Goal: Task Accomplishment & Management: Manage account settings

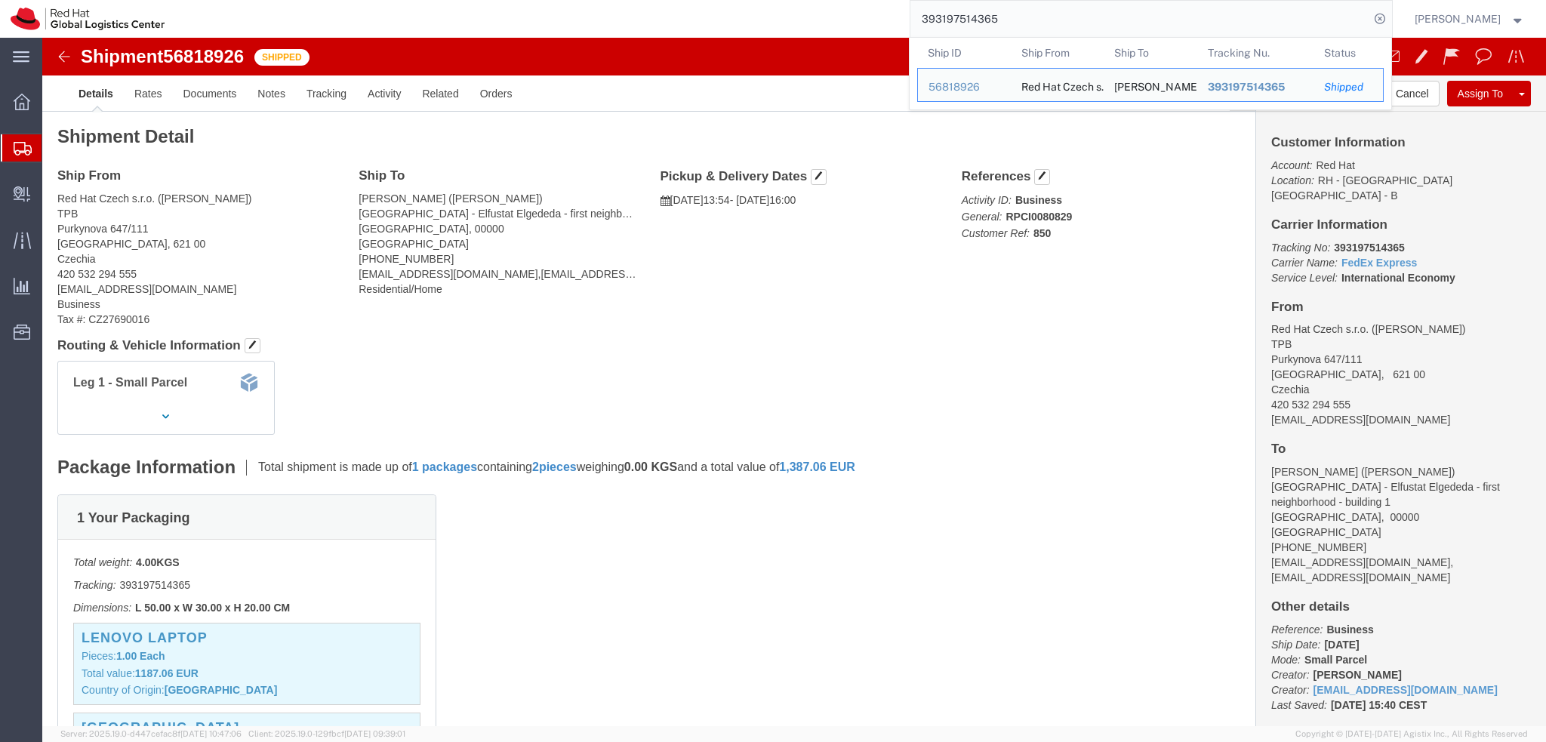
click at [1072, 26] on input "393197514365" at bounding box center [1139, 19] width 459 height 36
paste input "5689028"
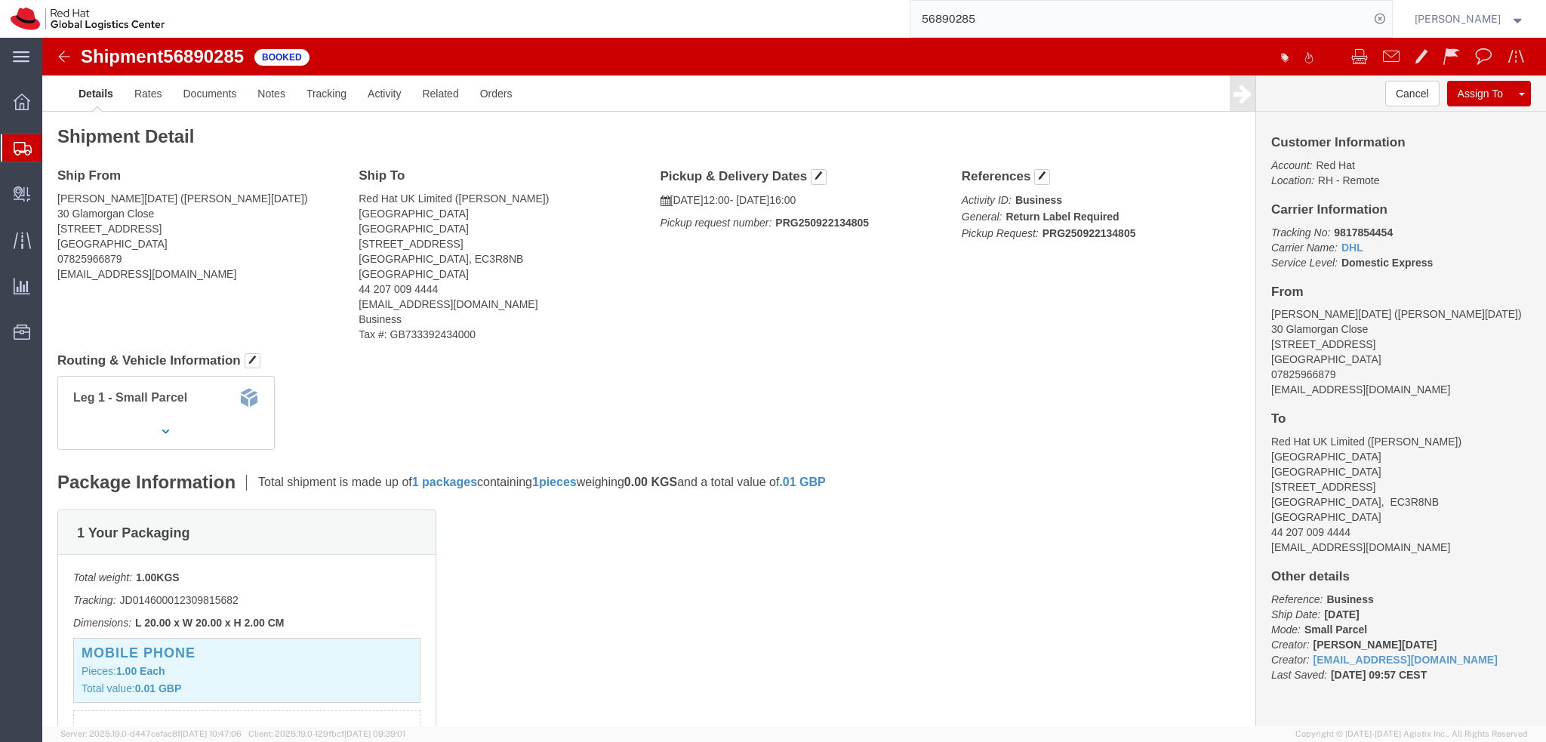
click b "9817854454"
copy b "9817854454"
click img
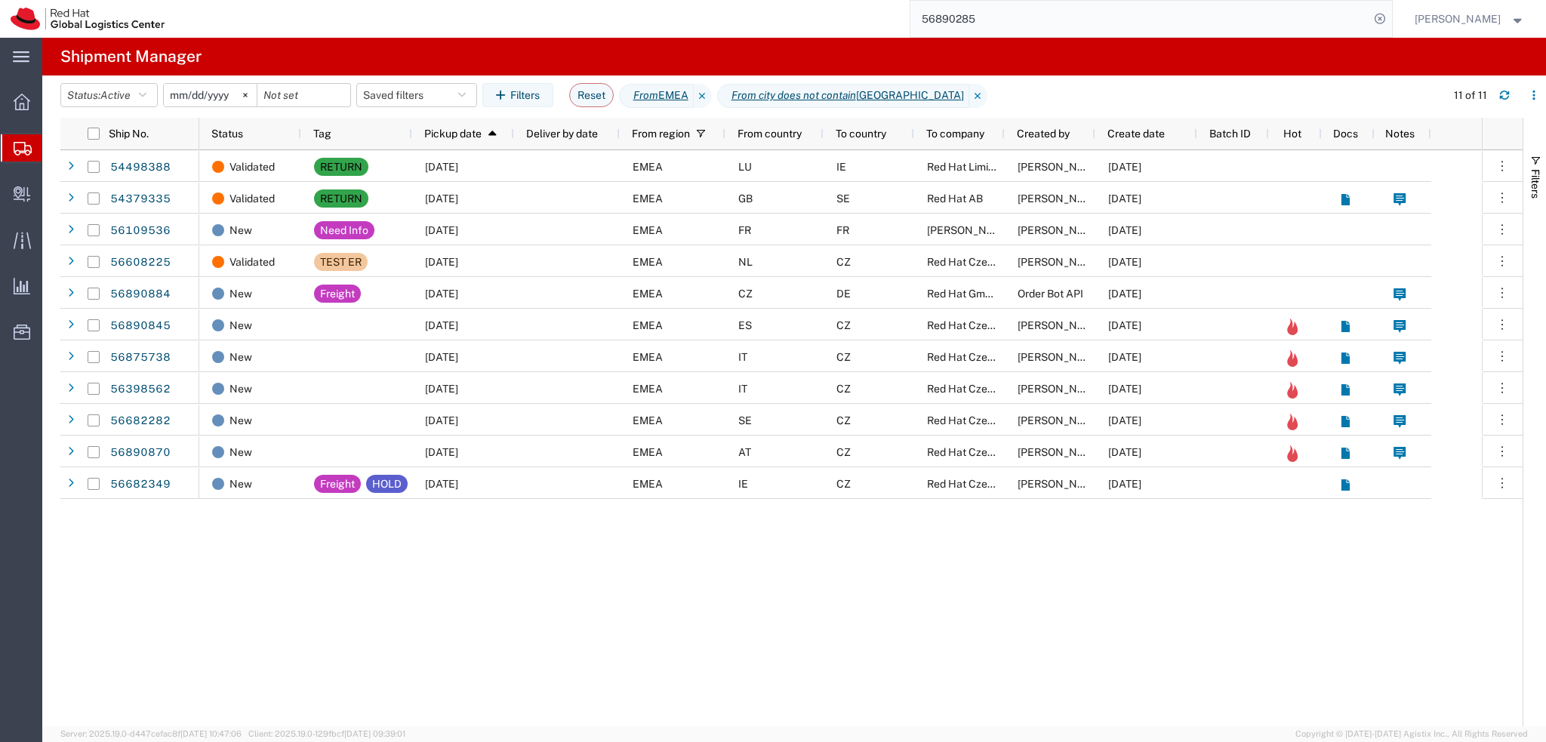
click at [1009, 23] on input "56890285" at bounding box center [1139, 19] width 459 height 36
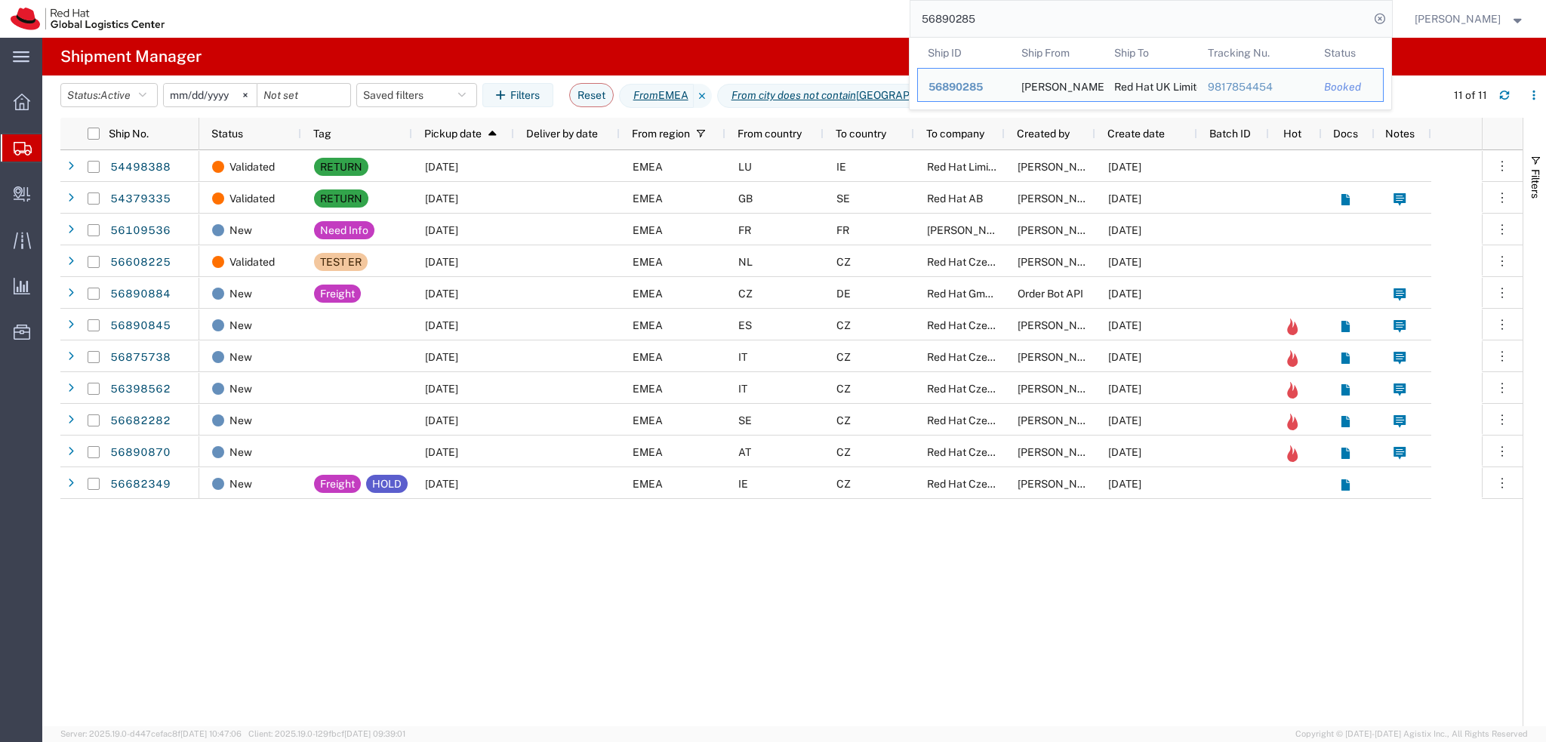
paste input "393197514365"
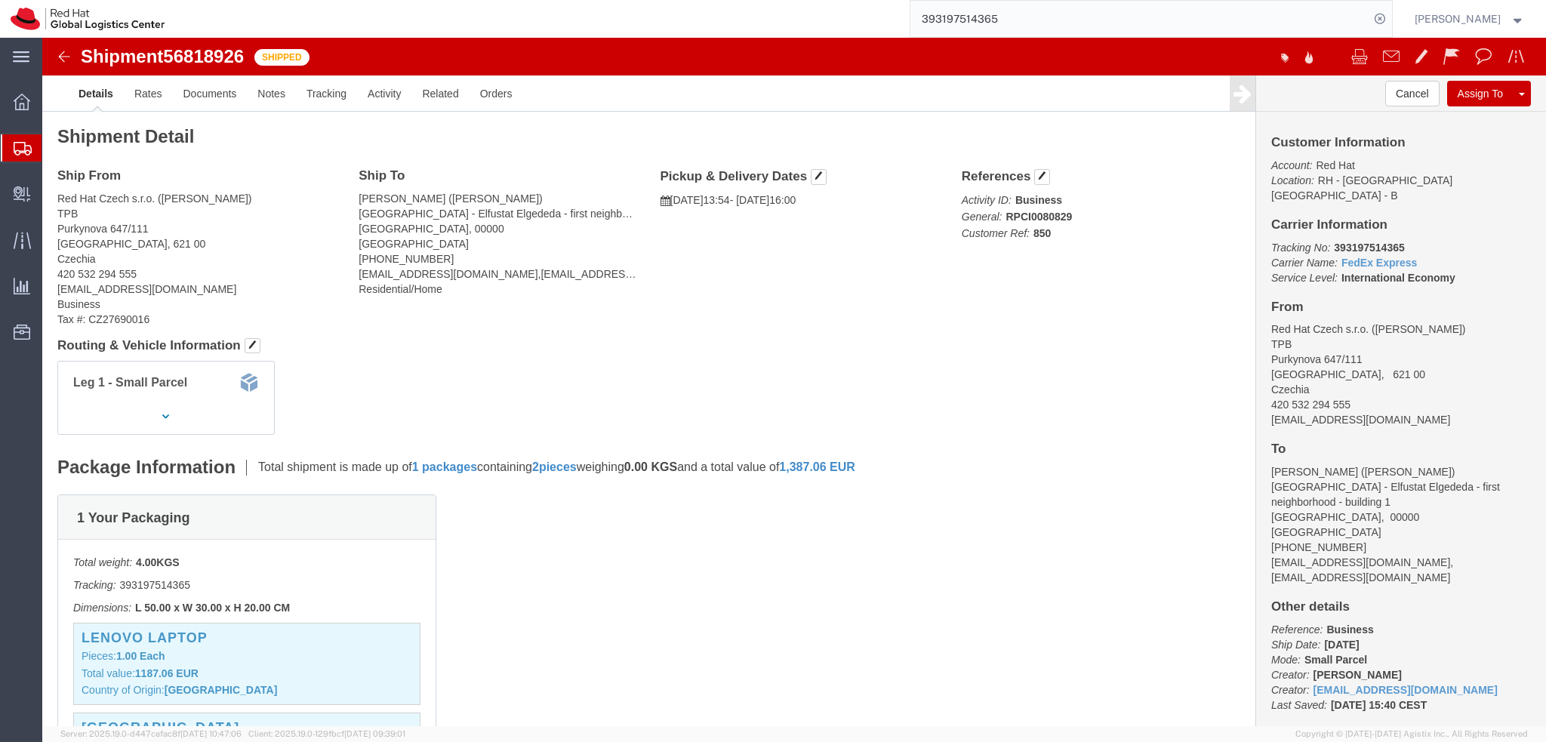
click address "Mohamed Hassan (Mohamed Hassan) Old Cairo - Elfustat Elgededa - first neighborh…"
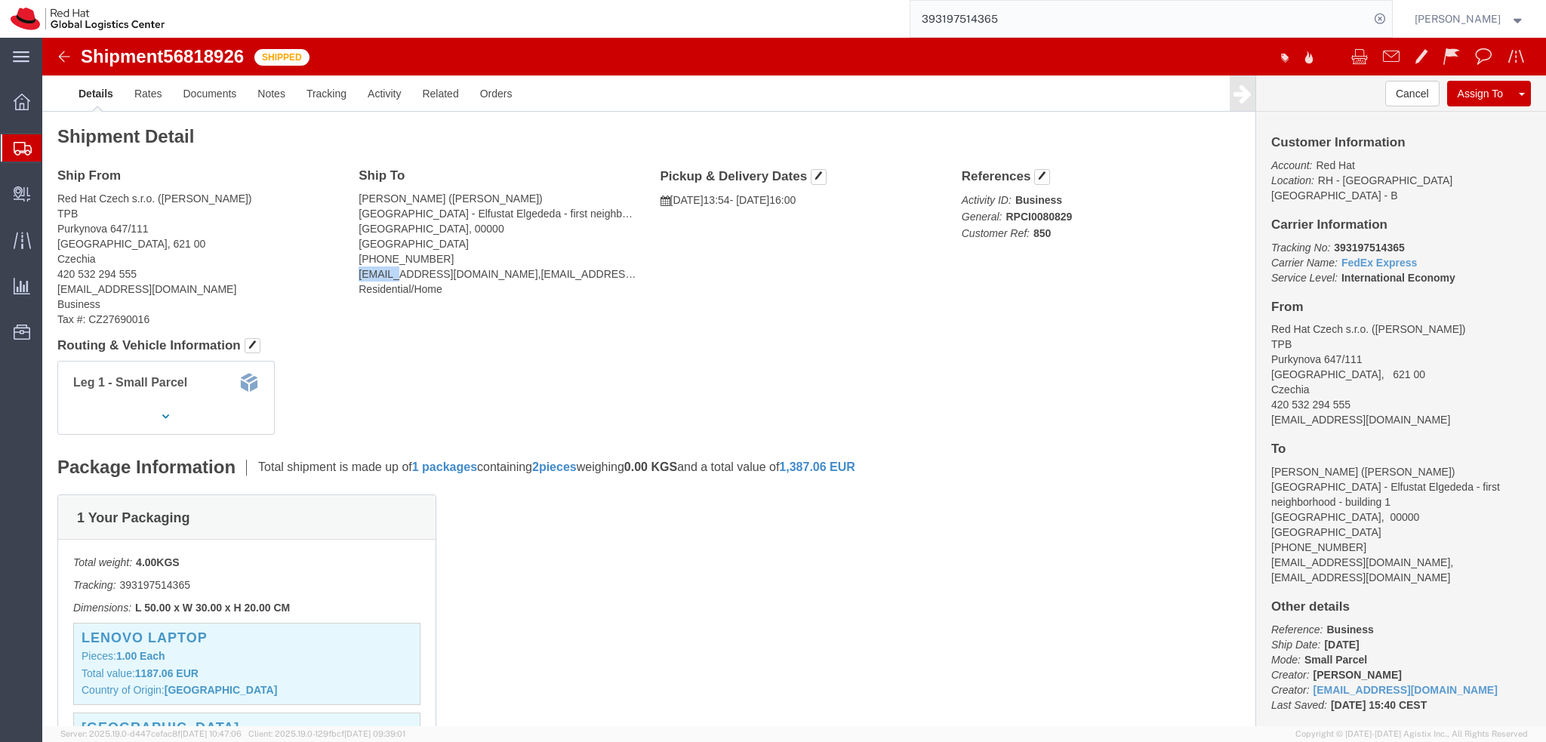
click address "Mohamed Hassan (Mohamed Hassan) Old Cairo - Elfustat Elgededa - first neighborh…"
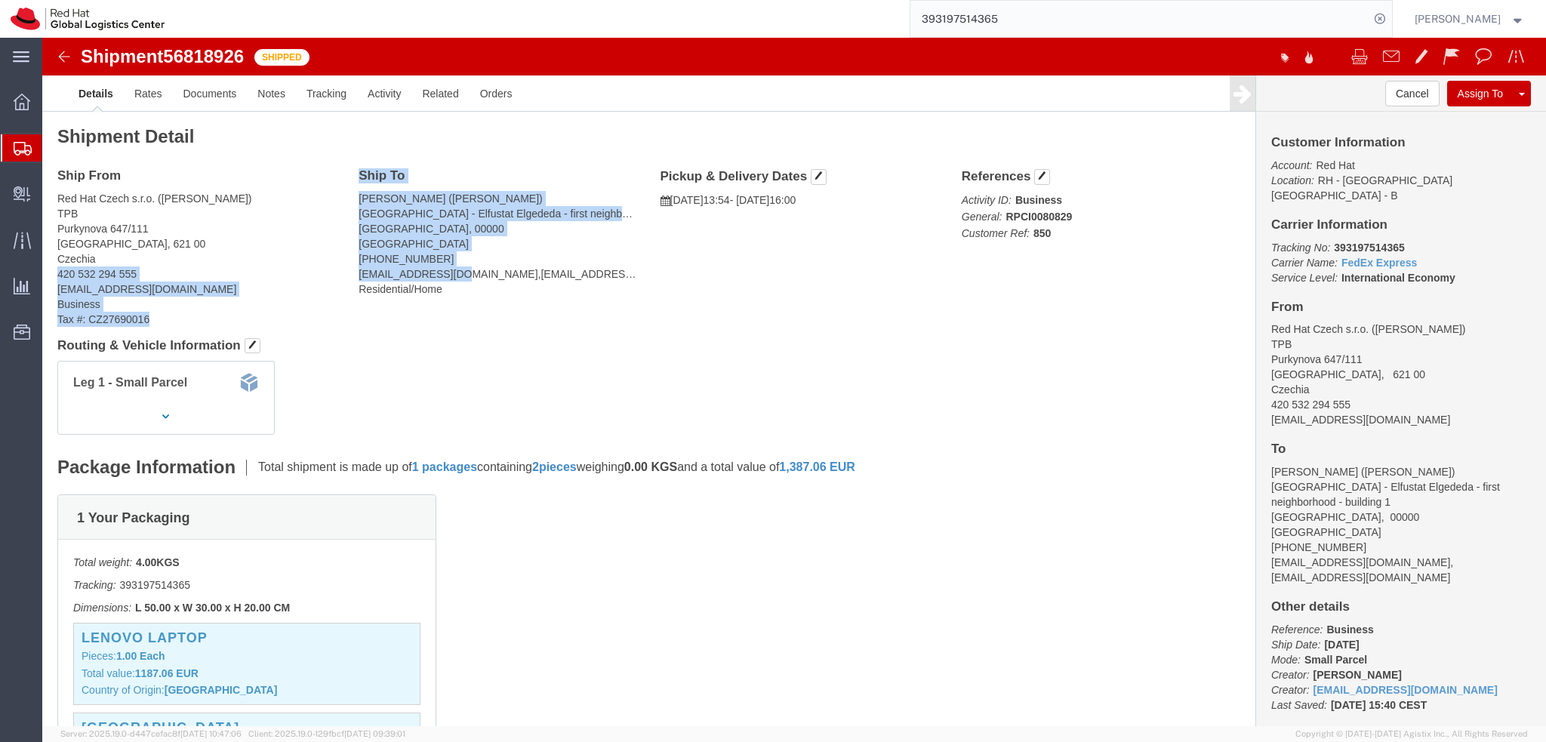
drag, startPoint x: 419, startPoint y: 239, endPoint x: 289, endPoint y: 239, distance: 129.8
click div "Ship From Red Hat Czech s.r.o. (Dominik Galovic) TPB Purkynova 647/111 BRNO, 62…"
click address "Mohamed Hassan (Mohamed Hassan) Old Cairo - Elfustat Elgededa - first neighborh…"
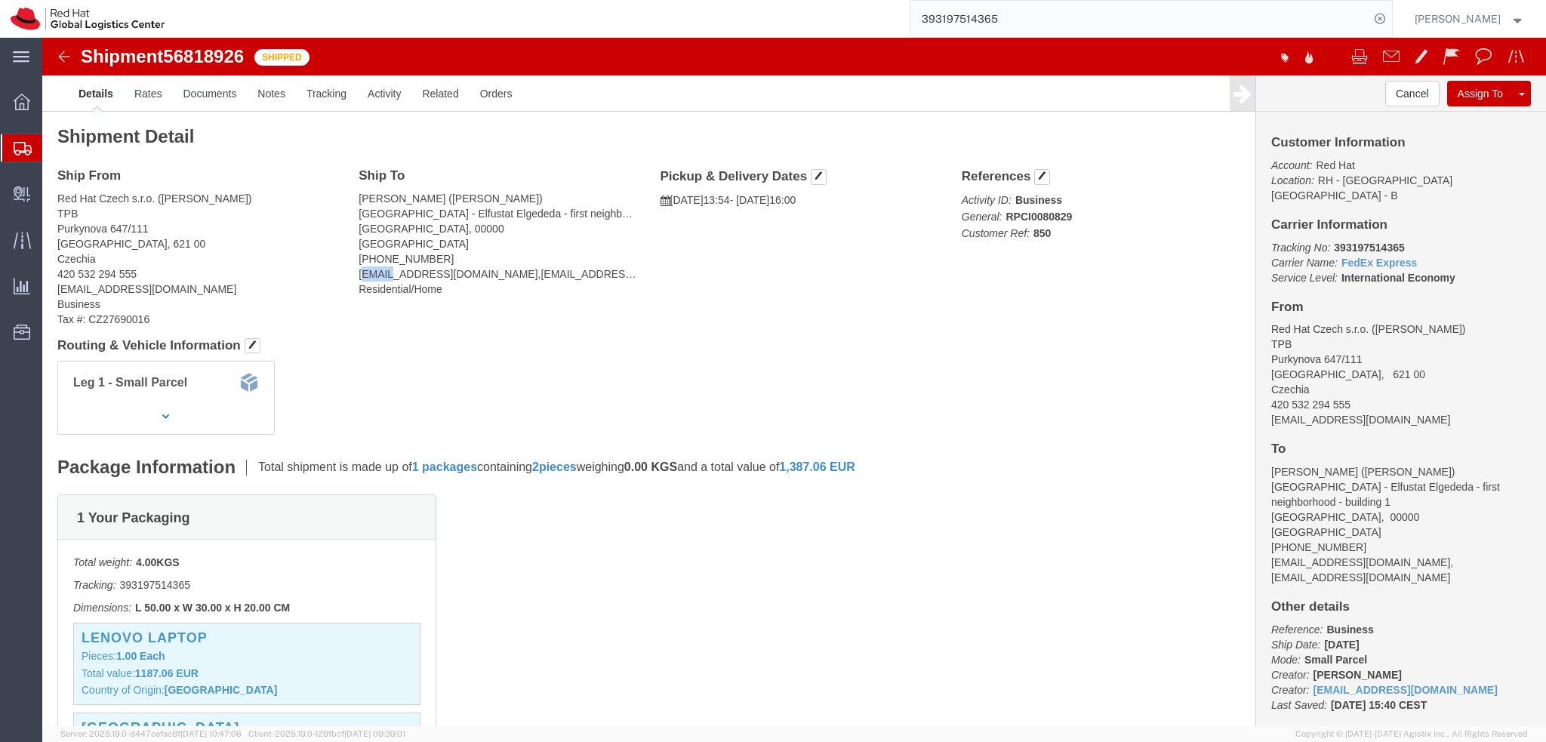
drag, startPoint x: 316, startPoint y: 237, endPoint x: 353, endPoint y: 237, distance: 36.2
click address "Mohamed Hassan (Mohamed Hassan) Old Cairo - Elfustat Elgededa - first neighborh…"
drag, startPoint x: 417, startPoint y: 238, endPoint x: 308, endPoint y: 239, distance: 109.5
click div "Ship To Mohamed Hassan (Mohamed Hassan) Old Cairo - Elfustat Elgededa - first n…"
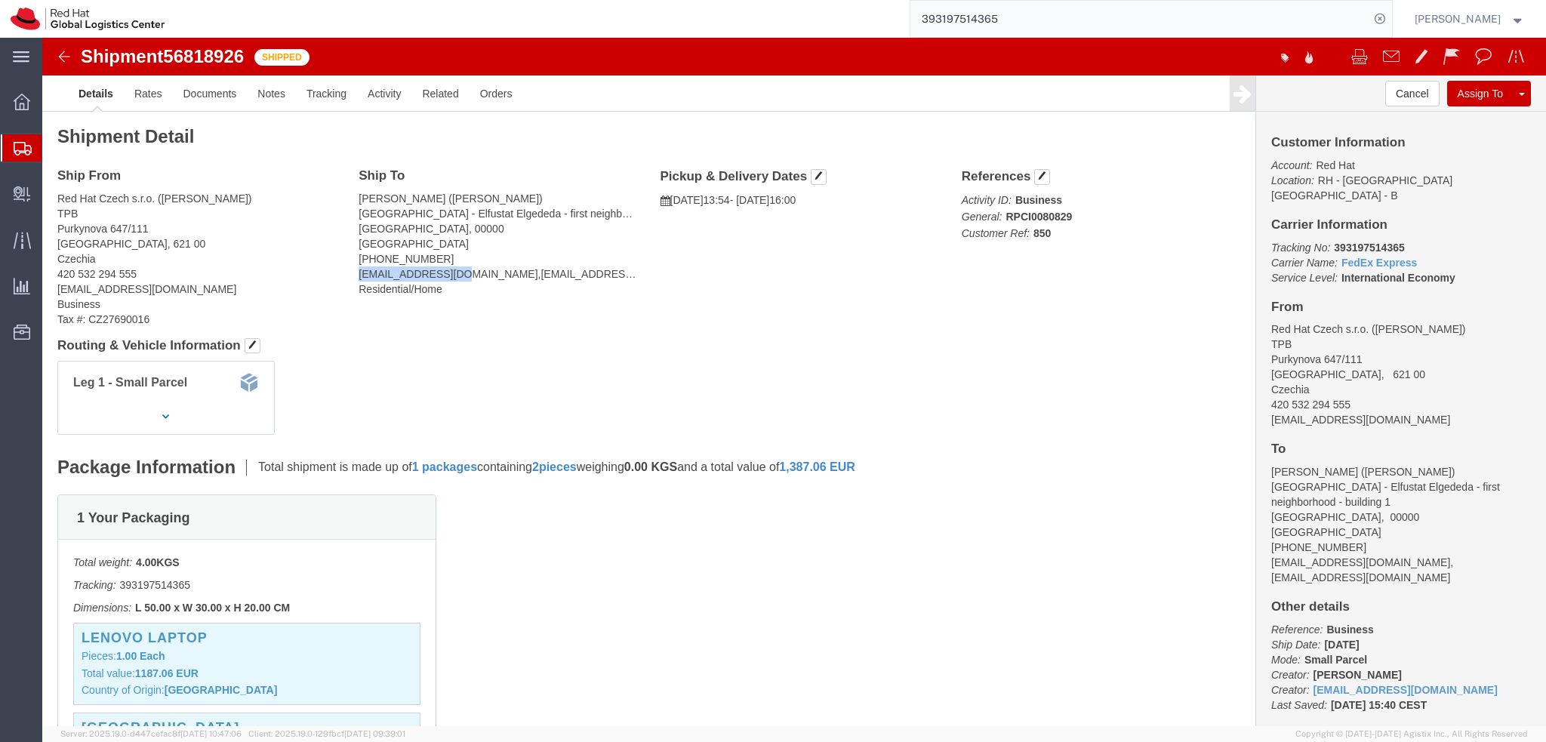
copy address "tembaby@redhat.com"
click link "Related"
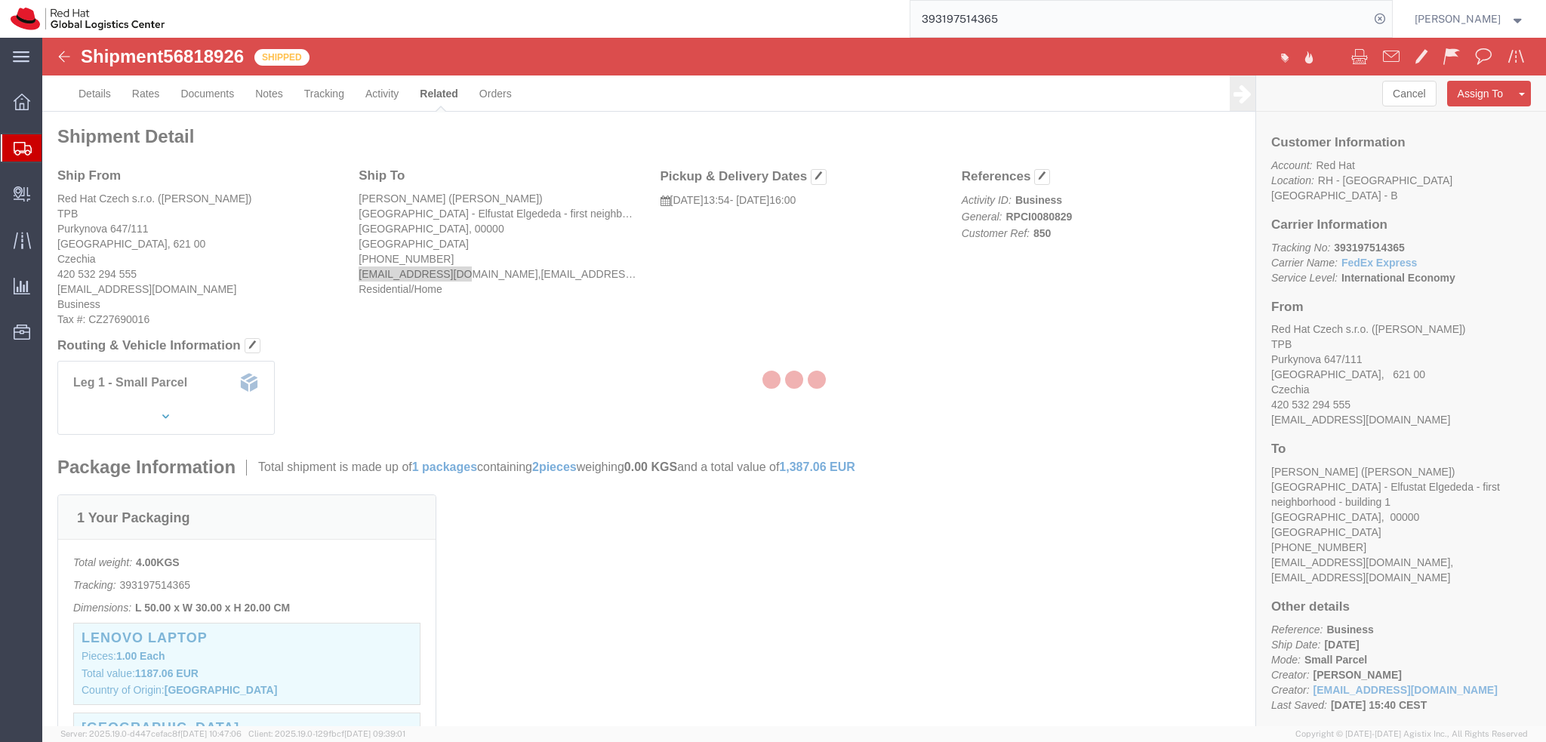
click at [382, 97] on div at bounding box center [794, 382] width 1504 height 688
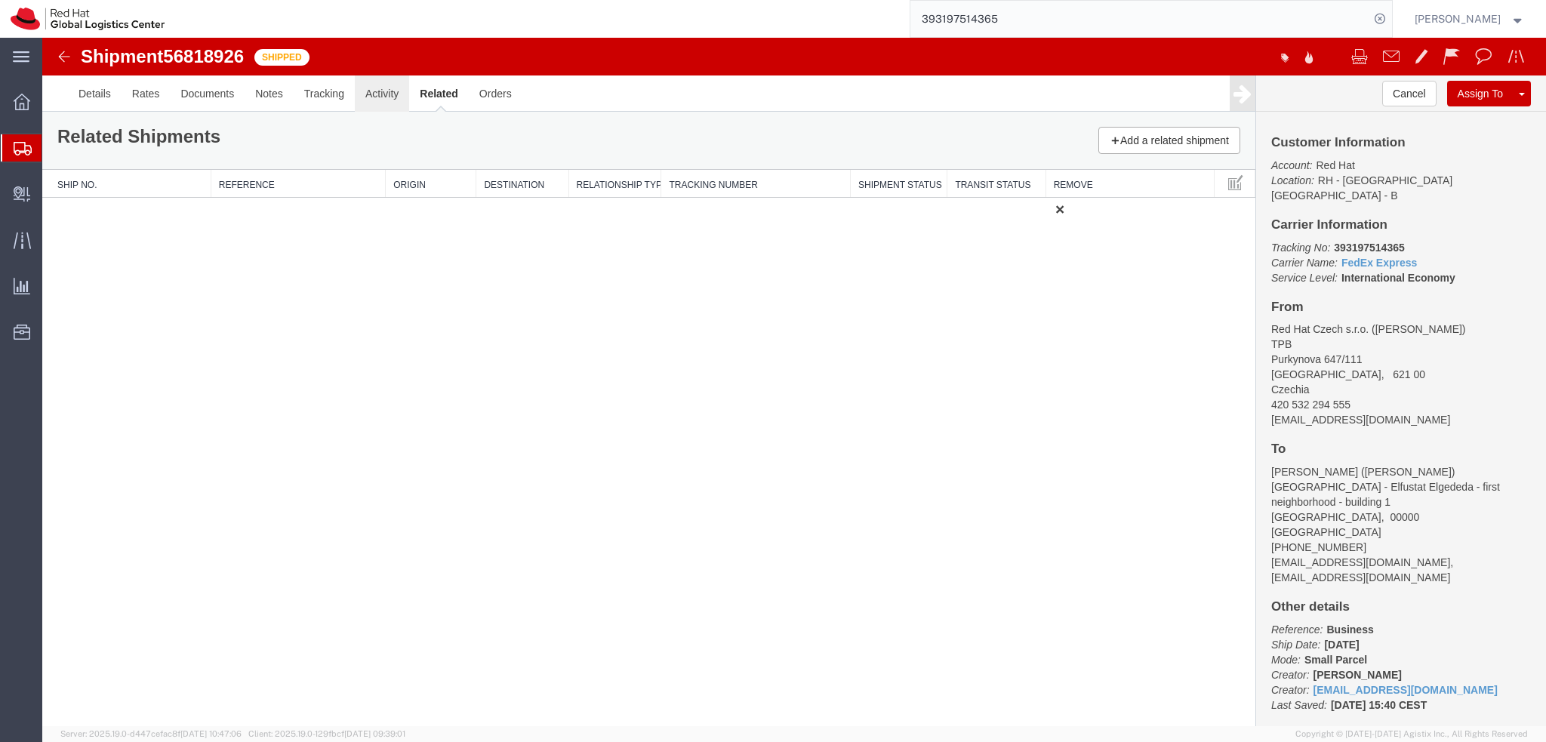
click at [382, 97] on link "Activity" at bounding box center [382, 93] width 54 height 36
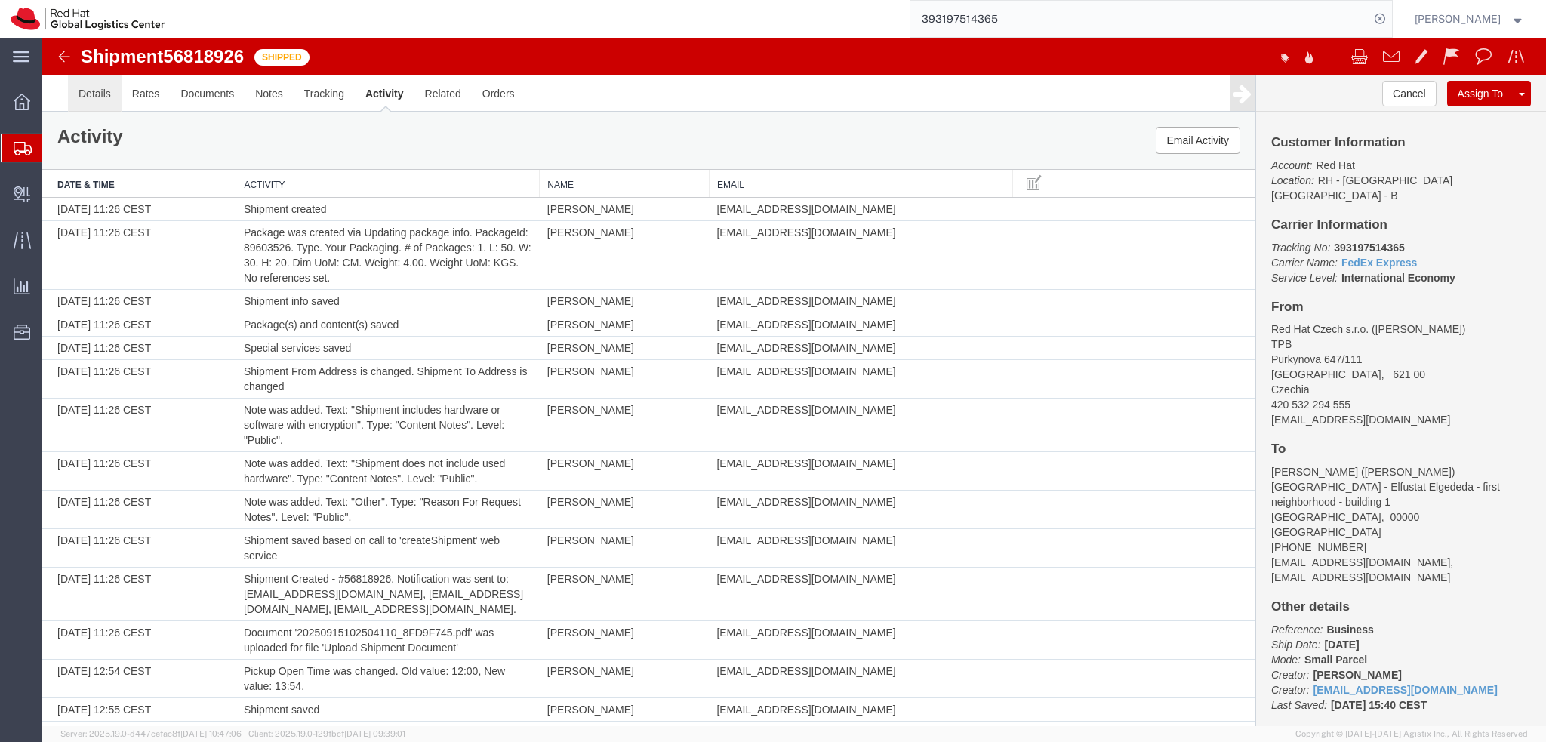
click at [104, 100] on link "Details" at bounding box center [95, 93] width 54 height 36
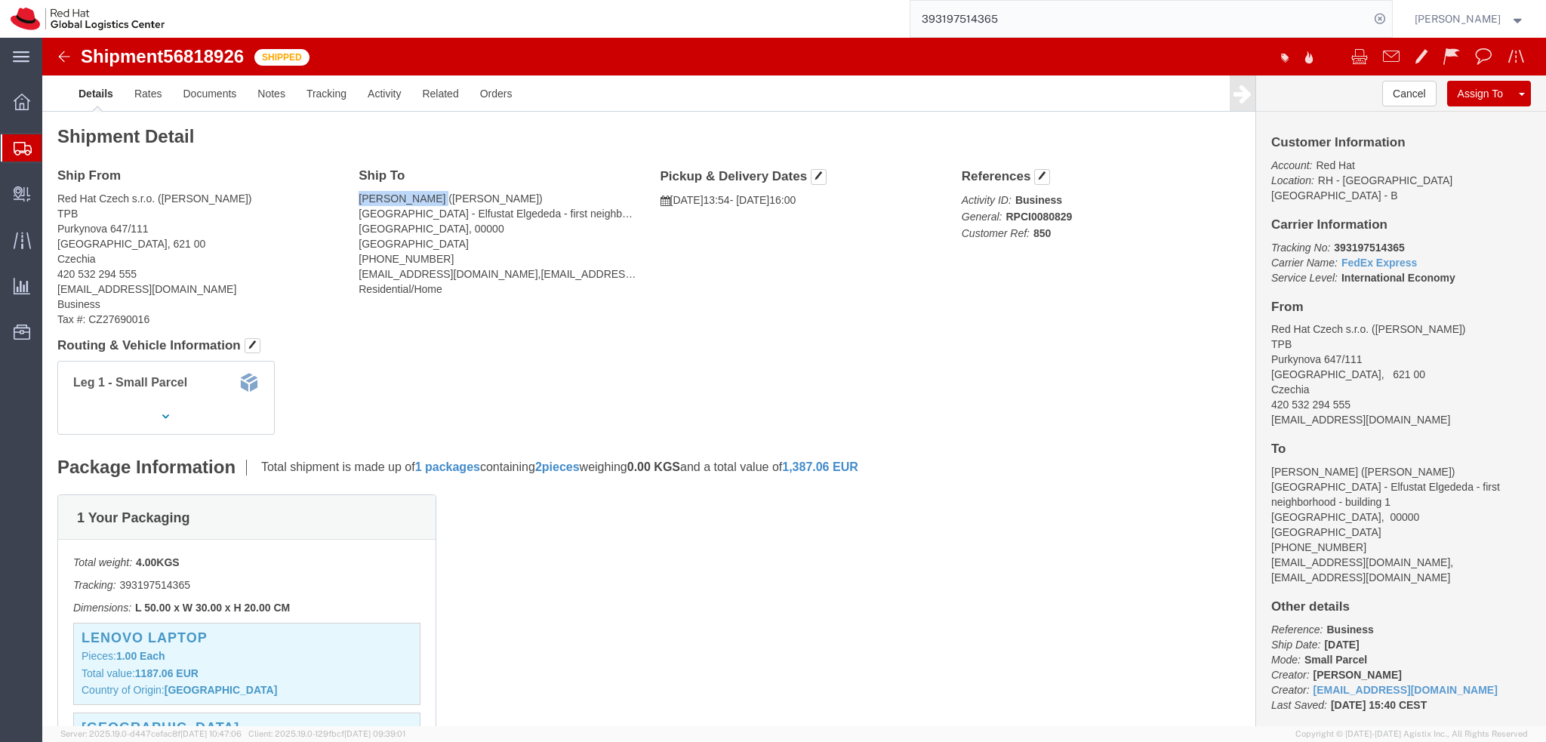
drag, startPoint x: 316, startPoint y: 162, endPoint x: 399, endPoint y: 164, distance: 83.0
click address "Mohamed Hassan (Mohamed Hassan) Old Cairo - Elfustat Elgededa - first neighborh…"
copy address "Mohamed Hassan"
drag, startPoint x: 128, startPoint y: 22, endPoint x: 205, endPoint y: 22, distance: 77.0
click span "56818926"
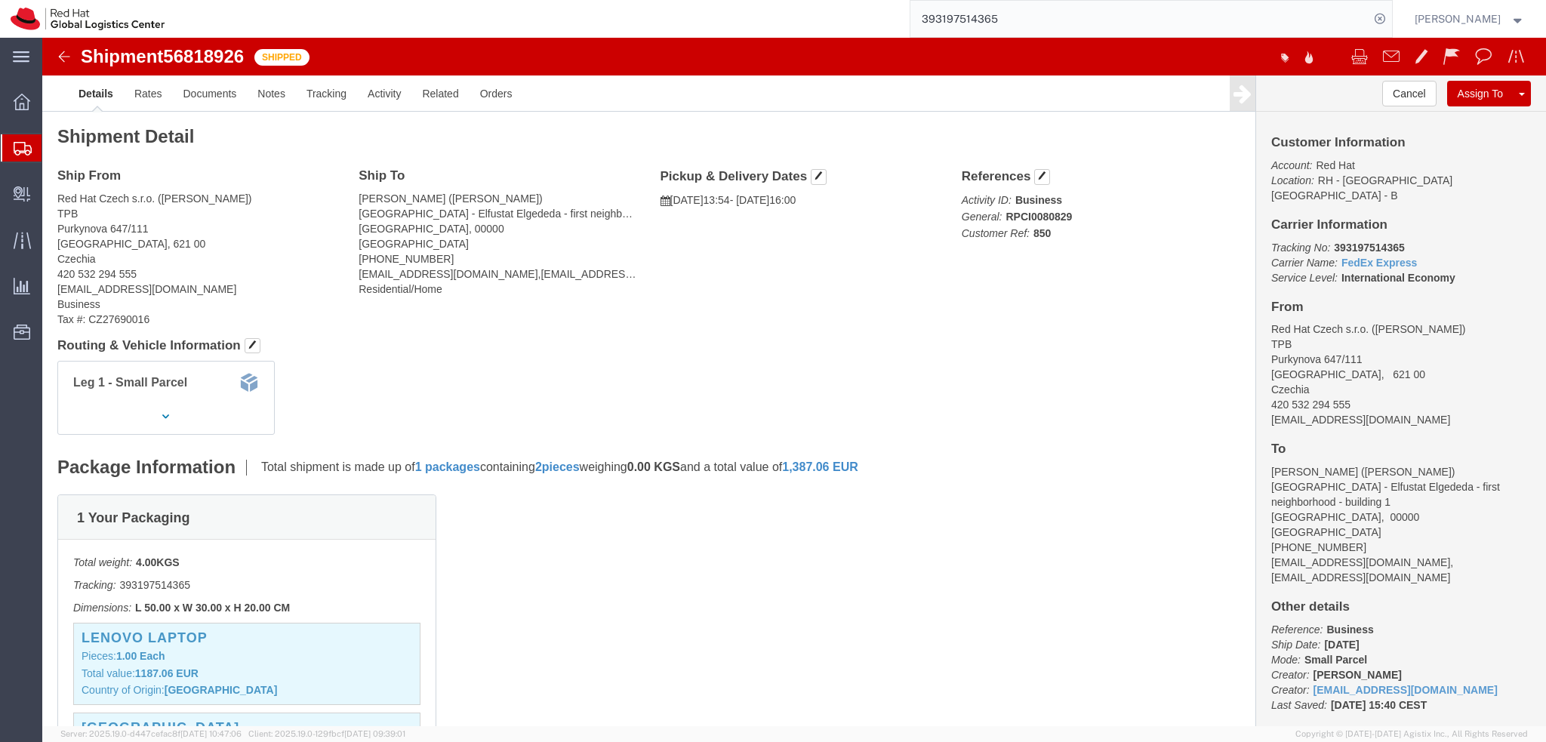
click address "Mohamed Hassan (Mohamed Hassan) Old Cairo - Elfustat Elgededa - first neighborh…"
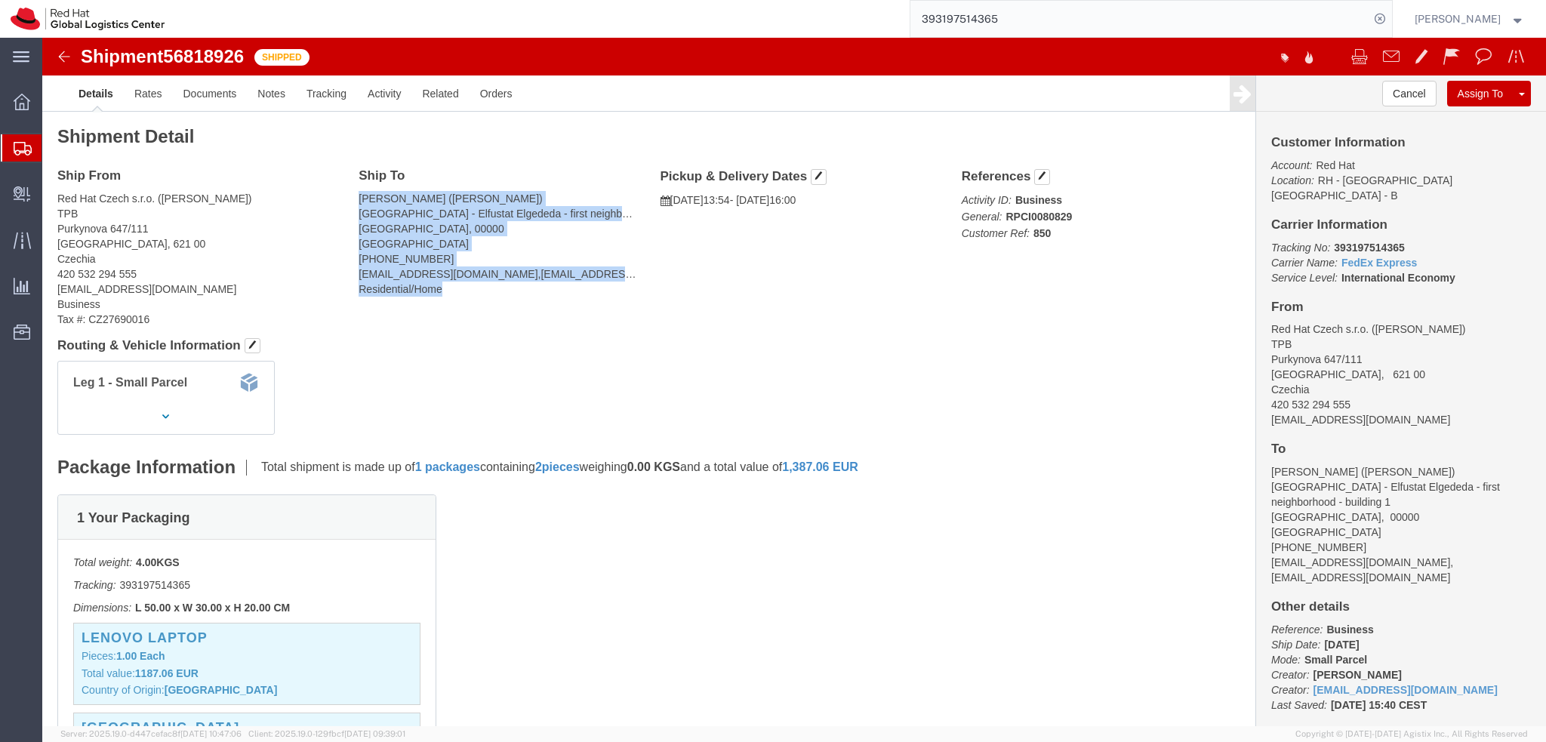
drag, startPoint x: 312, startPoint y: 160, endPoint x: 474, endPoint y: 247, distance: 184.1
click div "Ship To Mohamed Hassan (Mohamed Hassan) Old Cairo - Elfustat Elgededa - first n…"
copy address "Mohamed Hassan (Mohamed Hassan) Old Cairo - Elfustat Elgededa - first neighborh…"
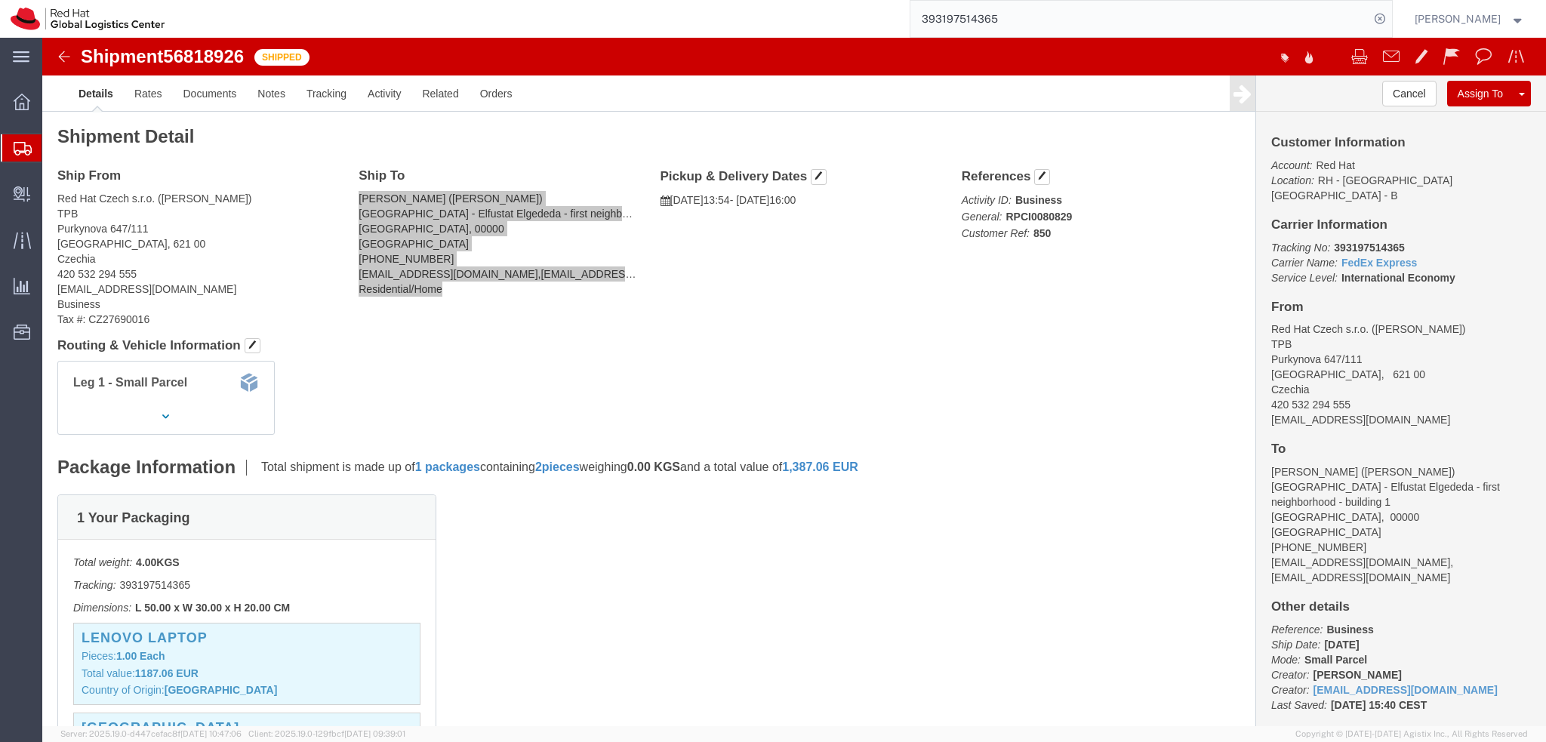
click at [1103, 24] on input "393197514365" at bounding box center [1139, 19] width 459 height 36
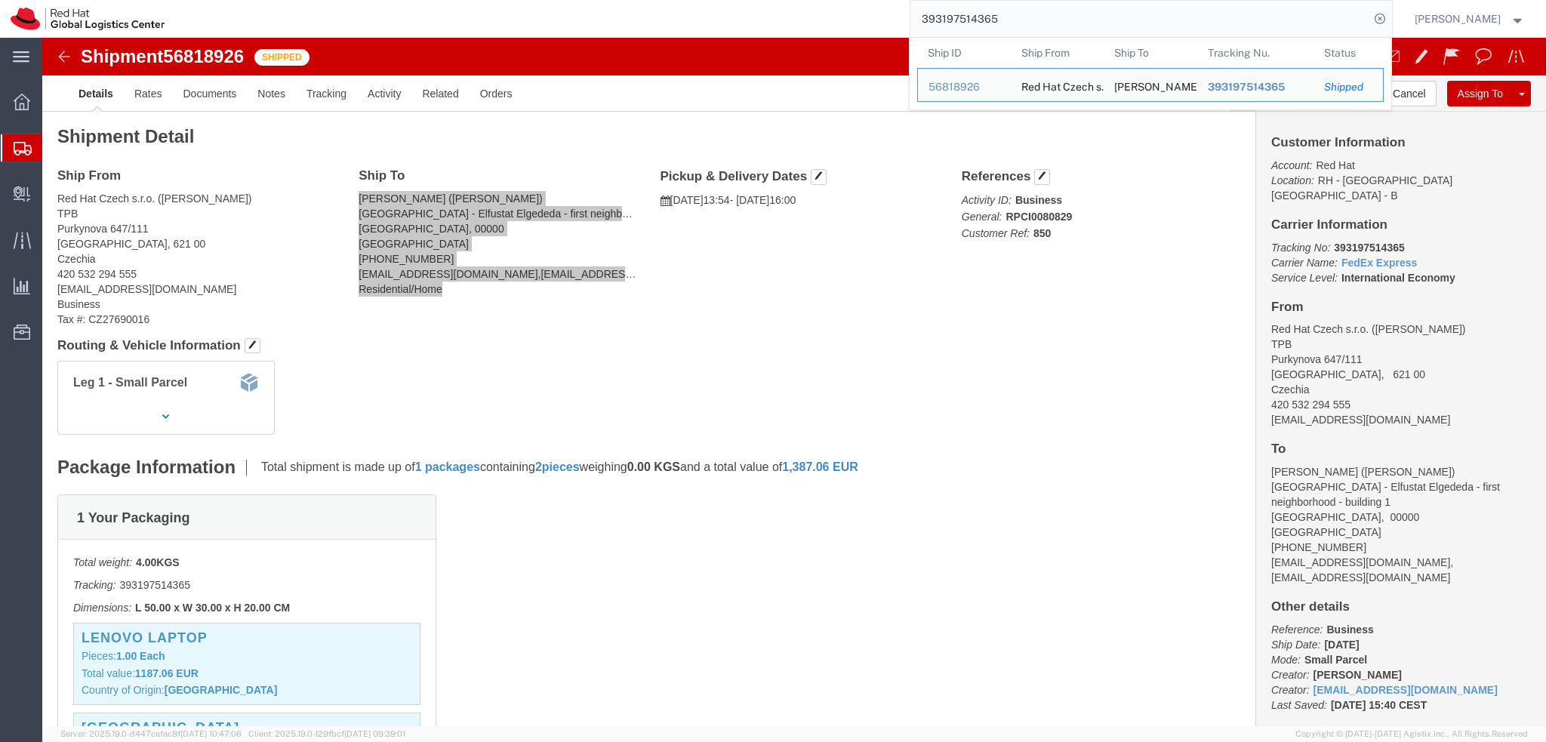
paste input "56890762"
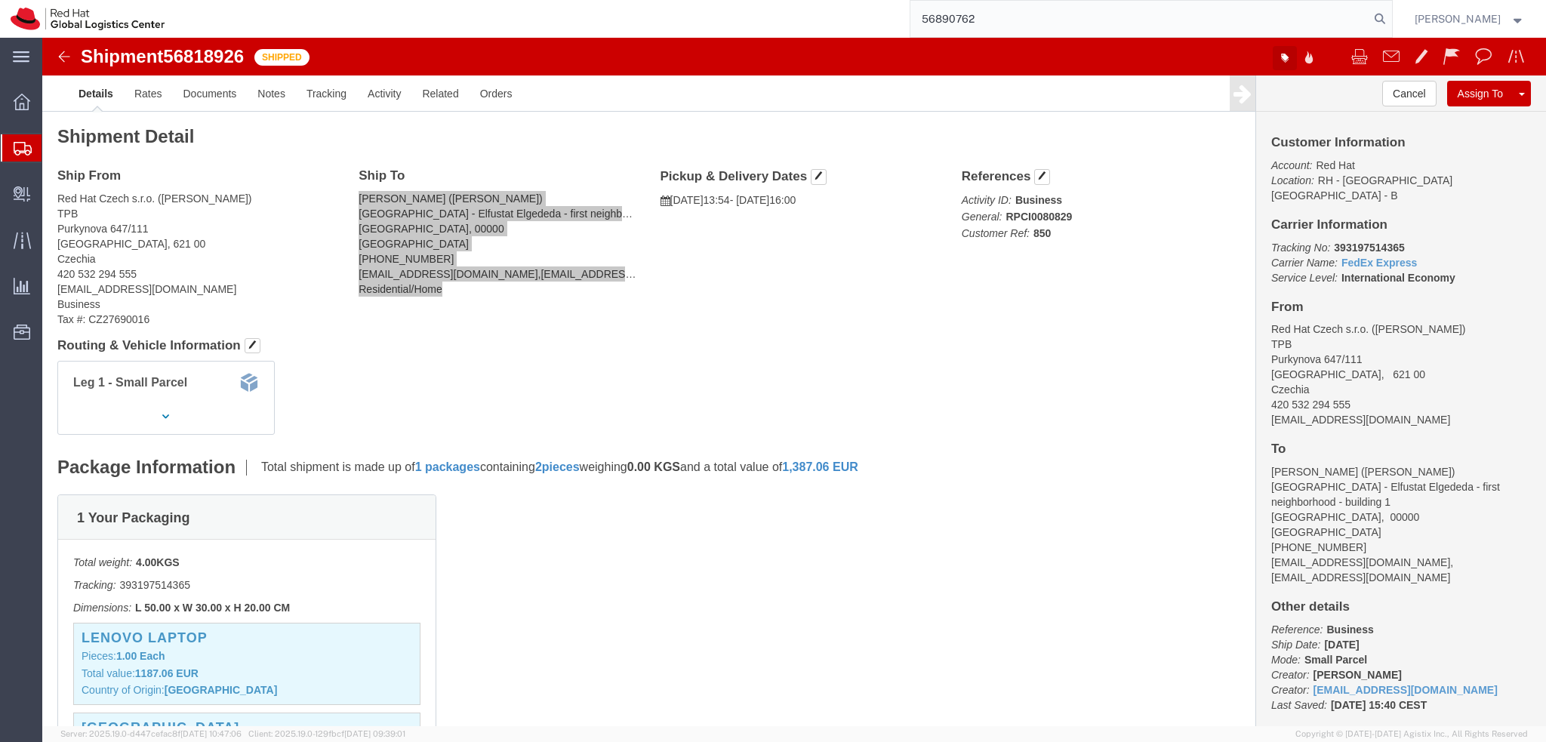
type input "56890762"
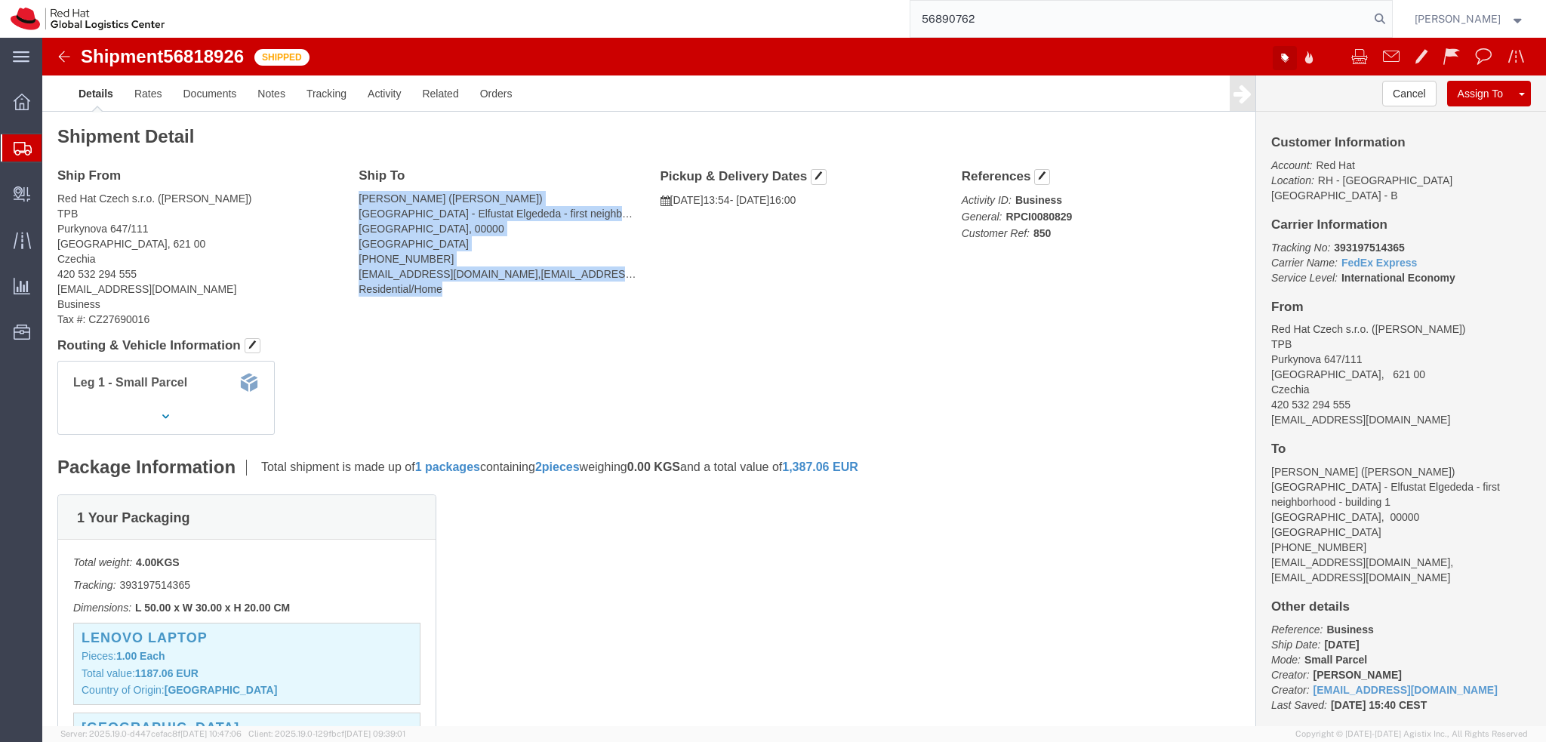
click icon "button"
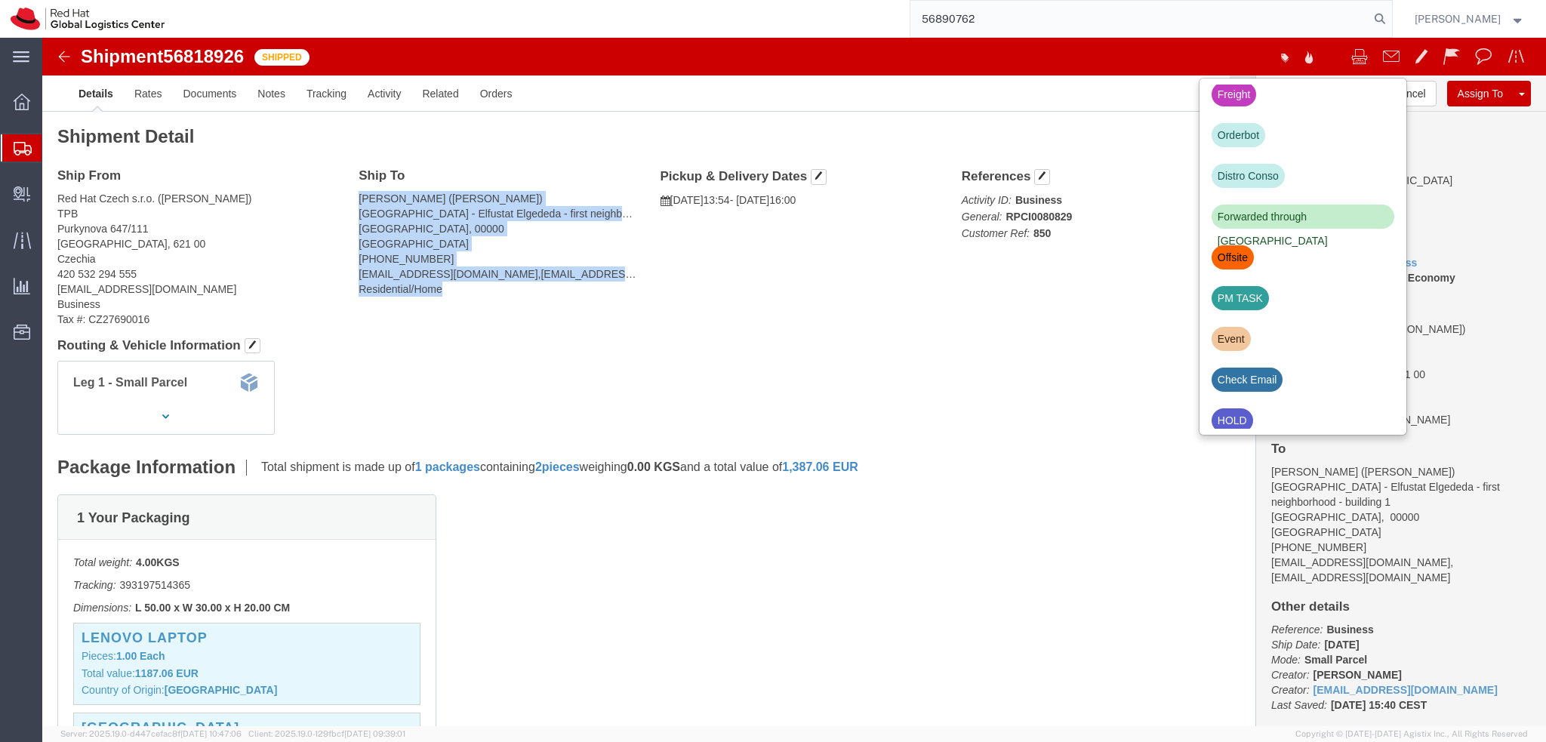
scroll to position [513, 0]
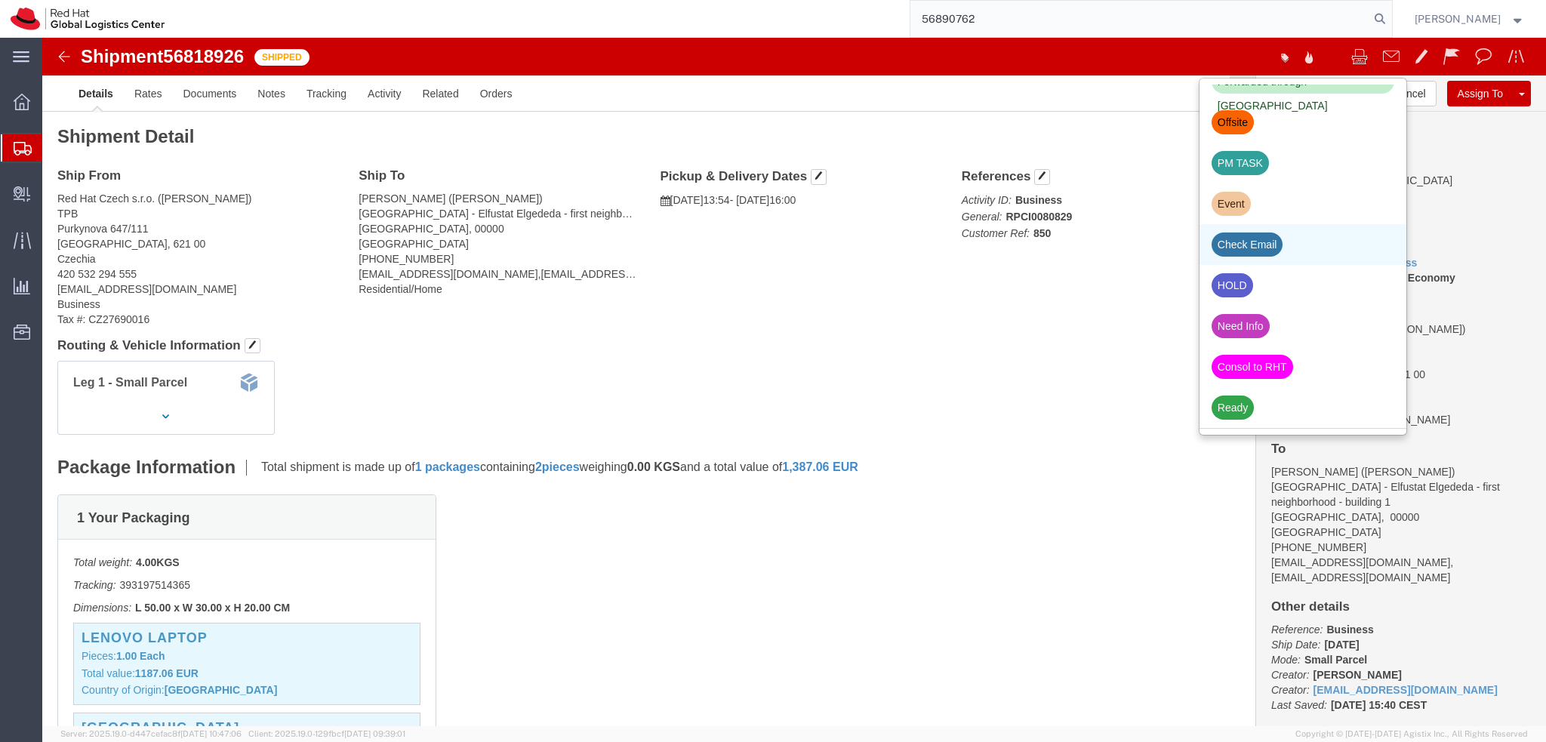
click div "Check Email"
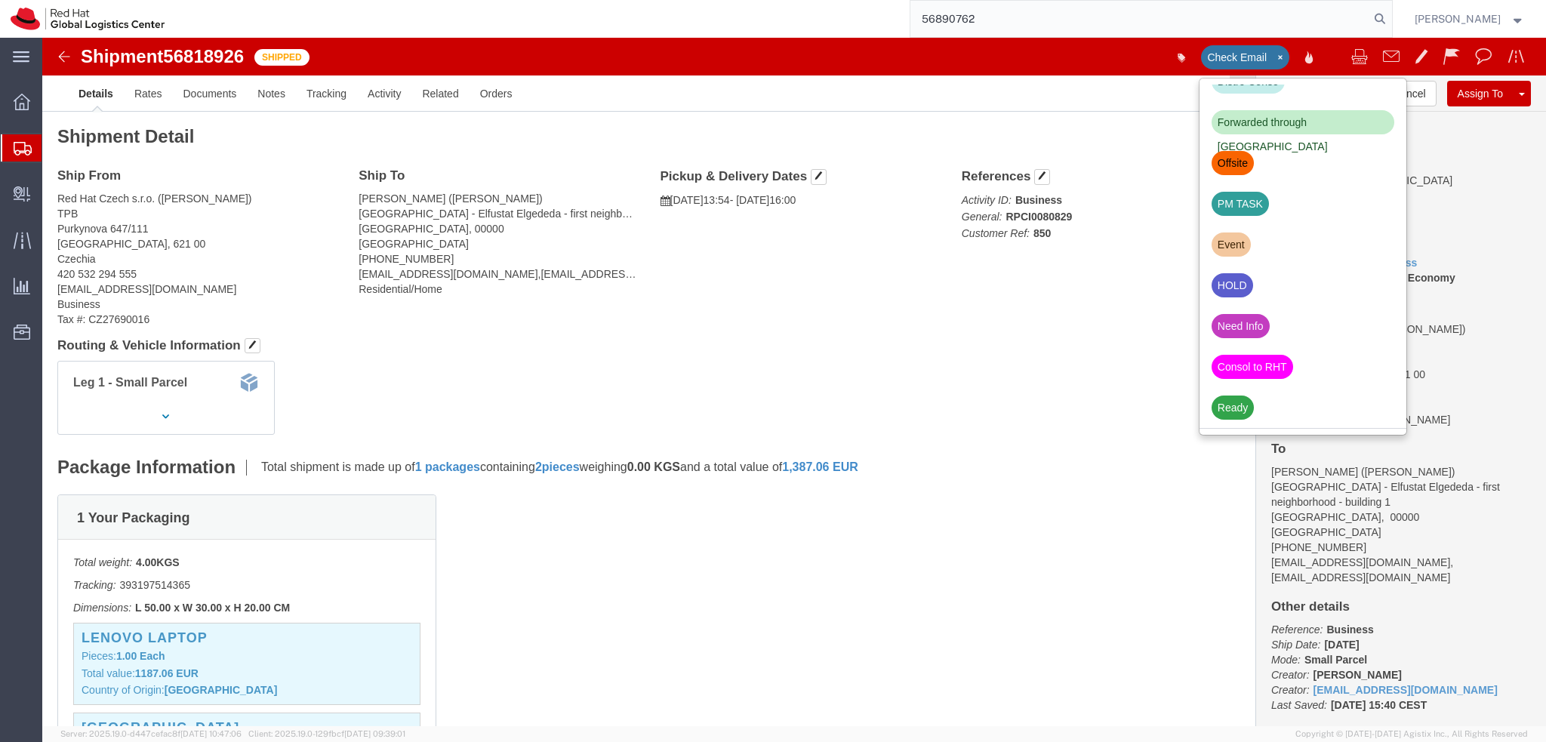
scroll to position [471, 0]
click at [1030, 29] on input "56890762" at bounding box center [1139, 19] width 459 height 36
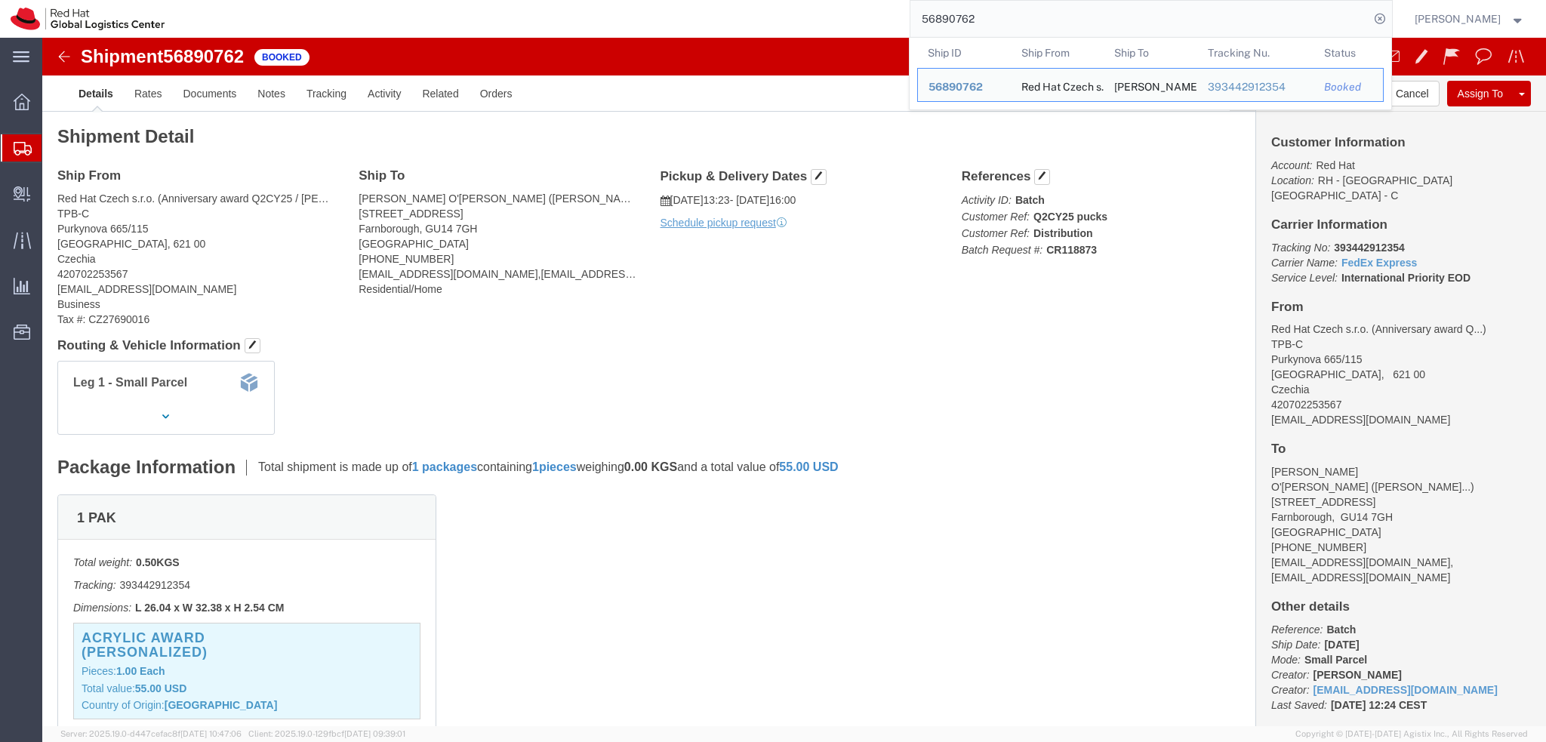
click address "Enrique O'Kelly Rasco (Enrique O'Kelly Rasco) 11 Lion Road Farnborough, GU14 7G…"
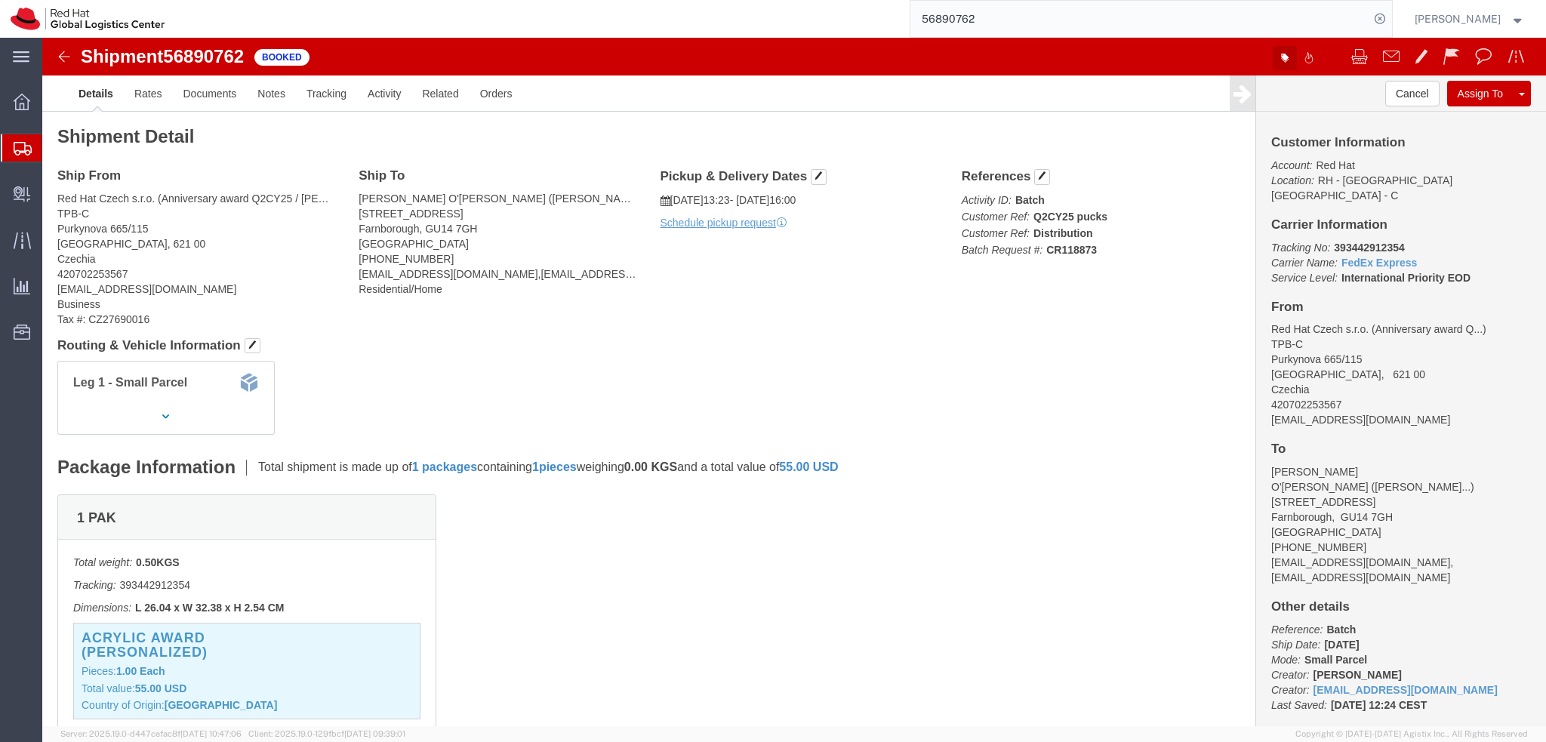
click button "button"
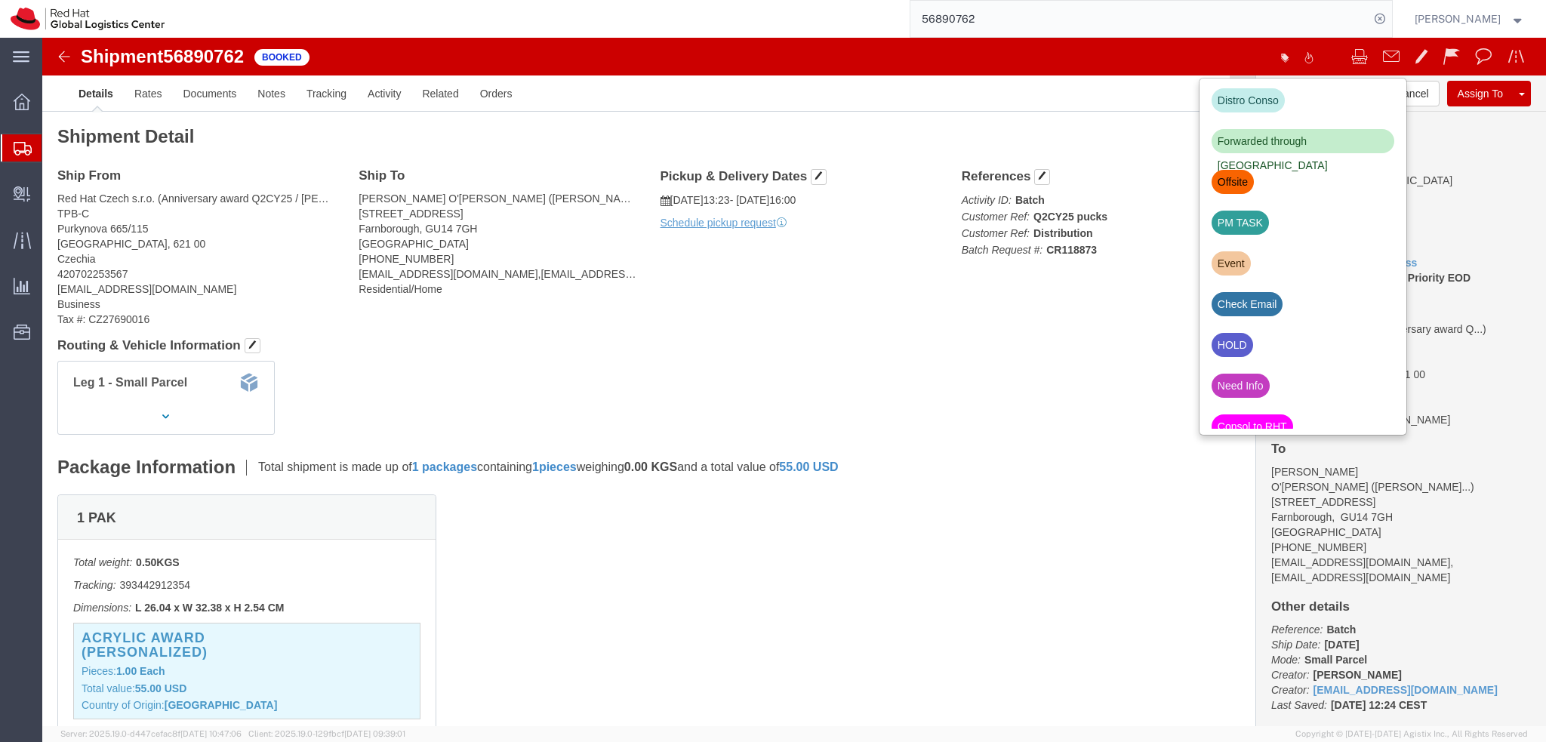
scroll to position [513, 0]
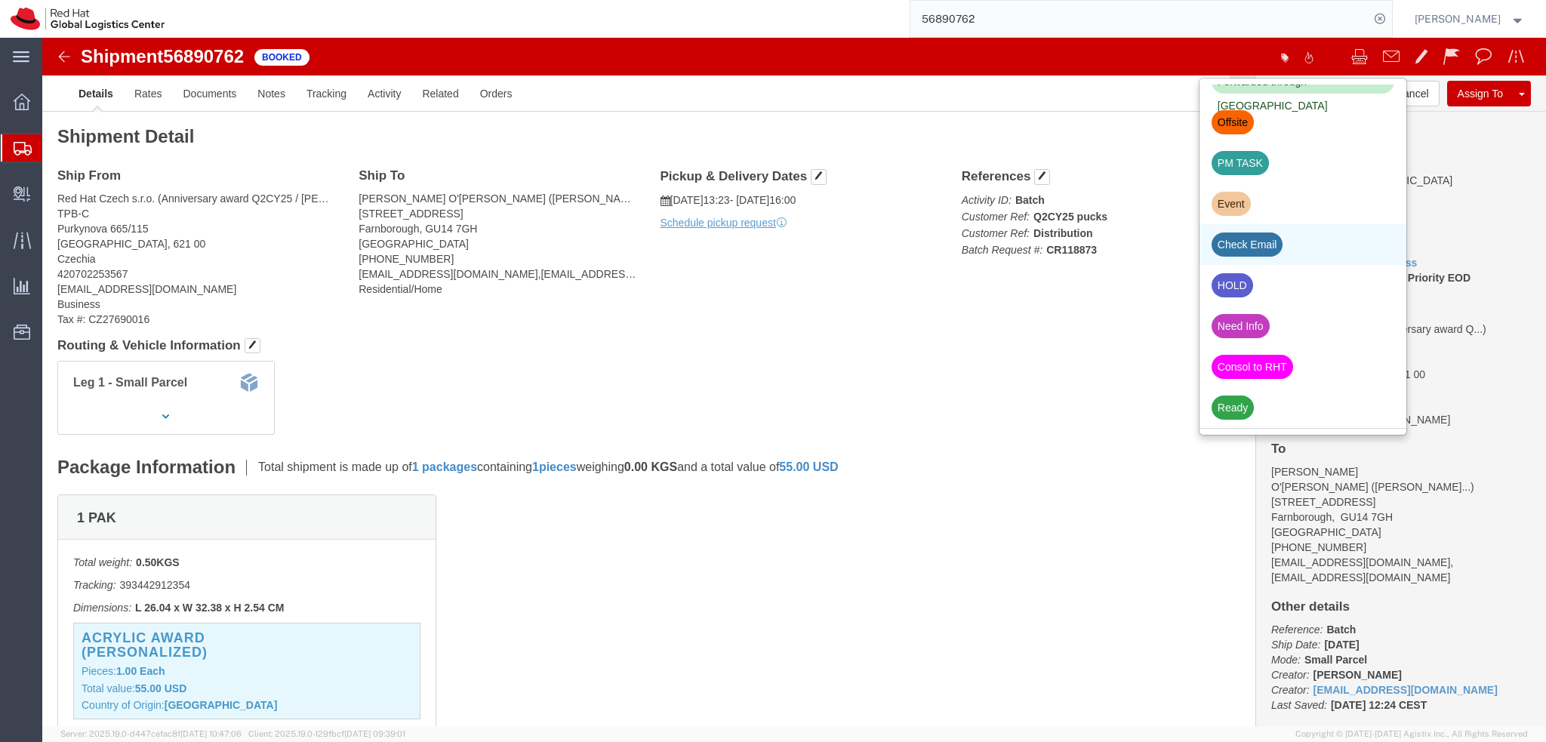
click div "Check Email"
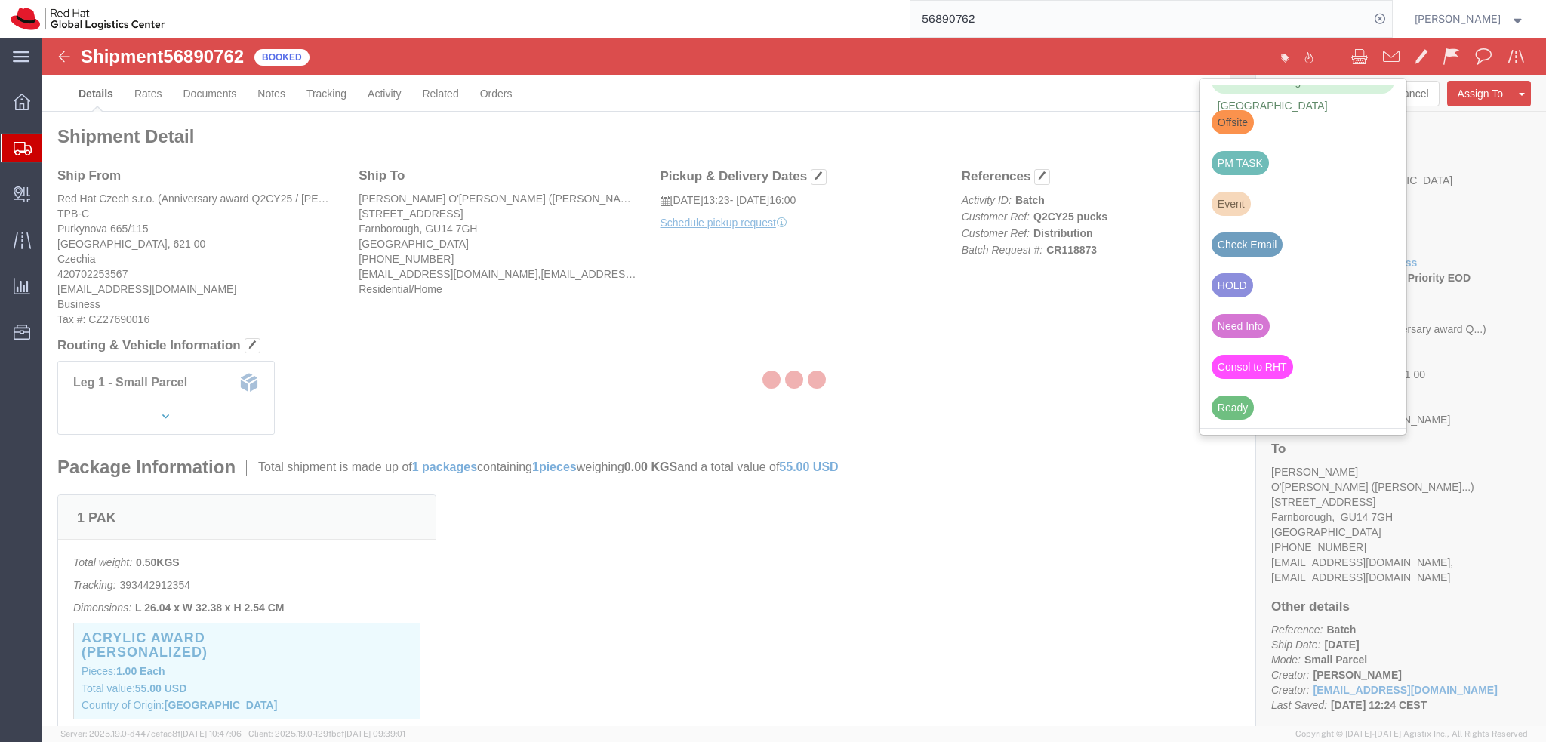
scroll to position [471, 0]
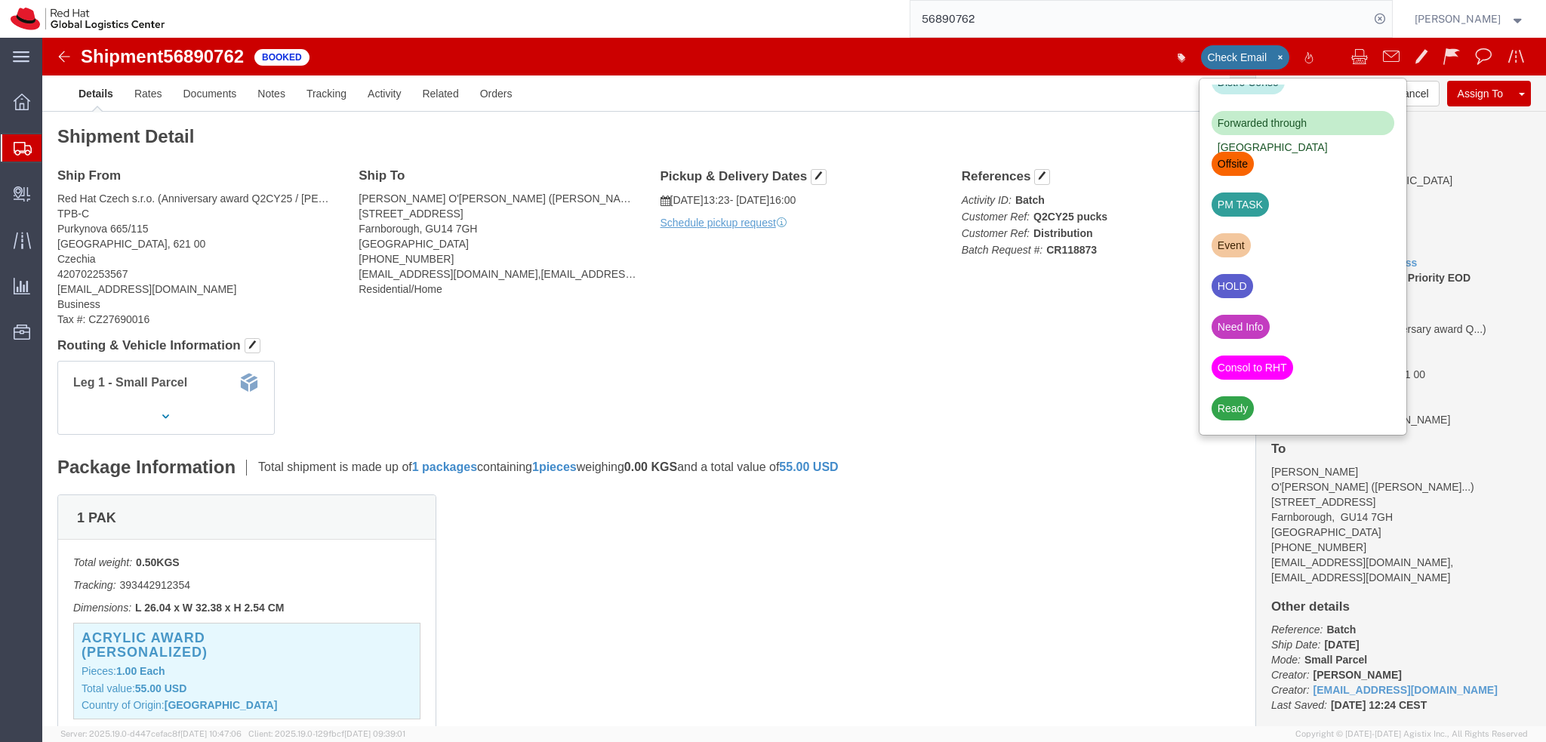
click div "Ship From Red Hat Czech s.r.o. (Anniversary award Q2CY25 / Kara Strang) TPB-C P…"
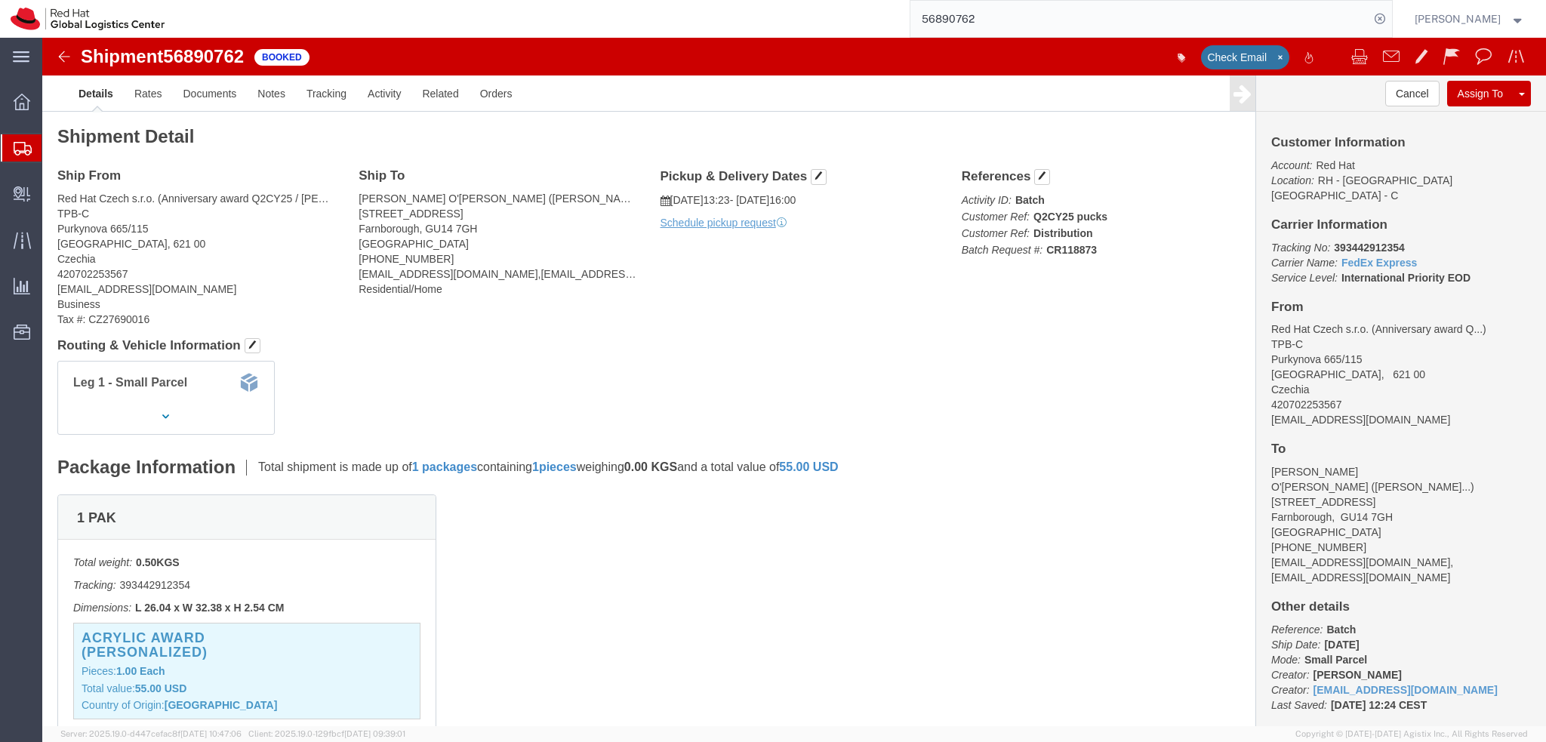
click img
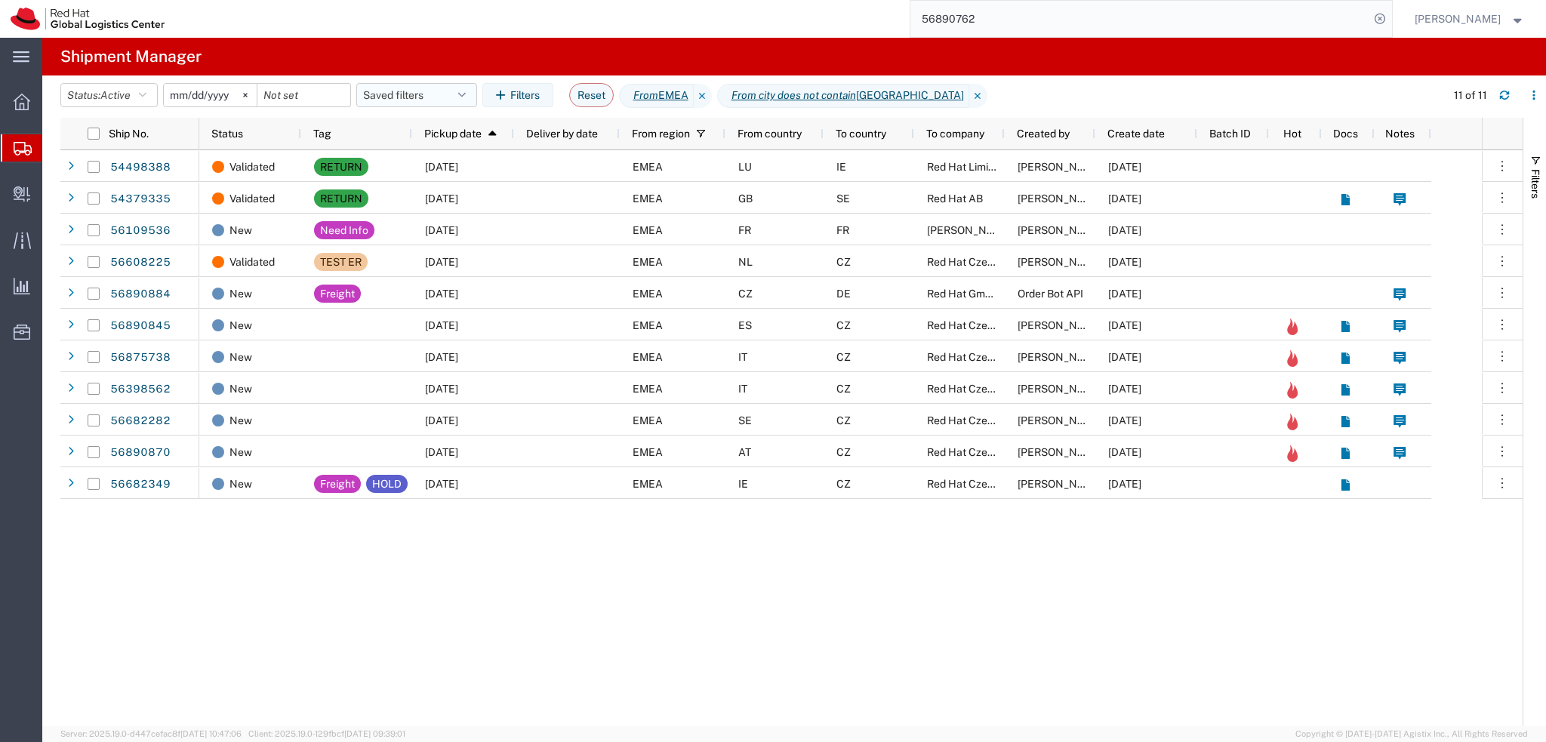
click at [437, 97] on button "Saved filters" at bounding box center [416, 95] width 121 height 24
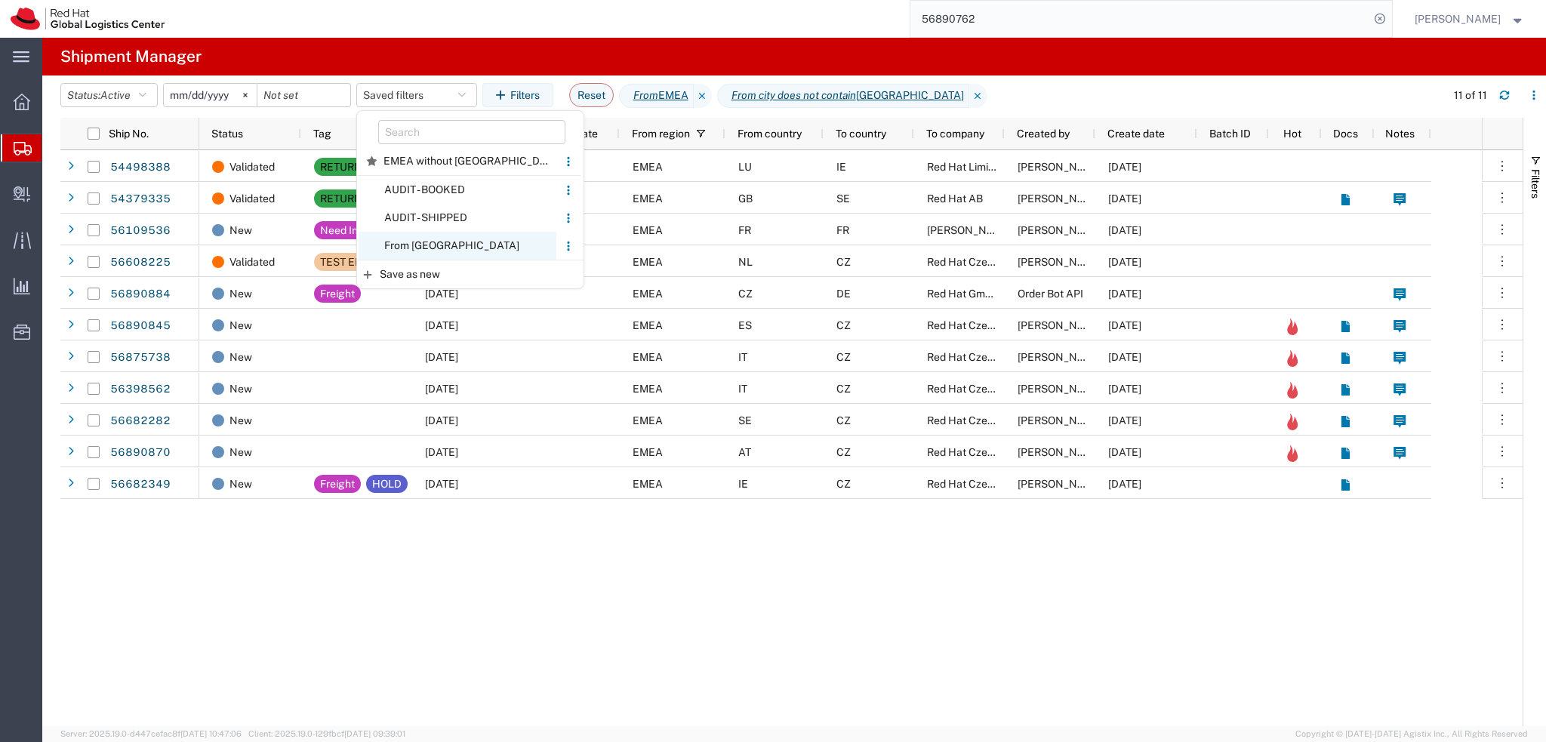
click at [469, 250] on span "From CZ" at bounding box center [458, 246] width 198 height 28
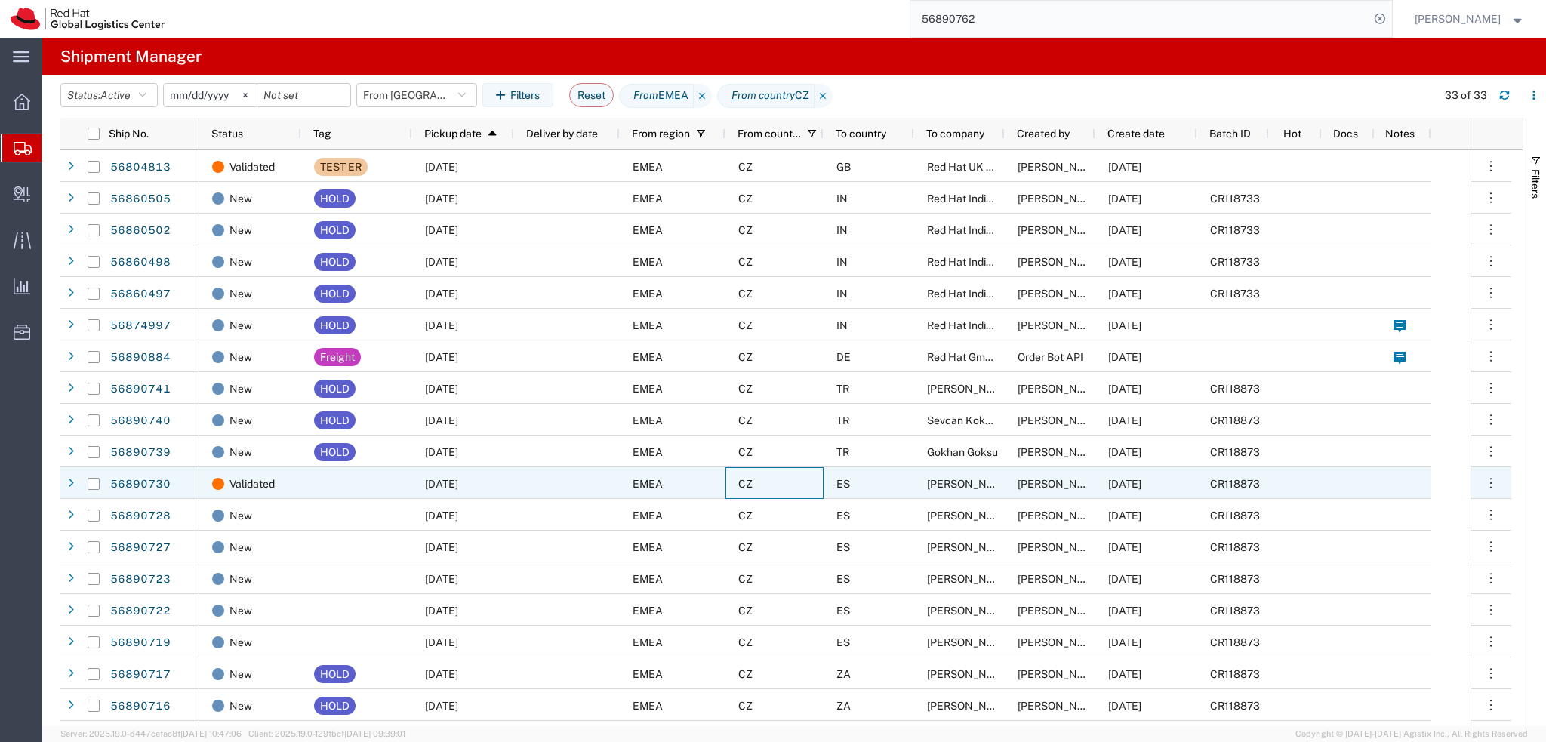
click at [781, 488] on div "CZ" at bounding box center [774, 483] width 98 height 32
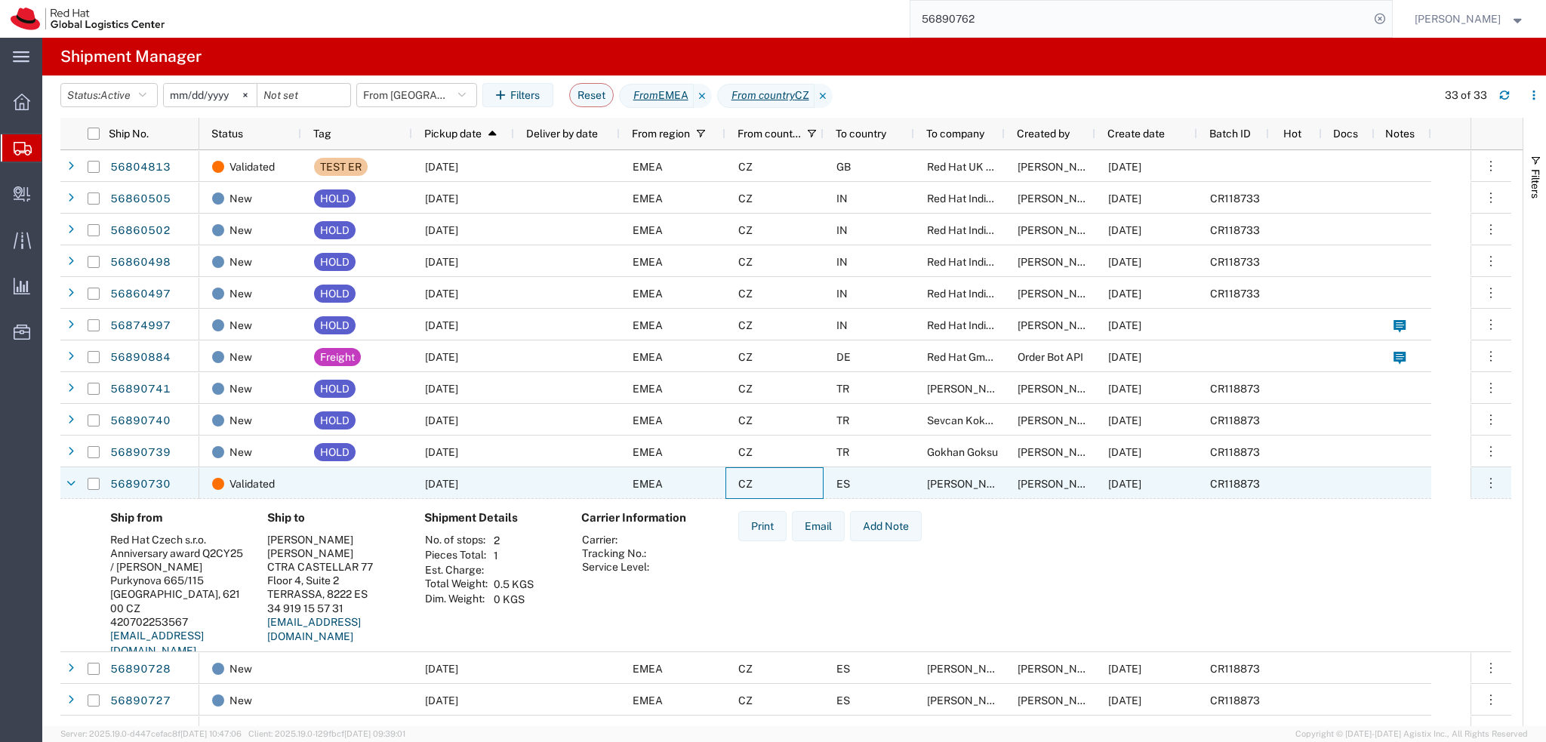
click at [781, 488] on div "CZ" at bounding box center [774, 483] width 98 height 32
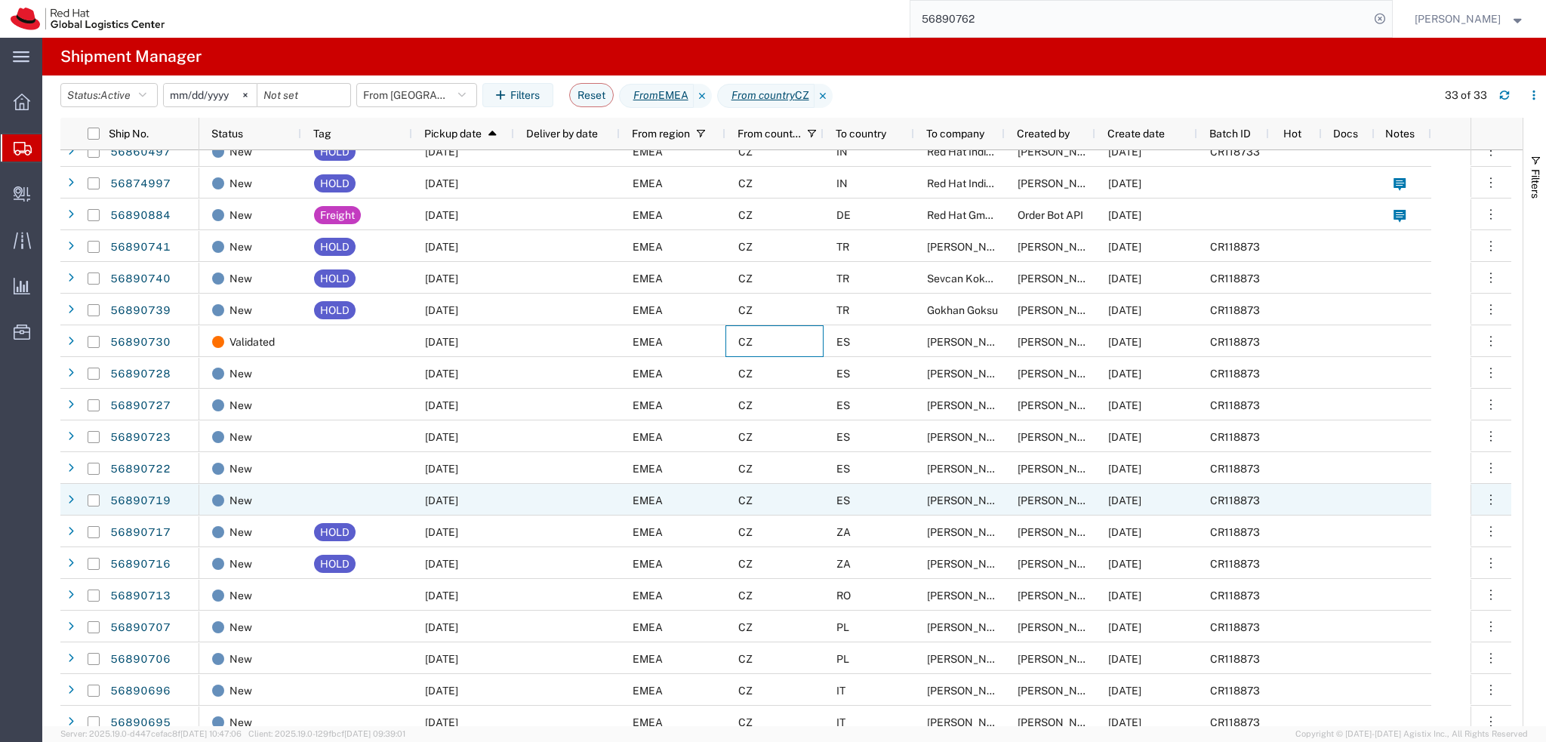
scroll to position [151, 0]
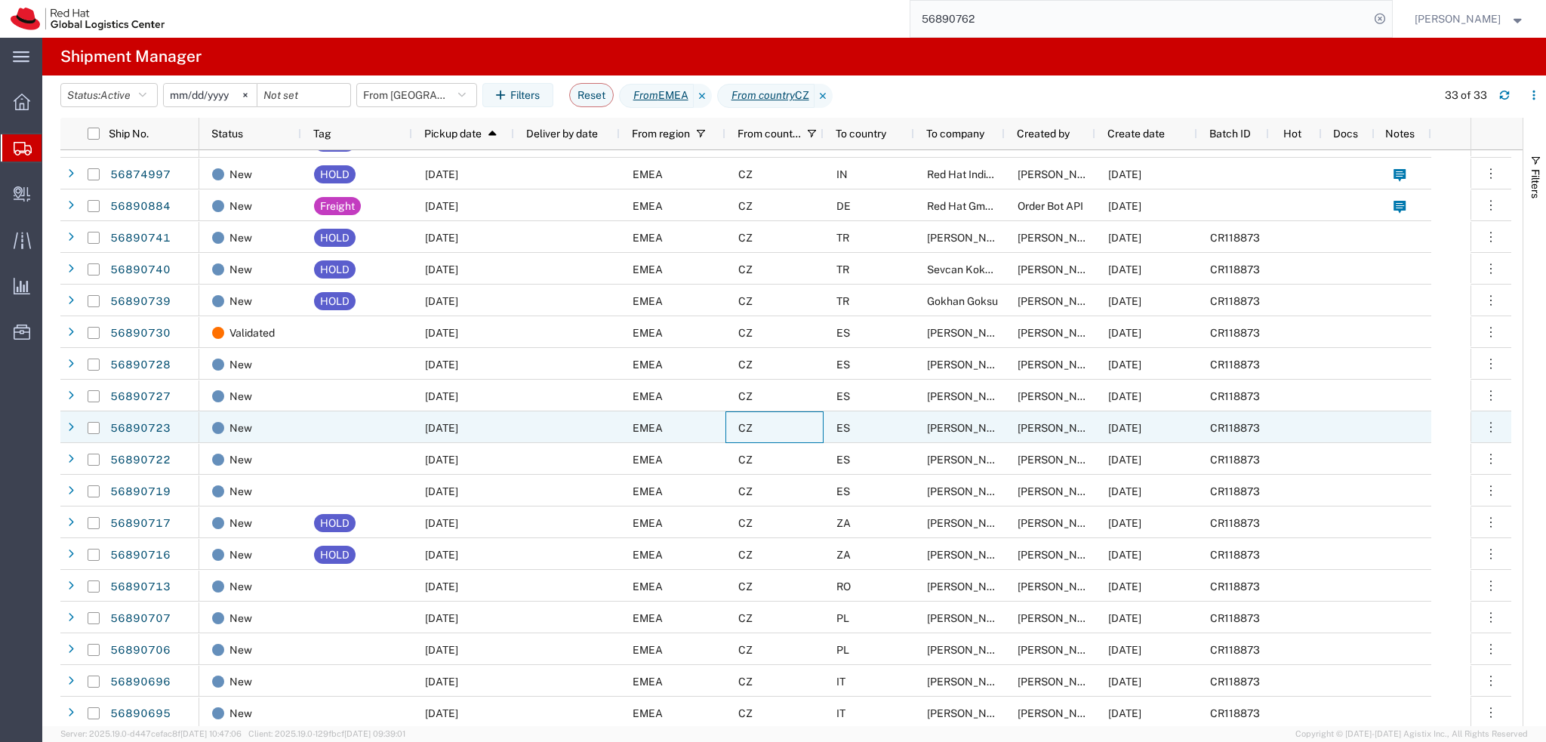
click at [789, 420] on div "CZ" at bounding box center [774, 427] width 98 height 32
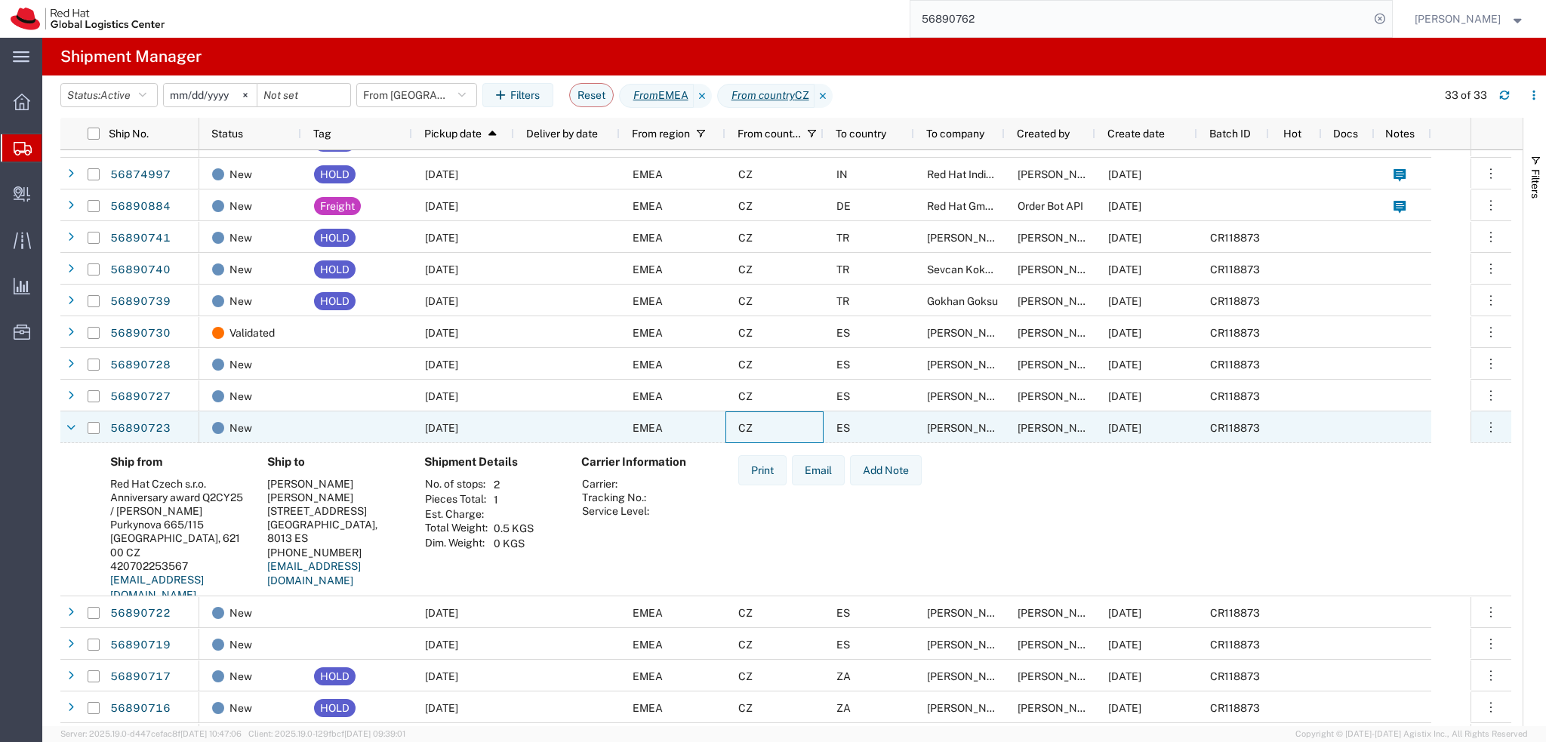
click at [789, 420] on div "CZ" at bounding box center [774, 427] width 98 height 32
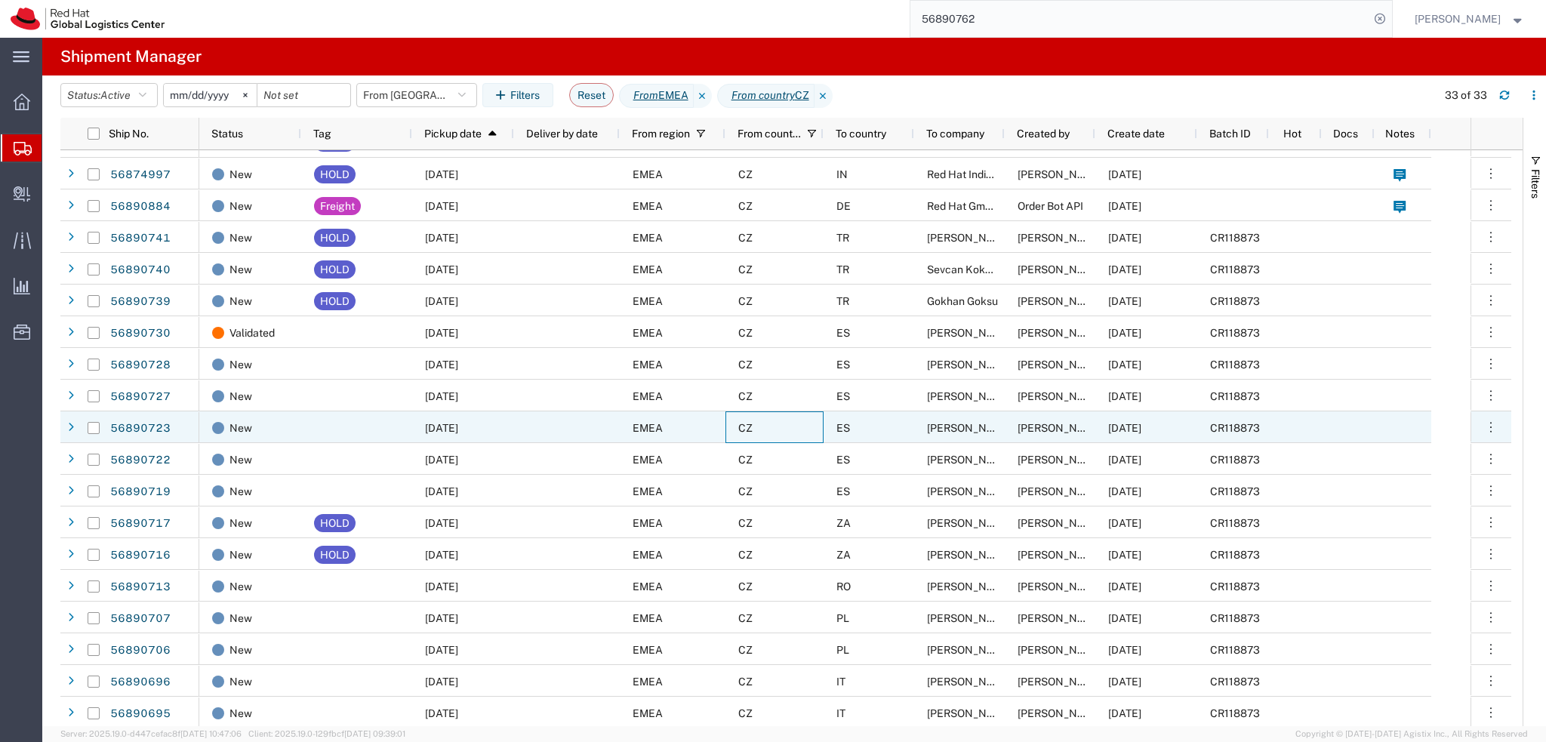
click at [789, 420] on div "CZ" at bounding box center [774, 427] width 98 height 32
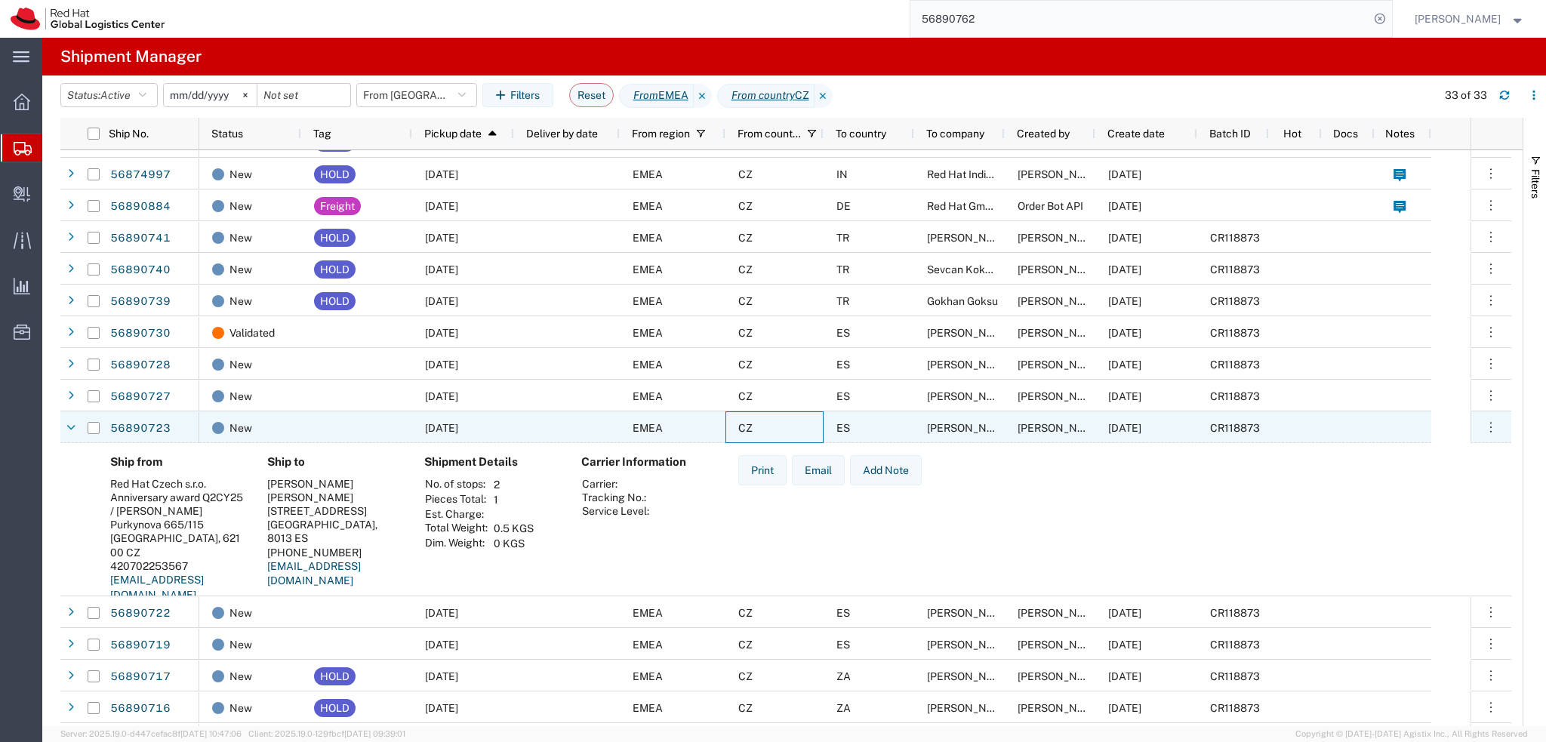
click at [789, 420] on div "CZ" at bounding box center [774, 427] width 98 height 32
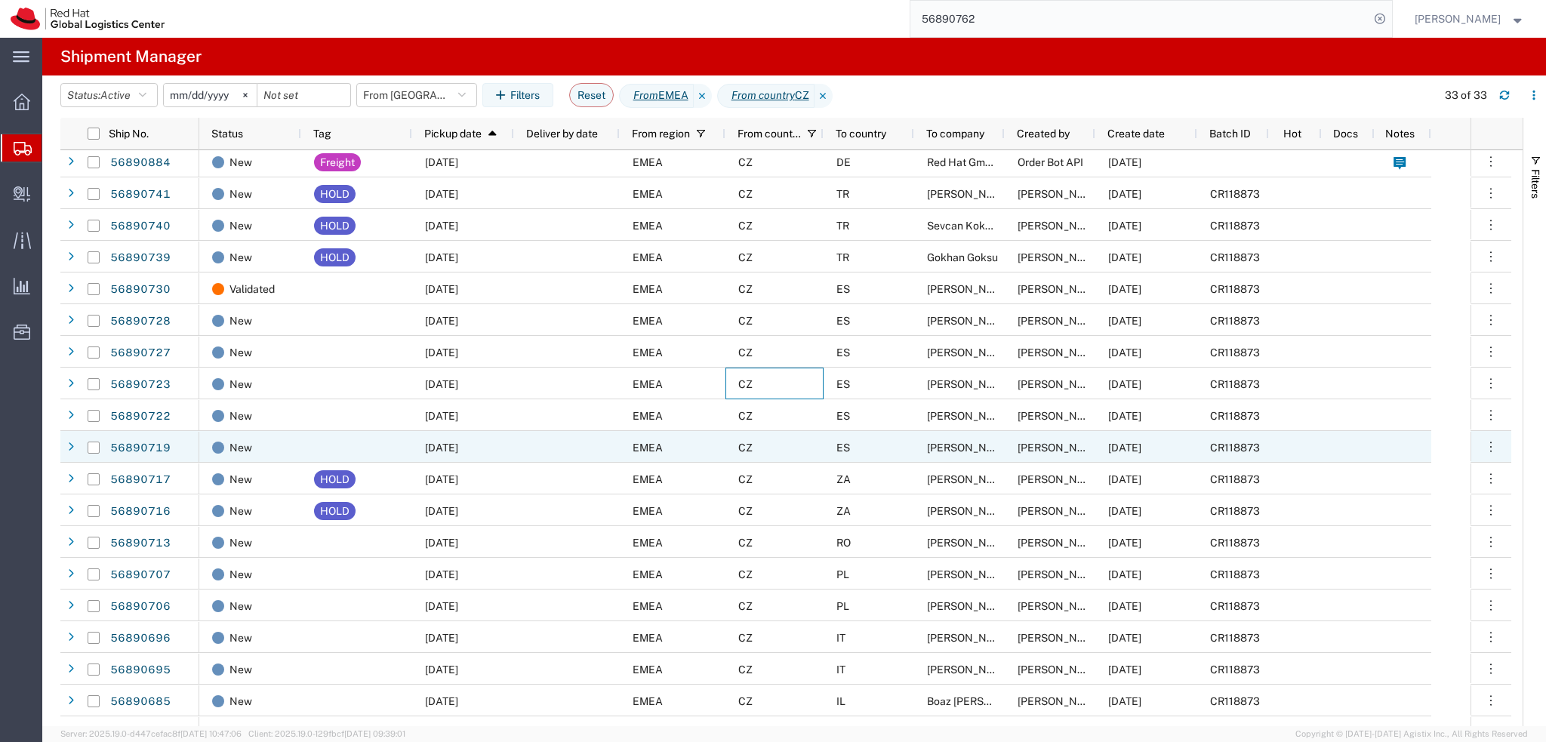
scroll to position [226, 0]
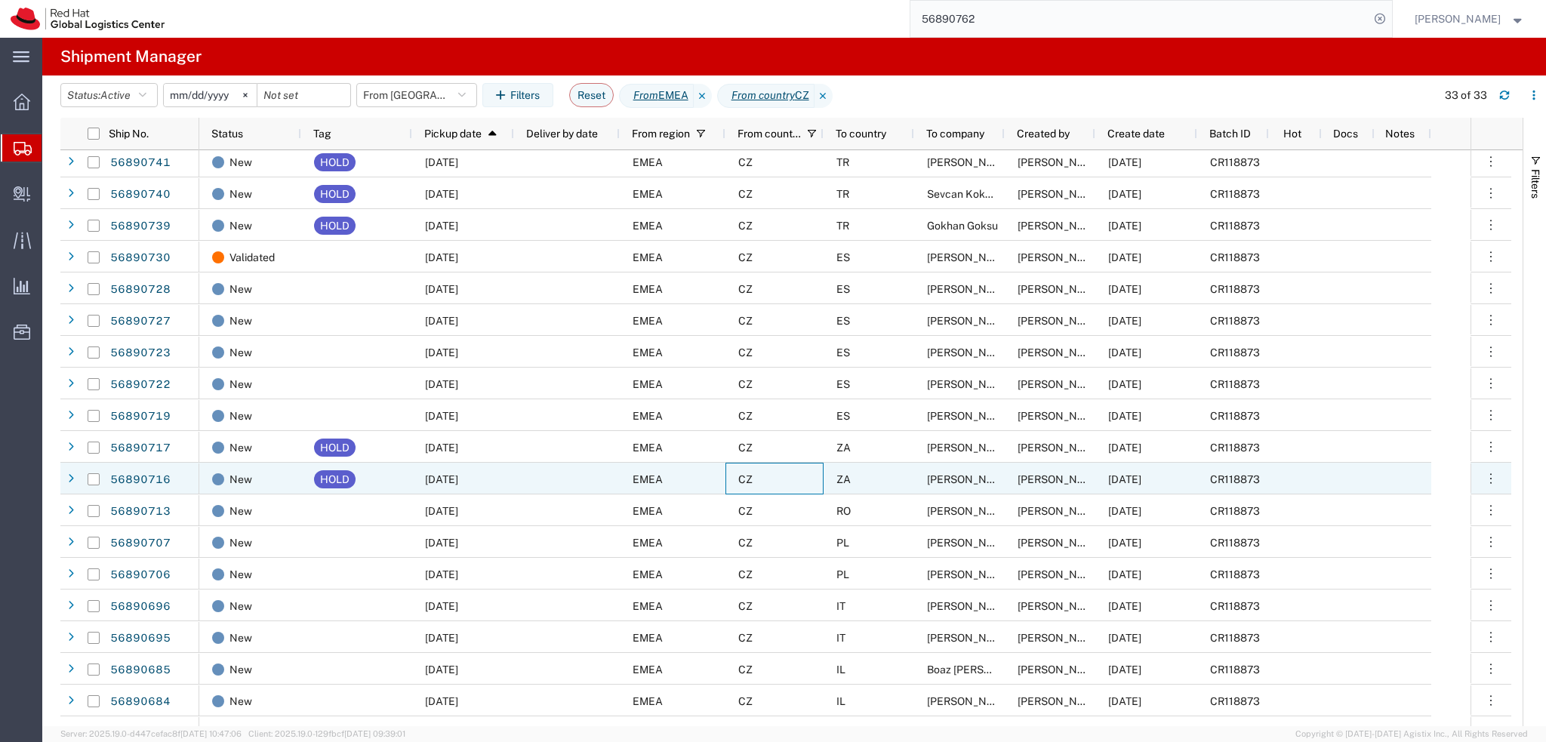
click at [777, 476] on div "CZ" at bounding box center [774, 479] width 98 height 32
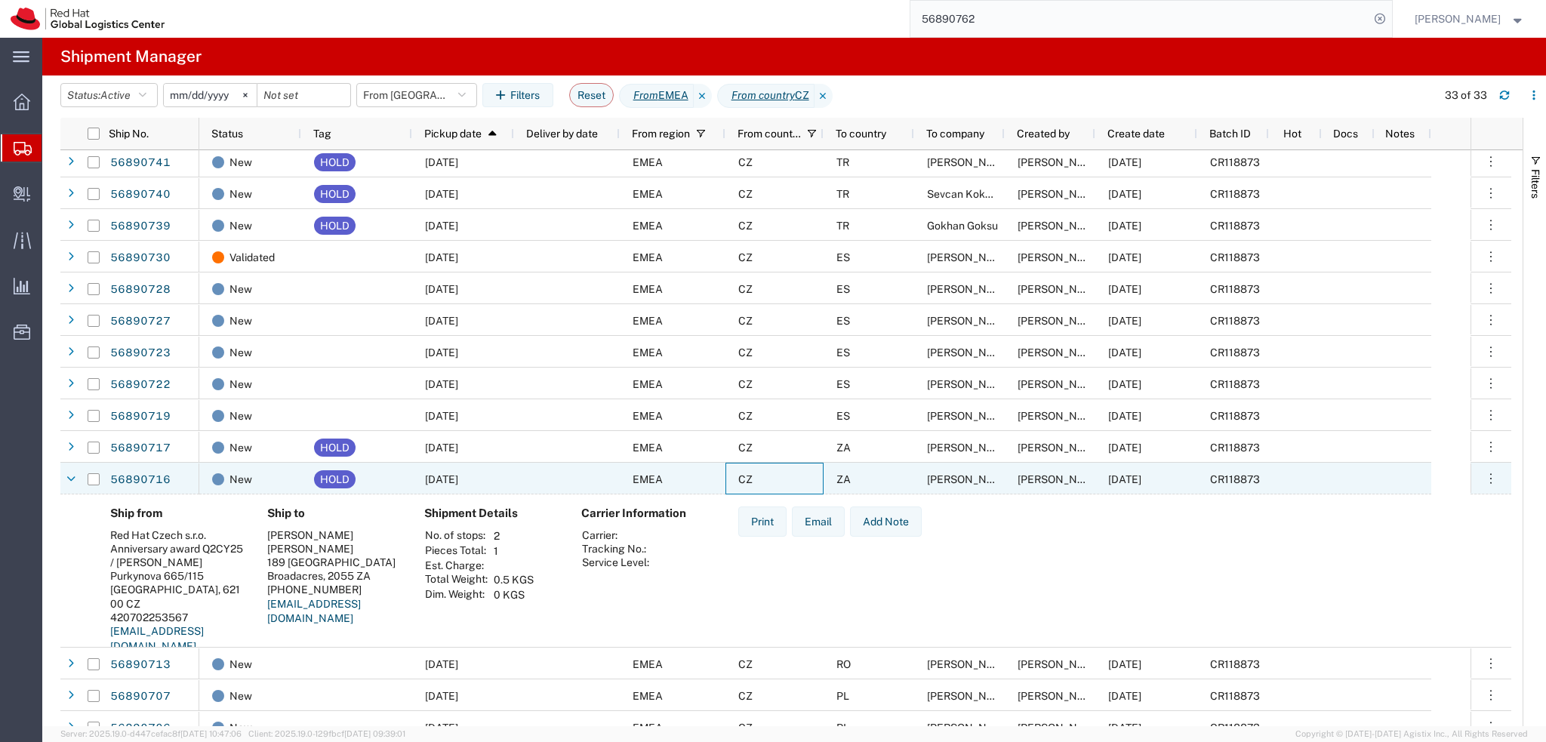
click at [785, 476] on div "CZ" at bounding box center [774, 479] width 98 height 32
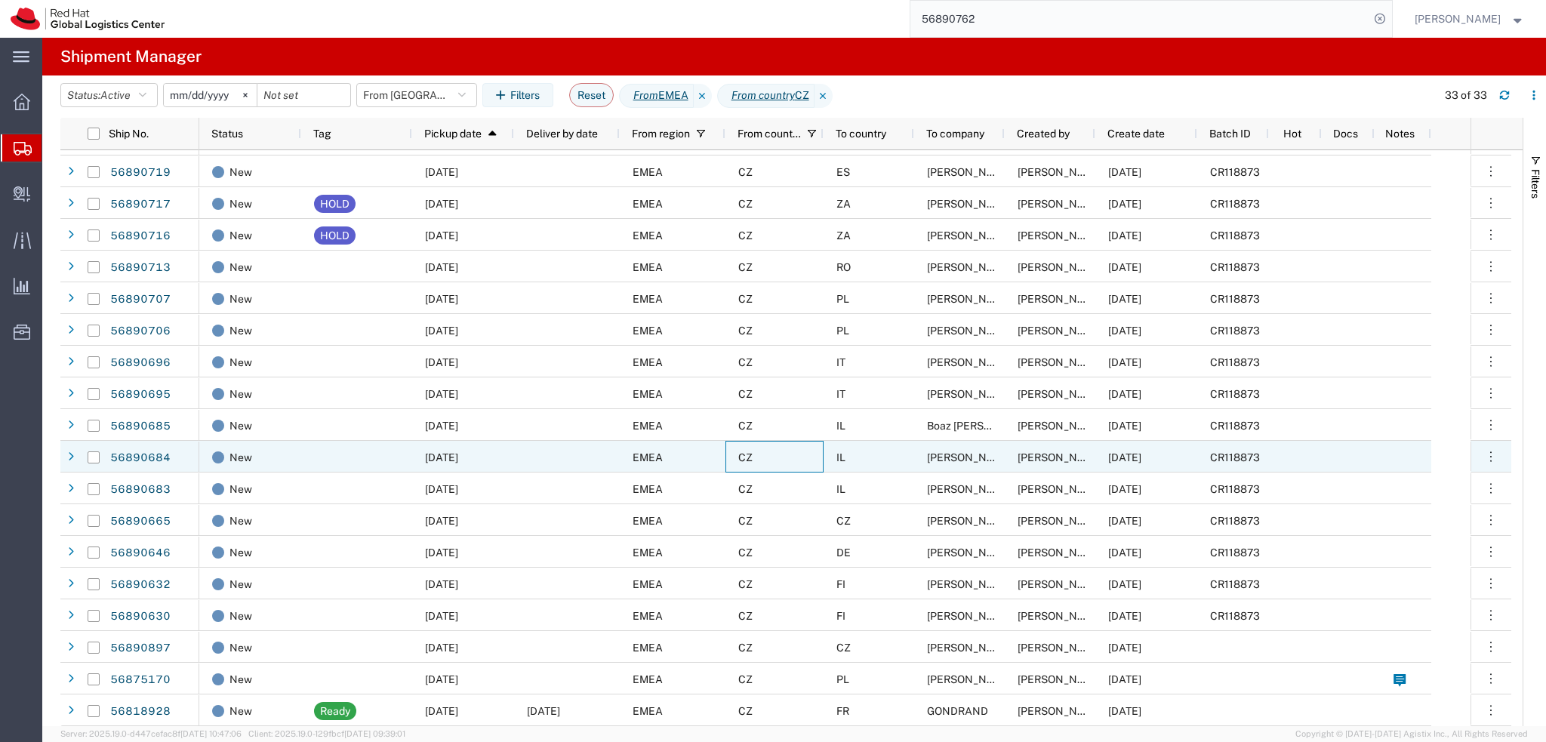
click at [748, 470] on div "CZ" at bounding box center [774, 457] width 98 height 32
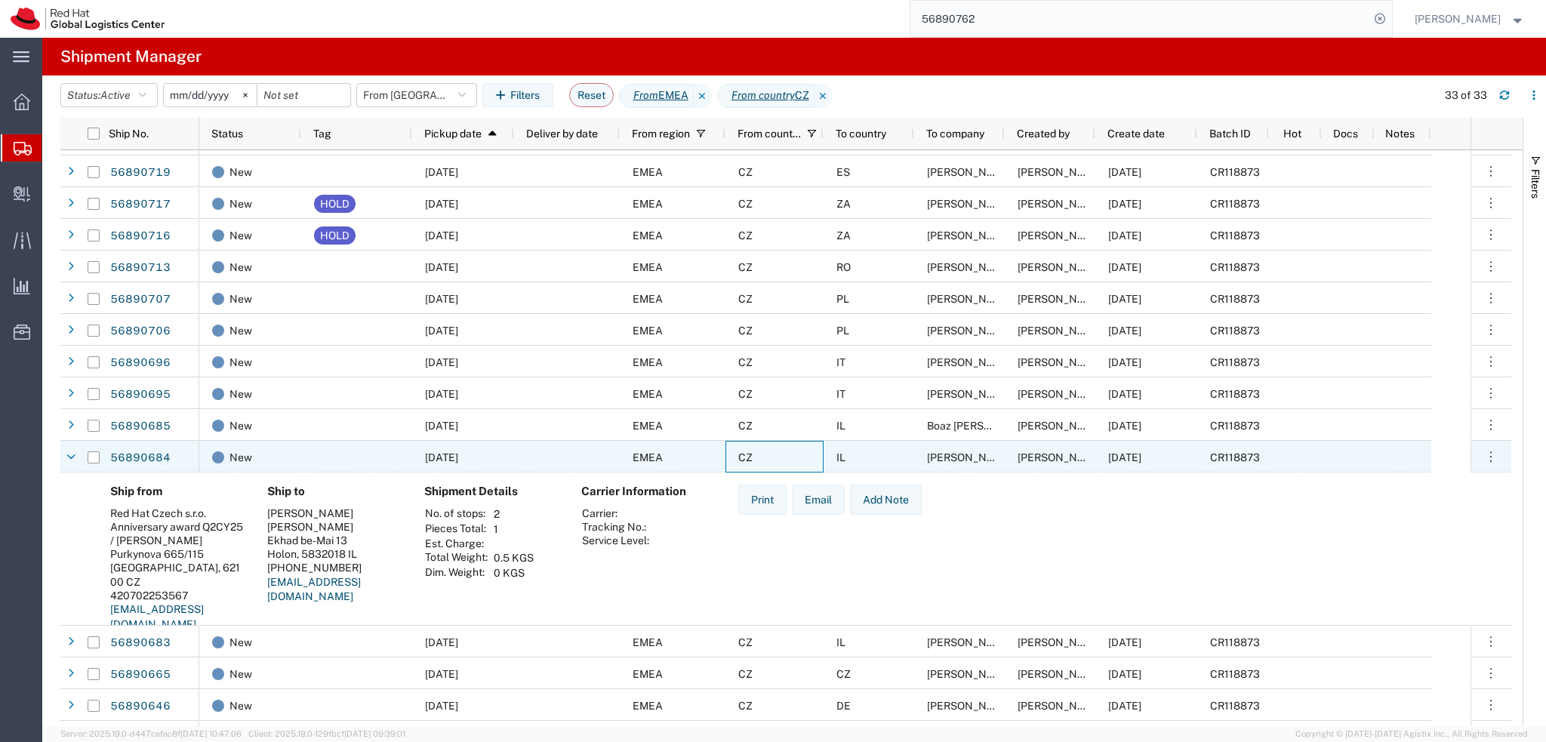
click at [775, 464] on div "CZ" at bounding box center [774, 457] width 98 height 32
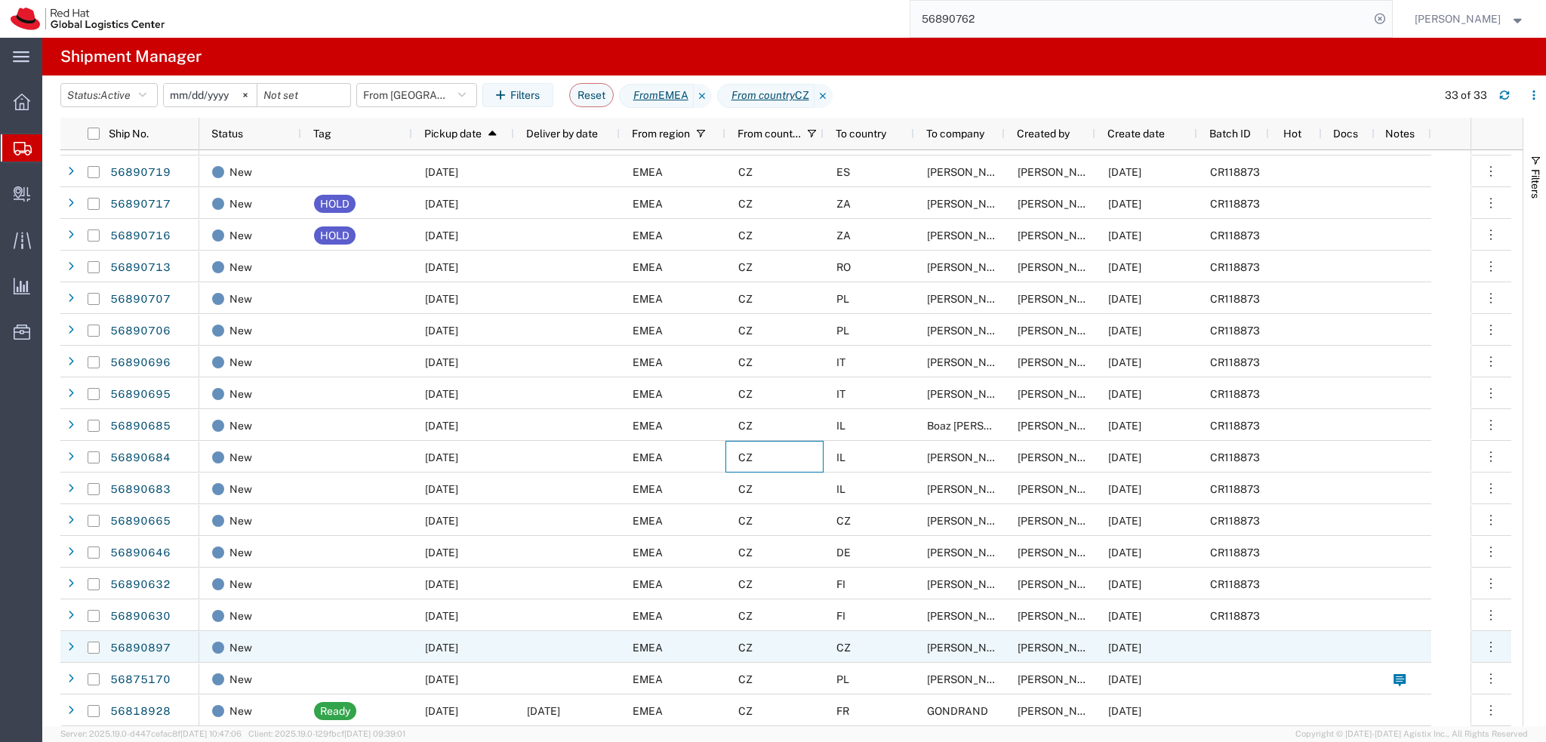
click at [836, 651] on span "CZ" at bounding box center [843, 648] width 14 height 12
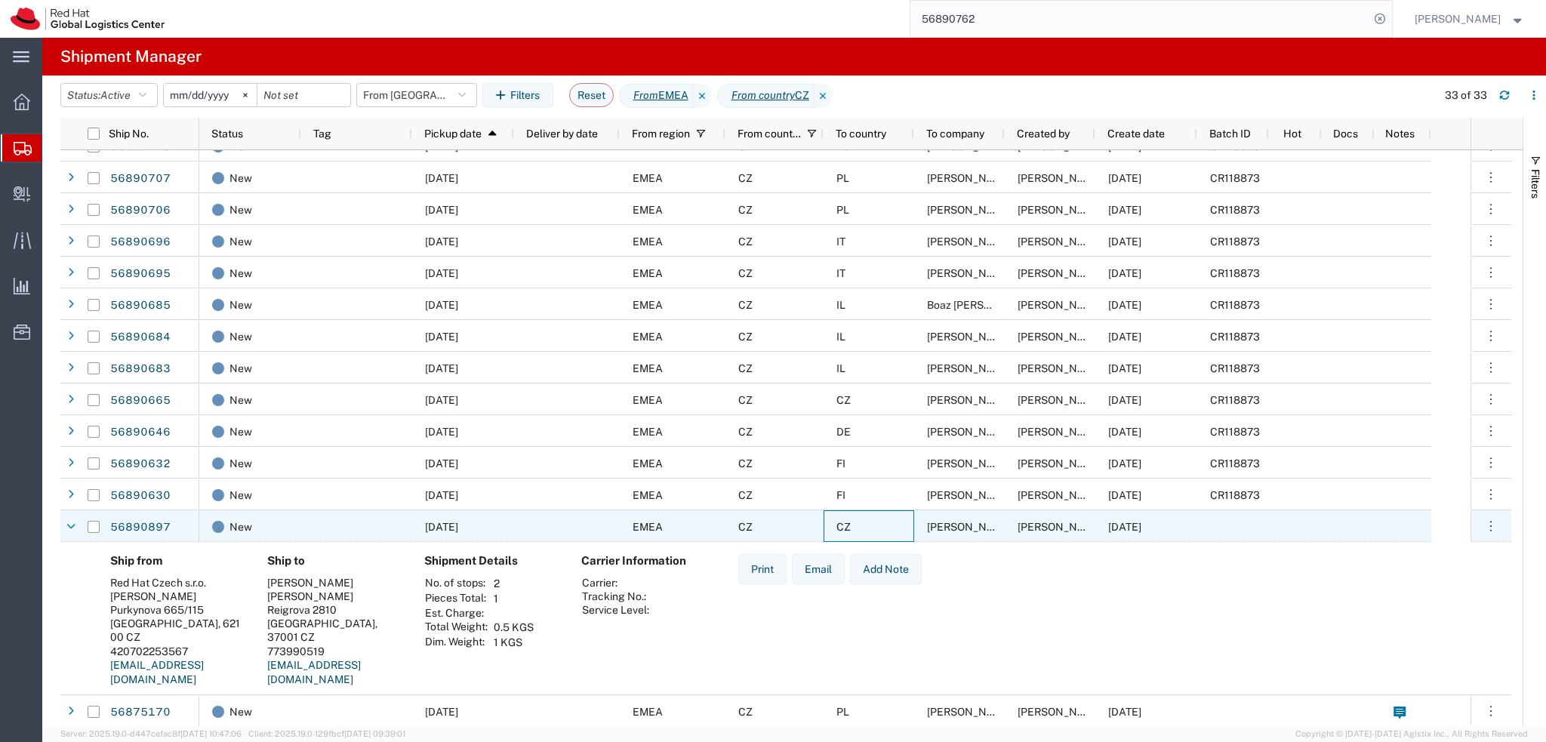
click at [747, 524] on span "CZ" at bounding box center [745, 527] width 14 height 12
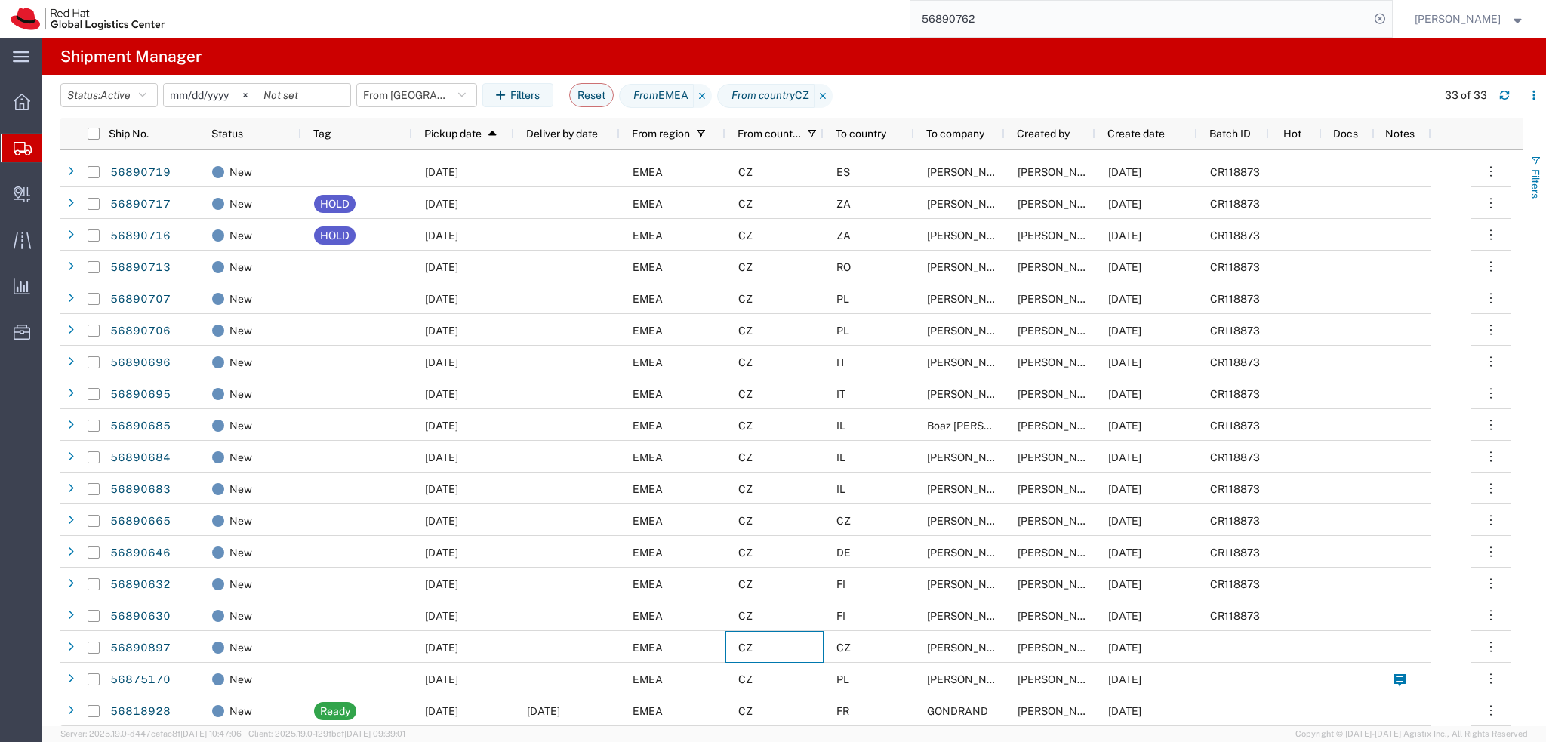
click at [1538, 177] on span "Filters" at bounding box center [1535, 183] width 12 height 29
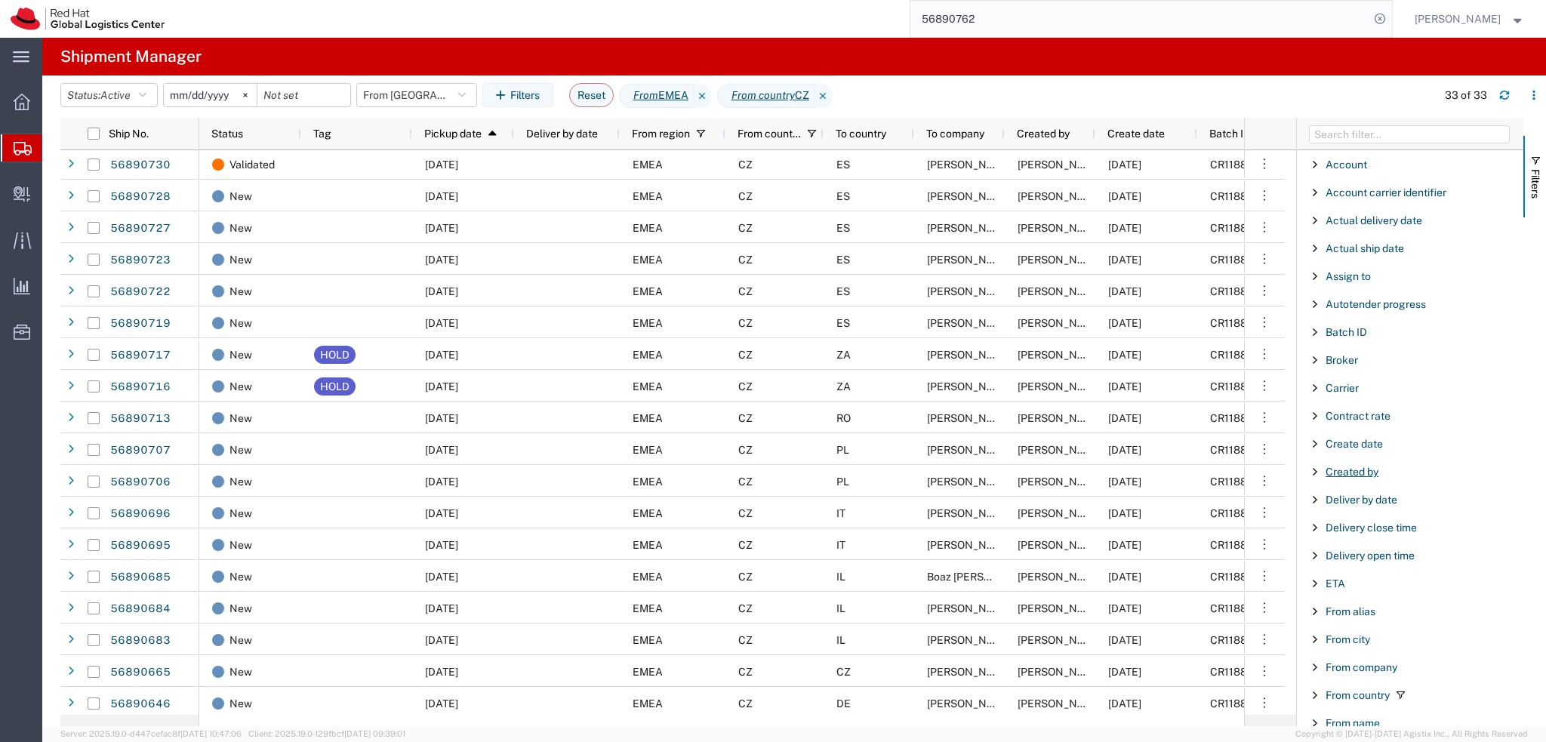
click at [1352, 473] on span "Created by" at bounding box center [1352, 472] width 53 height 12
click at [1382, 534] on input "Filter Value" at bounding box center [1415, 535] width 198 height 18
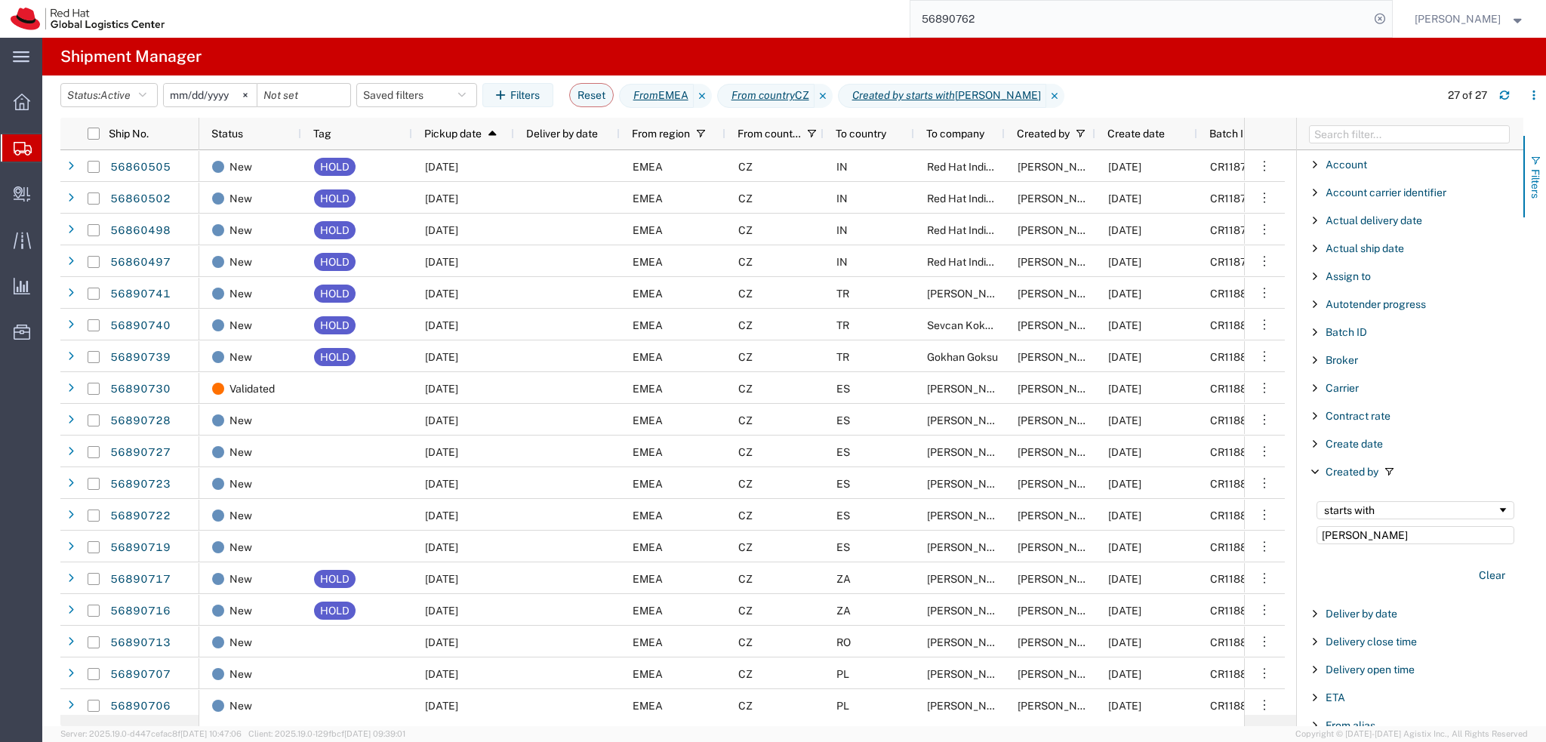
type input "Filip"
click at [1532, 180] on span "Filters" at bounding box center [1535, 183] width 12 height 29
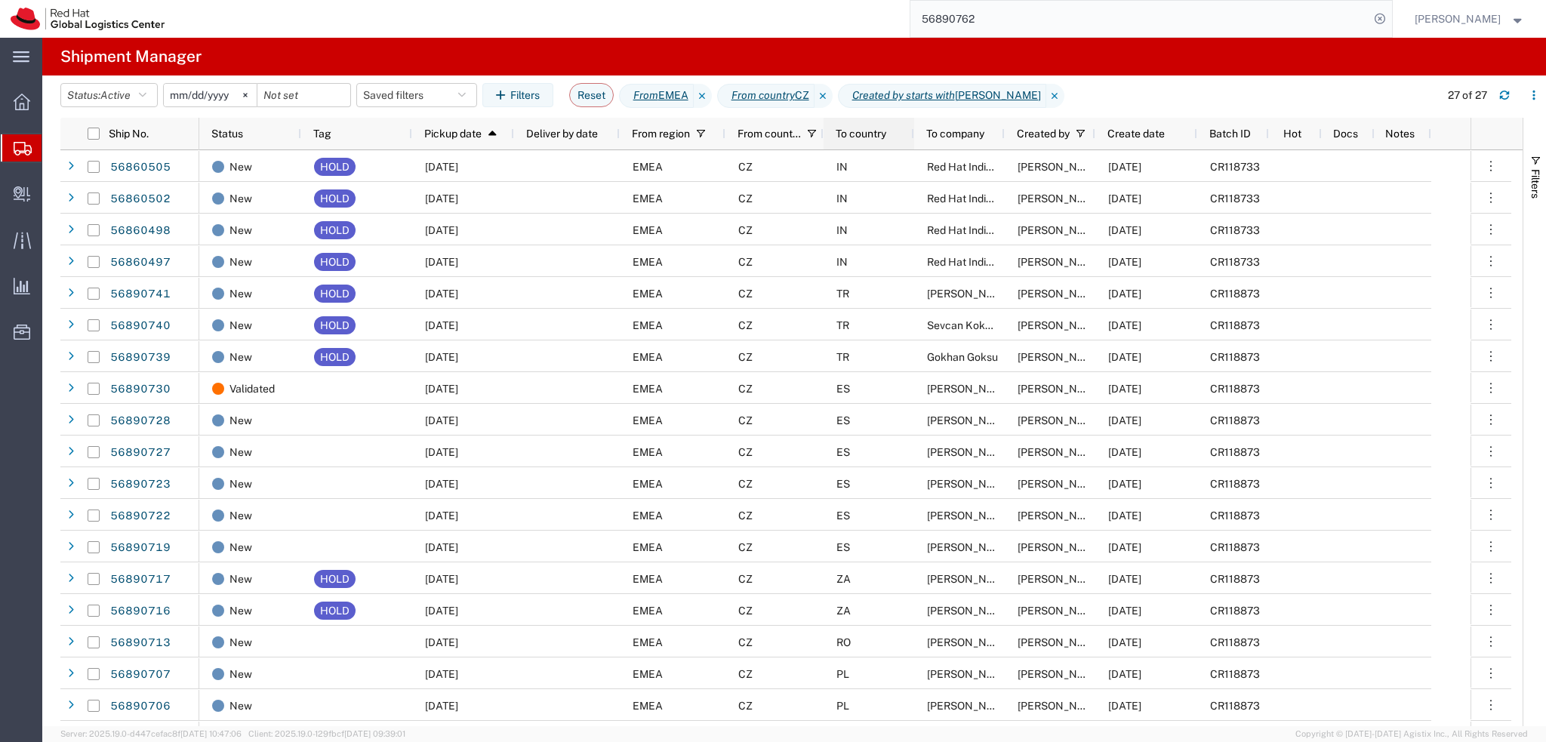
click at [857, 135] on span "To country" at bounding box center [861, 134] width 51 height 12
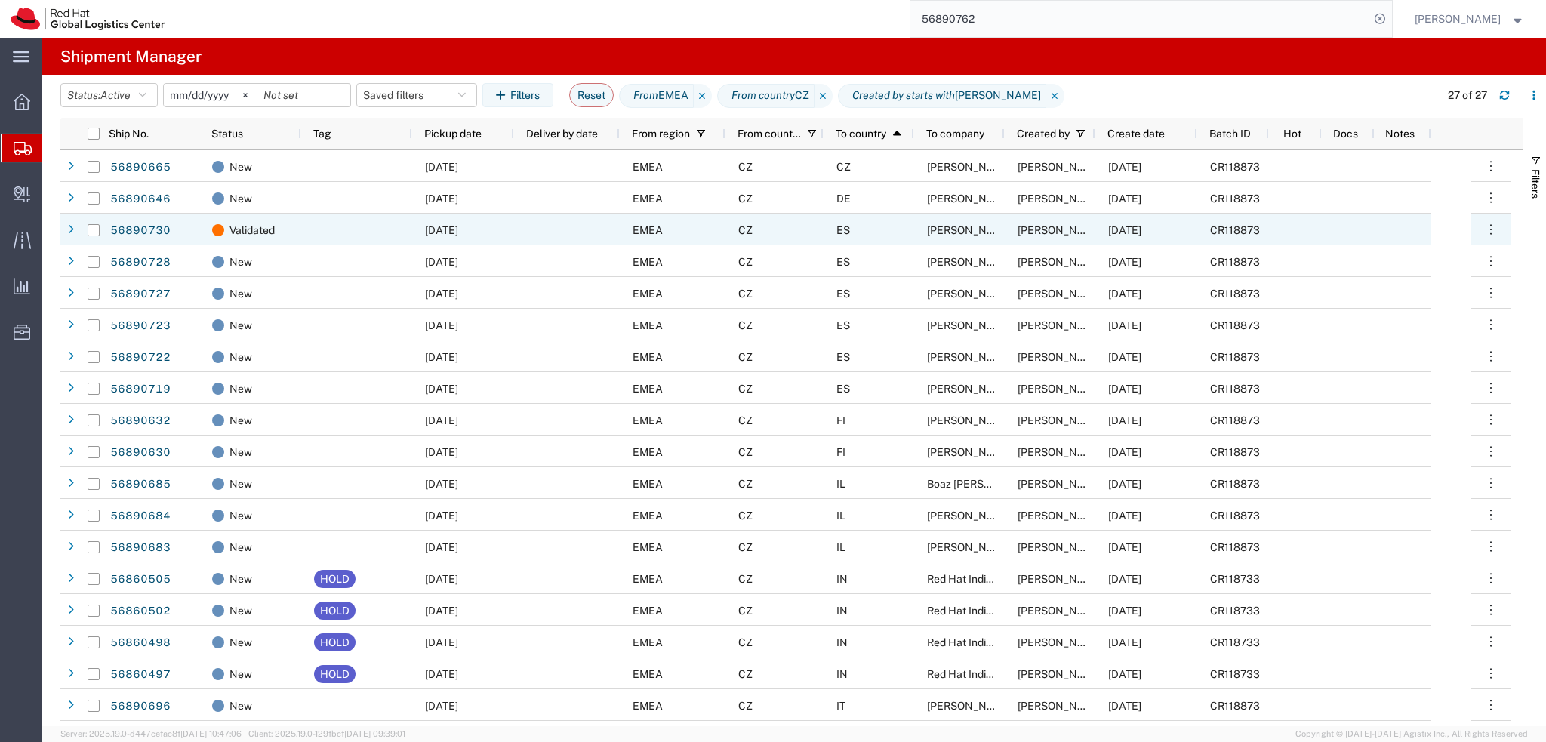
click at [873, 241] on div "ES" at bounding box center [869, 230] width 91 height 32
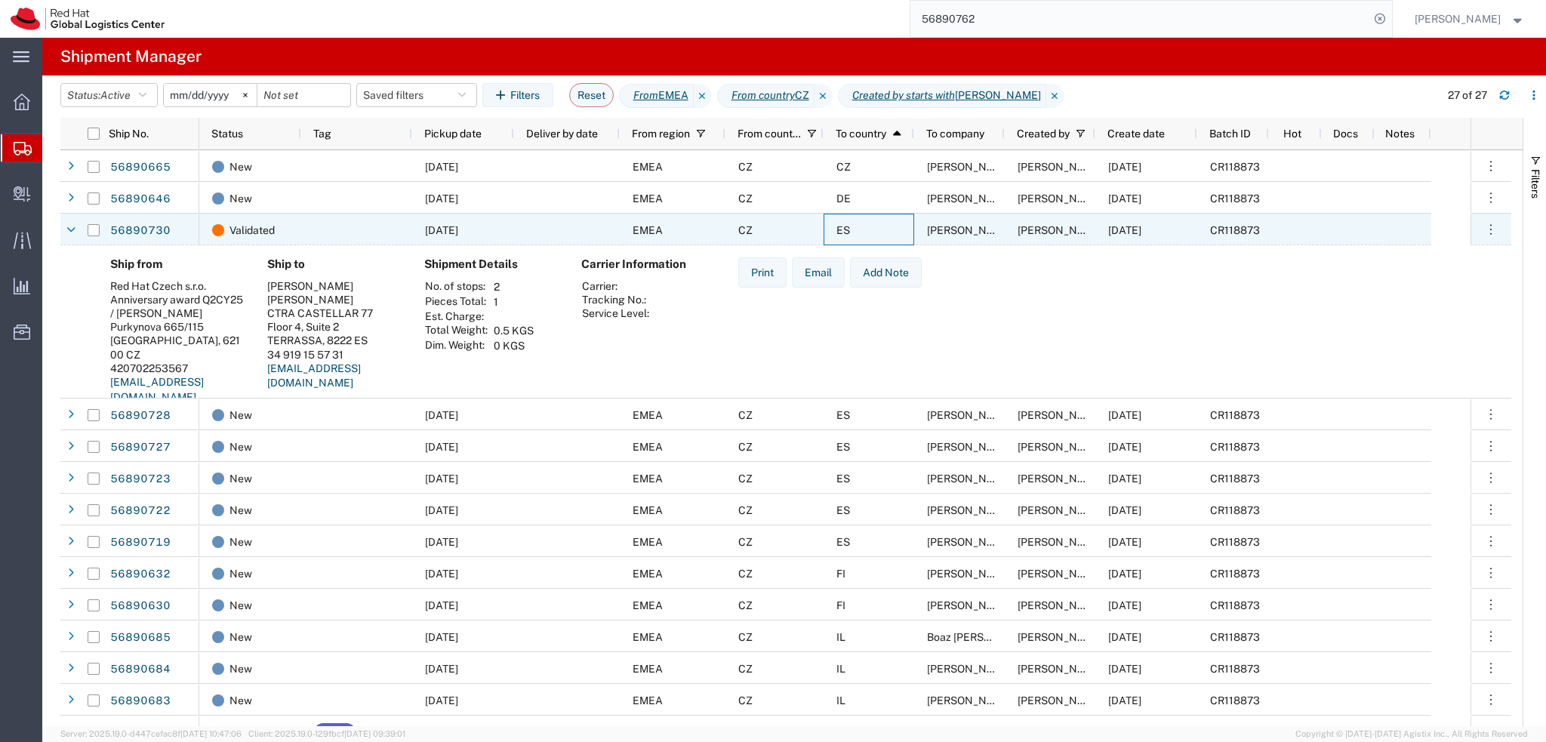
click at [877, 238] on div "ES" at bounding box center [869, 230] width 91 height 32
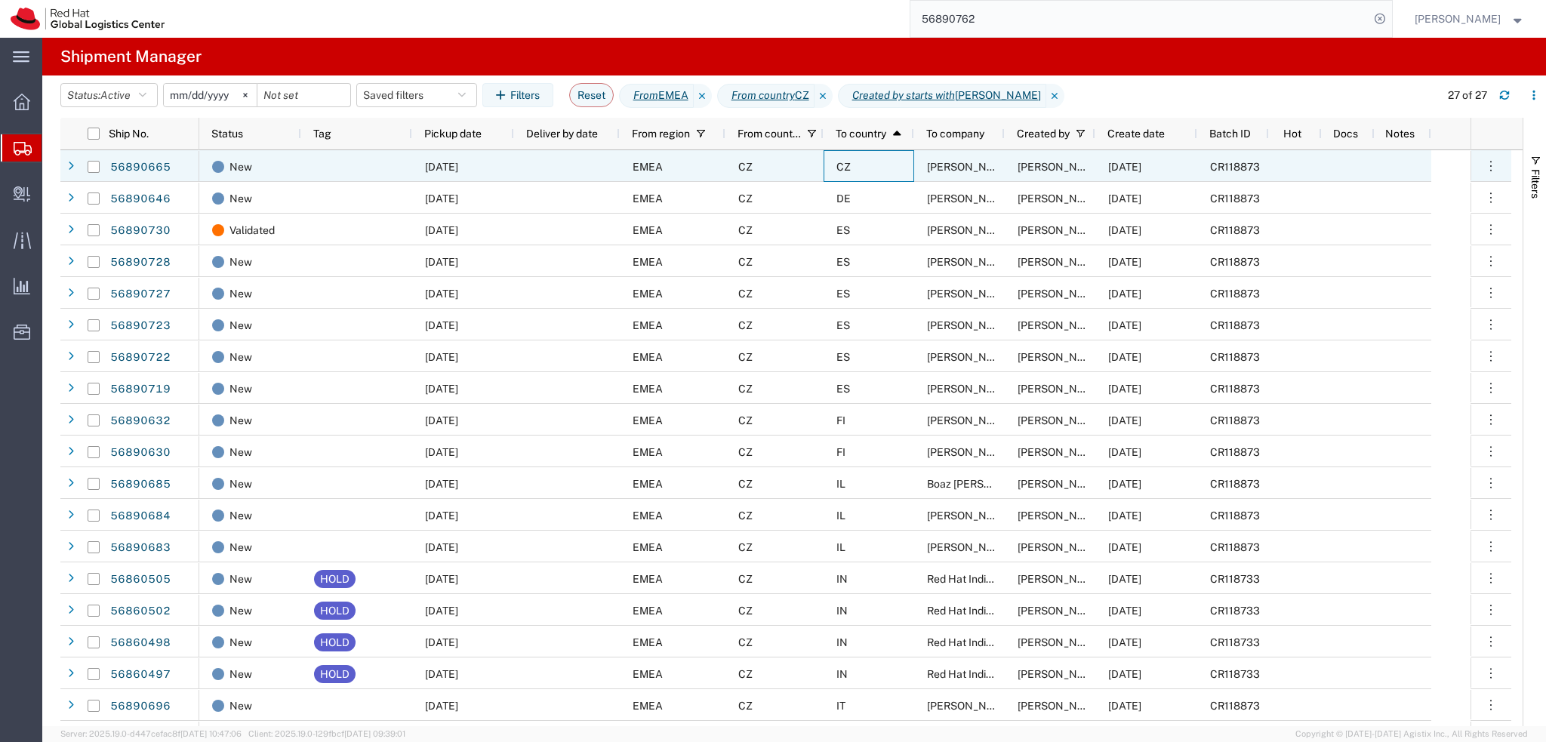
click at [879, 171] on div "CZ" at bounding box center [869, 166] width 91 height 32
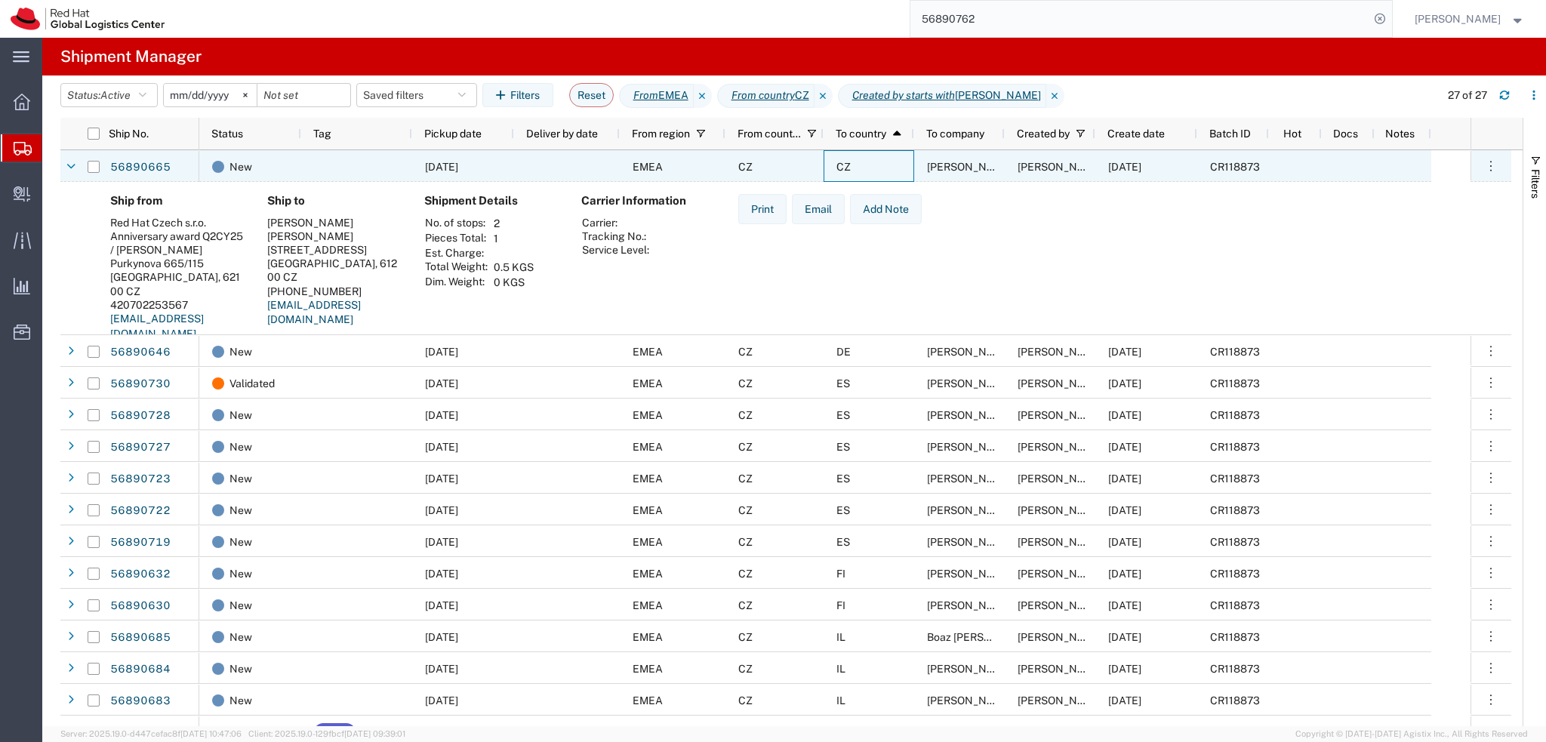
click at [879, 171] on div "CZ" at bounding box center [869, 166] width 91 height 32
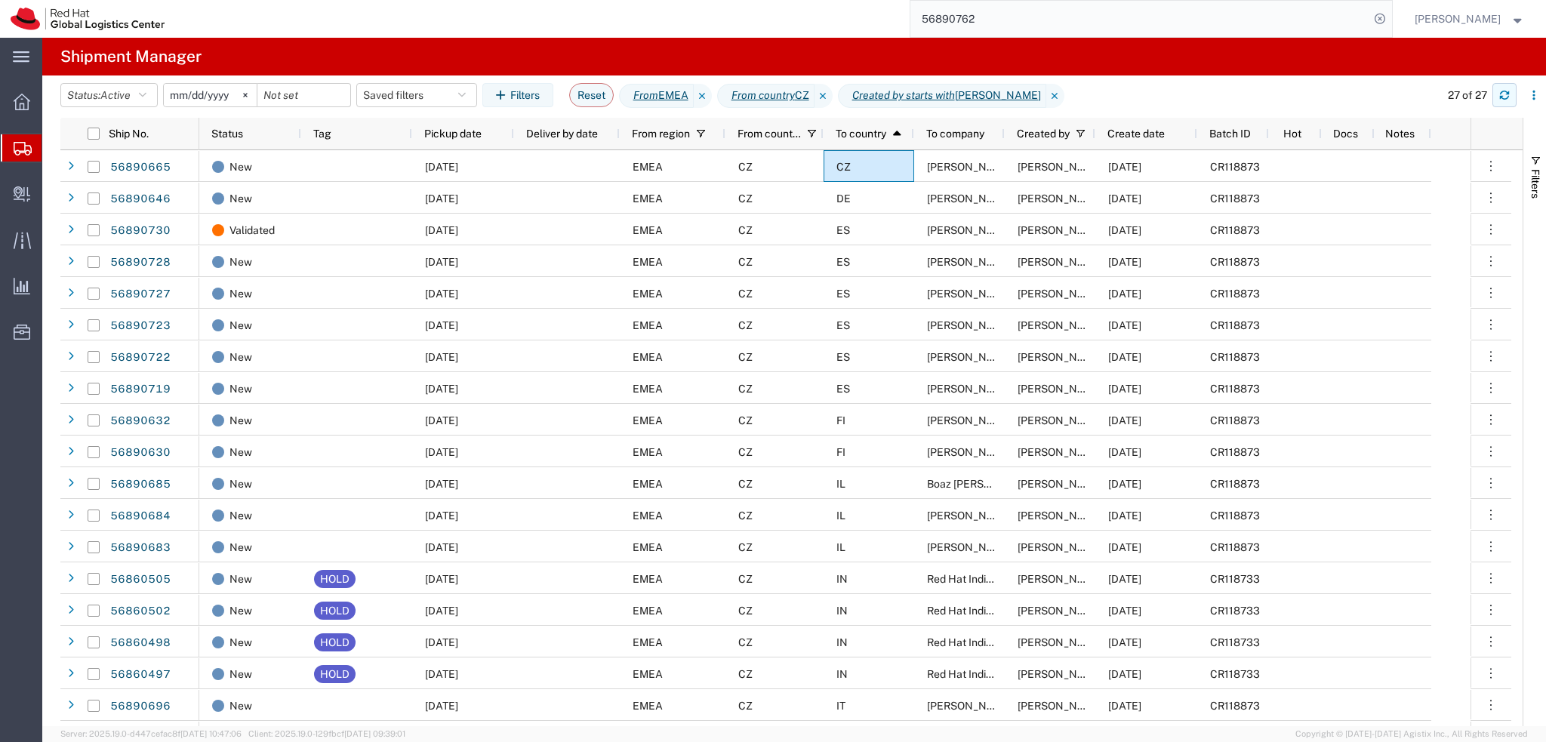
click at [1505, 94] on icon "button" at bounding box center [1504, 95] width 11 height 11
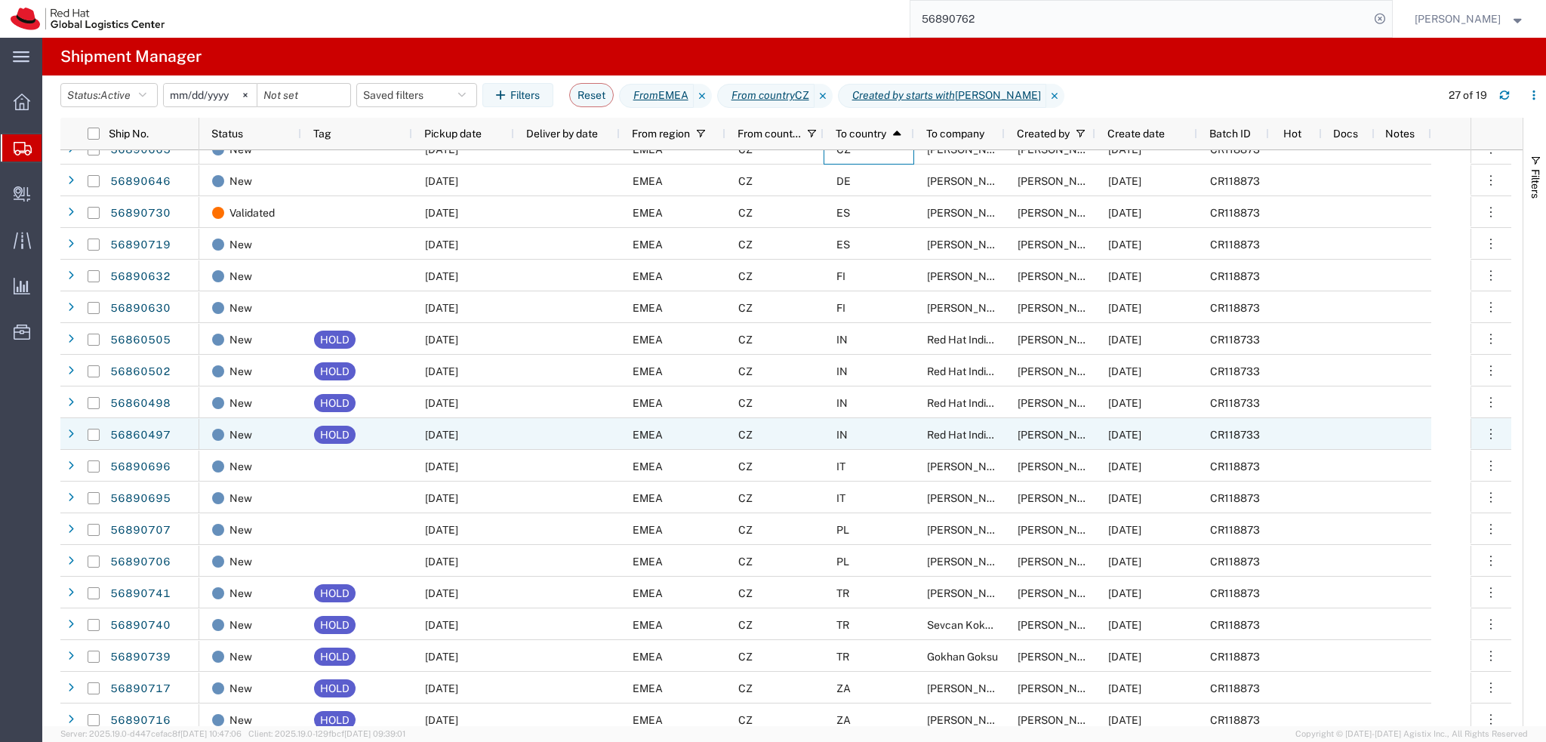
scroll to position [26, 0]
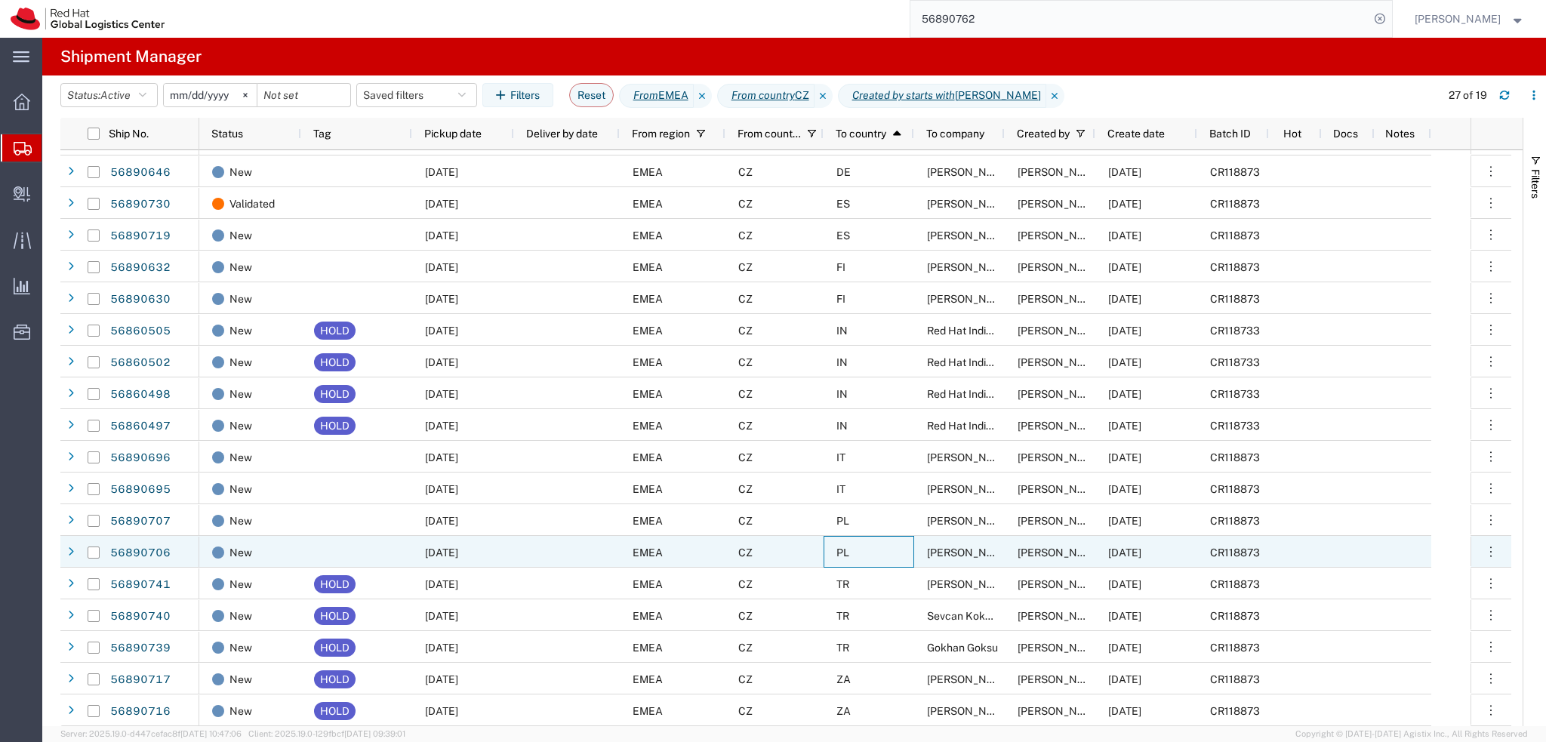
click at [882, 549] on div "PL" at bounding box center [869, 552] width 91 height 32
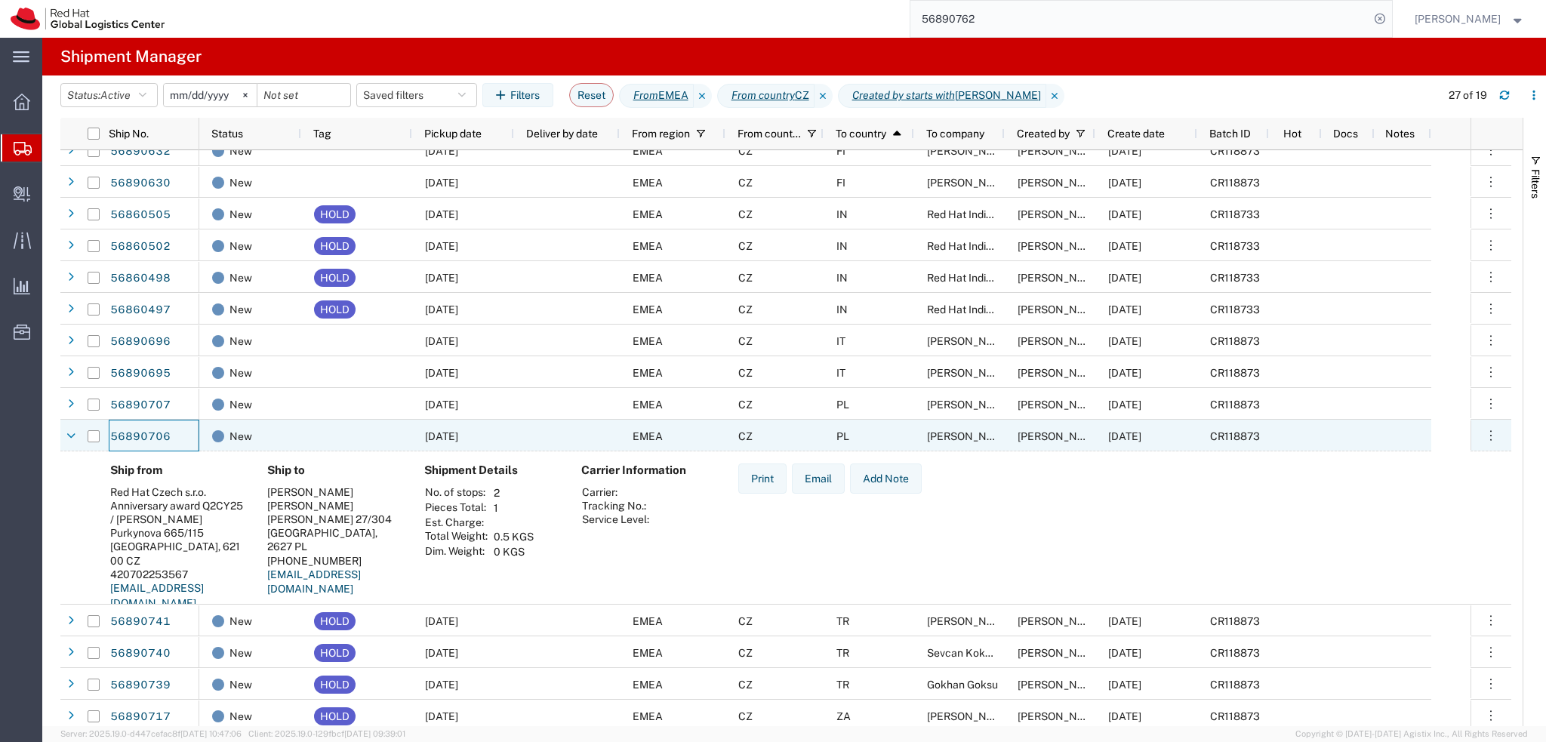
scroll to position [177, 0]
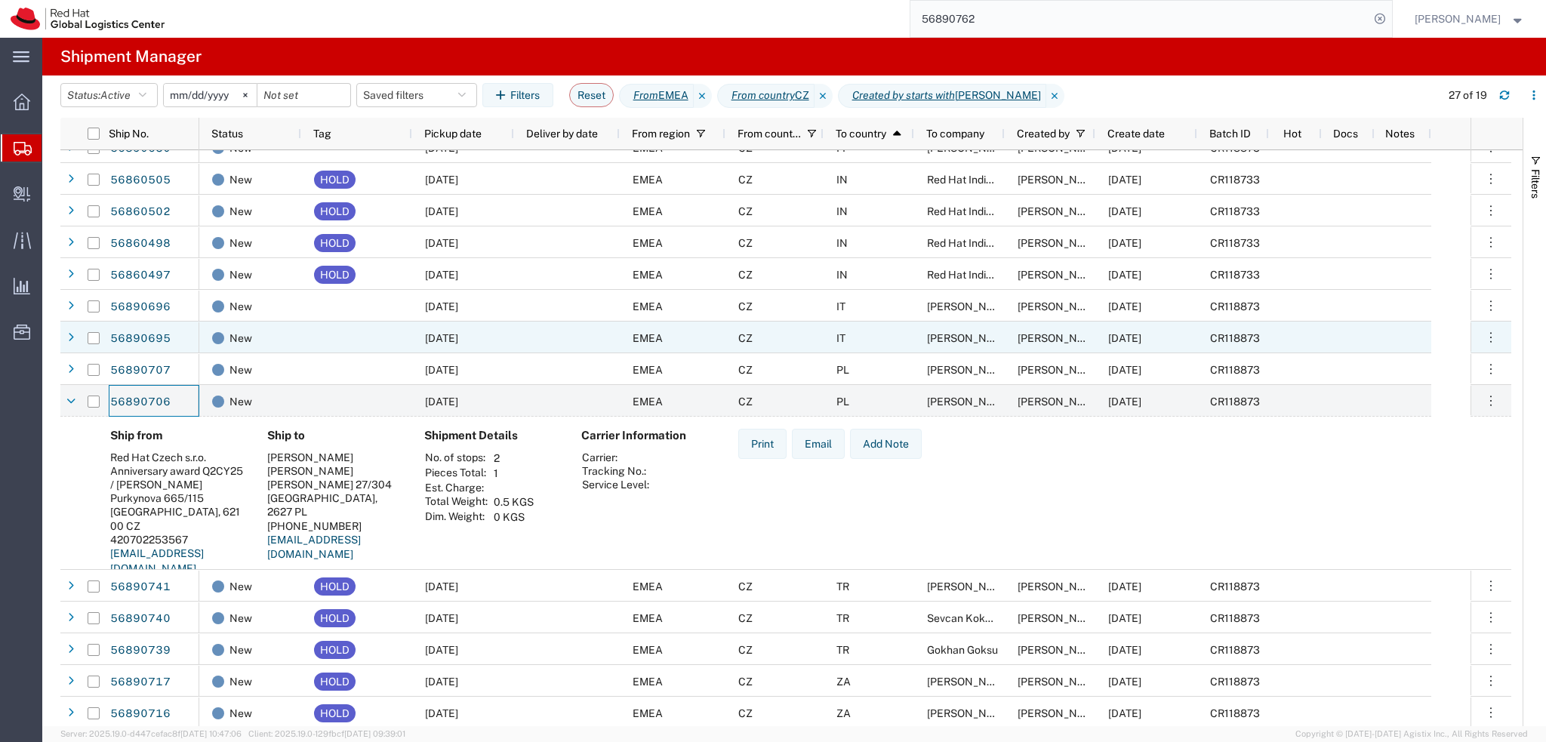
click at [851, 347] on div "IT" at bounding box center [869, 338] width 91 height 32
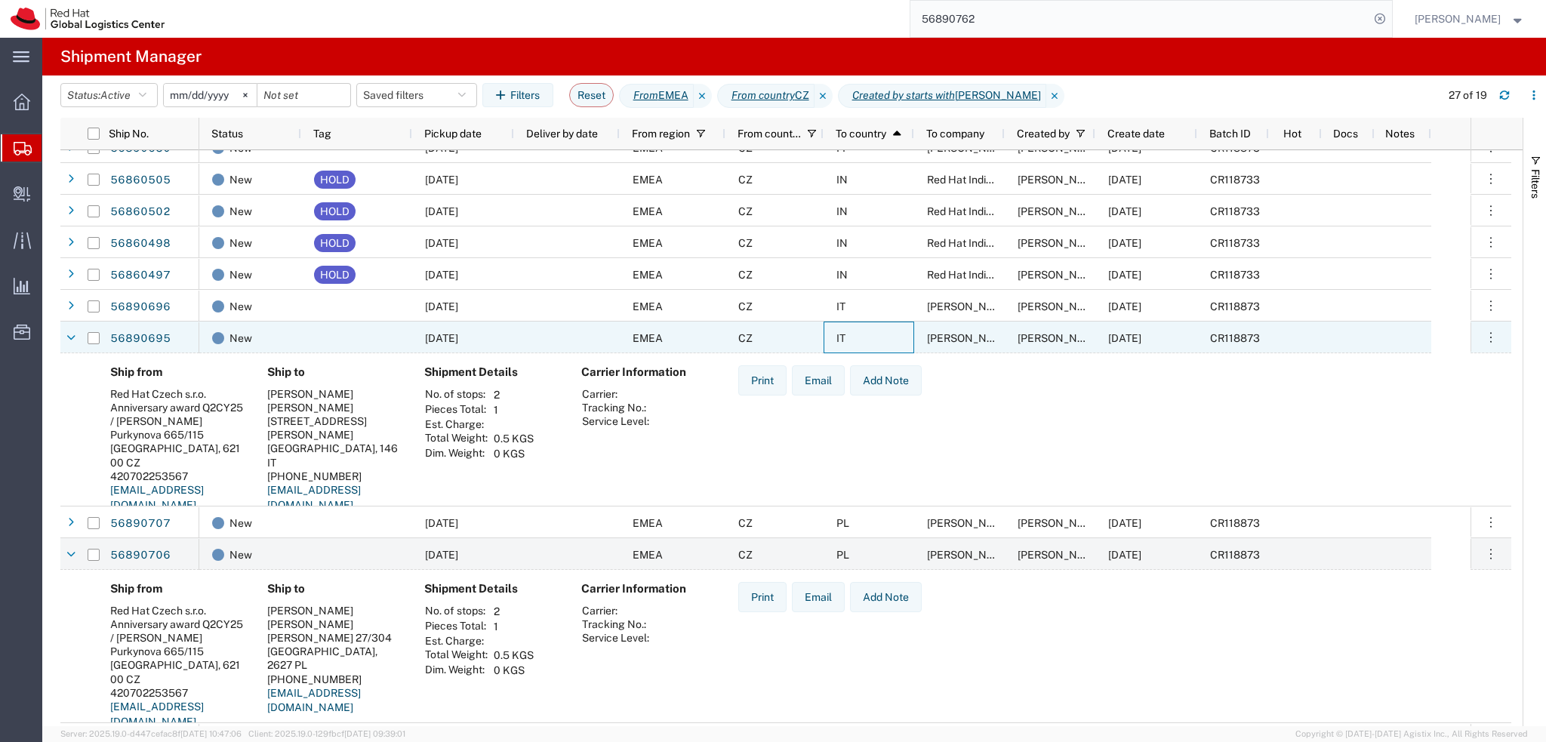
click at [853, 344] on div "IT" at bounding box center [869, 338] width 91 height 32
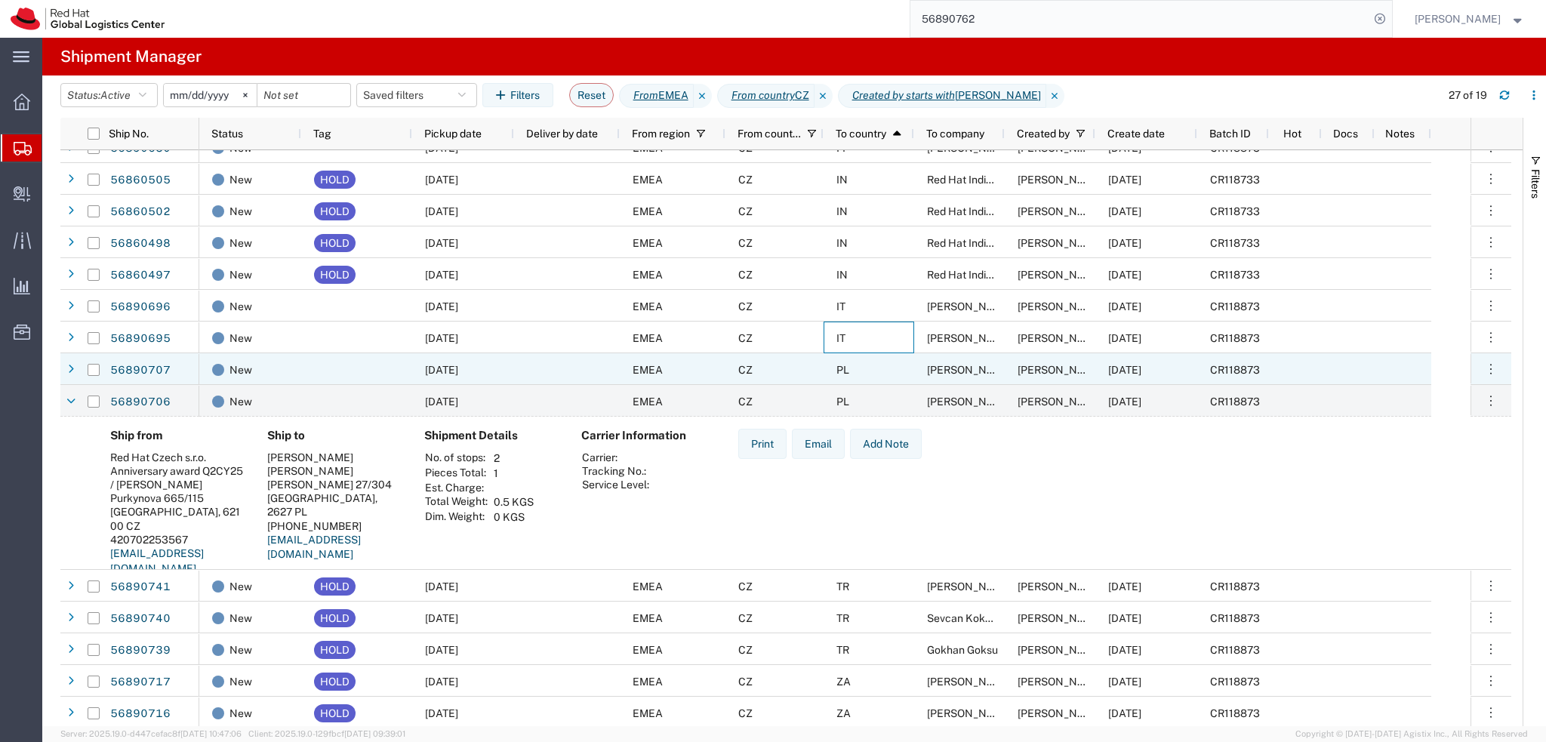
click at [861, 368] on div "PL" at bounding box center [869, 369] width 91 height 32
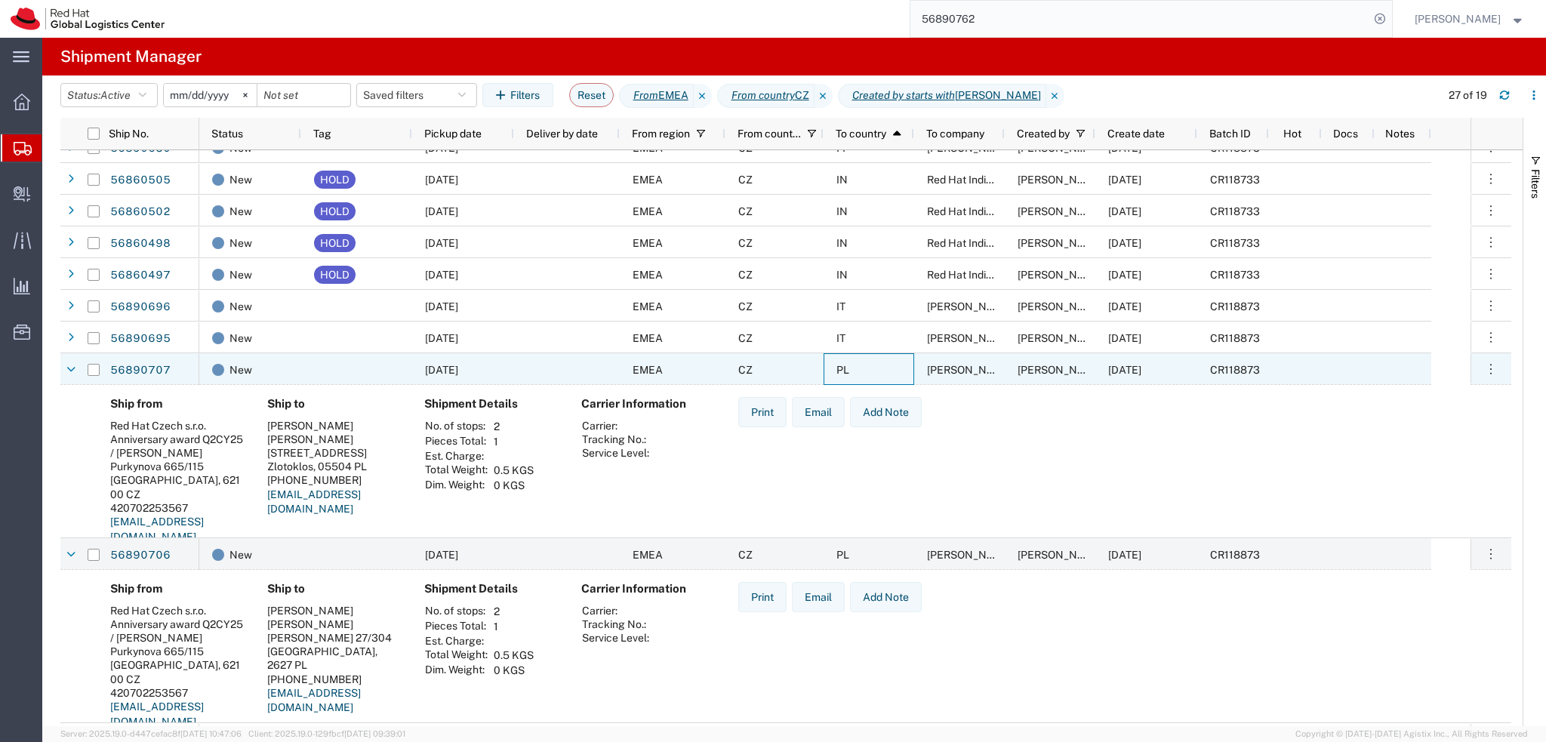
click at [861, 368] on div "PL" at bounding box center [869, 369] width 91 height 32
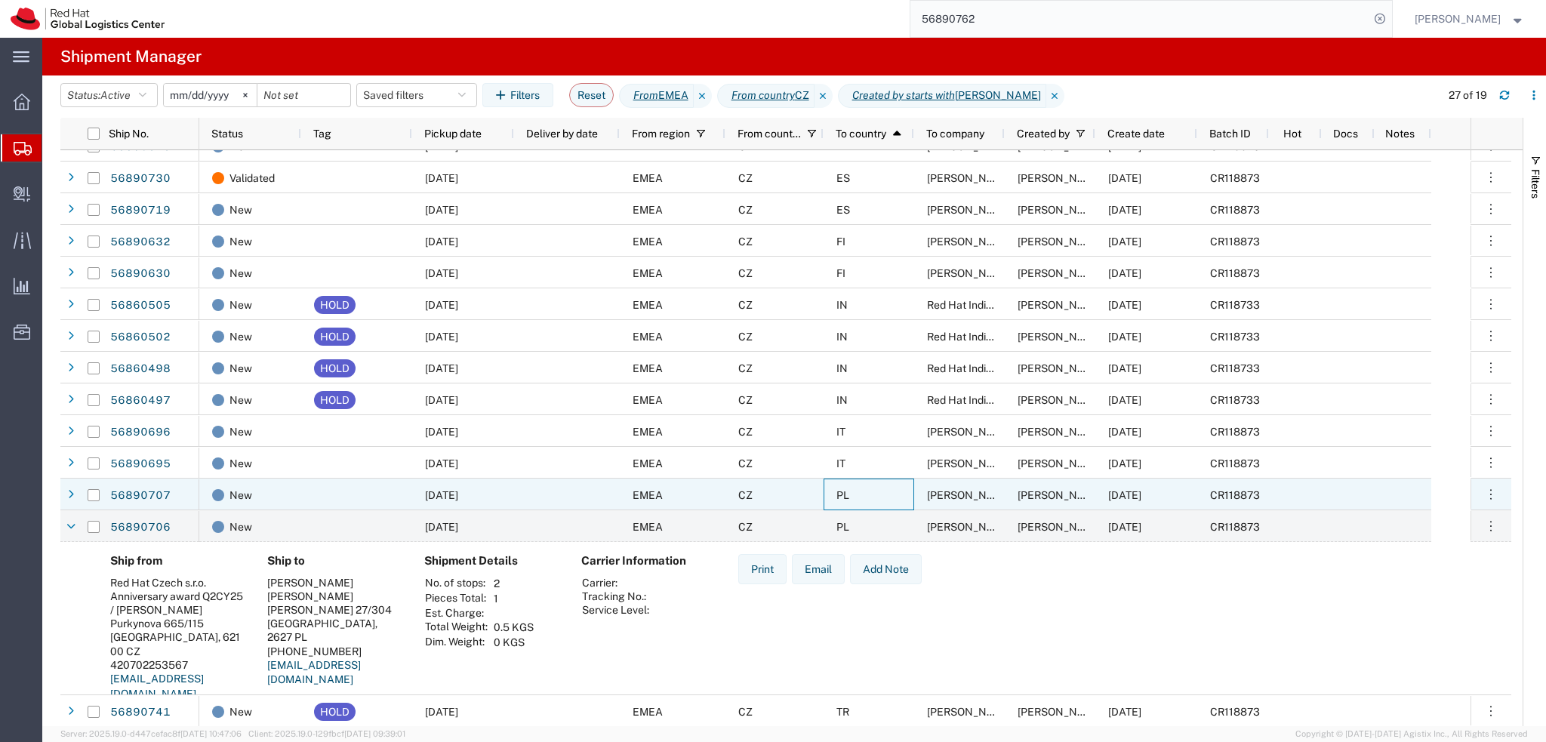
scroll to position [75, 0]
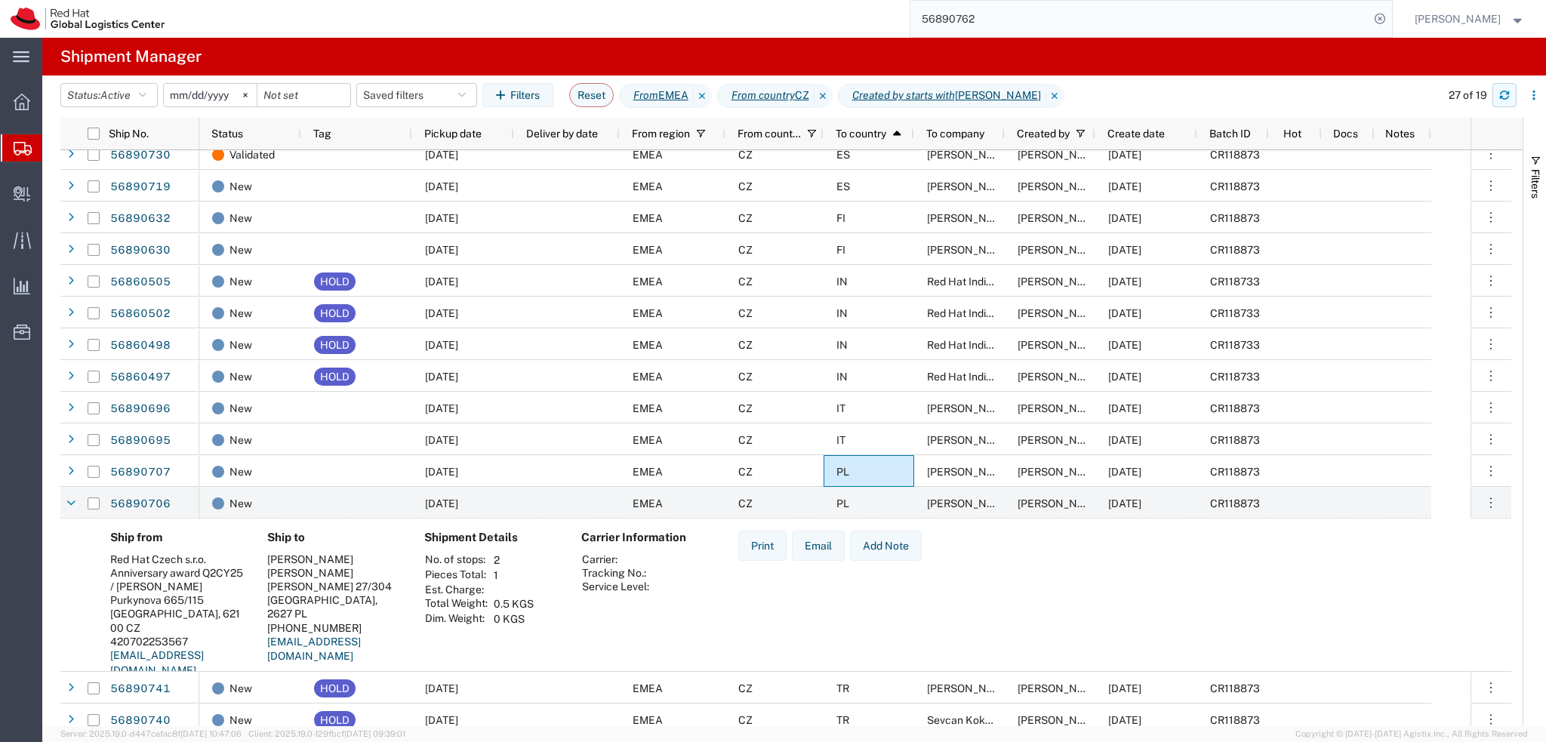
click at [1504, 104] on button "button" at bounding box center [1504, 95] width 24 height 24
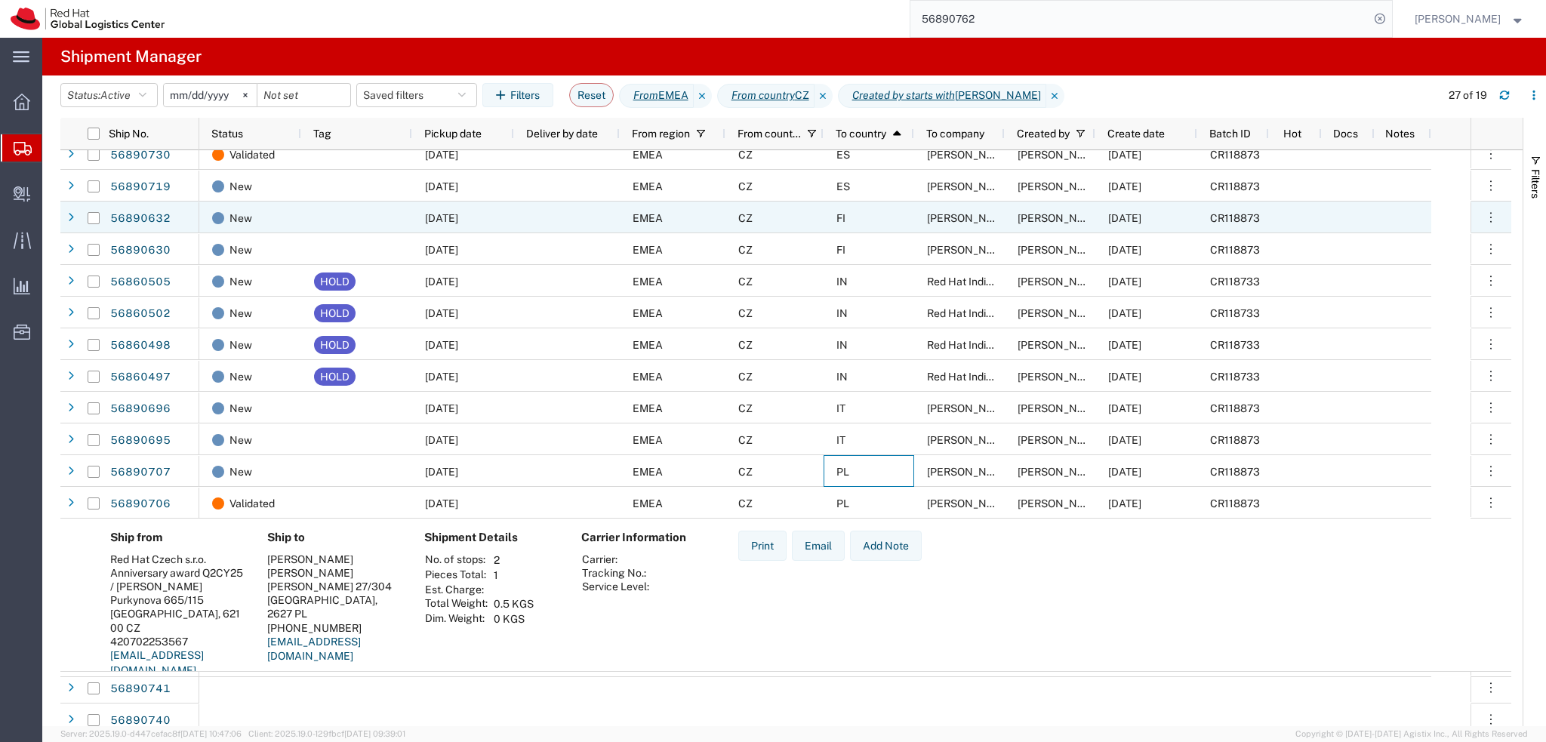
scroll to position [26, 0]
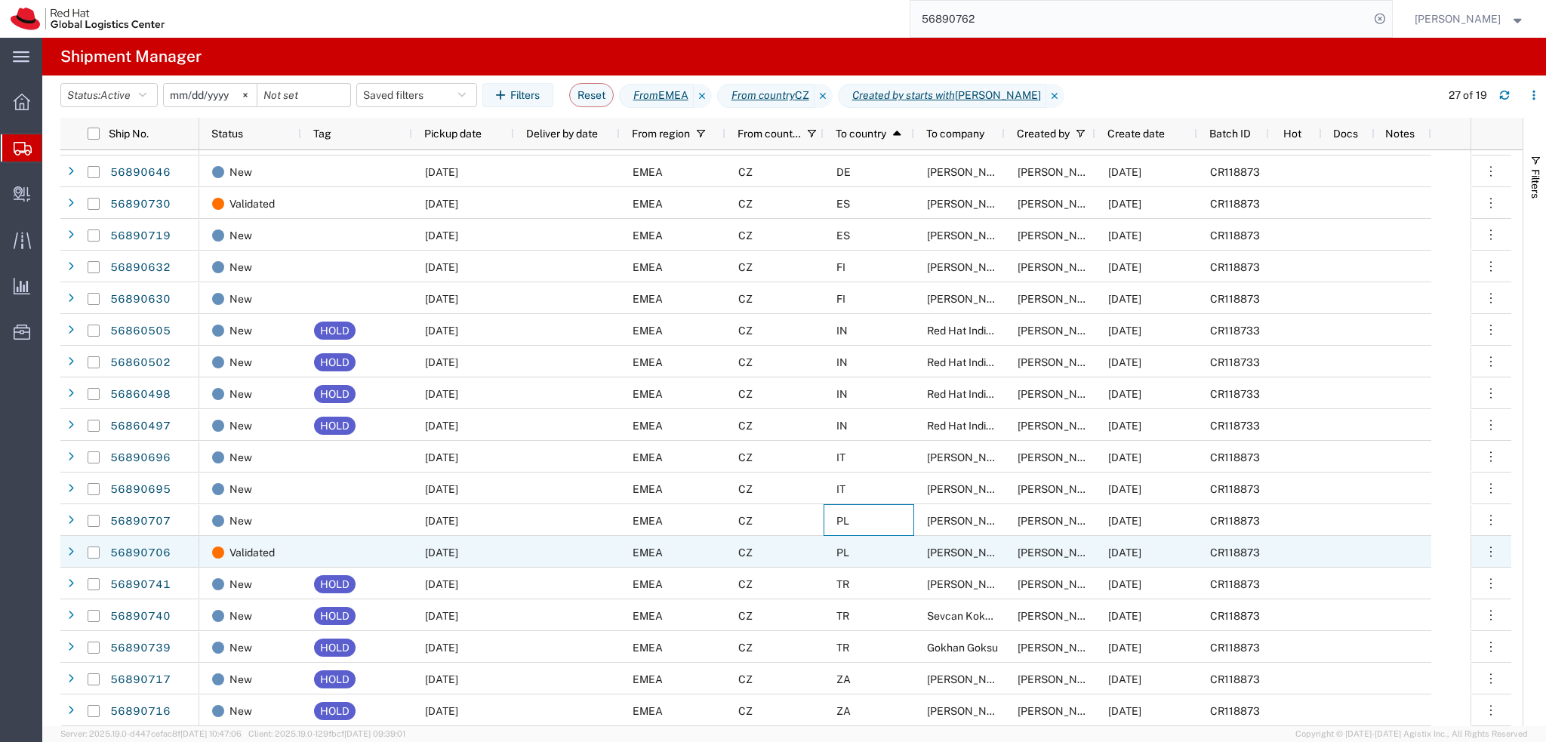
click at [890, 552] on div "PL" at bounding box center [869, 552] width 91 height 32
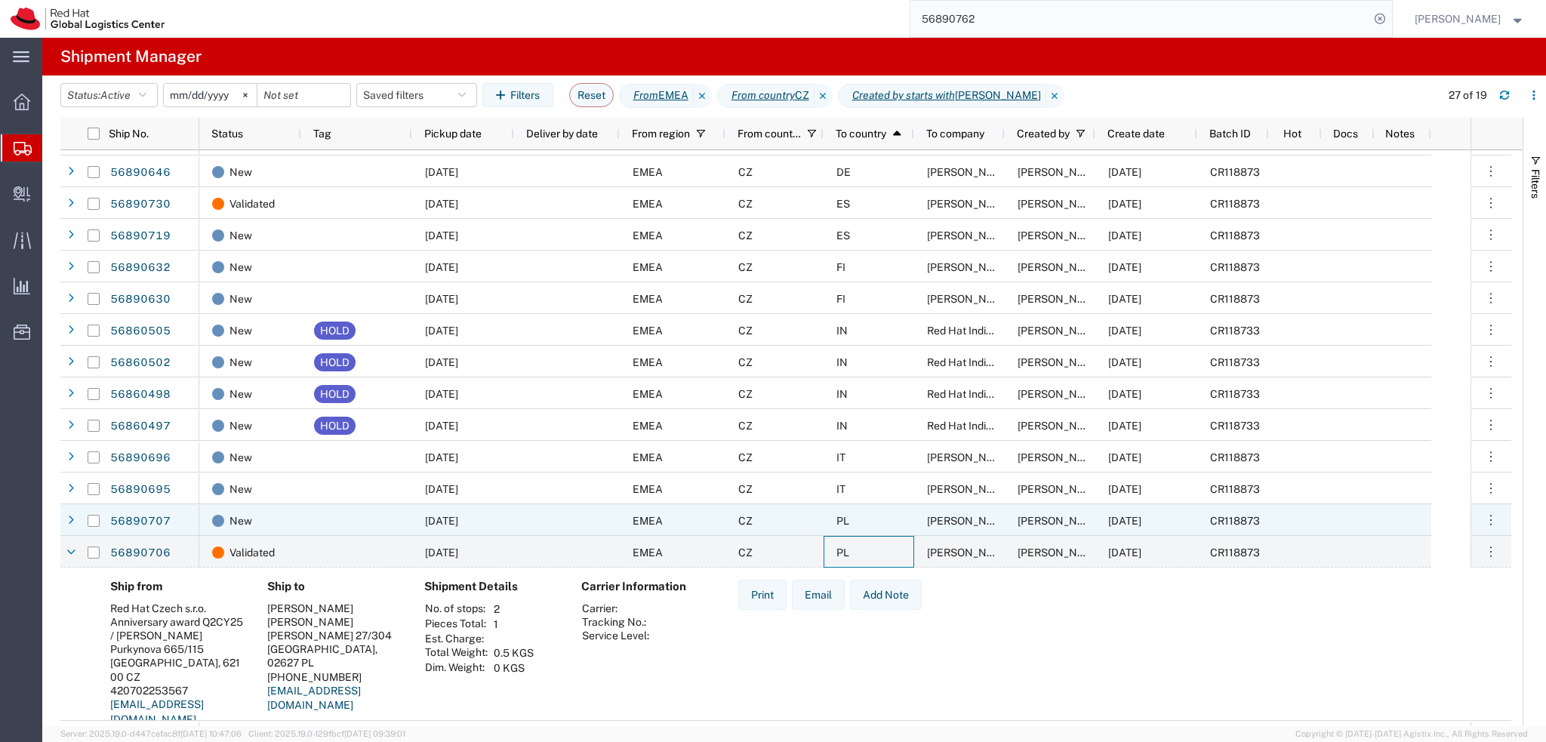
click at [882, 528] on div "PL" at bounding box center [869, 520] width 91 height 32
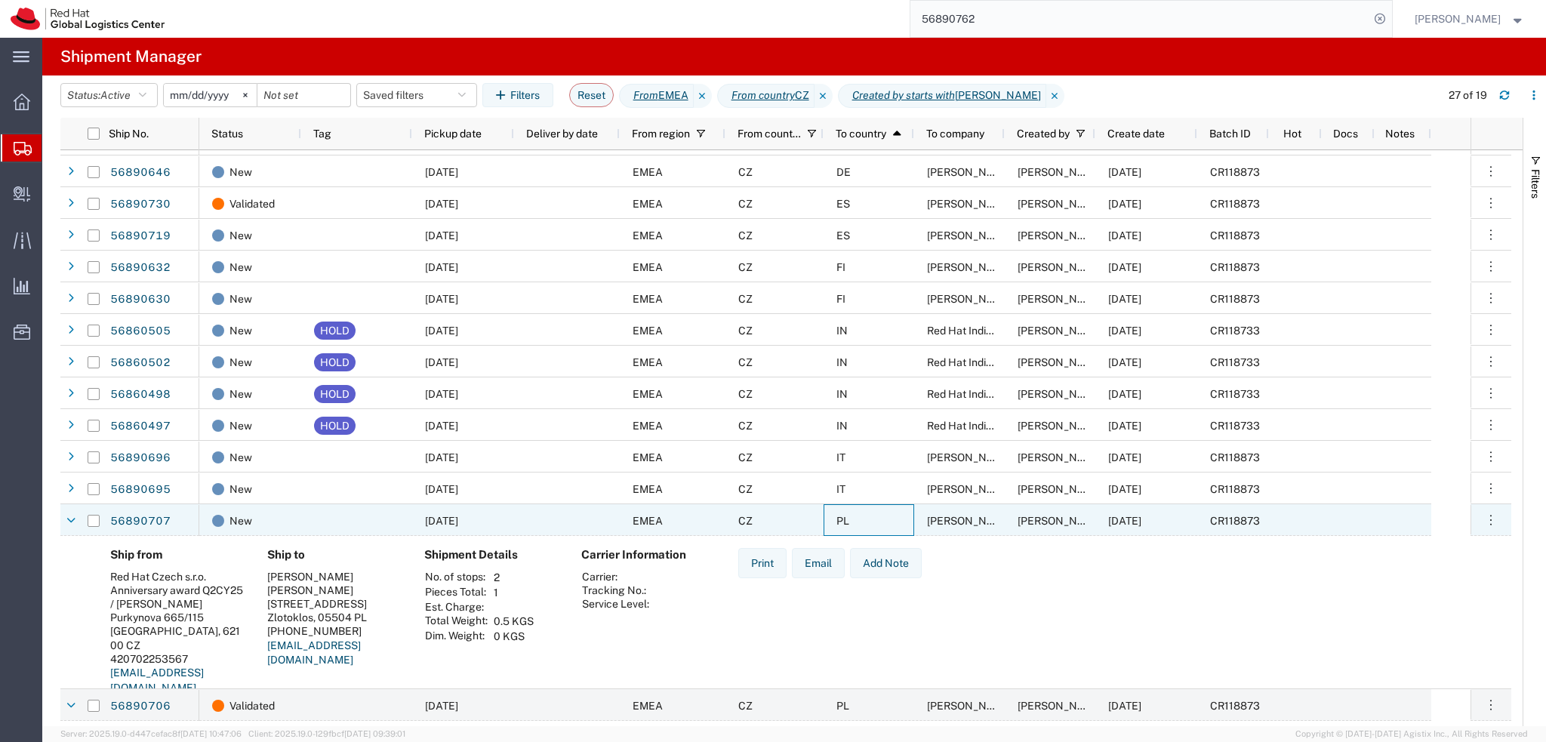
click at [877, 521] on div "PL" at bounding box center [869, 520] width 91 height 32
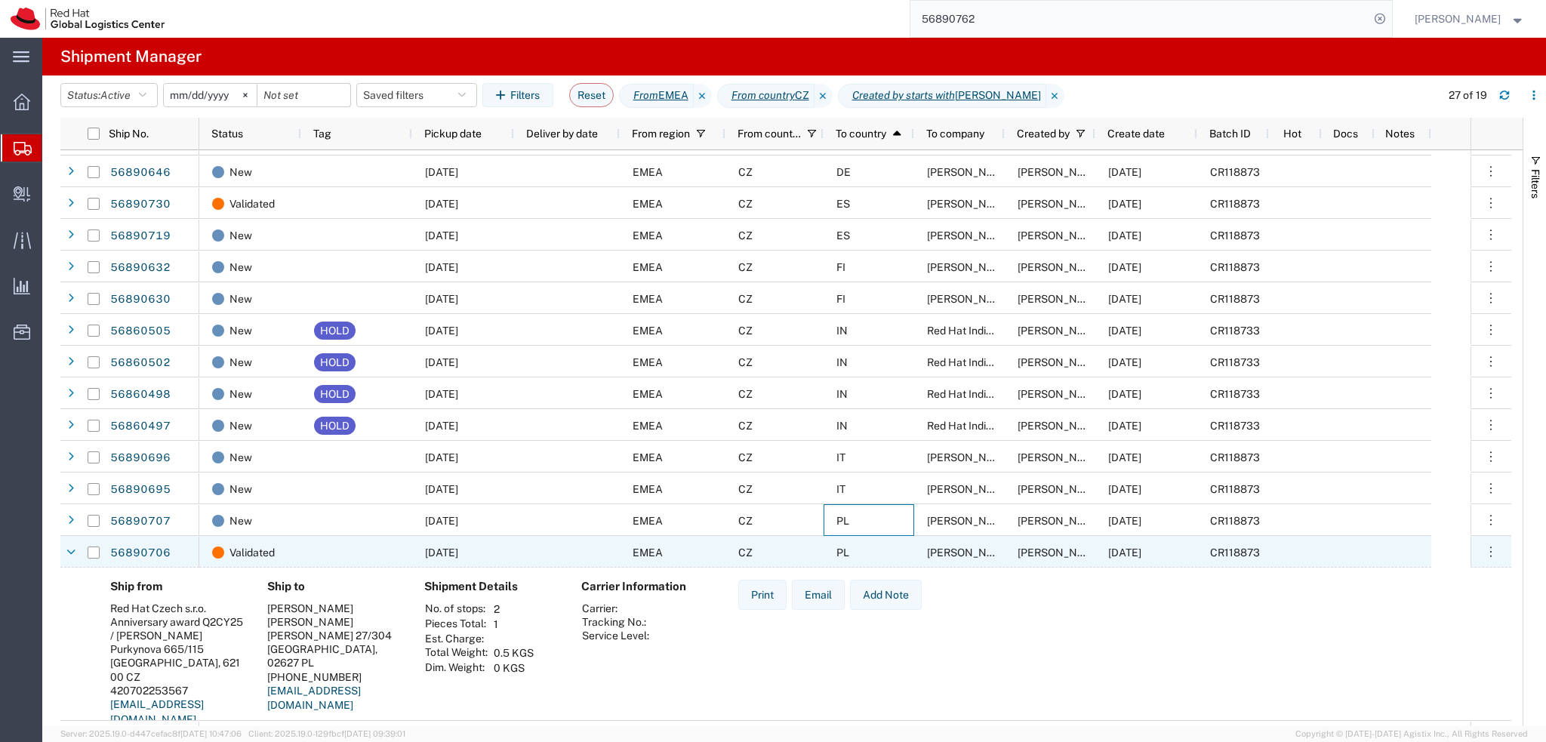
click at [881, 549] on div "PL" at bounding box center [869, 552] width 91 height 32
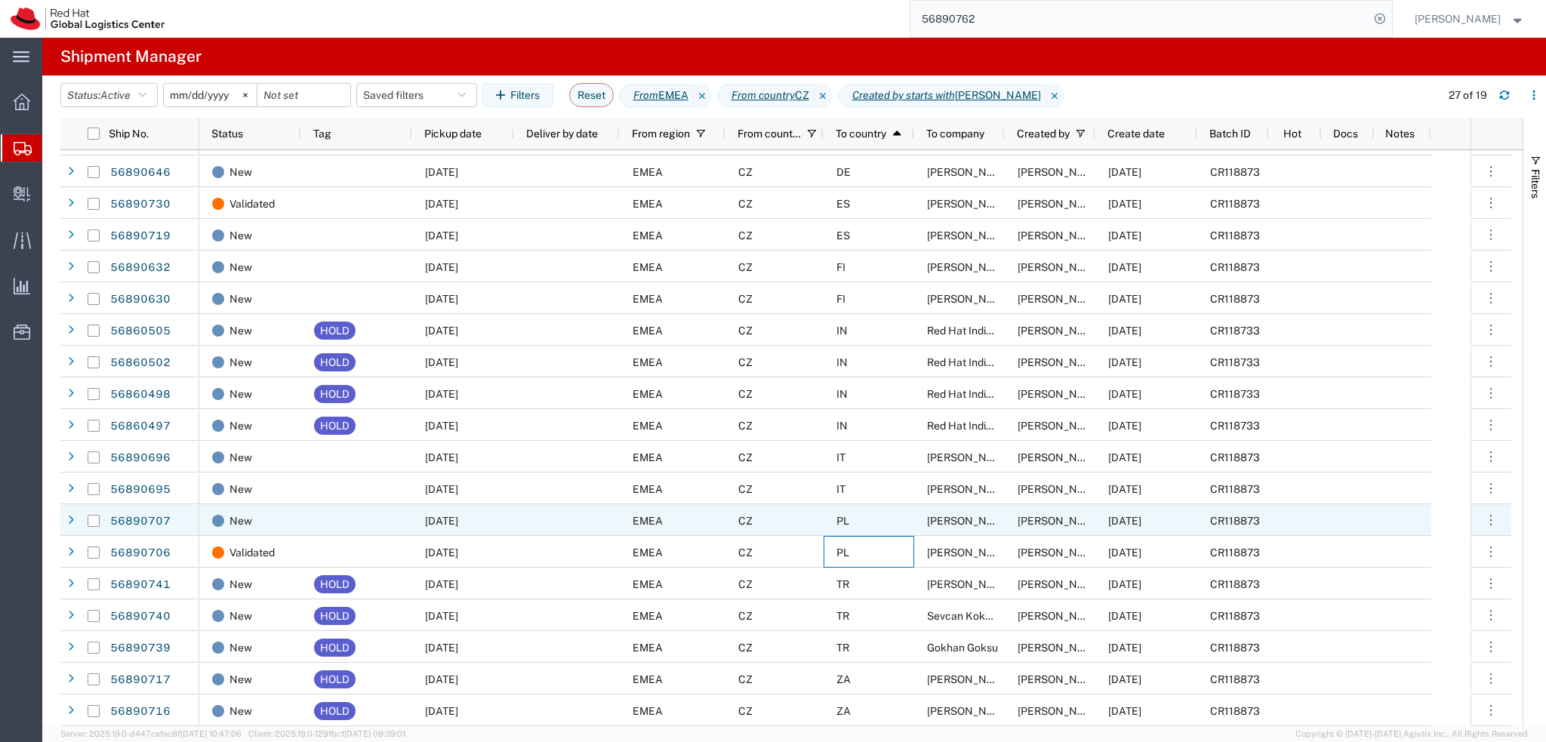
scroll to position [27, 0]
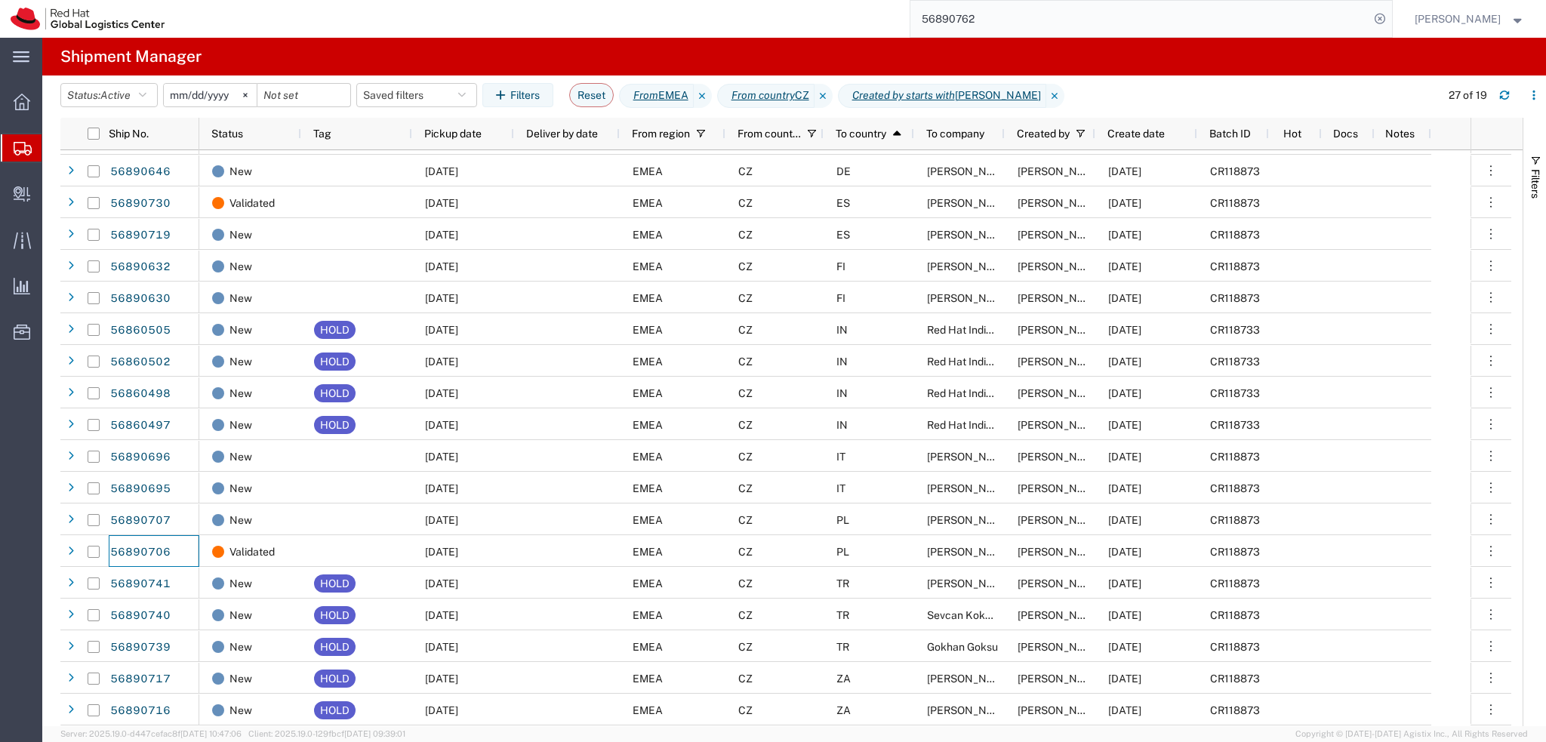
click at [1020, 24] on input "56890762" at bounding box center [1139, 19] width 459 height 36
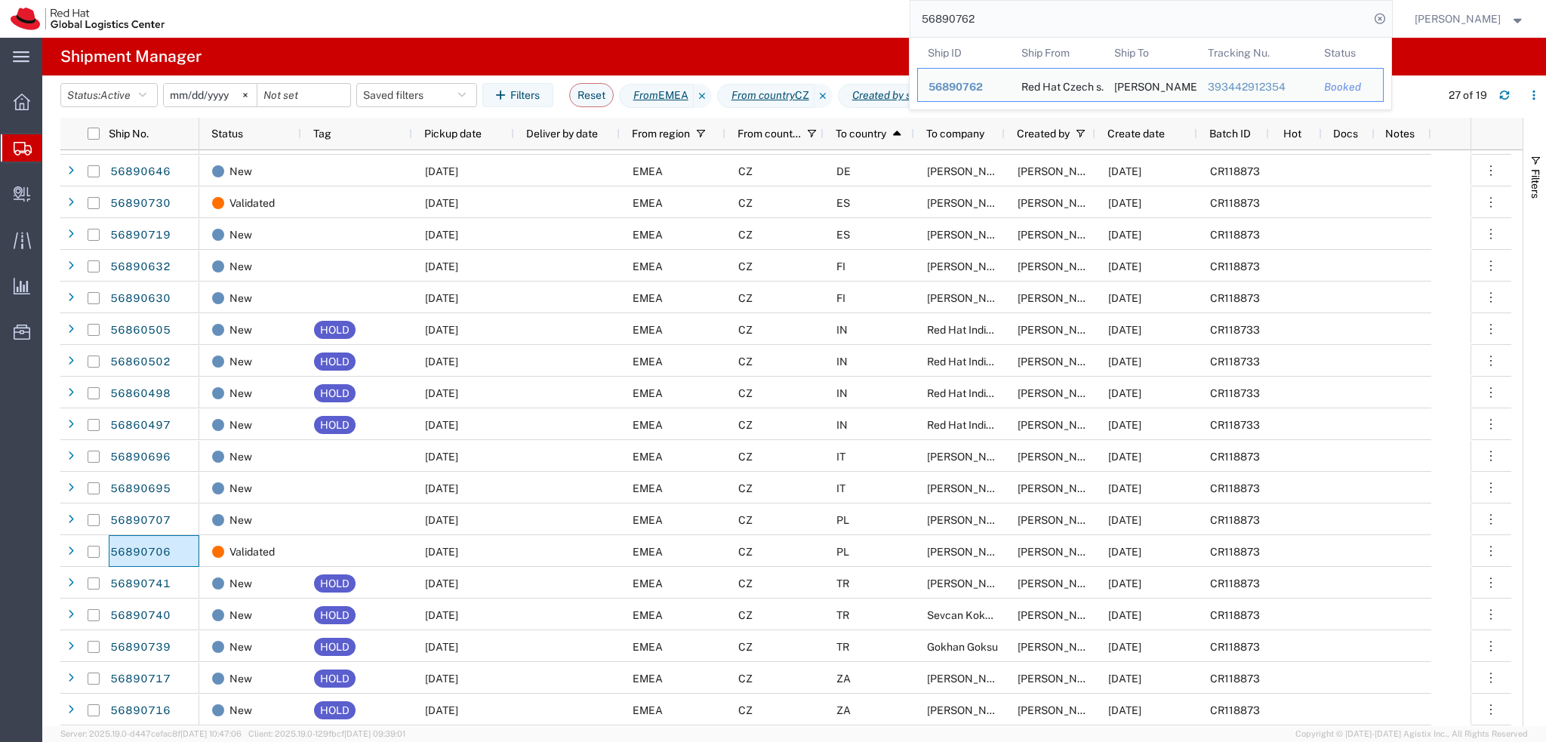
click at [1020, 24] on input "56890762" at bounding box center [1139, 19] width 459 height 36
paste input "393197514365"
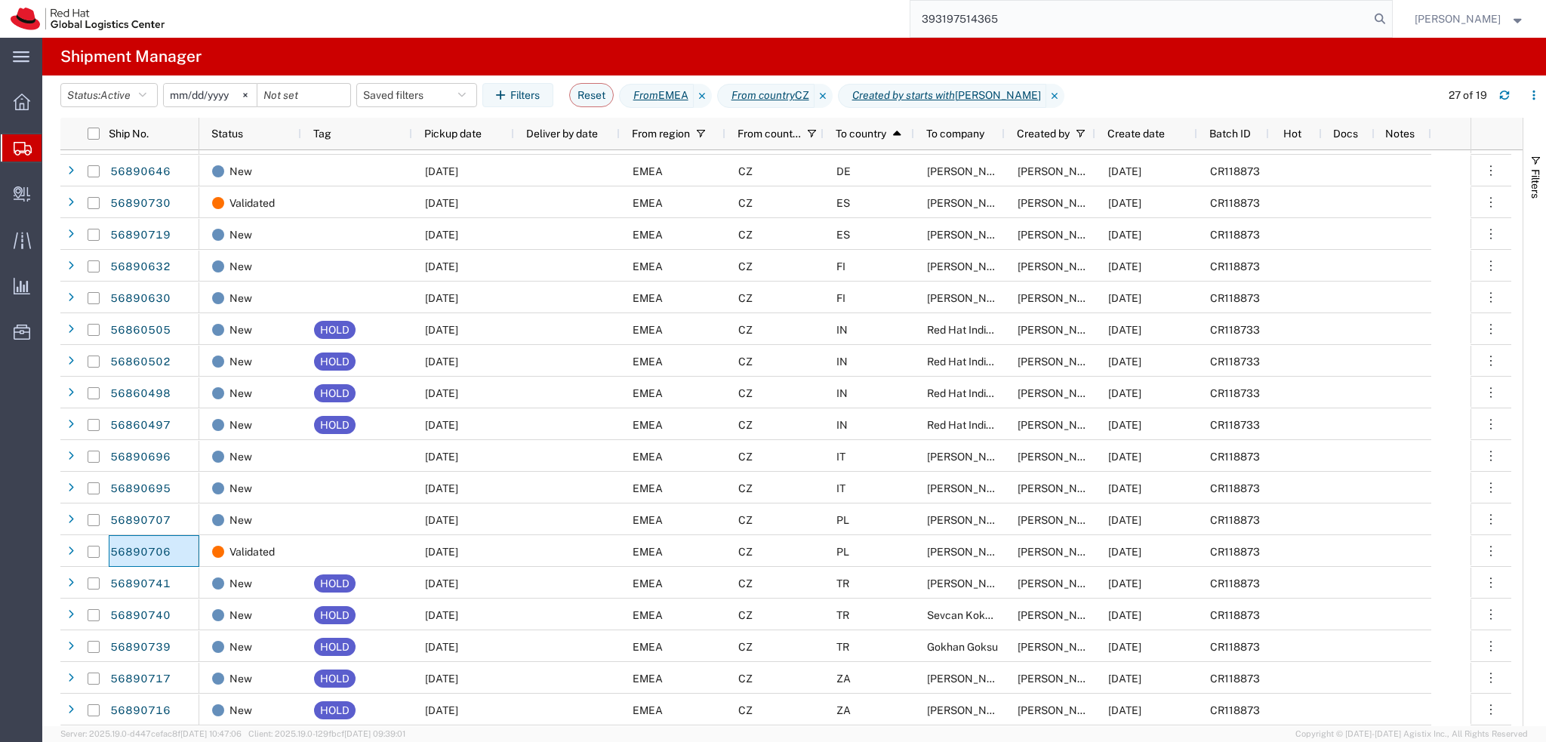
type input "393197514365"
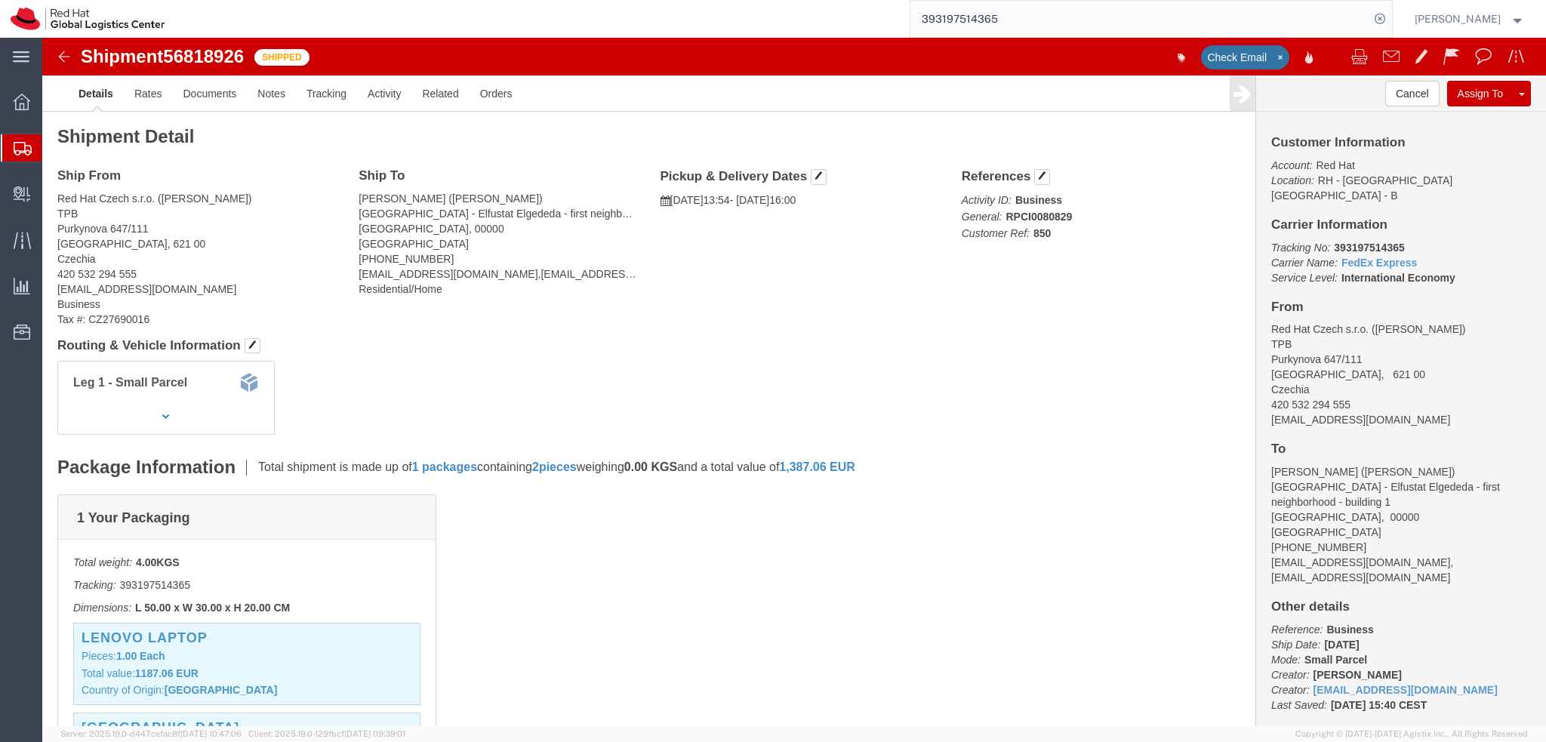
click img
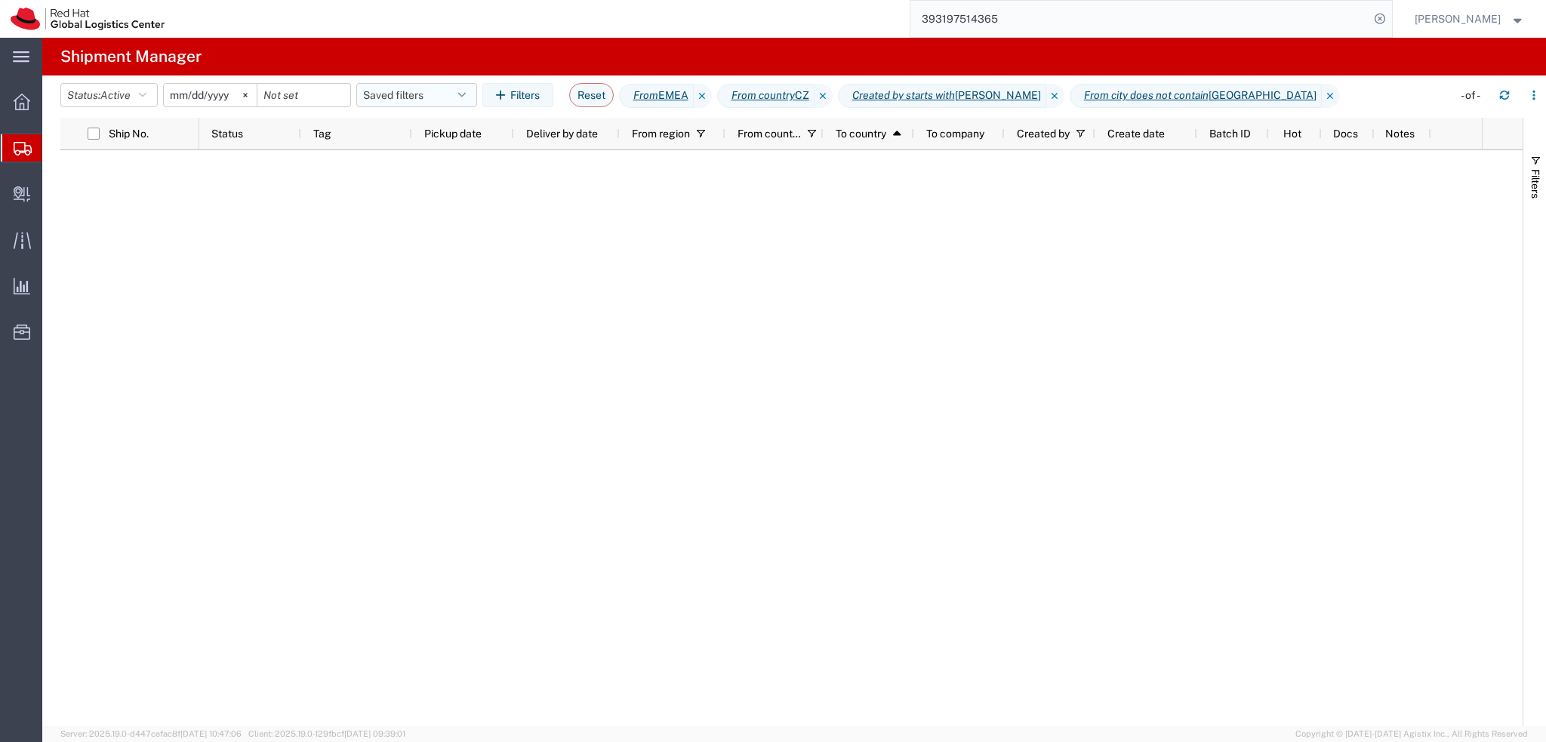
click at [427, 97] on button "Saved filters" at bounding box center [416, 95] width 121 height 24
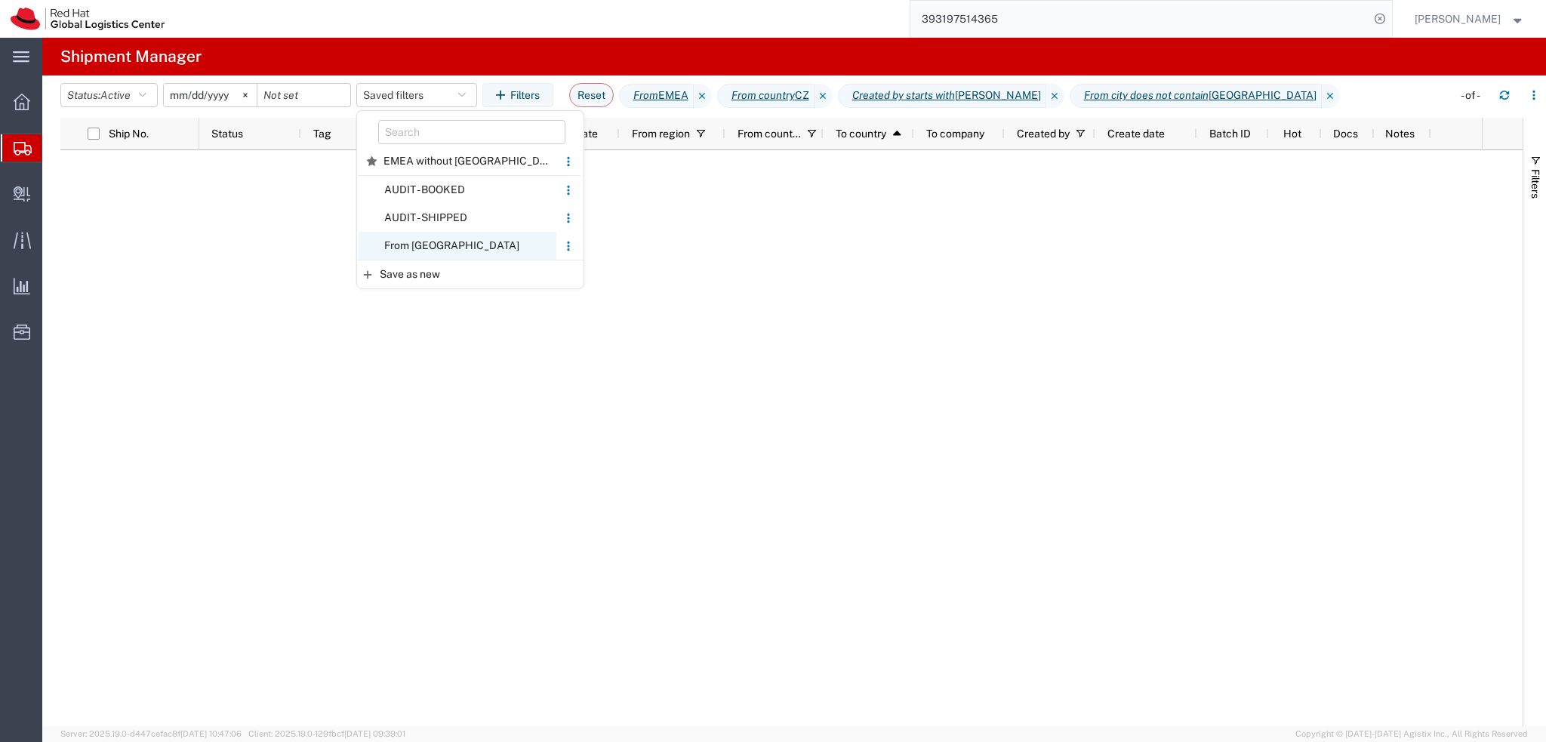
click at [489, 242] on span "From CZ" at bounding box center [458, 246] width 198 height 28
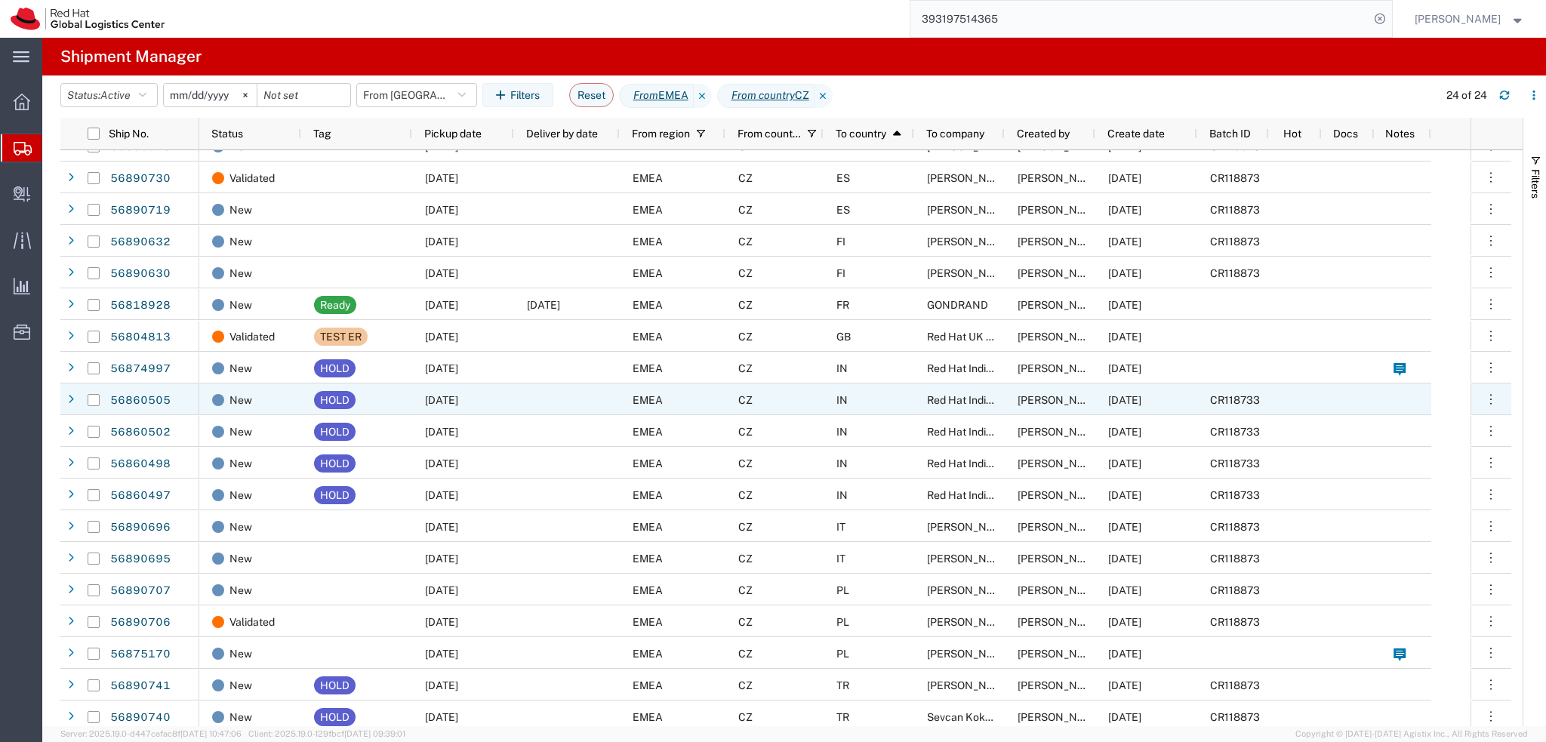
scroll to position [184, 0]
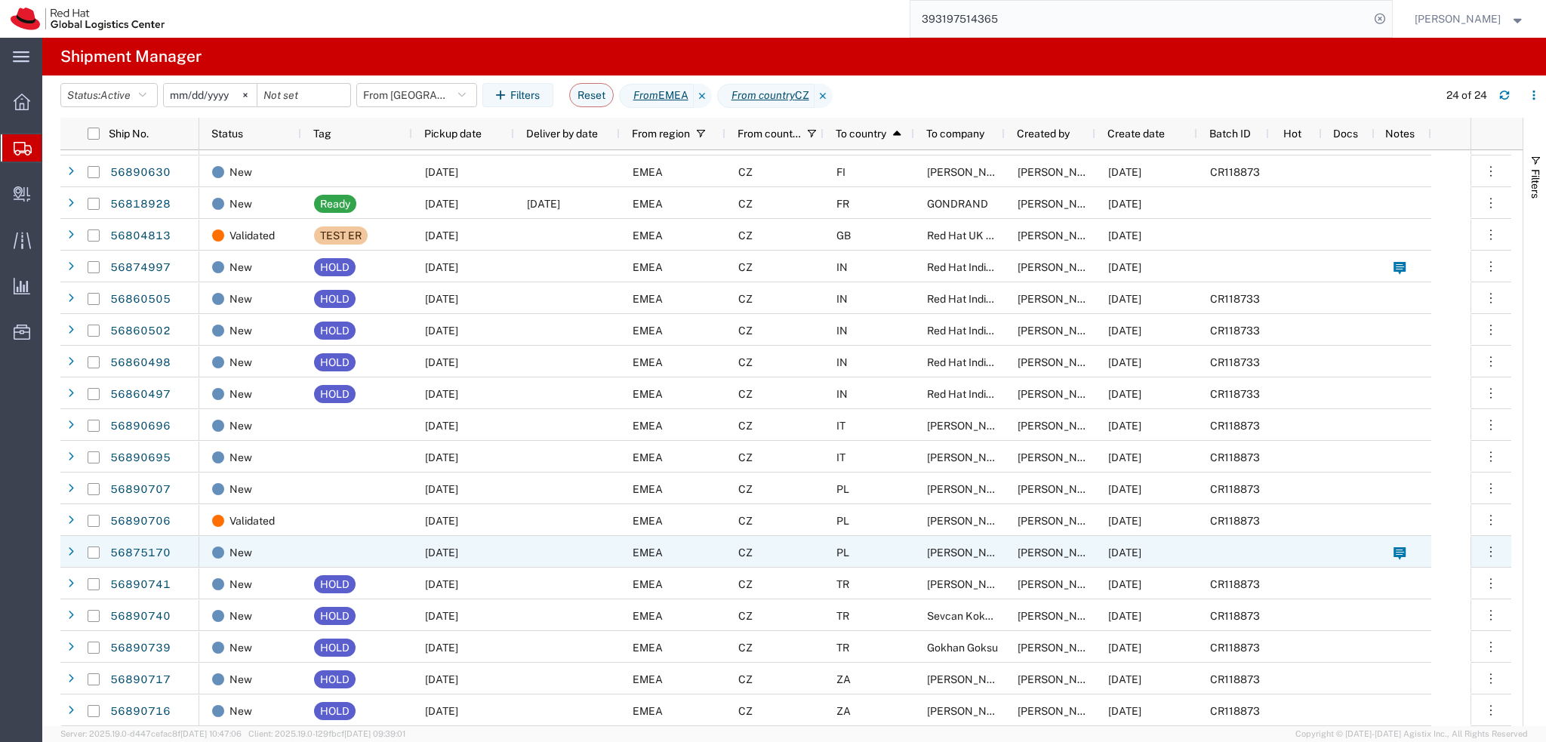
click at [960, 549] on span "Piotr Kliczewski" at bounding box center [970, 553] width 86 height 12
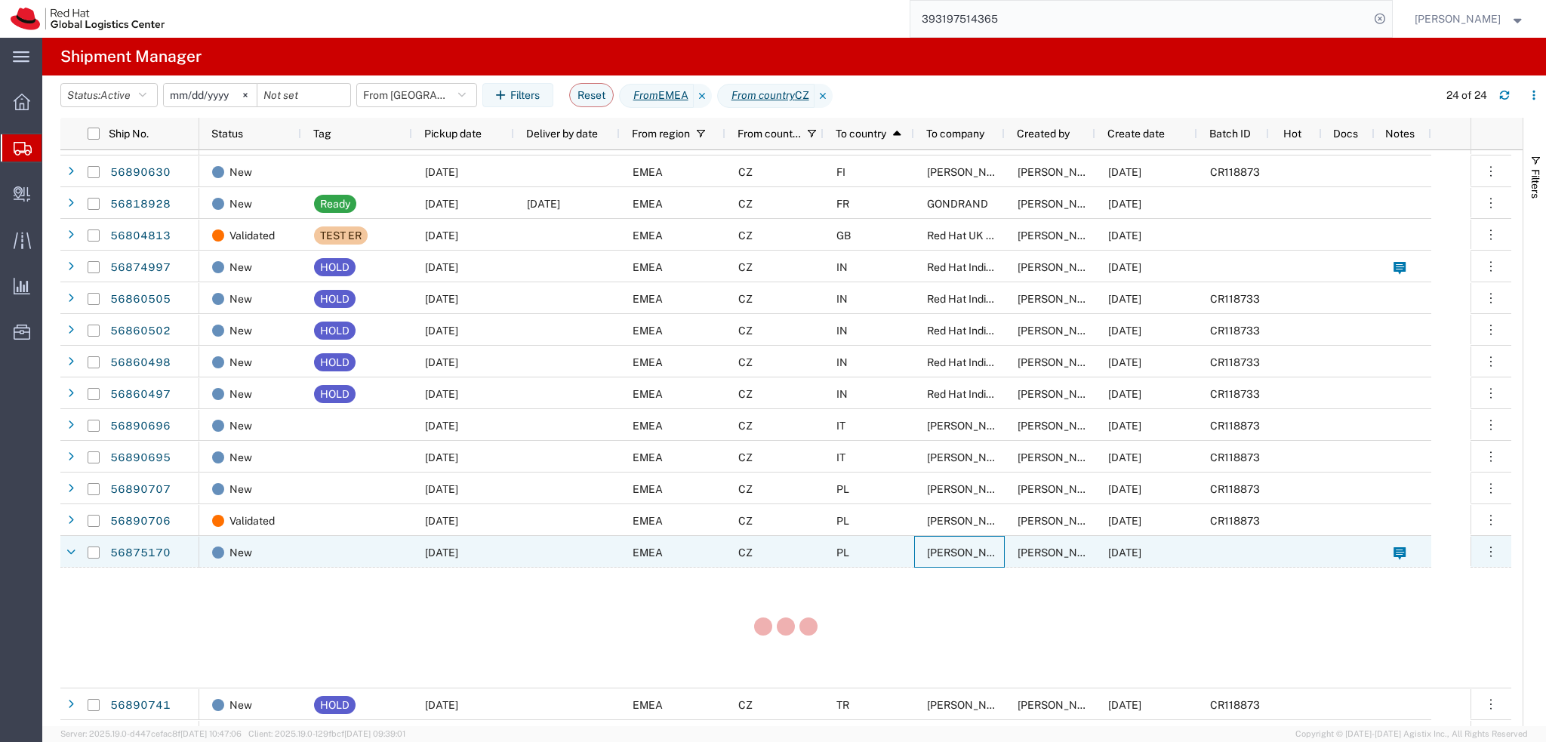
scroll to position [185, 0]
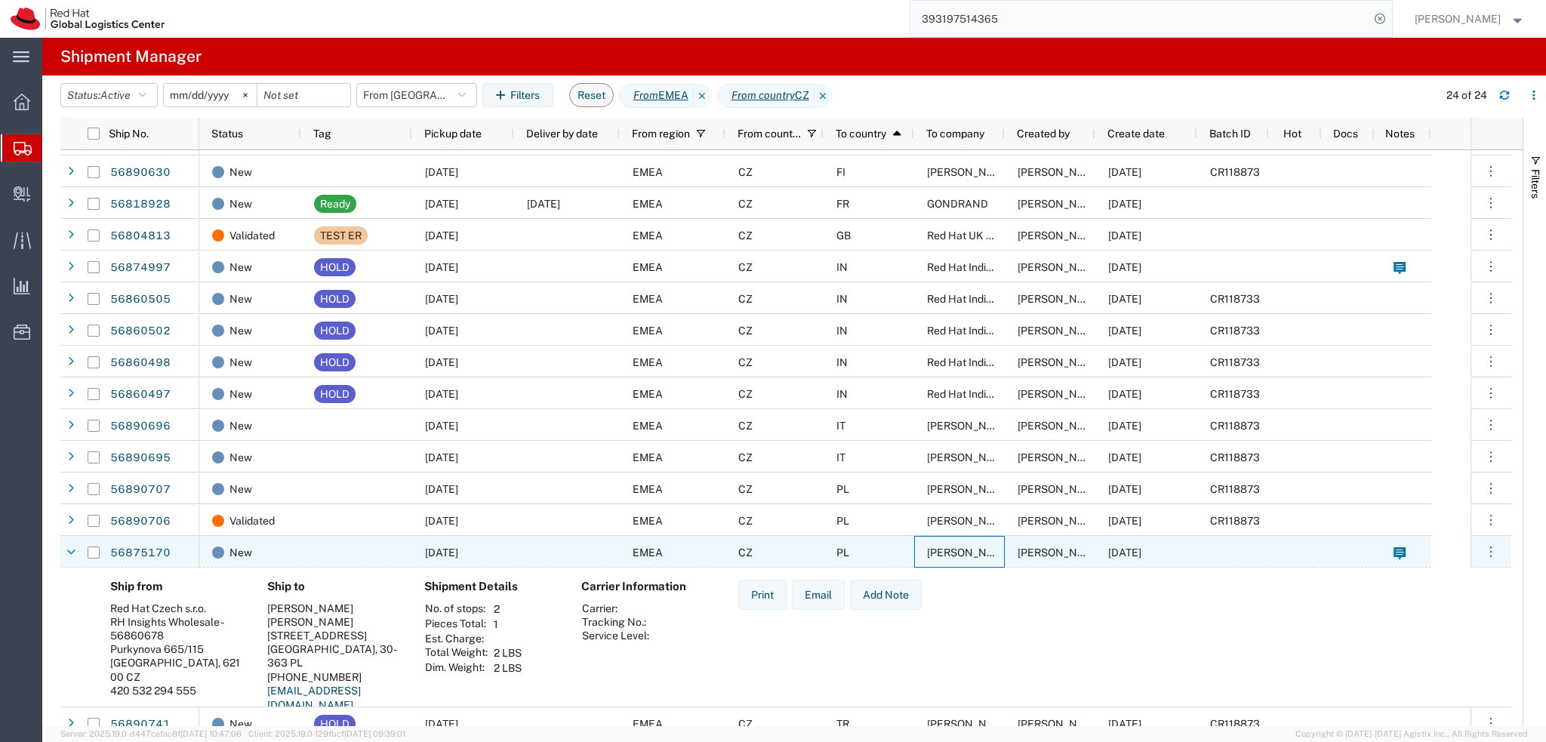
click at [874, 555] on div "PL" at bounding box center [869, 552] width 91 height 32
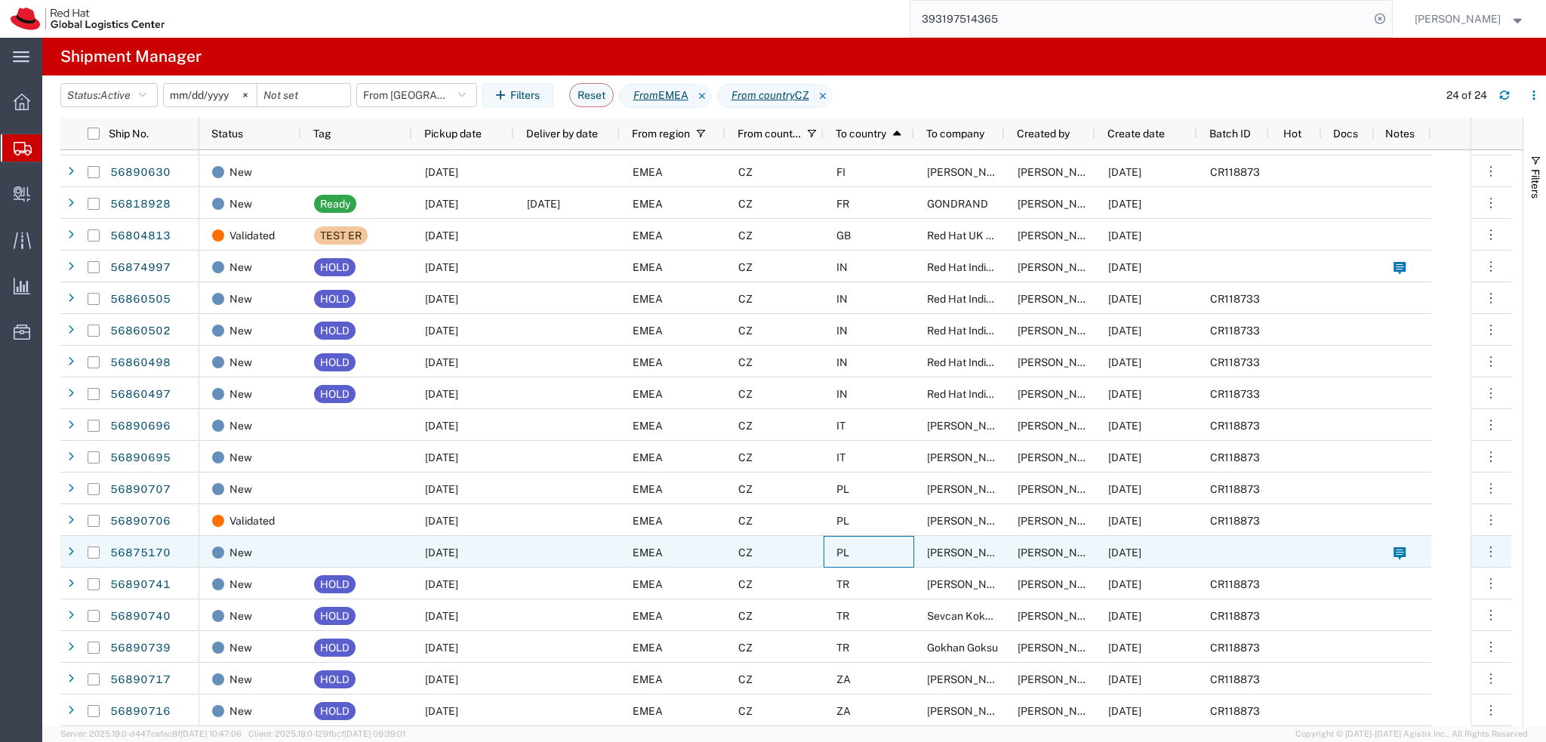
scroll to position [184, 0]
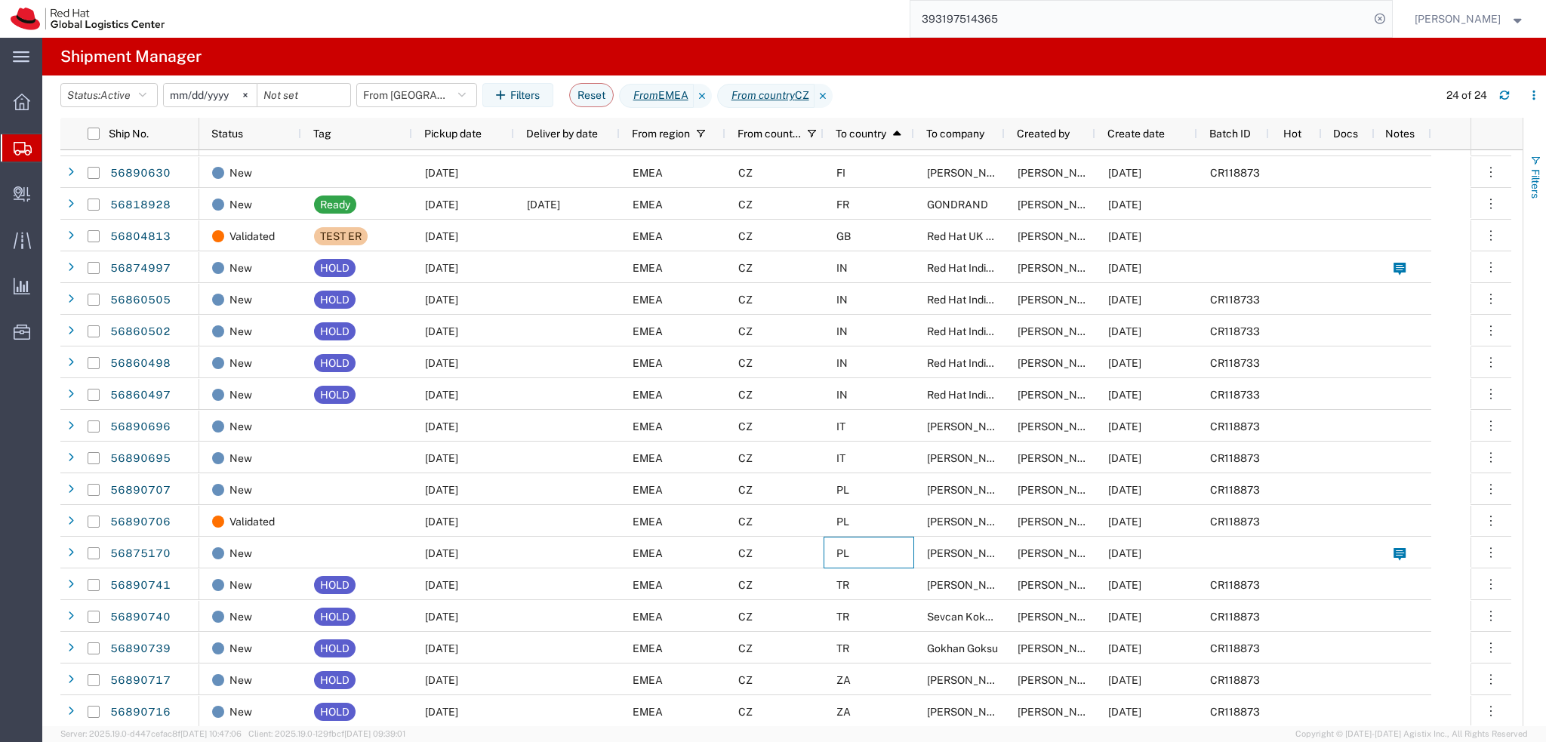
click at [1529, 170] on span "Filters" at bounding box center [1535, 183] width 12 height 29
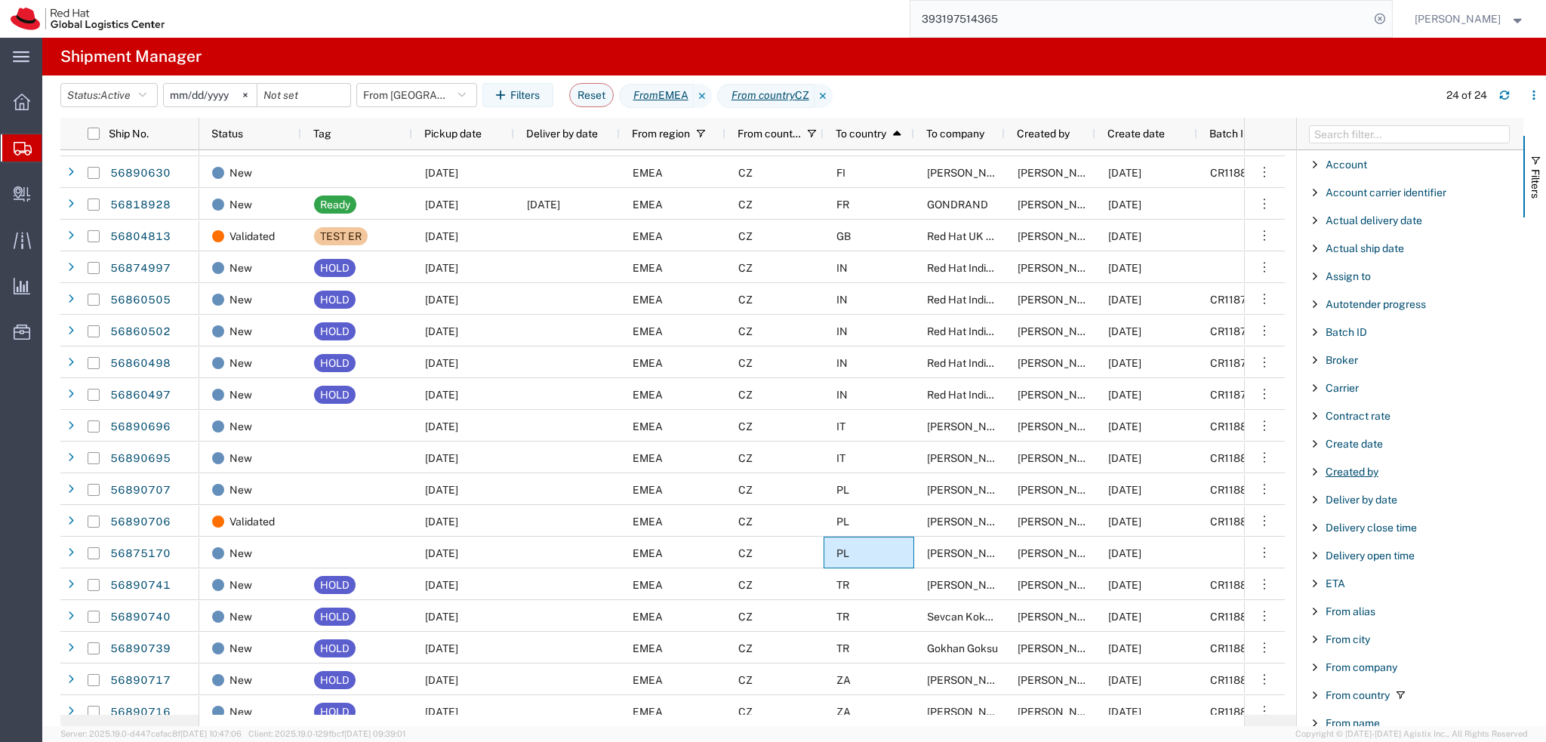
click at [1332, 473] on span "Created by" at bounding box center [1352, 472] width 53 height 12
click at [1396, 535] on input "Filter Value" at bounding box center [1415, 535] width 198 height 18
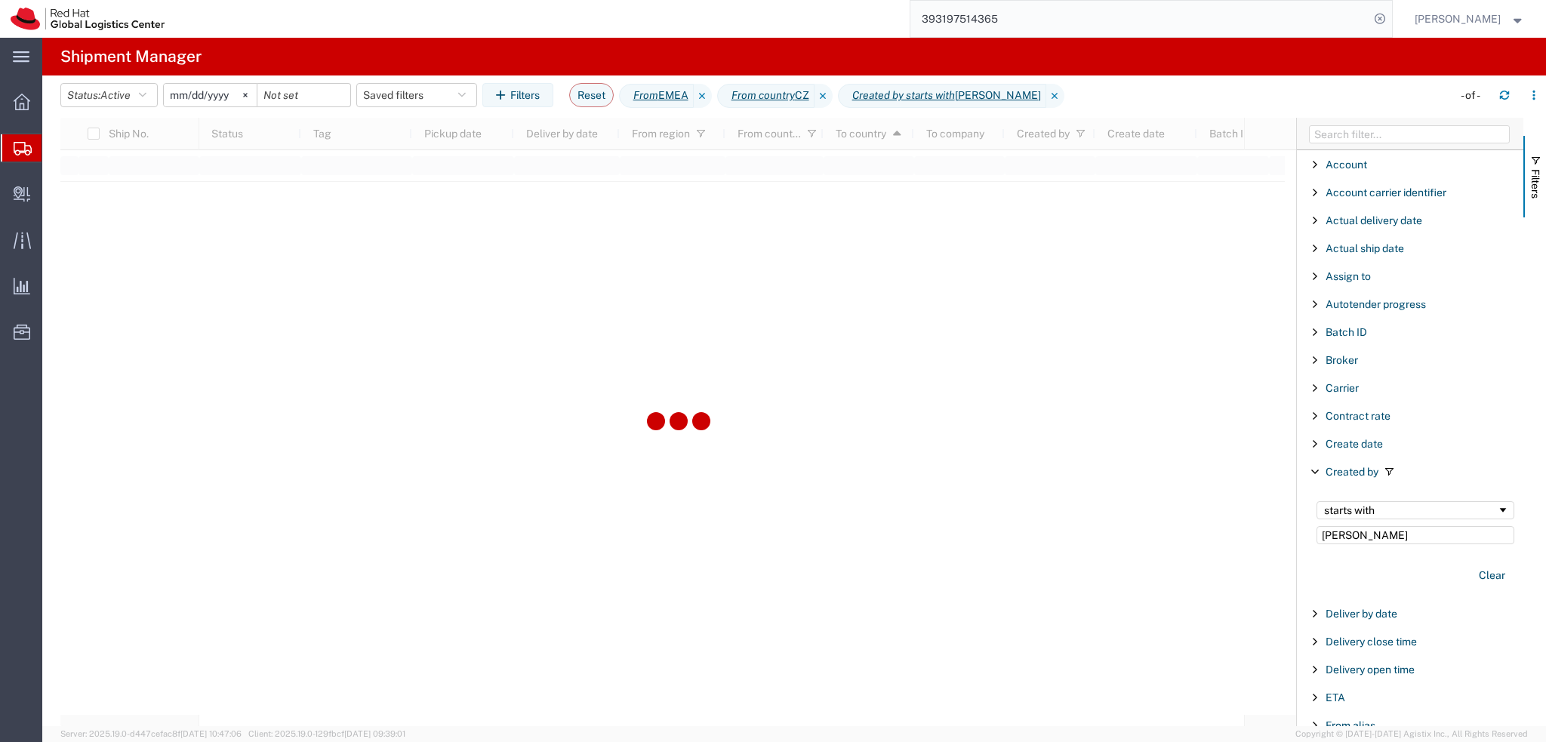
type input "Filip"
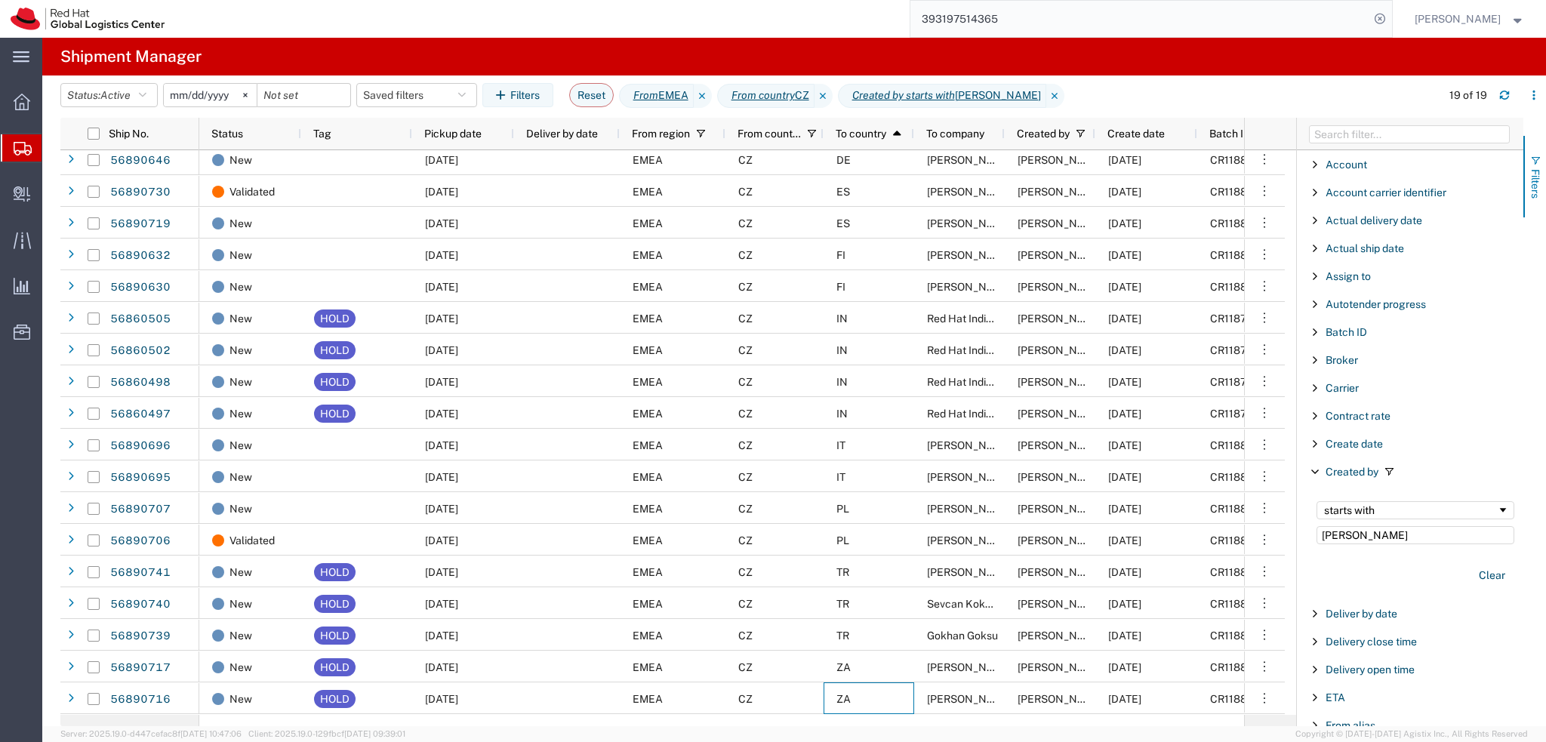
scroll to position [38, 0]
click at [1540, 150] on button "Filters" at bounding box center [1534, 177] width 23 height 82
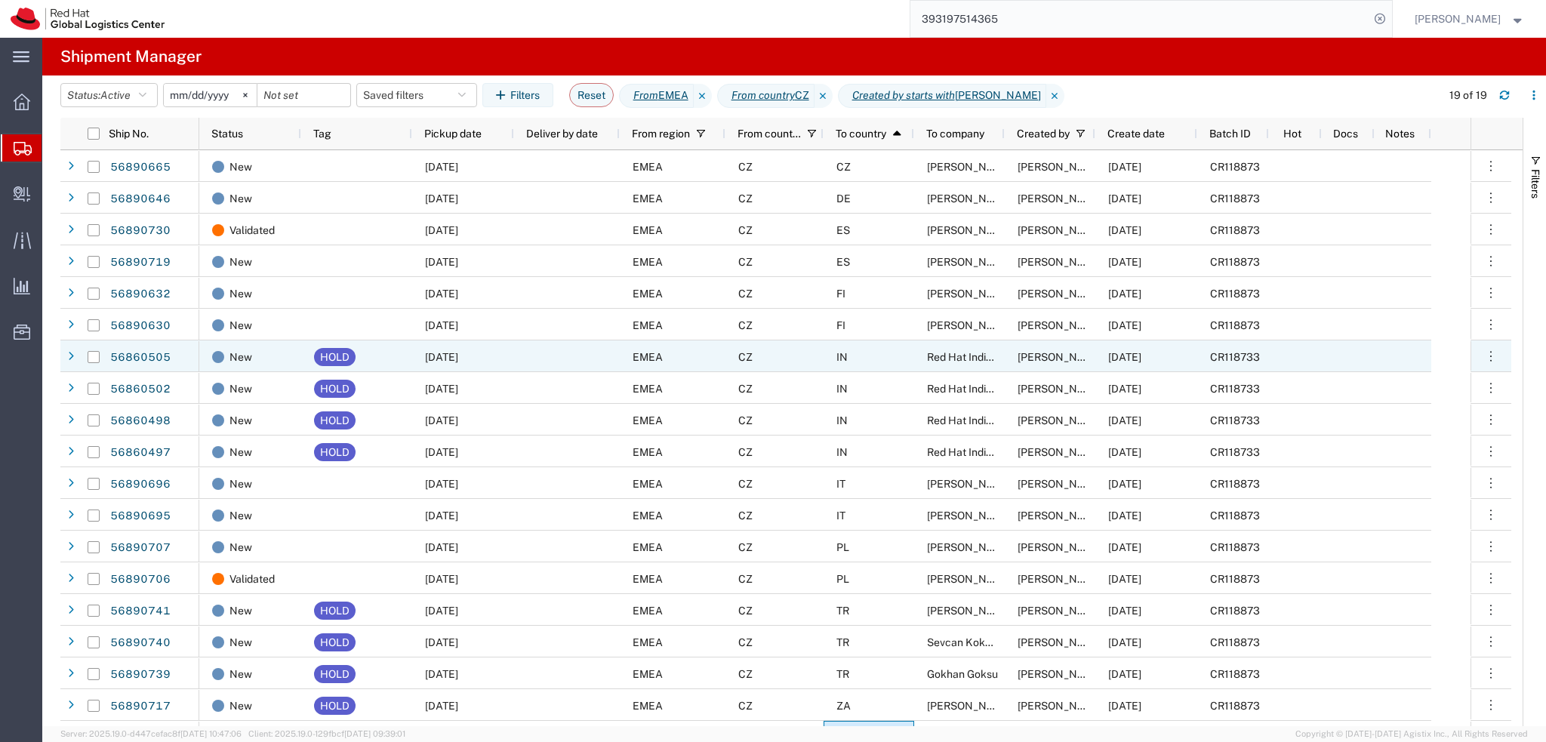
scroll to position [26, 0]
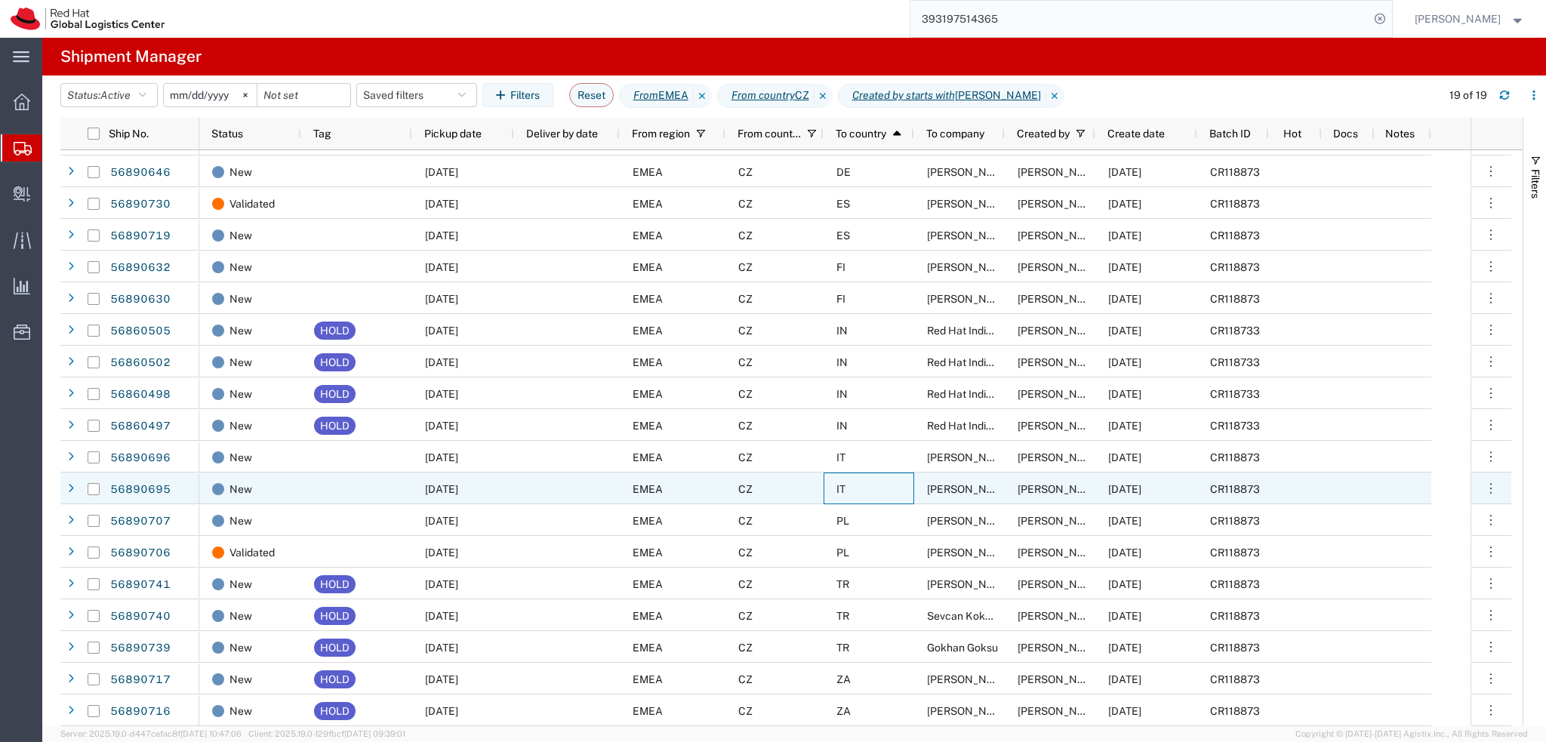
click at [904, 487] on div "IT" at bounding box center [869, 489] width 91 height 32
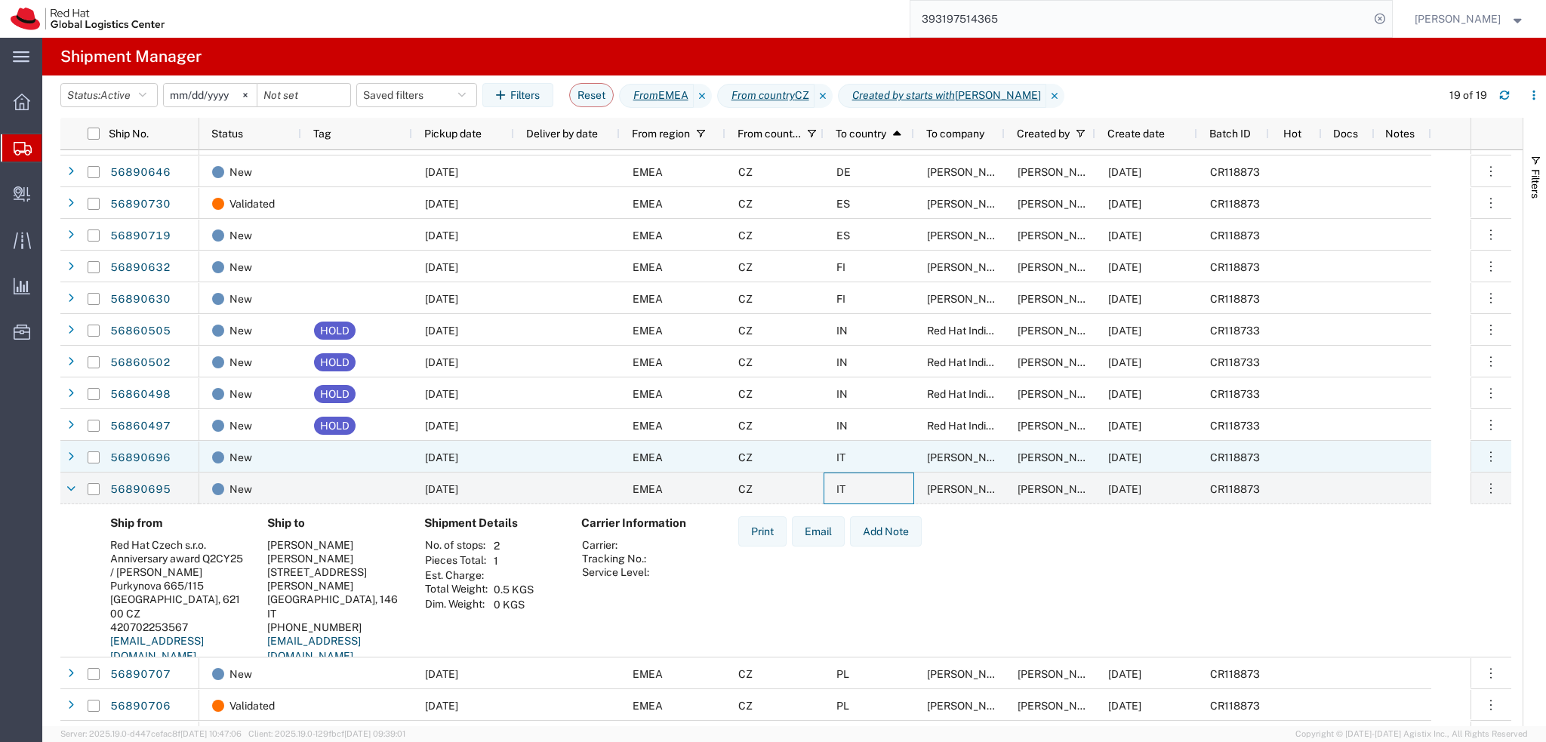
click at [891, 463] on div "IT" at bounding box center [869, 457] width 91 height 32
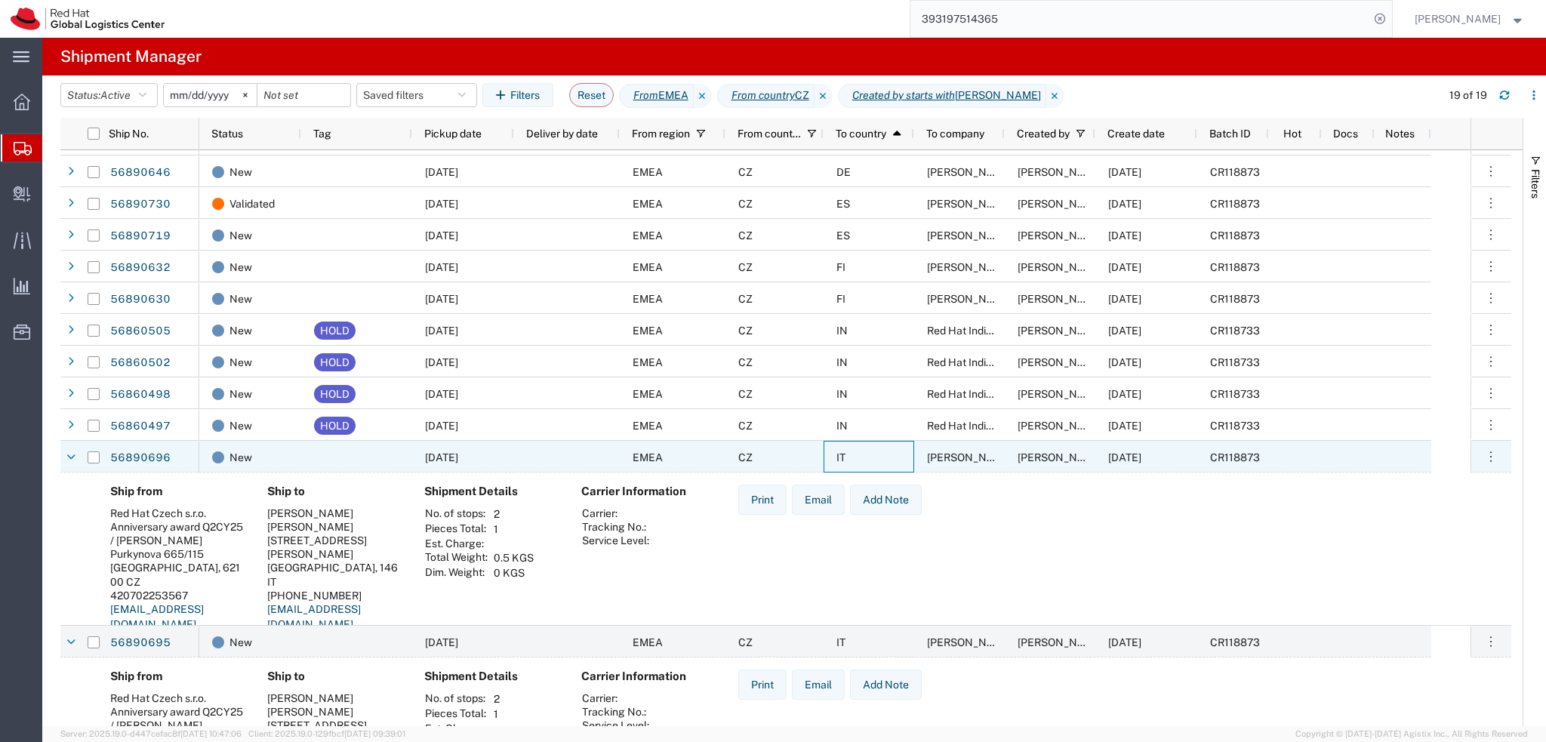
click at [885, 460] on div "IT" at bounding box center [869, 457] width 91 height 32
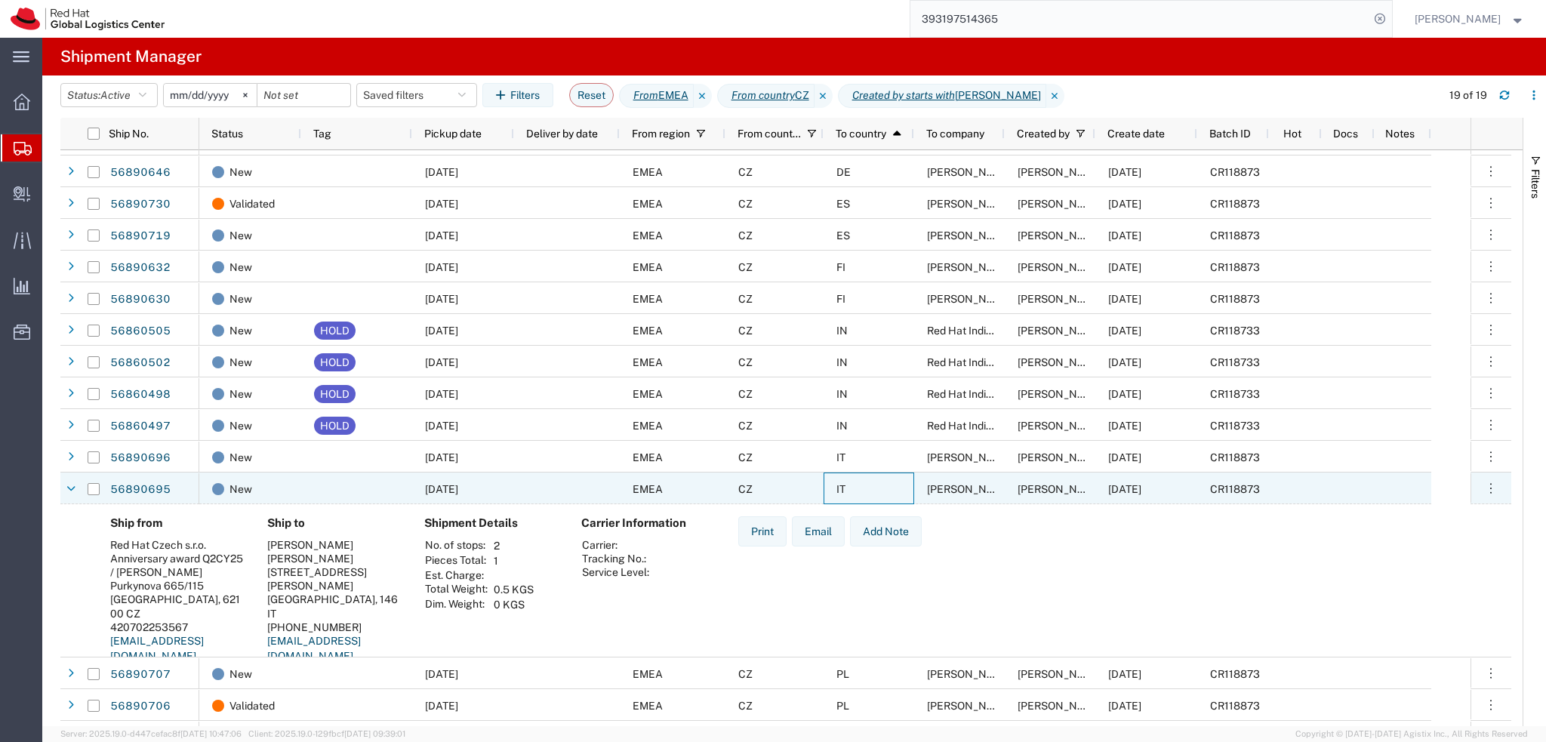
click at [877, 491] on div "IT" at bounding box center [869, 489] width 91 height 32
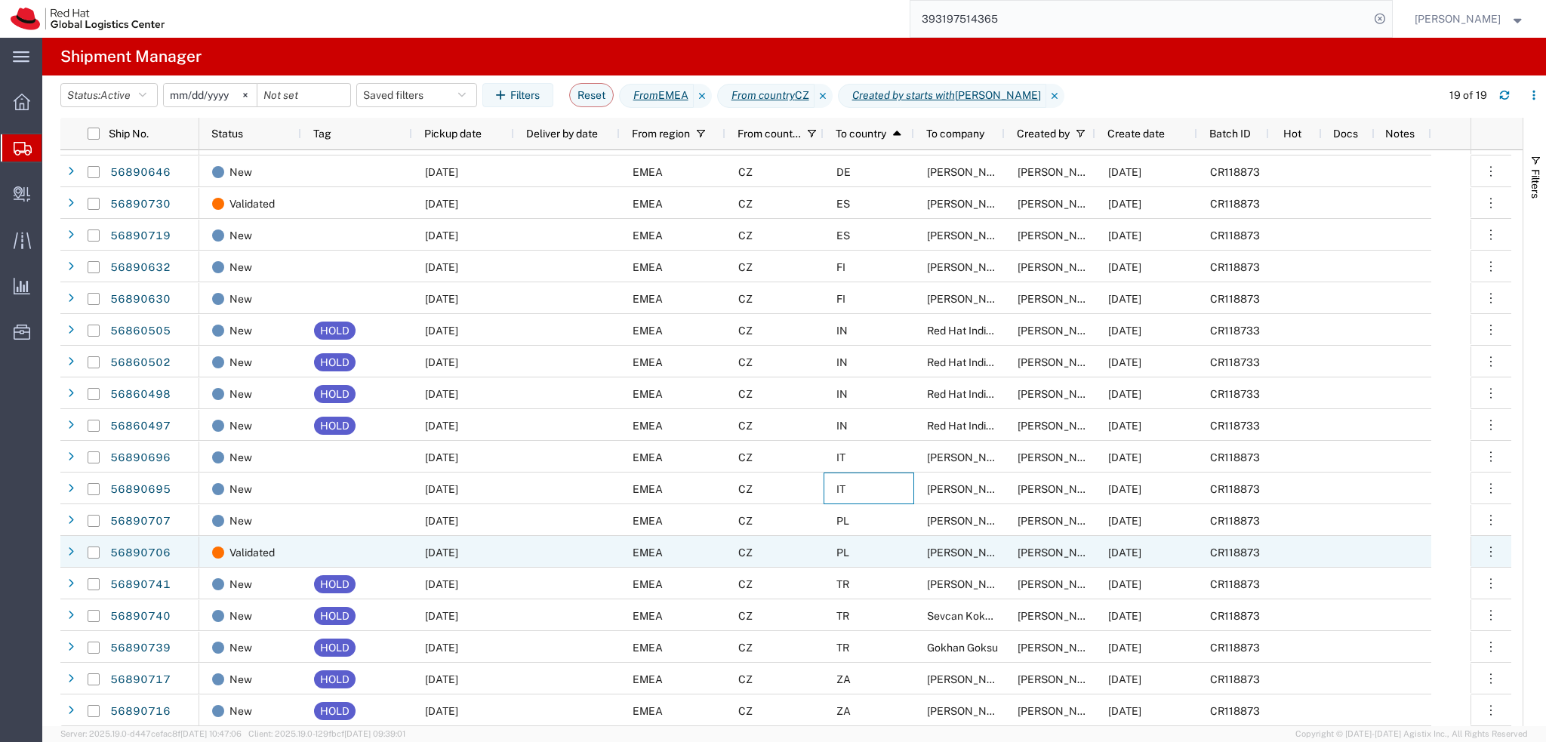
click at [492, 552] on div "09/22/2025" at bounding box center [463, 552] width 102 height 32
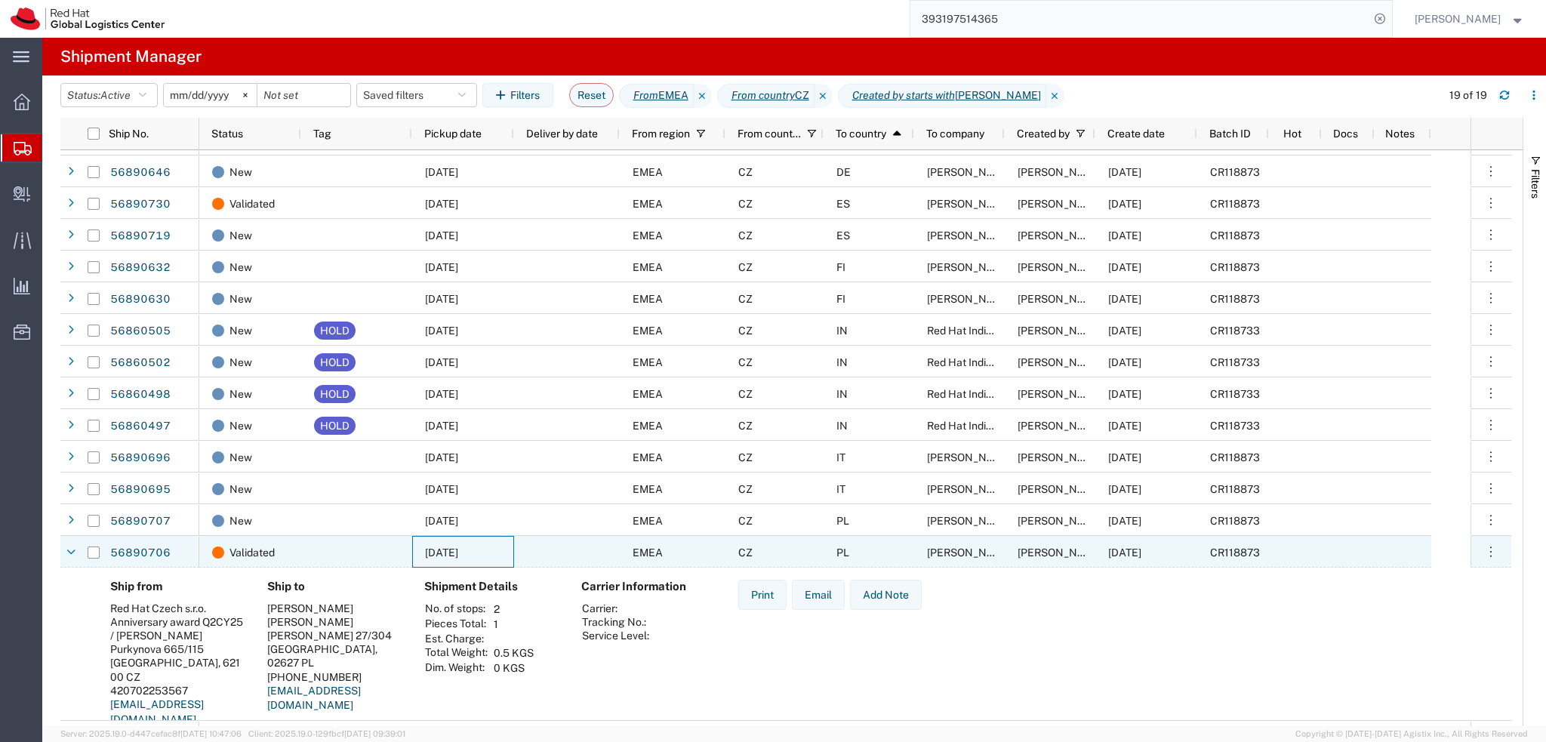
click at [493, 553] on div "09/22/2025" at bounding box center [463, 552] width 102 height 32
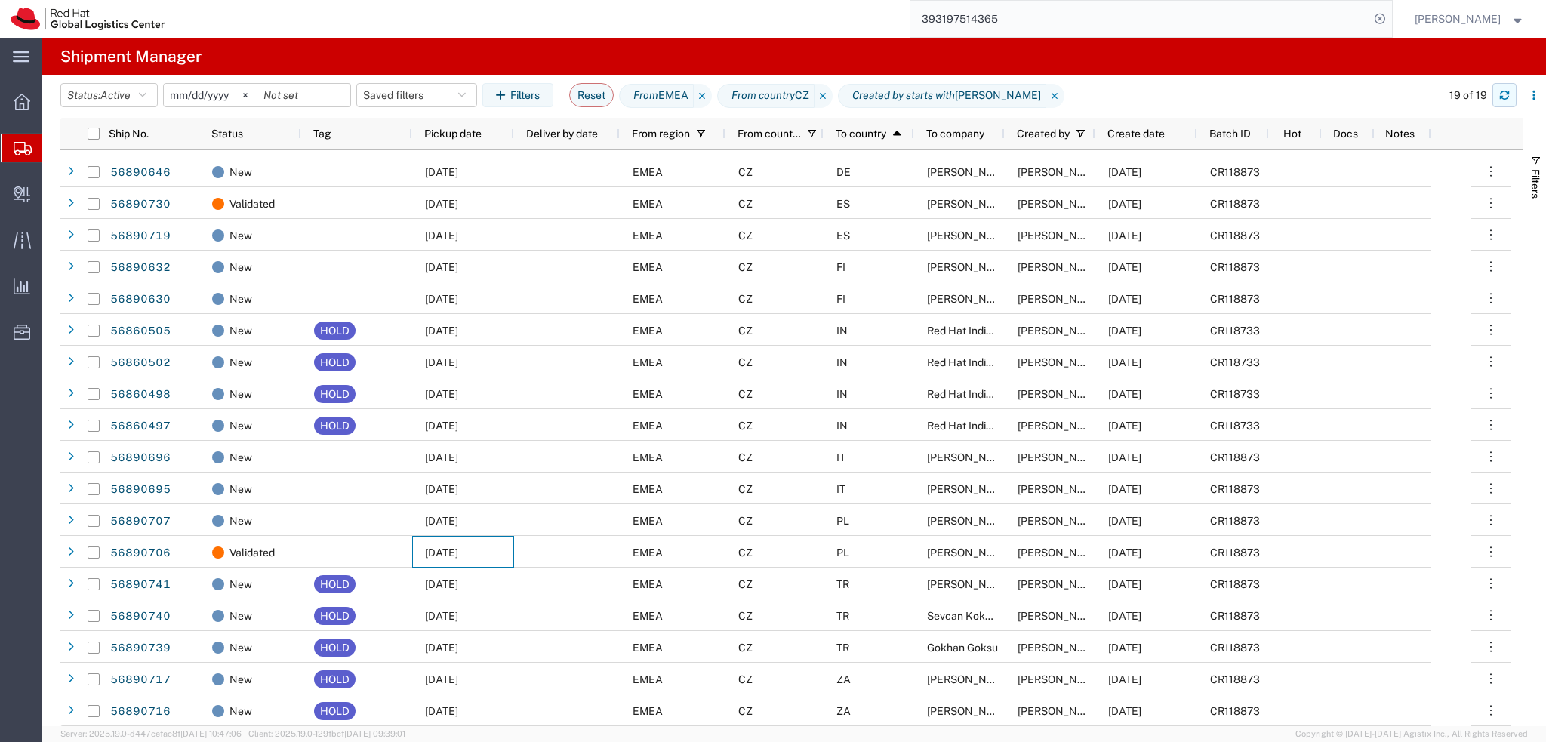
click at [1506, 100] on button "button" at bounding box center [1504, 95] width 24 height 24
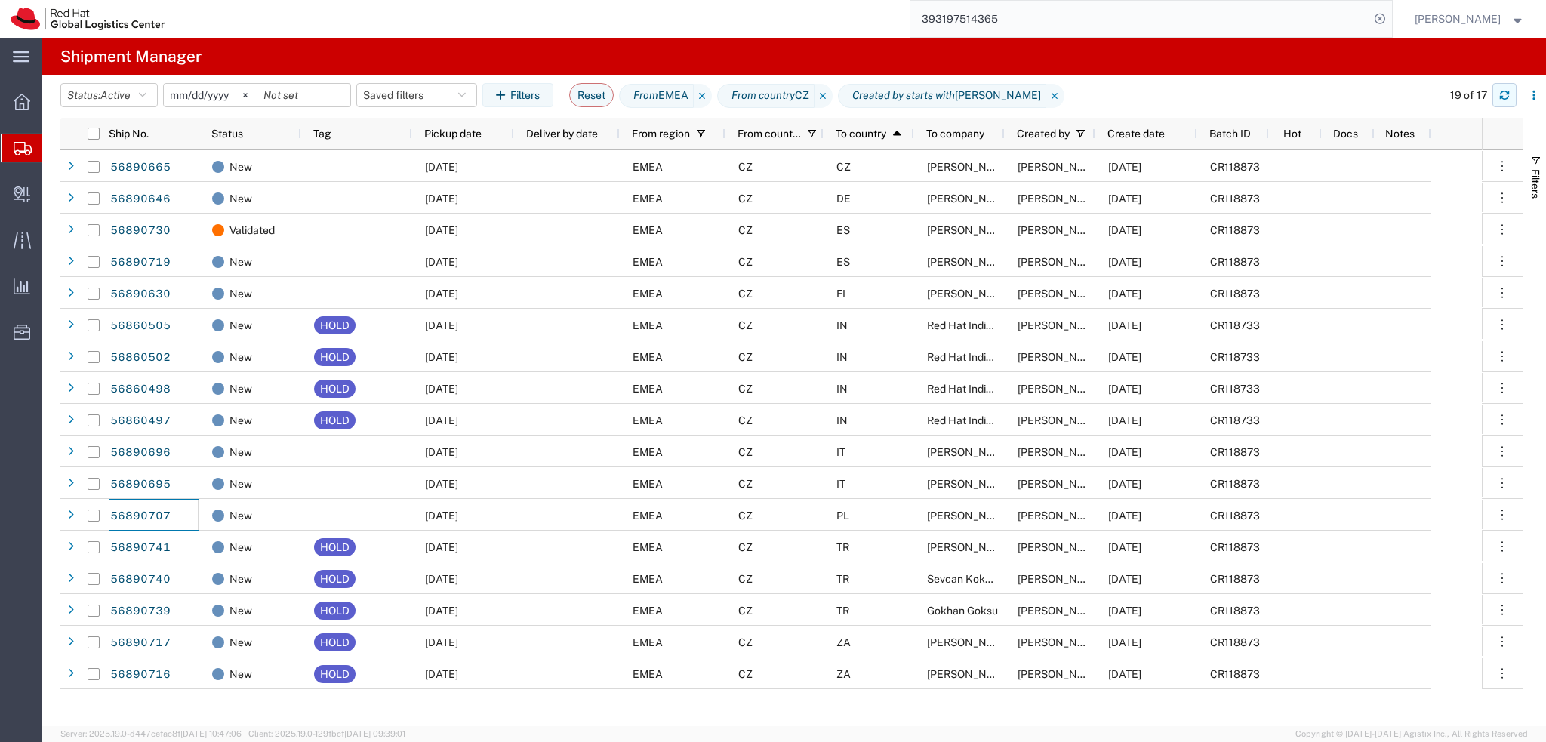
click at [1499, 95] on icon "button" at bounding box center [1504, 95] width 11 height 11
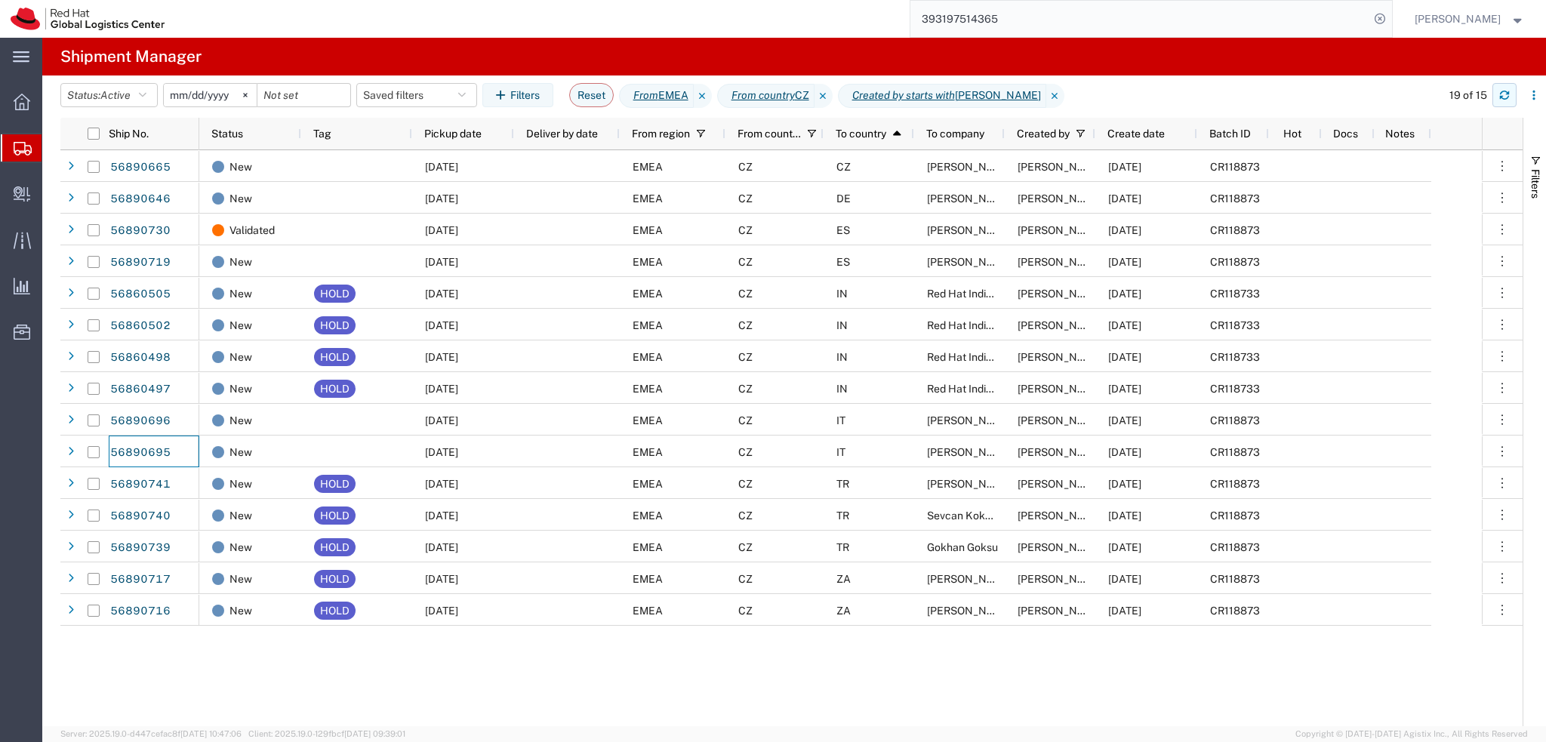
click at [1506, 96] on icon "button" at bounding box center [1504, 95] width 11 height 11
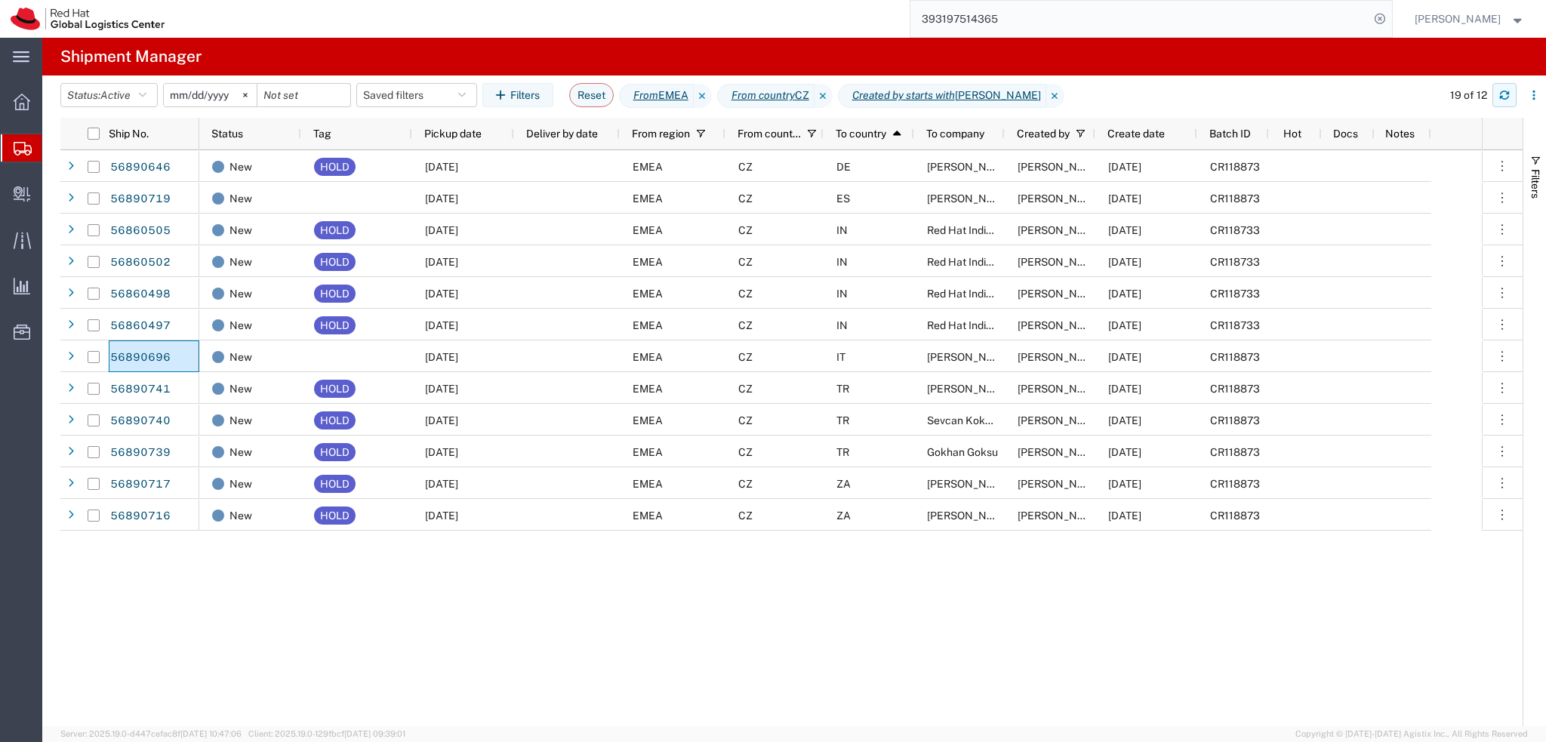
click at [1505, 103] on button "button" at bounding box center [1504, 95] width 24 height 24
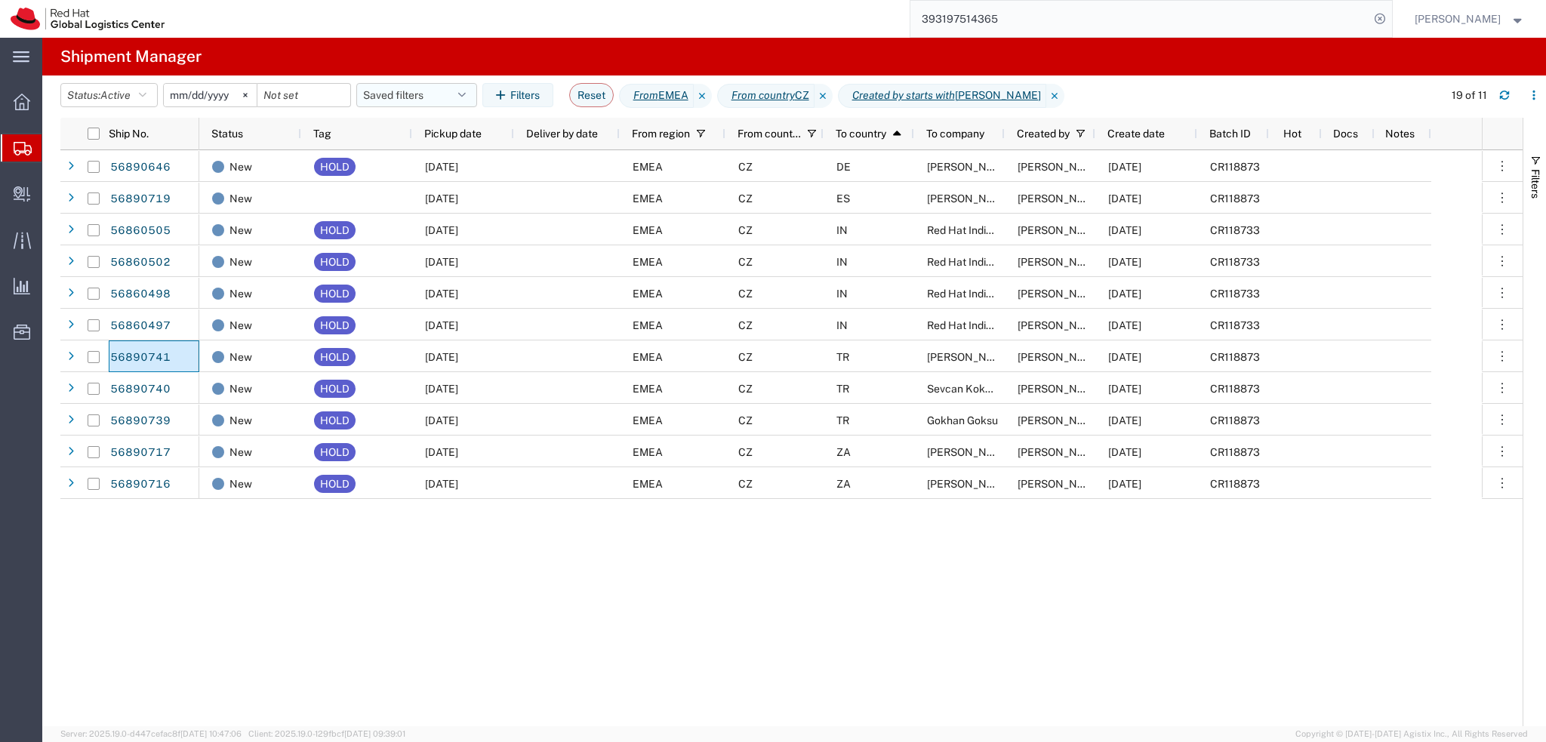
click at [409, 92] on button "Saved filters" at bounding box center [416, 95] width 121 height 24
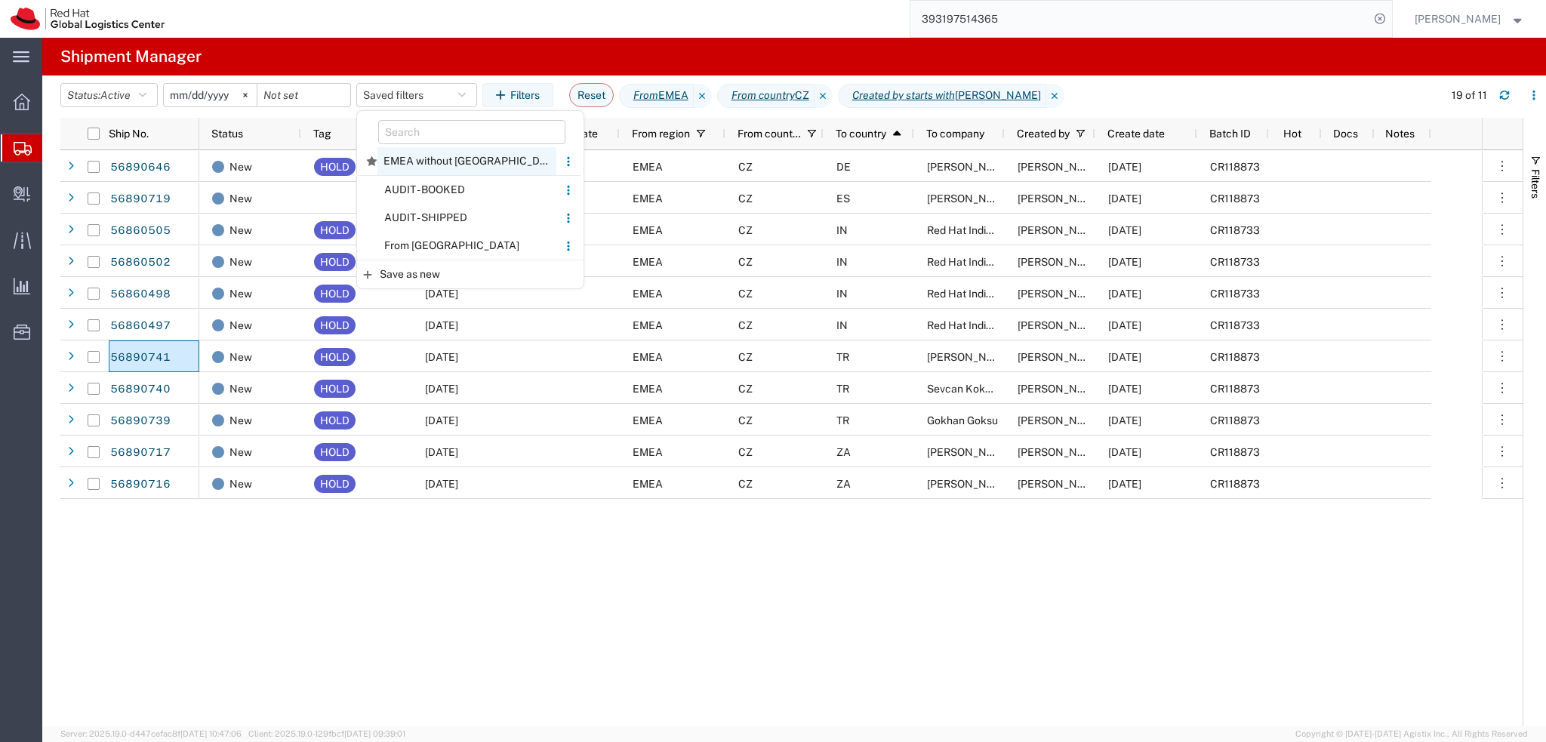
click at [465, 169] on span "EMEA without Brno" at bounding box center [466, 161] width 179 height 28
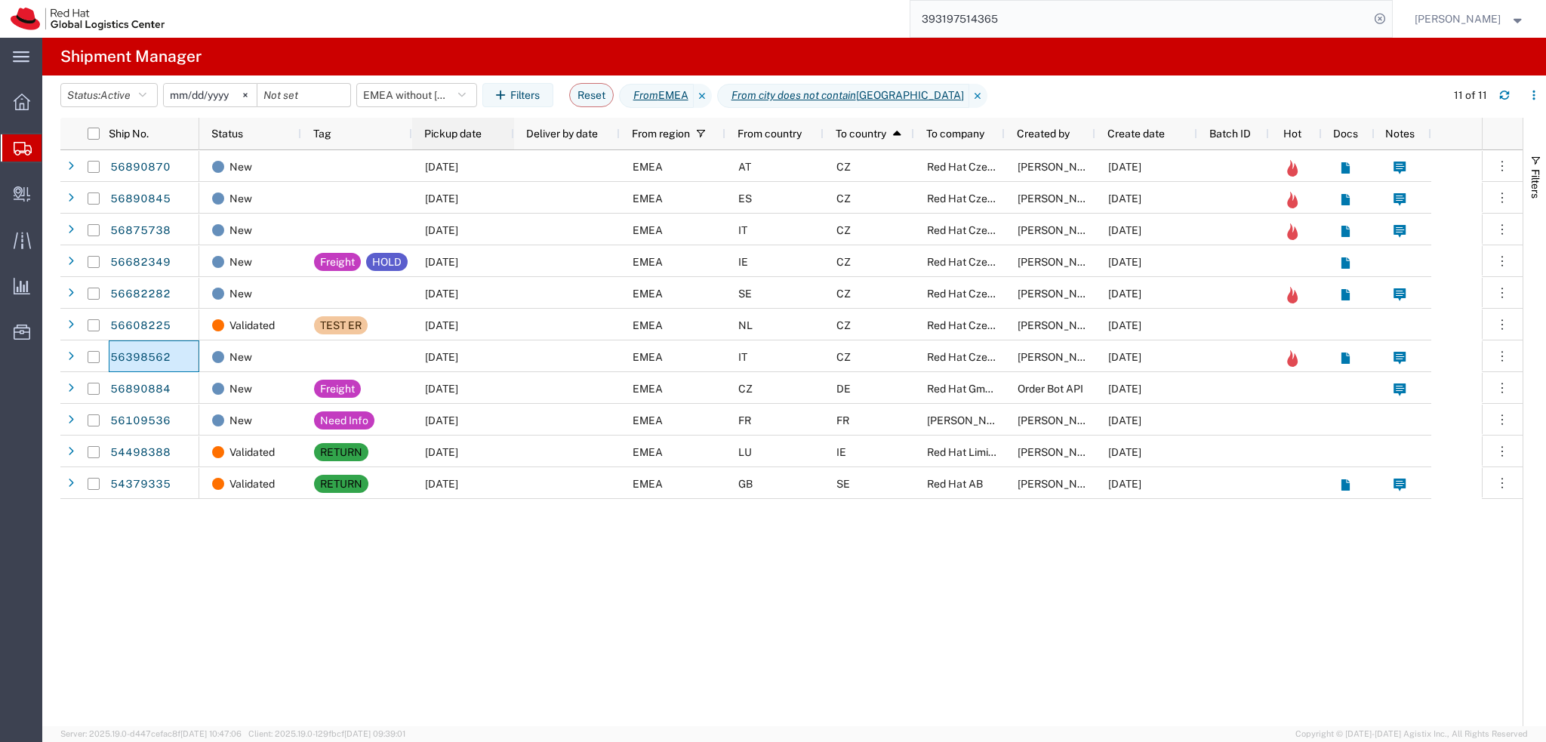
click at [475, 132] on span "Pickup date" at bounding box center [452, 134] width 57 height 12
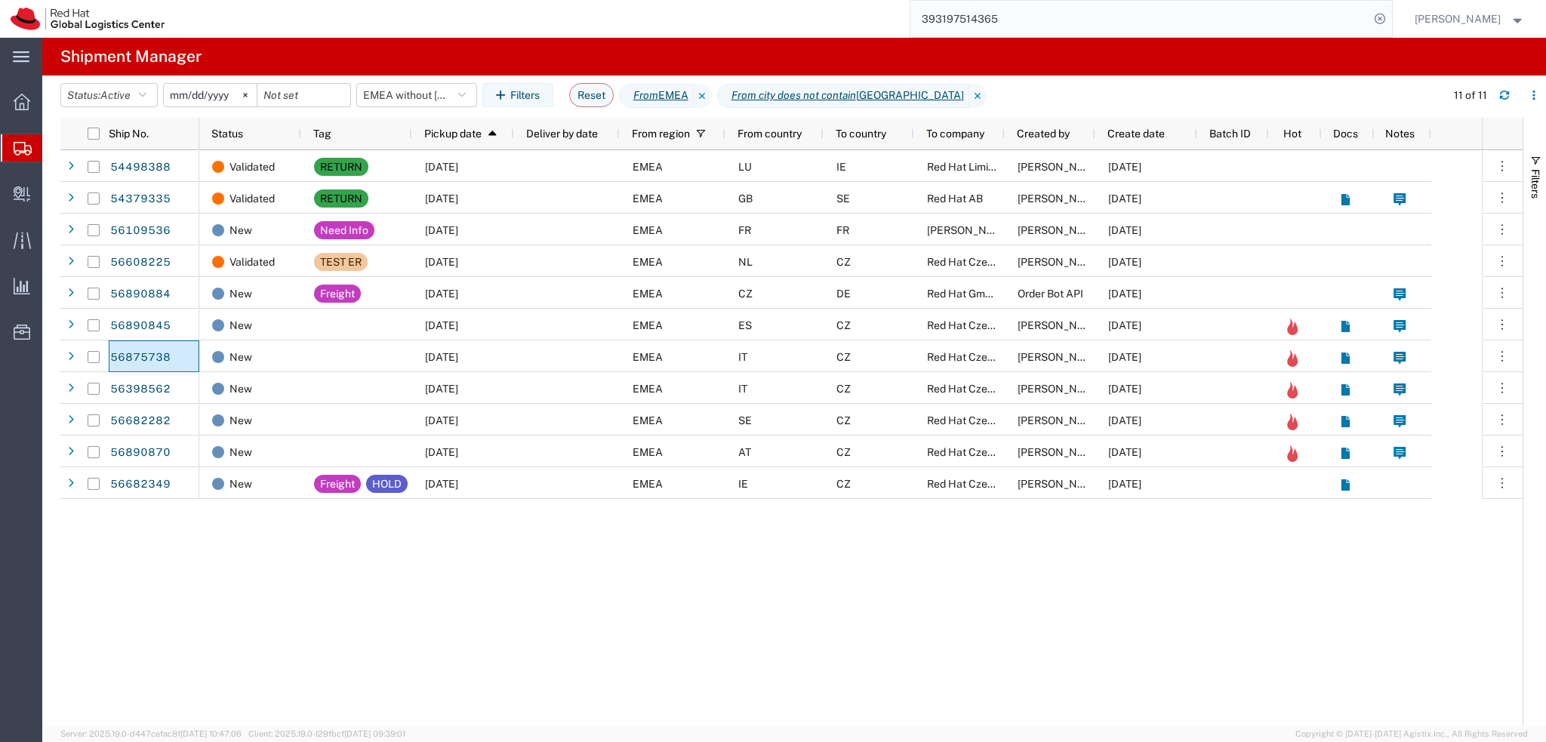
click at [1116, 11] on input "393197514365" at bounding box center [1139, 19] width 459 height 36
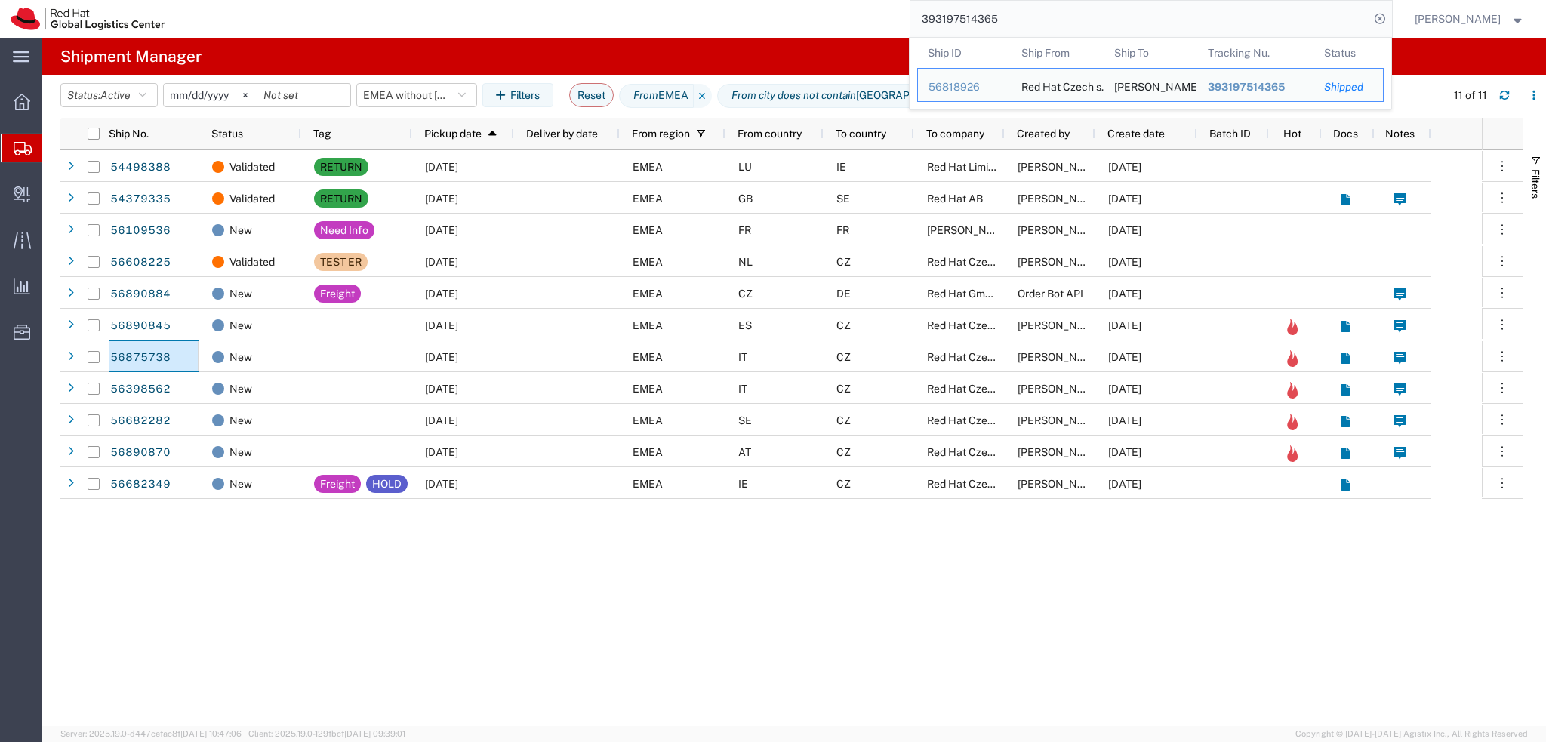
paste input "5686293"
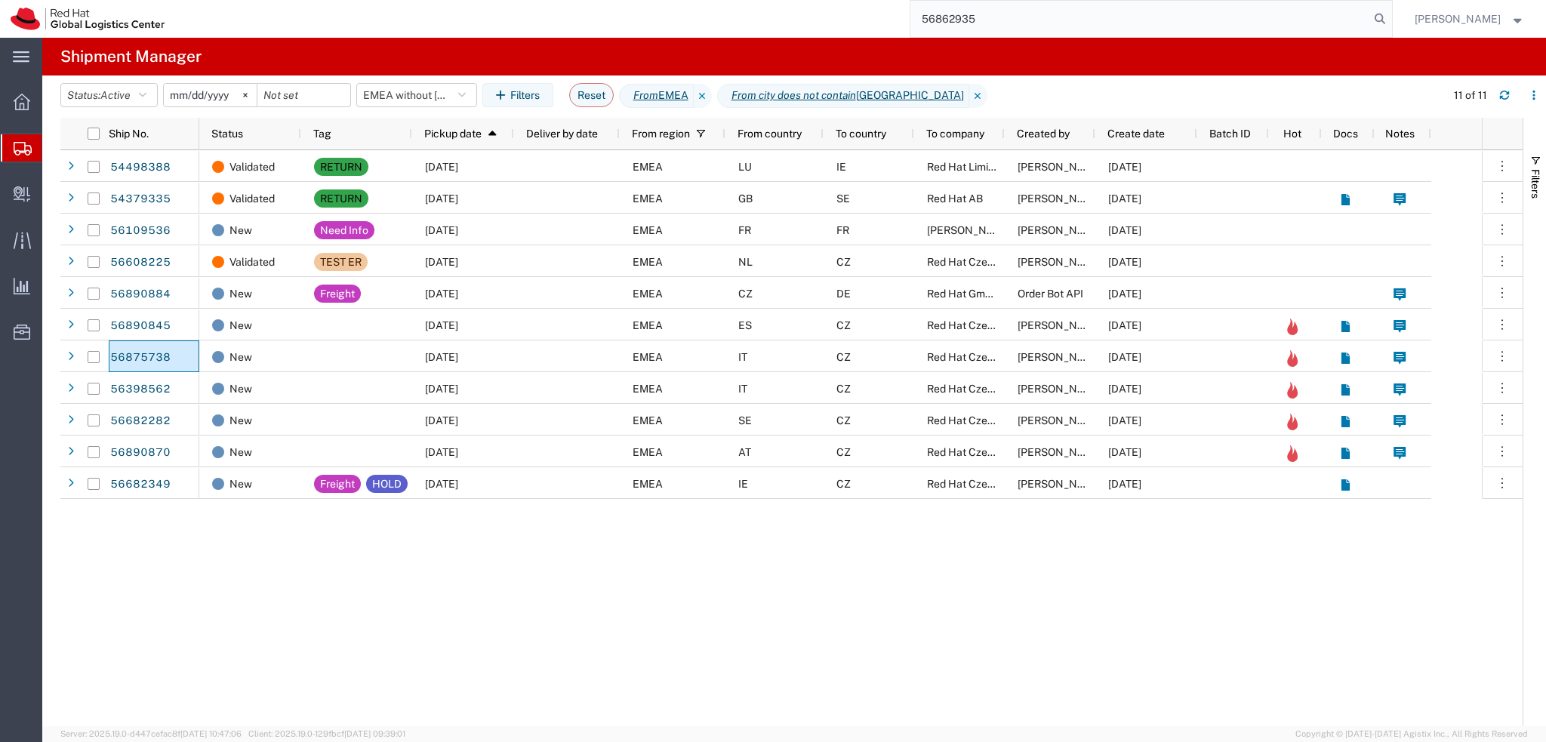
type input "56862935"
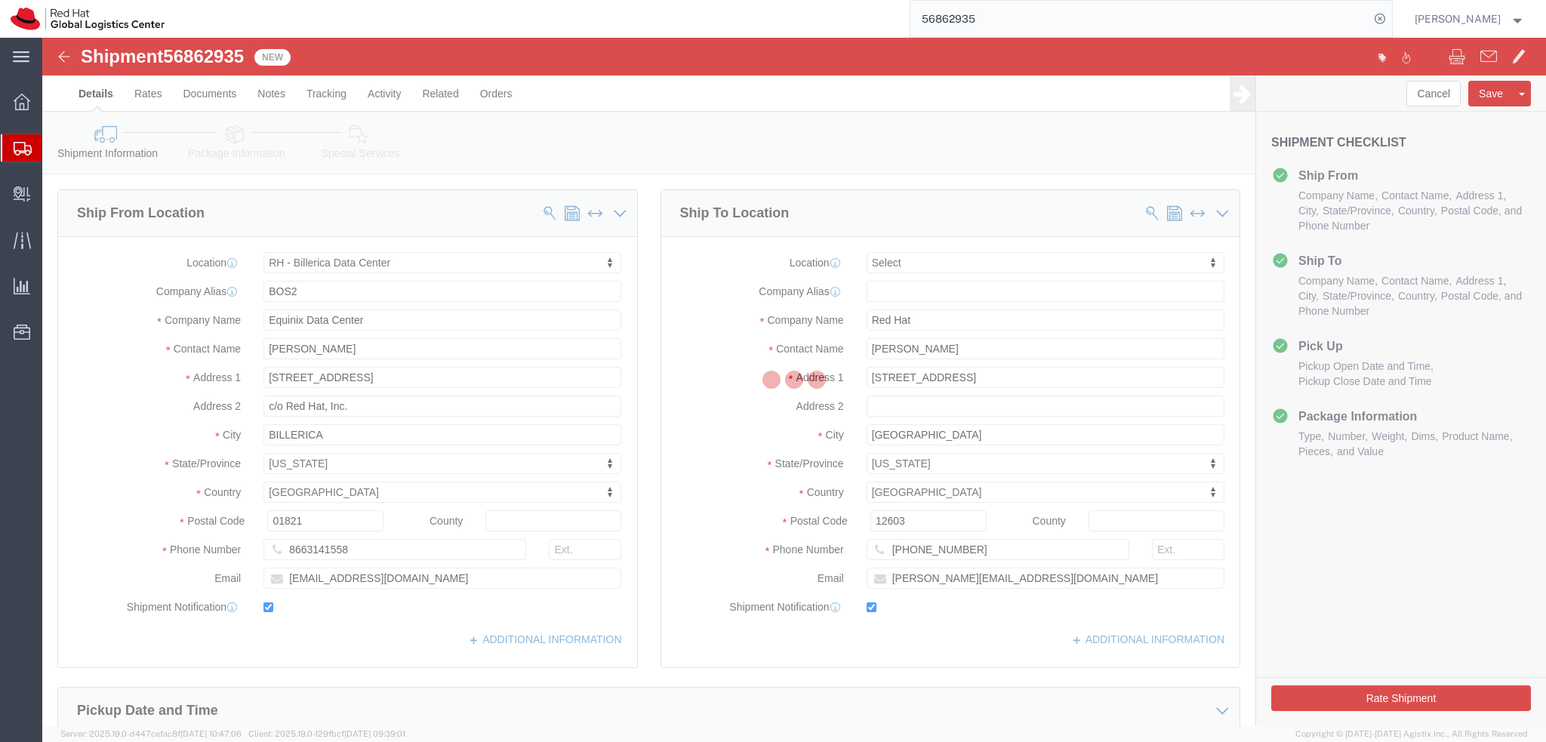
select select "47771"
select select
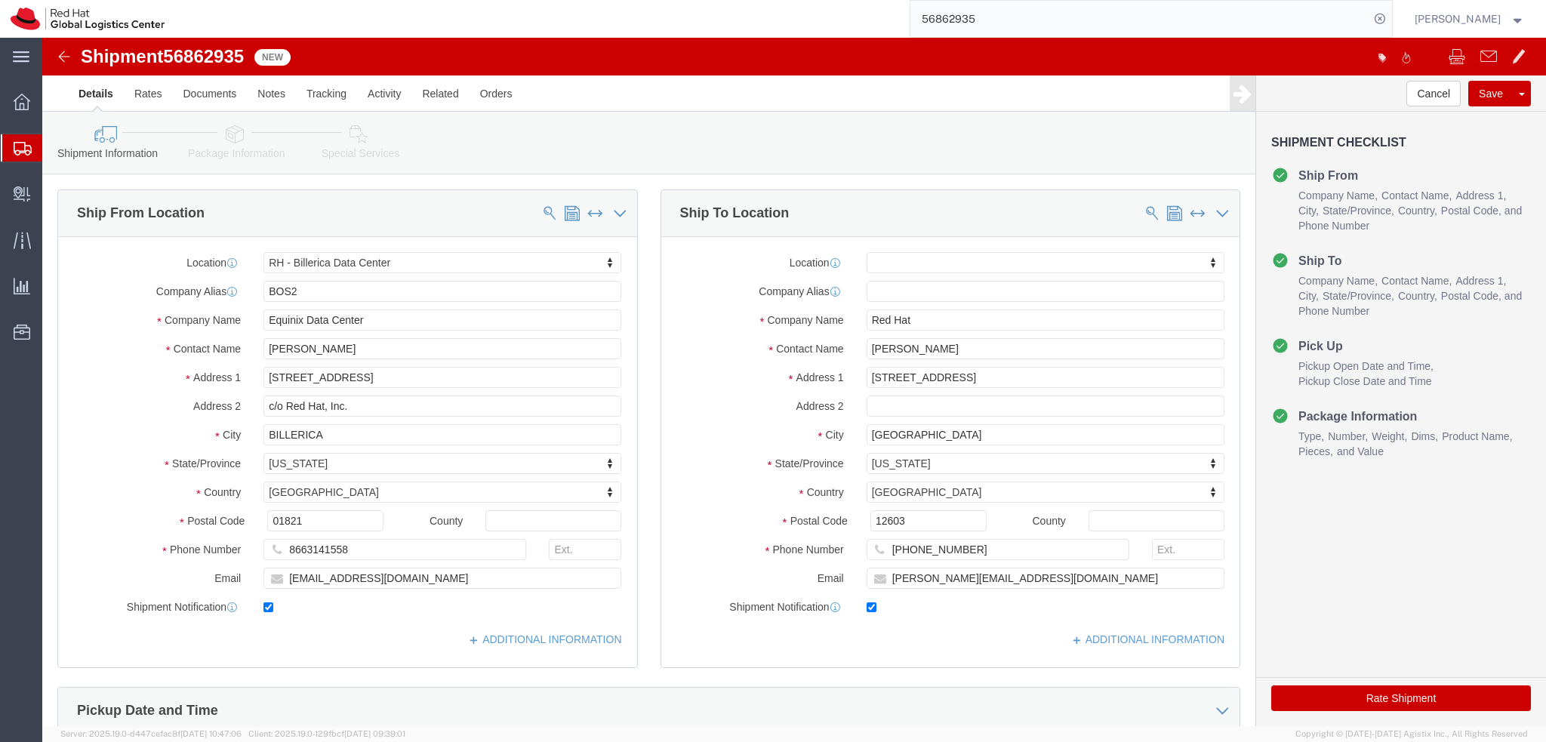
click span "56862935"
copy span "56862935"
click img
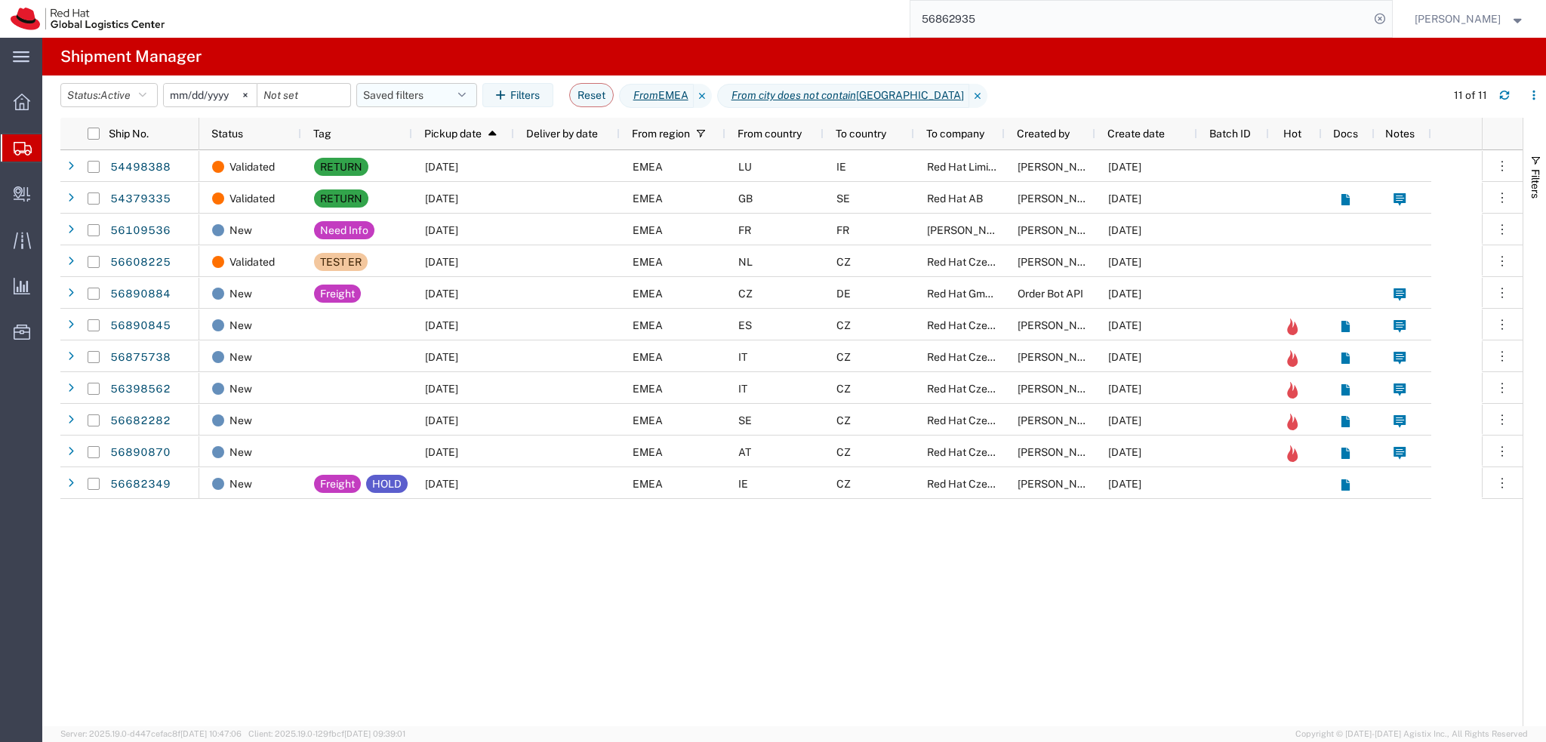
click at [448, 103] on button "Saved filters" at bounding box center [416, 95] width 121 height 24
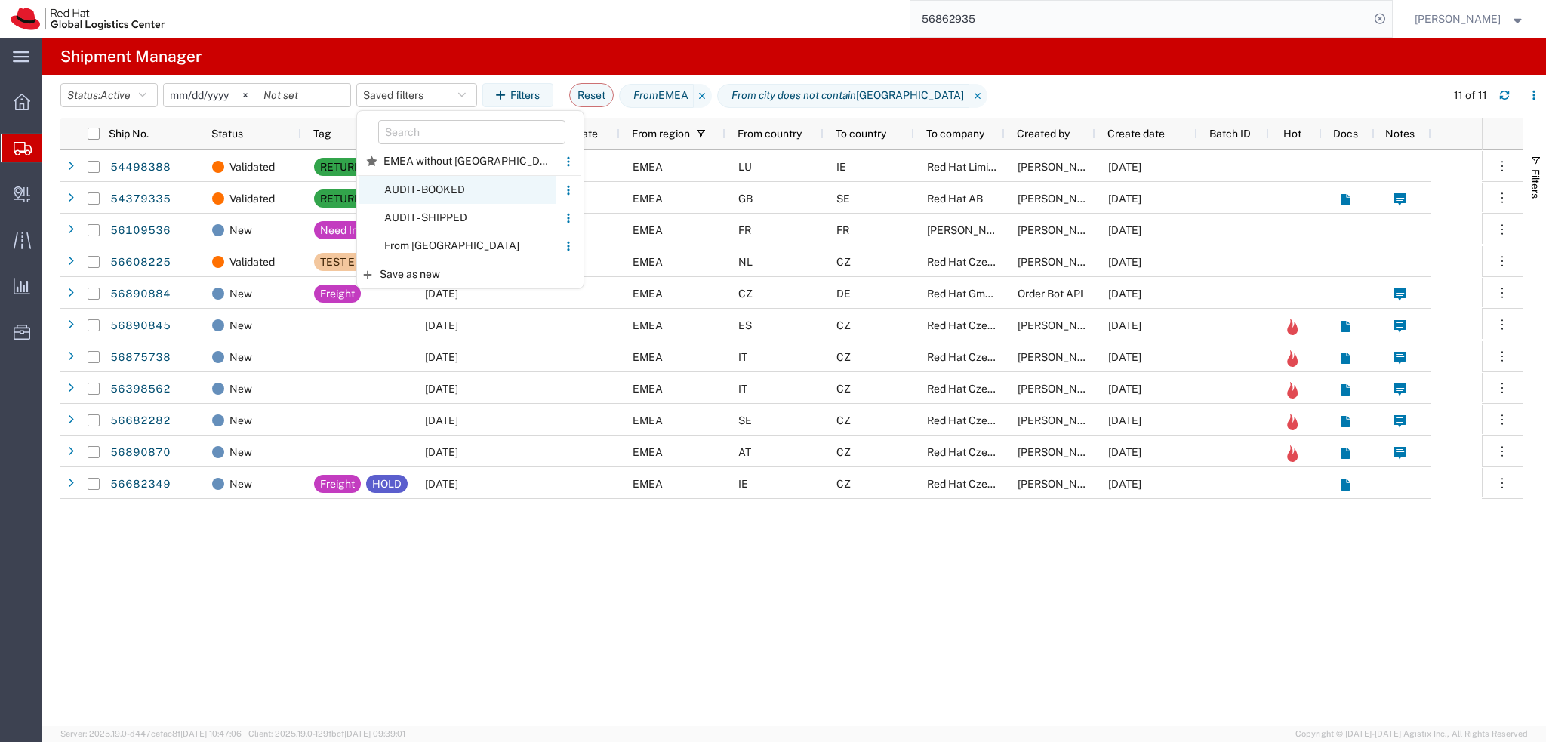
click at [474, 192] on span "AUDIT - BOOKED" at bounding box center [458, 190] width 198 height 28
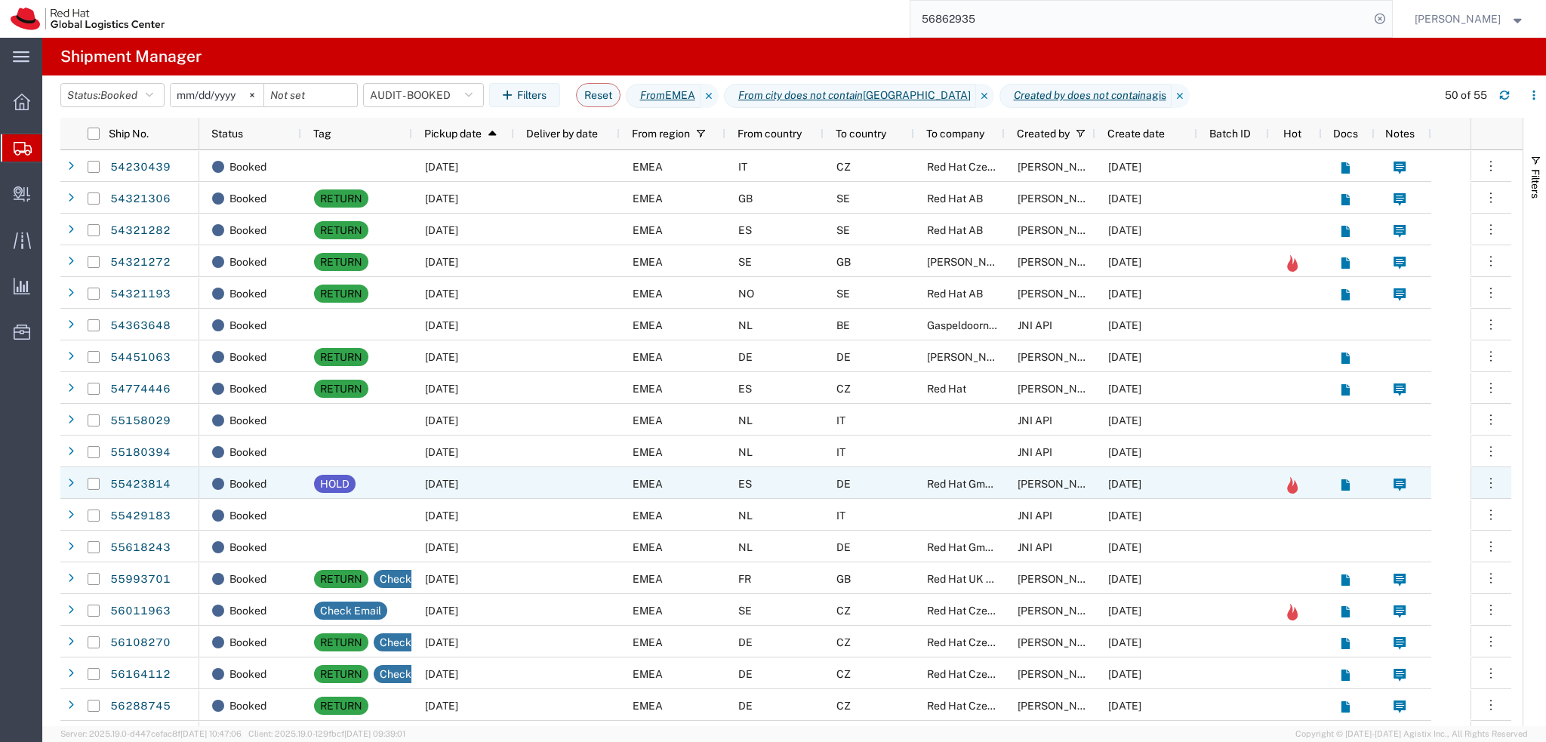
click at [584, 488] on div at bounding box center [567, 483] width 106 height 32
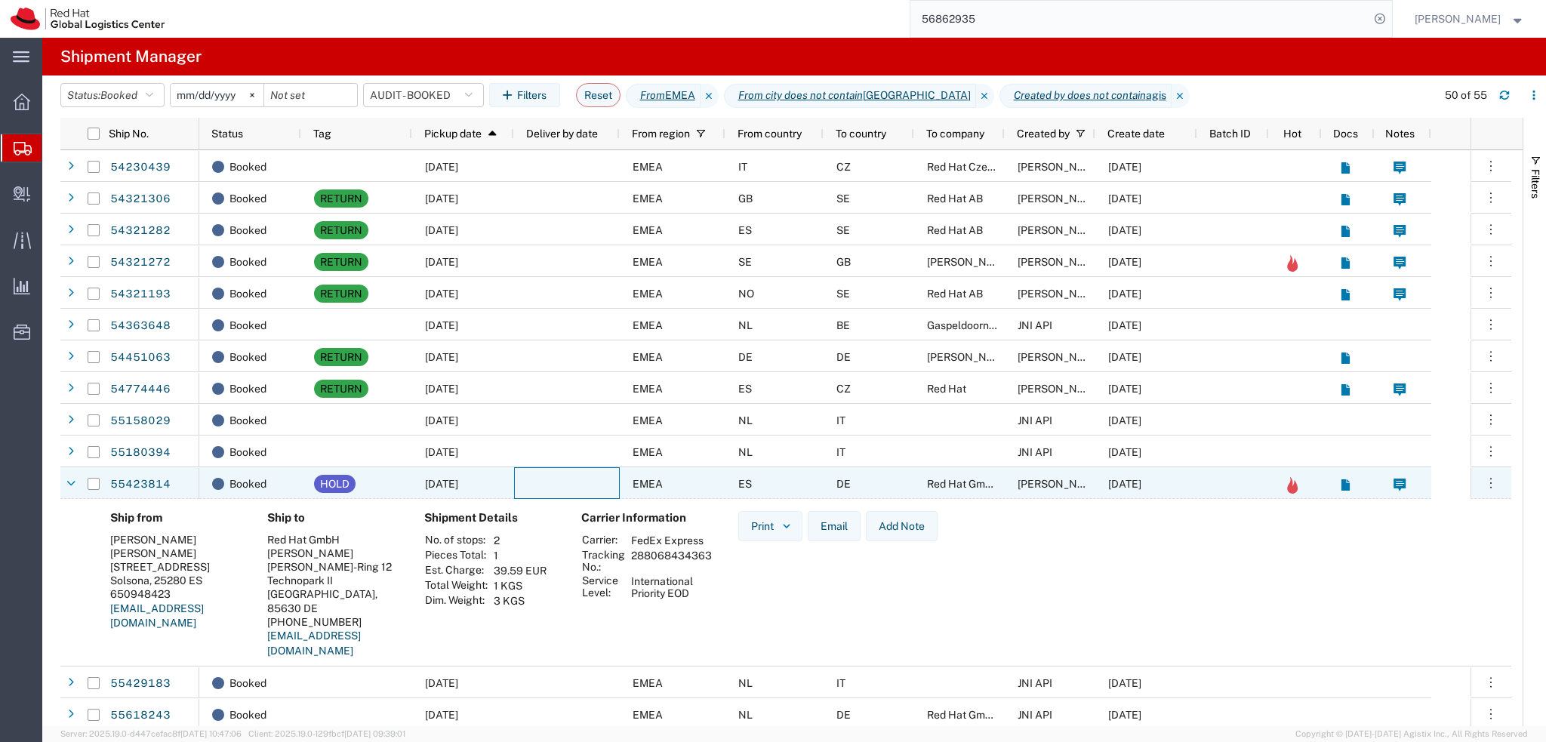
click at [584, 488] on div at bounding box center [567, 483] width 106 height 32
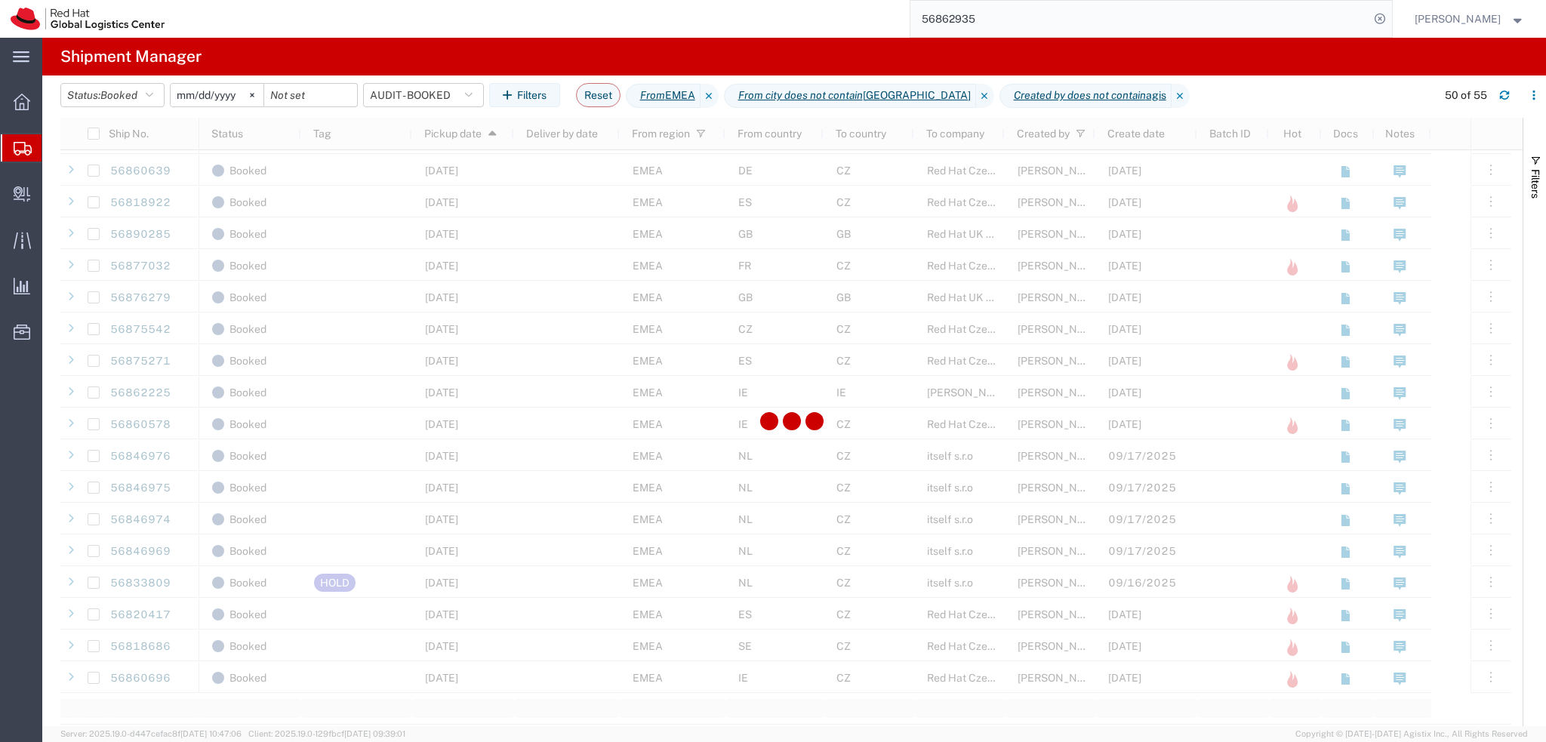
scroll to position [1057, 0]
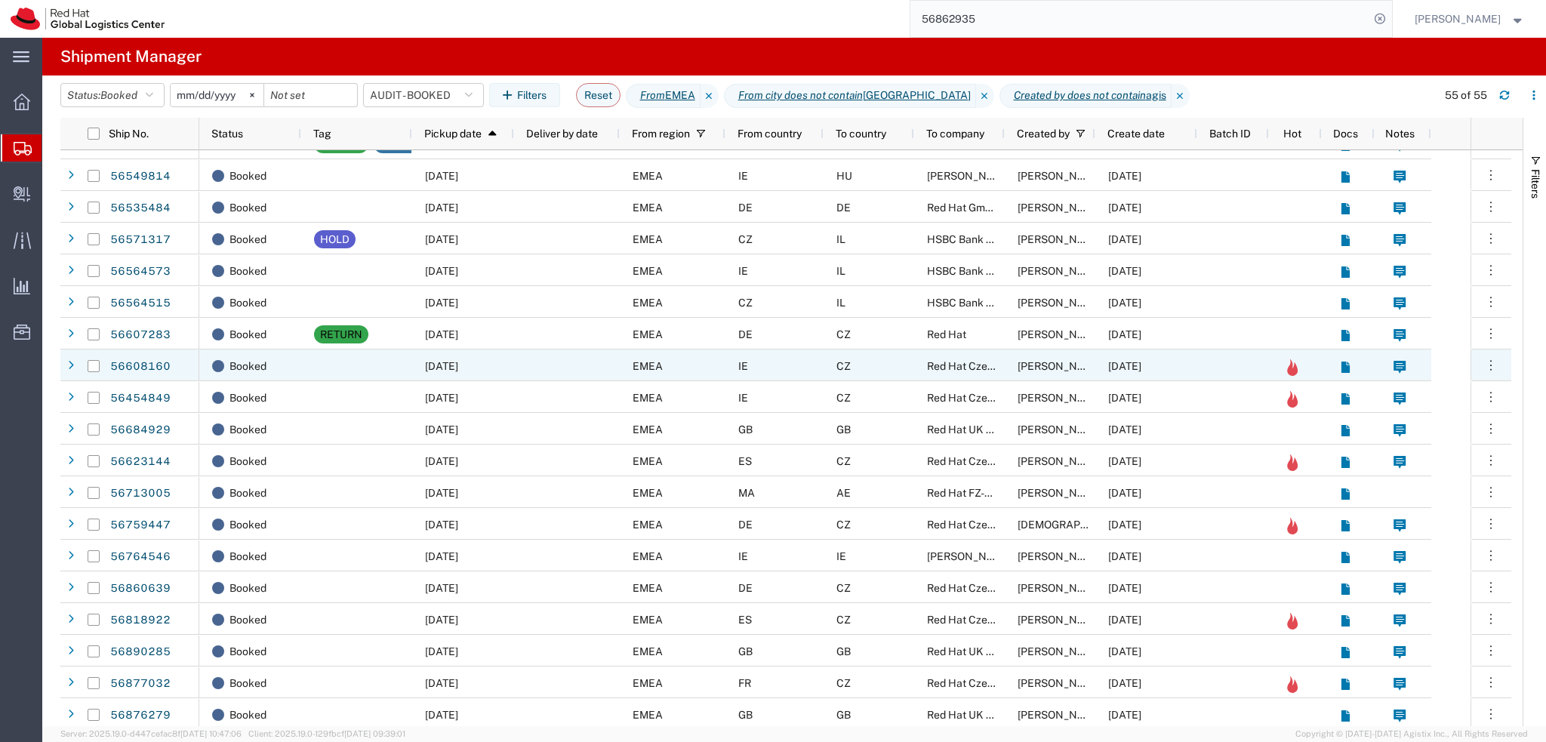
scroll to position [528, 0]
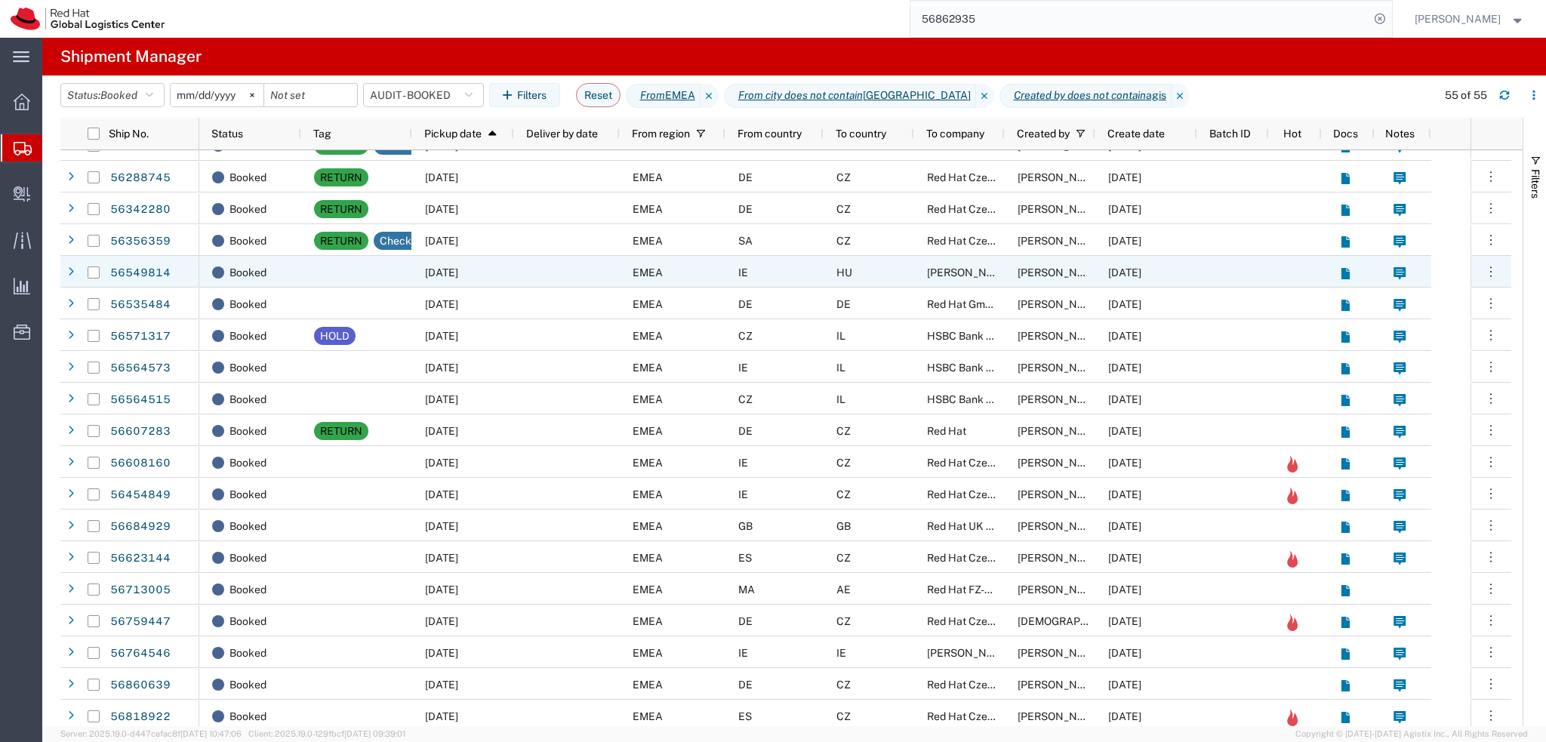
click at [543, 268] on div at bounding box center [567, 272] width 106 height 32
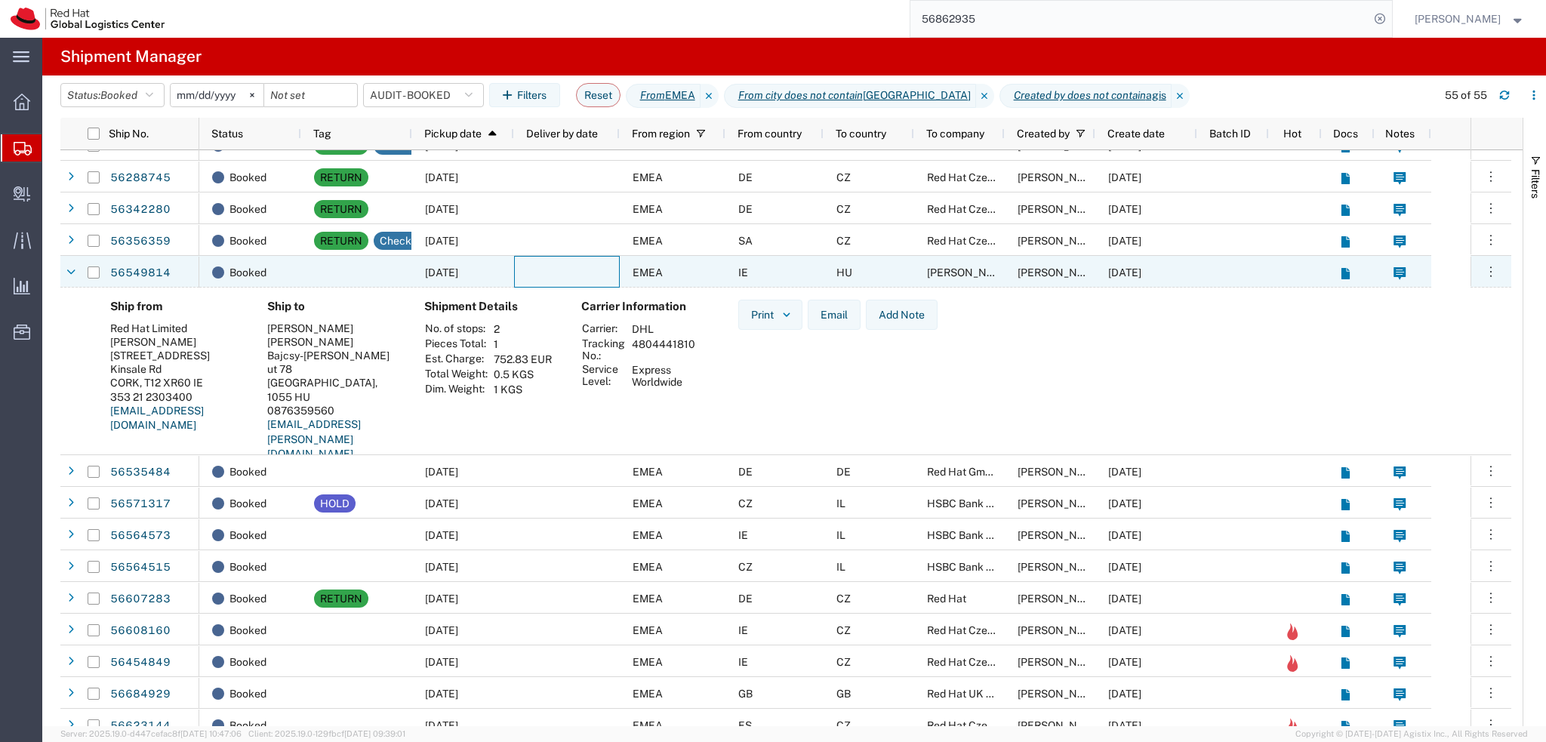
click at [542, 268] on div at bounding box center [567, 272] width 106 height 32
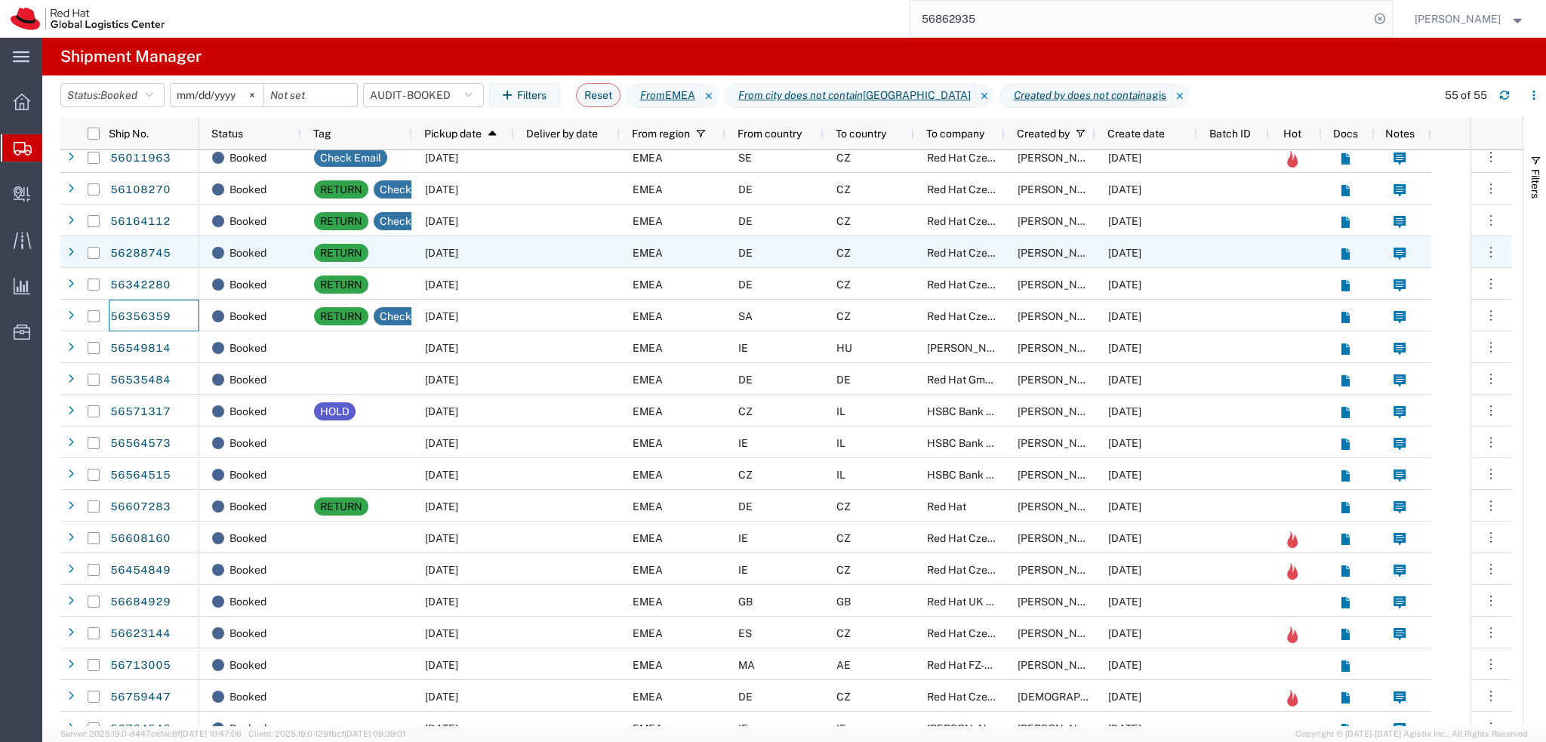
scroll to position [377, 0]
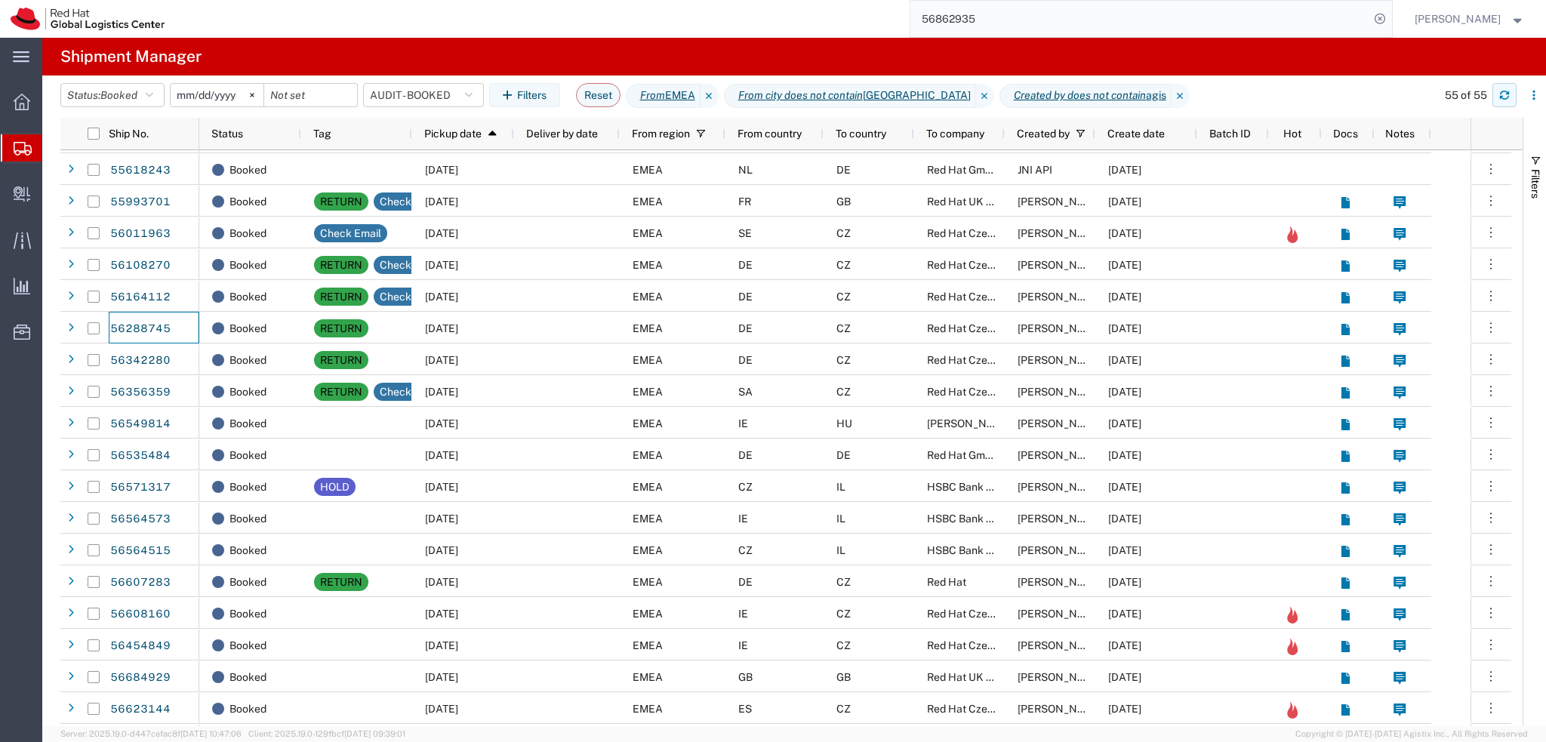
click at [1506, 99] on icon "button" at bounding box center [1504, 98] width 9 height 4
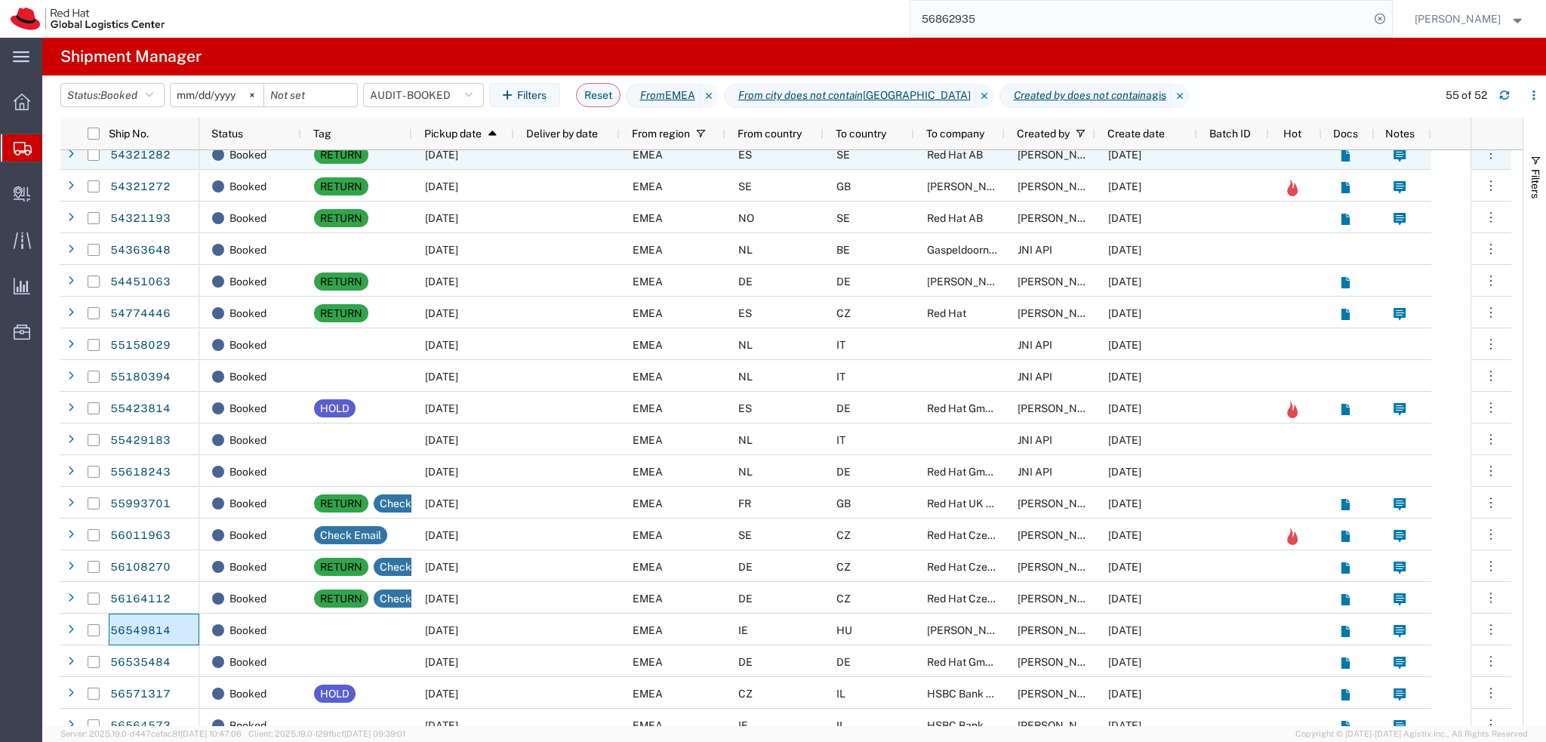
scroll to position [151, 0]
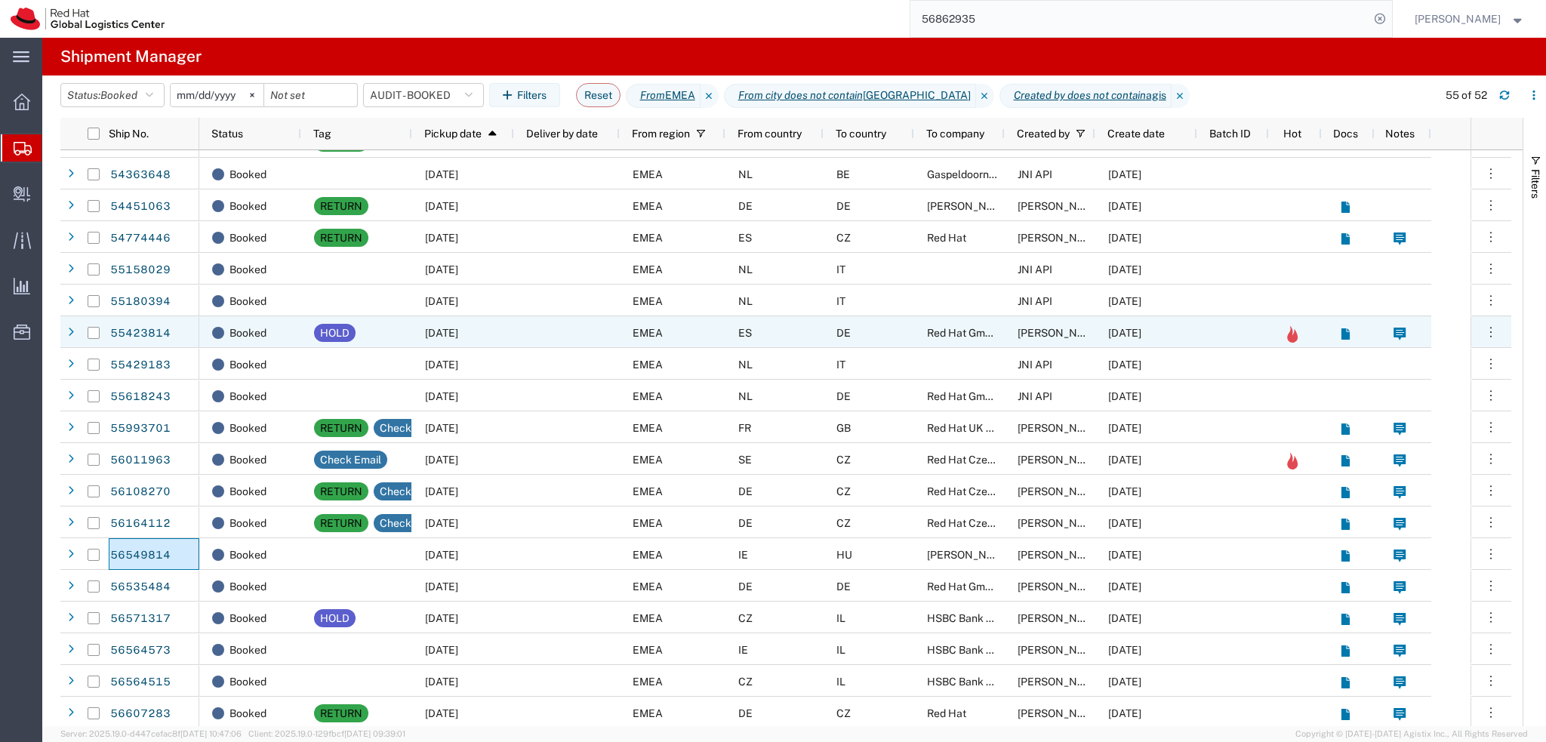
click at [554, 337] on div at bounding box center [567, 332] width 106 height 32
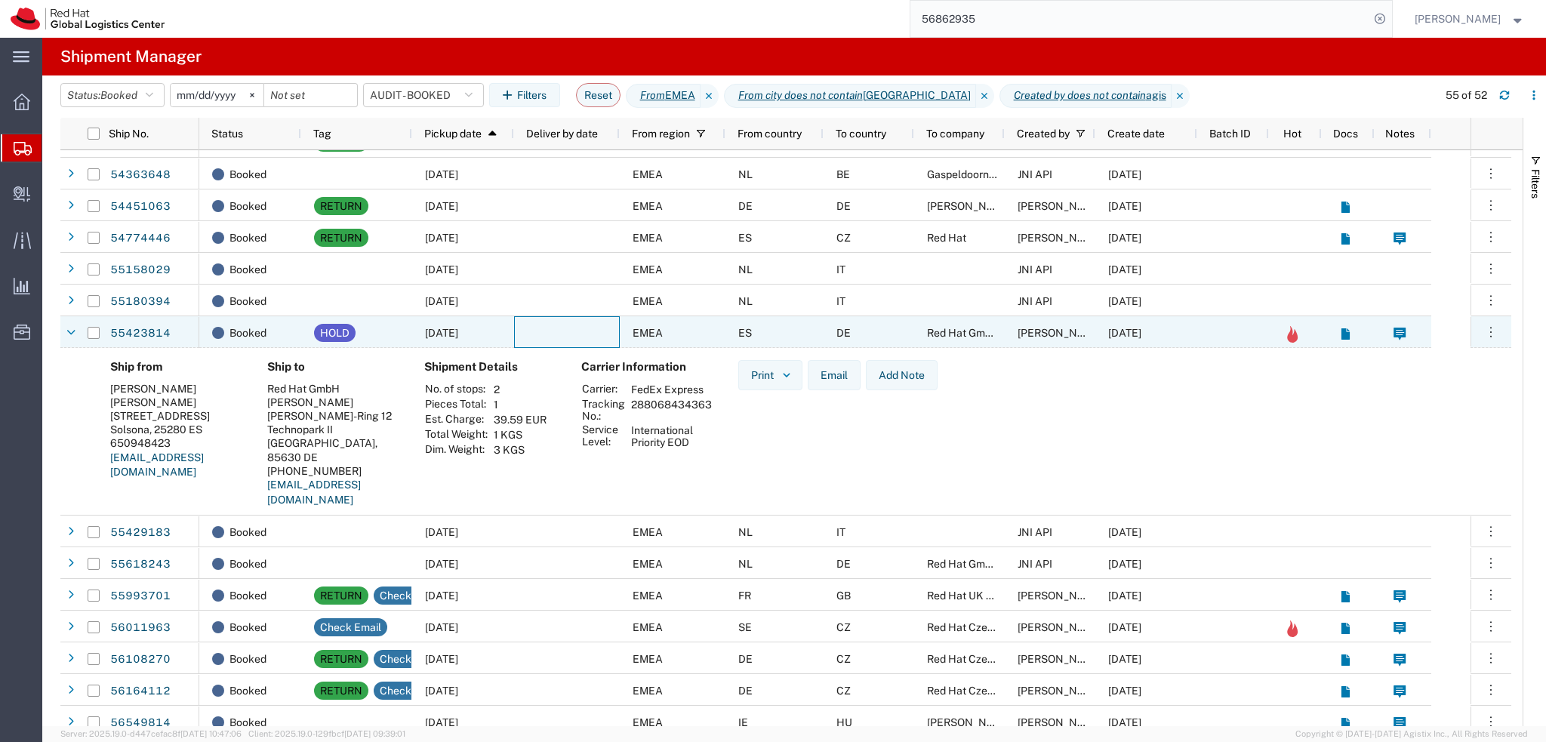
click at [554, 337] on div at bounding box center [567, 332] width 106 height 32
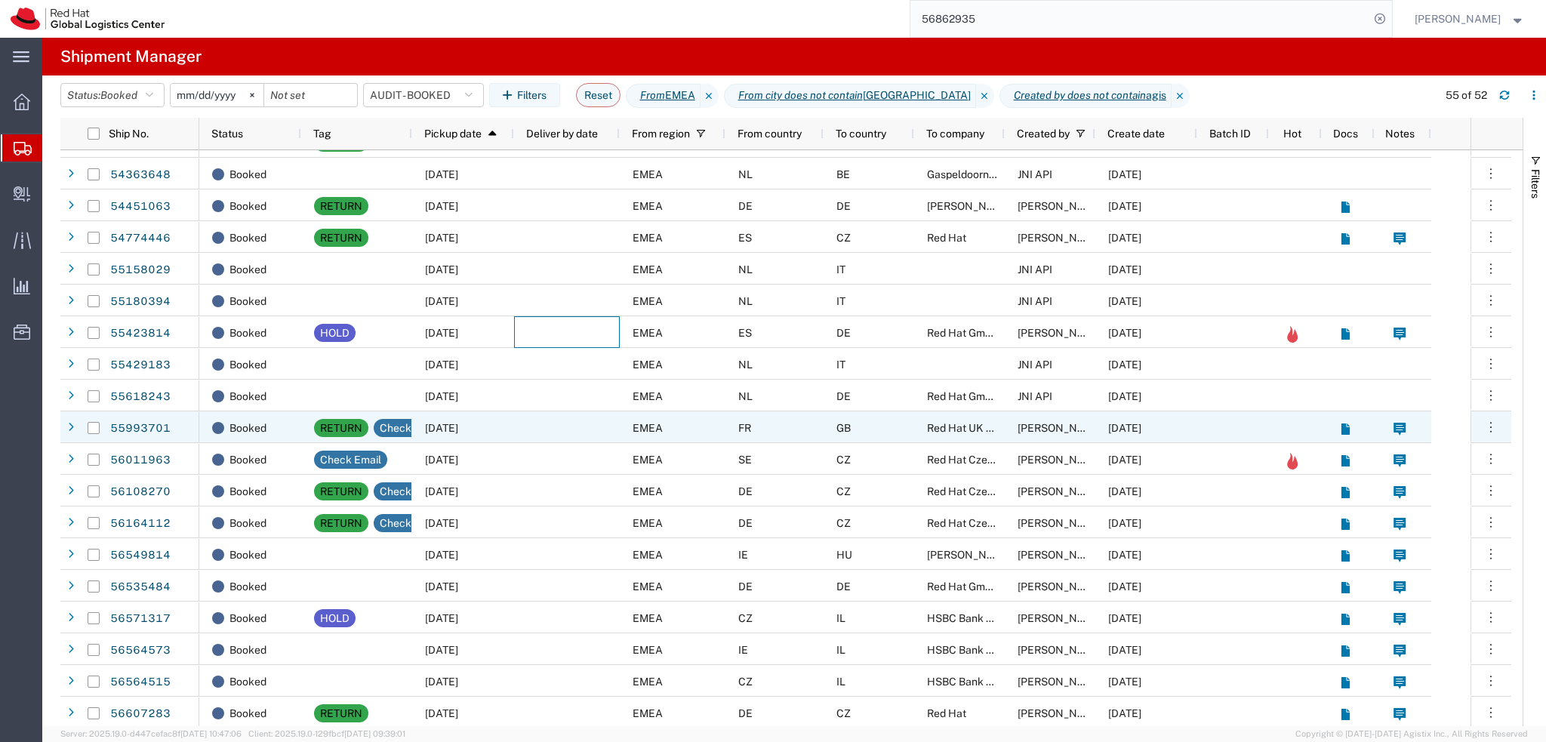
click at [553, 431] on div at bounding box center [567, 427] width 106 height 32
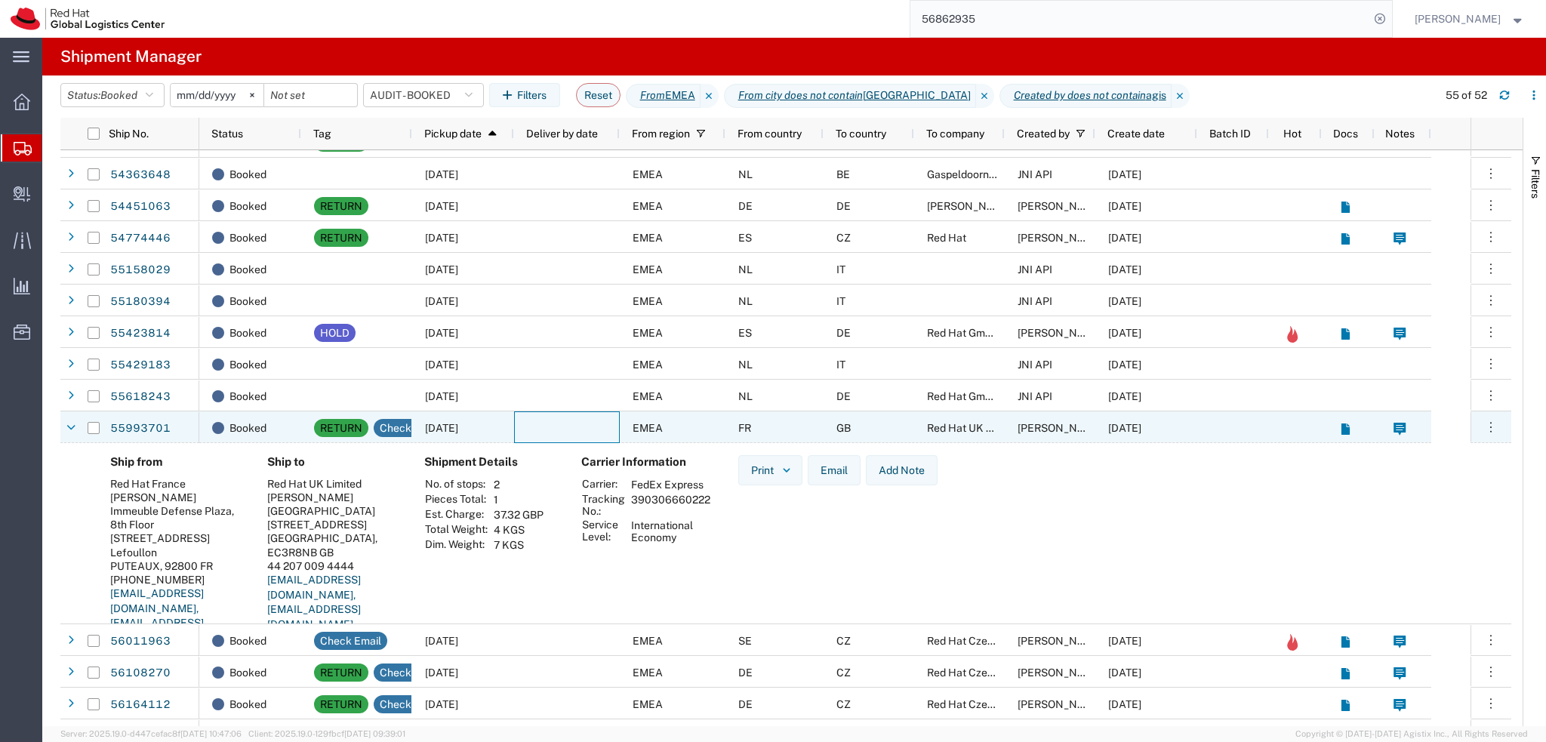
click at [553, 431] on div at bounding box center [567, 427] width 106 height 32
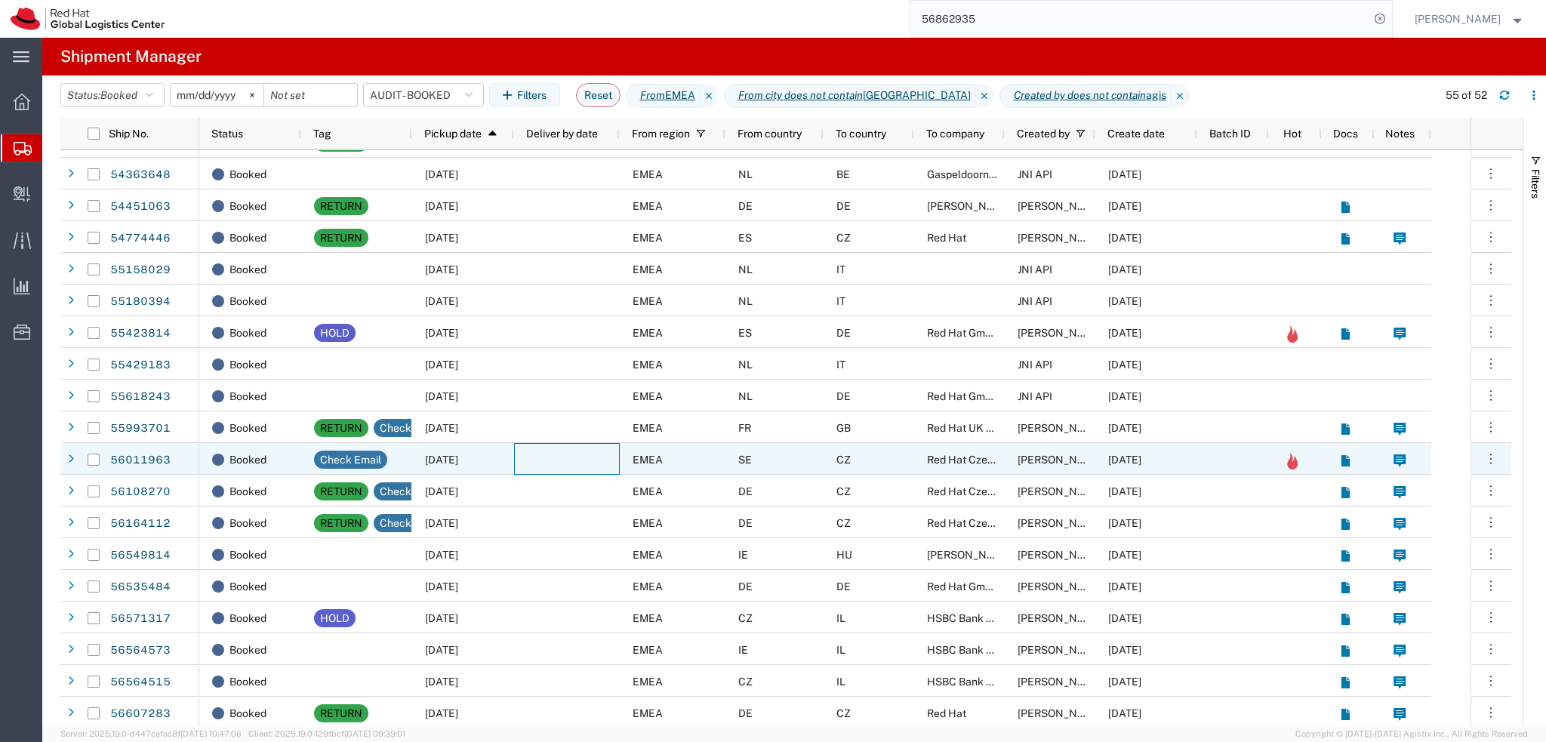
click at [534, 463] on div at bounding box center [567, 459] width 106 height 32
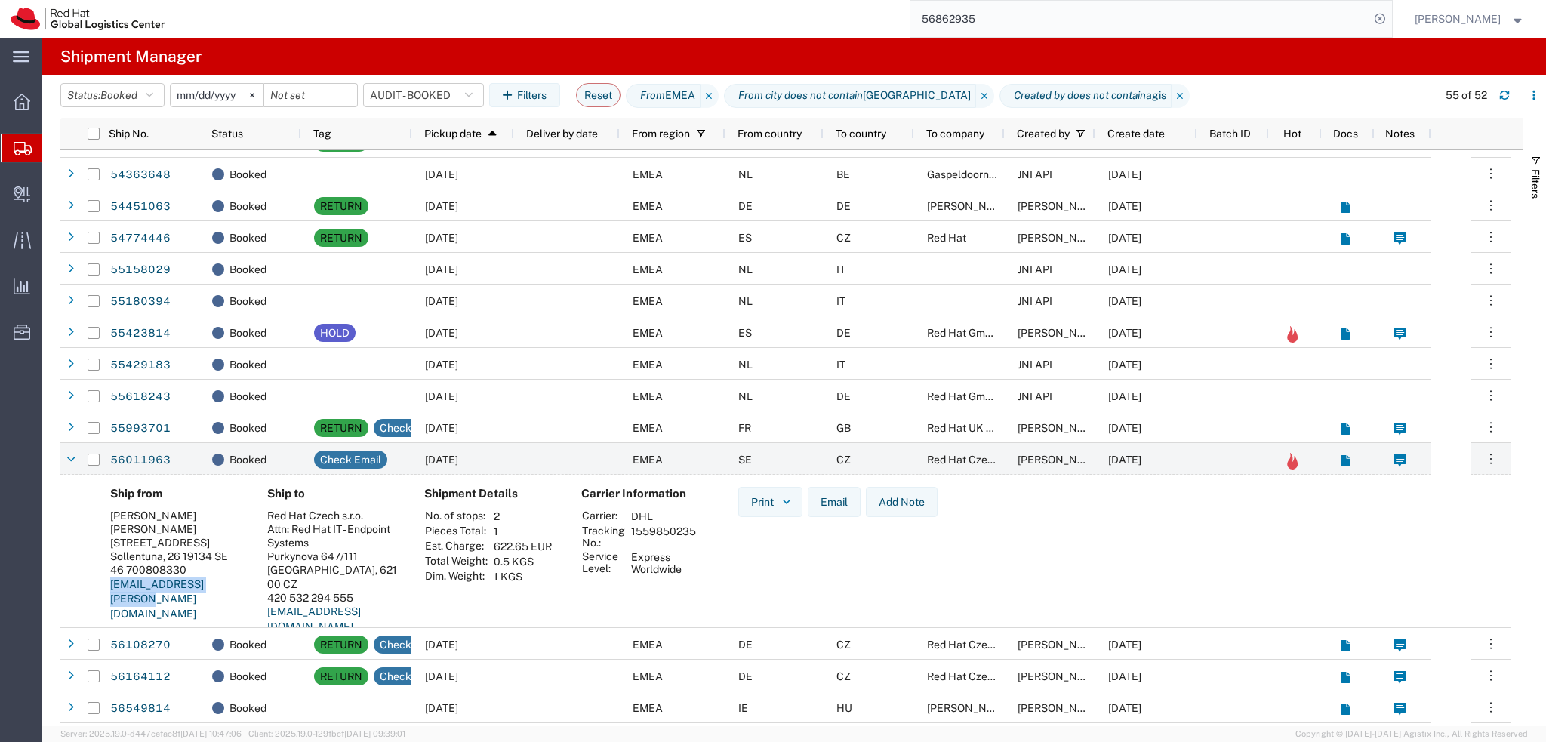
drag, startPoint x: 241, startPoint y: 589, endPoint x: 111, endPoint y: 596, distance: 130.0
click at [111, 596] on div "Ship from Hakan Melin Berg Hakan Melin Berg Bagarbyvägen 38 Sollentuna, 26 1913…" at bounding box center [176, 566] width 157 height 158
copy link "haakan.melin@gmail.com"
click at [544, 451] on div at bounding box center [567, 459] width 106 height 32
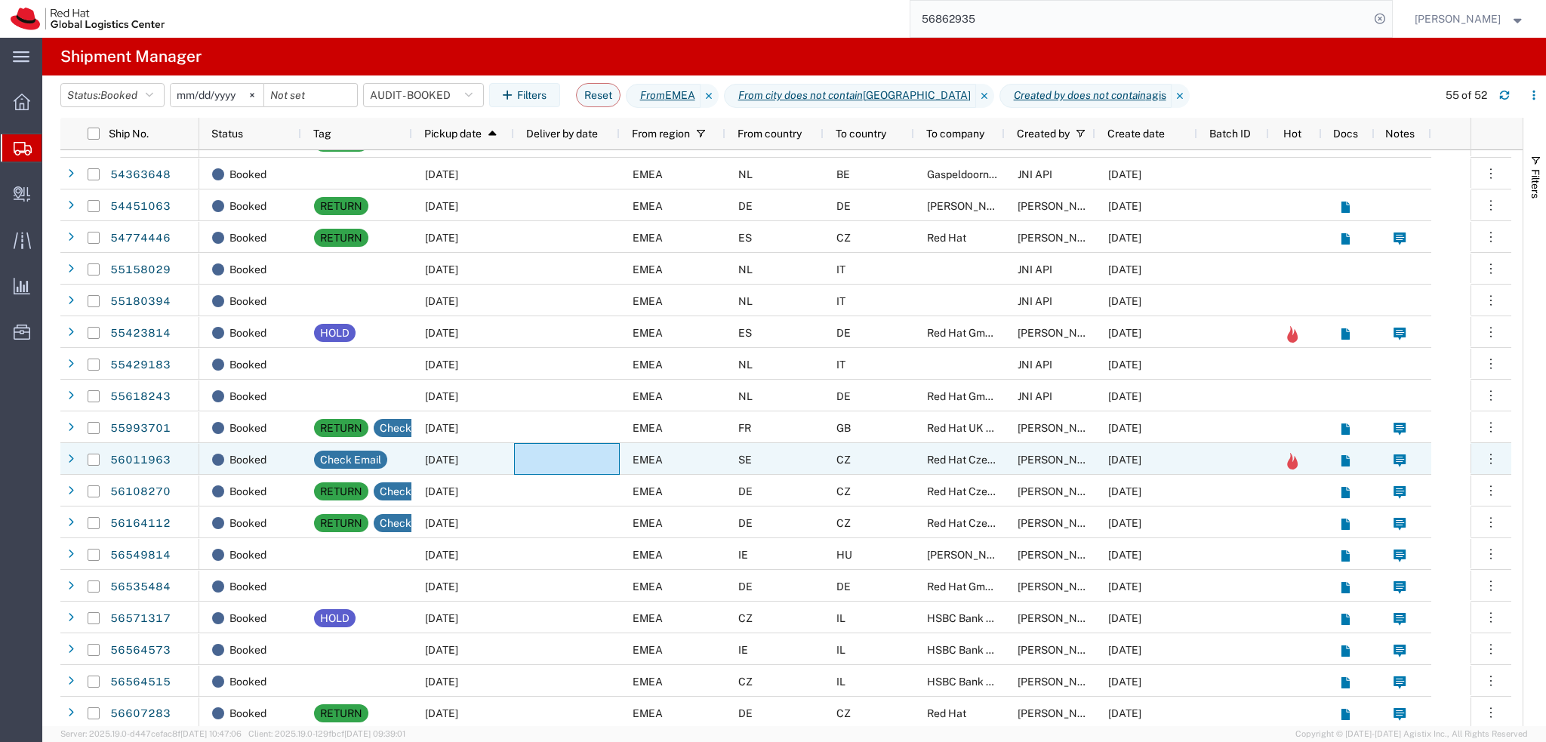
scroll to position [226, 0]
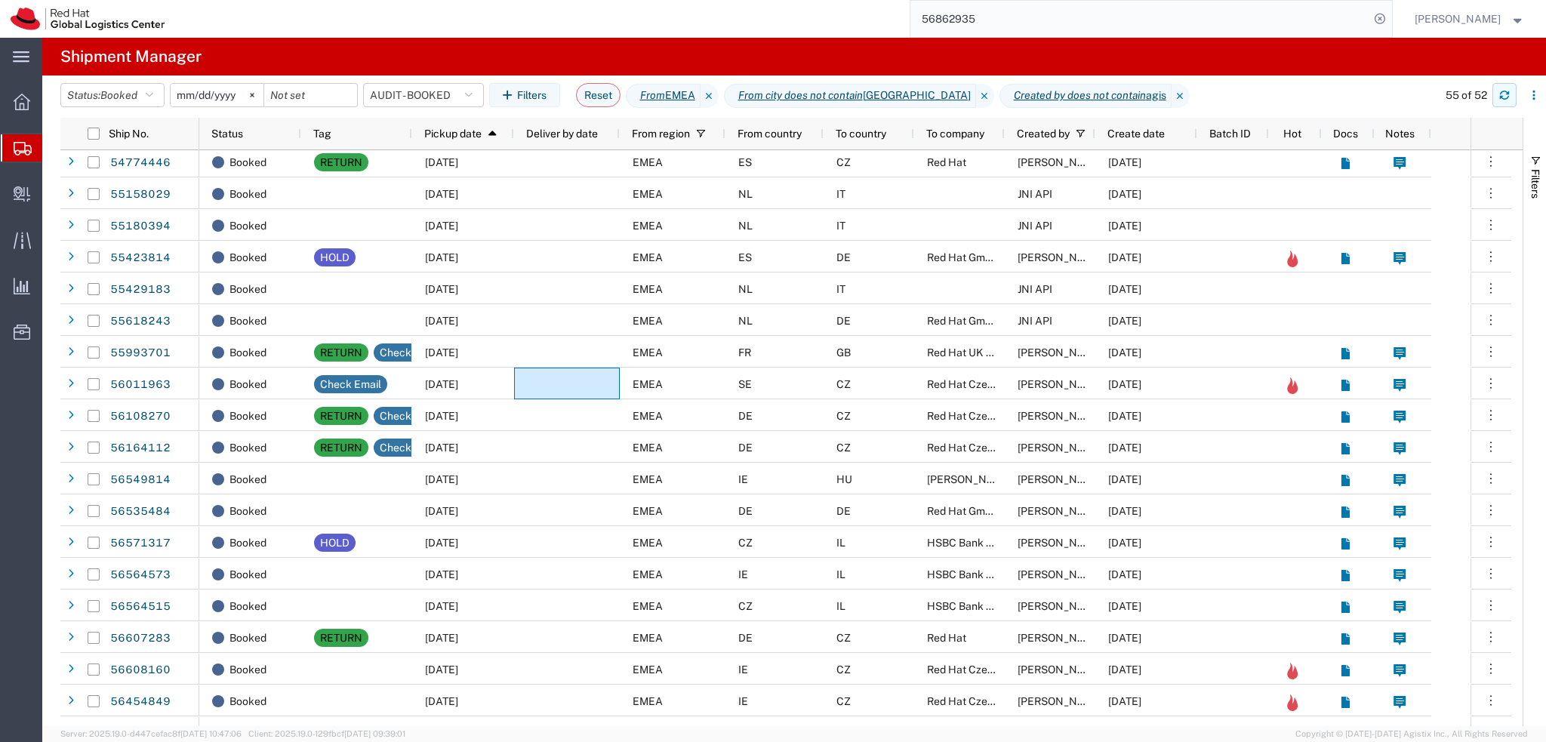
click at [1510, 91] on button "button" at bounding box center [1504, 95] width 24 height 24
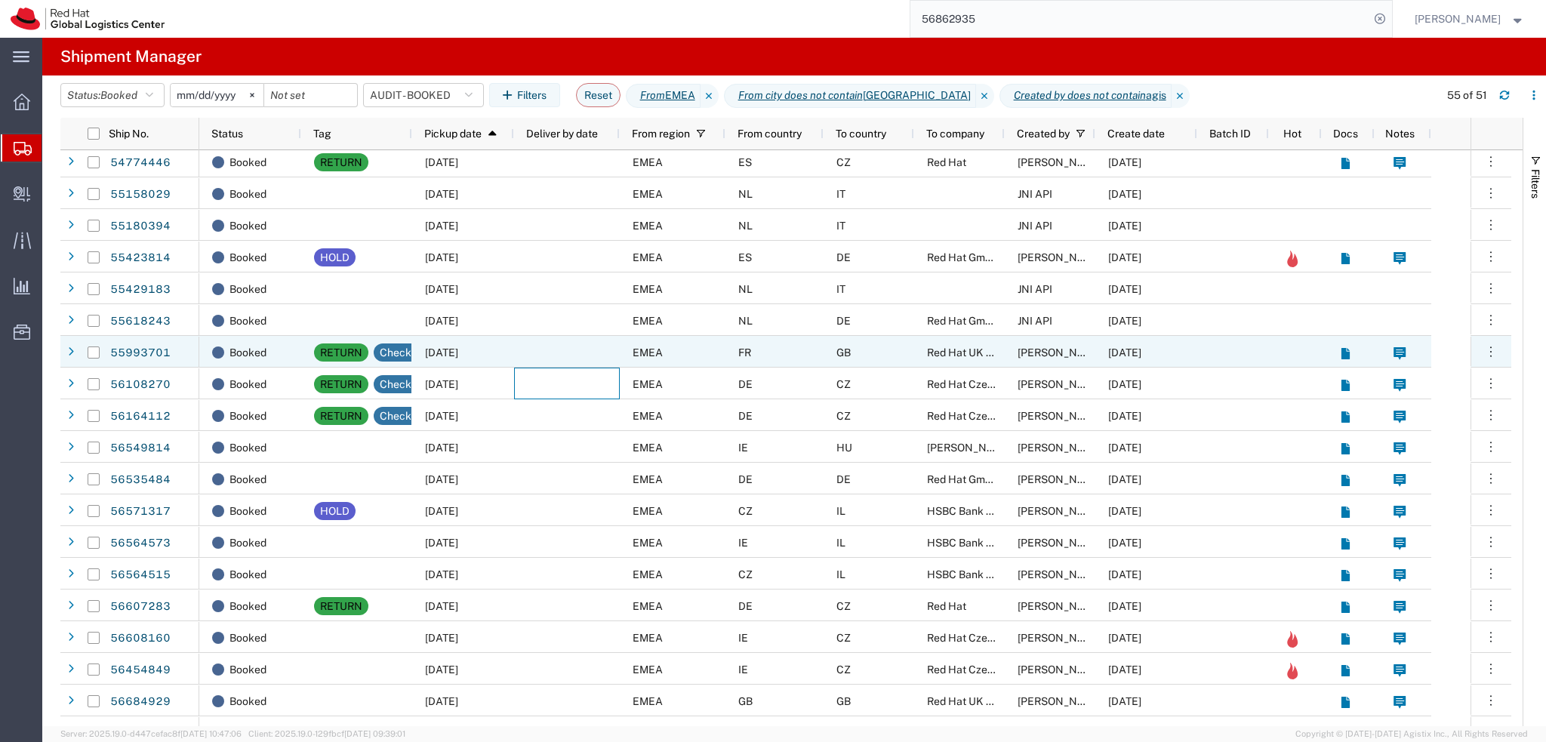
click at [530, 349] on div at bounding box center [567, 352] width 106 height 32
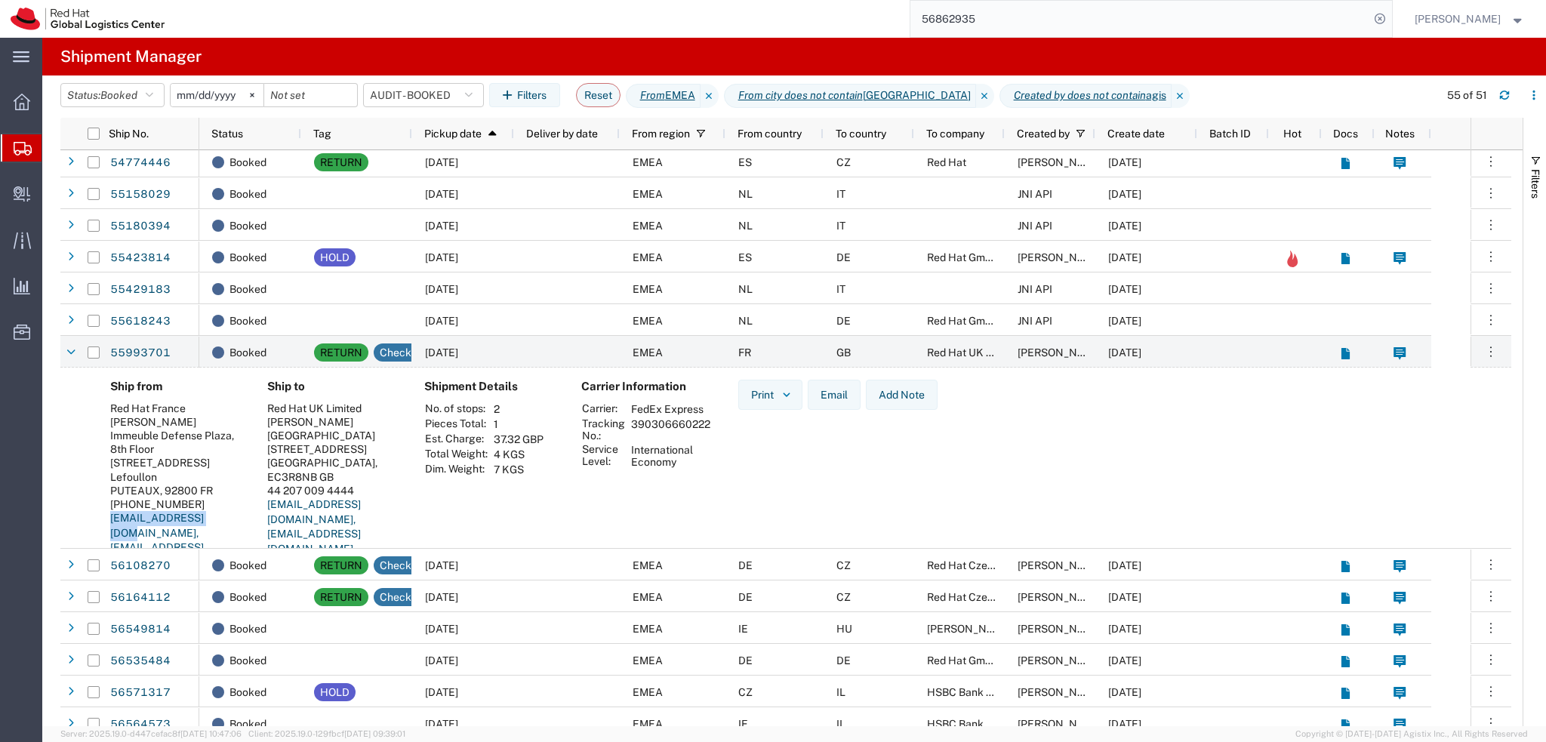
drag, startPoint x: 104, startPoint y: 522, endPoint x: 213, endPoint y: 529, distance: 109.0
click at [213, 529] on div "Ship from Red Hat France Thierry Bertucat Immeuble Defense Plaza, 8th Floor 23-…" at bounding box center [176, 481] width 157 height 202
copy link "tbertuca@redhat.com"
click at [1037, 23] on input "56862935" at bounding box center [1139, 19] width 459 height 36
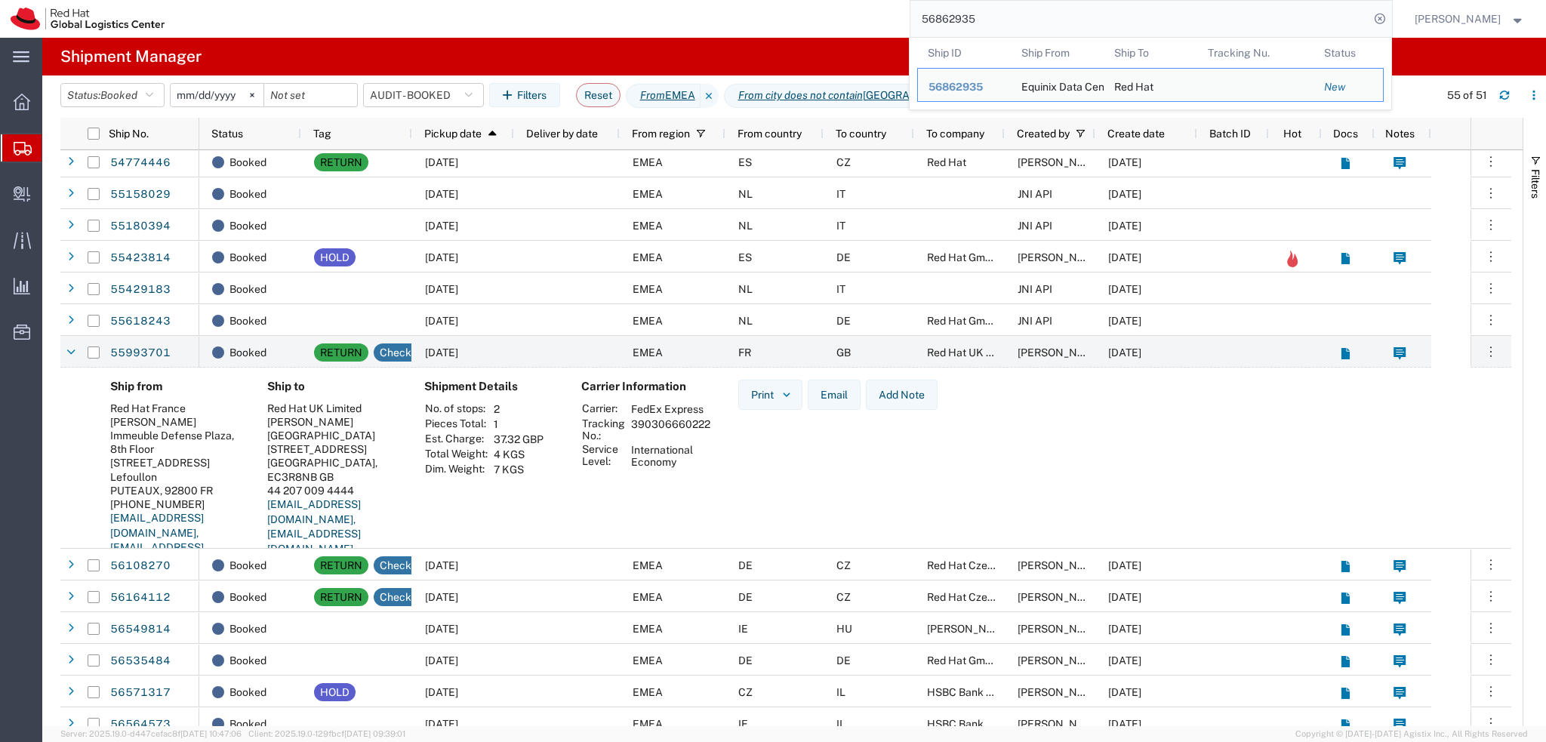
click at [1037, 23] on input "56862935" at bounding box center [1139, 19] width 459 height 36
paste input "47081"
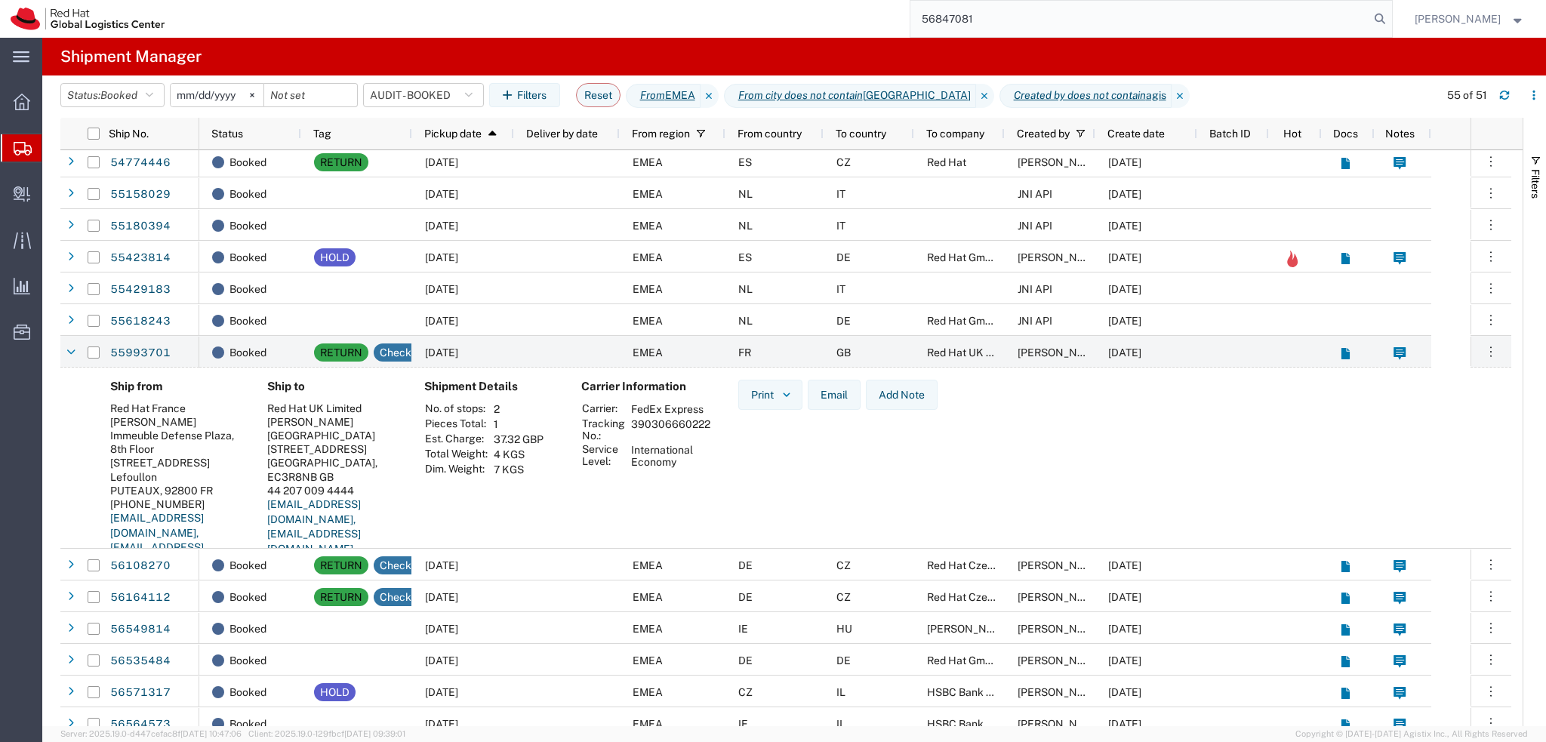
type input "56847081"
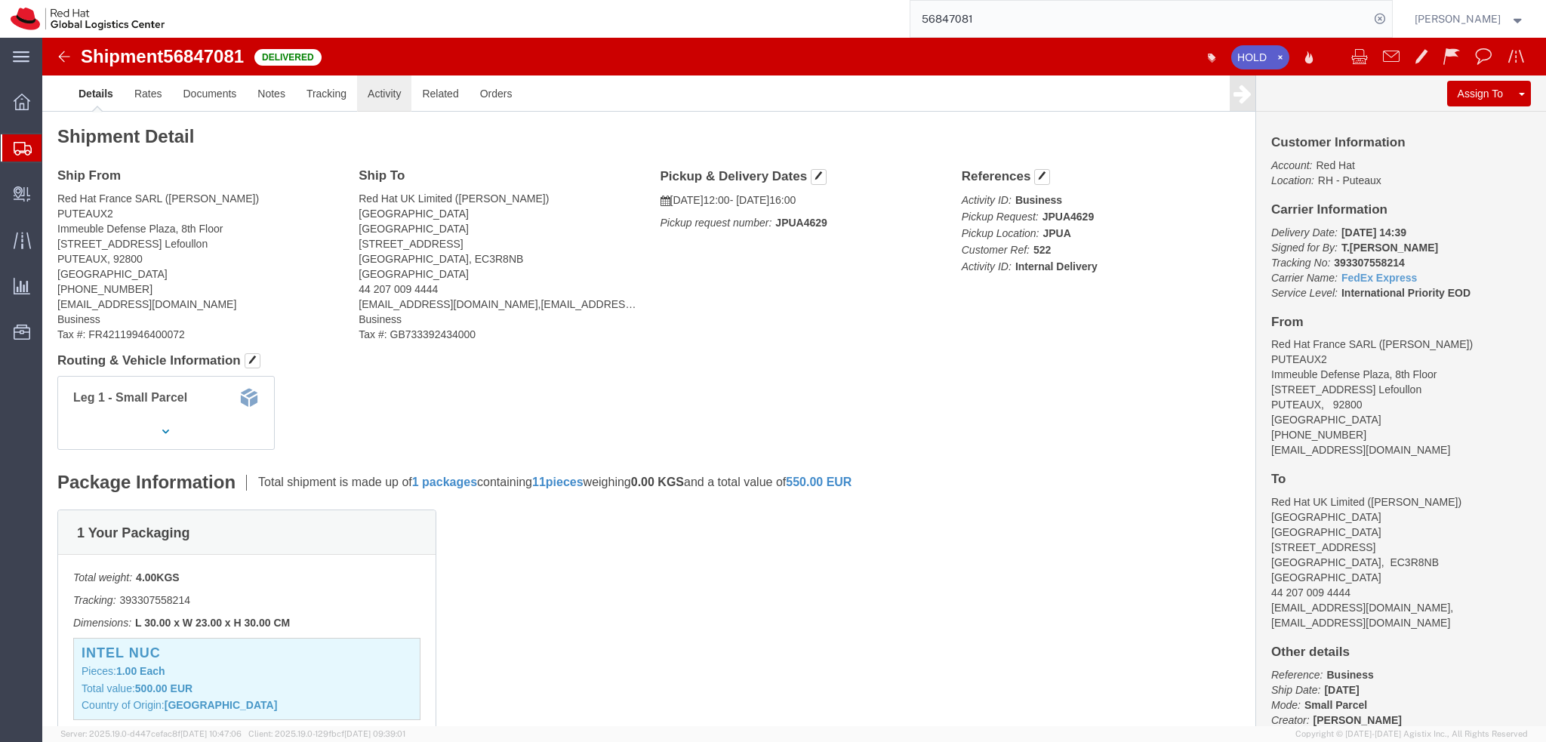
click link "Activity"
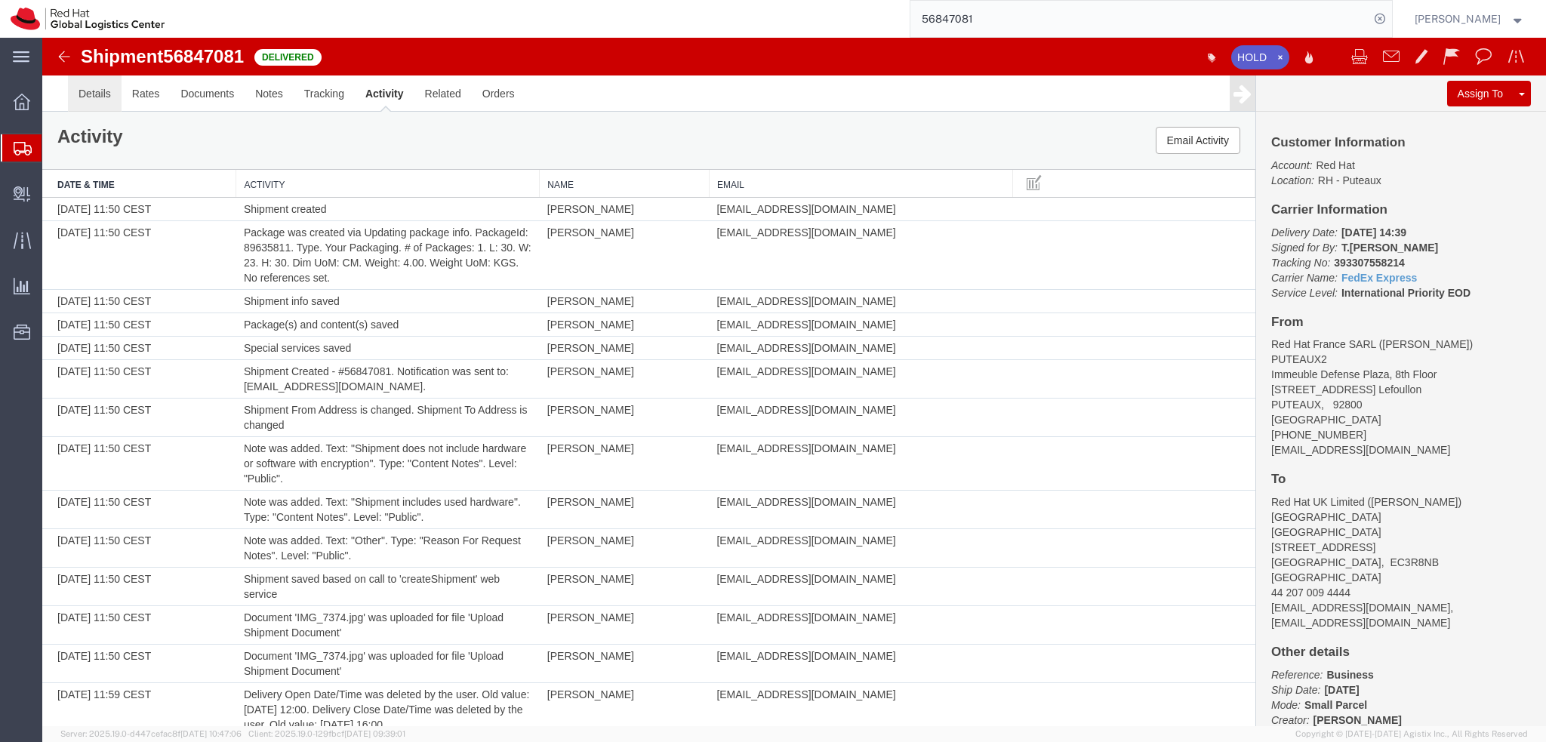
click at [100, 96] on link "Details" at bounding box center [95, 93] width 54 height 36
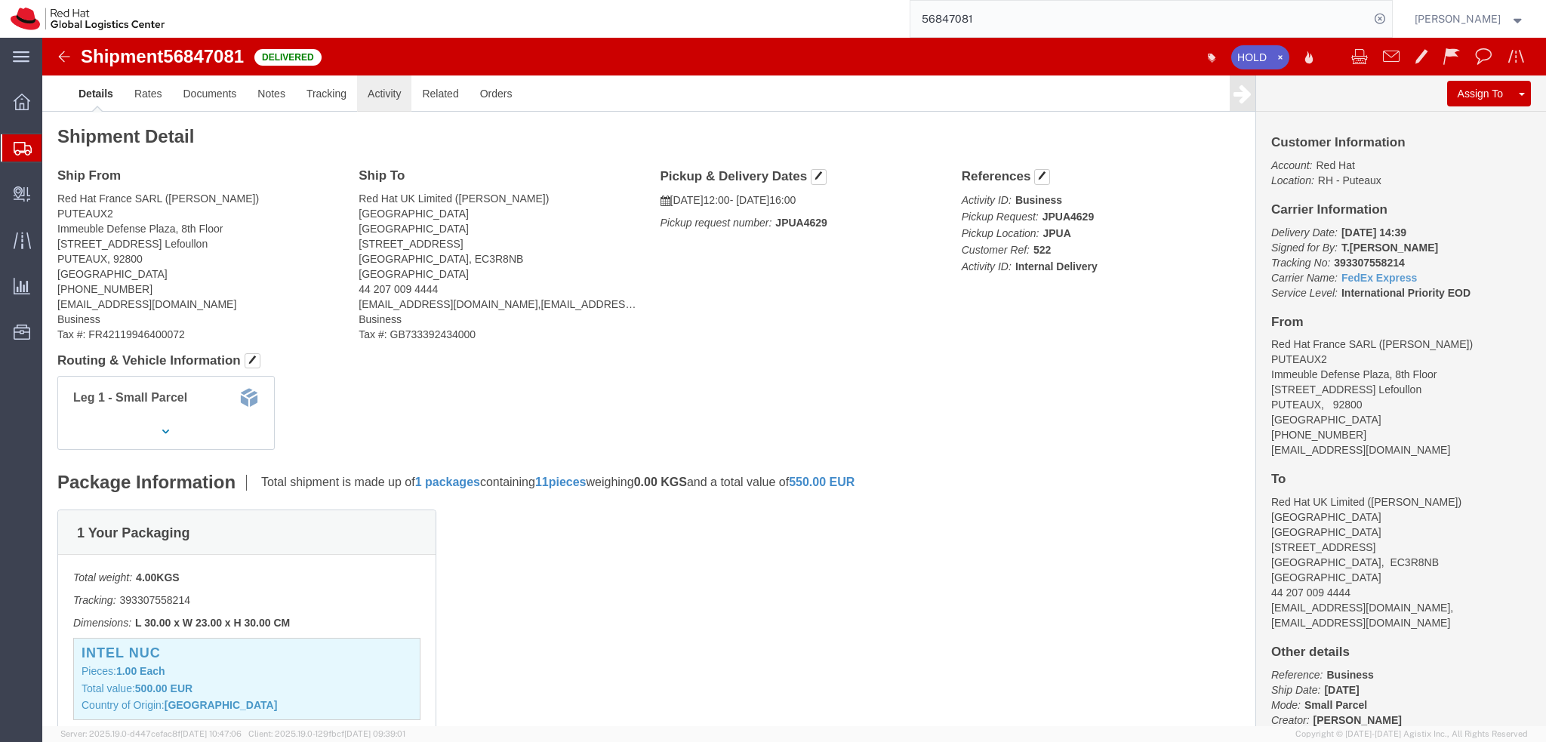
click link "Activity"
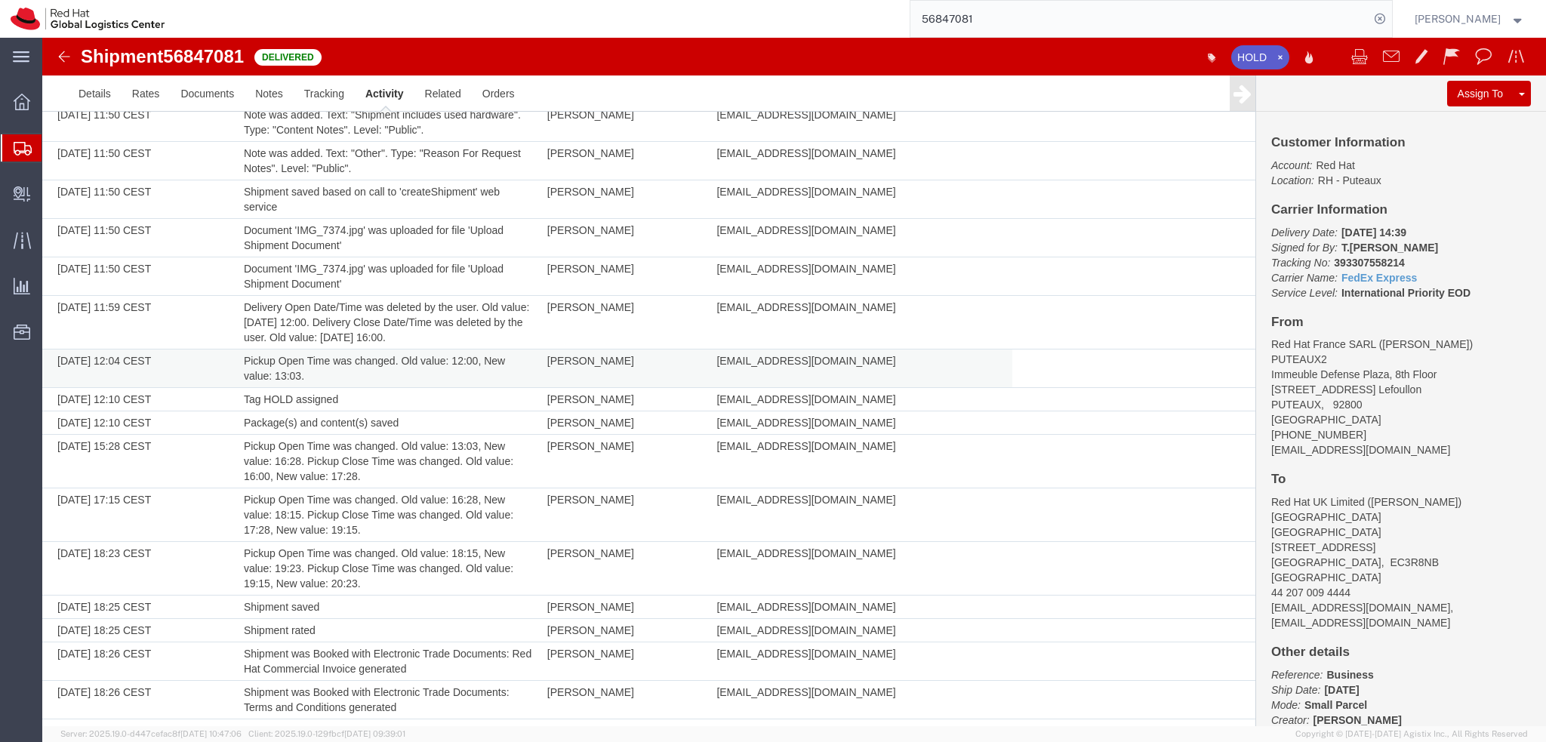
scroll to position [453, 0]
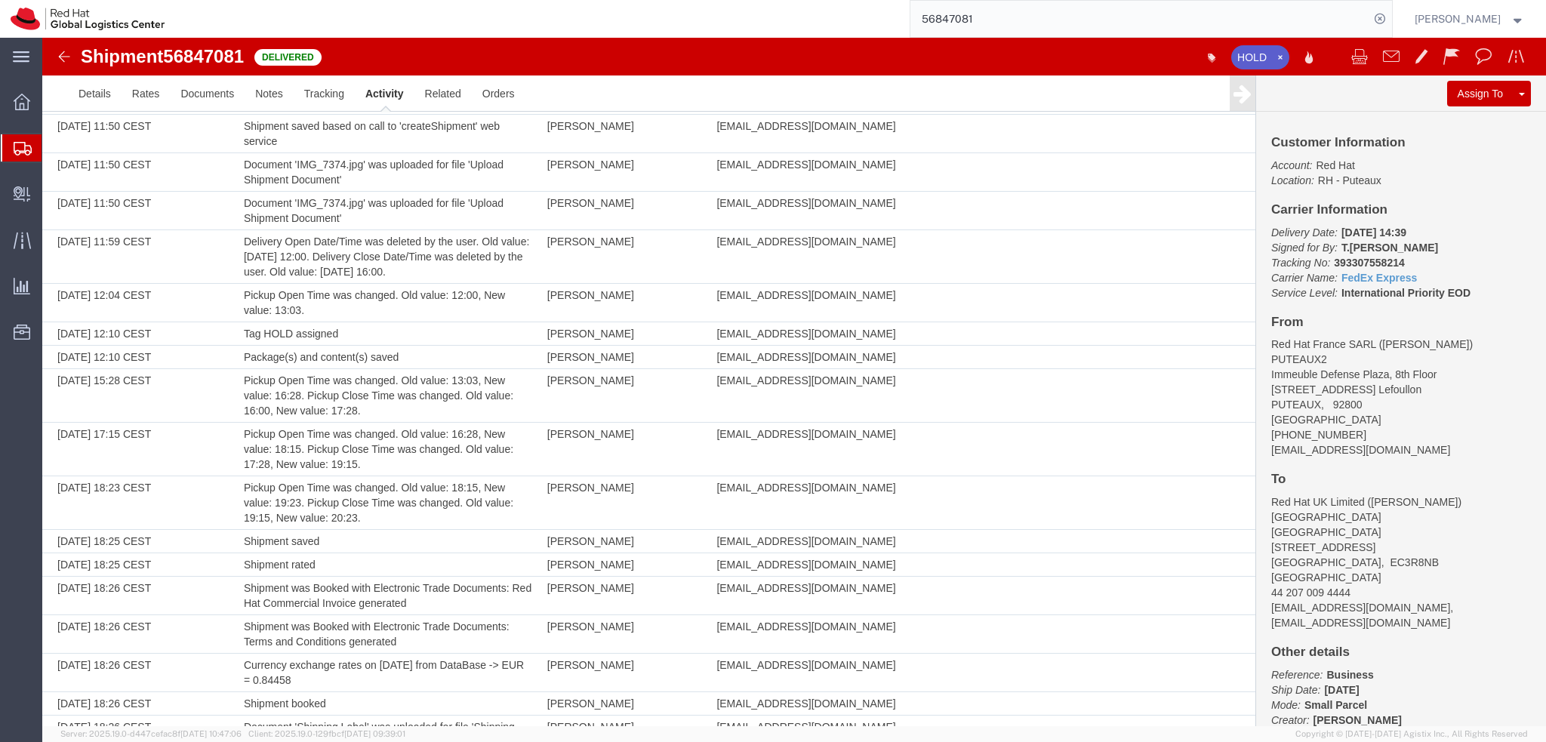
click at [1359, 260] on b "393307558214" at bounding box center [1369, 263] width 70 height 12
copy b "393307558214"
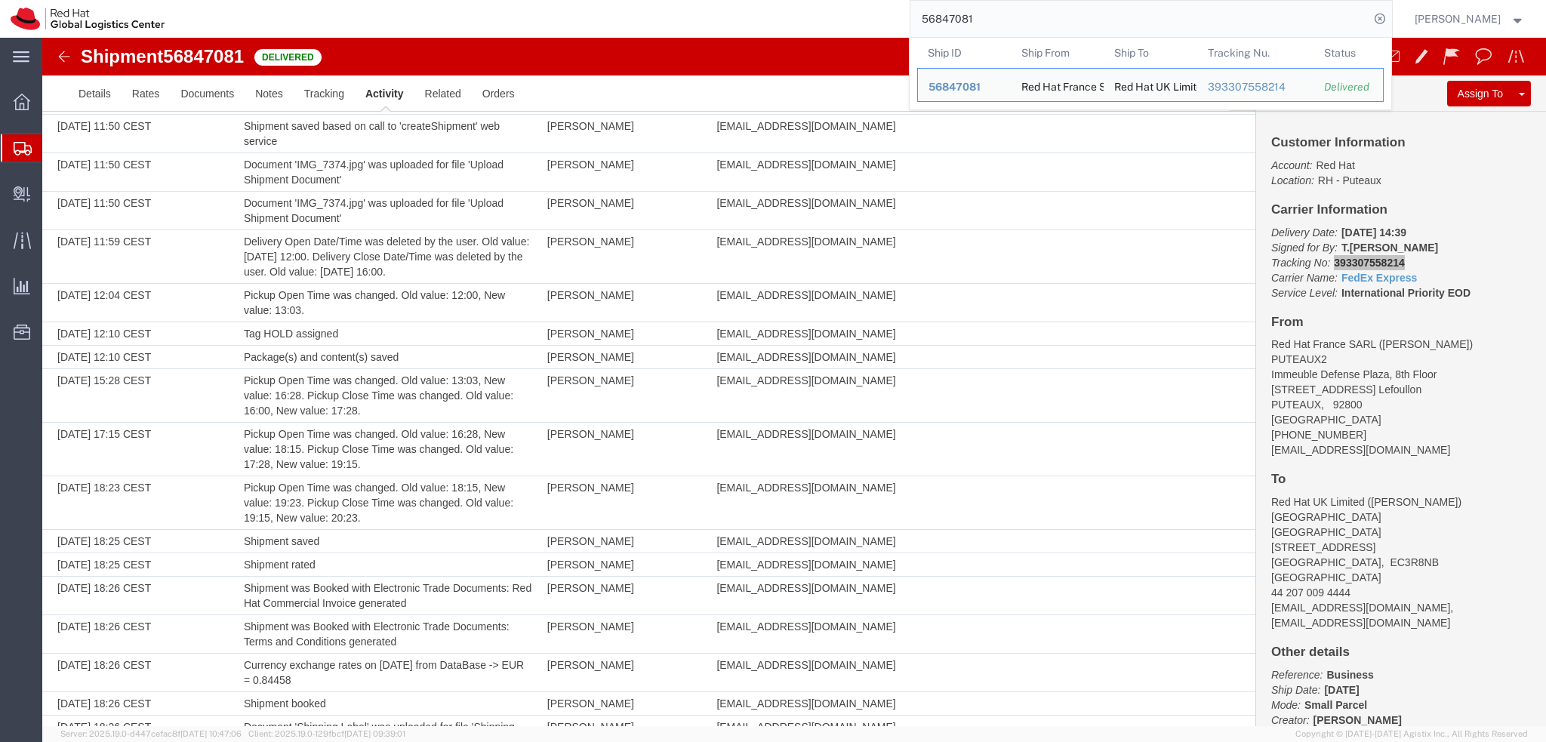
click at [1018, 10] on input "56847081" at bounding box center [1139, 19] width 459 height 36
click at [62, 60] on img at bounding box center [64, 57] width 18 height 18
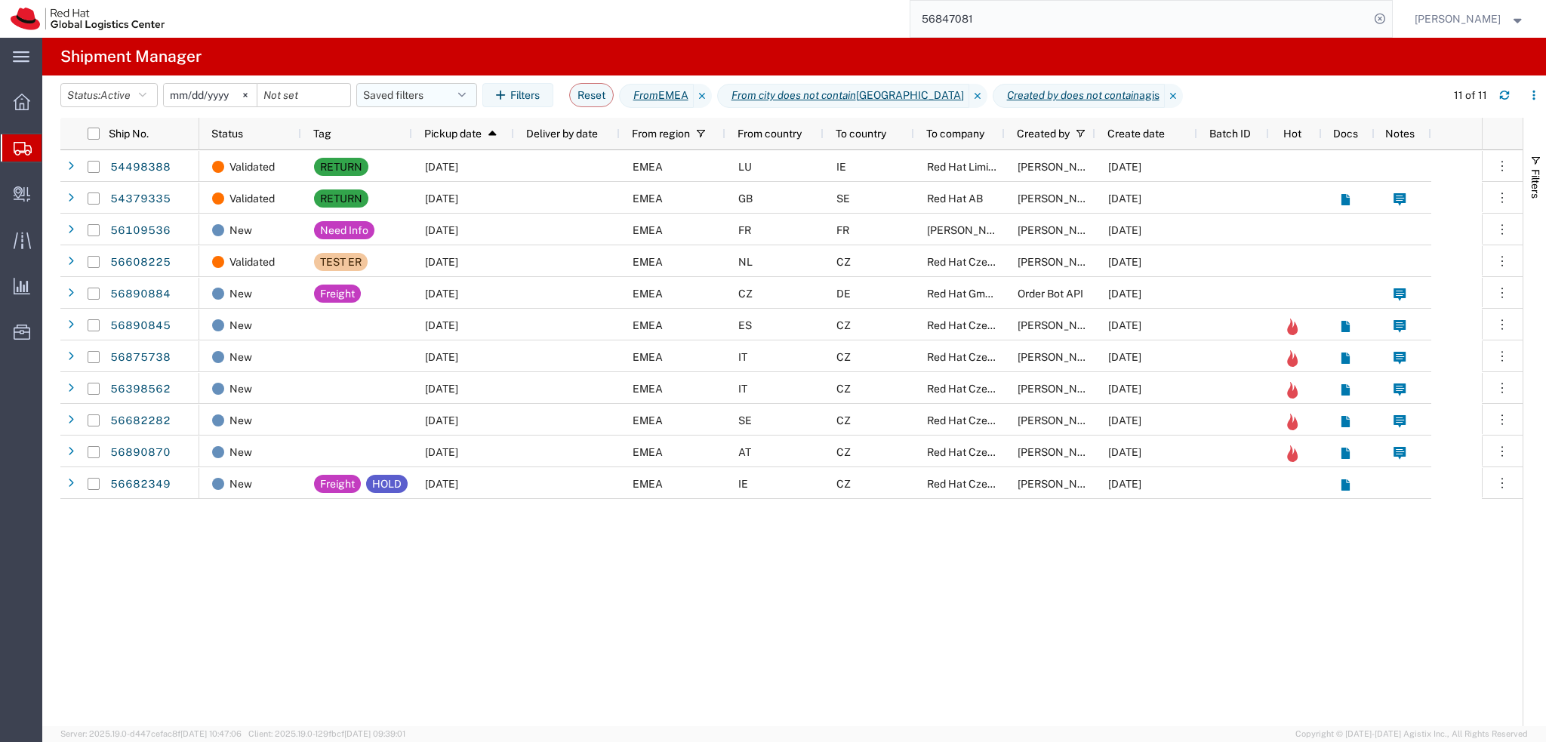
click at [401, 100] on button "Saved filters" at bounding box center [416, 95] width 121 height 24
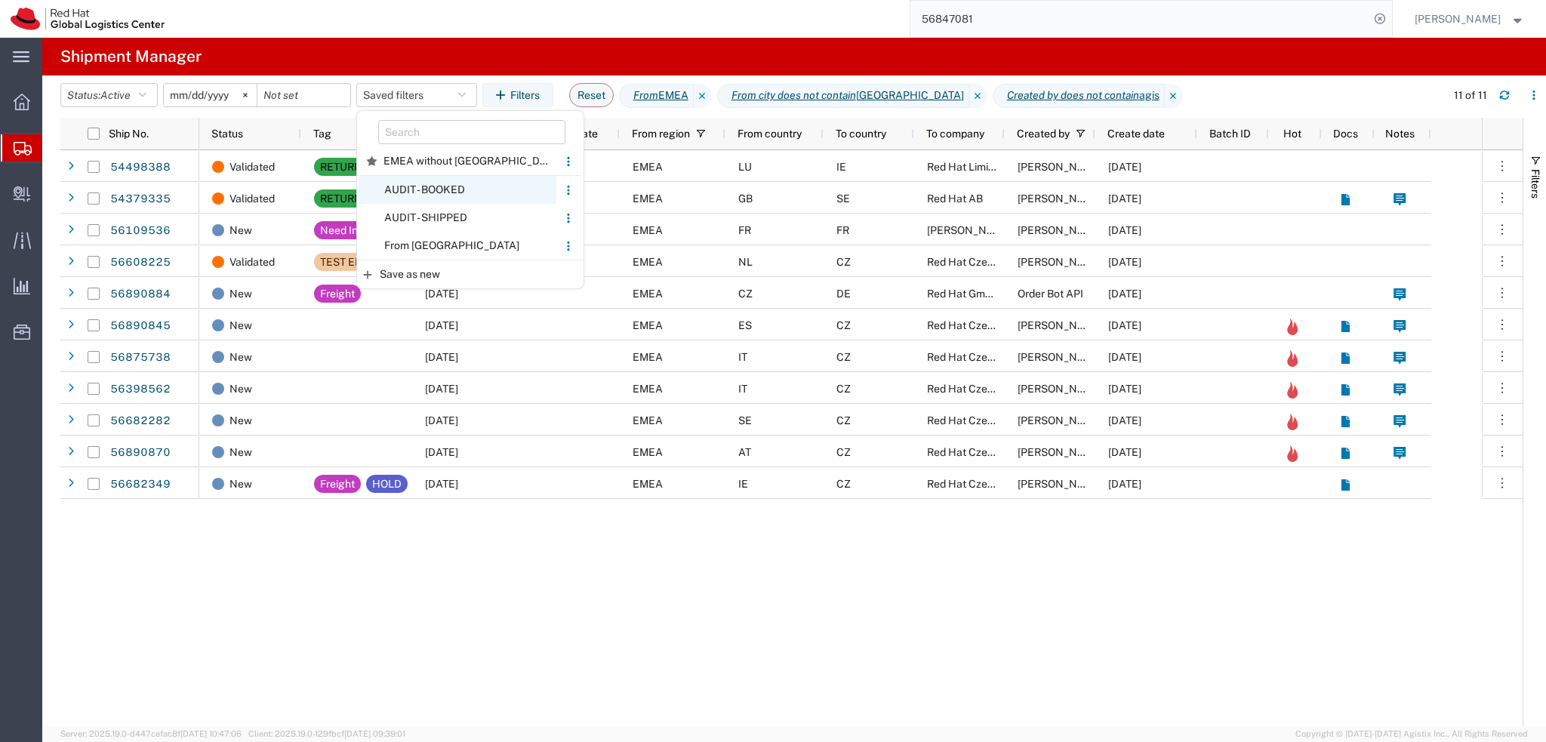
click at [463, 192] on span "AUDIT - BOOKED" at bounding box center [458, 190] width 198 height 28
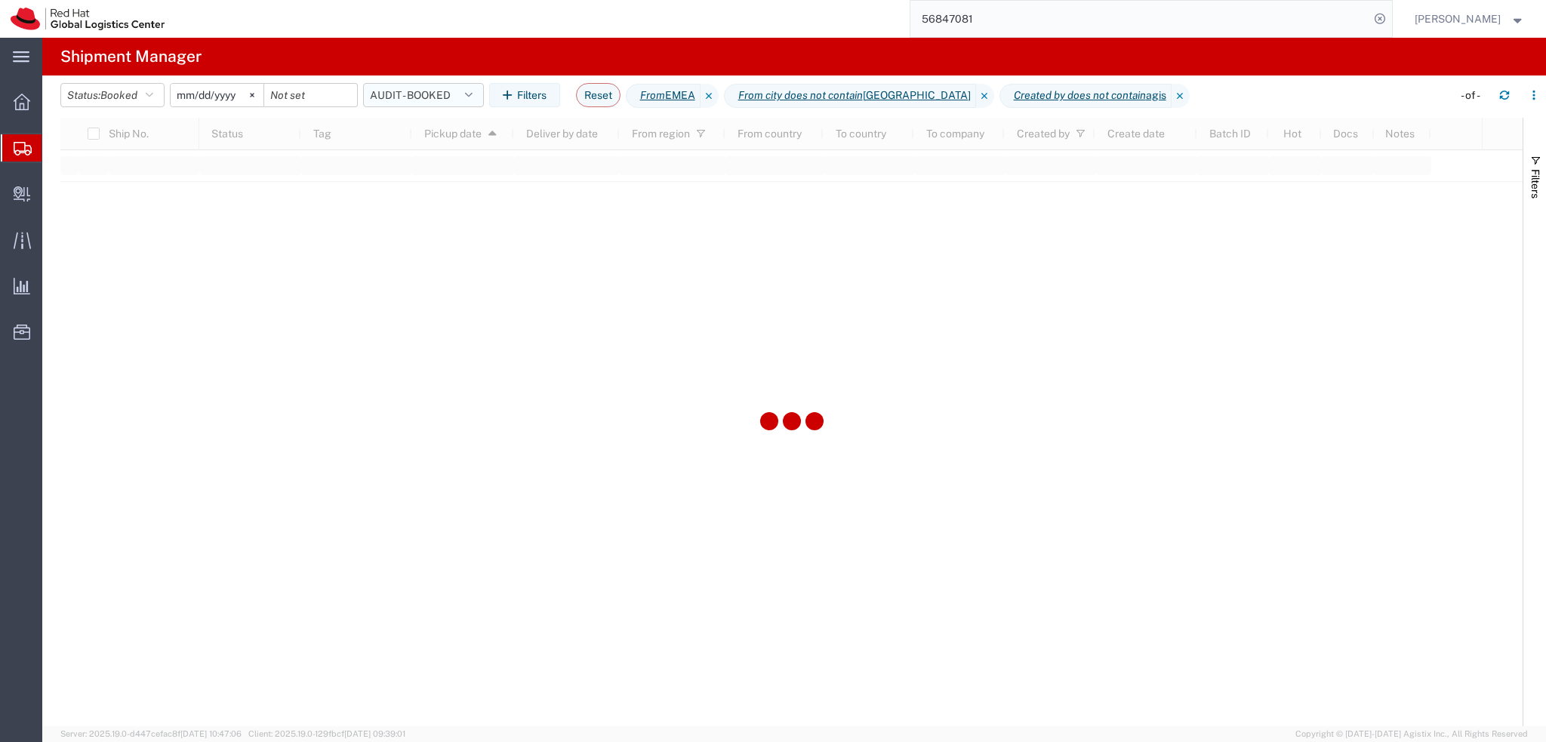
click at [400, 92] on button "AUDIT - BOOKED" at bounding box center [423, 95] width 121 height 24
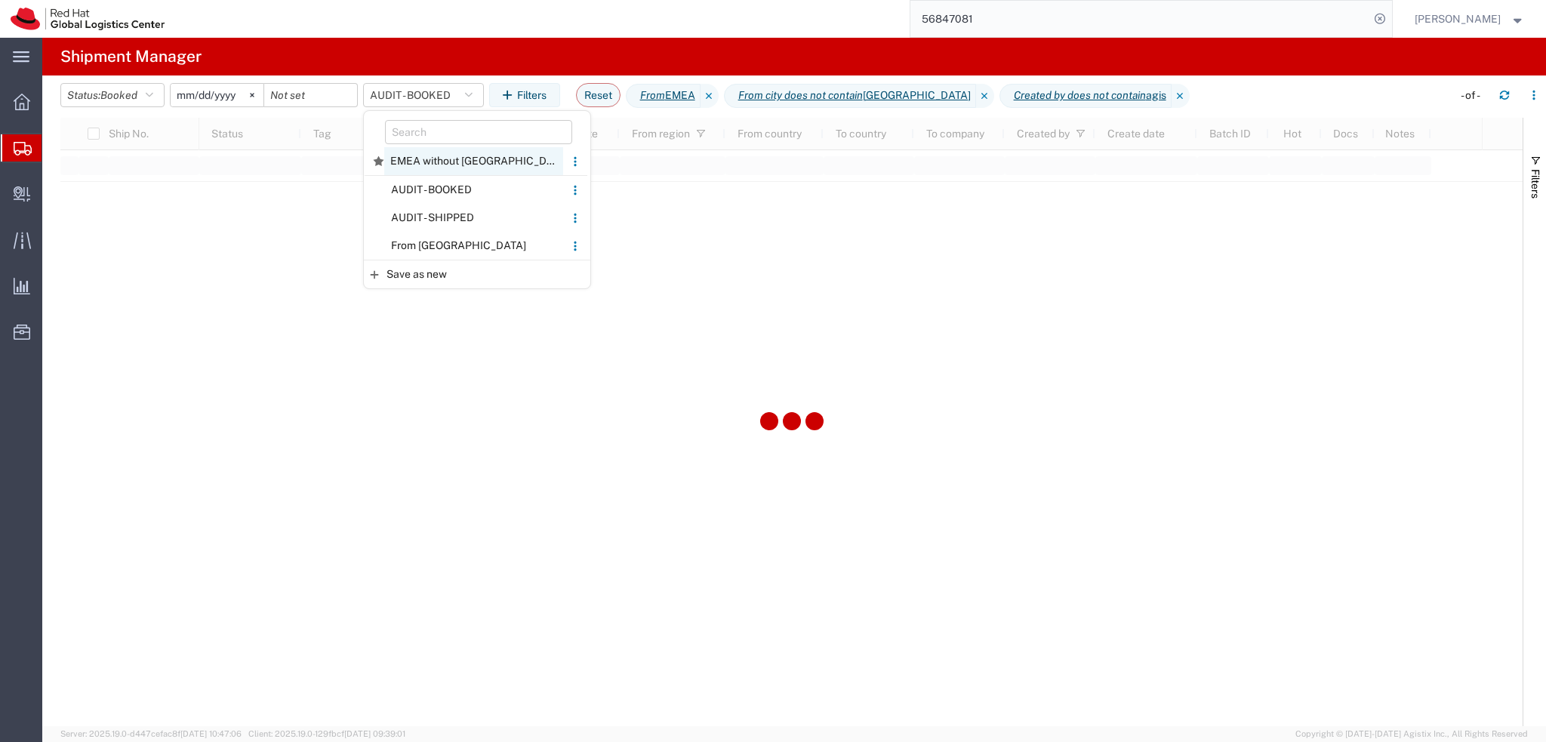
click at [451, 156] on span "EMEA without Brno" at bounding box center [473, 161] width 179 height 28
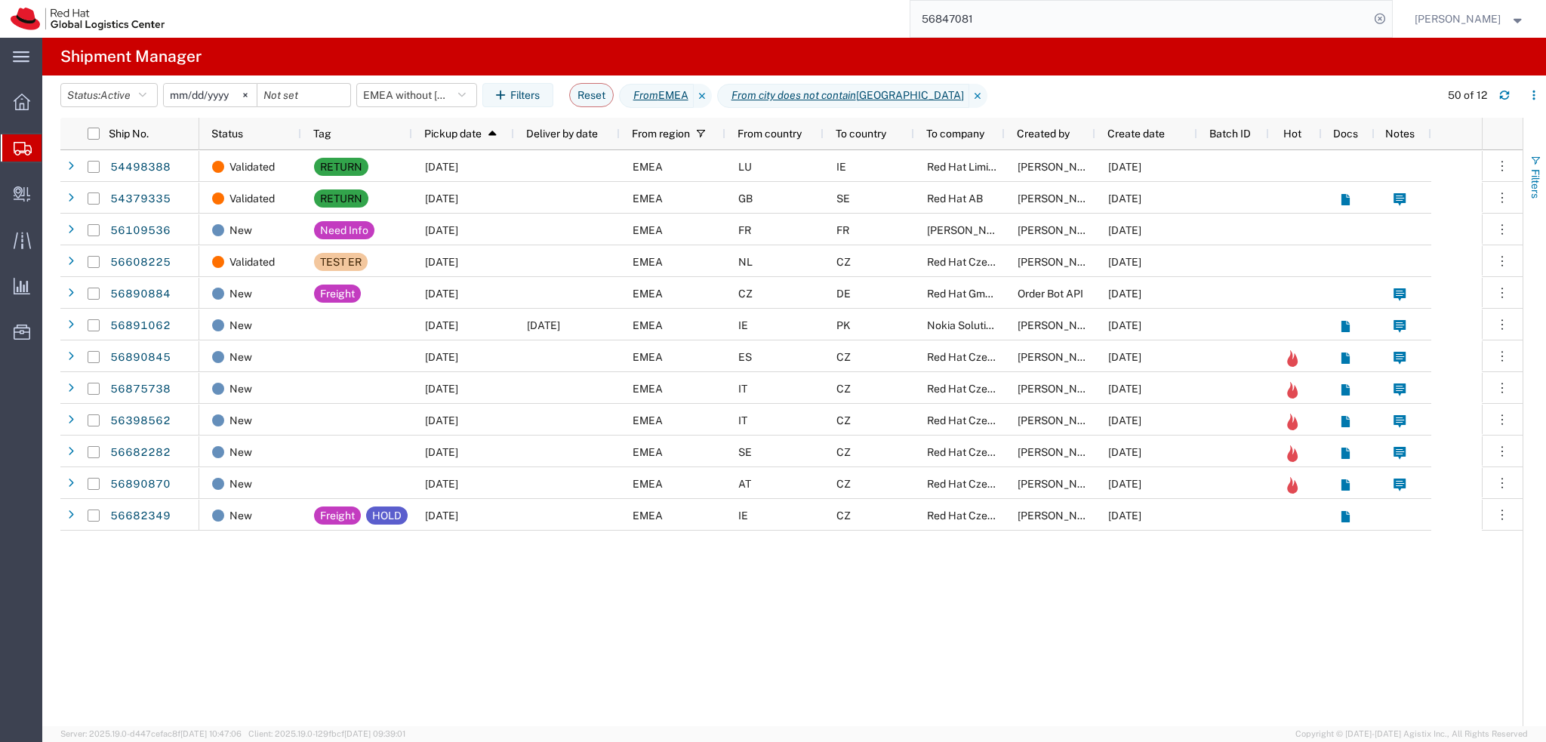
click at [1536, 174] on span "Filters" at bounding box center [1535, 183] width 12 height 29
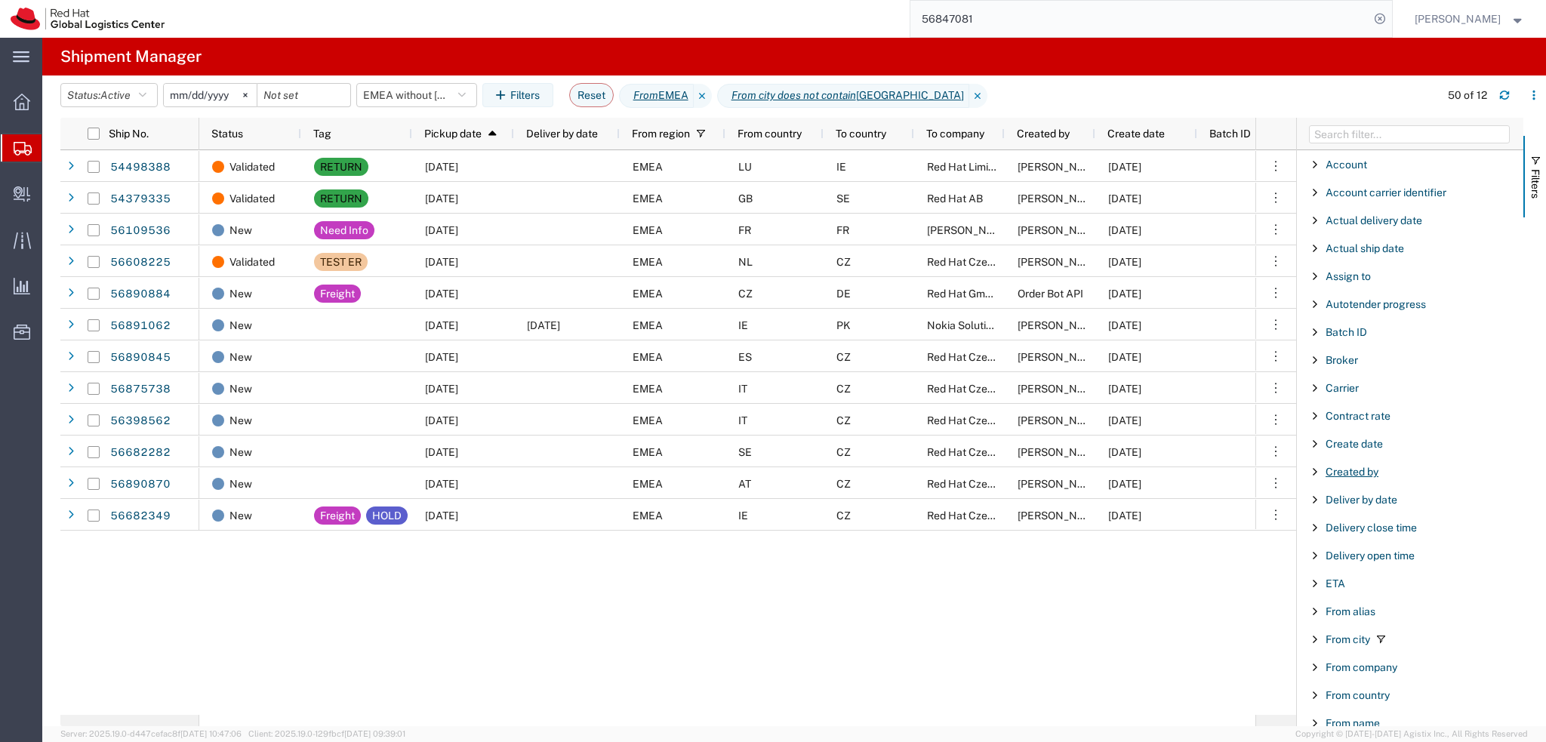
click at [1360, 472] on span "Created by" at bounding box center [1352, 472] width 53 height 12
click at [1387, 537] on input "Filter Value" at bounding box center [1415, 535] width 198 height 18
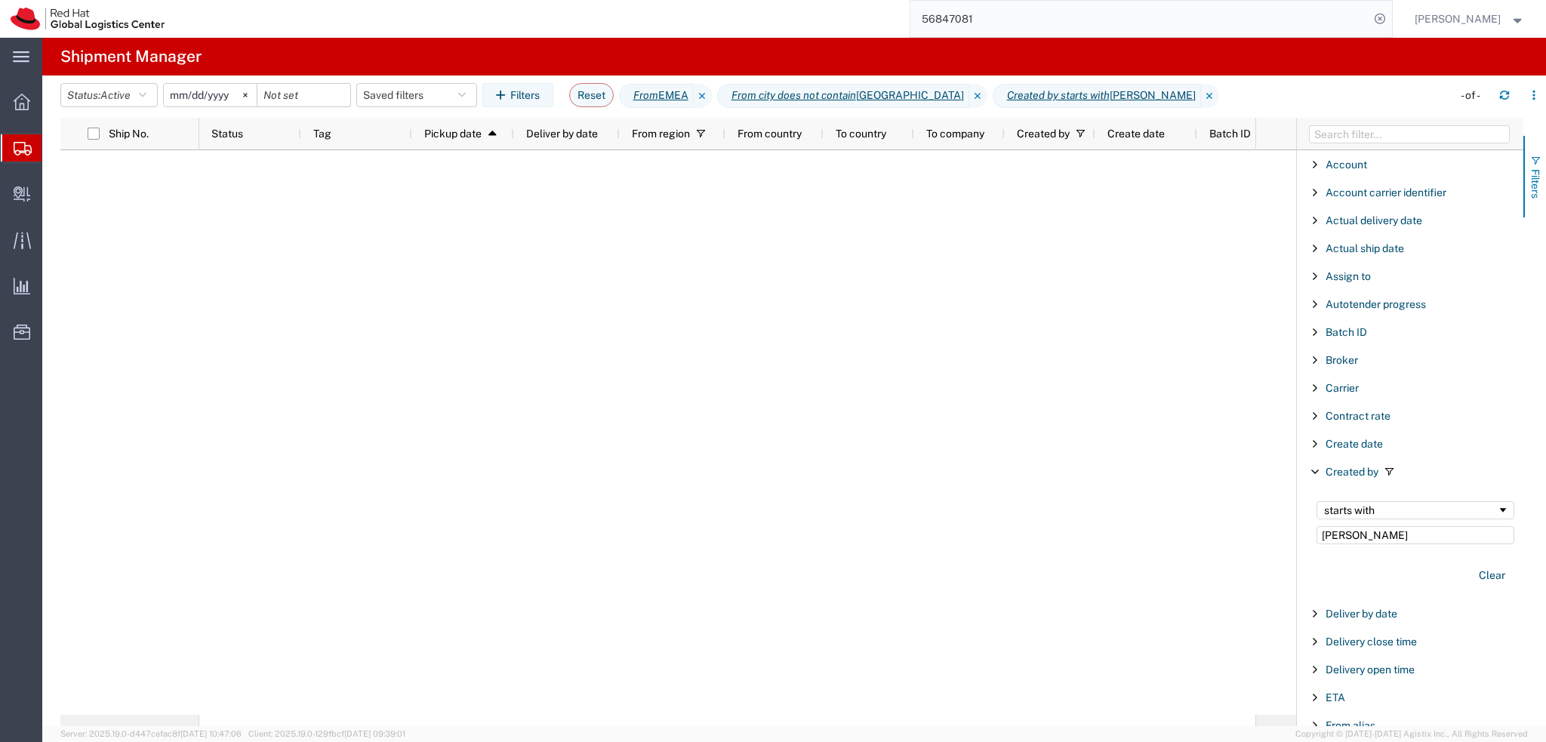
type input "Thierry"
click at [1540, 190] on span "Filters" at bounding box center [1535, 183] width 12 height 29
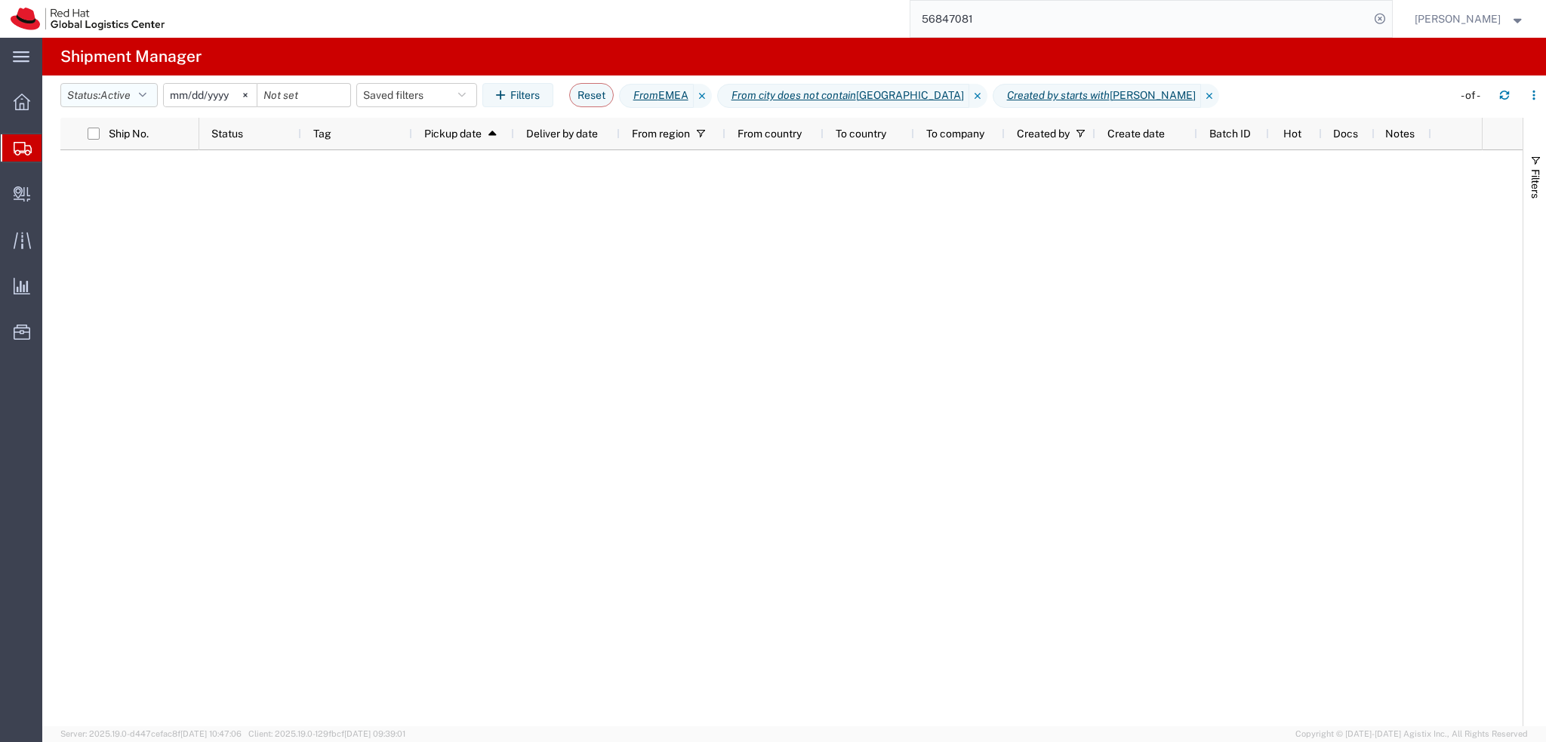
click at [141, 93] on button "Status: Active" at bounding box center [108, 95] width 97 height 24
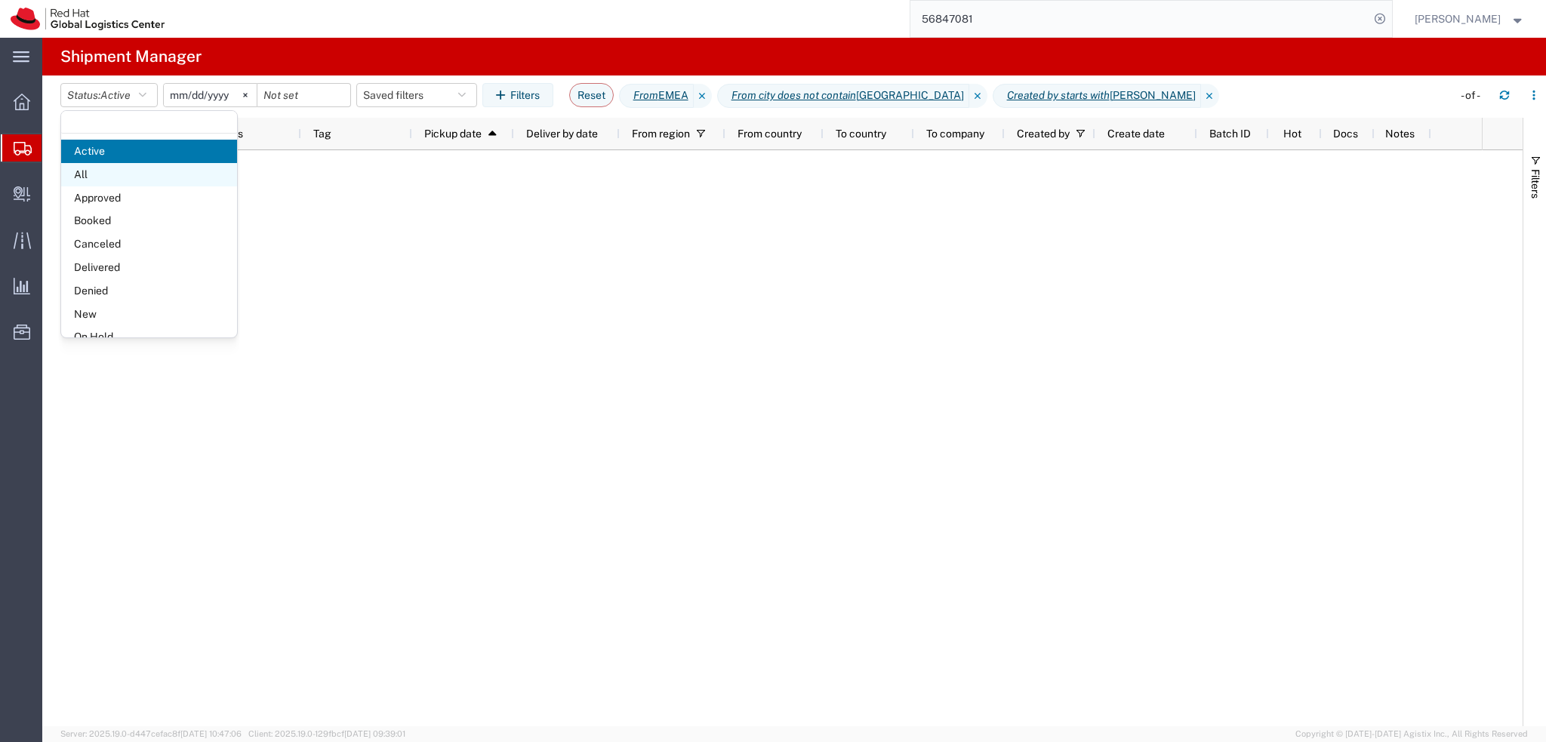
click at [120, 175] on span "All" at bounding box center [149, 174] width 176 height 23
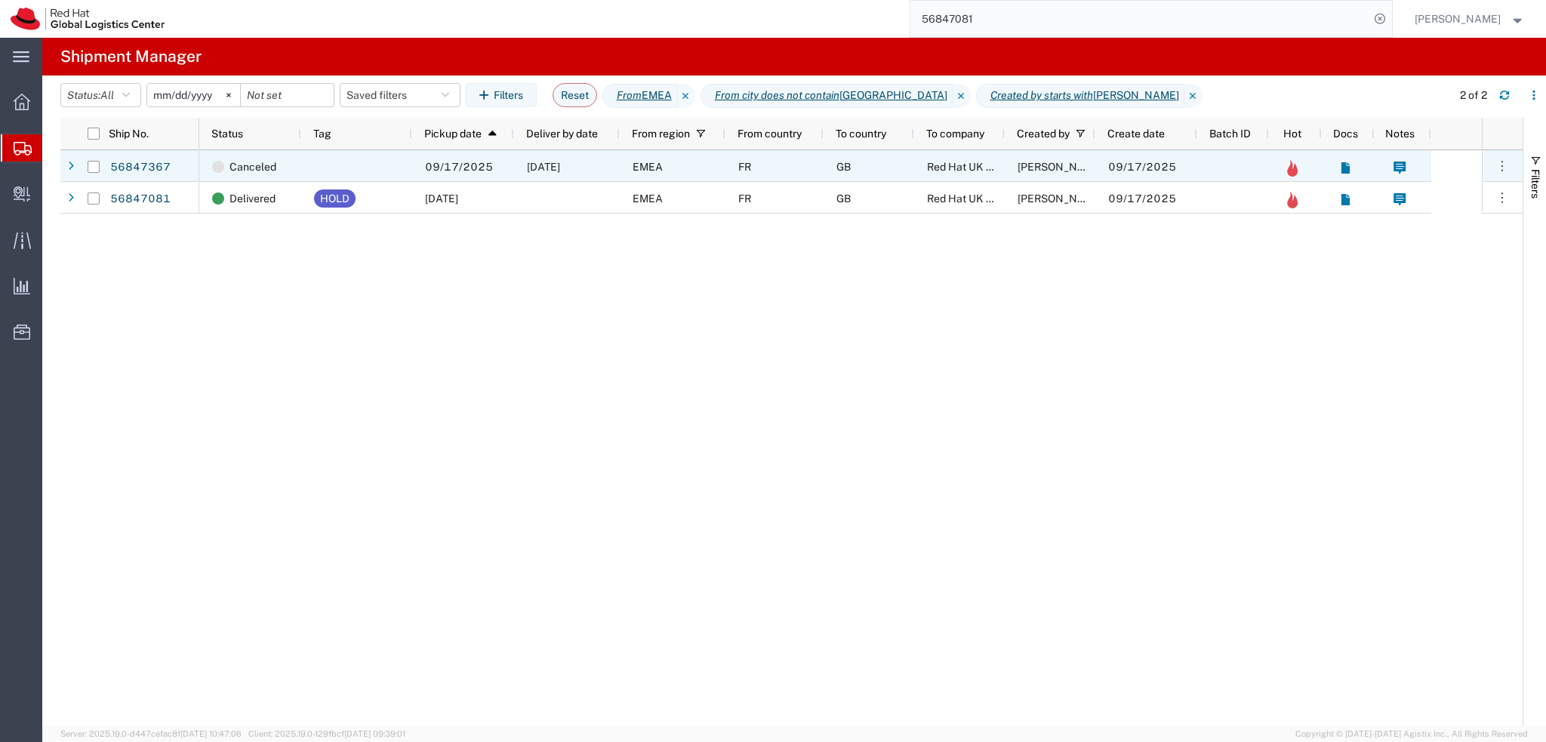
click at [390, 165] on div at bounding box center [356, 166] width 111 height 32
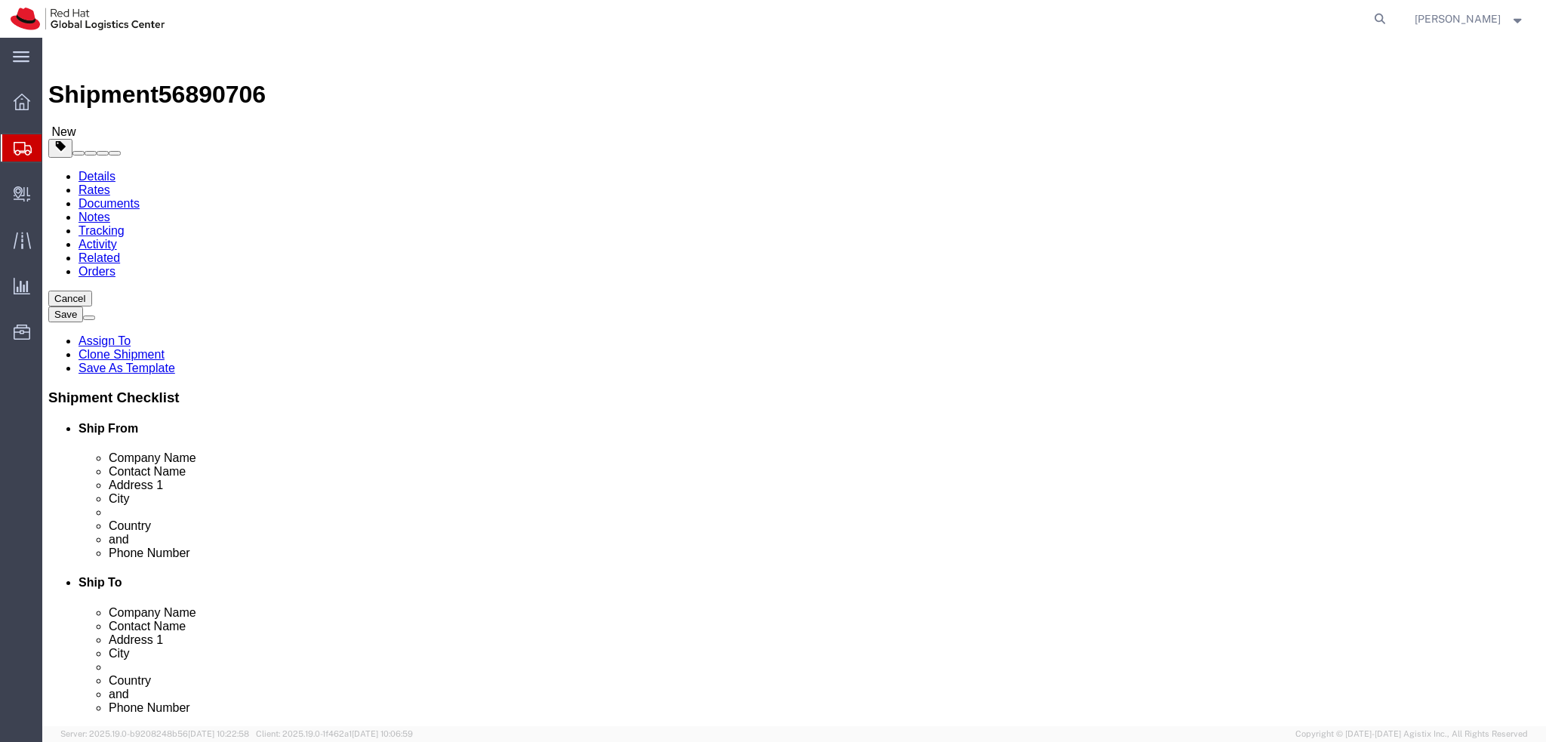
select select "38037"
select select
click input "Adama Naruszewicza 27/304"
click input "[PERSON_NAME] 27/304"
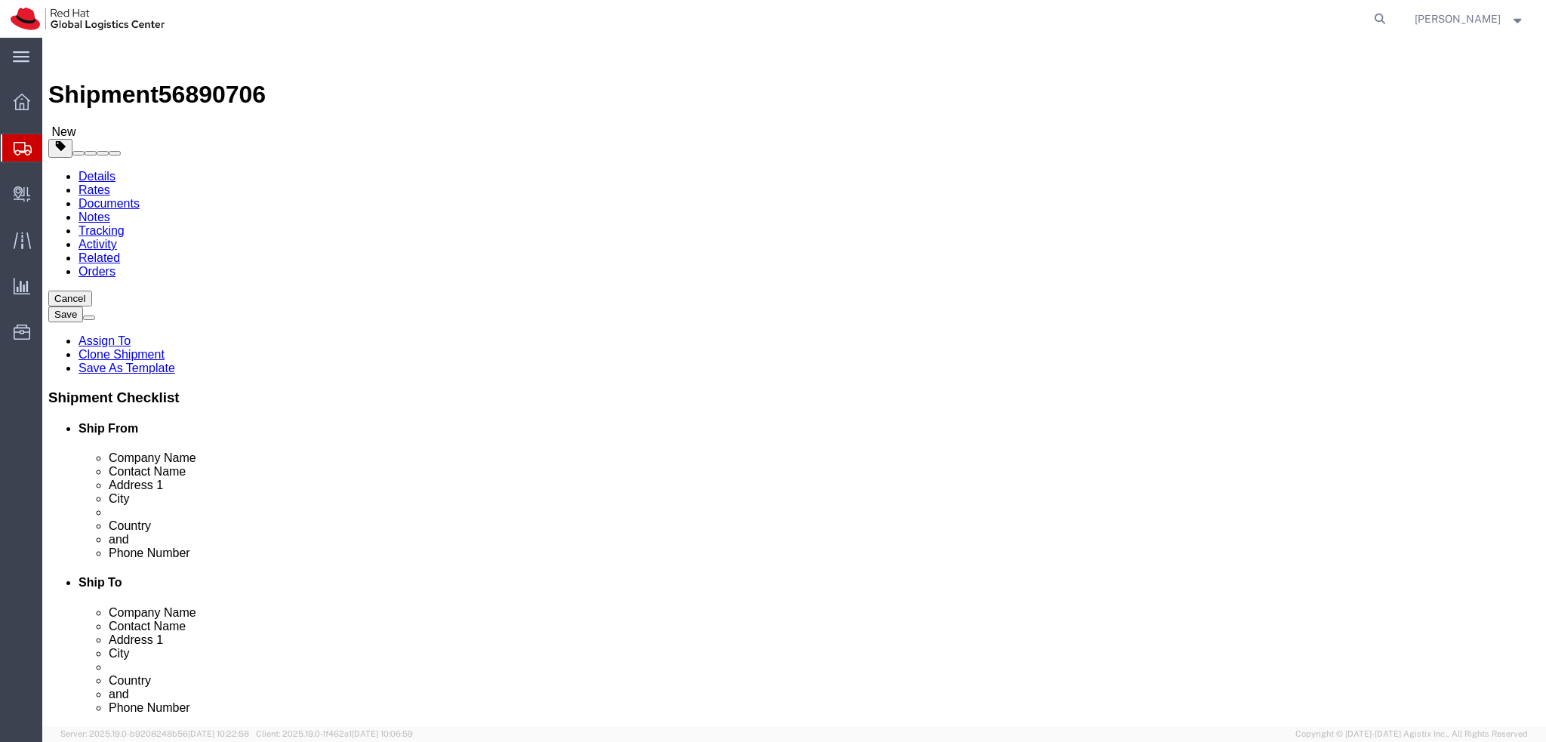
click input "2627"
type input "02627"
click icon
click dd "55.00 USD"
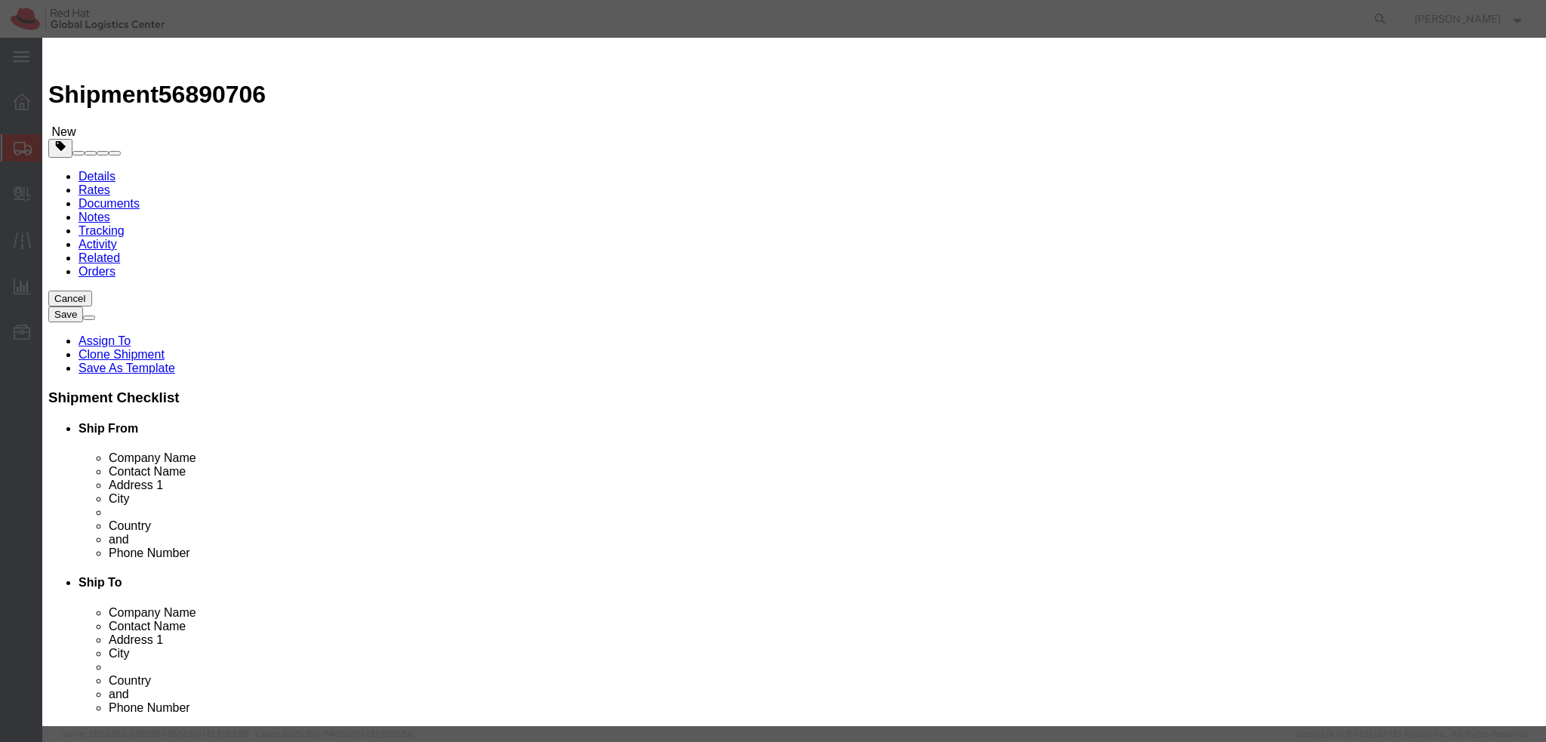
click button "Save & Close"
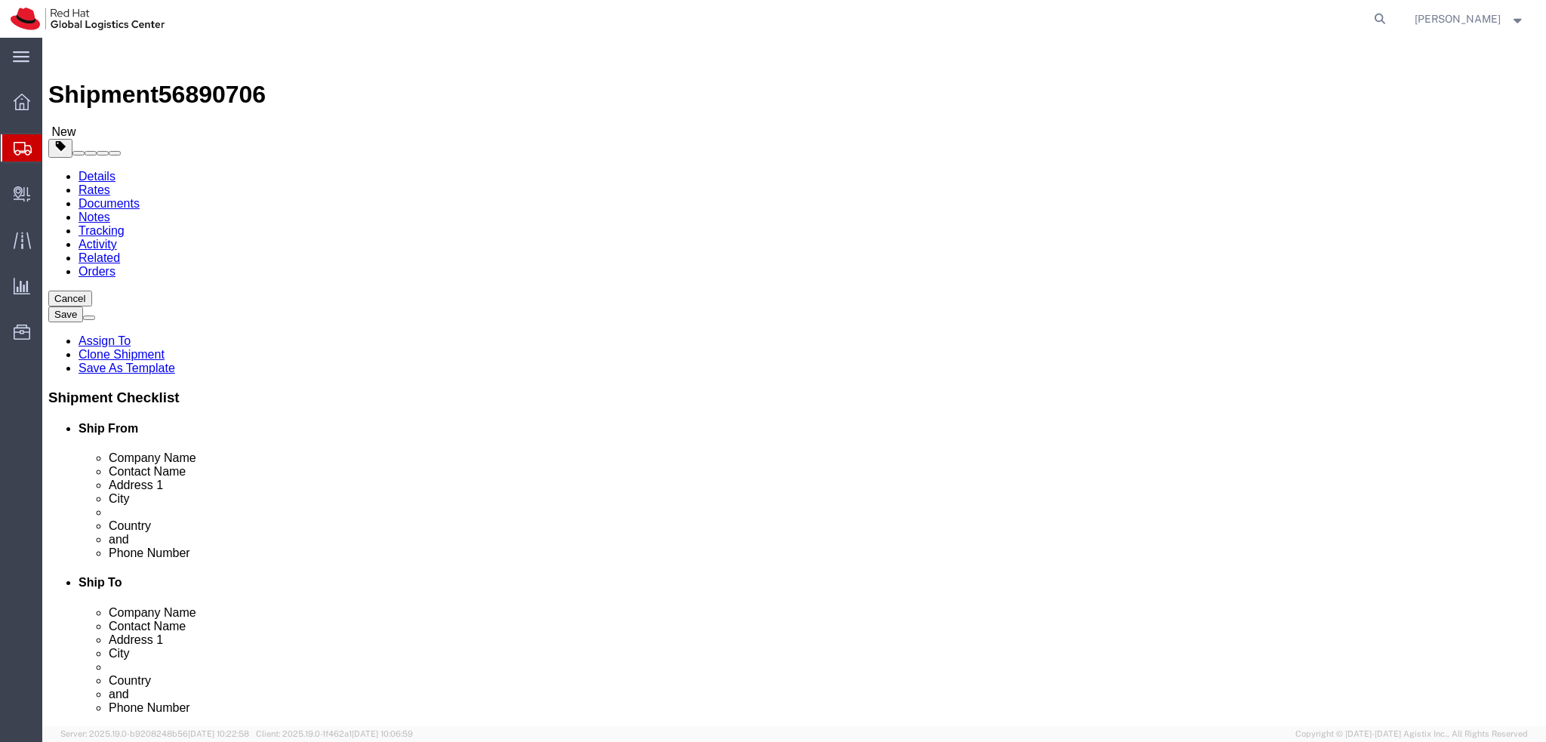
click link "Special Services"
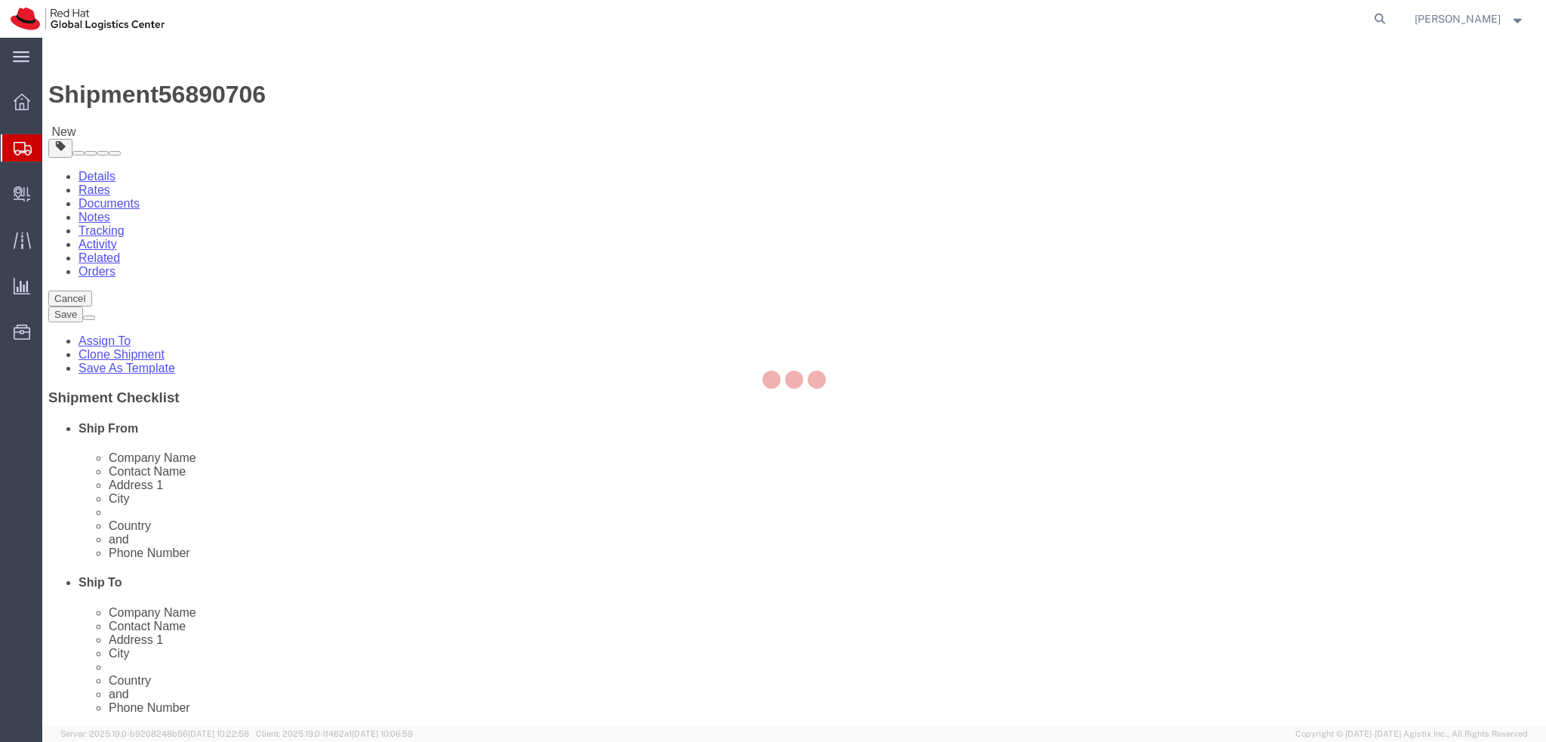
select select "COSTCENTER"
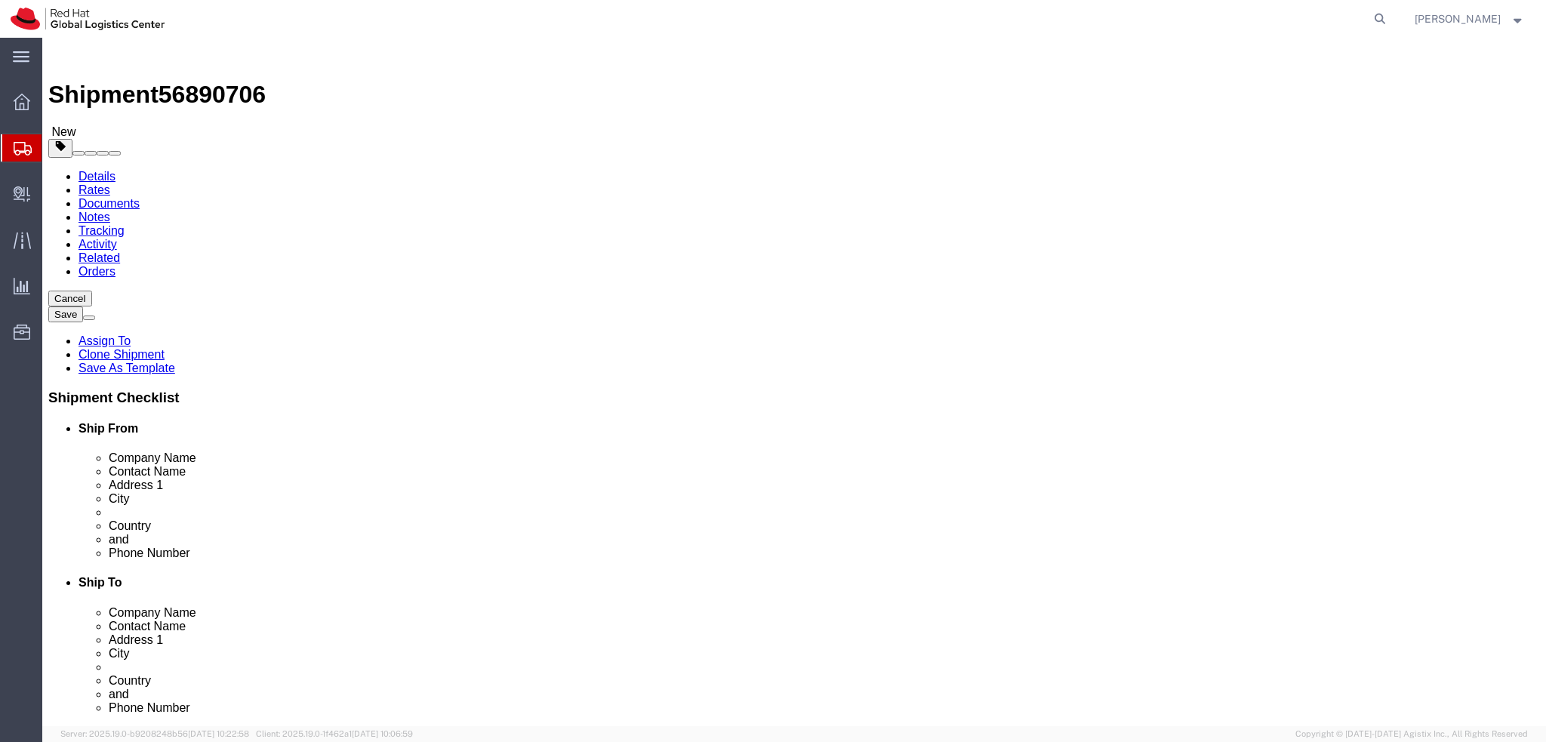
click button "Rate Shipment"
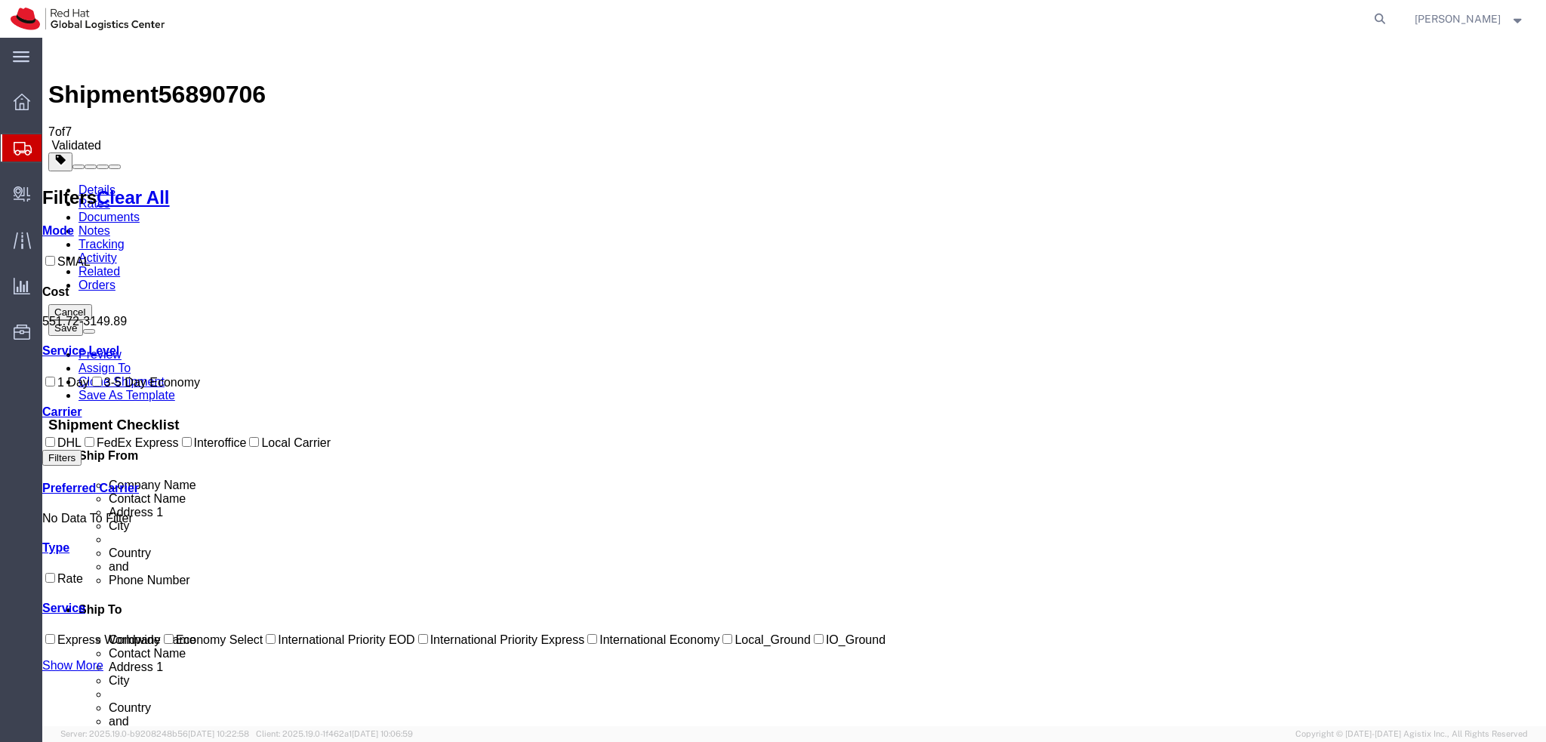
click at [88, 183] on link "Details" at bounding box center [97, 189] width 37 height 13
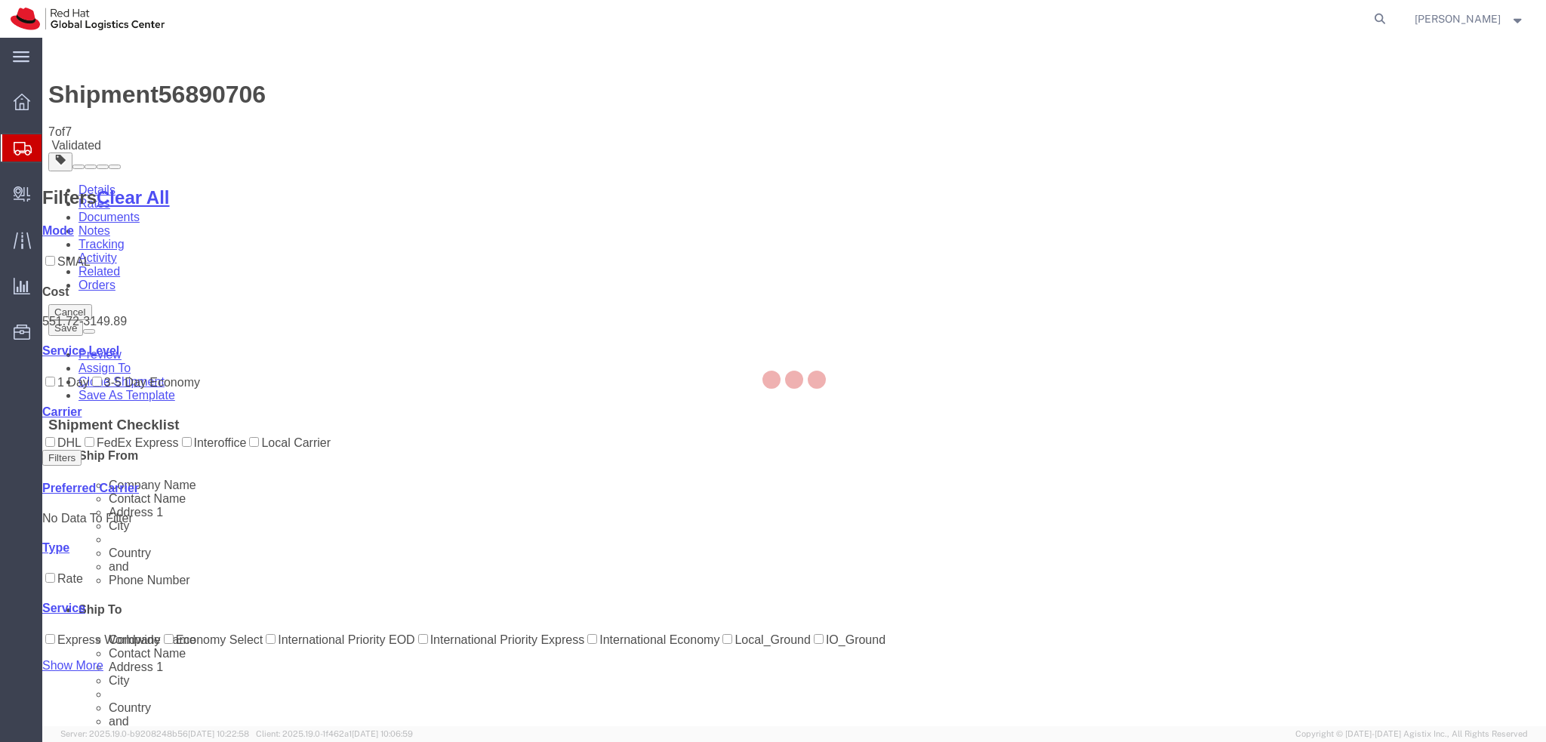
select select "38037"
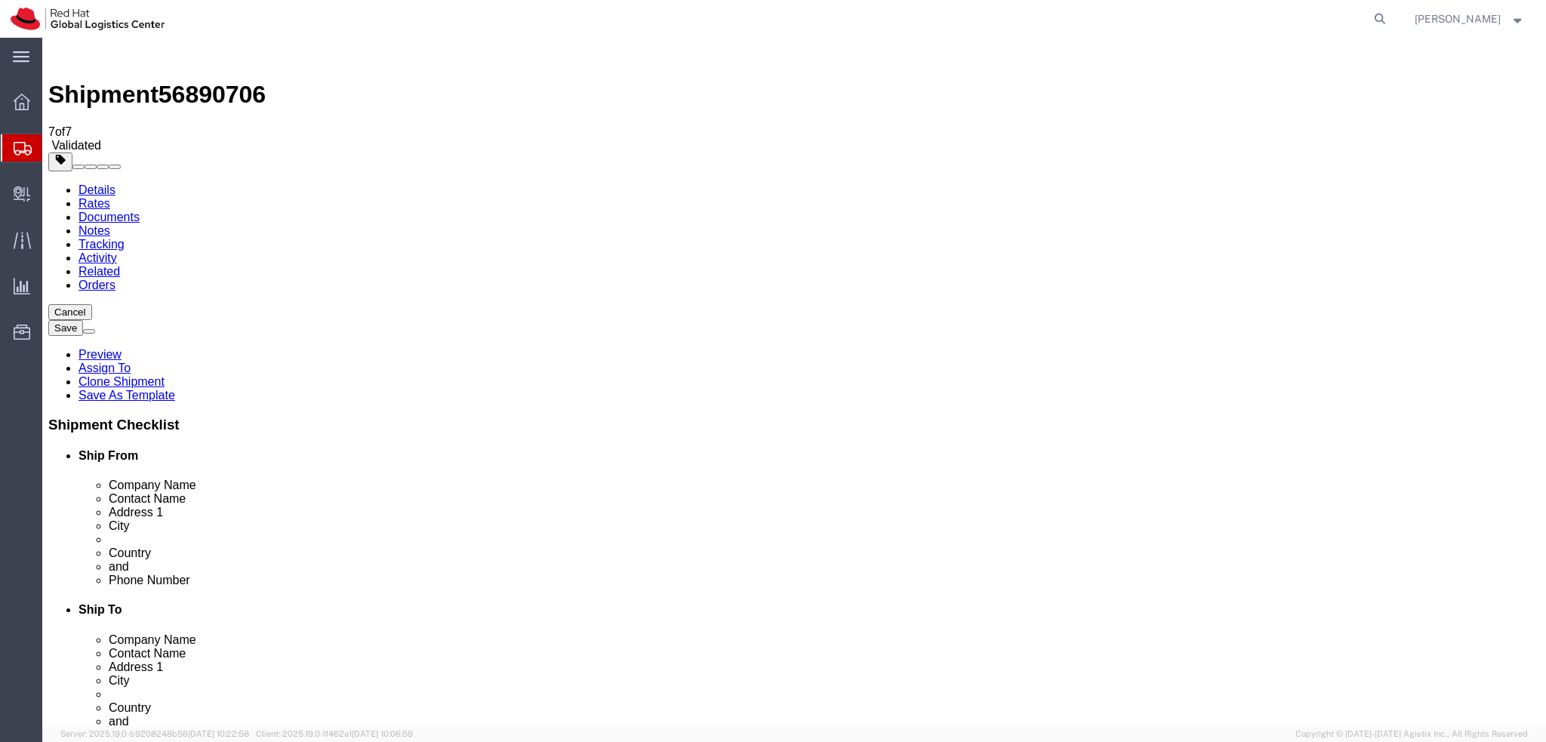
click button "Save"
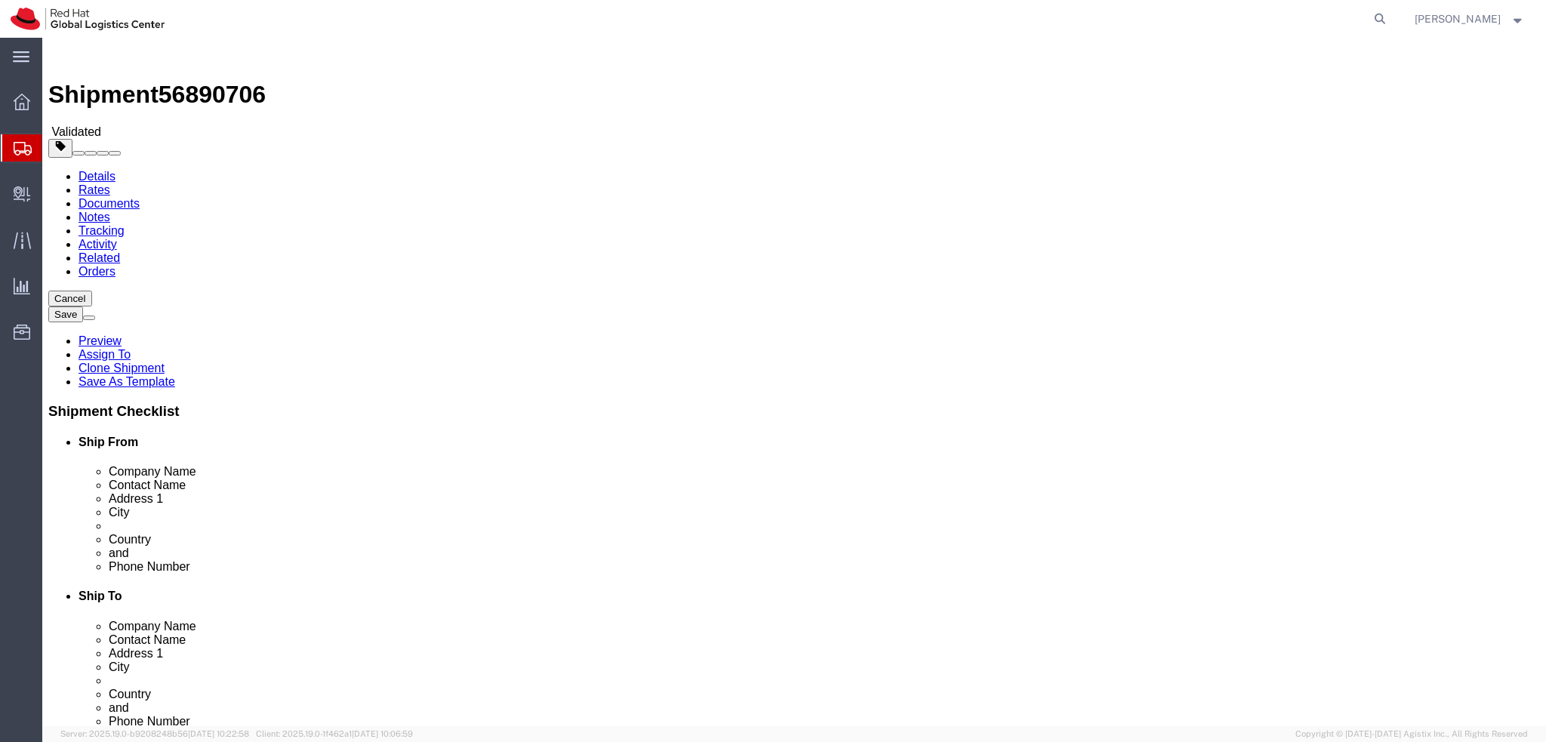
select select "38037"
select select
click icon
click dd "55.00 USD"
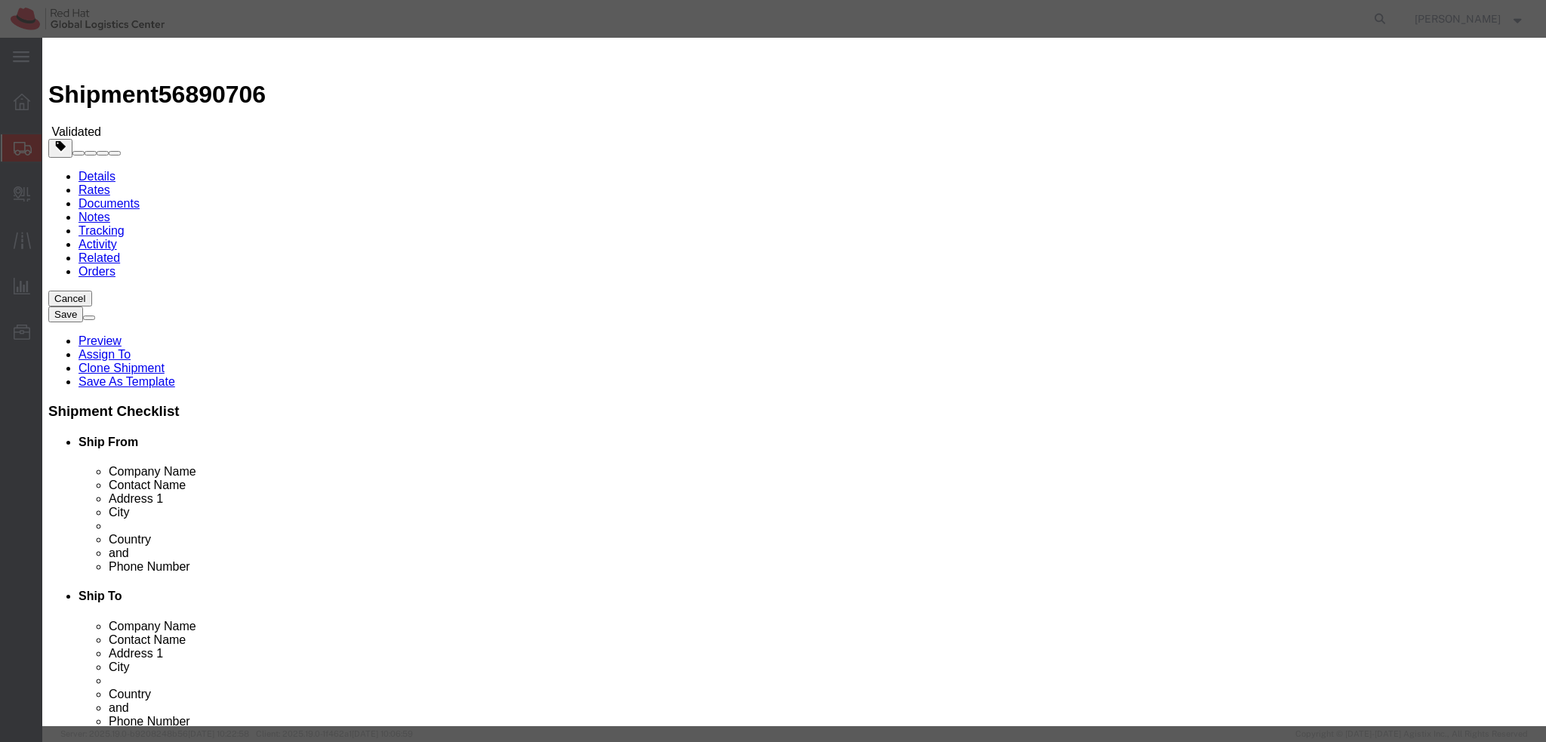
click button "Save & Close"
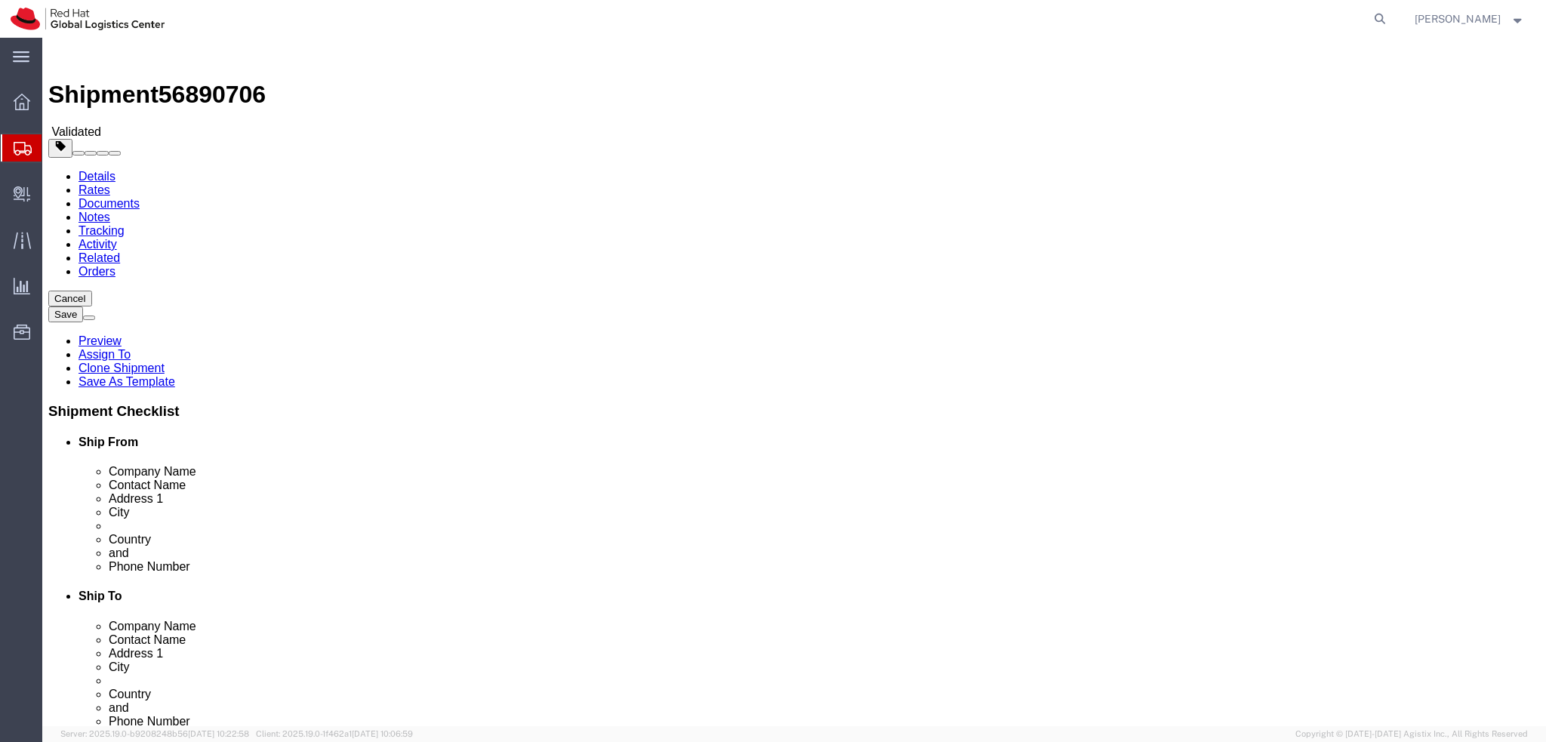
click icon
click button "Rate Shipment"
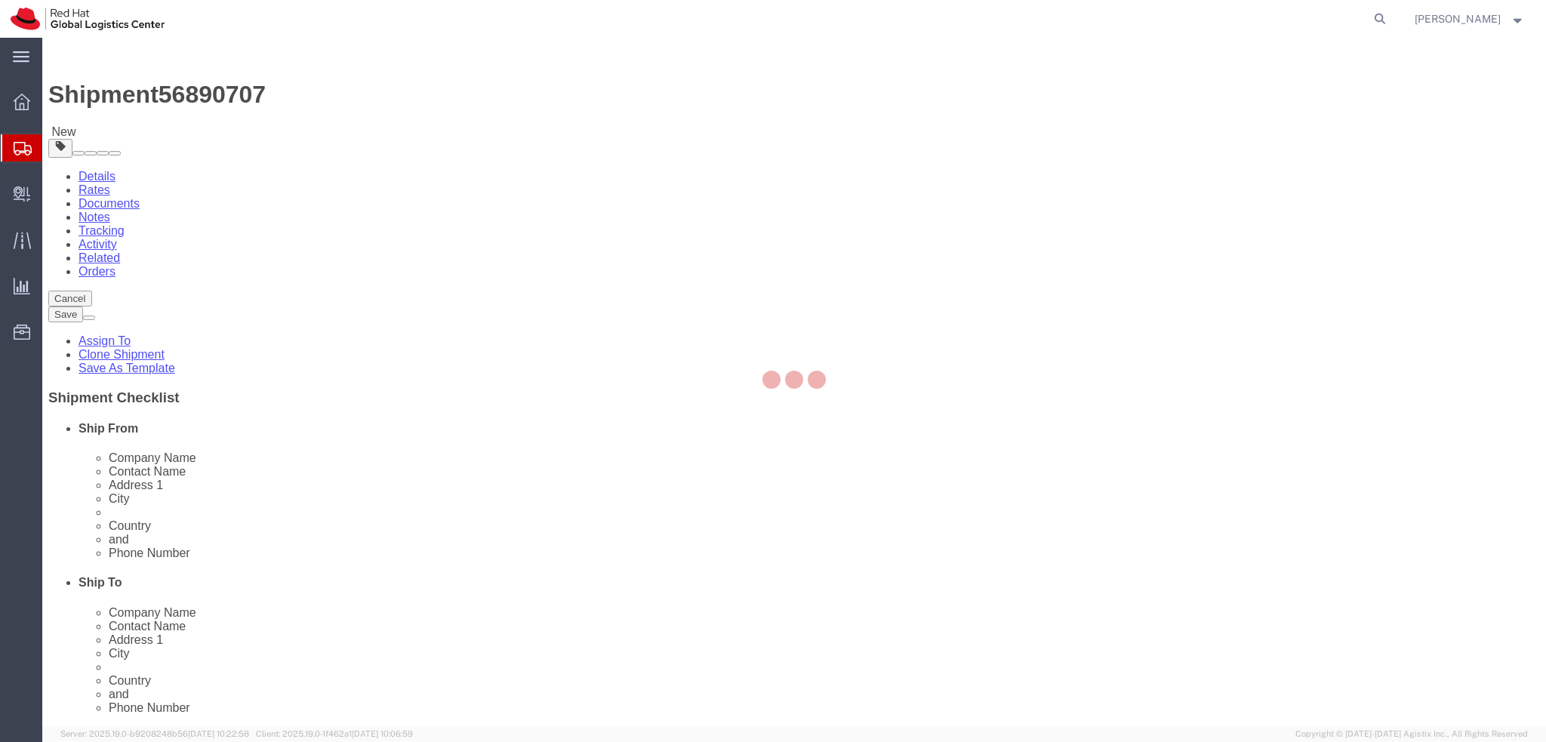
select select "38037"
select select
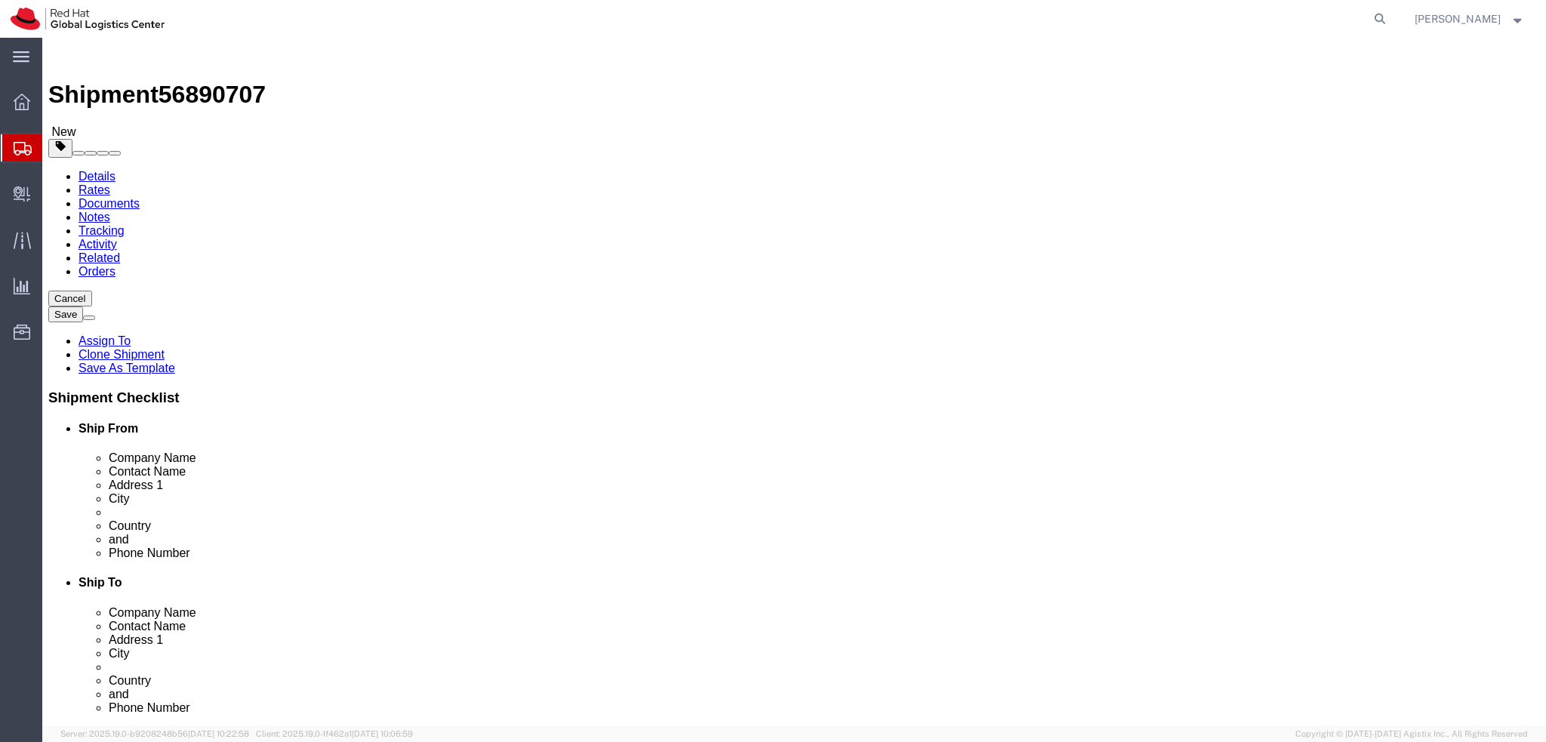
drag, startPoint x: 916, startPoint y: 342, endPoint x: 682, endPoint y: 343, distance: 233.3
click div "Address [STREET_ADDRESS]"
click input "[STREET_ADDRESS]"
drag, startPoint x: 895, startPoint y: 340, endPoint x: 751, endPoint y: 343, distance: 144.2
click div "Address [STREET_ADDRESS]"
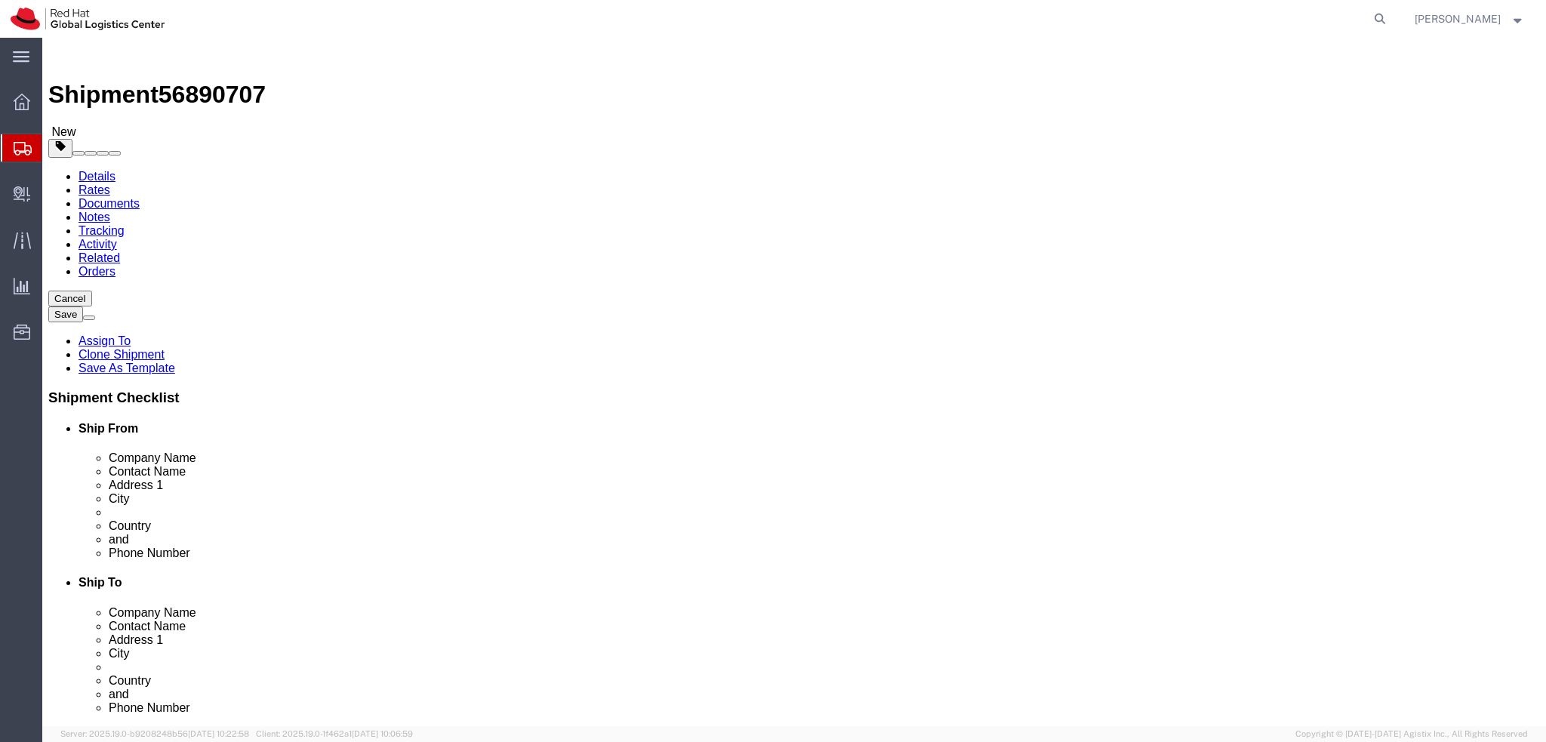
drag, startPoint x: 885, startPoint y: 396, endPoint x: 742, endPoint y: 399, distance: 142.7
click div "City Zlotoklos"
click link "Package Information"
click icon
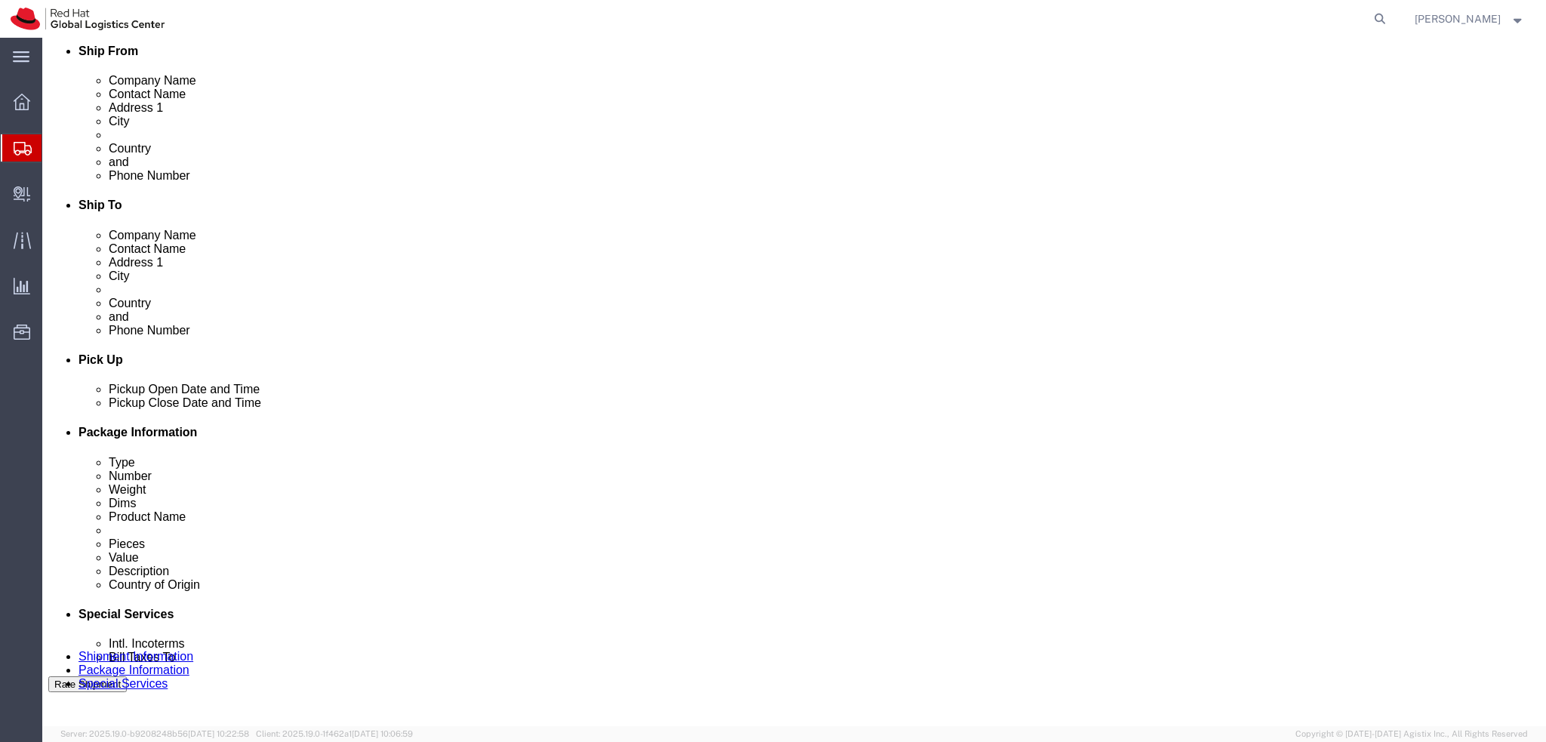
click button "Rate Shipment"
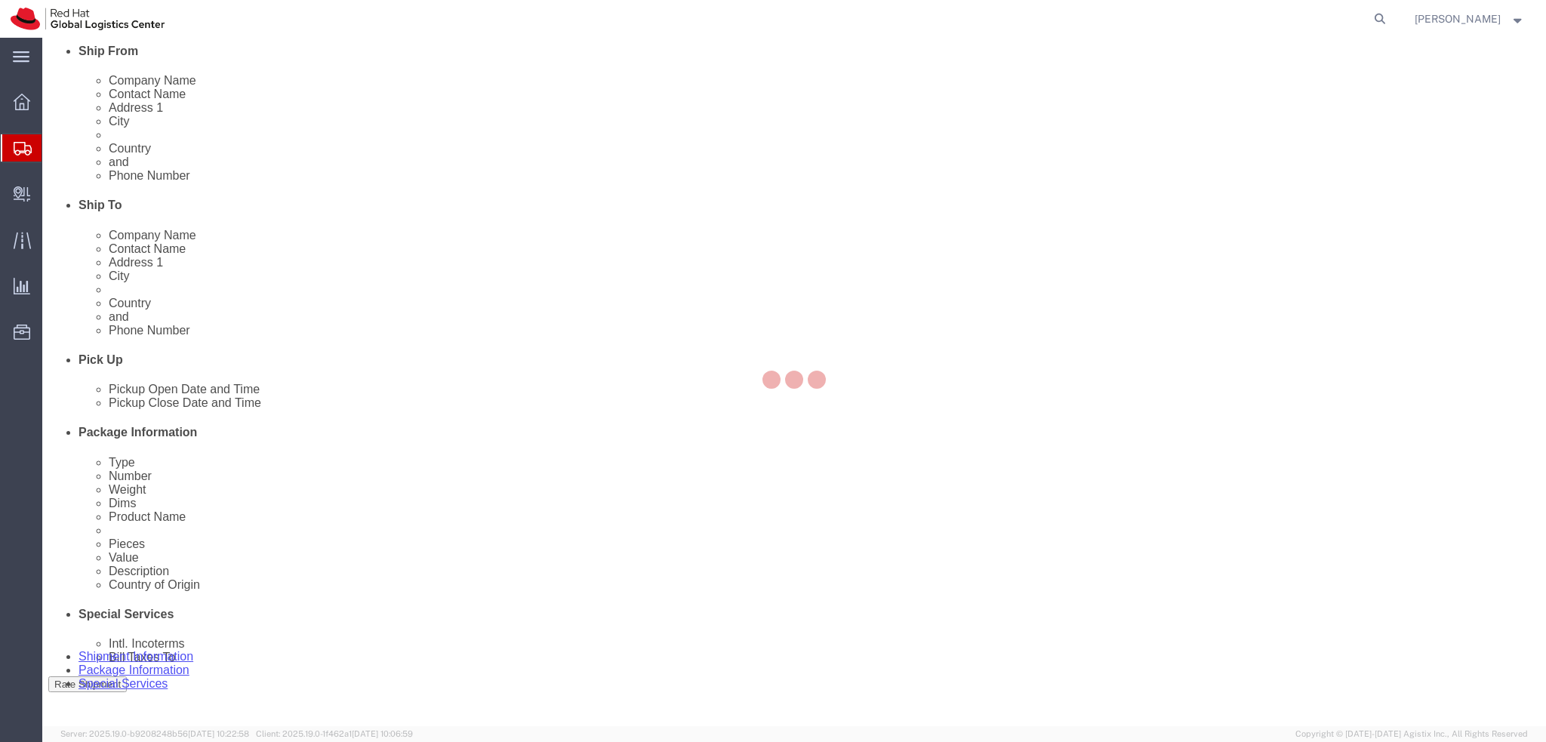
scroll to position [0, 0]
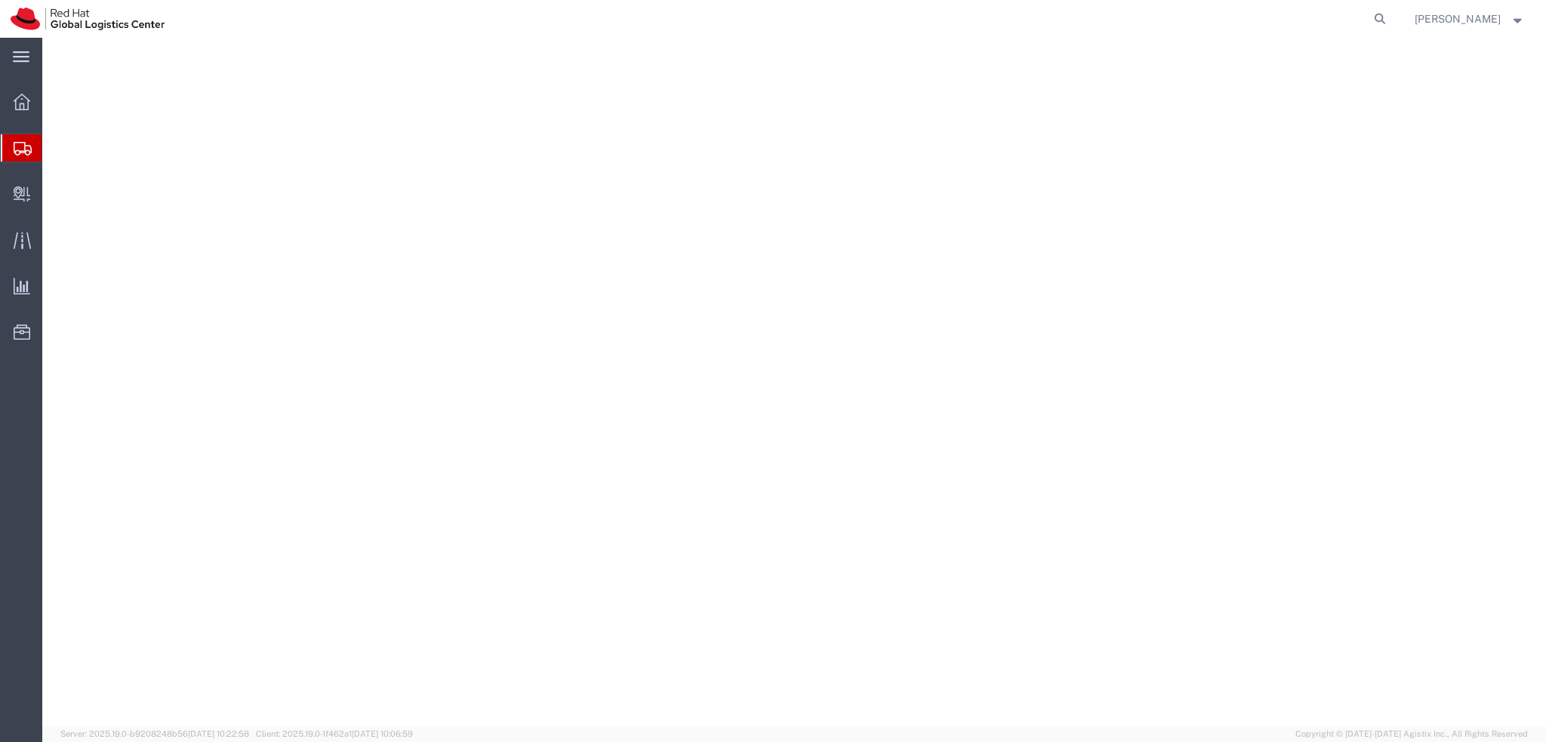
select select "38037"
select select
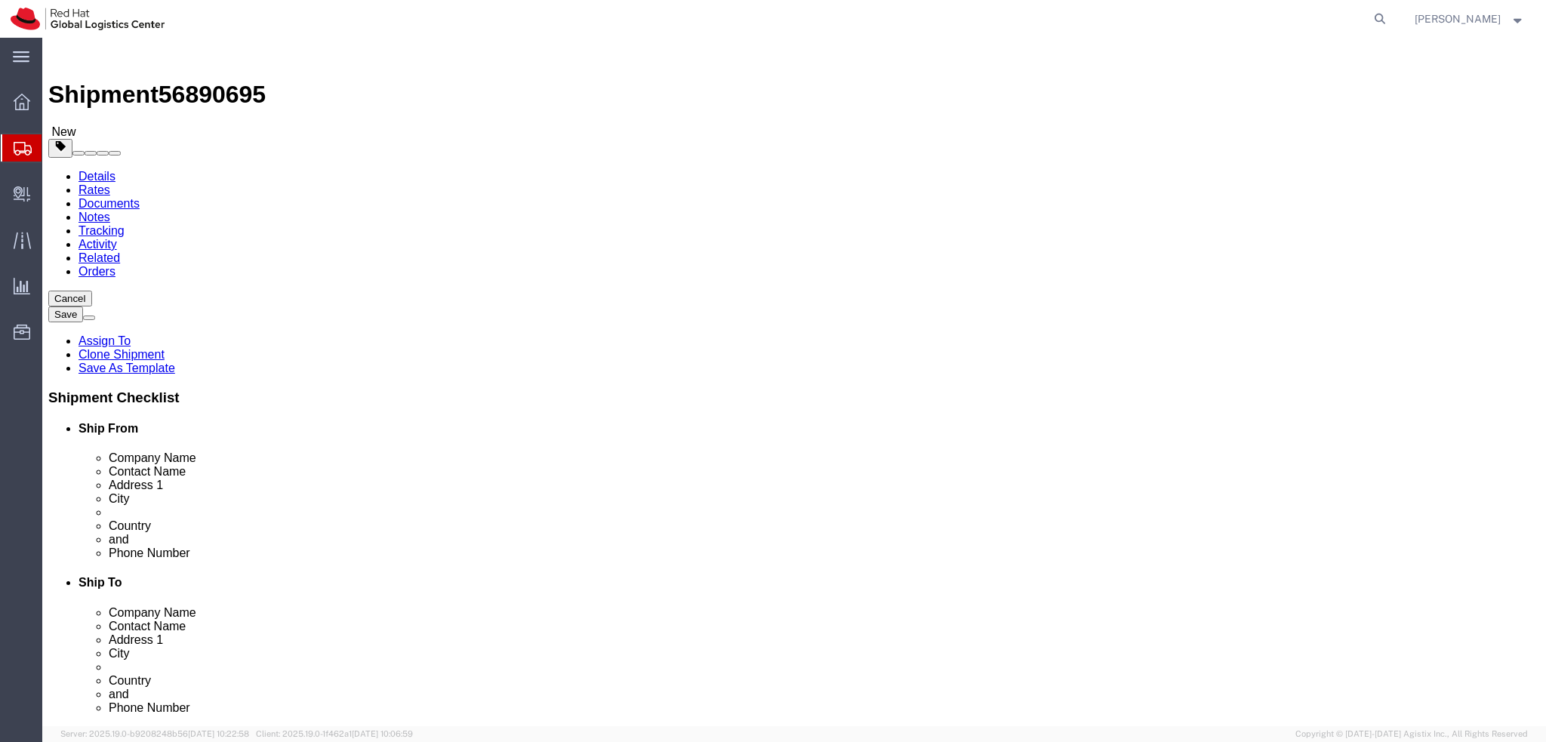
click icon
click dd "55.00 USD"
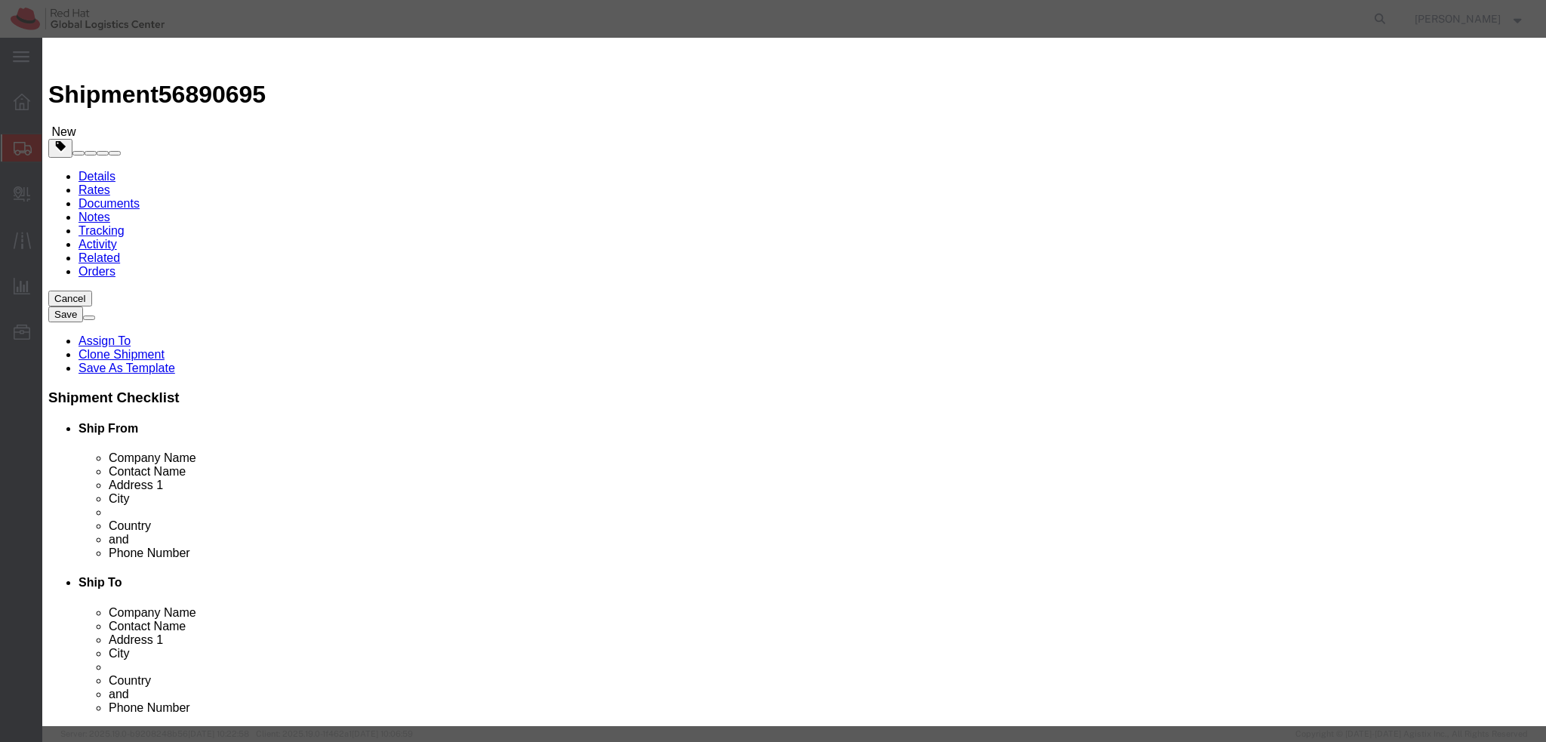
click button "Save & Close"
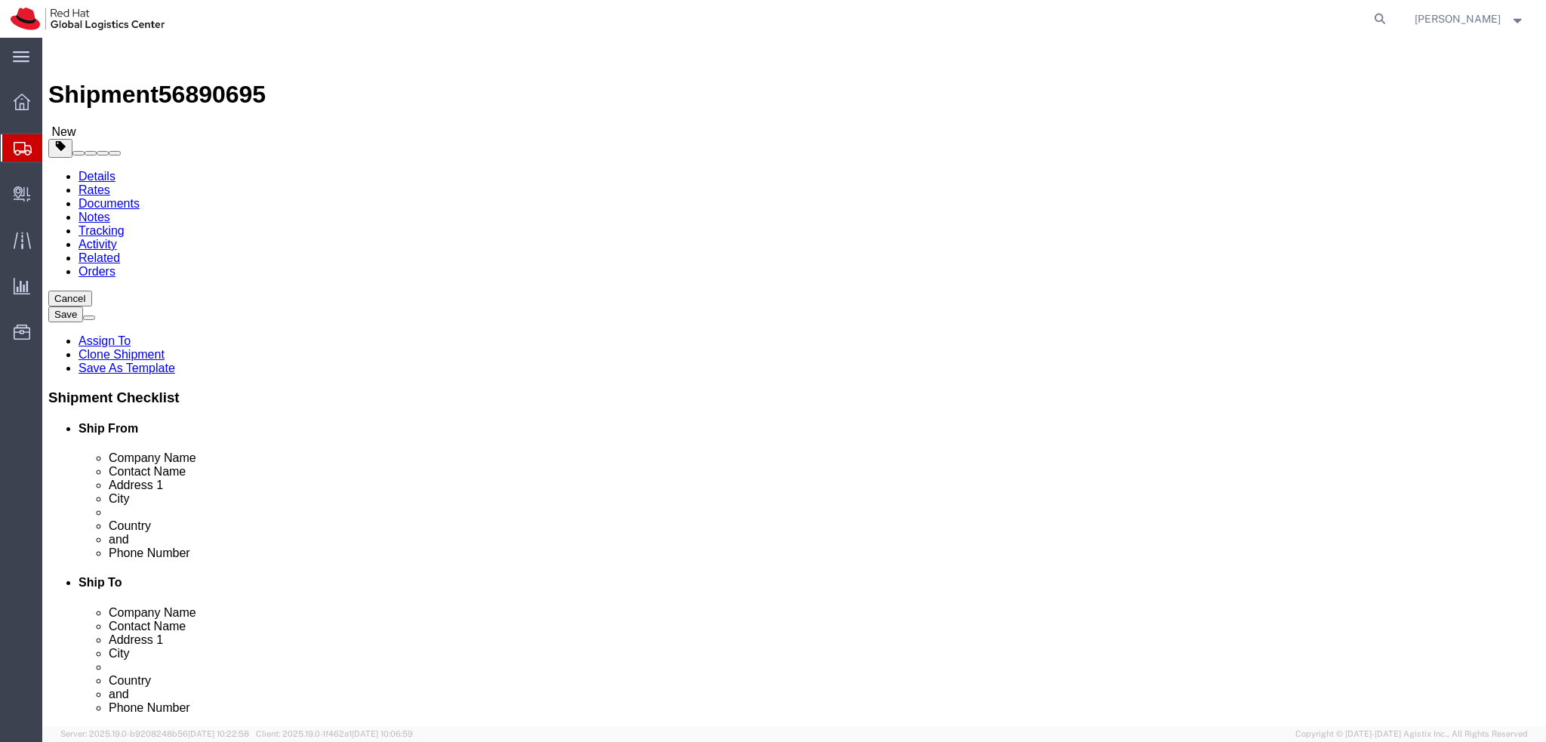
click icon
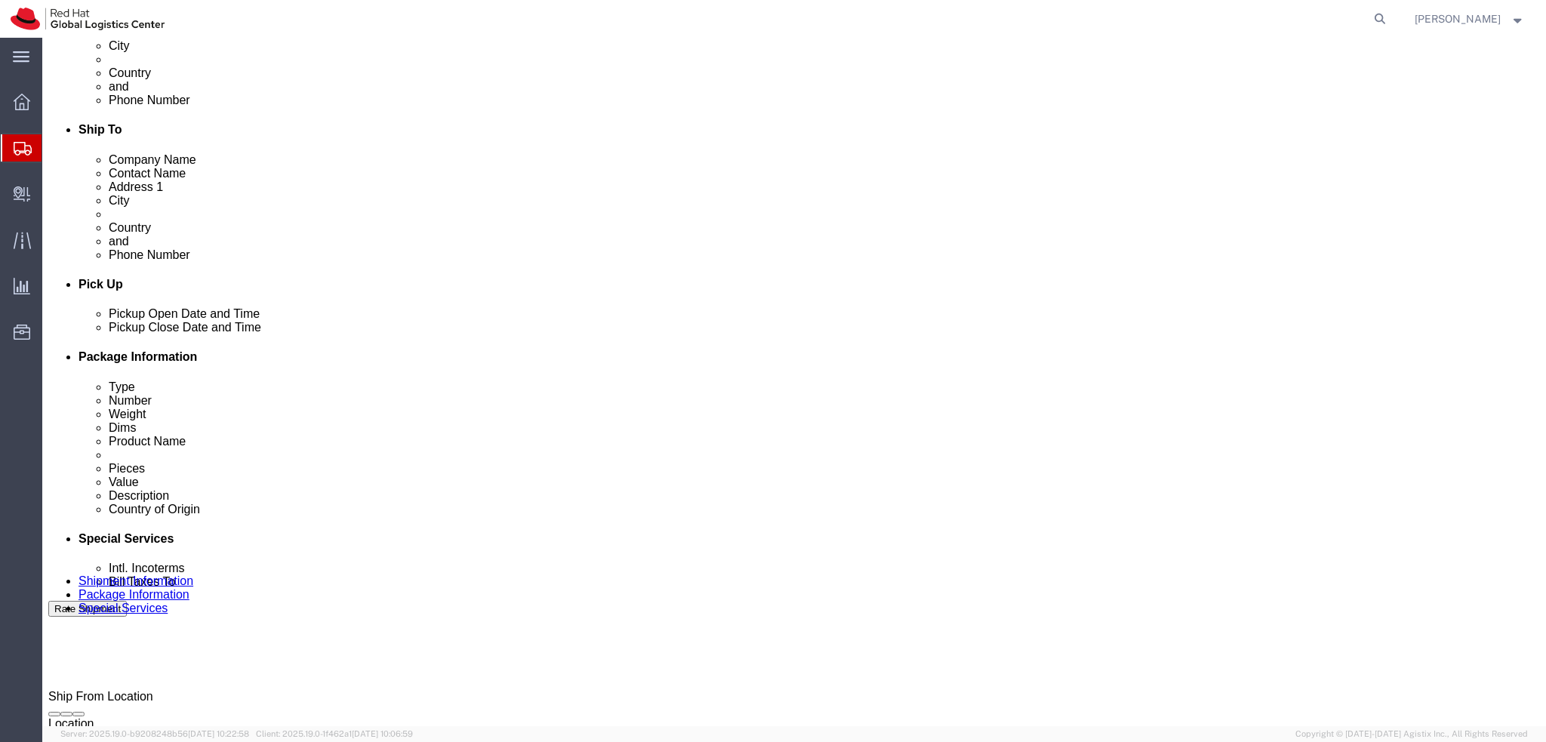
click icon
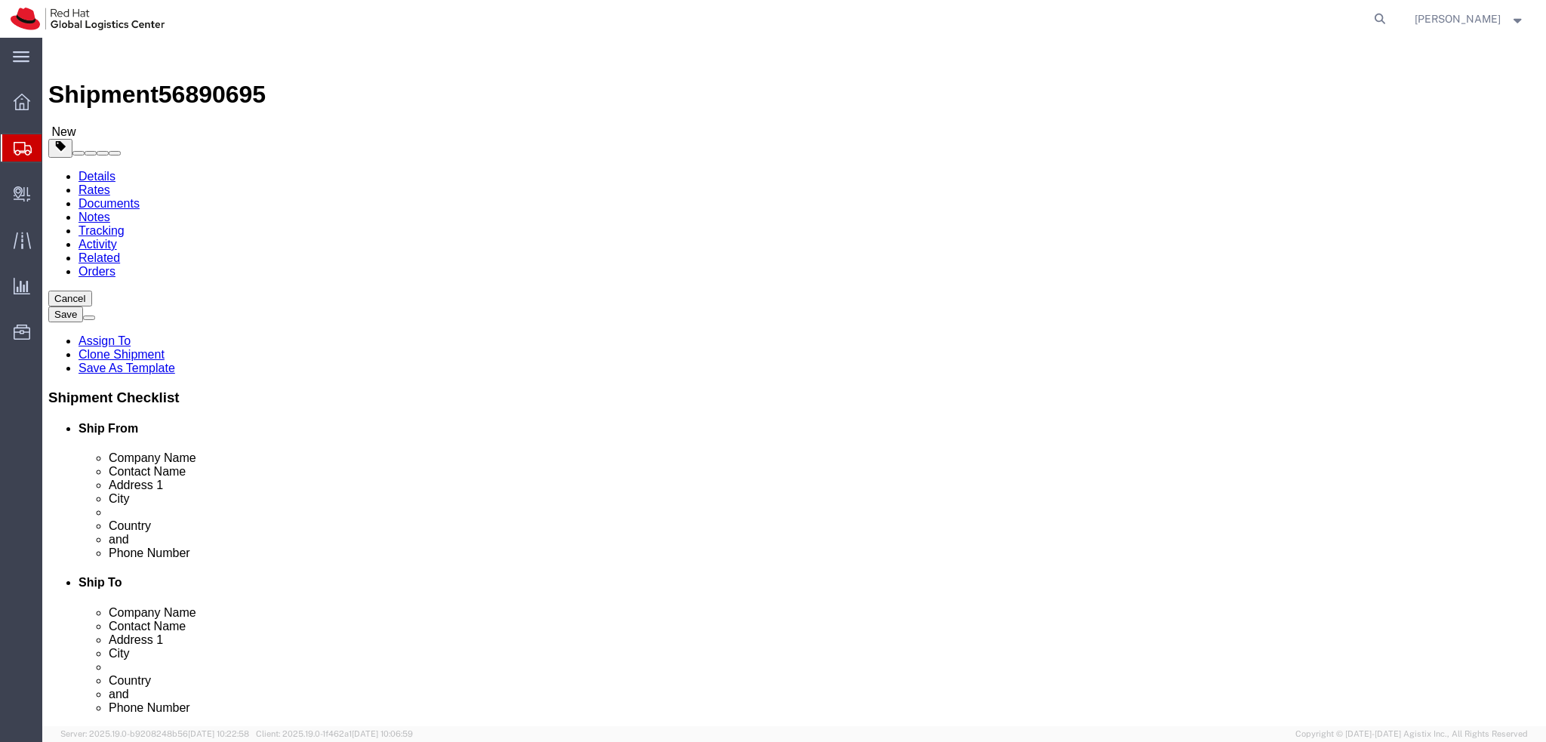
drag, startPoint x: 900, startPoint y: 339, endPoint x: 783, endPoint y: 348, distance: 117.4
click div "Address 1 Via Greve 22"
drag, startPoint x: 879, startPoint y: 399, endPoint x: 724, endPoint y: 393, distance: 155.6
click div "City Roma"
click input "146"
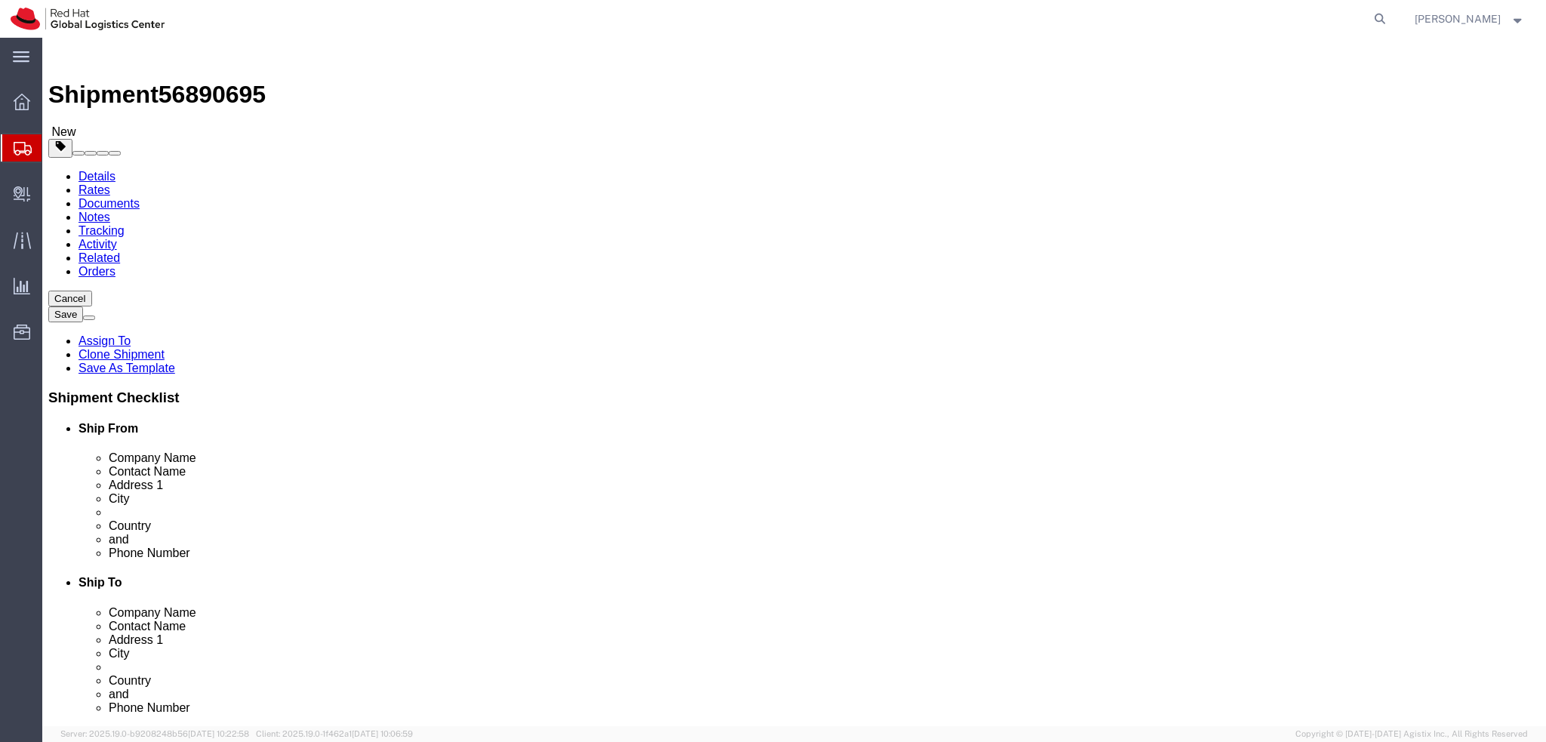
type input "00146"
click button "Rate Shipment"
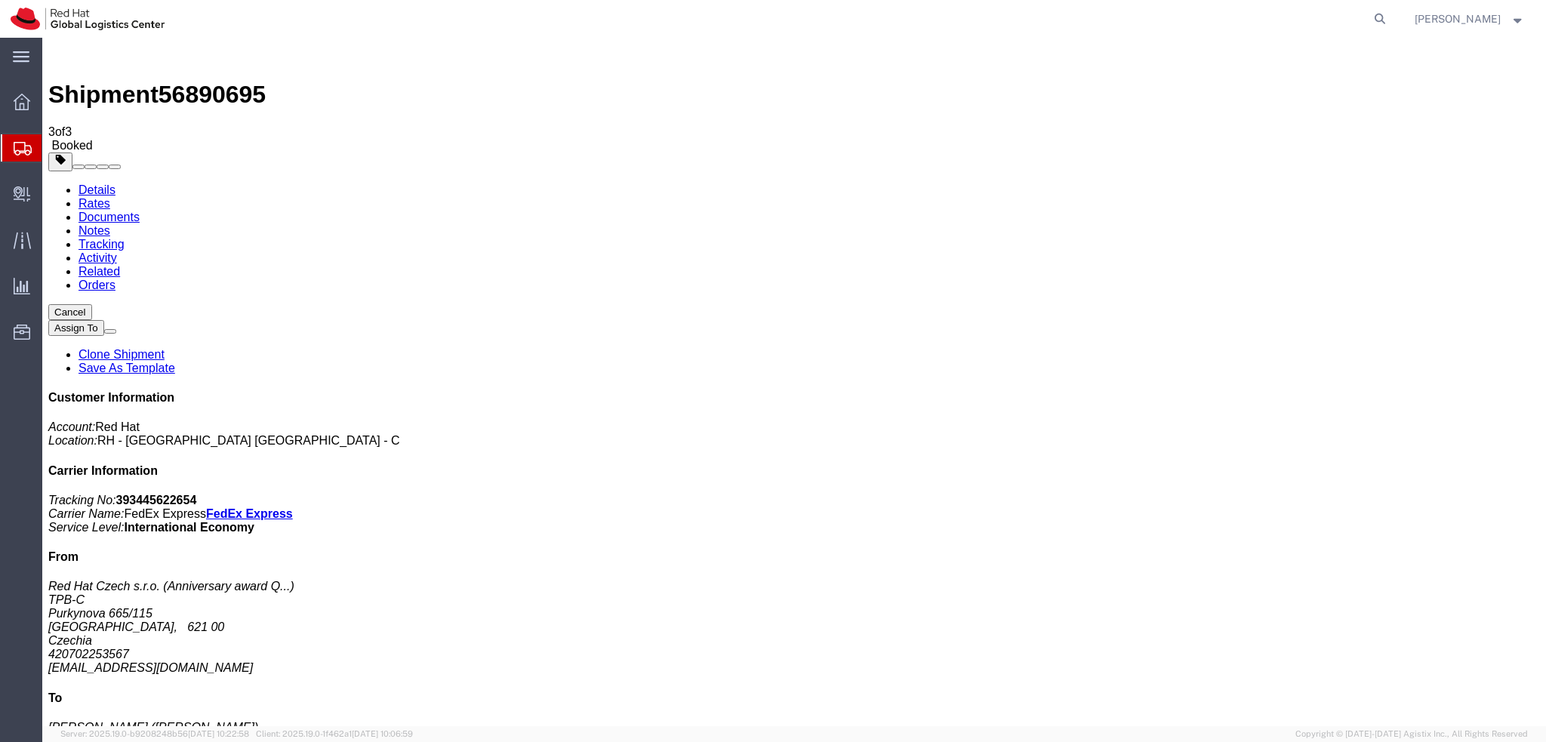
drag, startPoint x: 198, startPoint y: 238, endPoint x: 716, endPoint y: 458, distance: 562.8
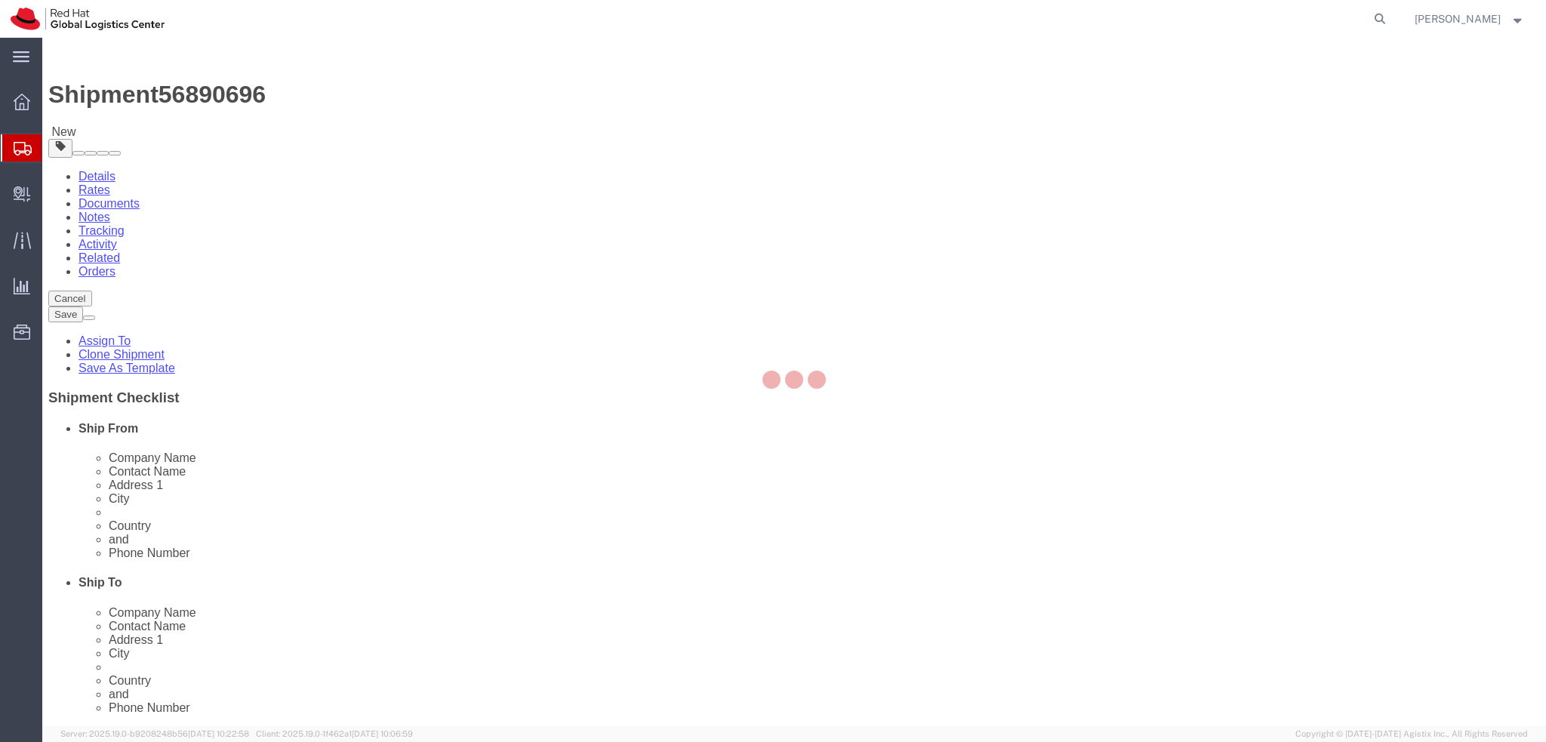
select select "38037"
select select
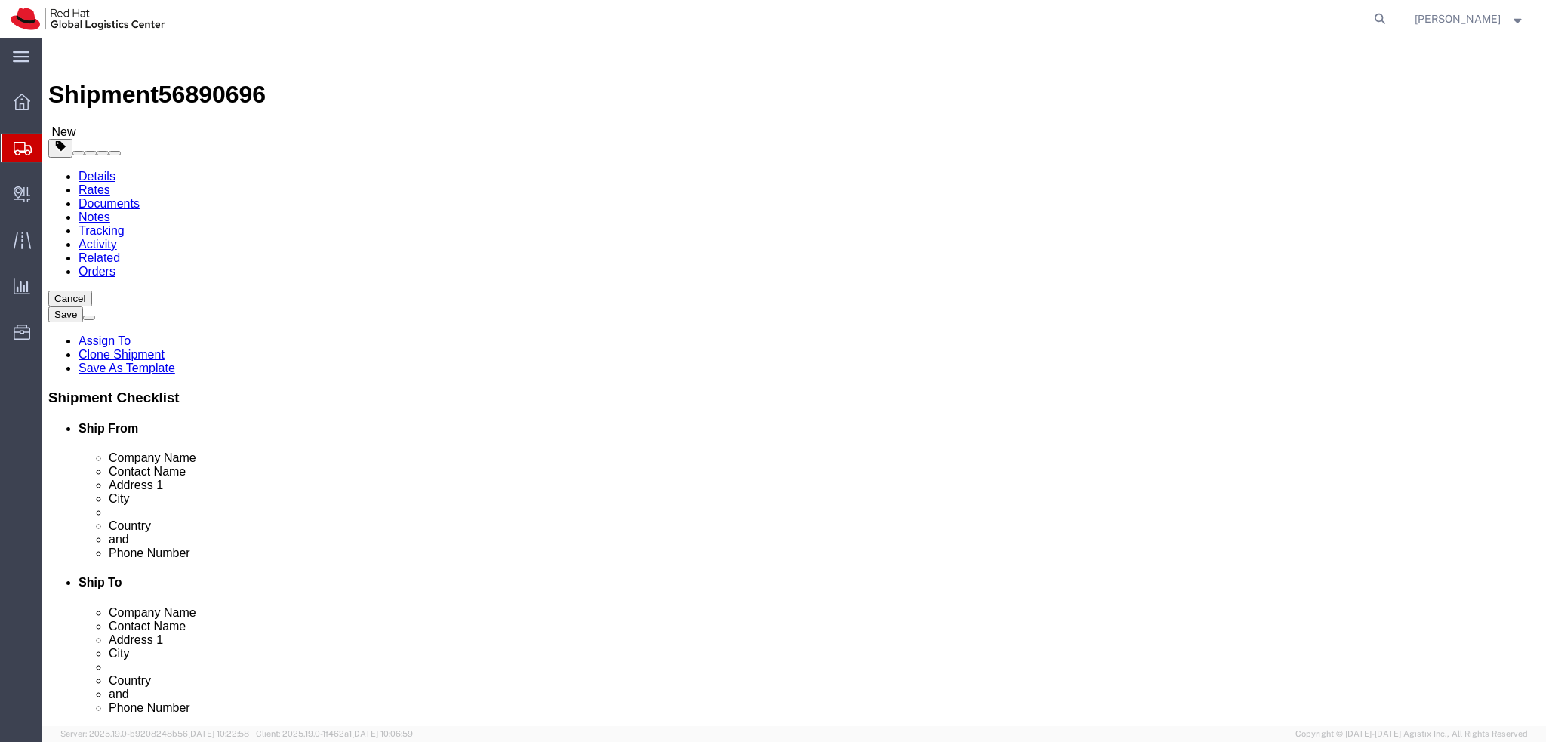
drag, startPoint x: 982, startPoint y: 344, endPoint x: 676, endPoint y: 323, distance: 306.4
click div "Location My Profile Location [GEOGRAPHIC_DATA] - [GEOGRAPHIC_DATA] - [GEOGRAPHI…"
click input "[GEOGRAPHIC_DATA]"
drag, startPoint x: 827, startPoint y: 483, endPoint x: 889, endPoint y: 497, distance: 64.3
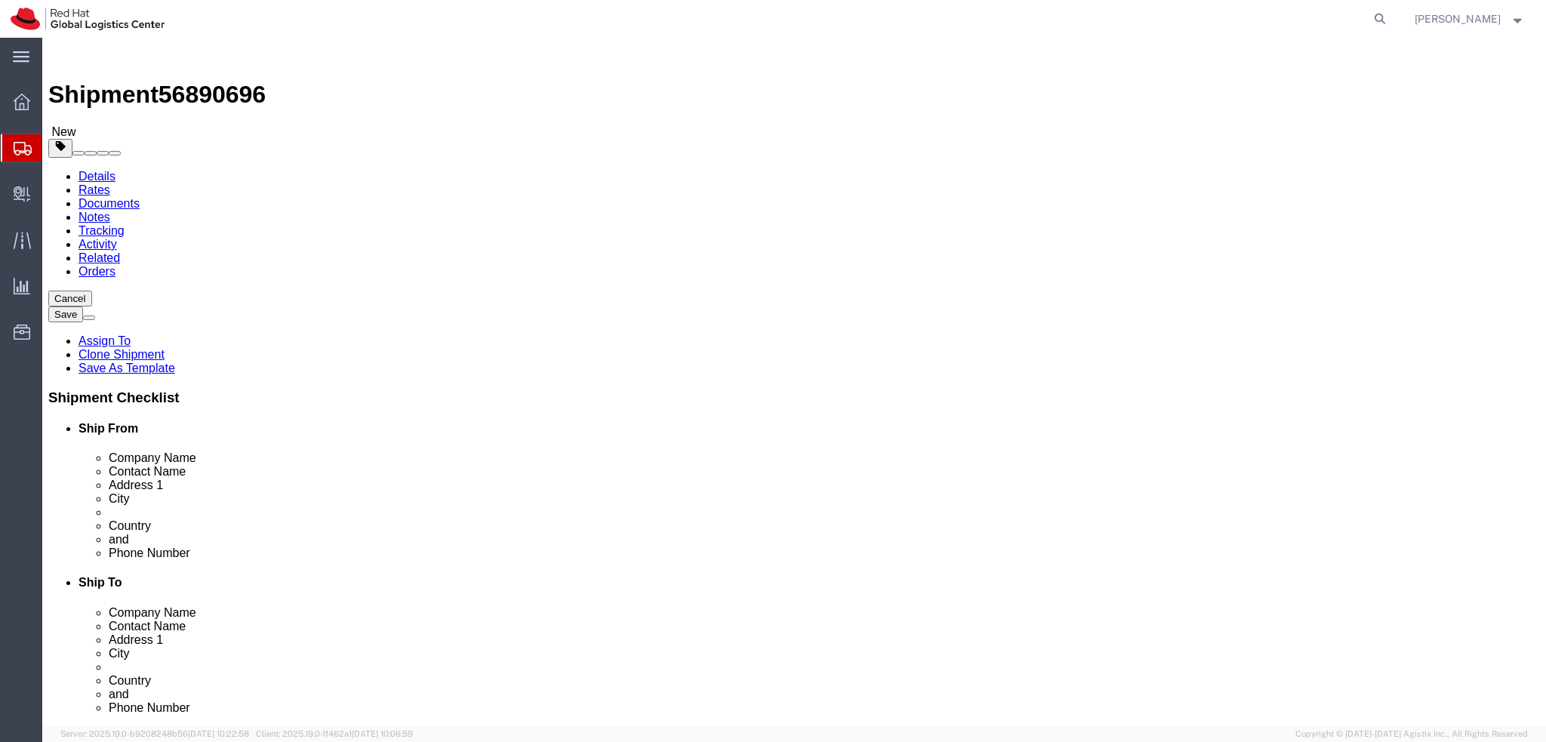
click input "146"
type input "00146"
click button "Rate Shipment"
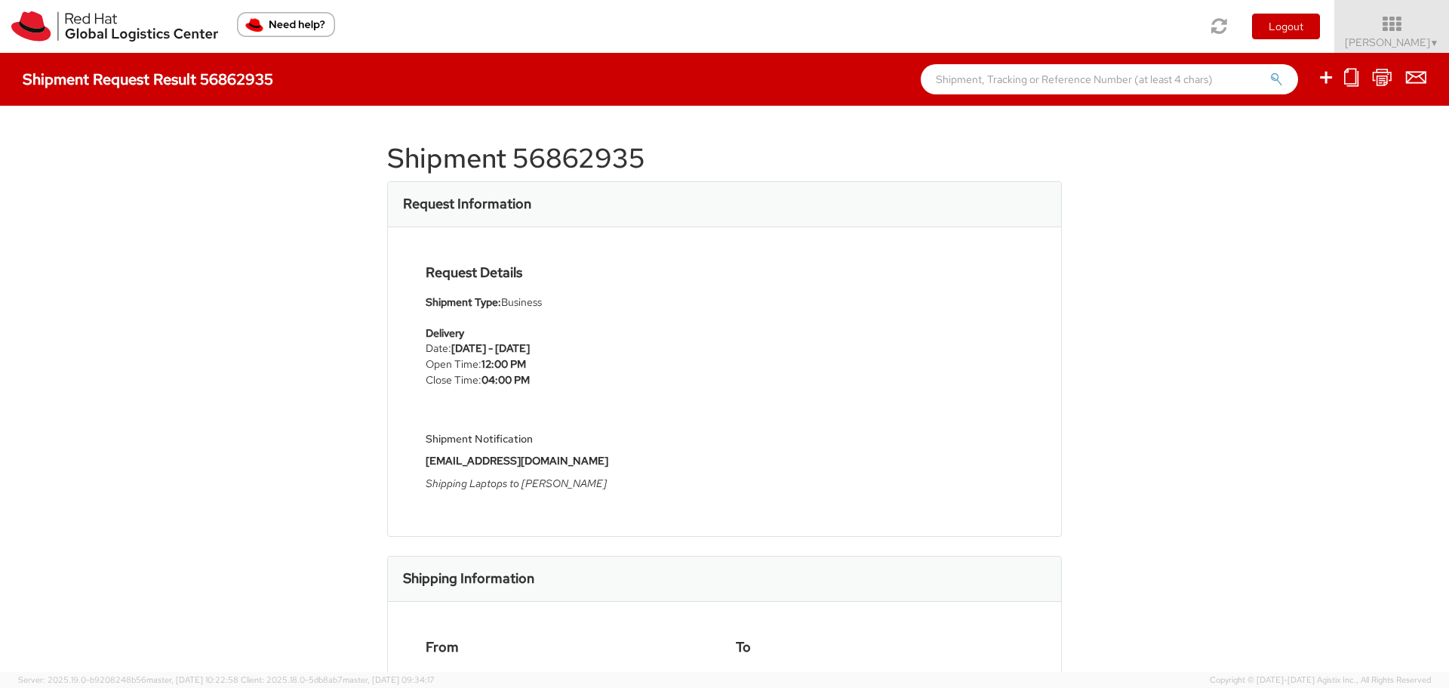
click at [620, 153] on h1 "Shipment 56862935" at bounding box center [724, 158] width 675 height 30
copy h1 "56862935"
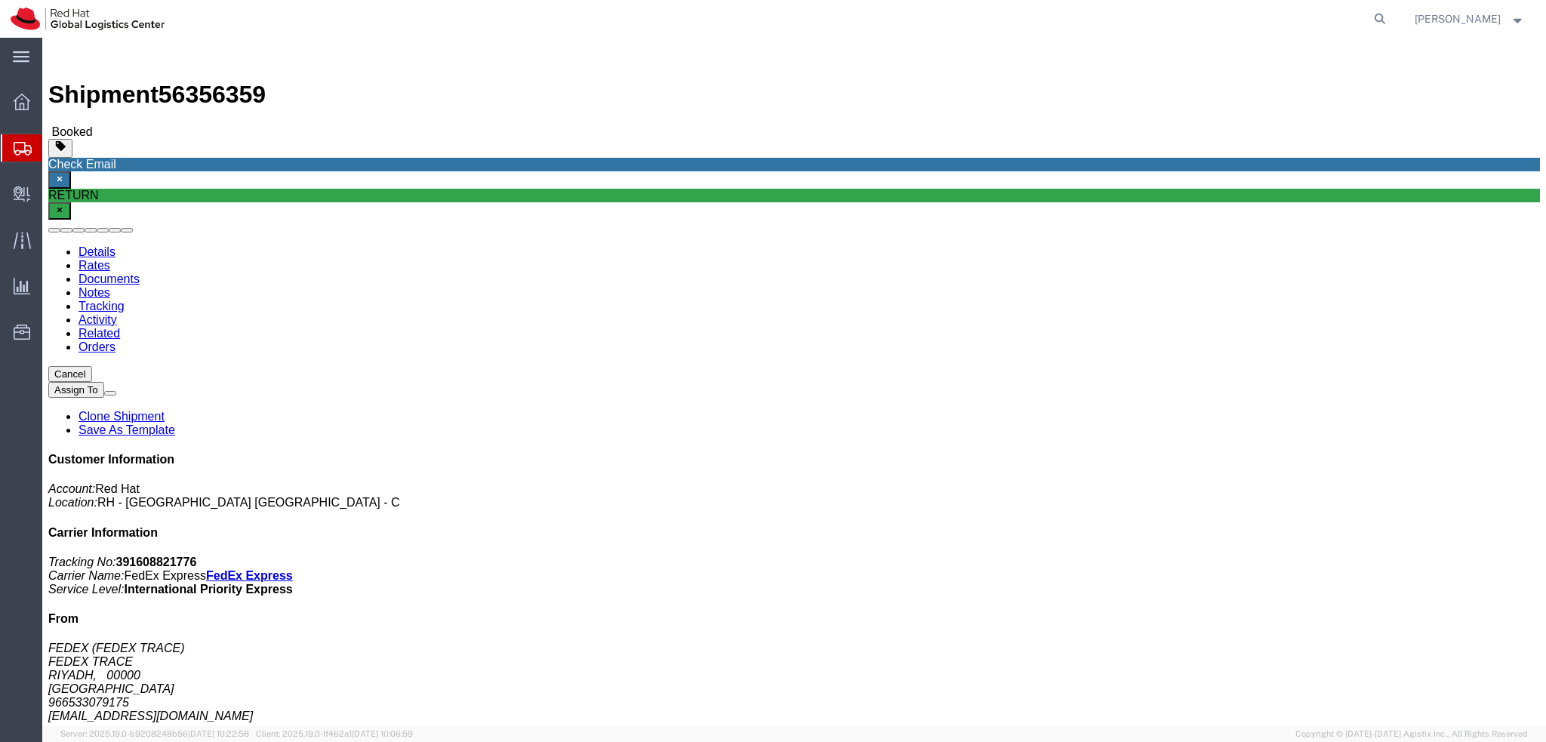
click address "FEDEX (FEDEX TRACE) FEDEX TRACE RIYADH, 00000 [GEOGRAPHIC_DATA] 966533079175 [E…"
click span "56356359"
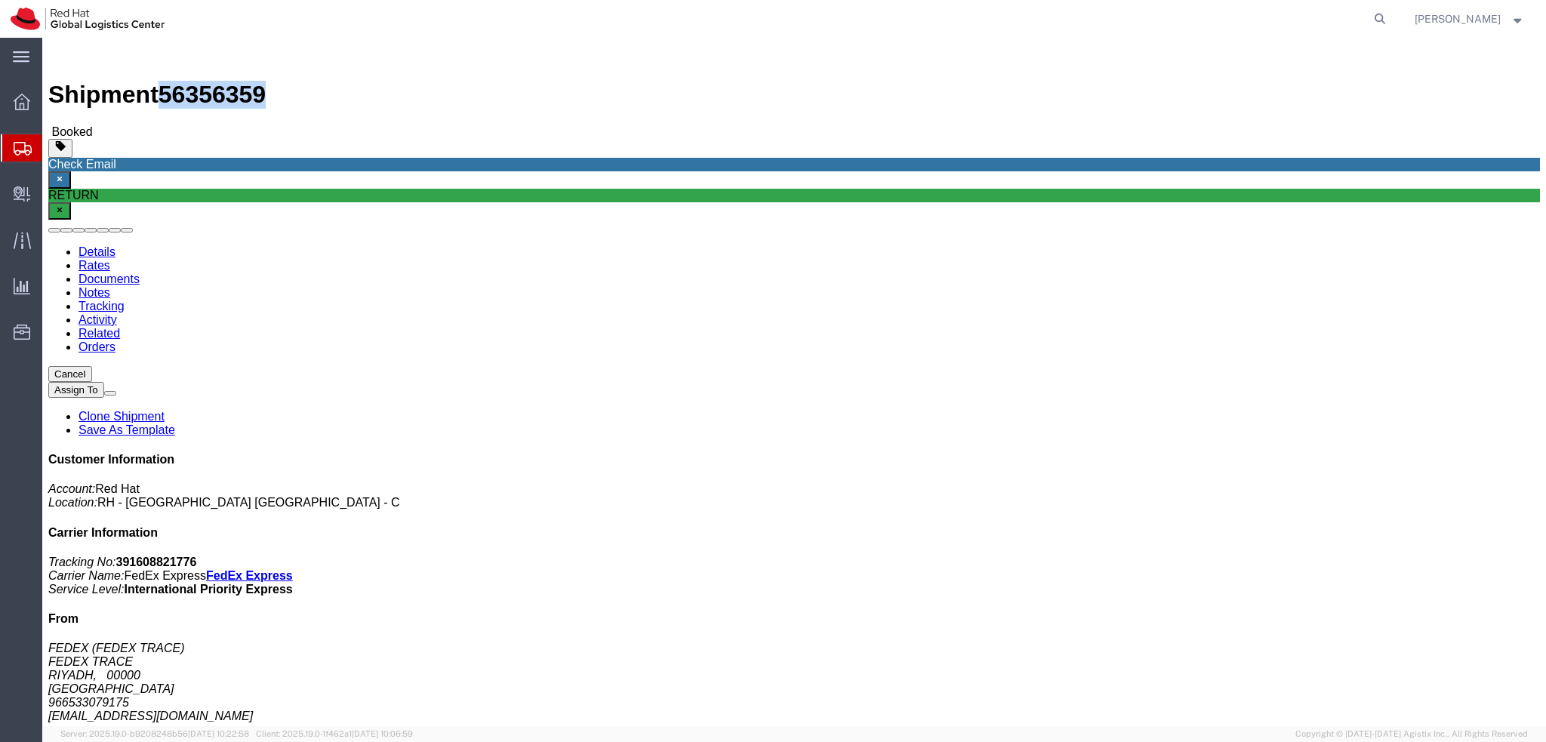
copy span "56356359"
click button "Cancel"
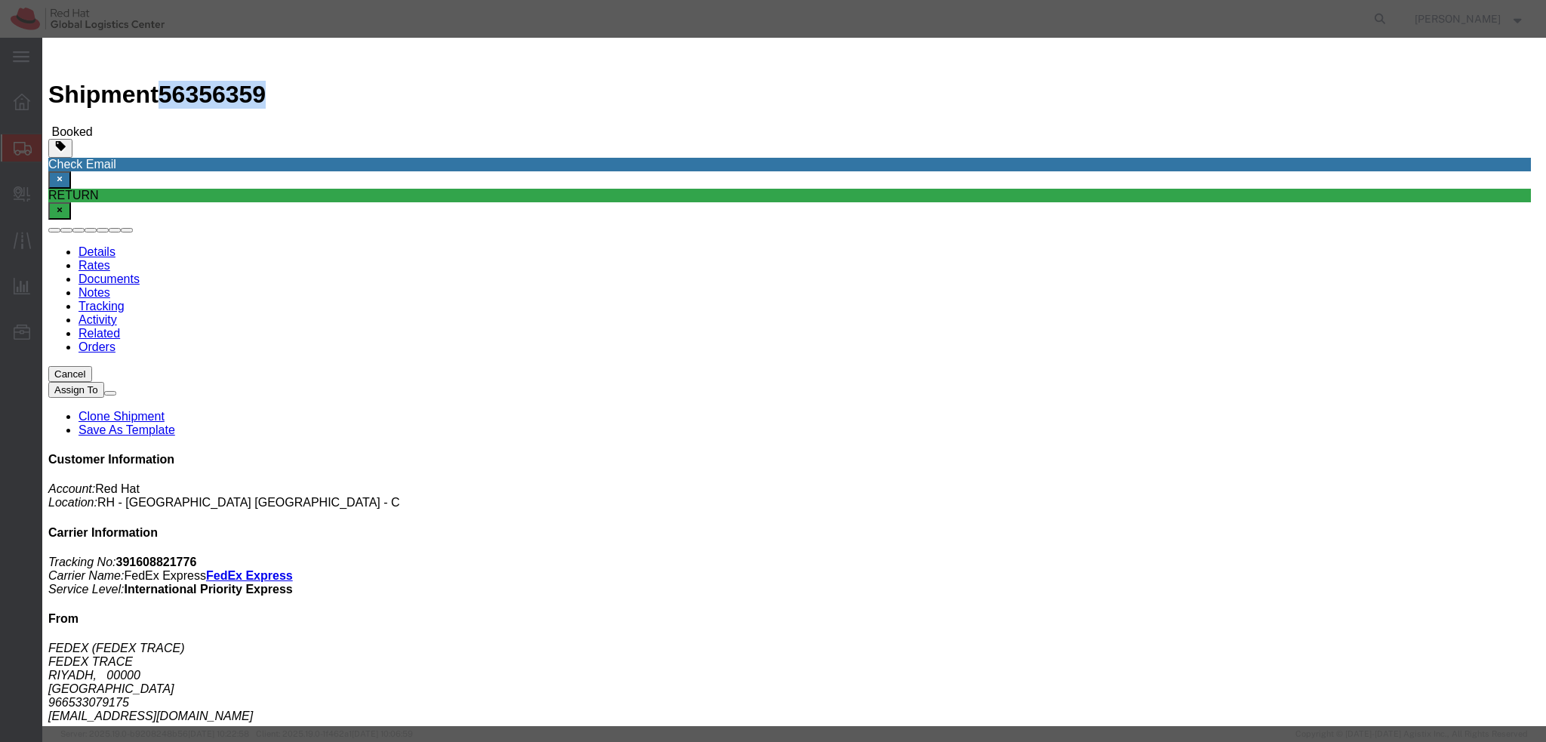
click button "Yes"
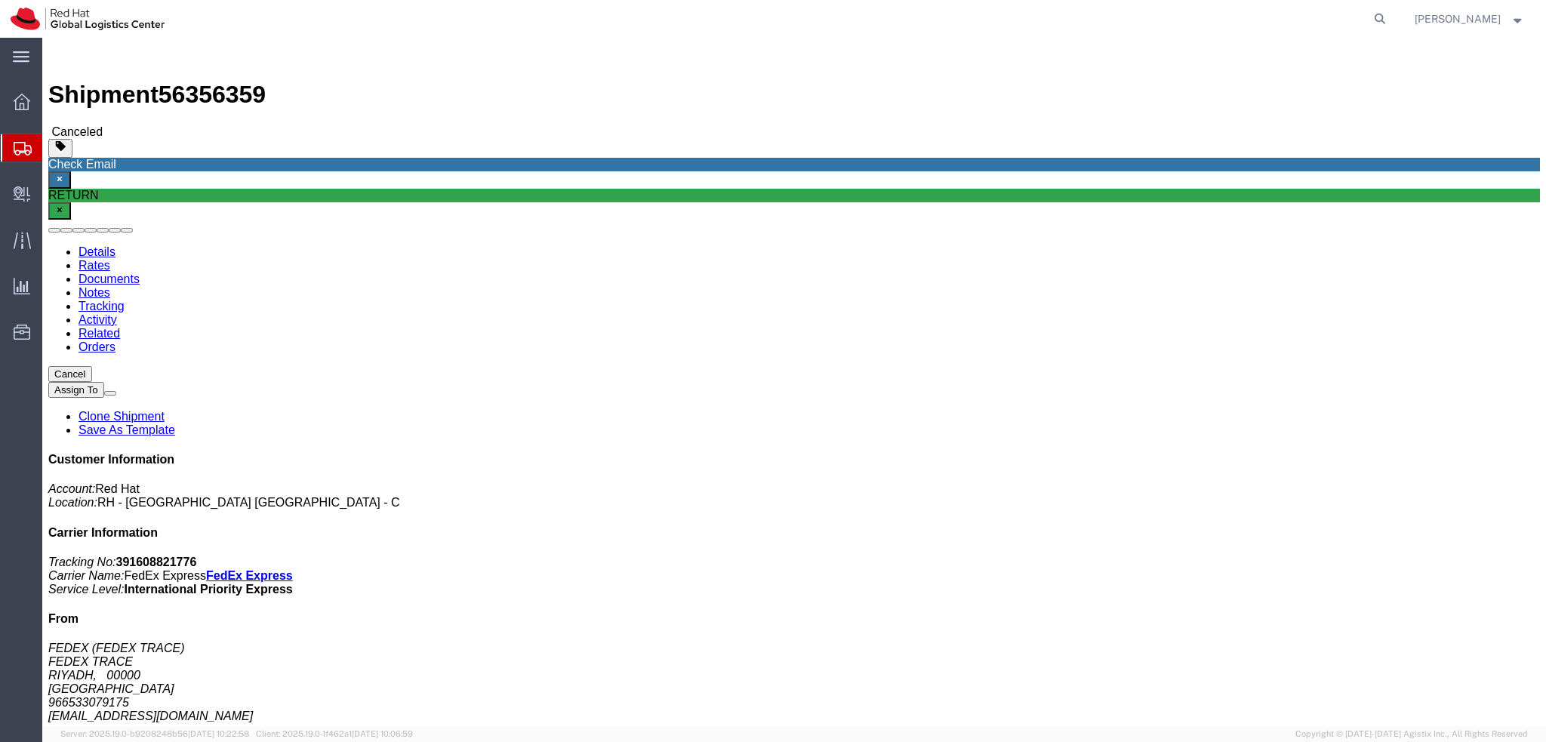
click div
click icon "button"
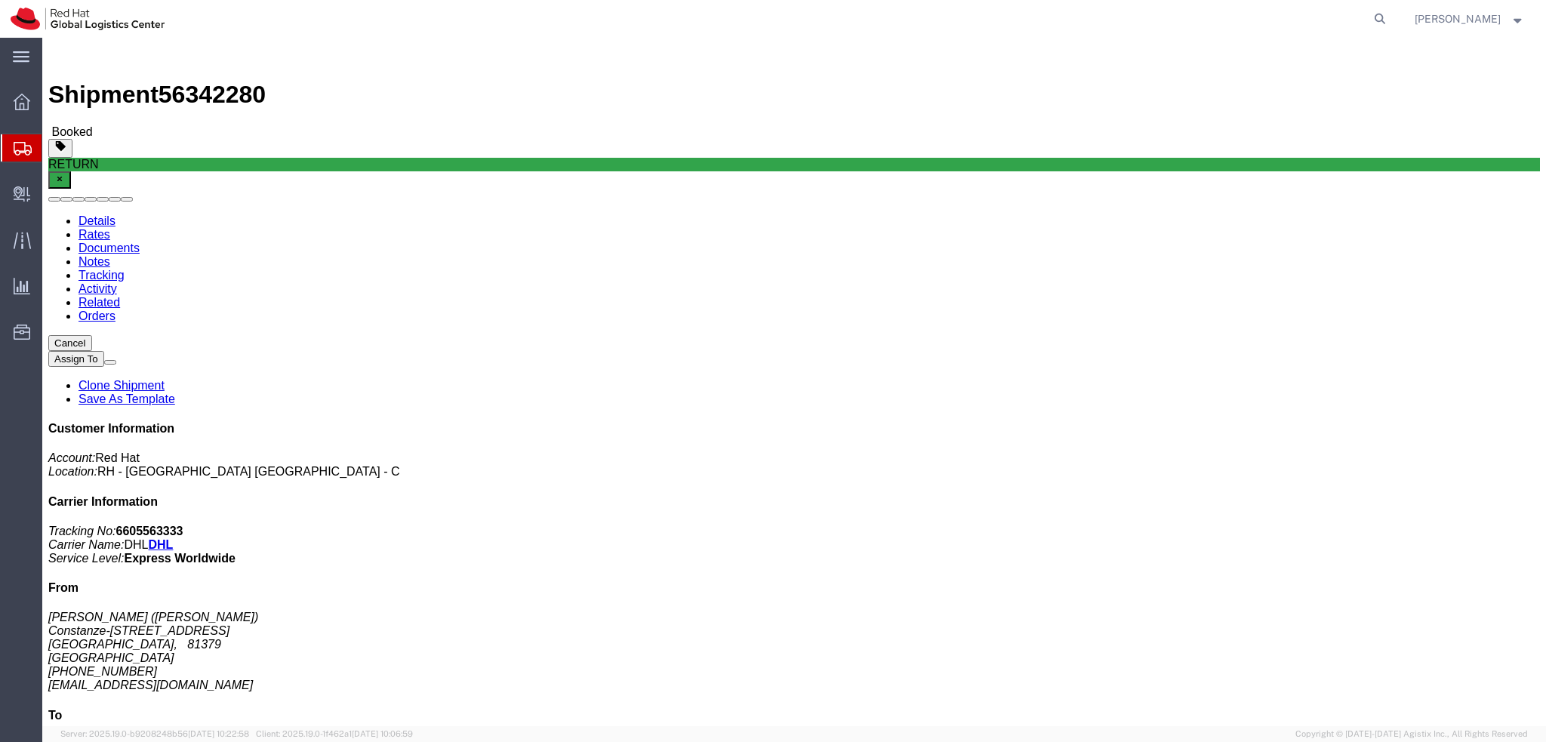
click address "[PERSON_NAME] ([PERSON_NAME]) [GEOGRAPHIC_DATA]-[STREET_ADDRESS] [PHONE_NUMBER]…"
copy address "[EMAIL_ADDRESS][DOMAIN_NAME]"
click button "Cancel"
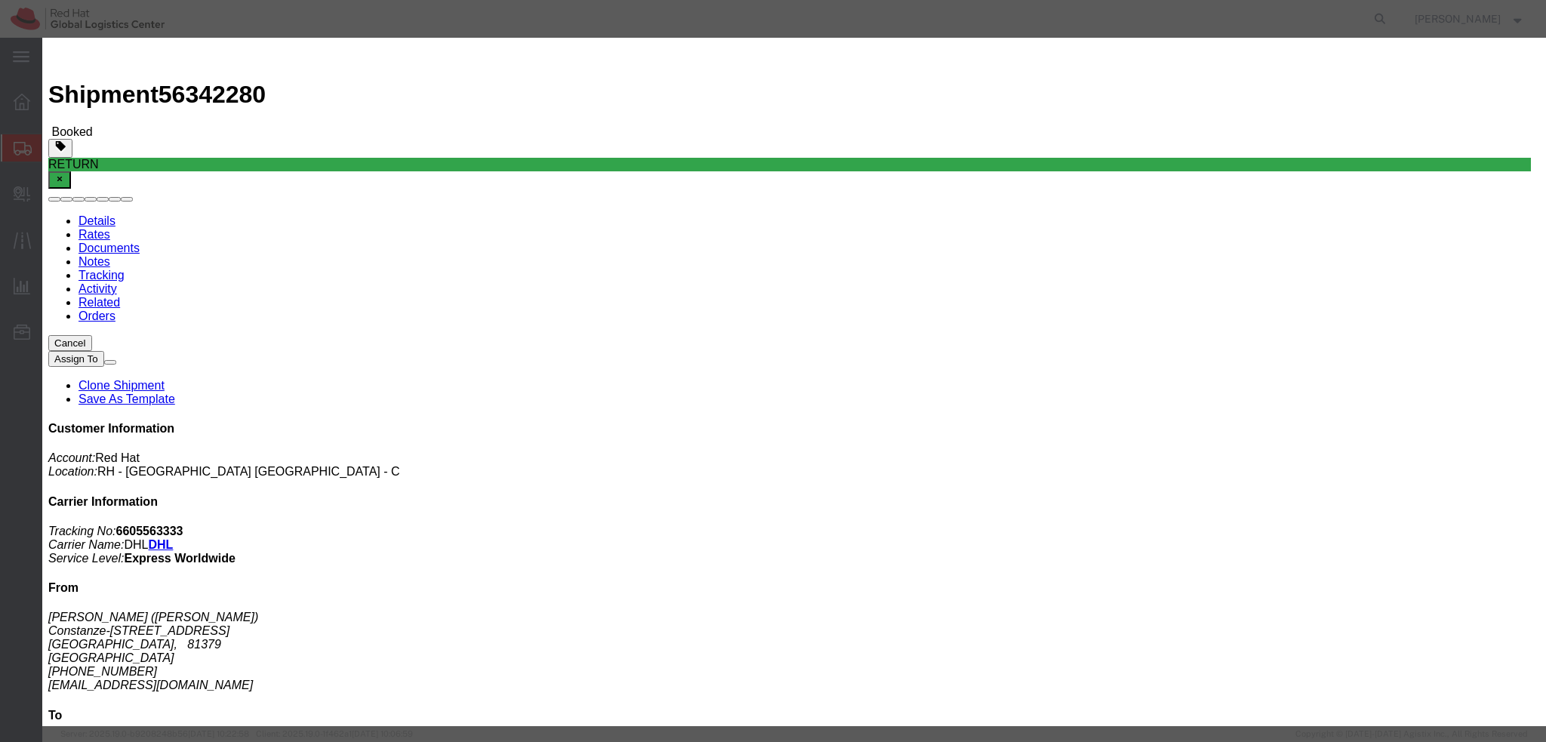
click button "Yes"
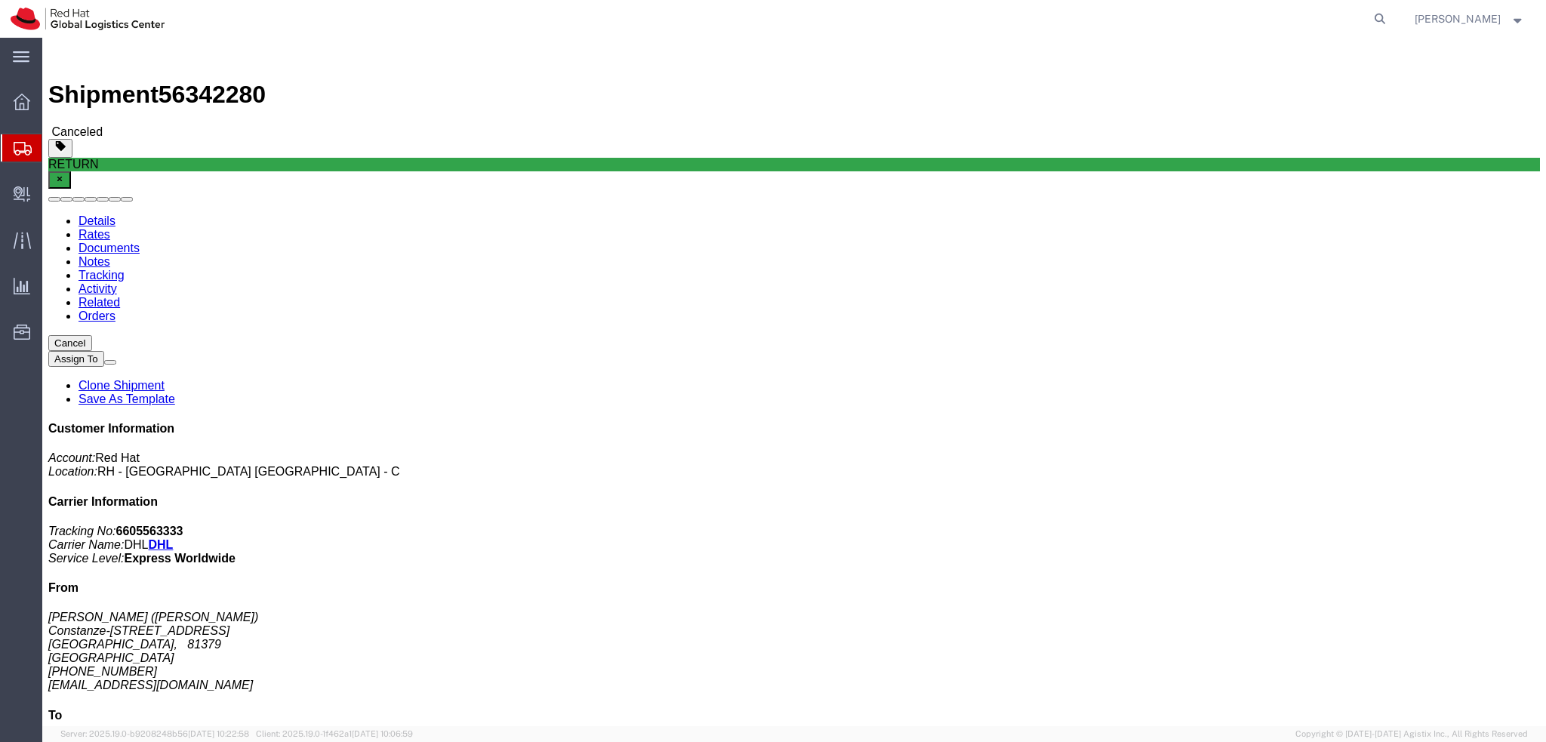
click div
click address "[PERSON_NAME] ([PERSON_NAME]) [STREET_ADDRESS] [PHONE_NUMBER] [EMAIL_ADDRESS][D…"
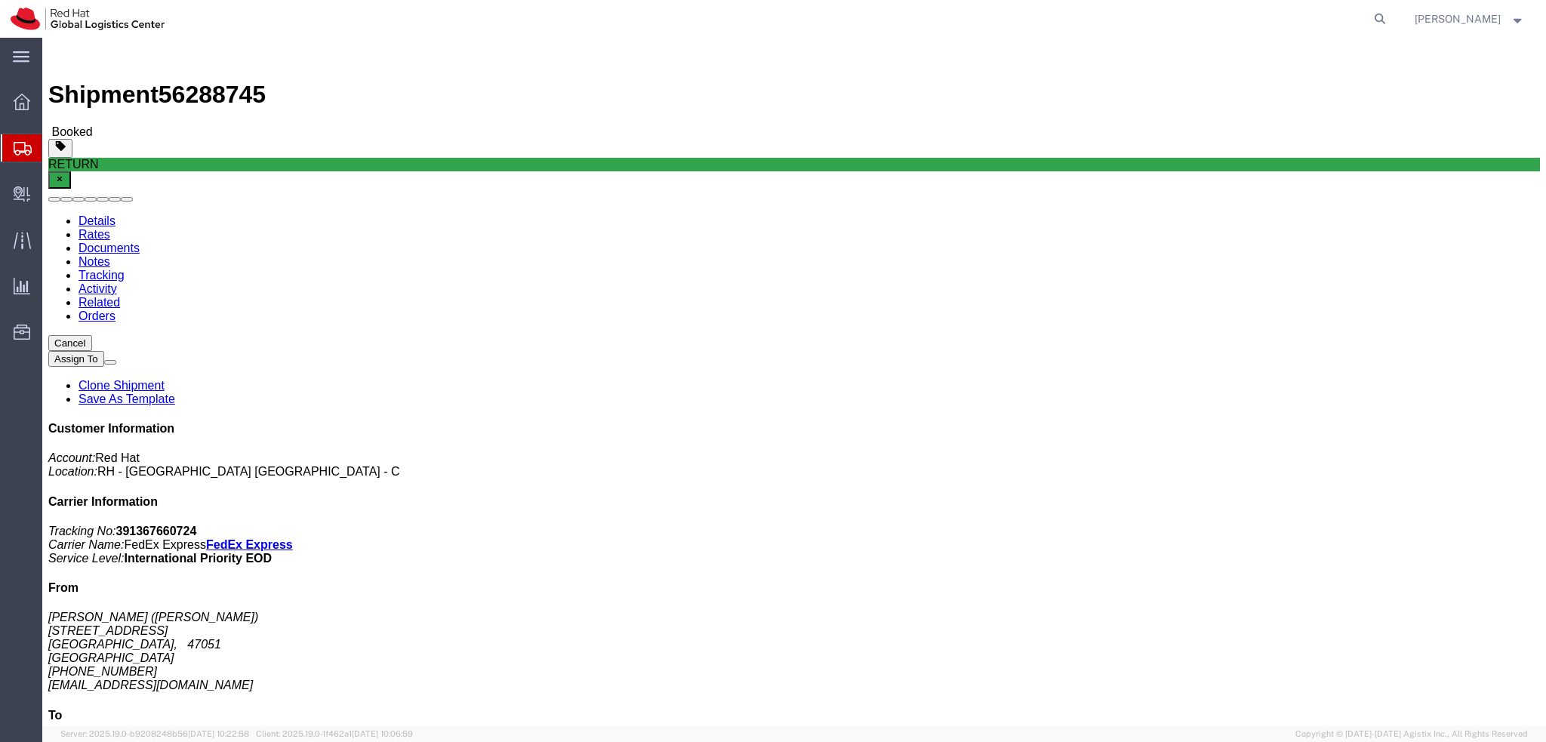
copy address "[EMAIL_ADDRESS][DOMAIN_NAME]"
click button "Cancel"
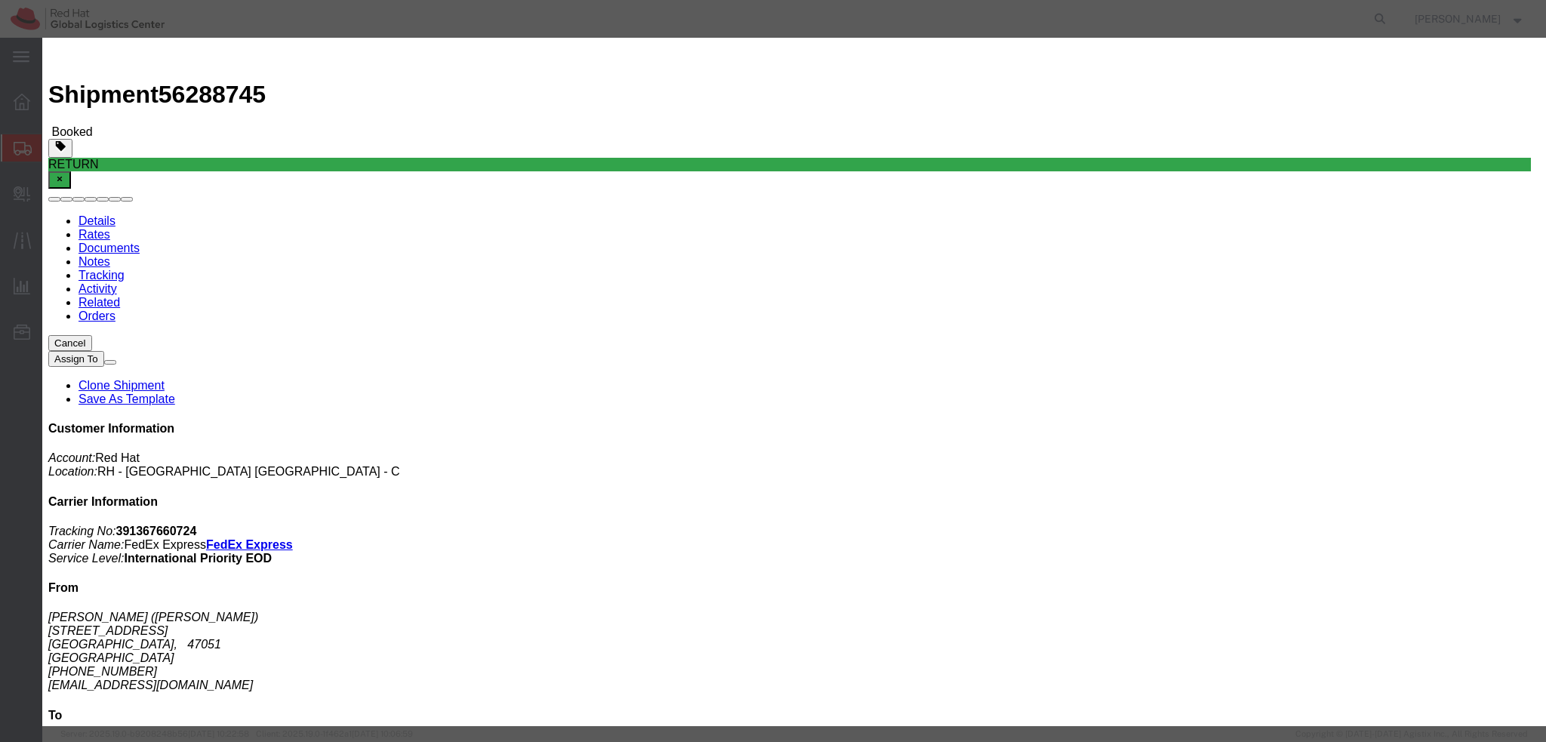
click button "Yes"
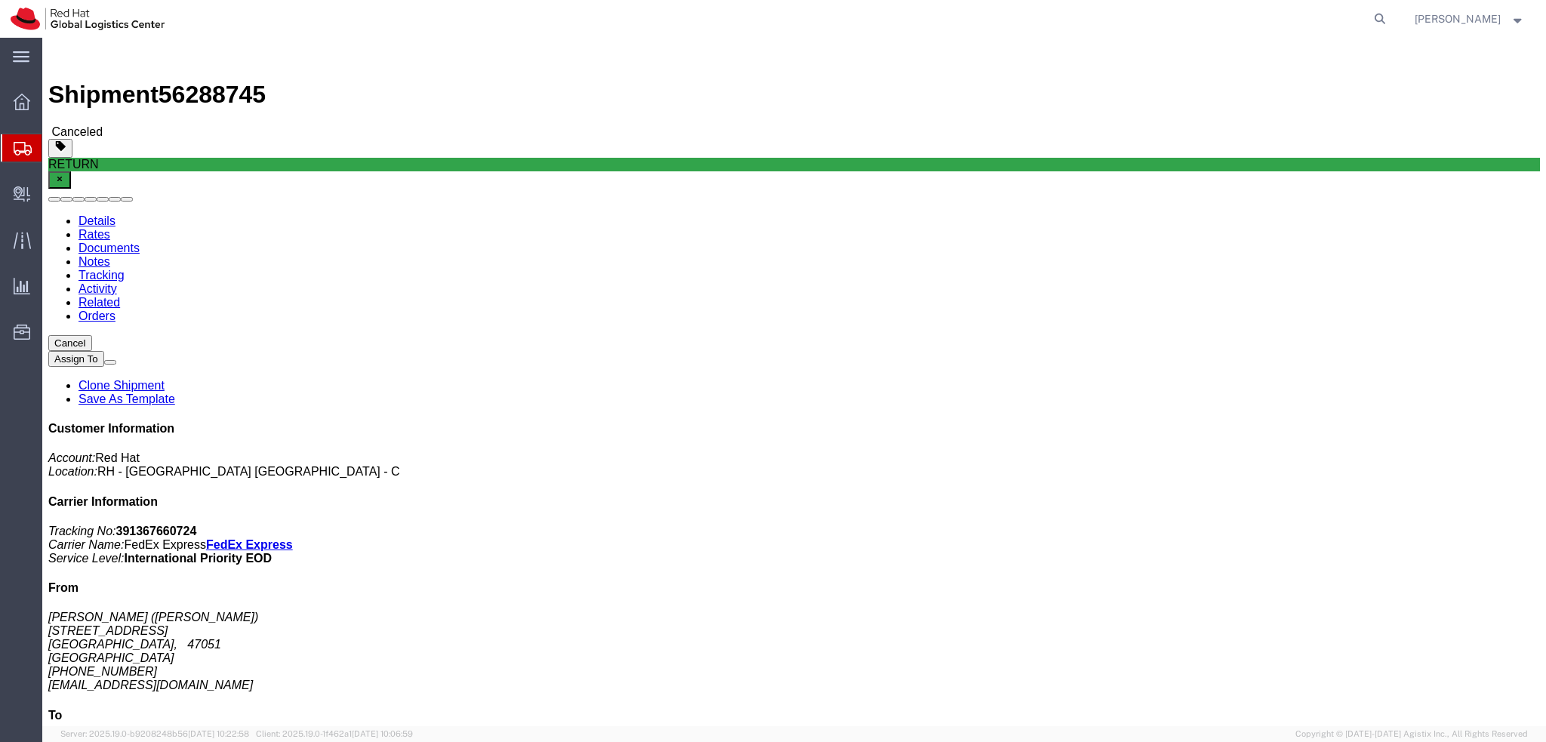
click div
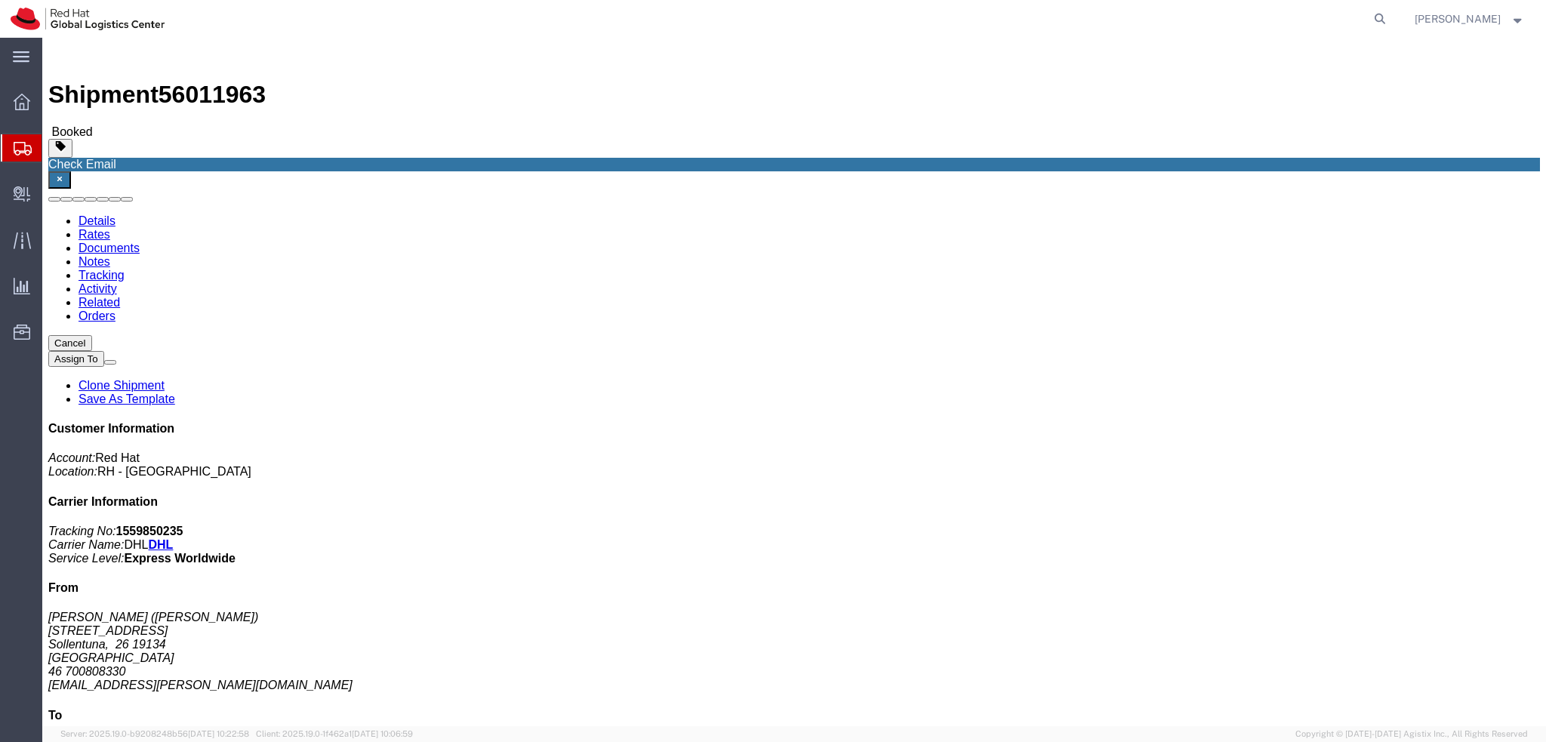
click button "Cancel"
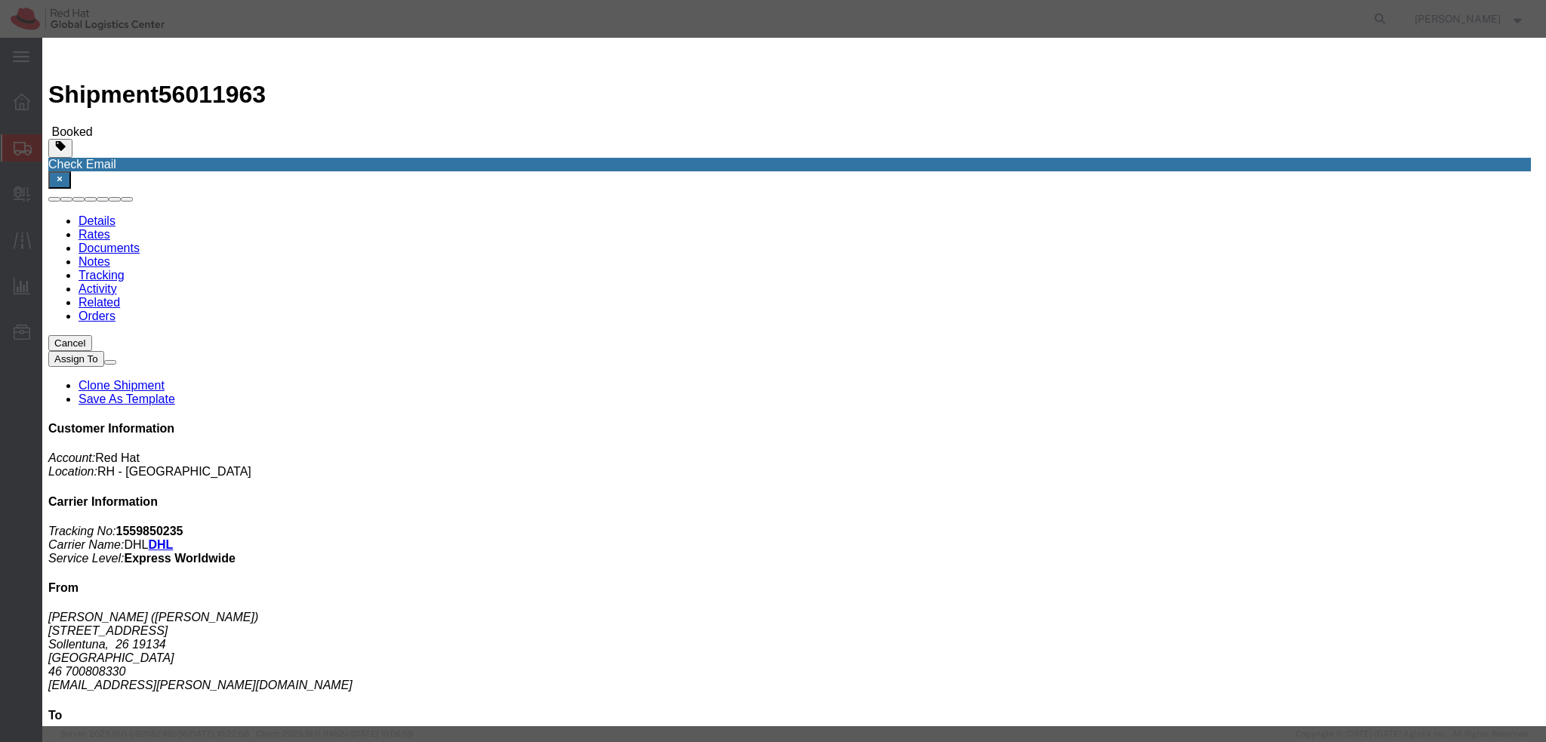
click button "Yes"
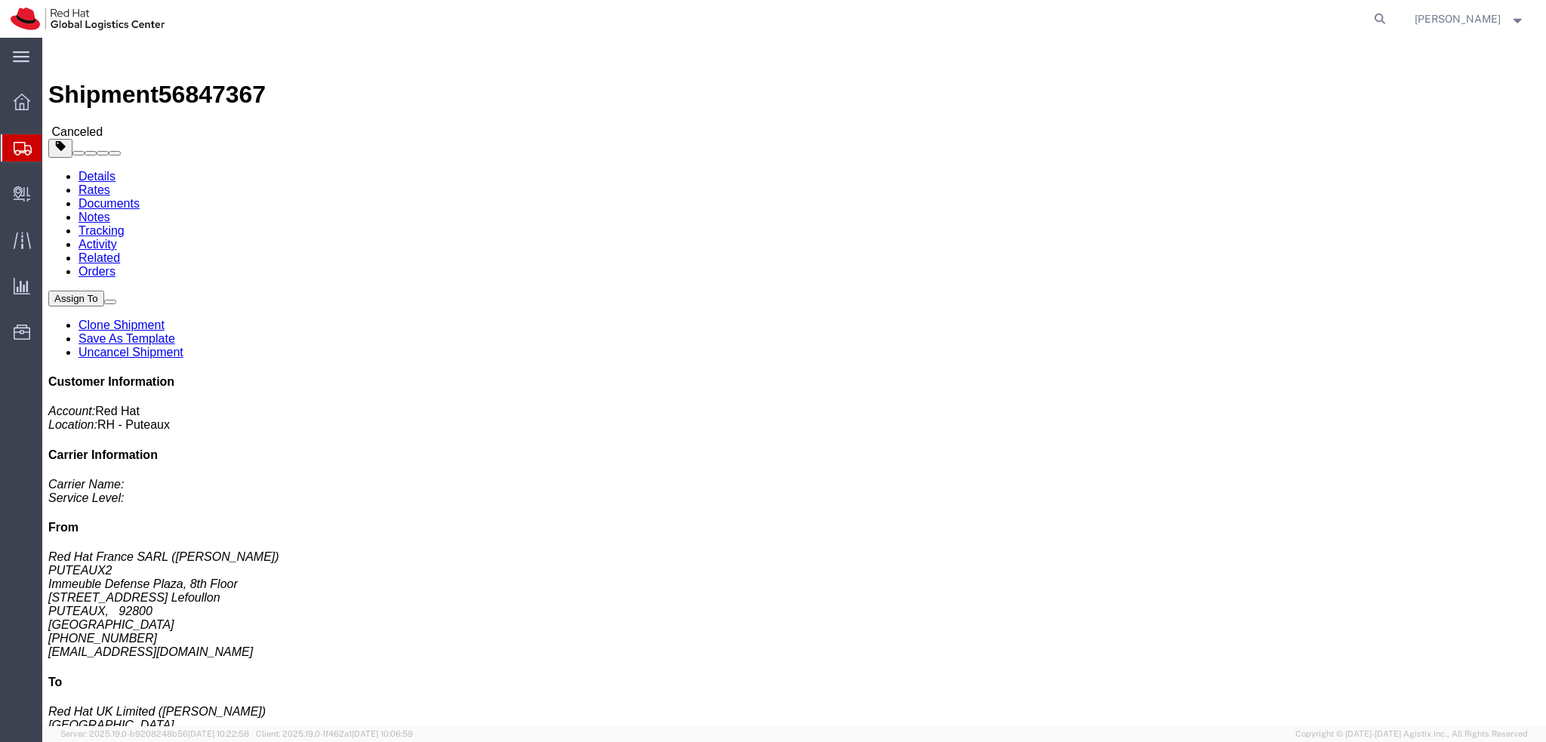
click link "Documents"
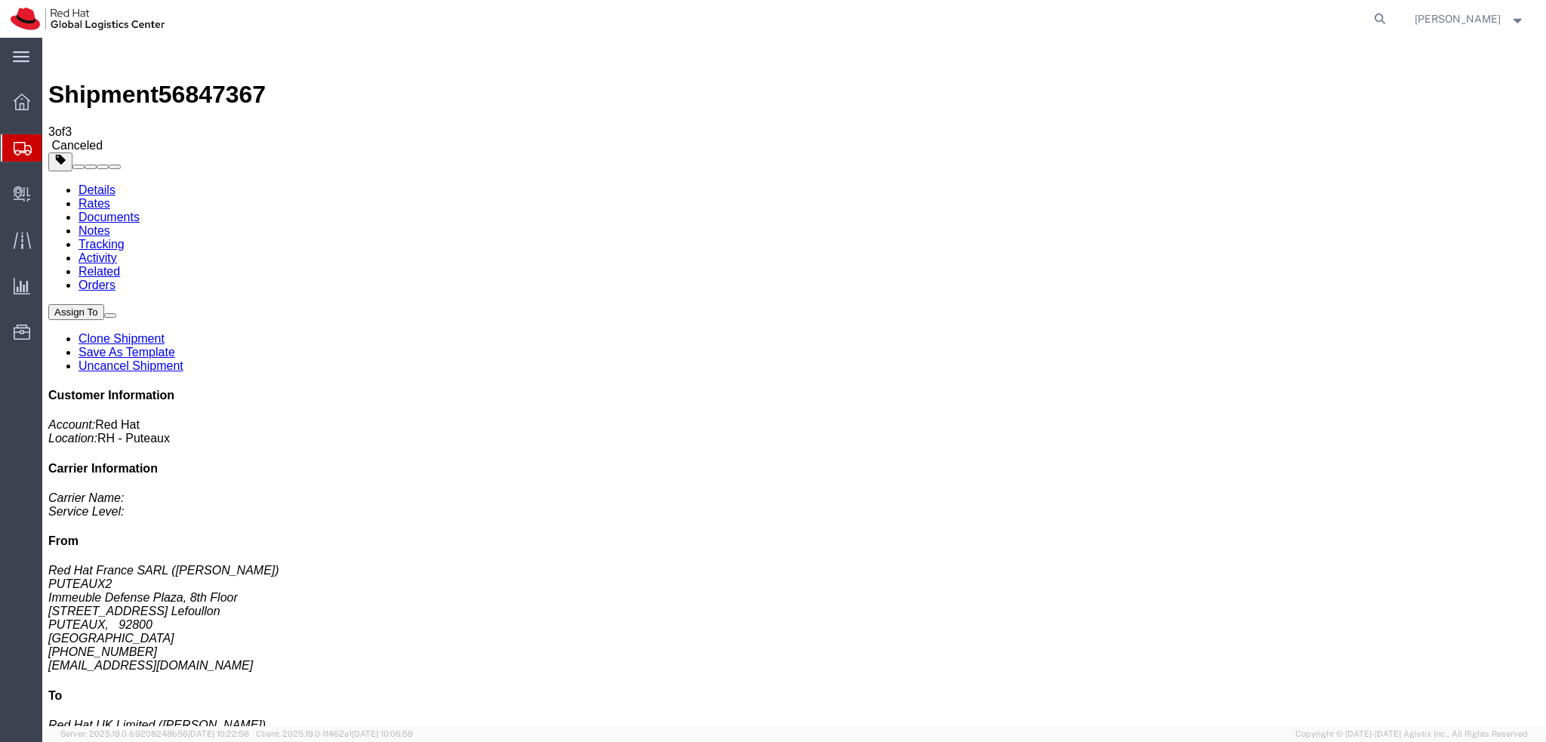
click at [117, 251] on link "Activity" at bounding box center [98, 257] width 38 height 13
click at [57, 62] on img at bounding box center [57, 53] width 18 height 18
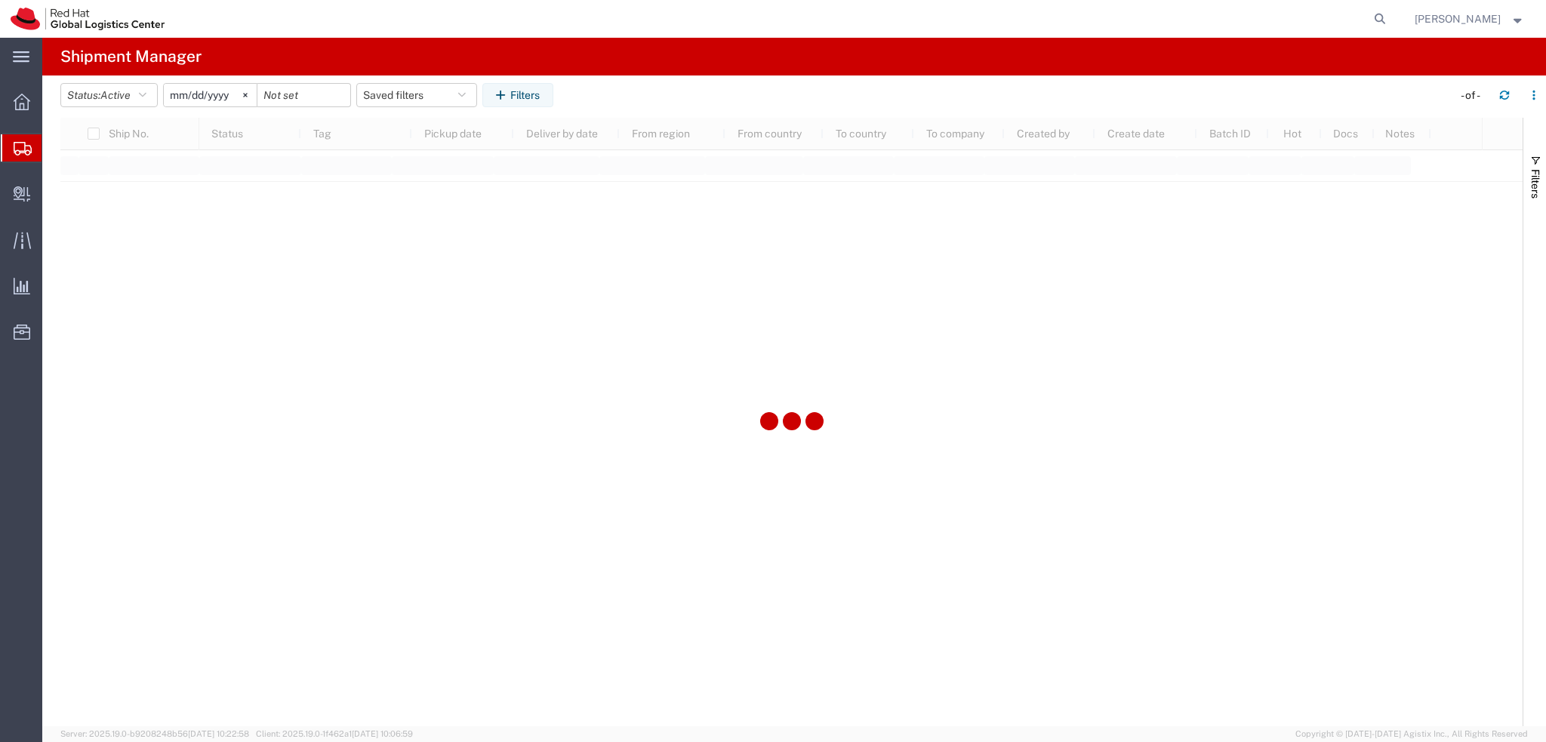
type input "[DATE]"
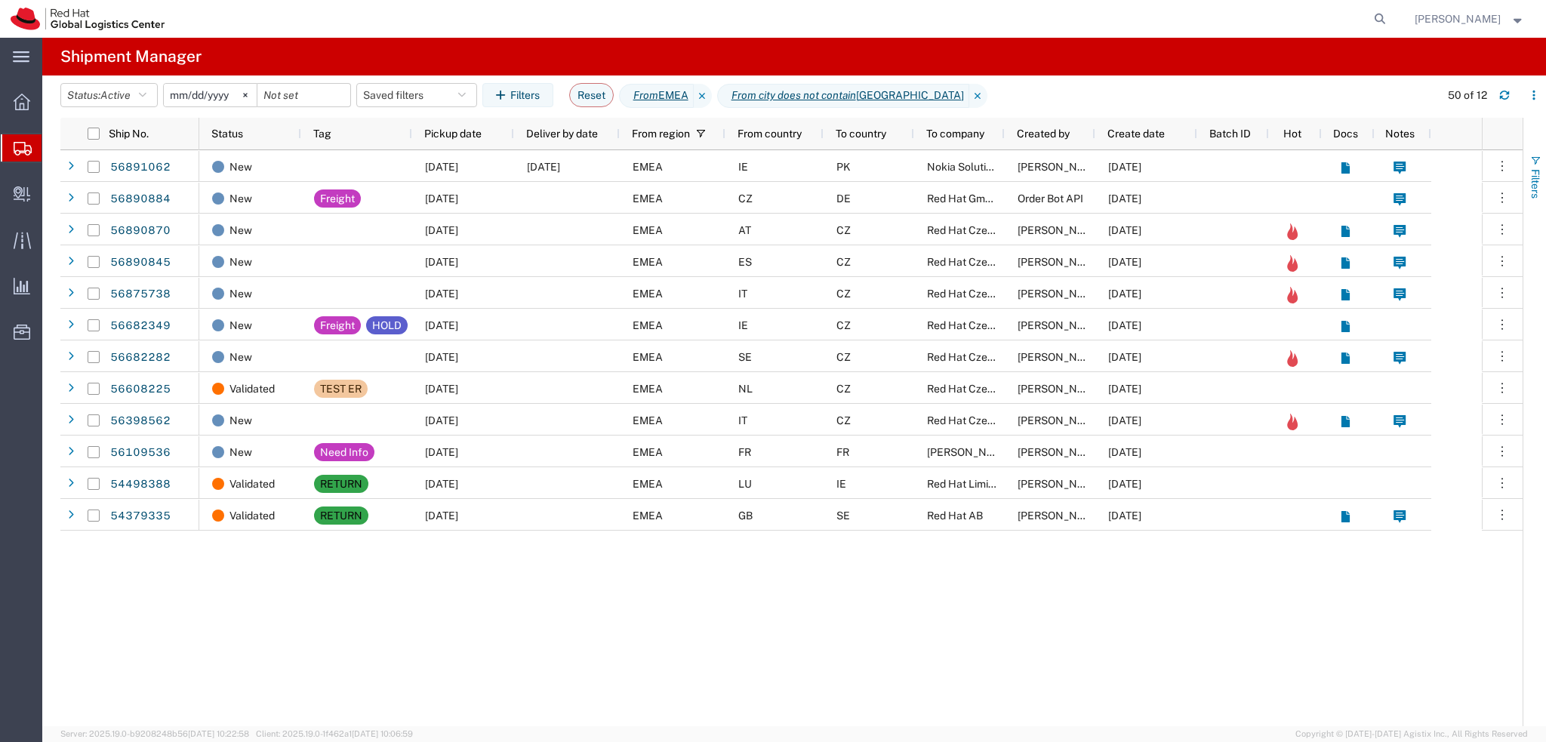
click at [1526, 190] on button "Filters" at bounding box center [1534, 177] width 23 height 82
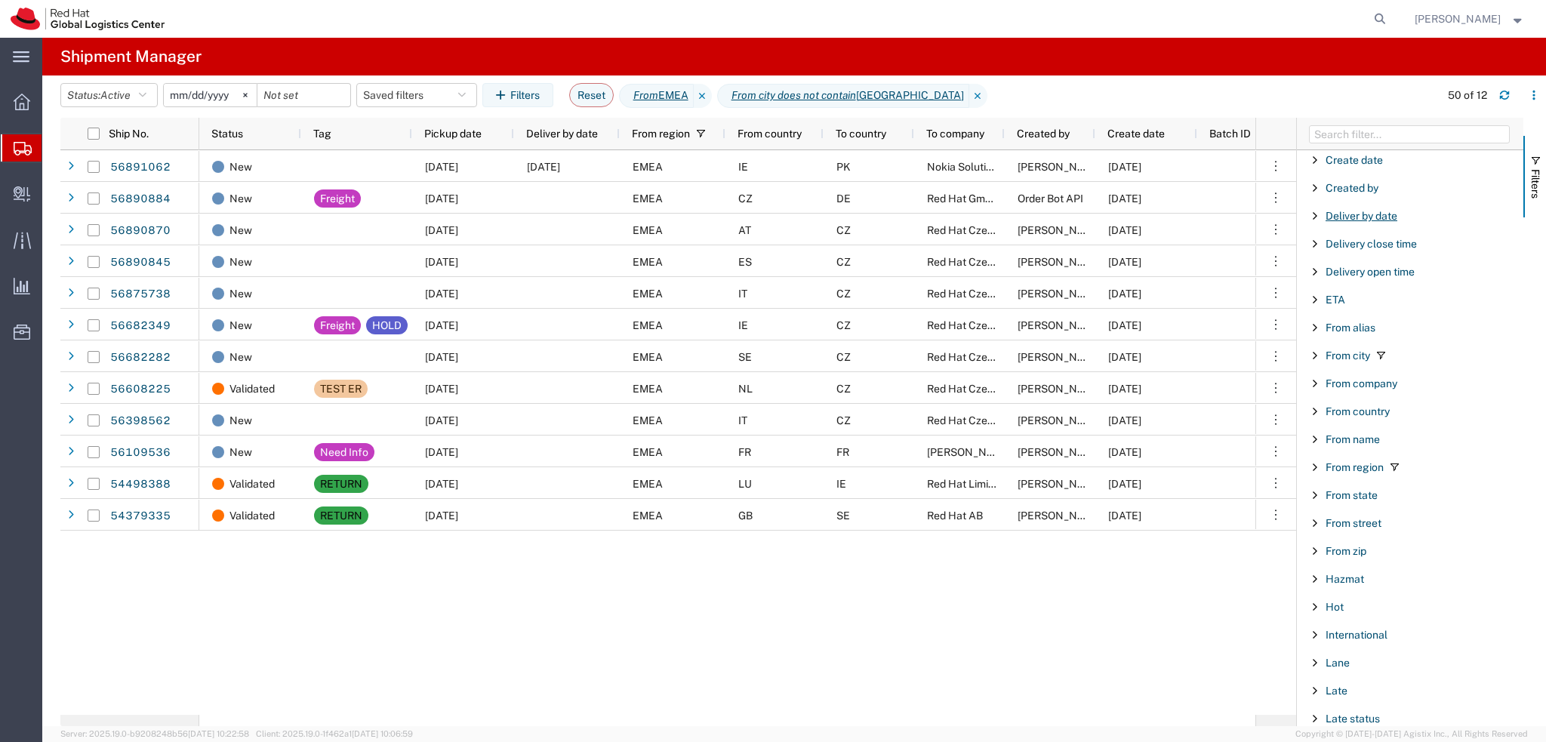
scroll to position [302, 0]
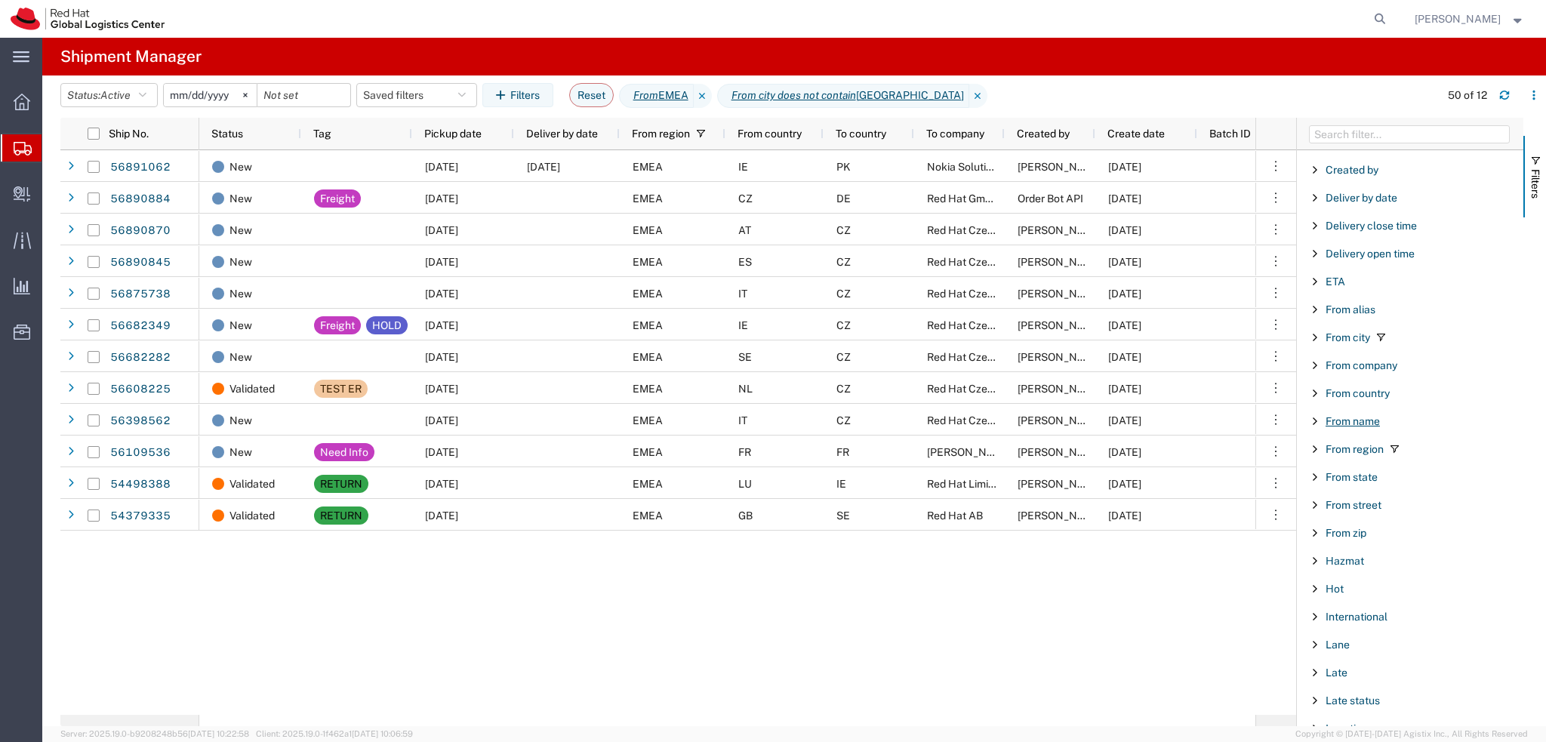
click at [1344, 417] on span "From name" at bounding box center [1353, 421] width 54 height 12
click at [1381, 479] on input "Filter Value" at bounding box center [1415, 485] width 198 height 18
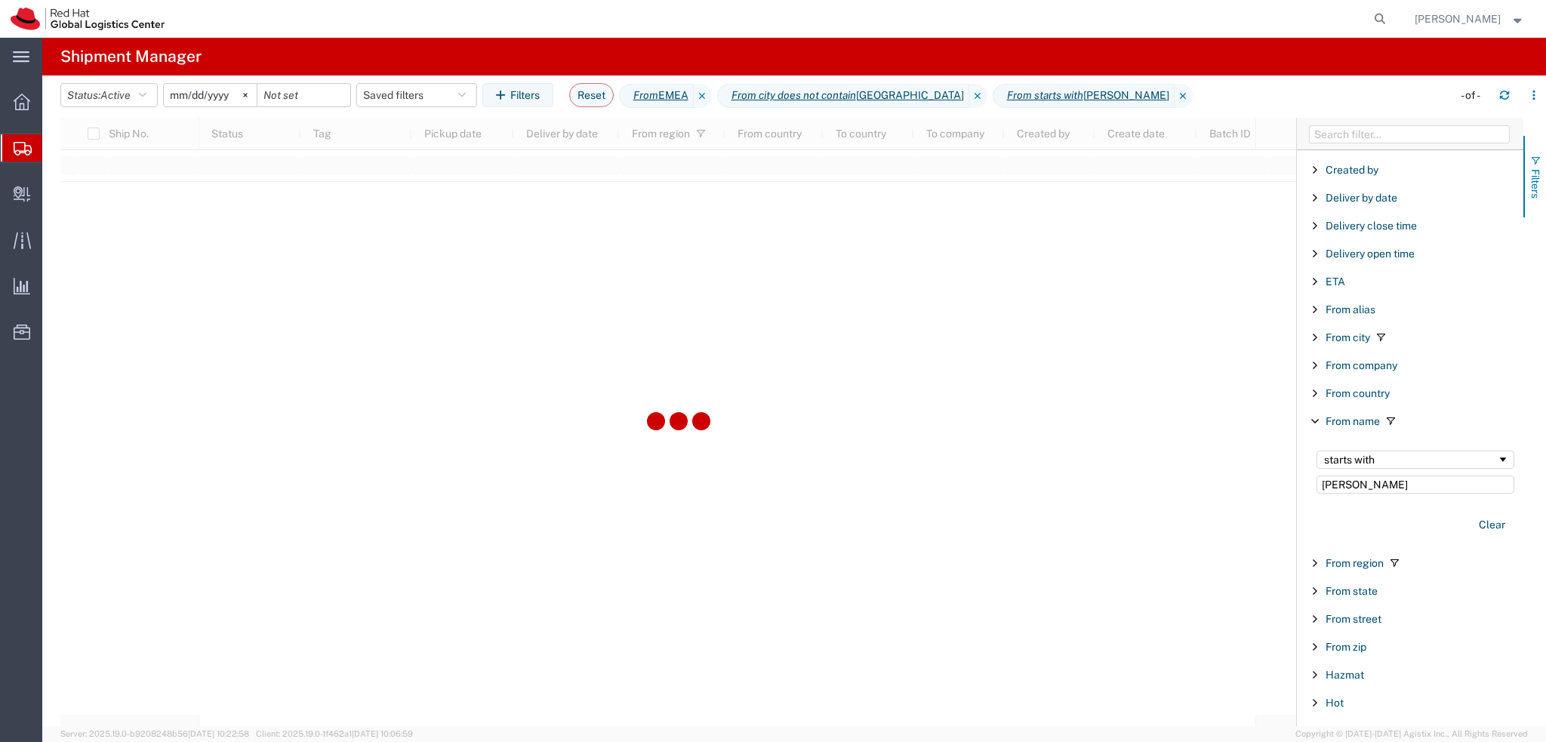
type input "[PERSON_NAME]"
click at [1532, 176] on span "Filters" at bounding box center [1535, 183] width 12 height 29
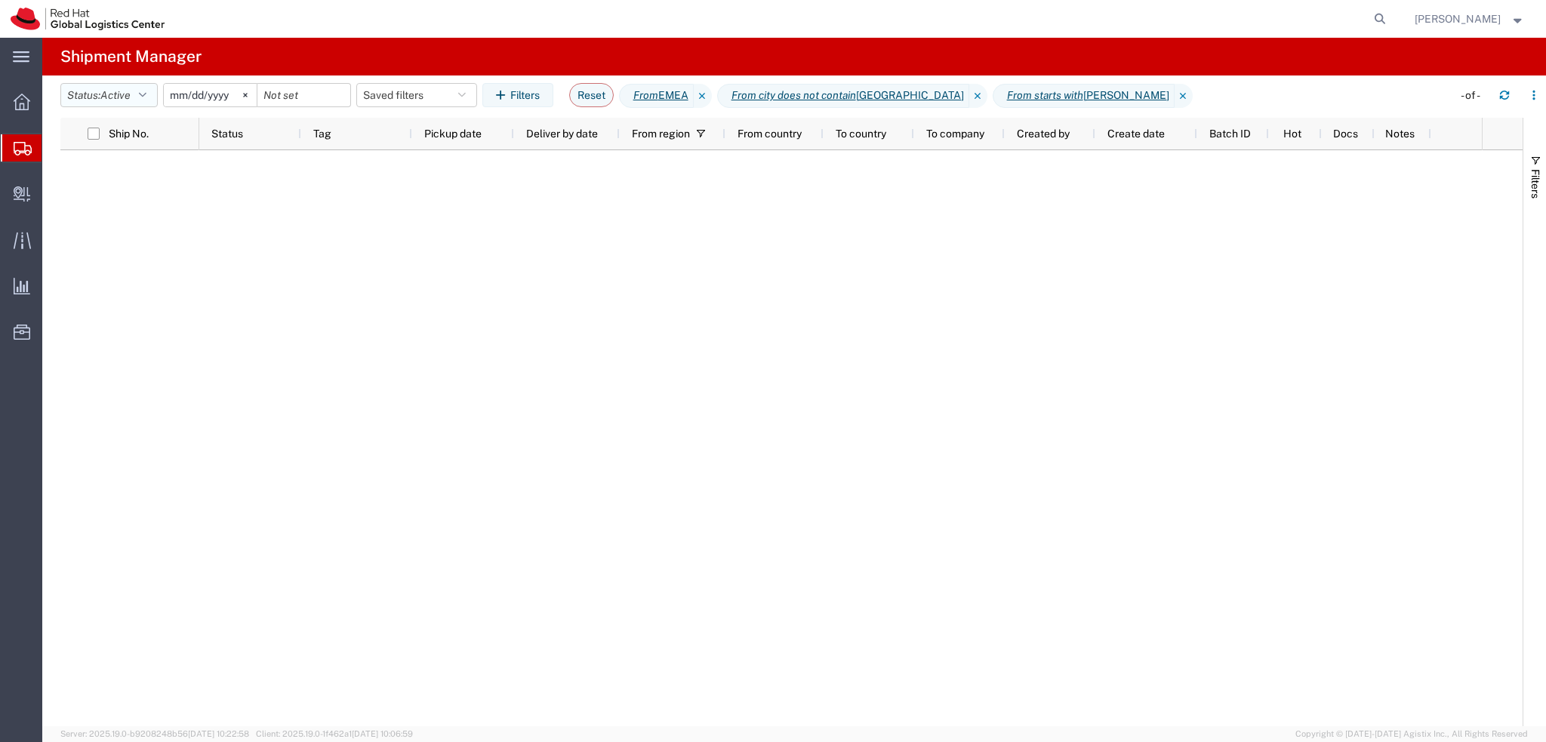
click at [116, 97] on span "Active" at bounding box center [115, 95] width 30 height 12
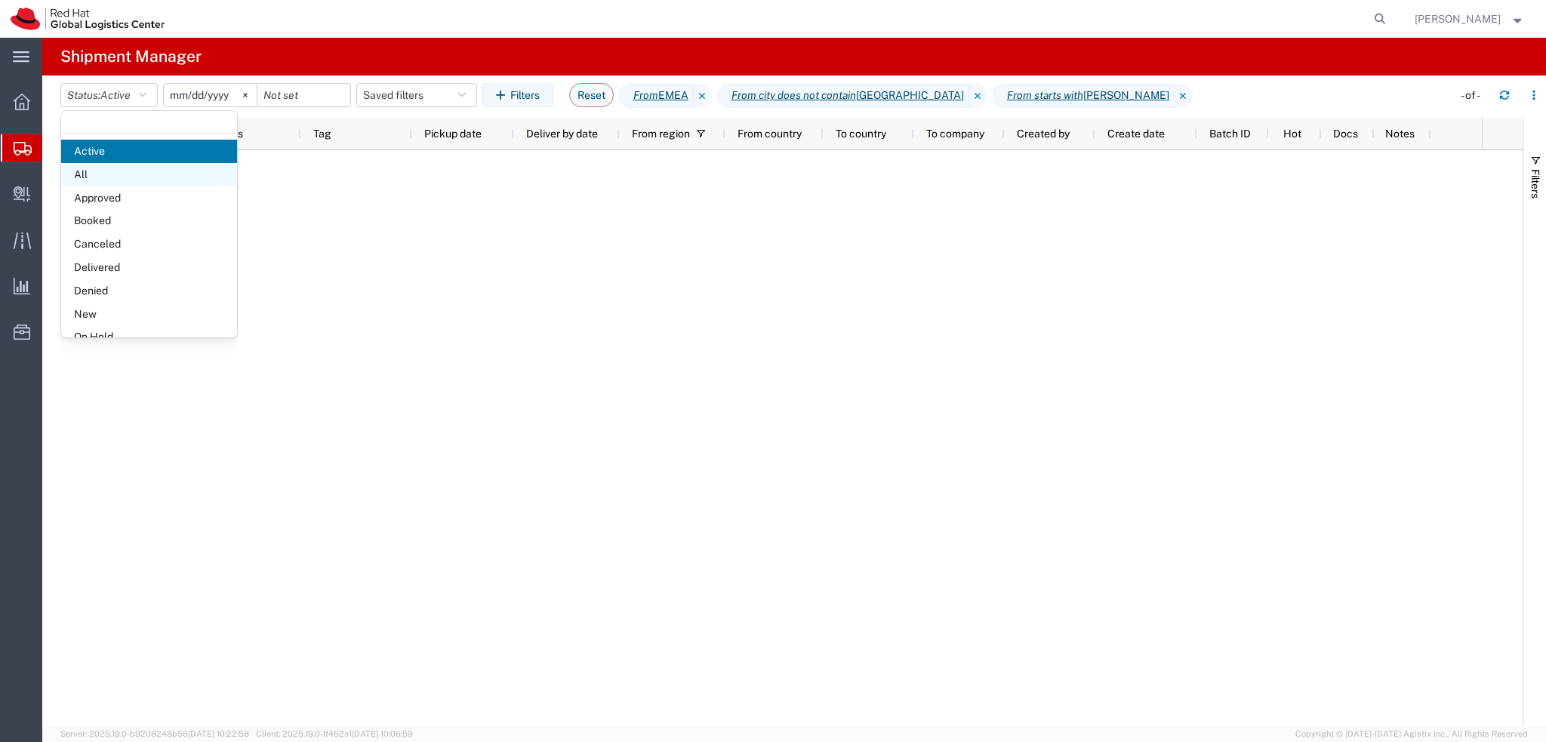
click at [125, 176] on span "All" at bounding box center [149, 174] width 176 height 23
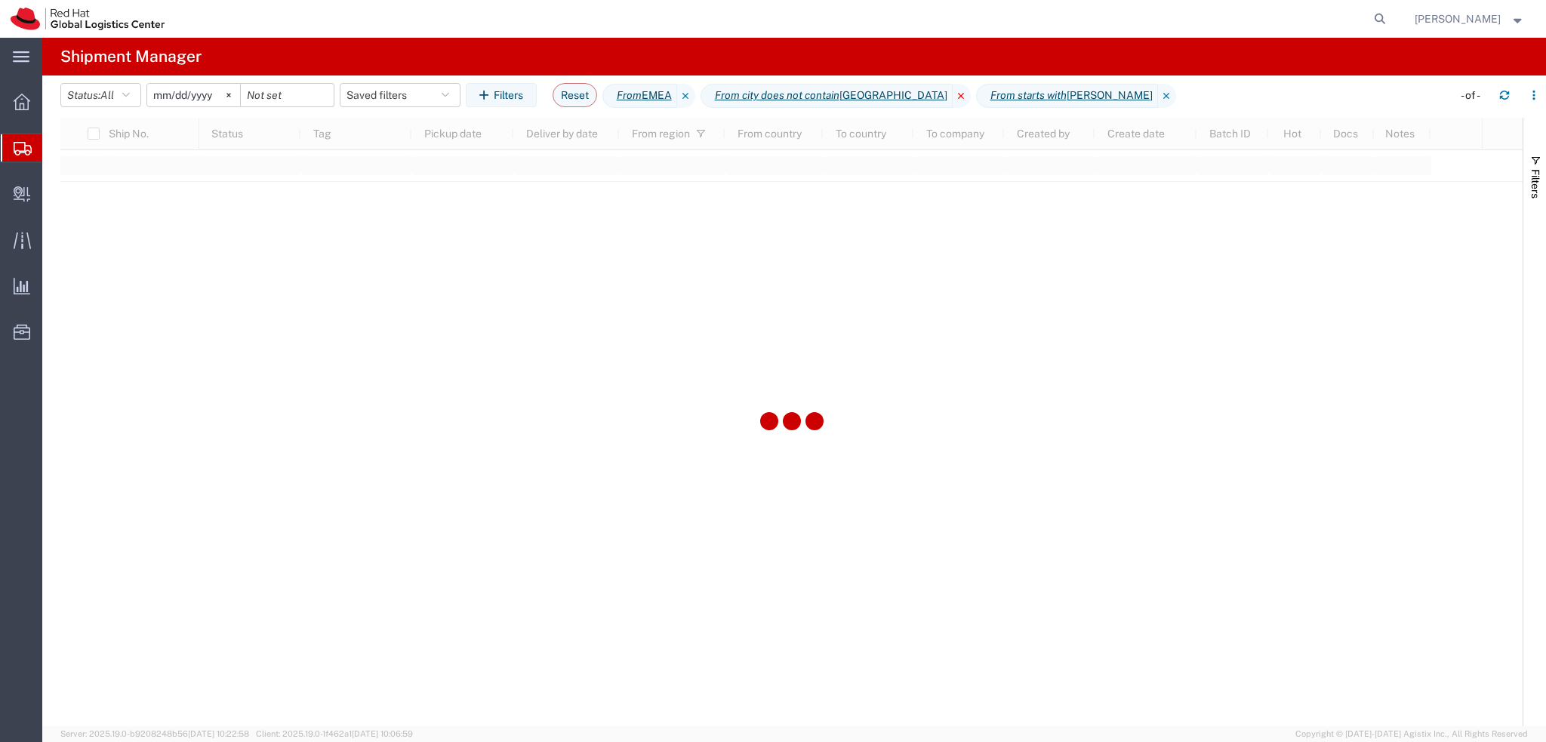
click at [953, 100] on icon at bounding box center [962, 96] width 18 height 24
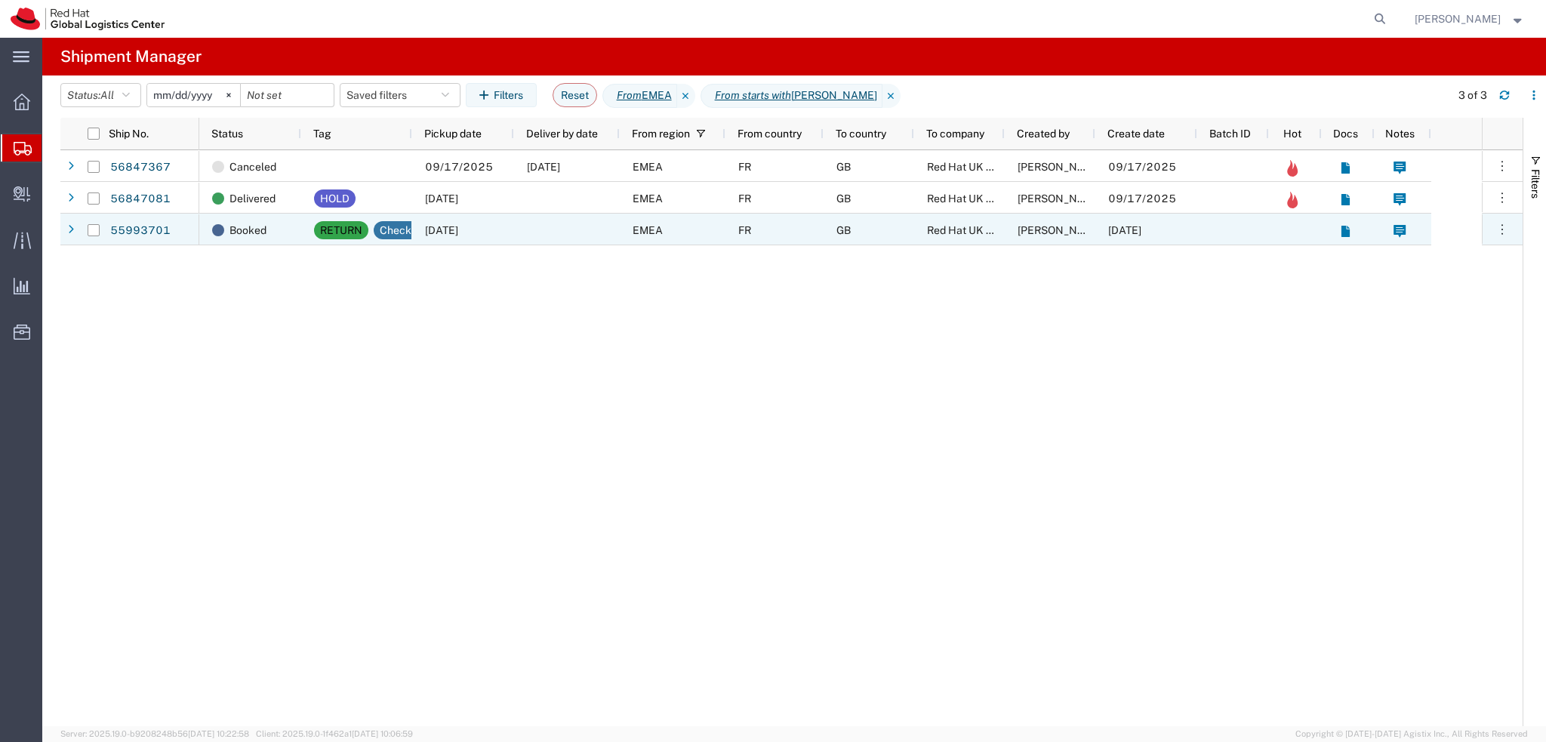
click at [532, 232] on div at bounding box center [567, 230] width 106 height 32
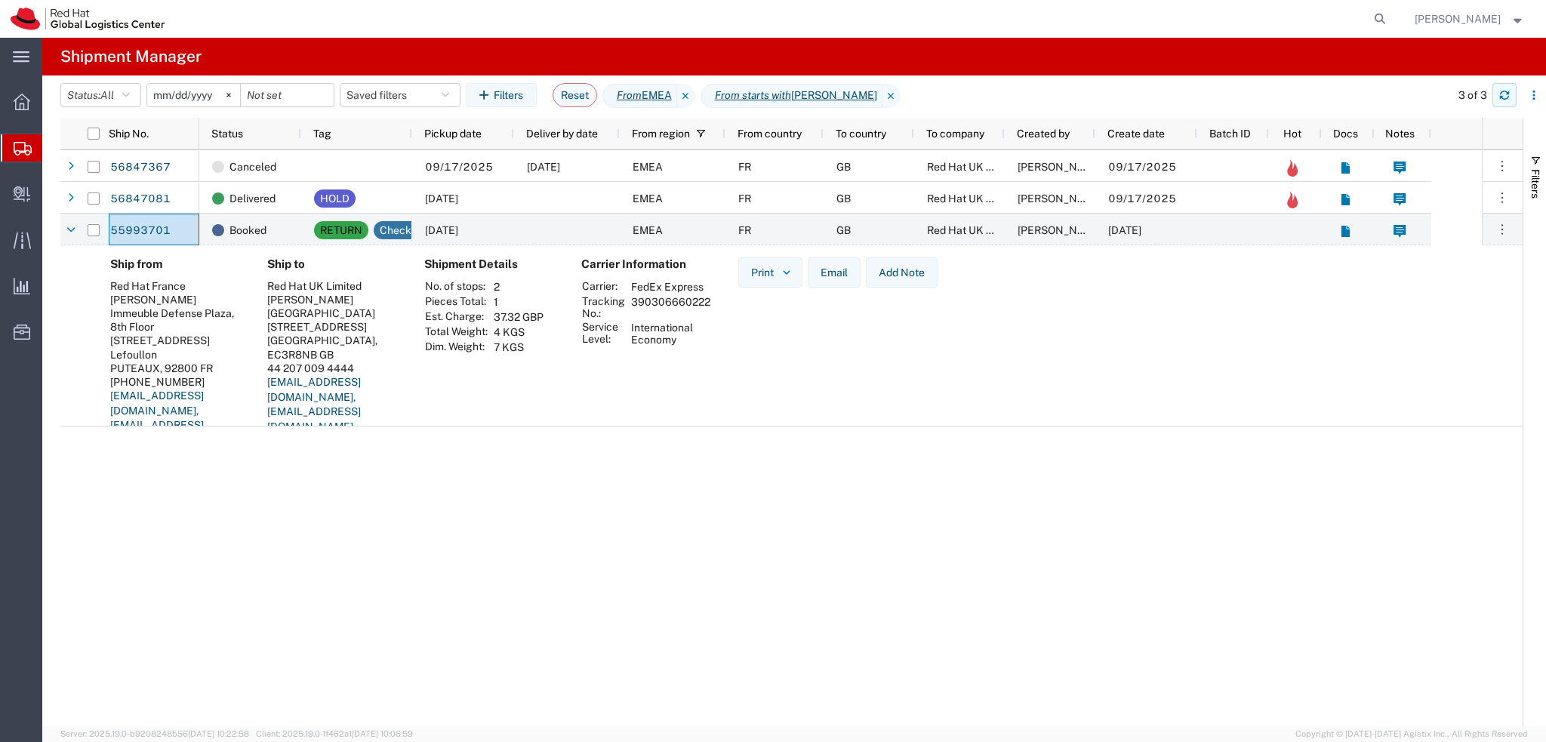
click at [1498, 99] on button "button" at bounding box center [1504, 95] width 24 height 24
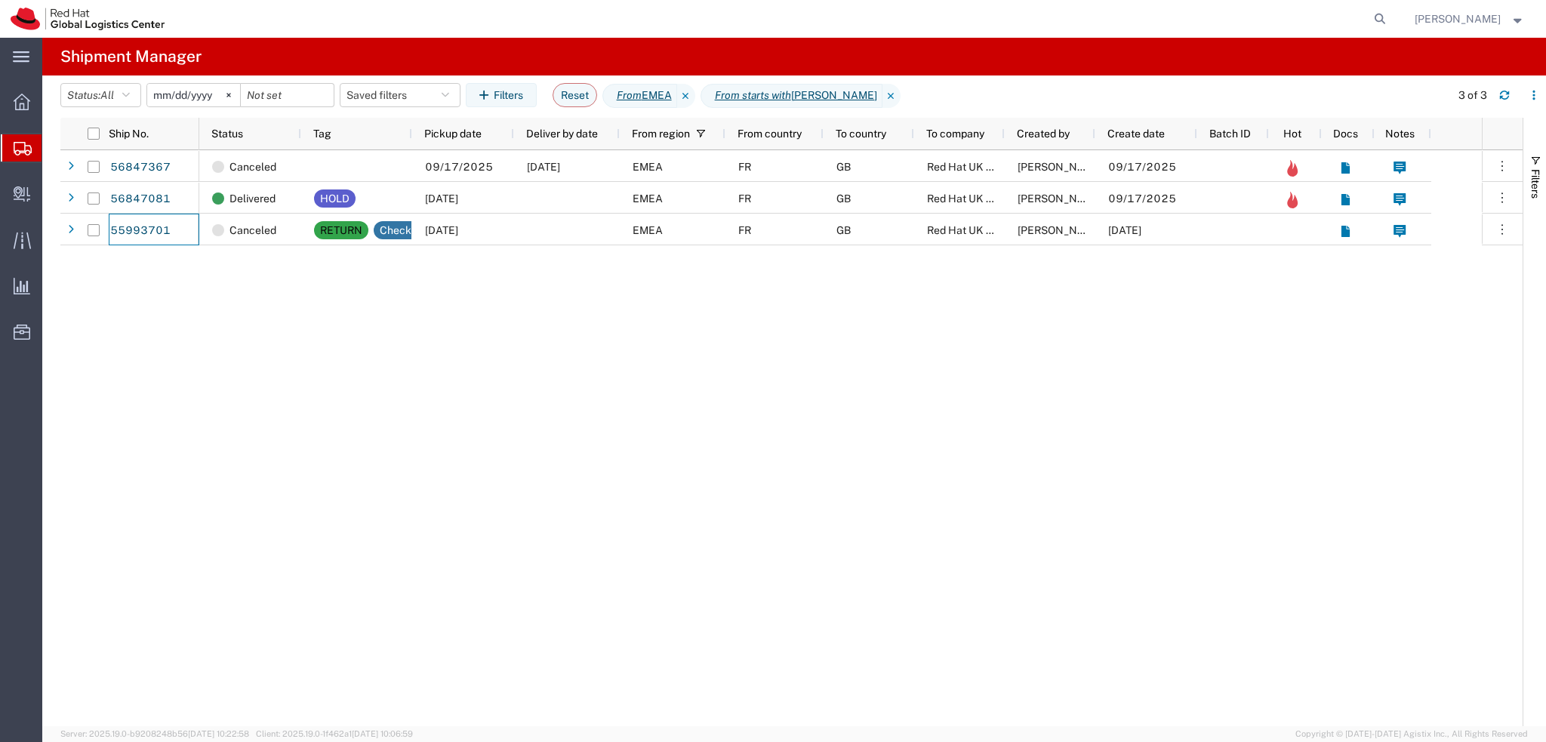
click at [414, 107] on agx-table-filter-chips "Status: All Active All Approved Booked Canceled Delivered Denied New On Hold Pe…" at bounding box center [751, 100] width 1382 height 35
click at [407, 90] on button "Saved filters" at bounding box center [400, 95] width 121 height 24
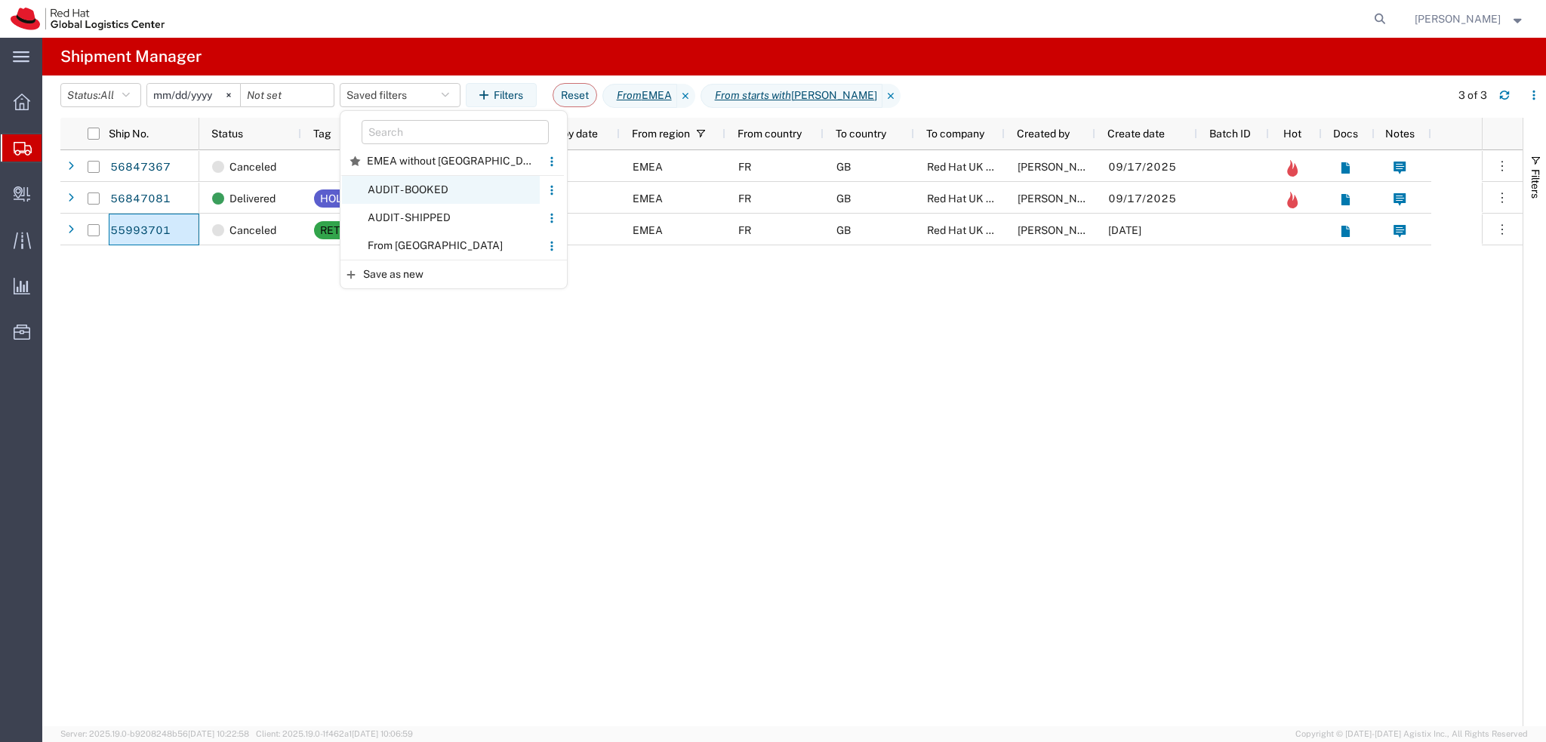
click at [442, 193] on span "AUDIT - BOOKED" at bounding box center [441, 190] width 198 height 28
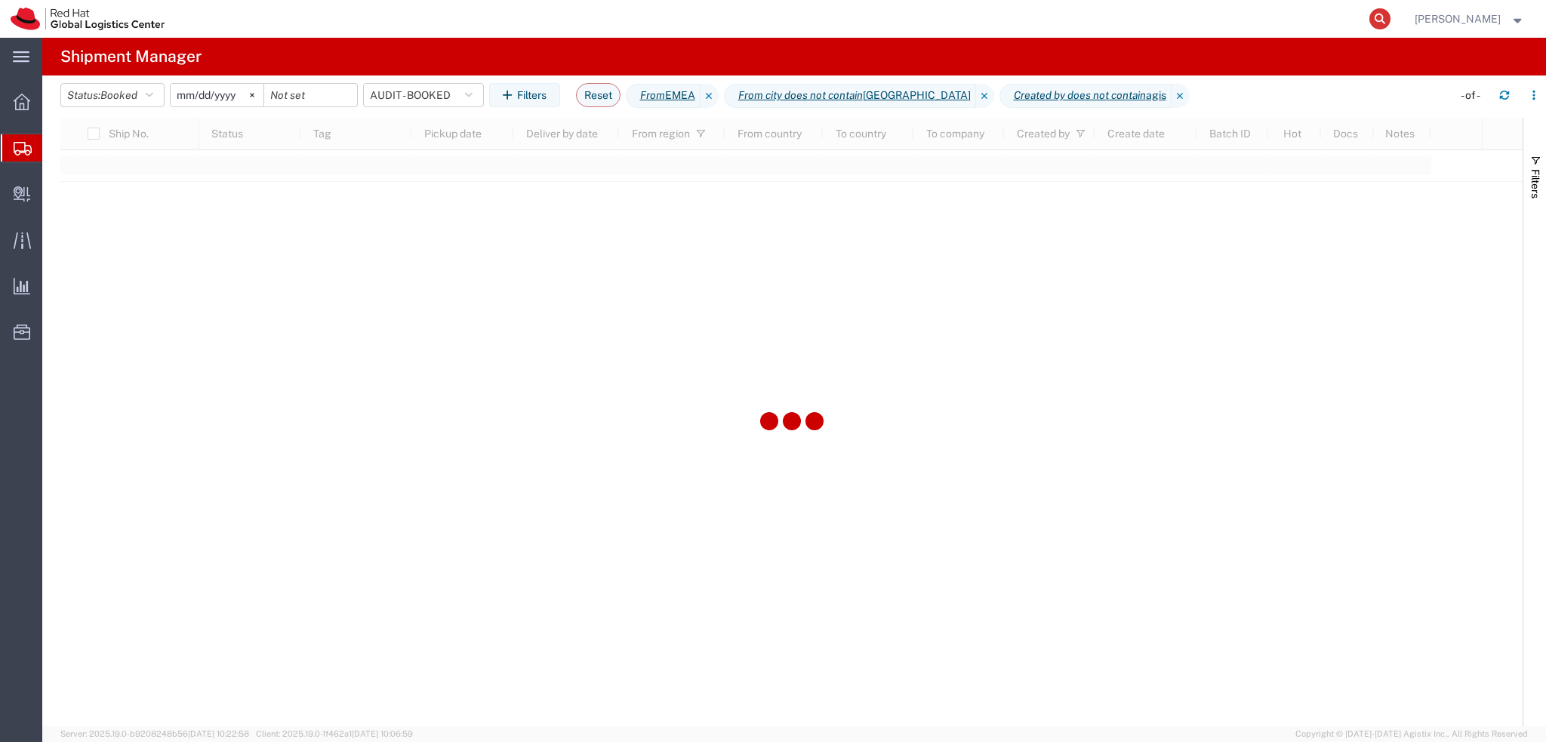
click at [1390, 19] on icon at bounding box center [1379, 18] width 21 height 21
click at [1322, 23] on input "search" at bounding box center [1139, 19] width 459 height 36
paste input "56890762"
type input "56890762"
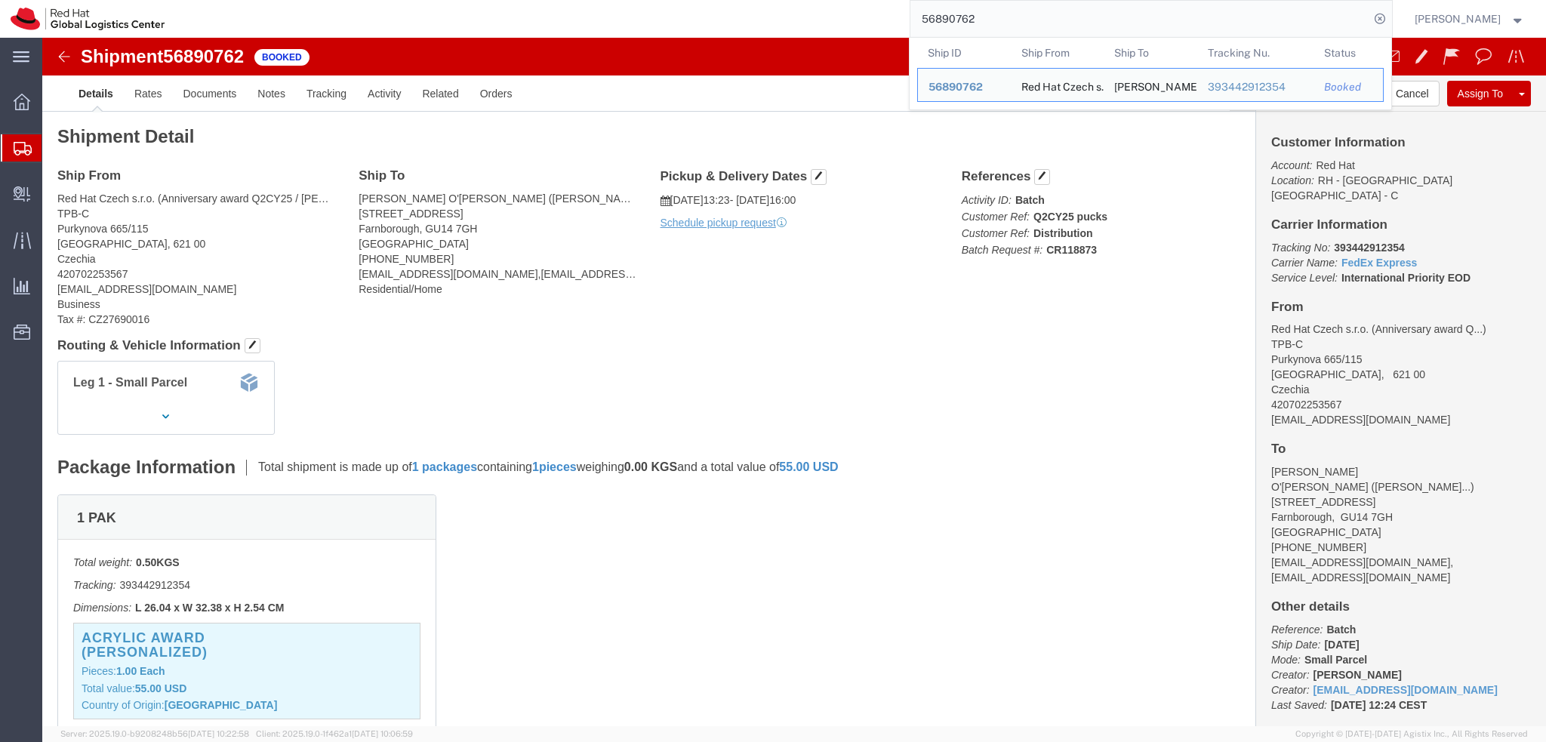
click h4 "Routing & Vehicle Information"
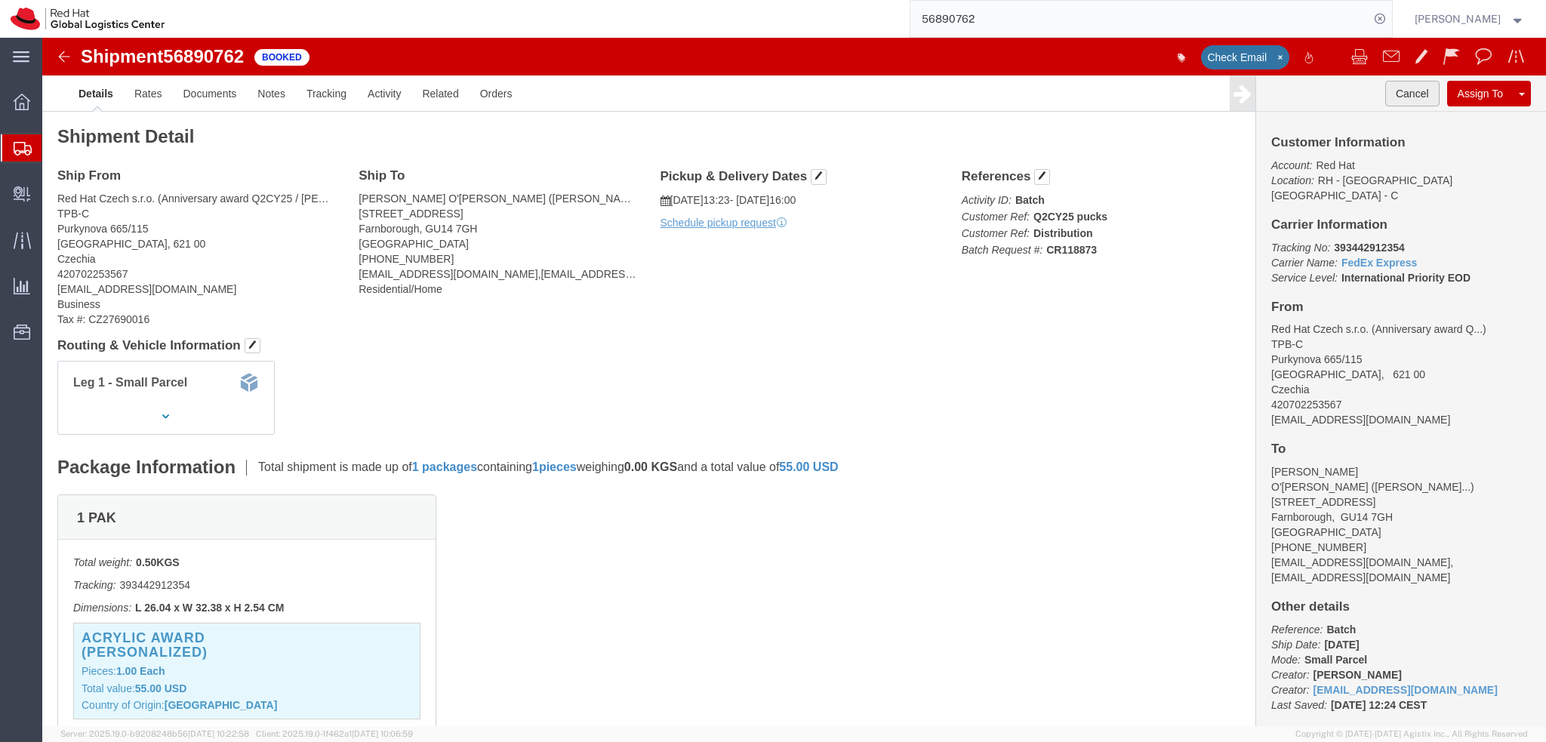
click button "Cancel"
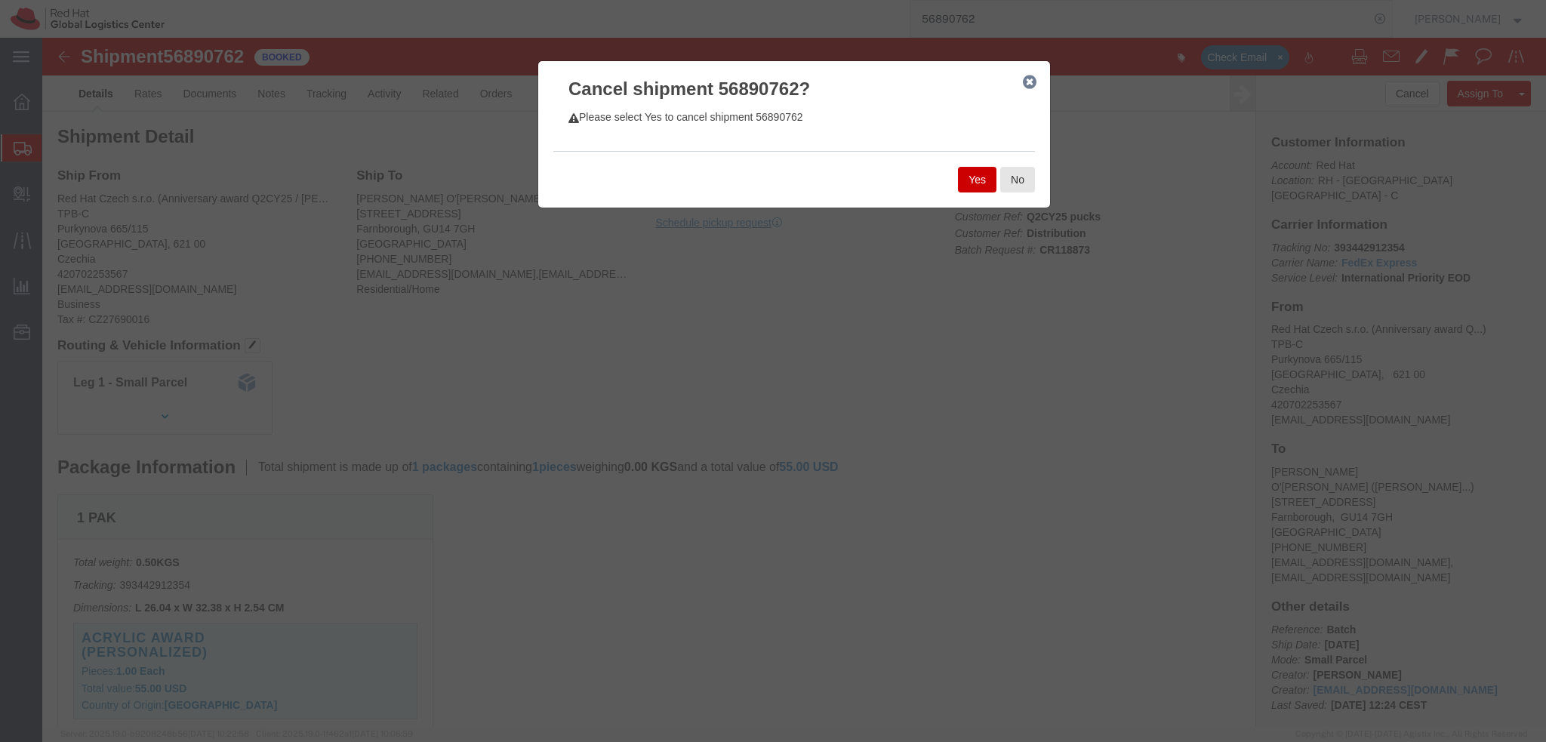
click button "Yes"
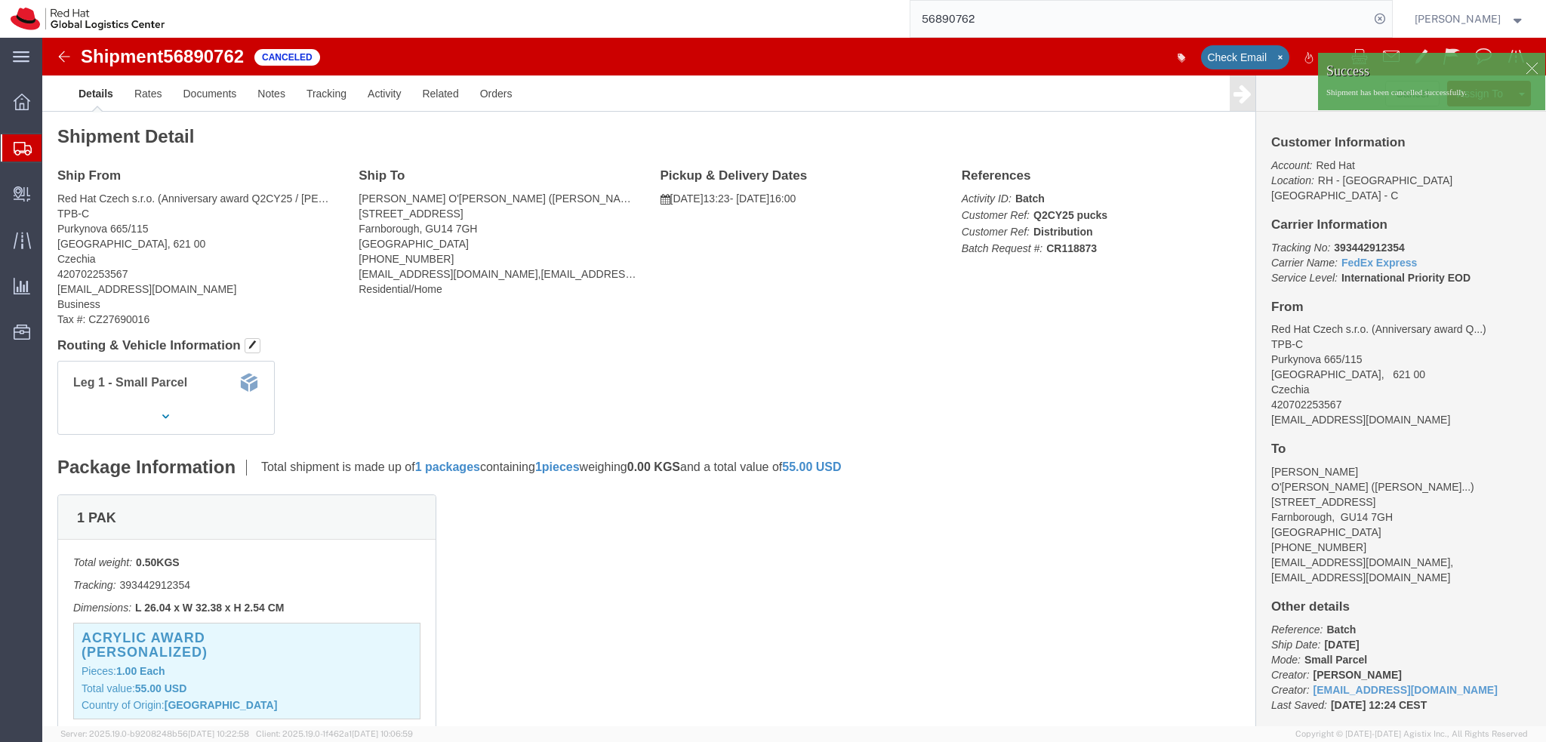
click div
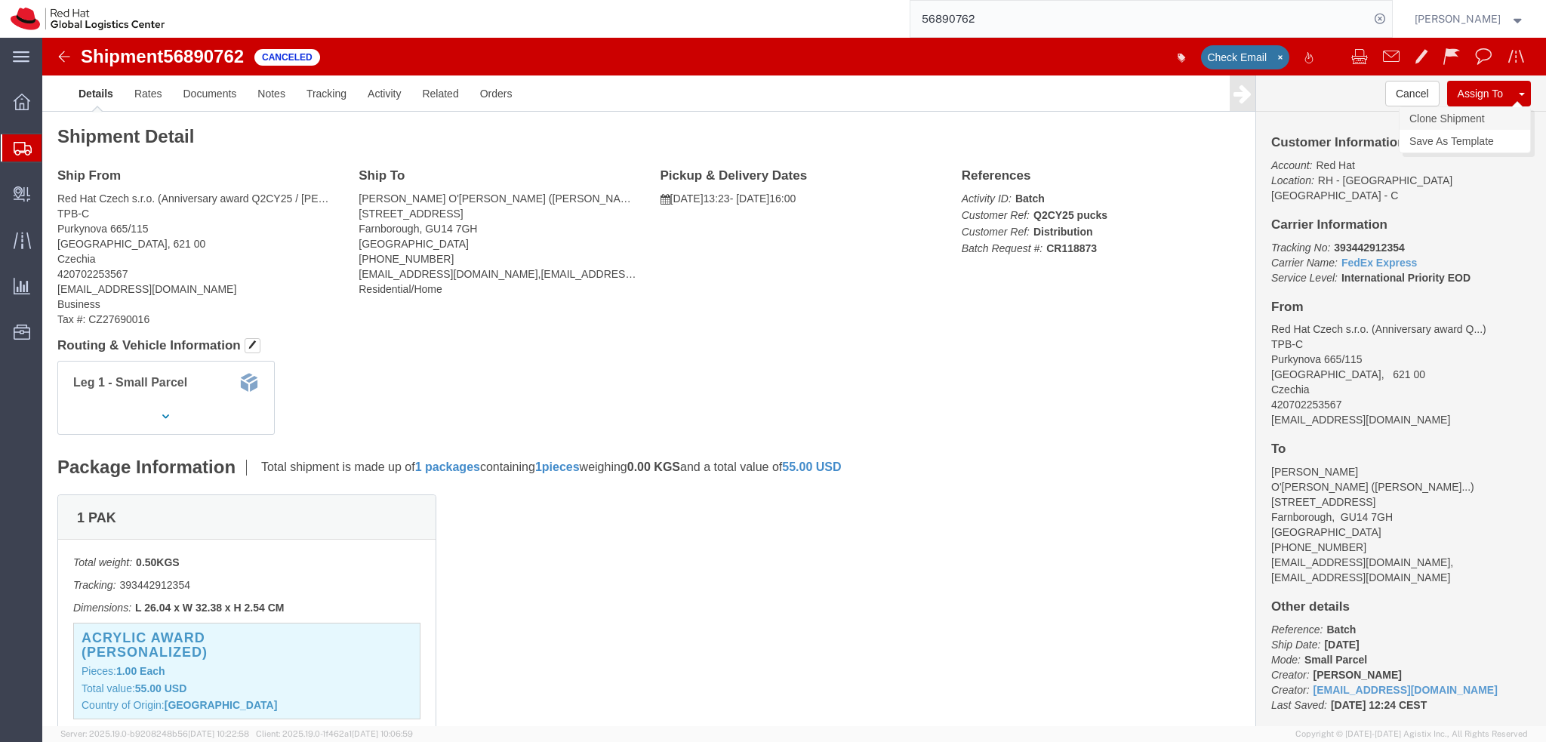
click link "Clone Shipment"
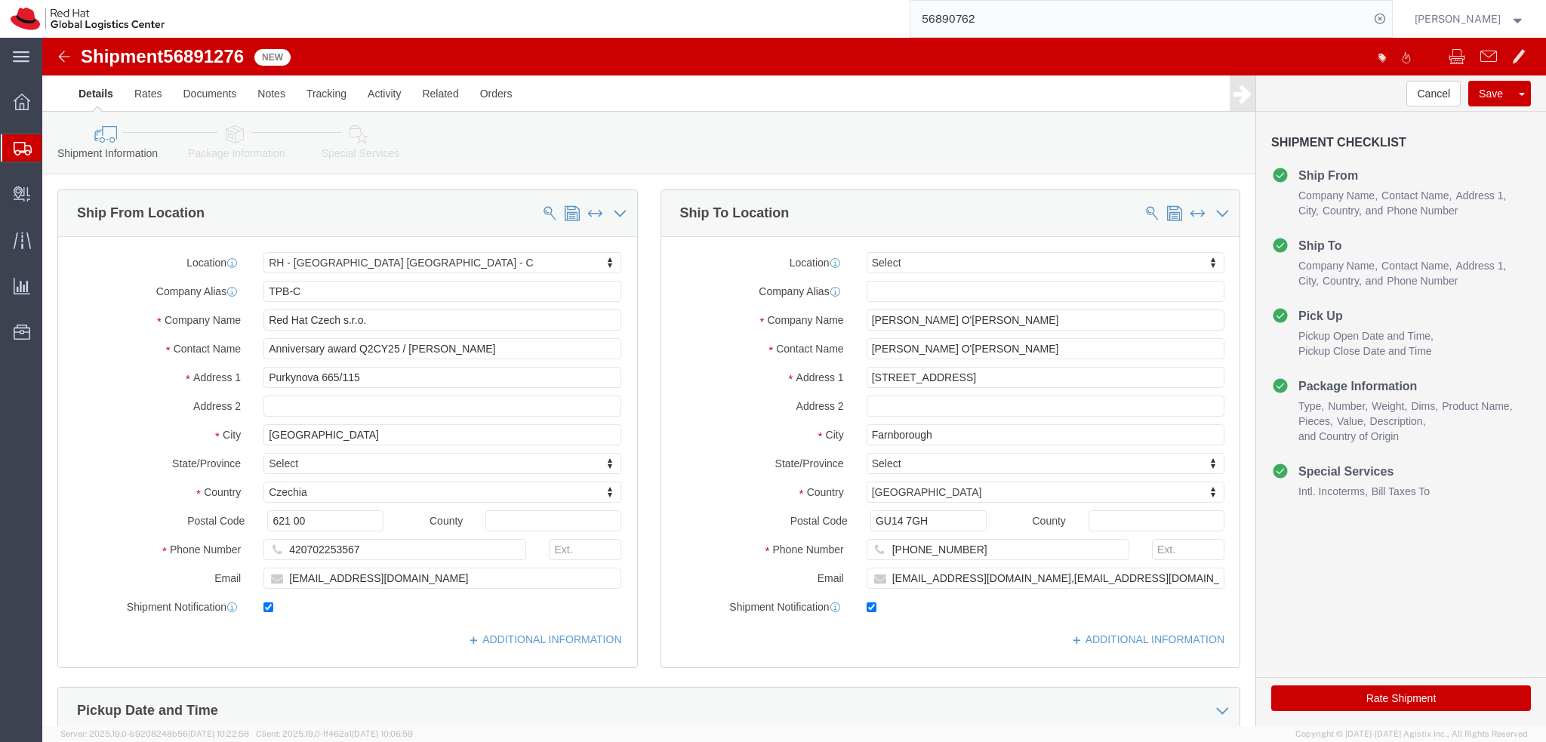
select select "38037"
select select
type input "[GEOGRAPHIC_DATA]"
select select
select select "ES"
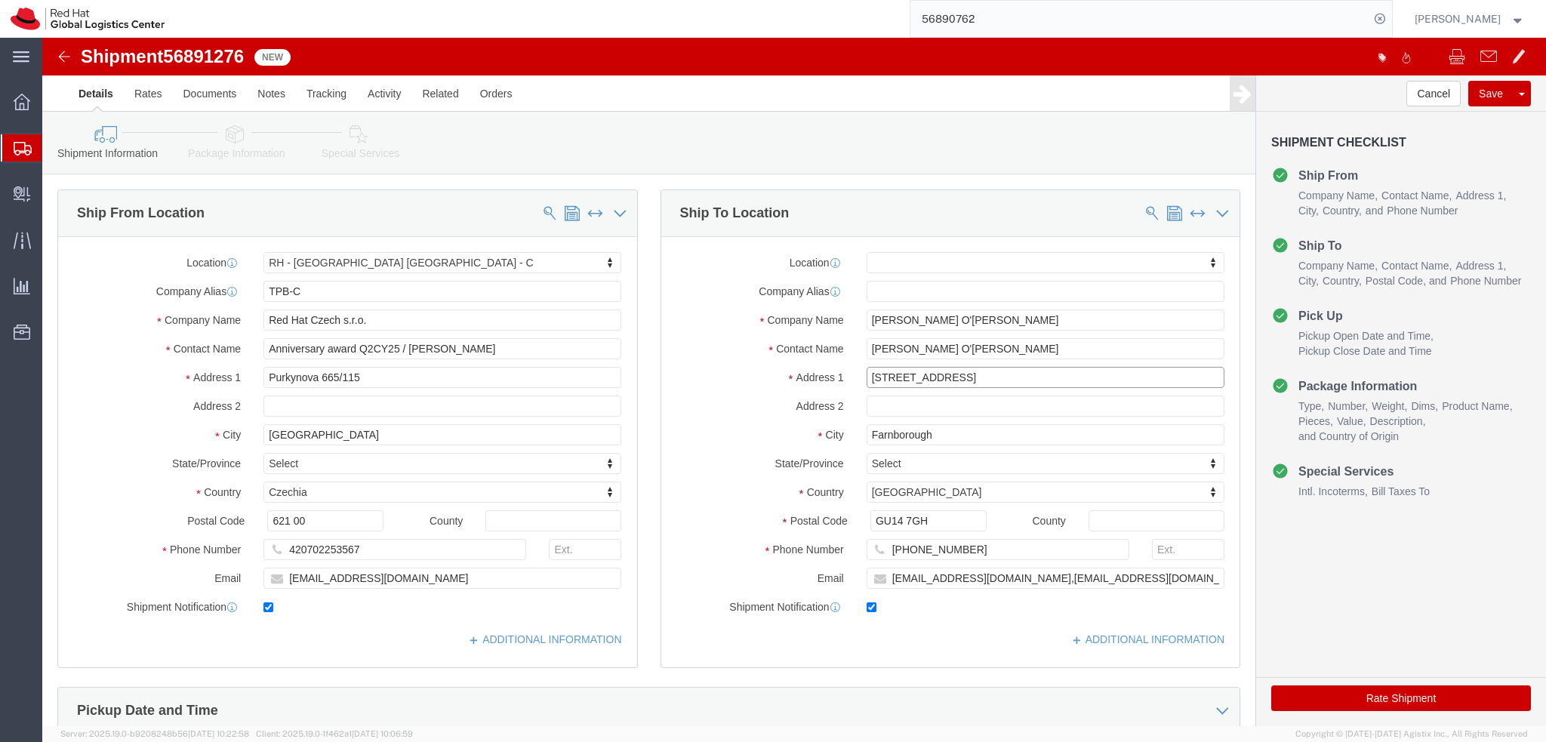
drag, startPoint x: 883, startPoint y: 333, endPoint x: 732, endPoint y: 336, distance: 151.0
click div "Address [STREET_ADDRESS]"
paste input "C. Ecce Homo, 9"
type input "C. Ecce Homo, 9"
select select
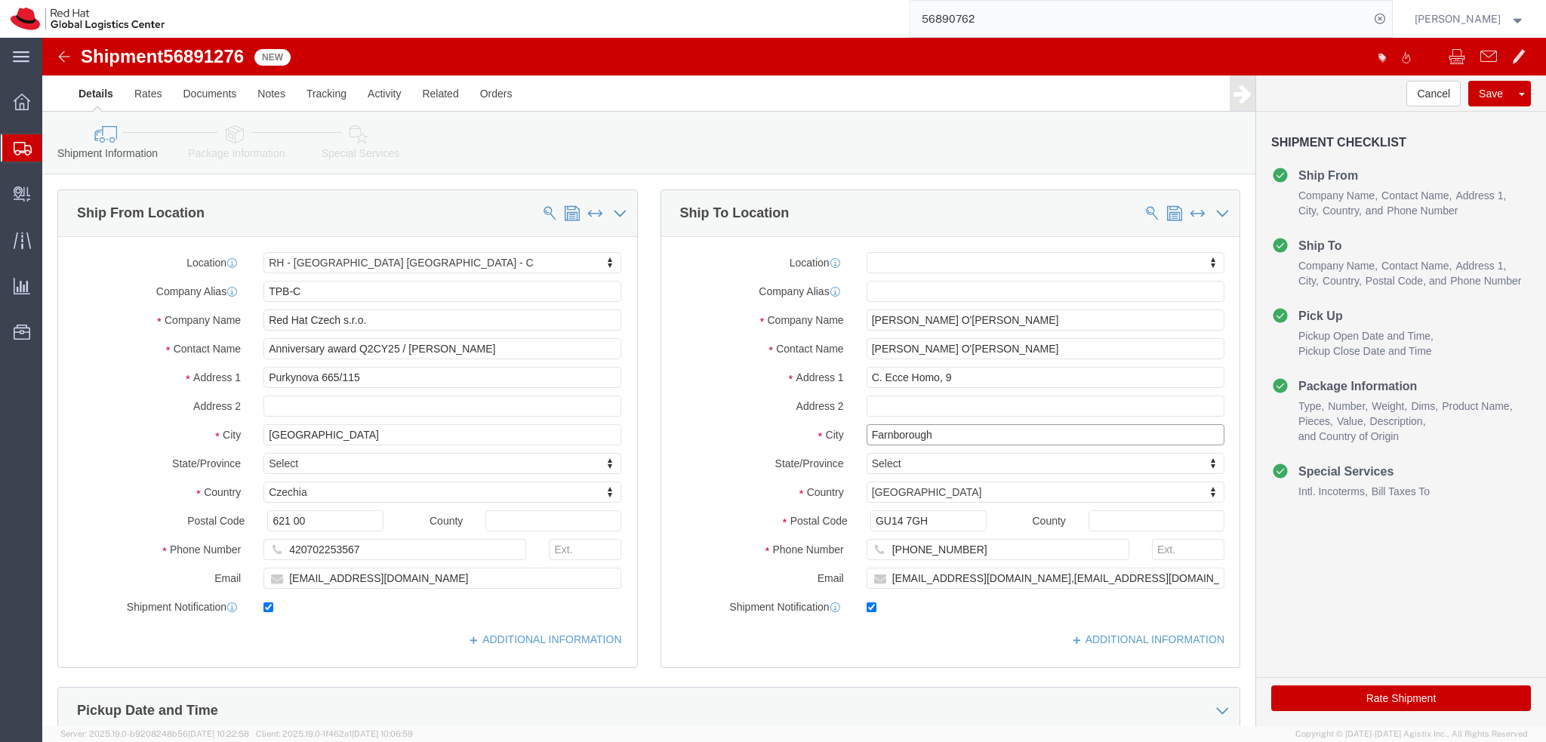
drag, startPoint x: 925, startPoint y: 401, endPoint x: 797, endPoint y: 419, distance: 128.9
click div "Location My Profile Location [GEOGRAPHIC_DATA] - [GEOGRAPHIC_DATA] - [GEOGRAPHI…"
paste input "[PERSON_NAME] de Henares"
type input "[PERSON_NAME] de Henares"
select select
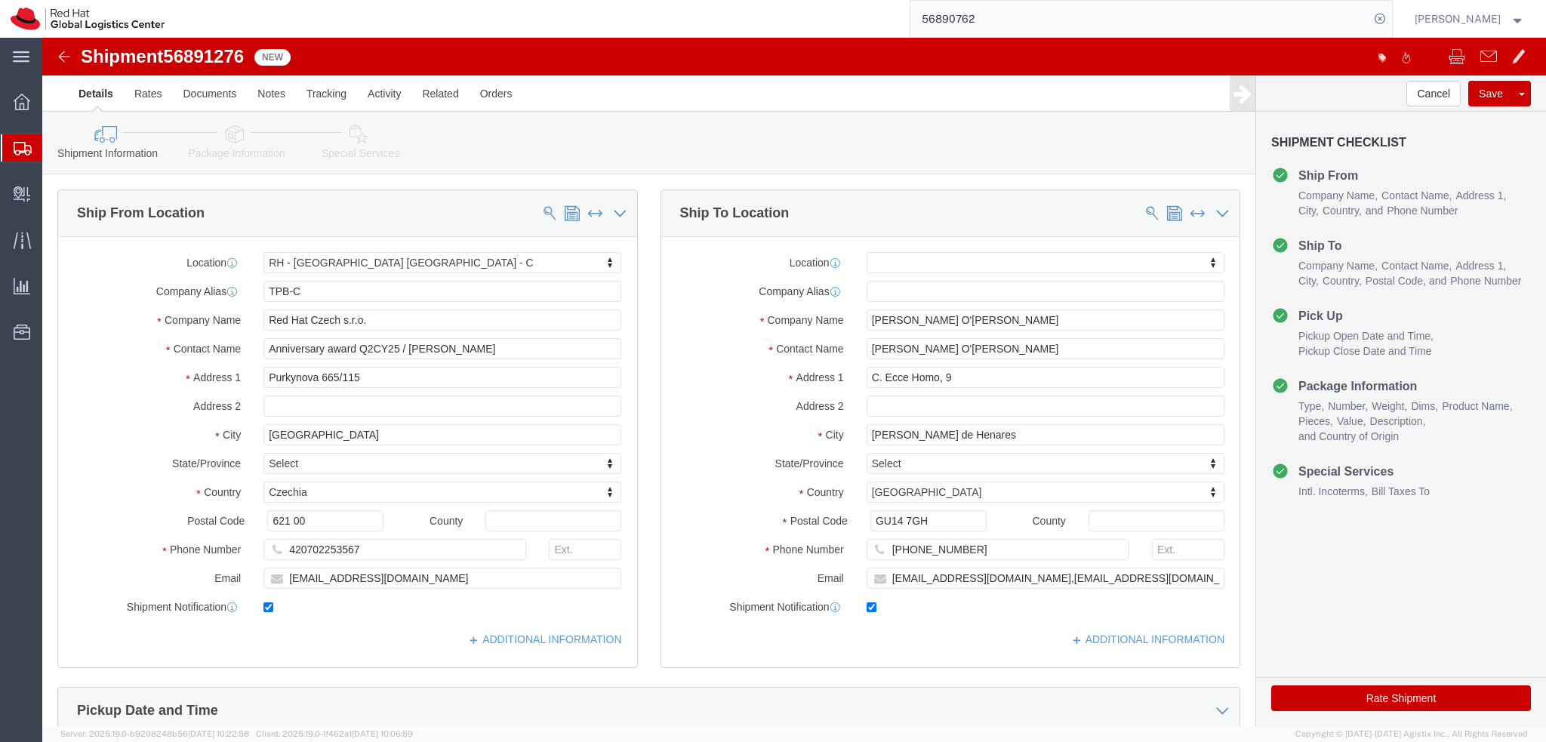
click label "Address 2"
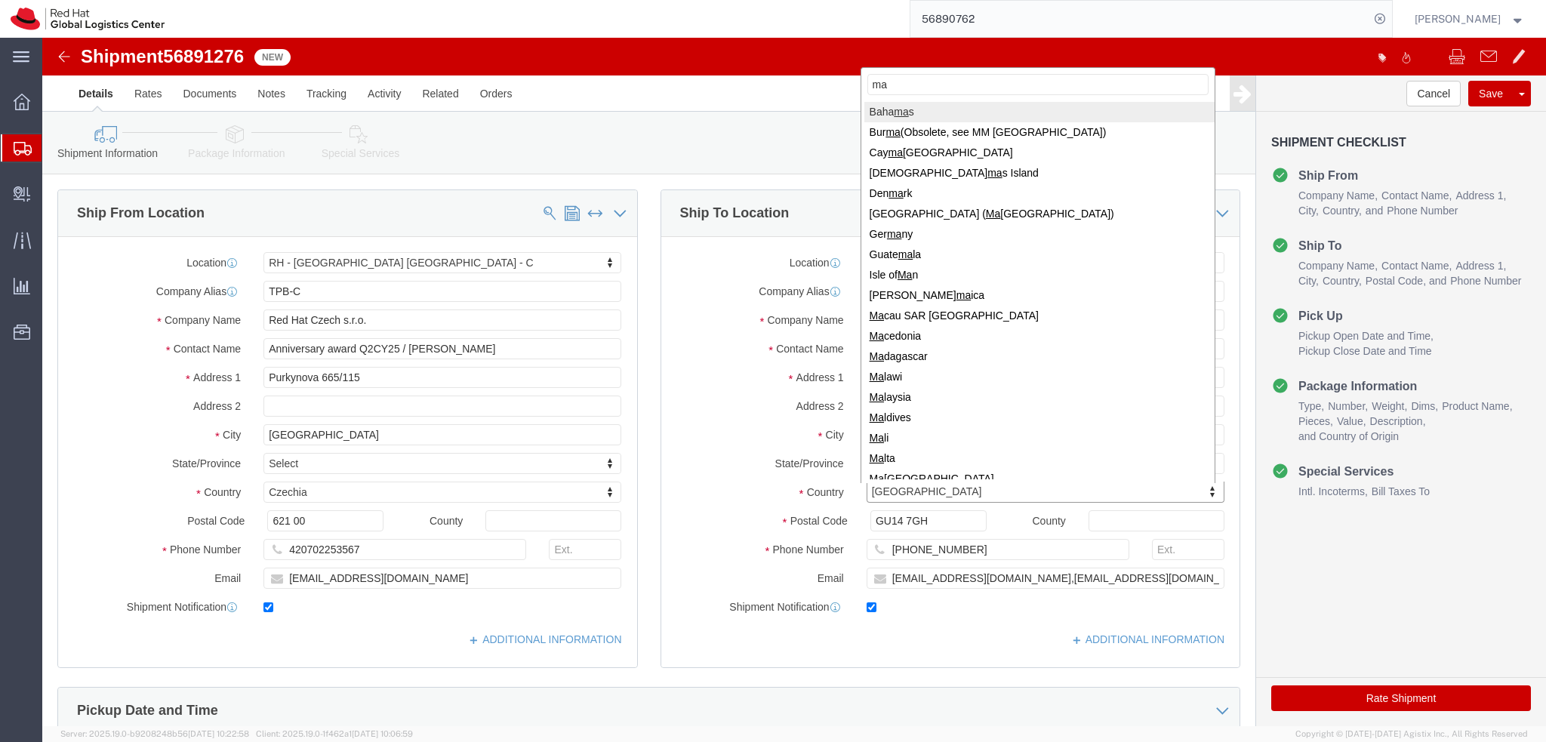
type input "m"
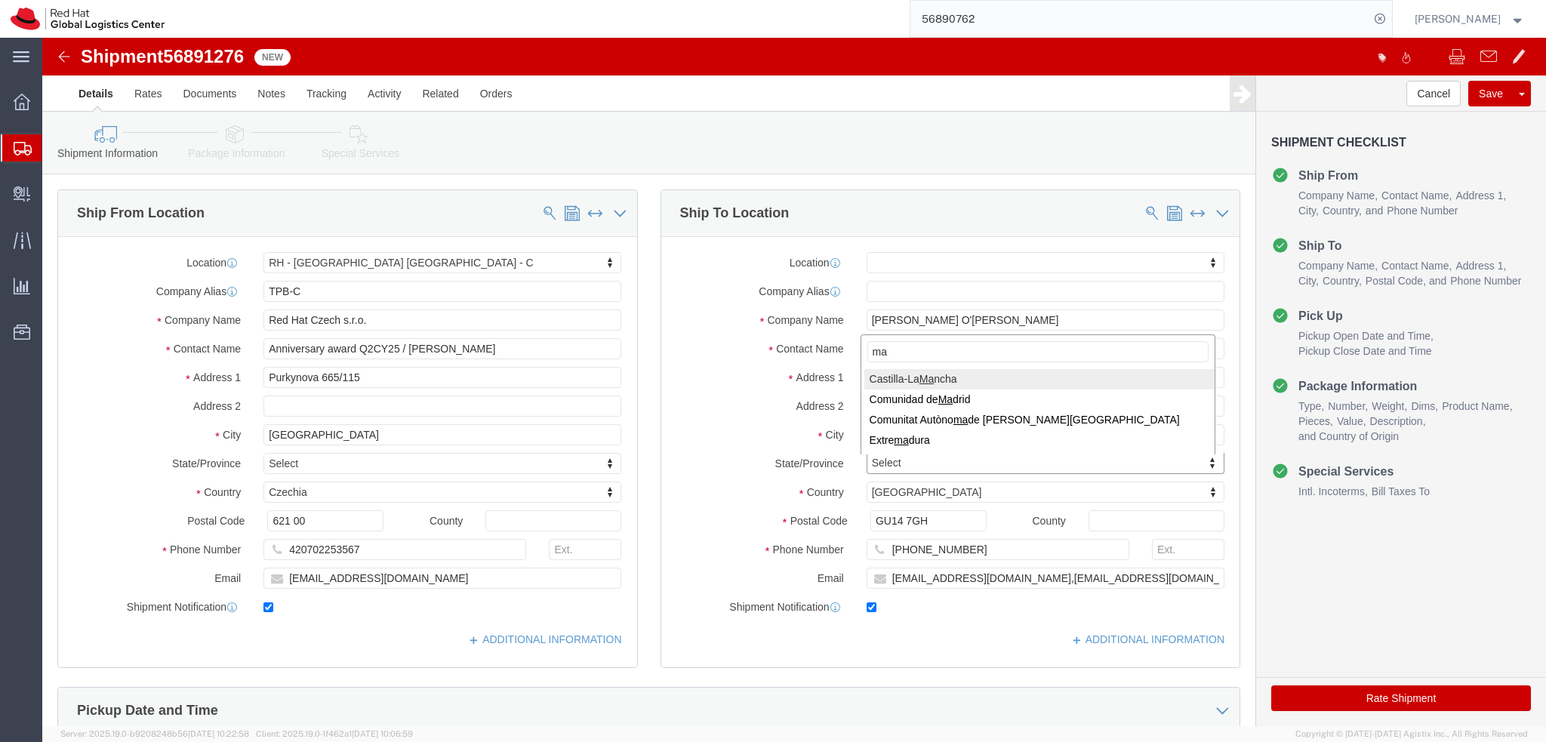
type input "m"
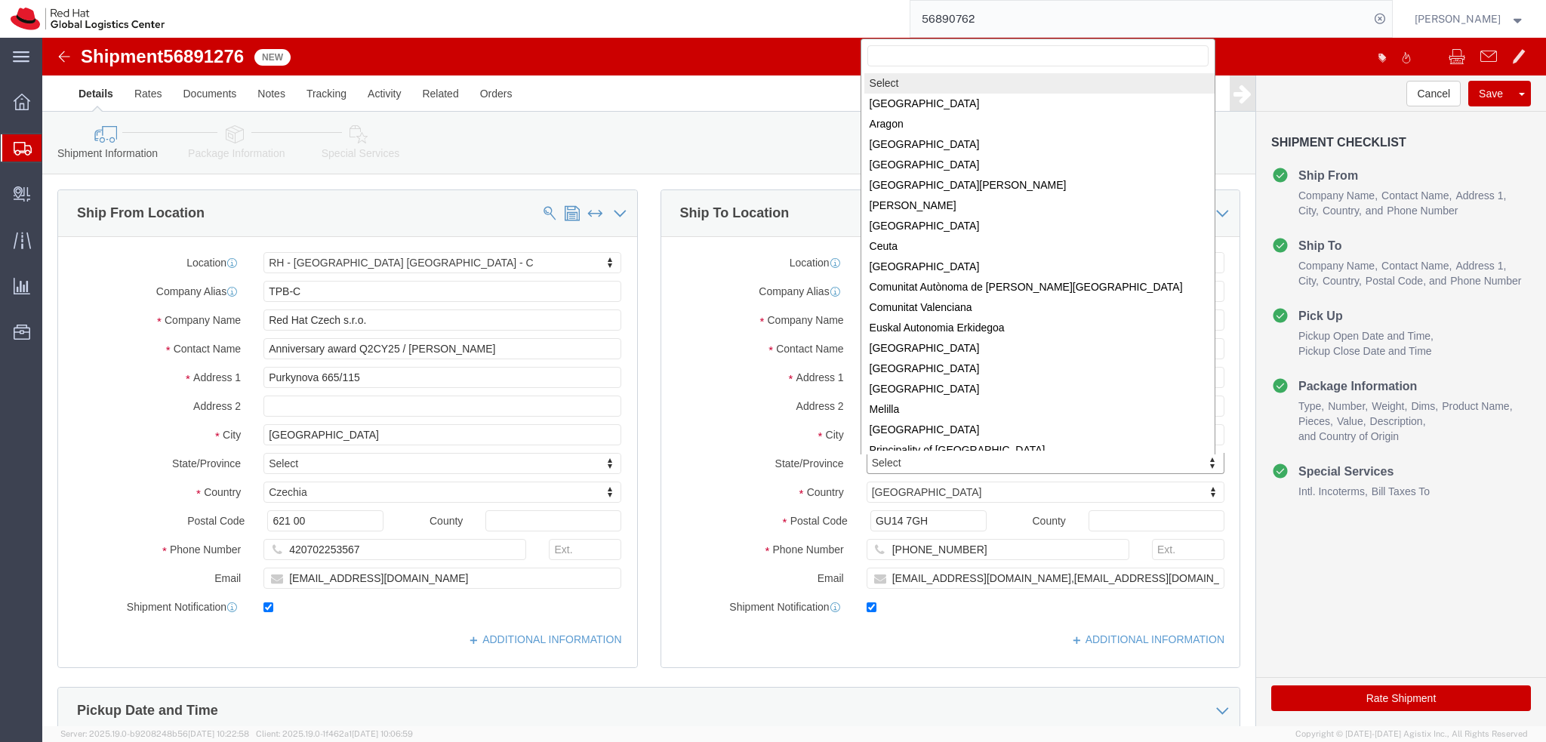
scroll to position [2, 0]
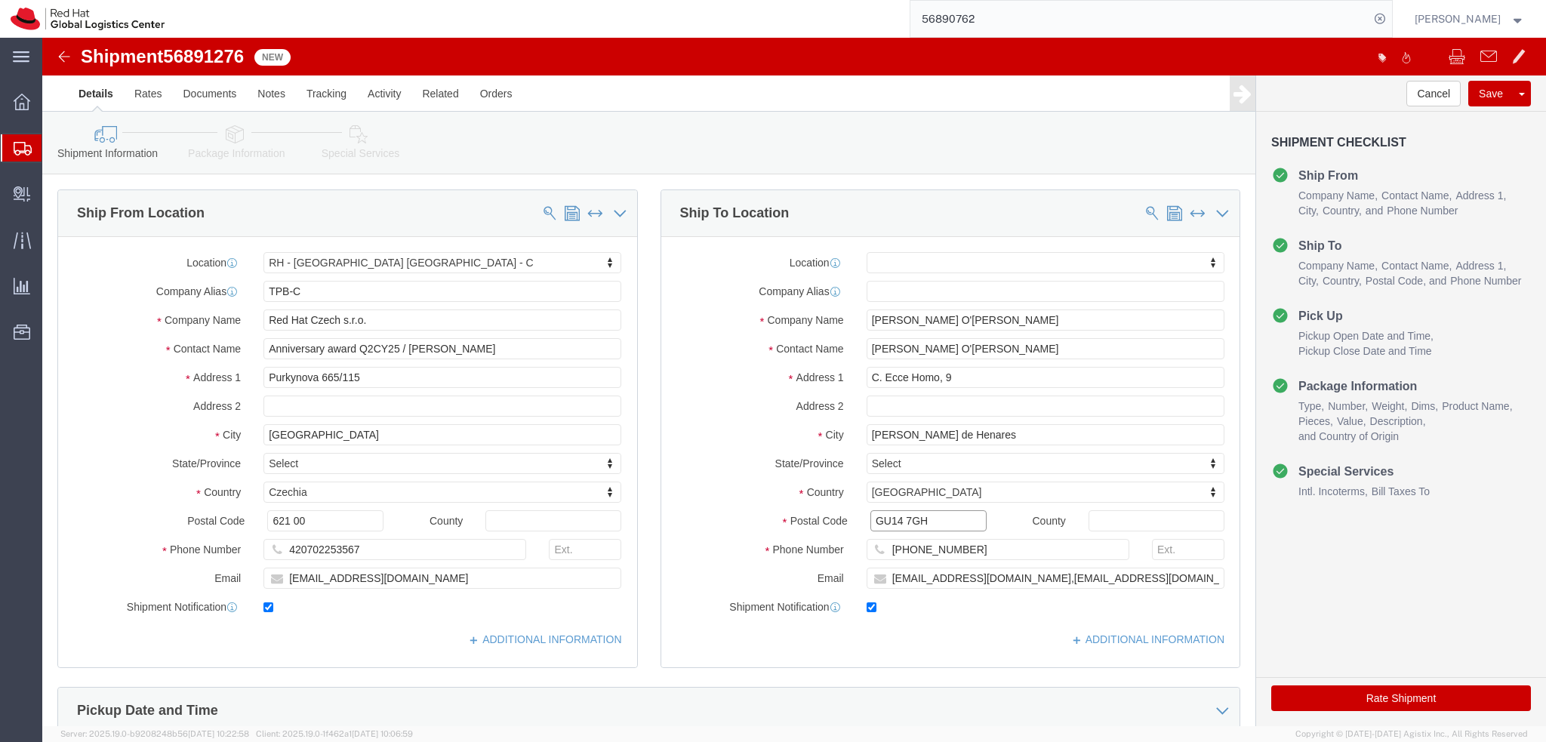
drag, startPoint x: 890, startPoint y: 485, endPoint x: 694, endPoint y: 484, distance: 195.5
click div "Postal Code GU14 7GH"
paste input "28806"
type input "28806"
select select
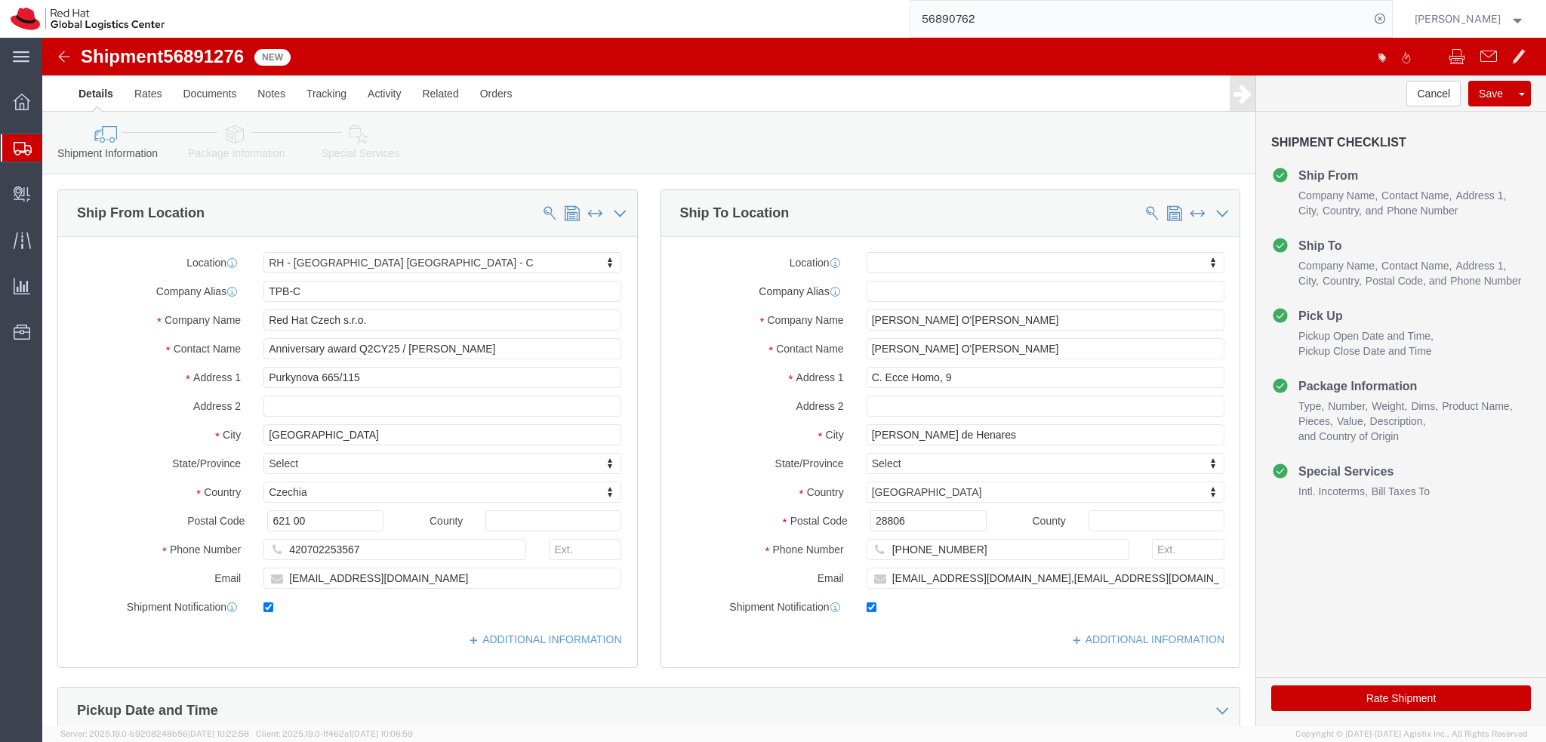
click div "State/Province Select Select [GEOGRAPHIC_DATA] [GEOGRAPHIC_DATA] [GEOGRAPHIC_DA…"
drag, startPoint x: 1086, startPoint y: 544, endPoint x: 942, endPoint y: 564, distance: 145.5
click div "Location My Profile Location [GEOGRAPHIC_DATA] - [GEOGRAPHIC_DATA] - [GEOGRAPHI…"
type input "[EMAIL_ADDRESS][DOMAIN_NAME]"
click div "Location My Profile Location [GEOGRAPHIC_DATA] - [GEOGRAPHIC_DATA] - [GEOGRAPHI…"
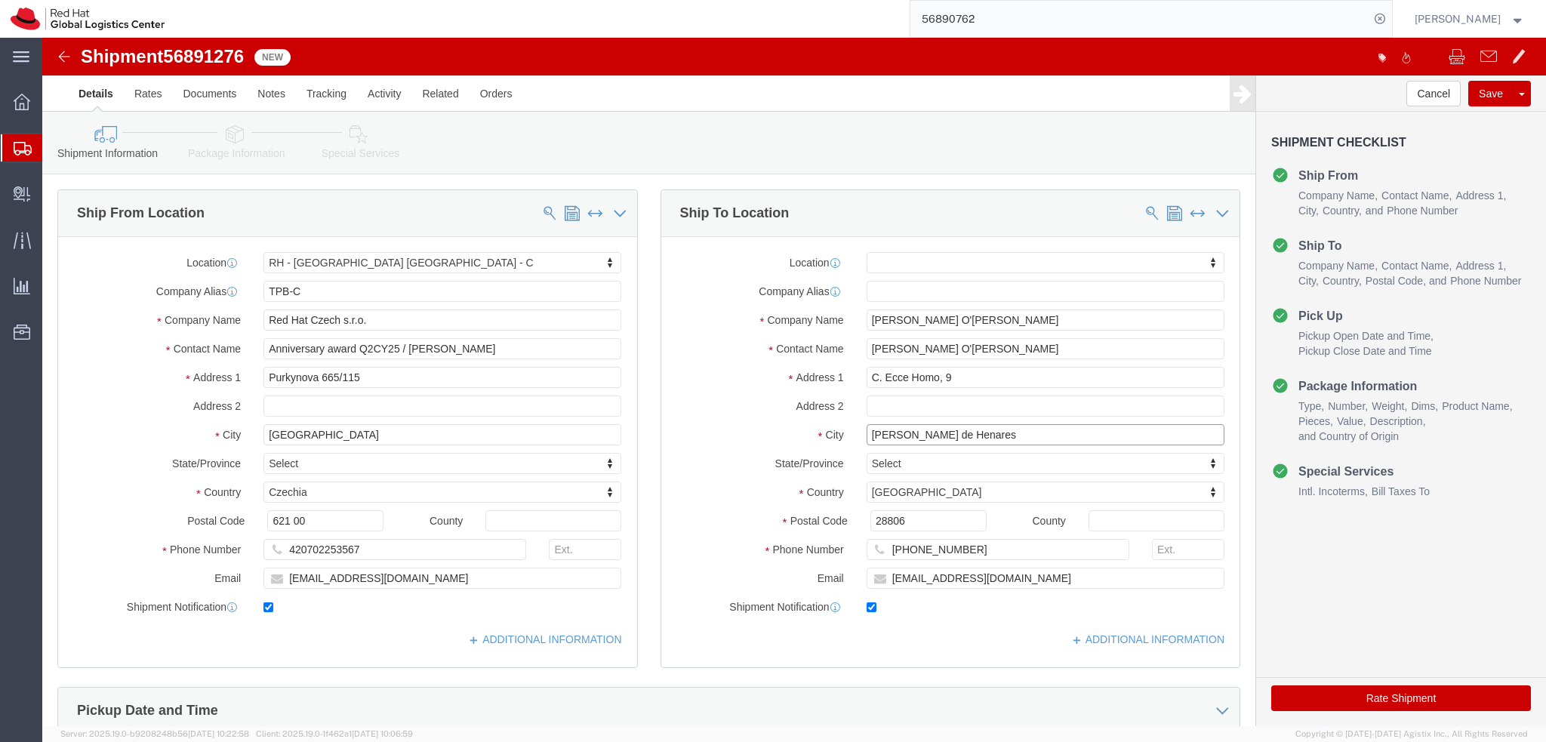
click input "[PERSON_NAME] de Henares"
type input "[PERSON_NAME] de Henares, [GEOGRAPHIC_DATA]"
select select
click div "Location My Profile Location [GEOGRAPHIC_DATA] - [GEOGRAPHIC_DATA] - [GEOGRAPHI…"
click input "text"
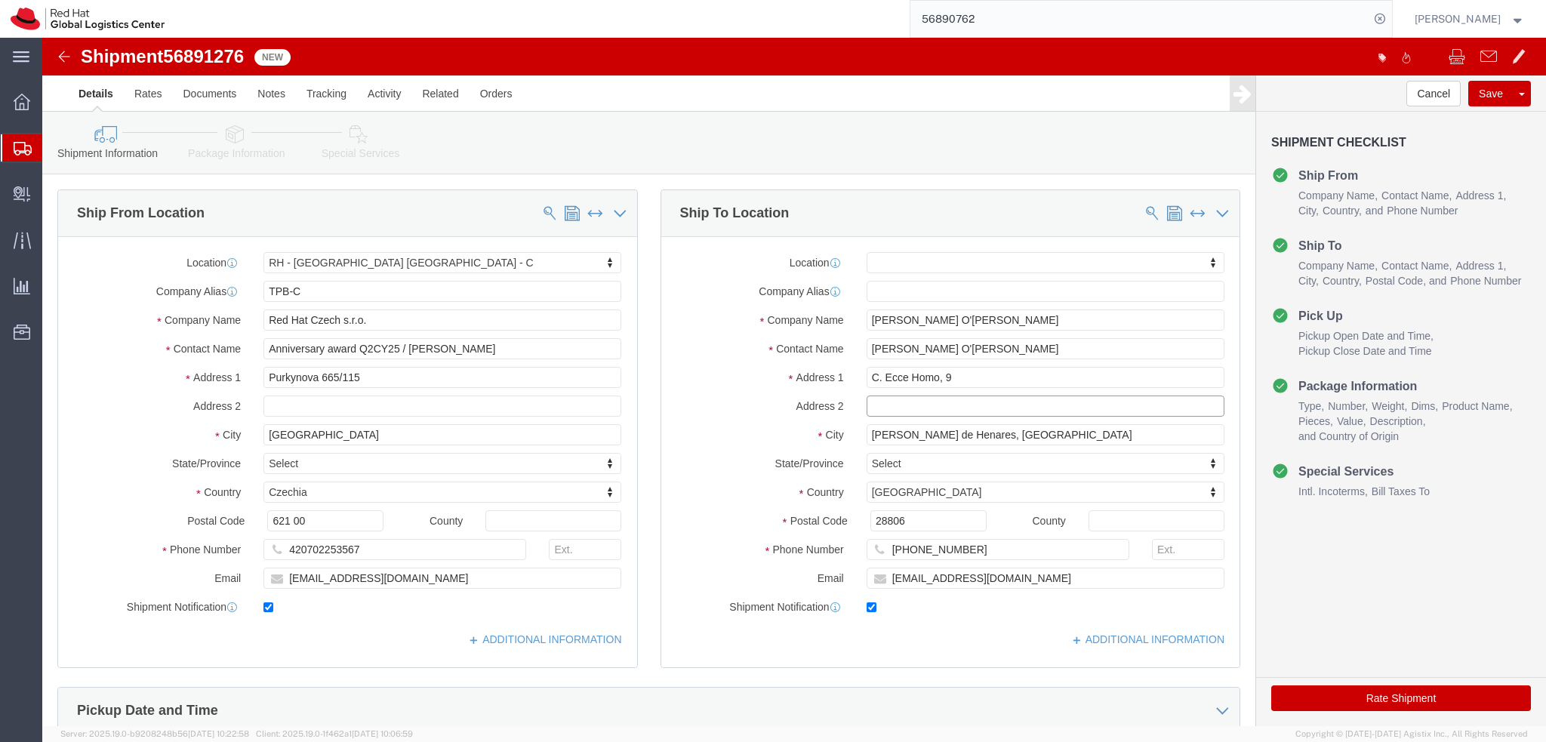
paste input "4 - Izq."
type input "4 - Izq."
click div "Location My Profile Location [GEOGRAPHIC_DATA] - [GEOGRAPHIC_DATA] - [GEOGRAPHI…"
click label "Address 1"
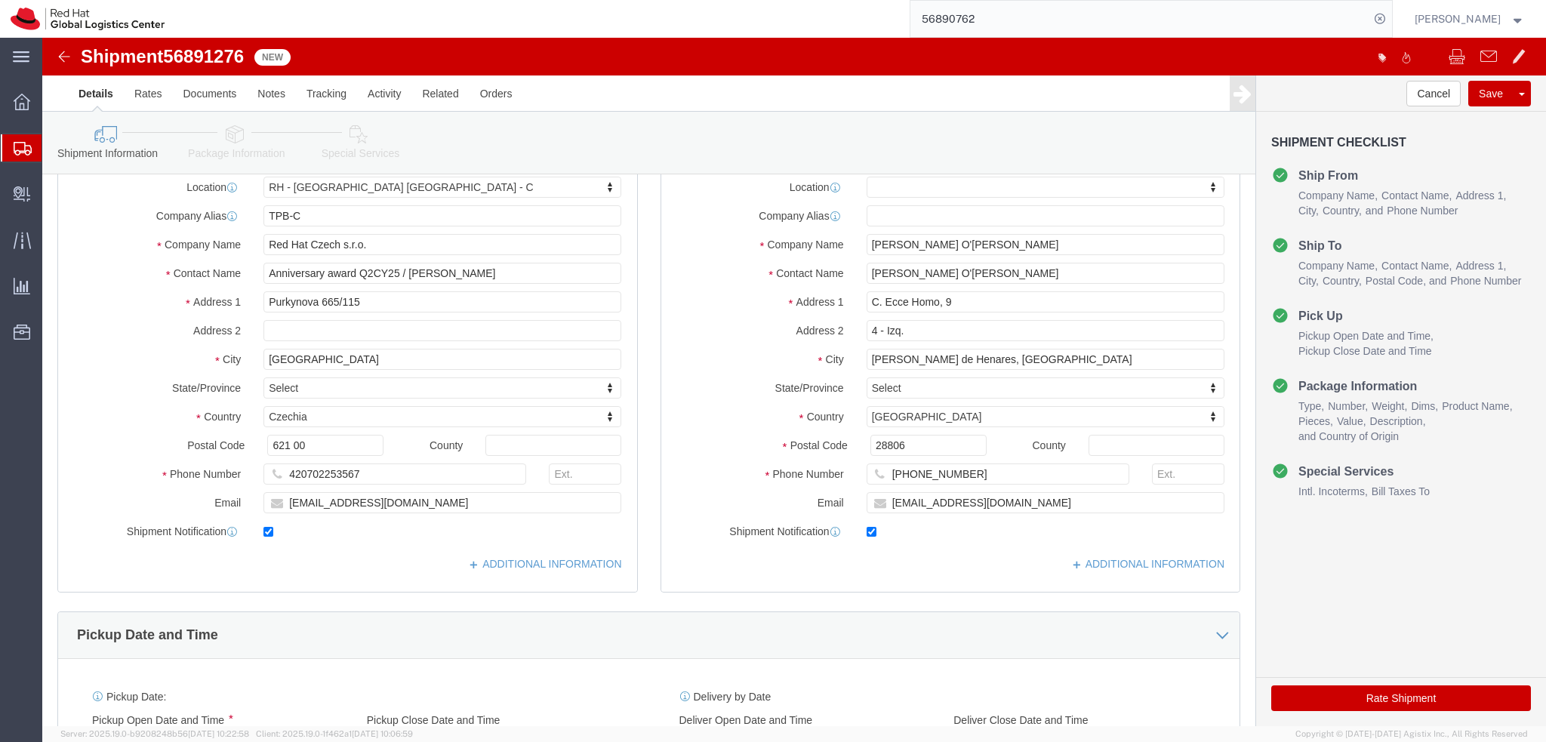
scroll to position [0, 0]
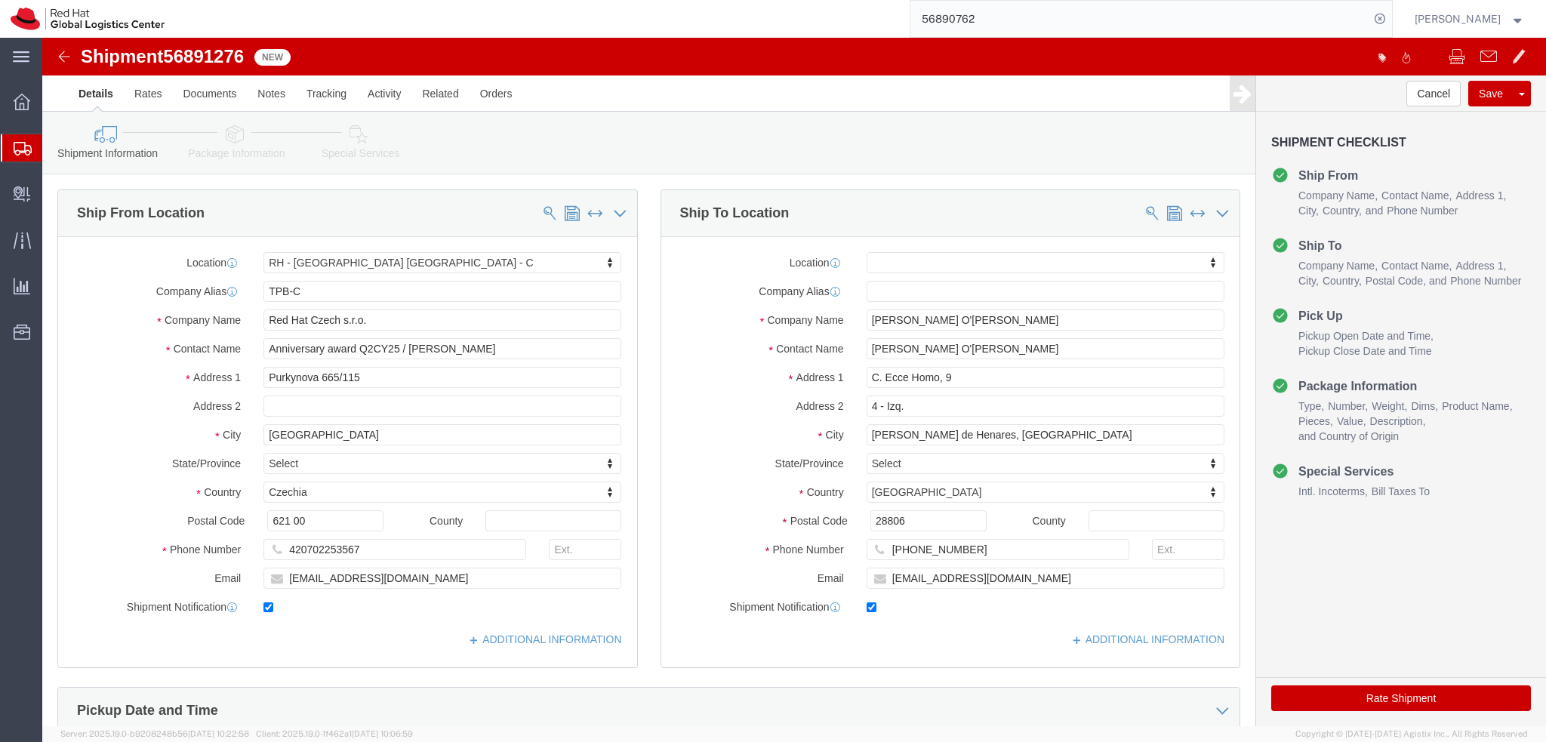
click icon
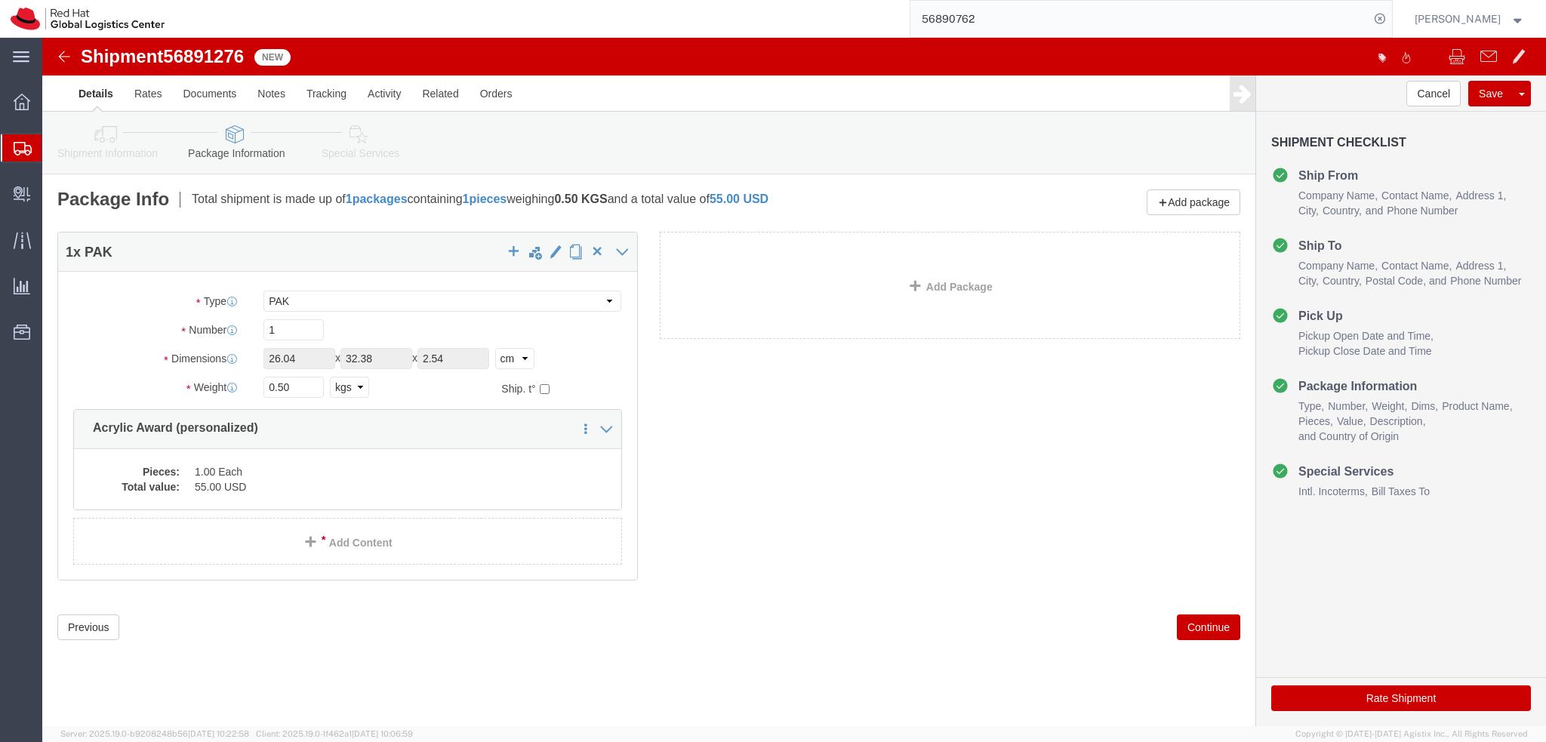
click icon
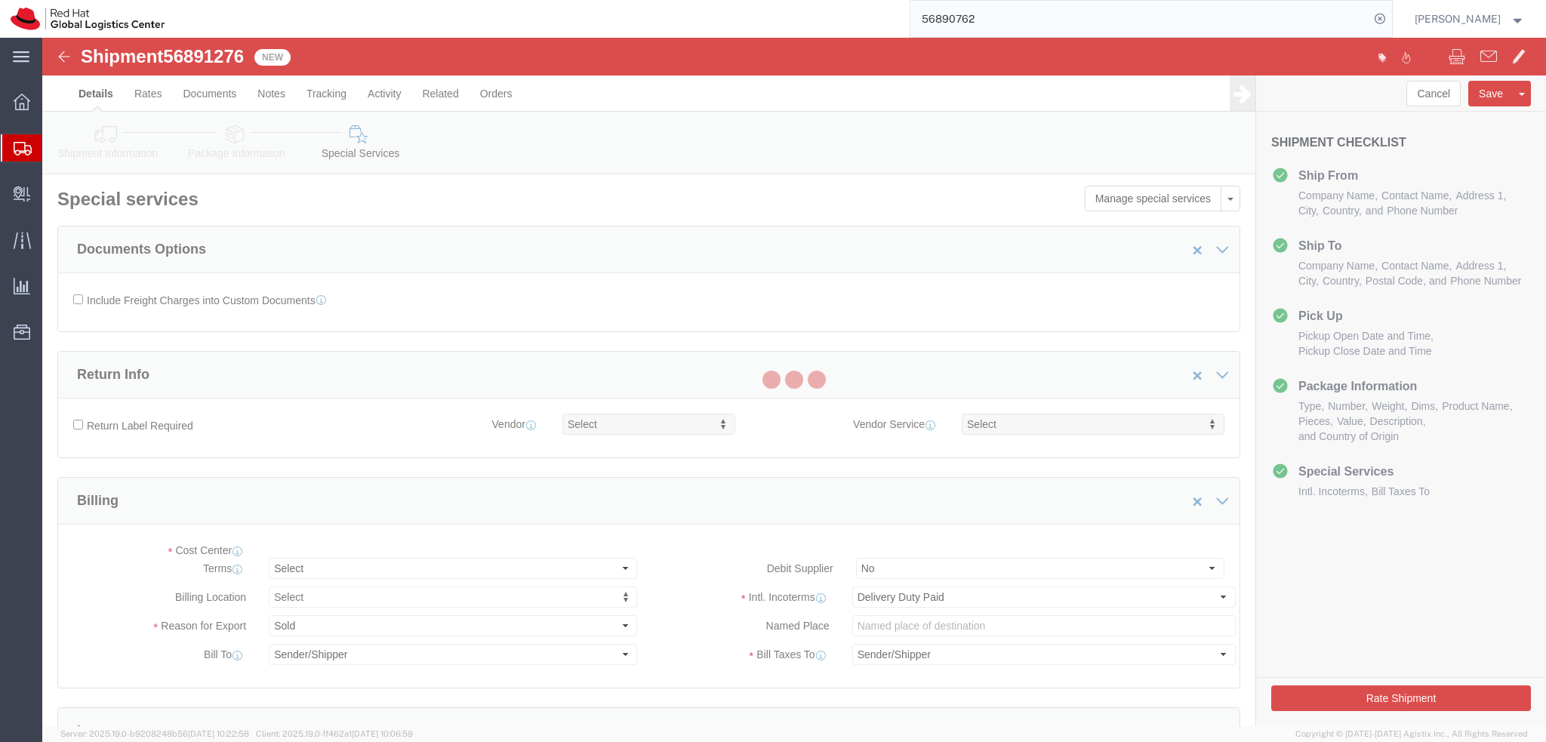
select select "COSTCENTER"
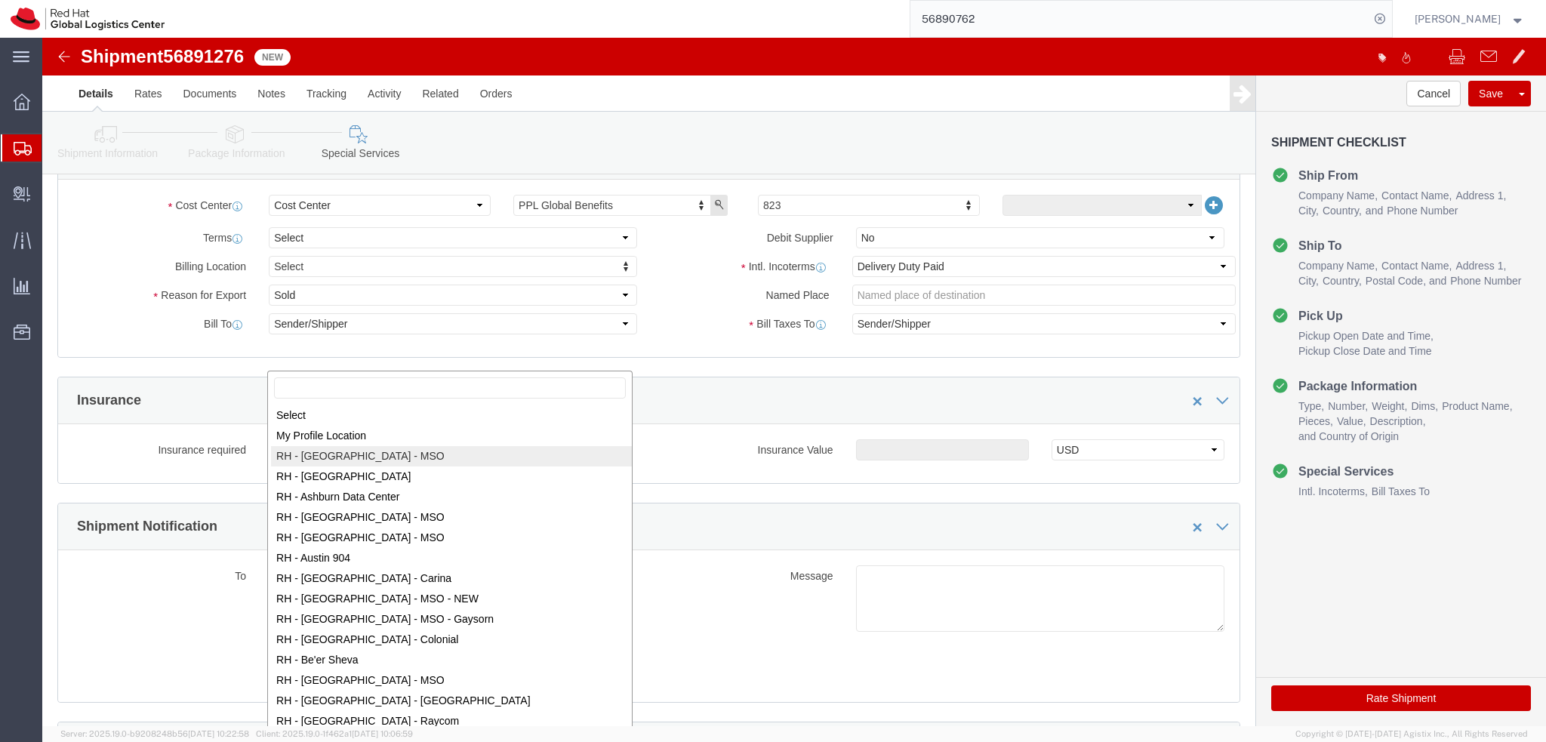
scroll to position [377, 0]
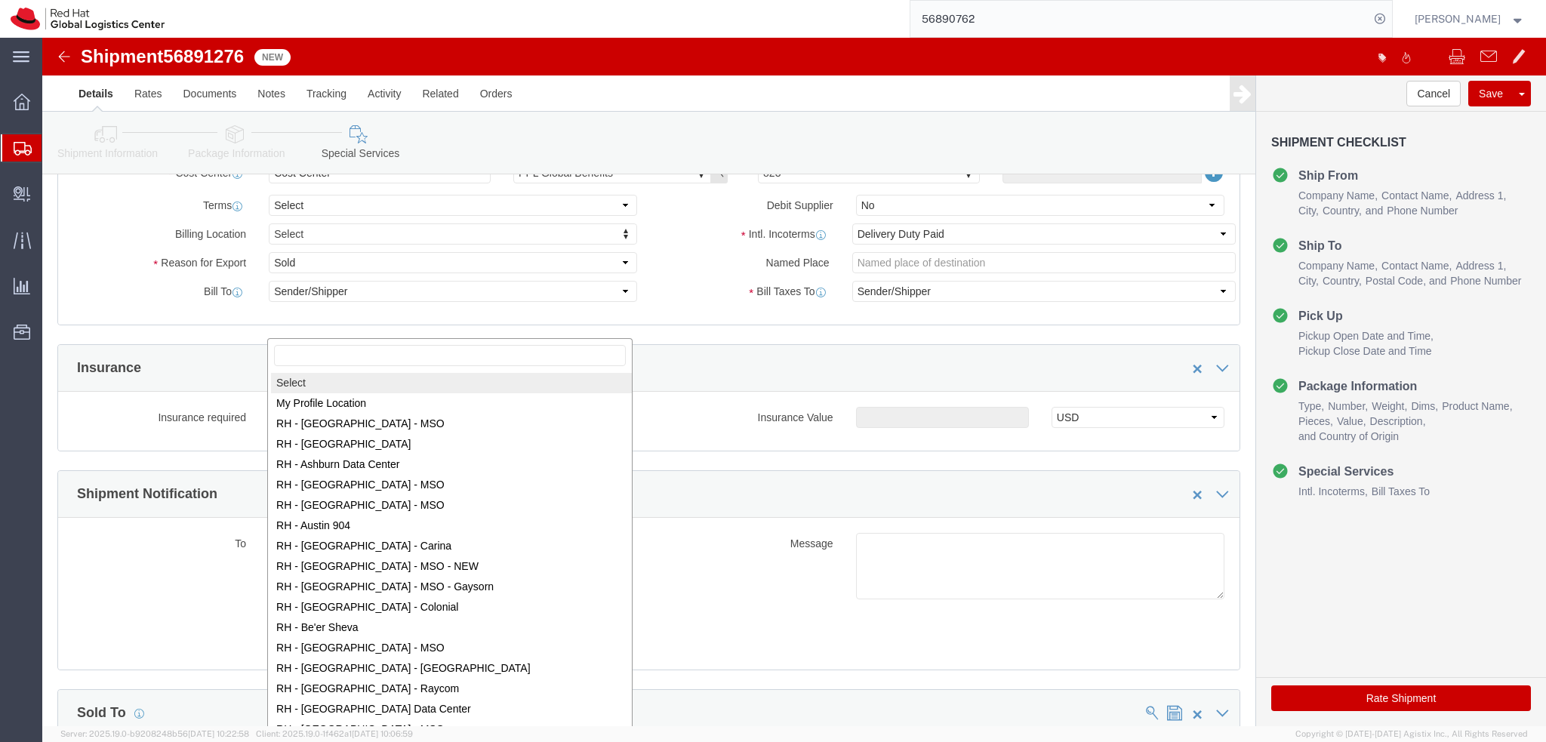
select select
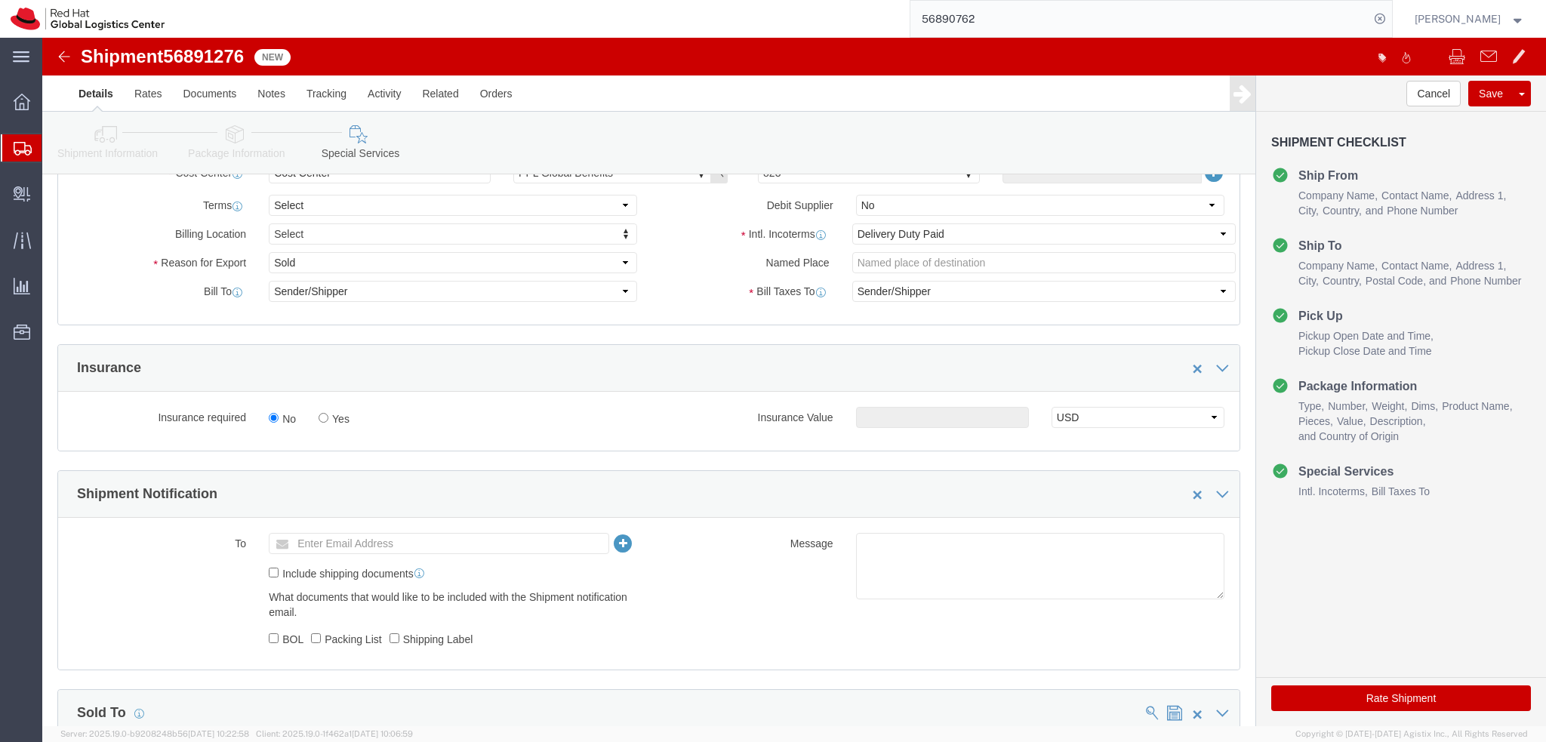
scroll to position [697, 0]
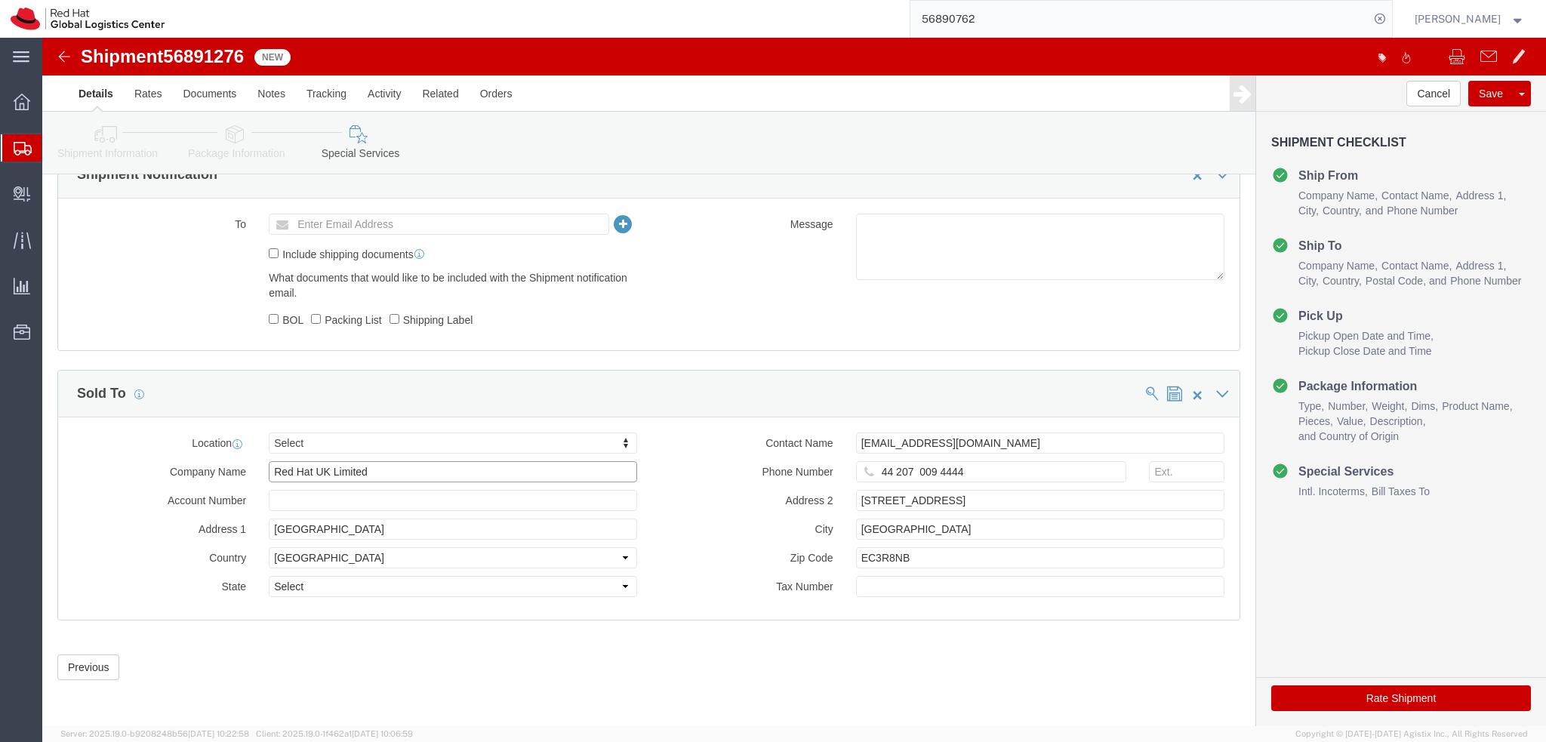
drag, startPoint x: 371, startPoint y: 433, endPoint x: 164, endPoint y: 431, distance: 206.8
click div "Company Name Red Hat UK Limited"
drag, startPoint x: 378, startPoint y: 503, endPoint x: 179, endPoint y: 498, distance: 199.3
click div "Location Select Select My Profile Location [GEOGRAPHIC_DATA] - [GEOGRAPHIC_DATA…"
drag, startPoint x: 391, startPoint y: 493, endPoint x: 159, endPoint y: 497, distance: 231.8
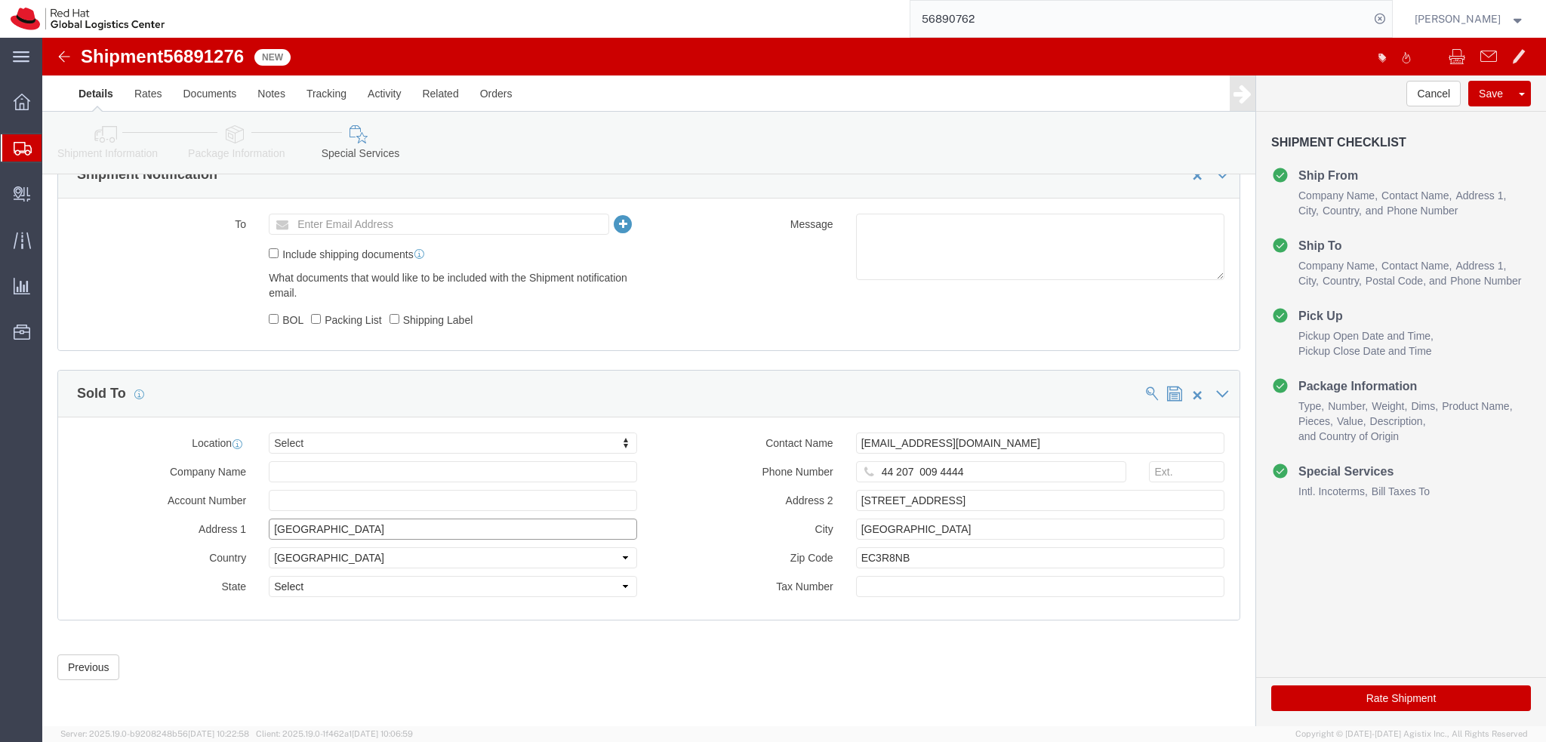
click div "Address 1 [GEOGRAPHIC_DATA]"
click select "Select [GEOGRAPHIC_DATA] [GEOGRAPHIC_DATA] [GEOGRAPHIC_DATA] [GEOGRAPHIC_DATA] …"
select select
click select "Select [GEOGRAPHIC_DATA] [GEOGRAPHIC_DATA] [GEOGRAPHIC_DATA] [GEOGRAPHIC_DATA] …"
drag, startPoint x: 996, startPoint y: 408, endPoint x: 677, endPoint y: 414, distance: 319.3
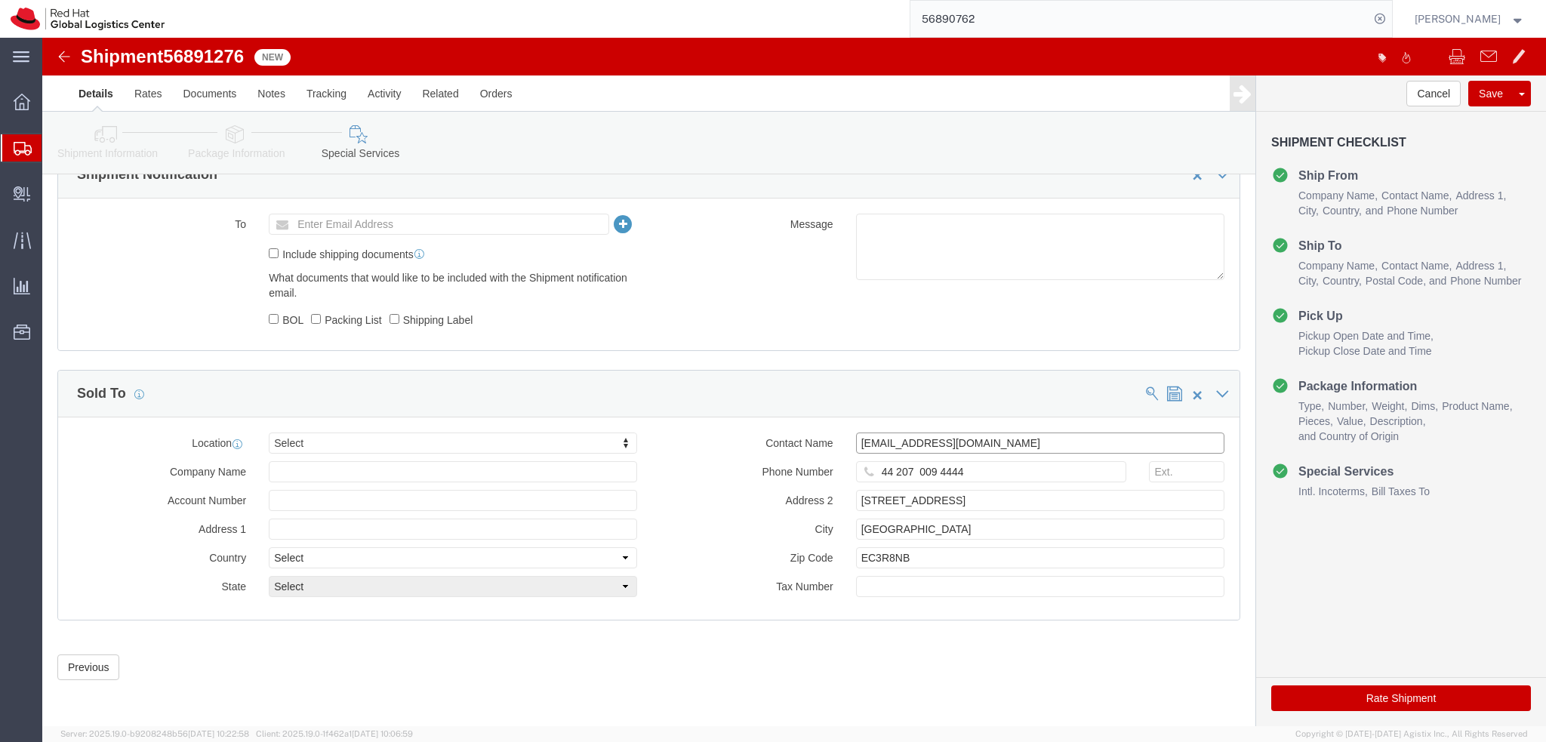
click div "Contact Name [EMAIL_ADDRESS][DOMAIN_NAME]"
drag, startPoint x: 995, startPoint y: 432, endPoint x: 755, endPoint y: 433, distance: 240.0
click div "Phone Number [PHONE_NUMBER]"
drag, startPoint x: 1002, startPoint y: 463, endPoint x: 704, endPoint y: 473, distance: 298.4
click div "Address 2 [STREET_ADDRESS]"
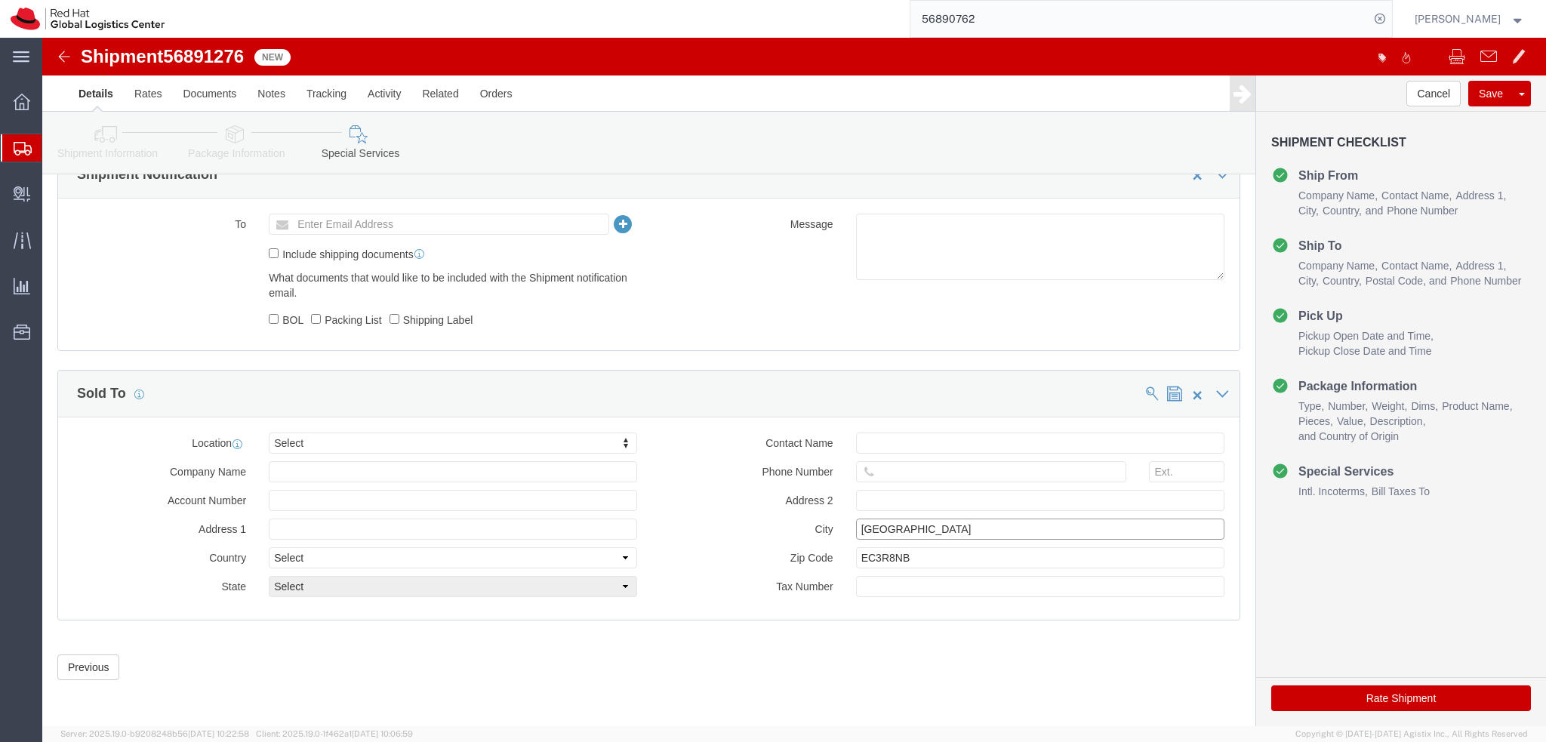
drag, startPoint x: 879, startPoint y: 488, endPoint x: 656, endPoint y: 488, distance: 222.7
click div "City [GEOGRAPHIC_DATA]"
drag, startPoint x: 880, startPoint y: 523, endPoint x: 700, endPoint y: 522, distance: 180.4
click div "Zip Code EC3R8NB"
click label "Phone Number"
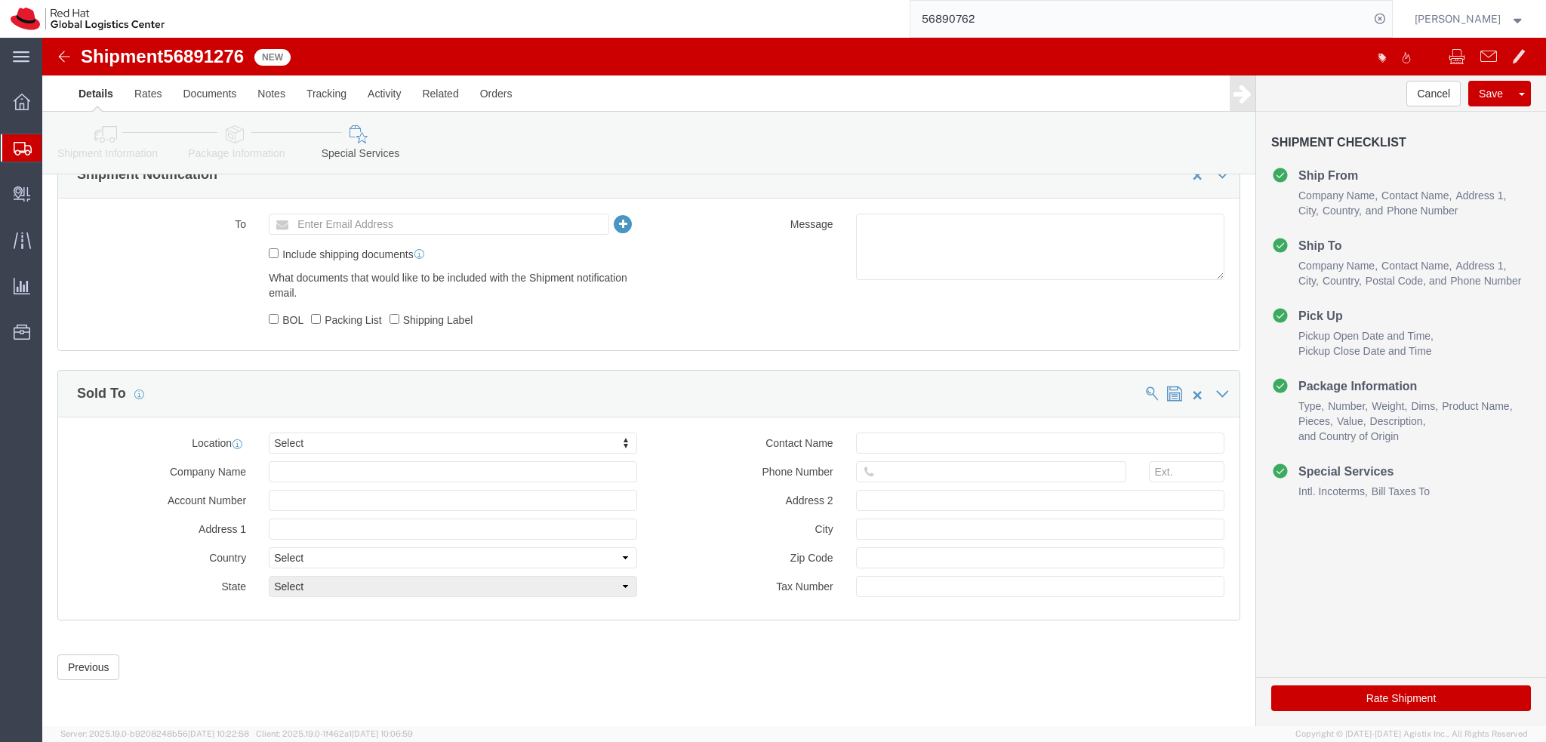
click div "Sold To"
click div "Previous Continue"
click input "text"
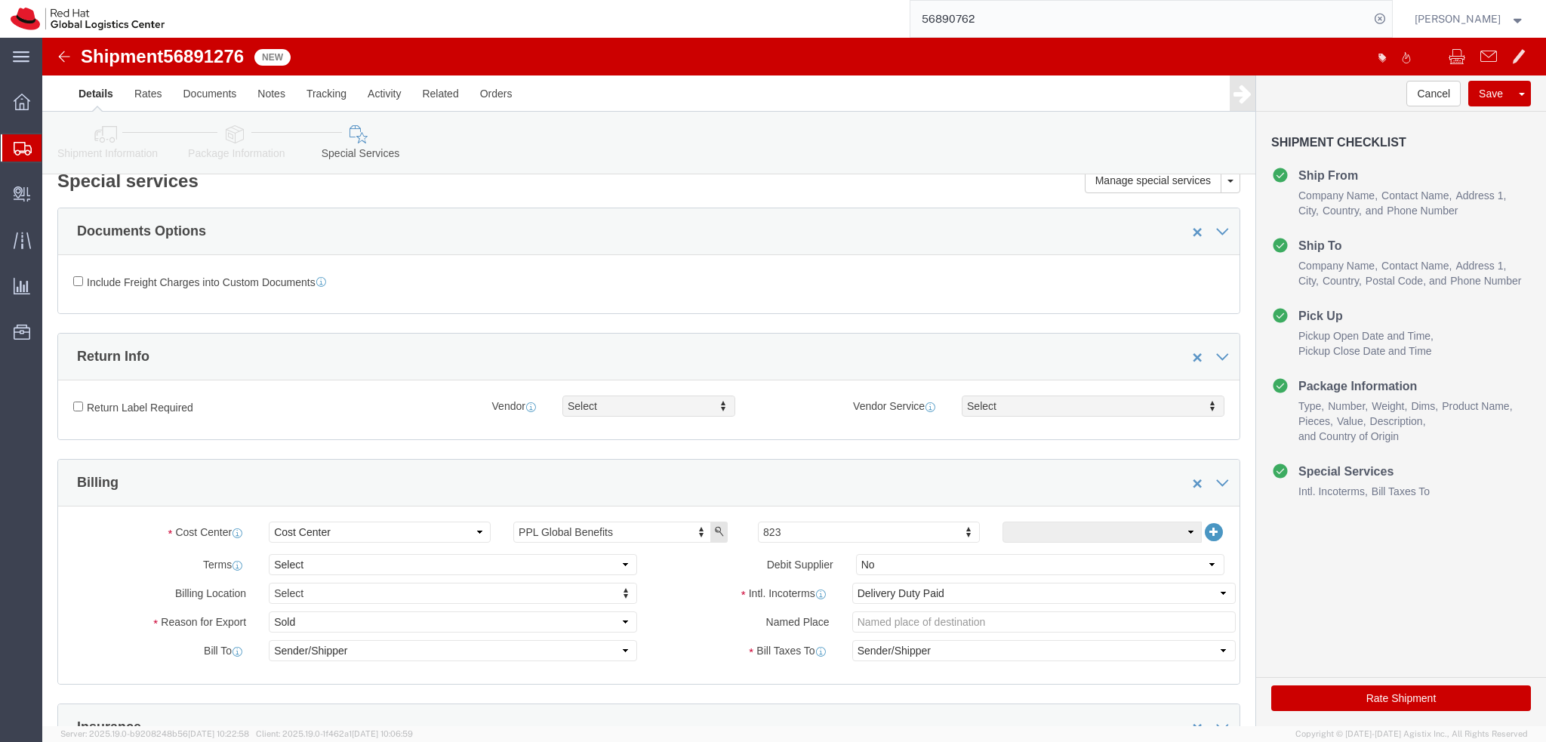
scroll to position [0, 0]
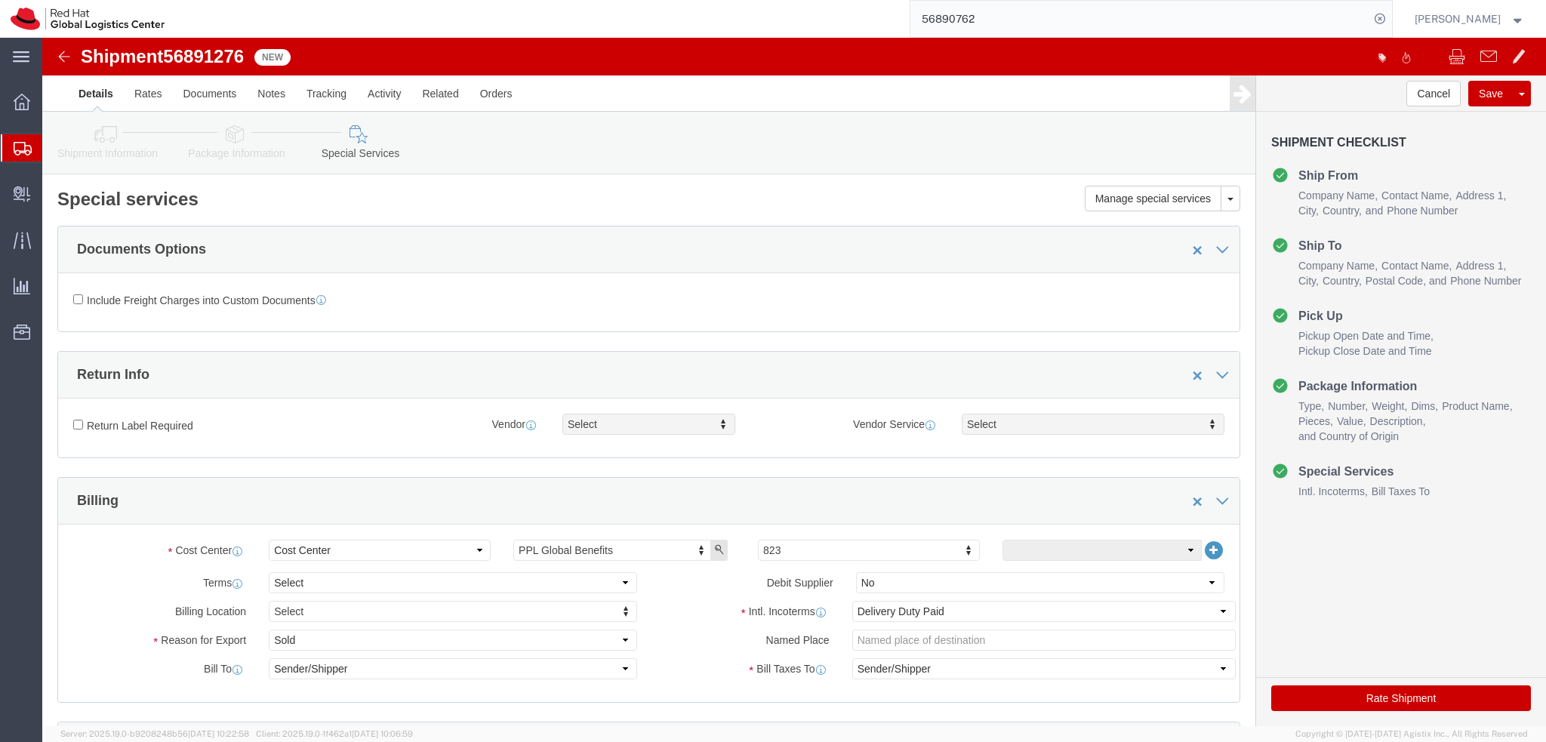
click icon
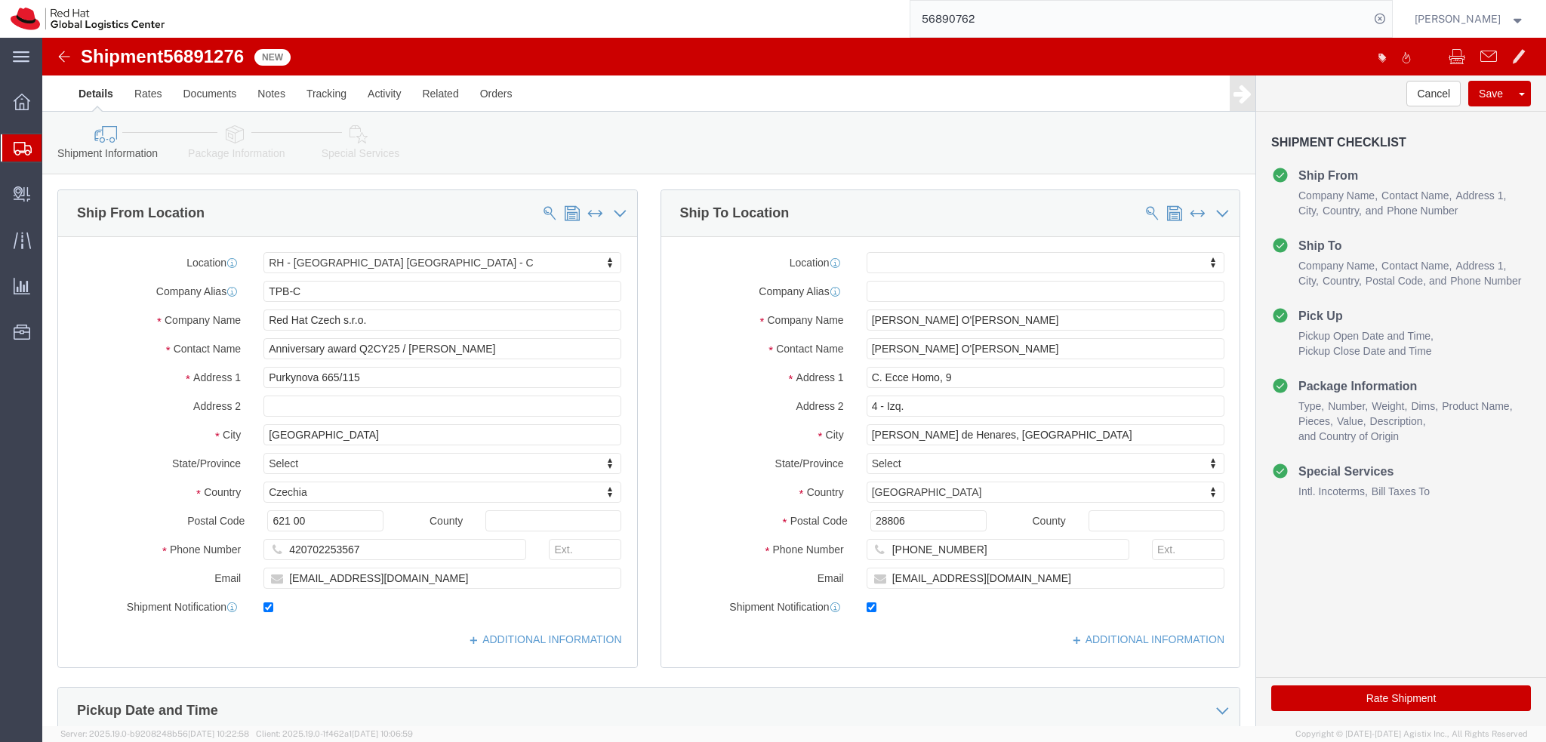
click link "Package Information"
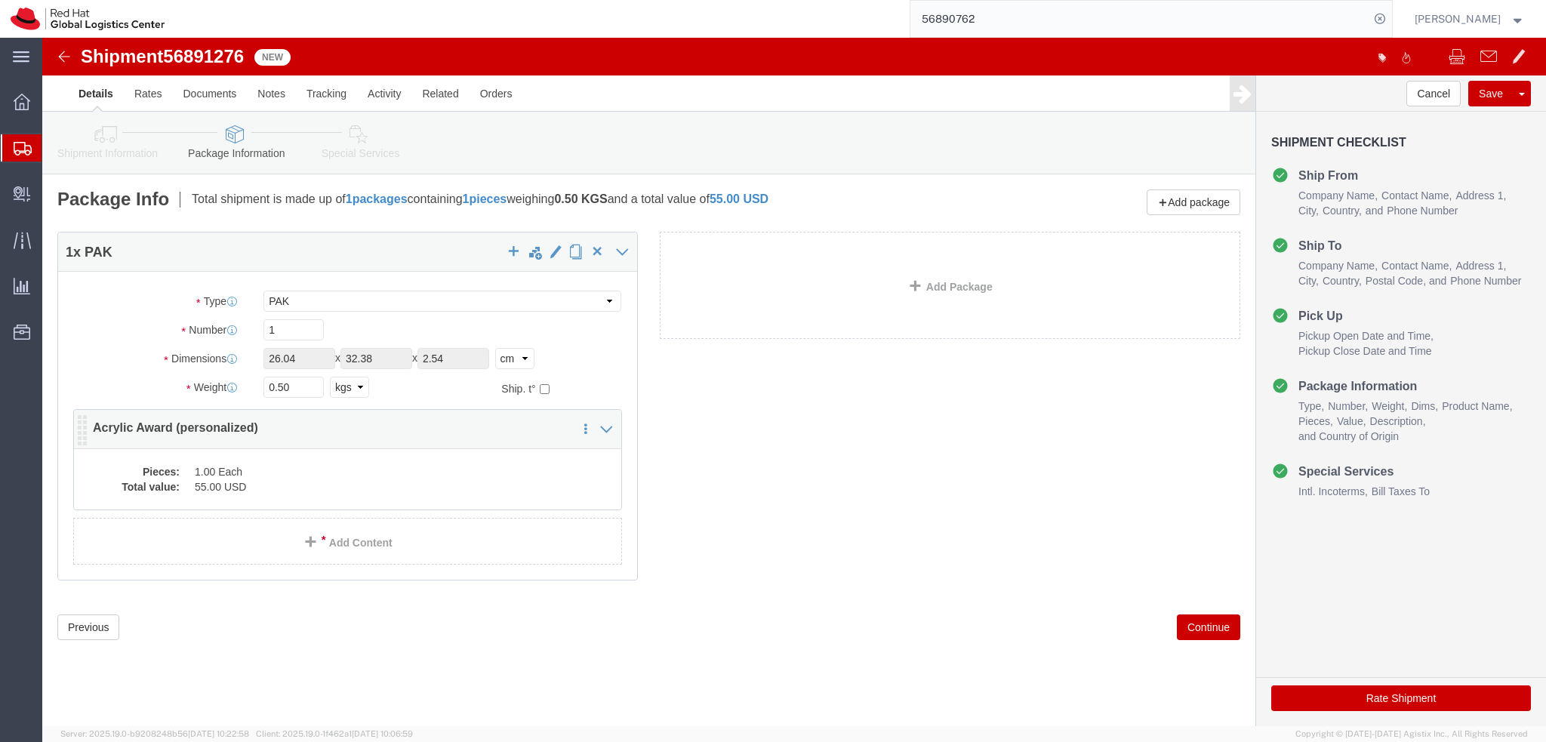
click dd "55.00 USD"
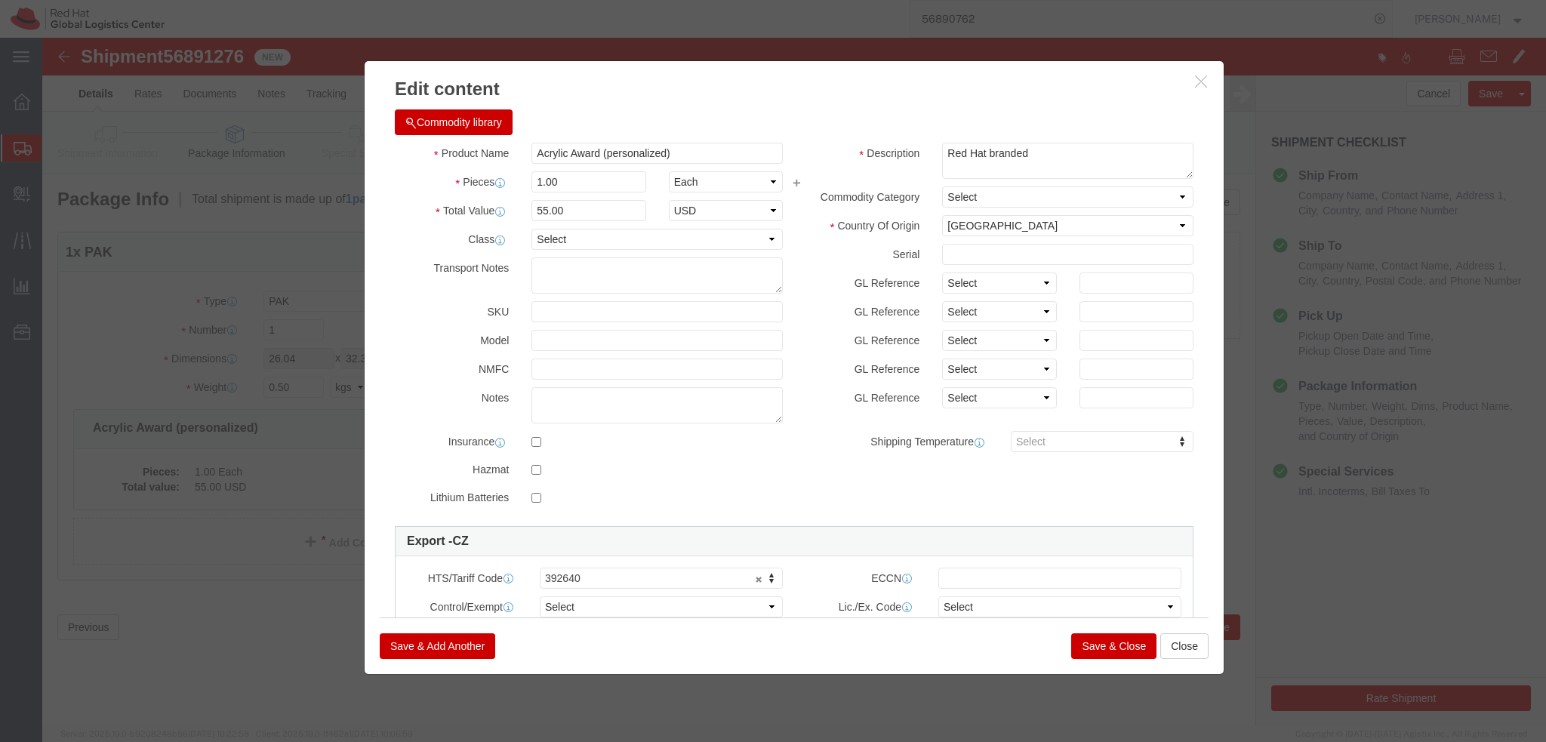
click button "Save & Close"
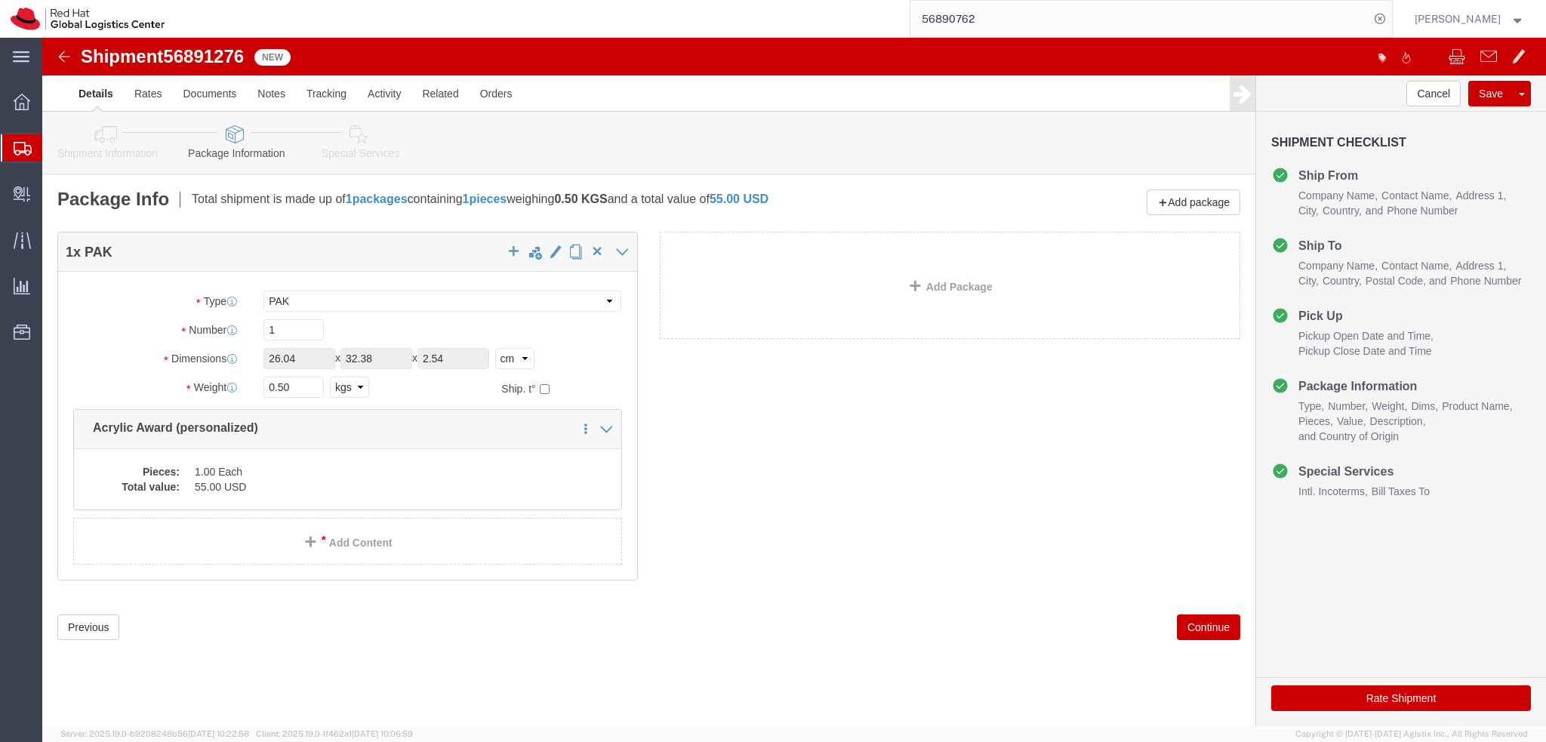
click icon
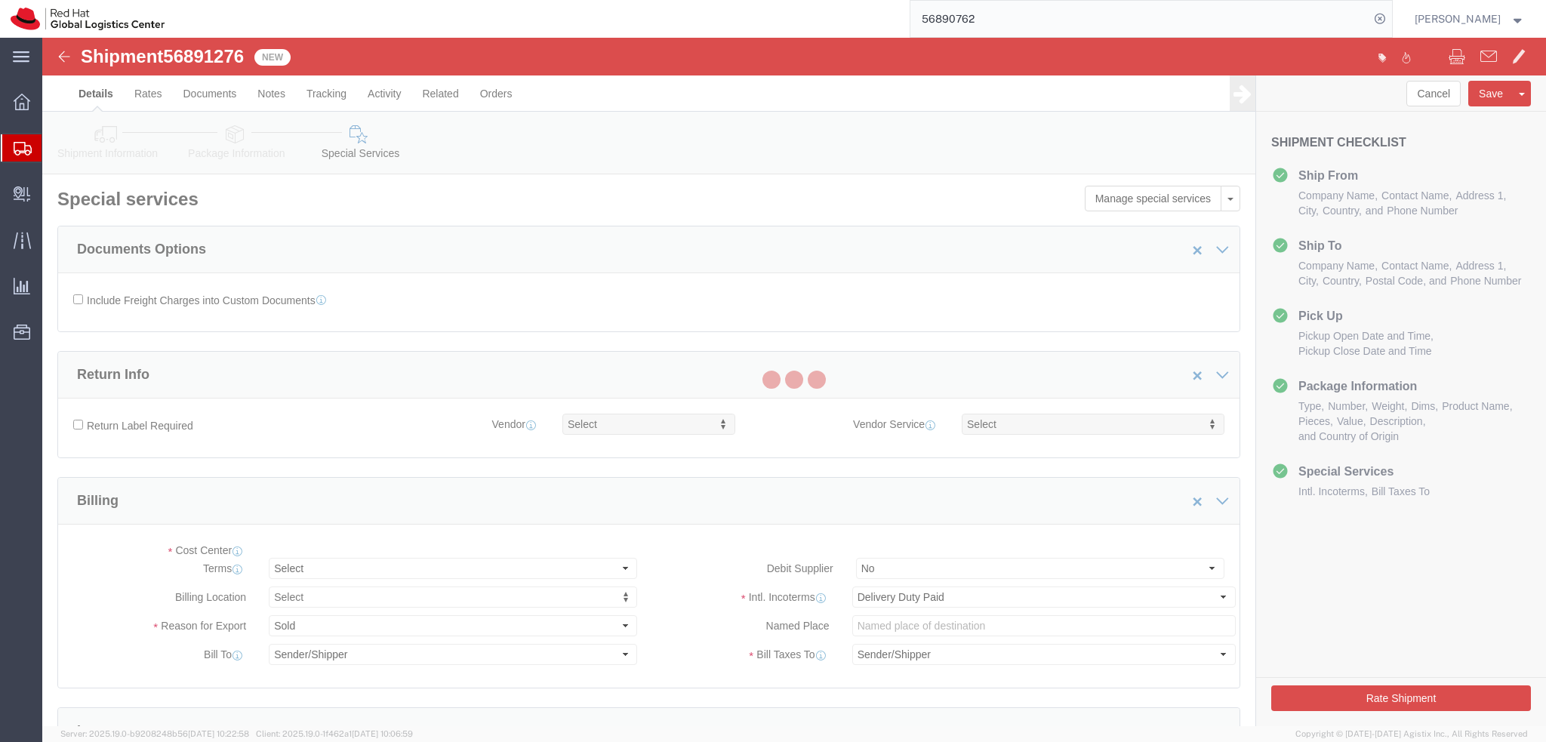
select select "COSTCENTER"
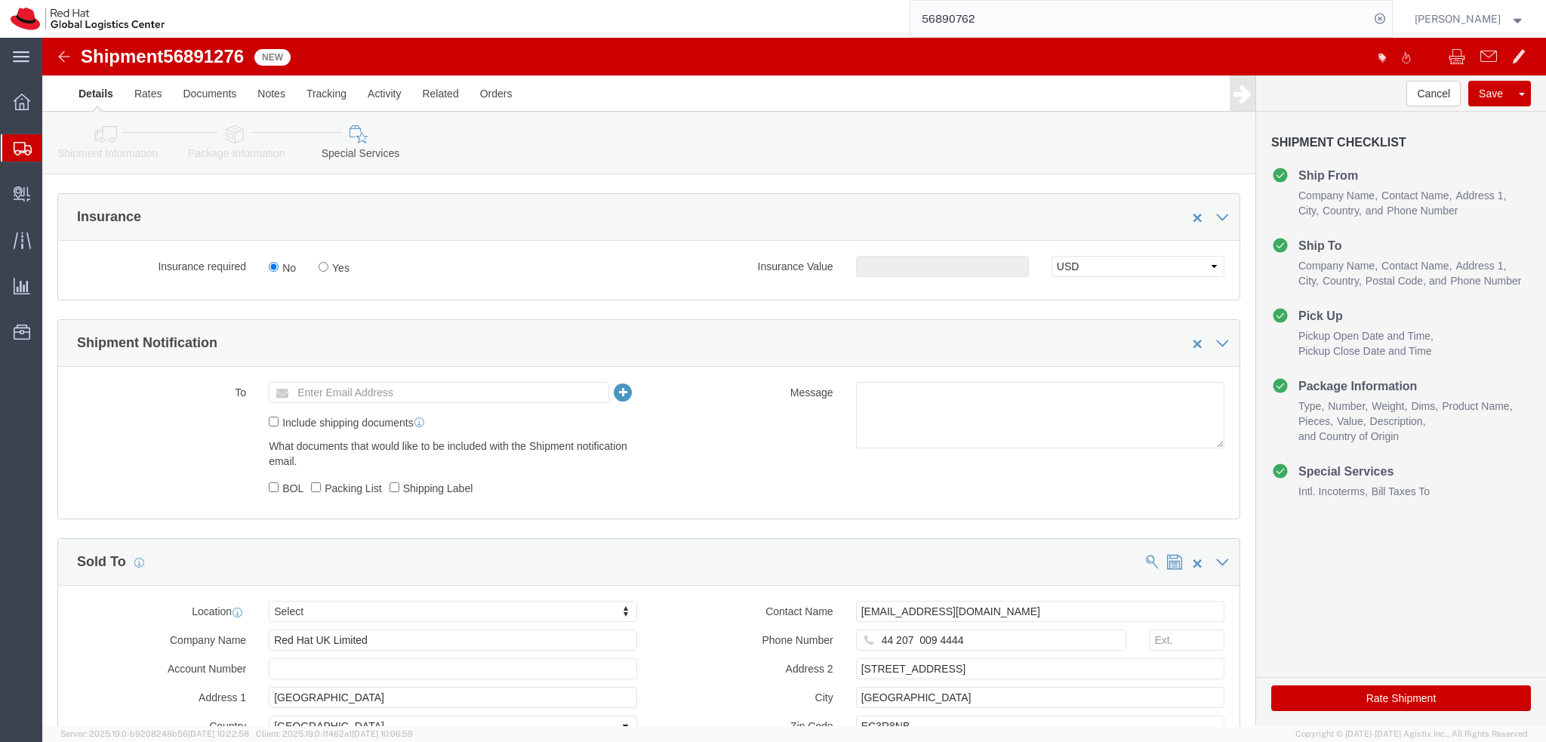
scroll to position [697, 0]
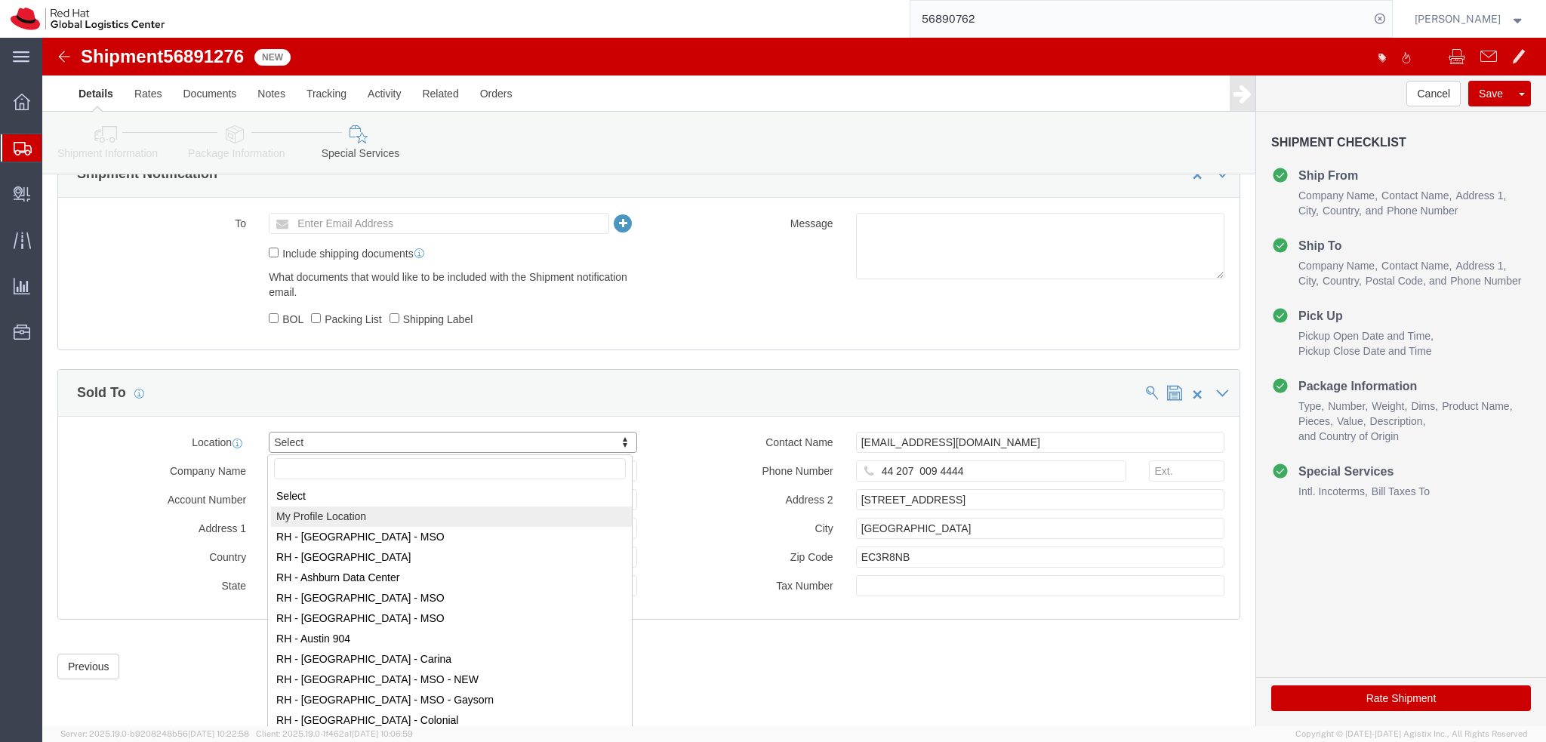
select select "MYPROFILE"
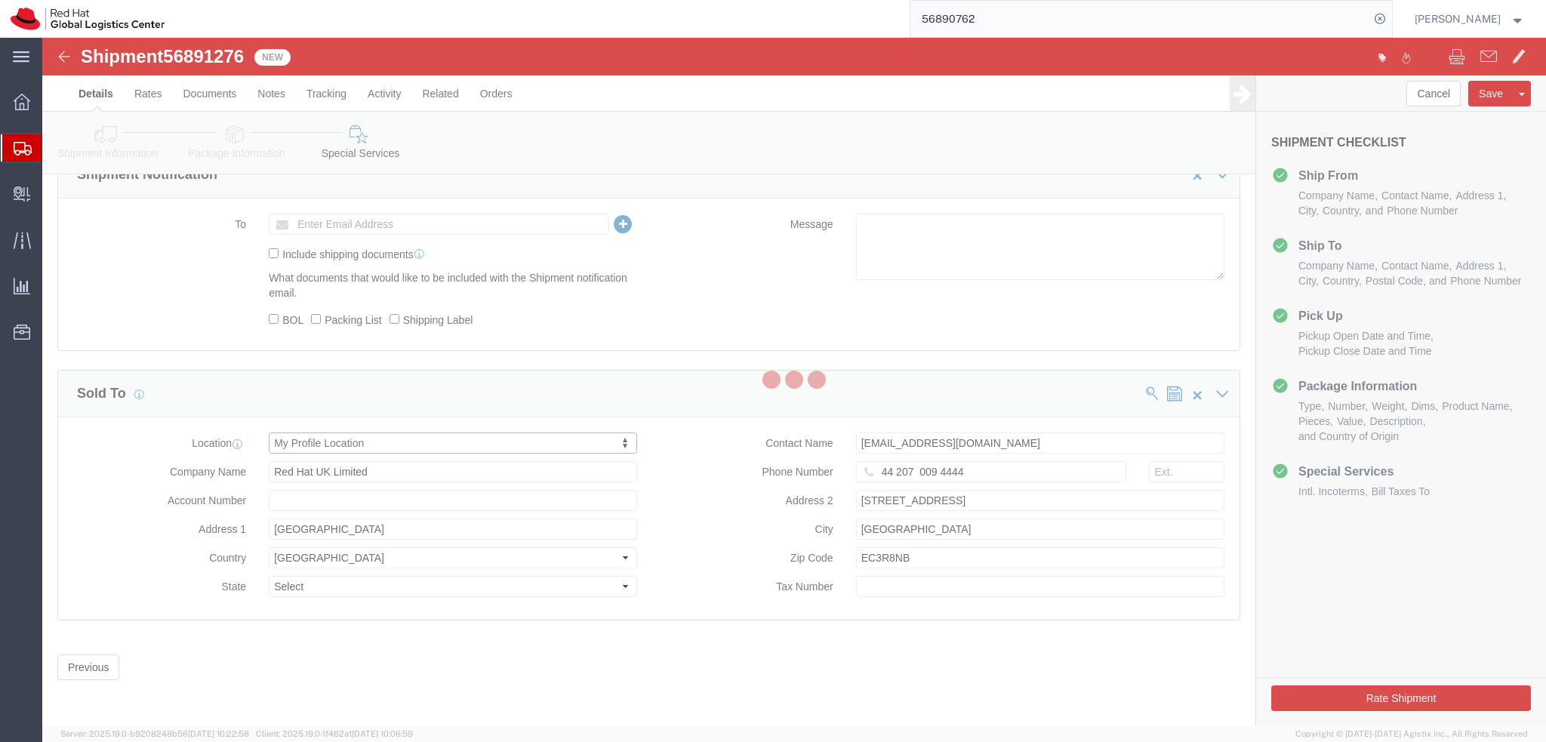
type input "Red Hat Czech s.r.o."
type input "Purkynova 665/115"
select select "CZ"
type input "[PERSON_NAME]"
type input "[GEOGRAPHIC_DATA]"
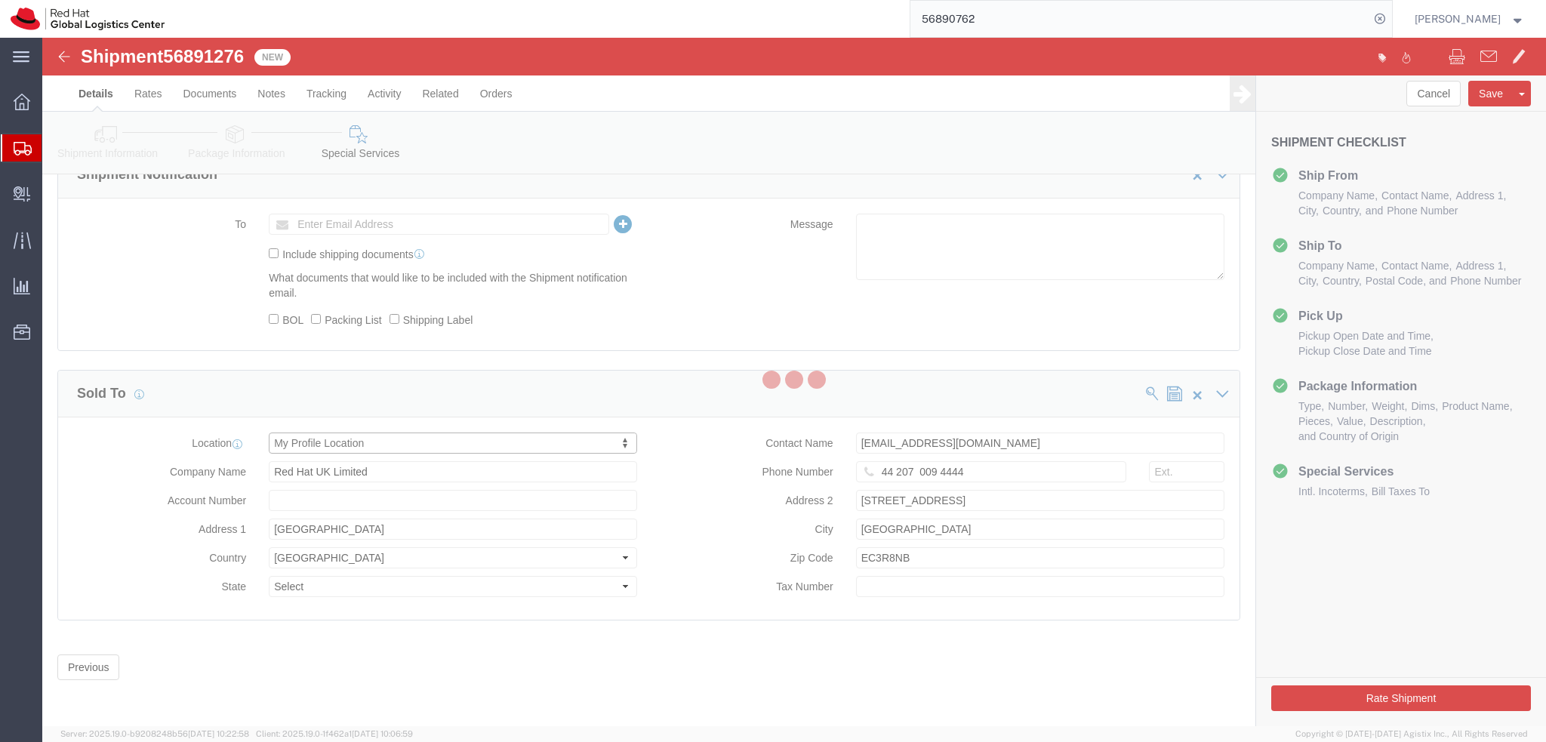
type input "621 00"
type input "CZ27690016"
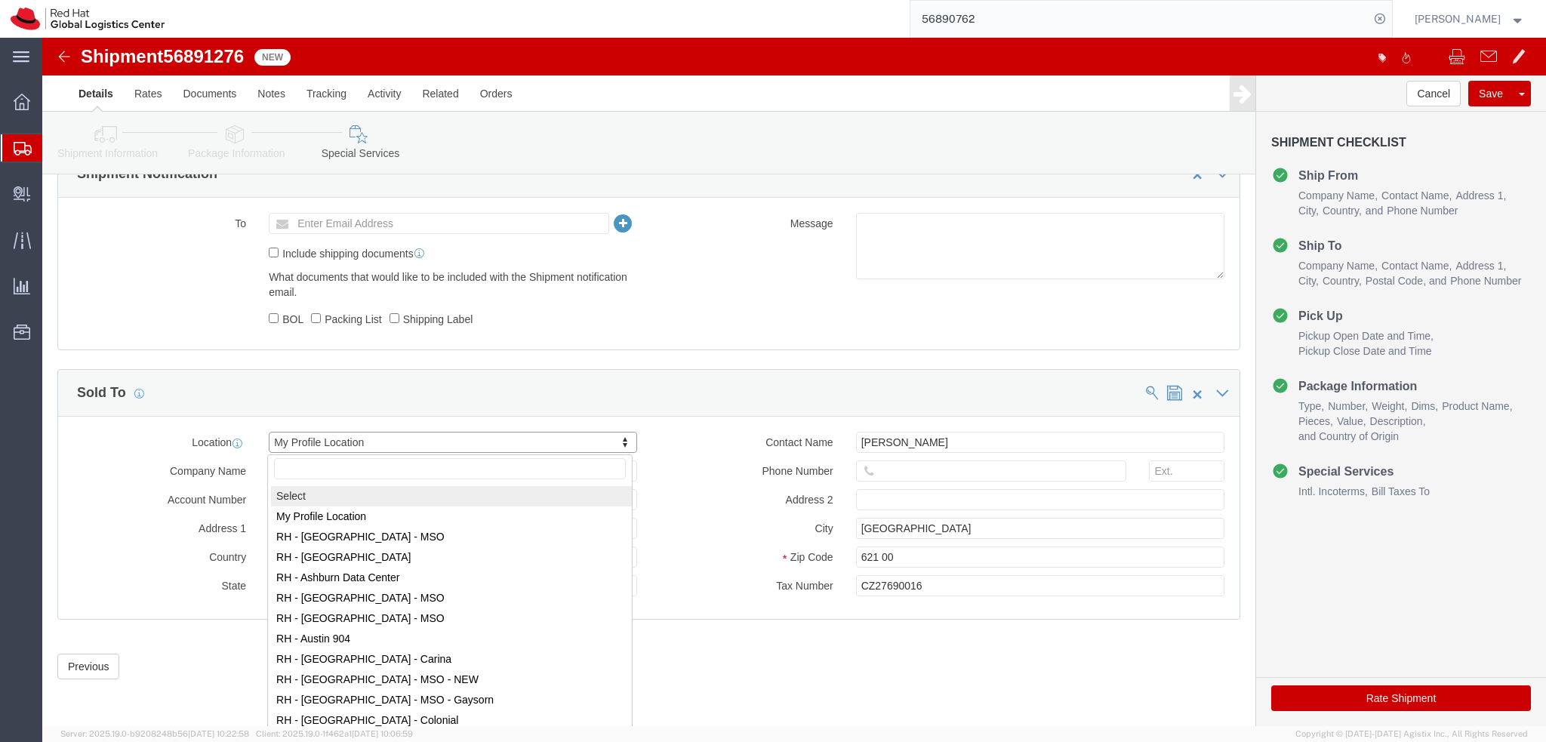
select select
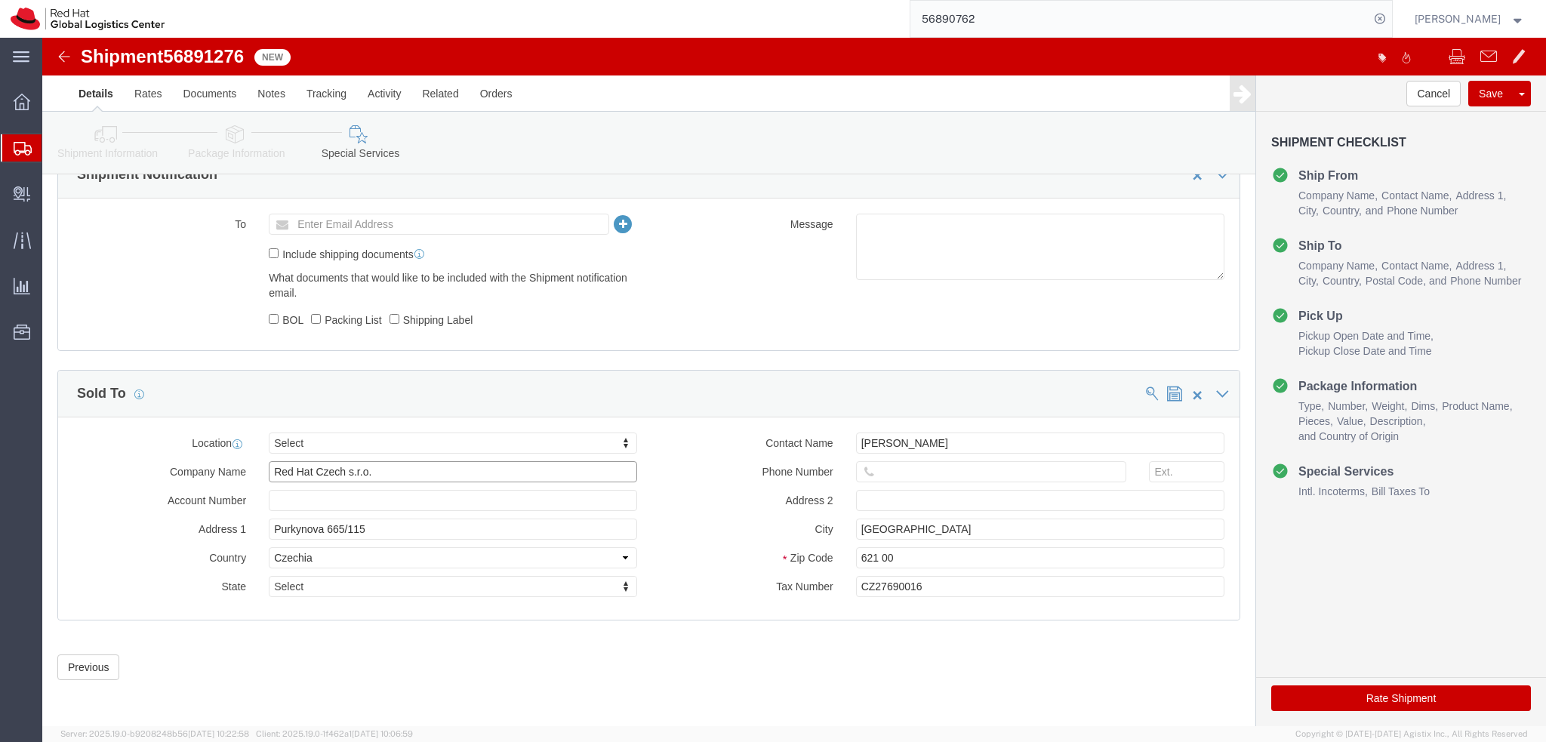
drag, startPoint x: 290, startPoint y: 442, endPoint x: 70, endPoint y: 454, distance: 220.0
click div "Location Select Select My Profile Location RH - Amsterdam - MSO RH - Amsterdam …"
drag, startPoint x: 918, startPoint y: 409, endPoint x: 670, endPoint y: 406, distance: 248.4
click div "Contact Name Filip Moravec"
drag, startPoint x: 928, startPoint y: 494, endPoint x: 617, endPoint y: 481, distance: 311.3
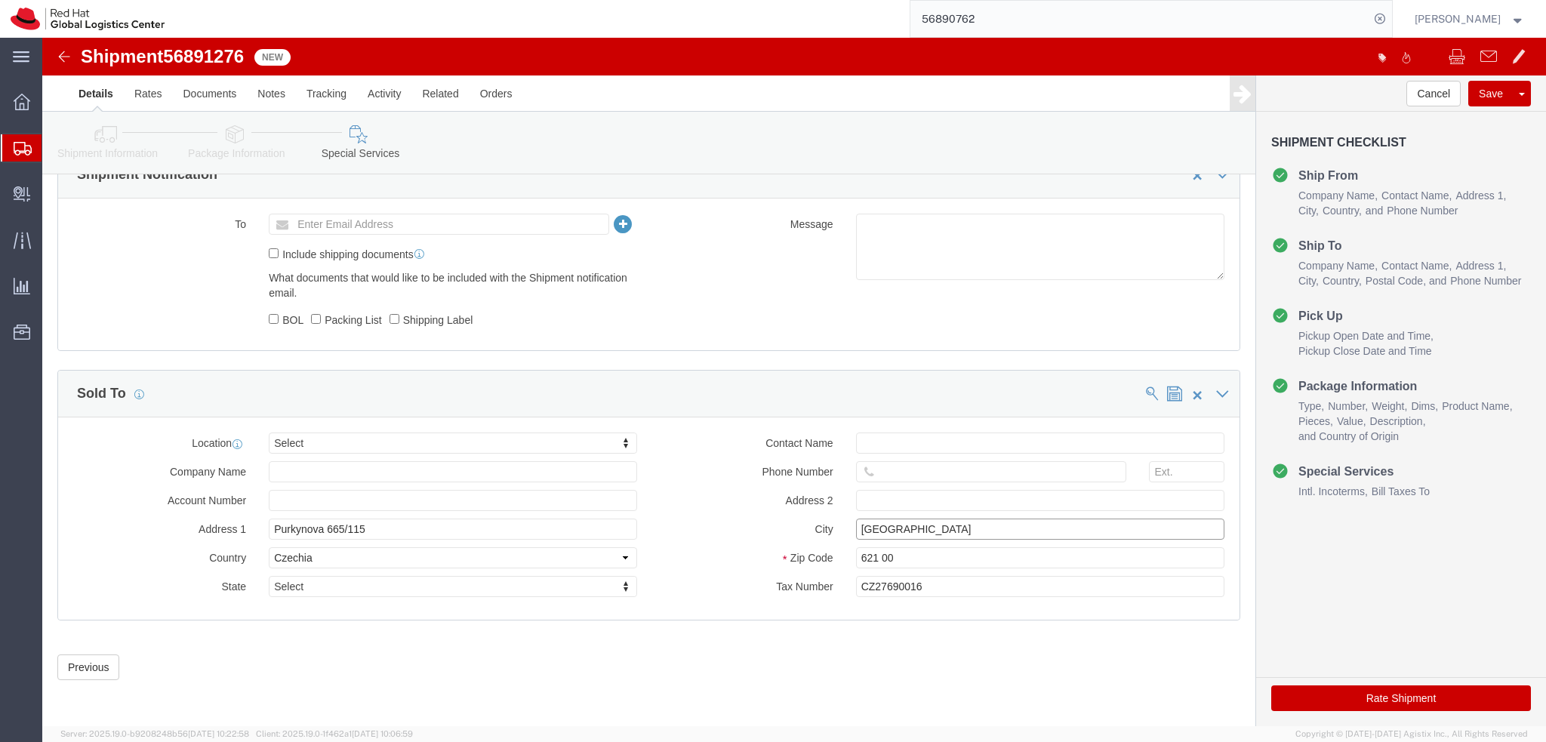
click div "City BRNO"
drag, startPoint x: 823, startPoint y: 517, endPoint x: 686, endPoint y: 520, distance: 136.7
click div "Zip Code 621 00"
drag, startPoint x: 884, startPoint y: 547, endPoint x: 670, endPoint y: 547, distance: 214.4
click div "Tax Number CZ27690016"
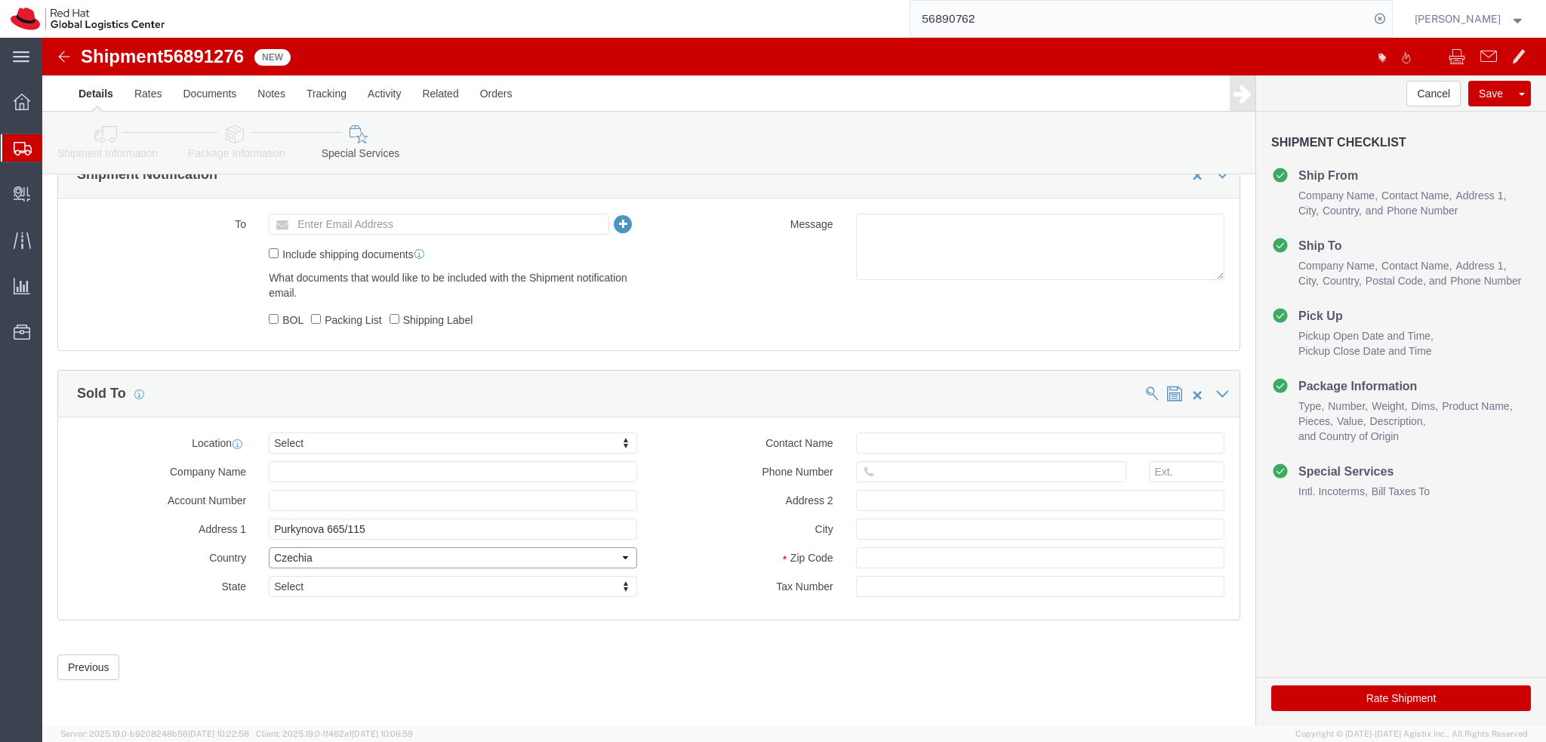
click select "Select Afghanistan Åland Islands Albania Algeria American Samoa Andorra Angola …"
select select
click select "Select Afghanistan Åland Islands Albania Algeria American Samoa Andorra Angola …"
drag, startPoint x: 367, startPoint y: 496, endPoint x: 168, endPoint y: 496, distance: 198.5
click div "Address 1 Purkynova 665/115"
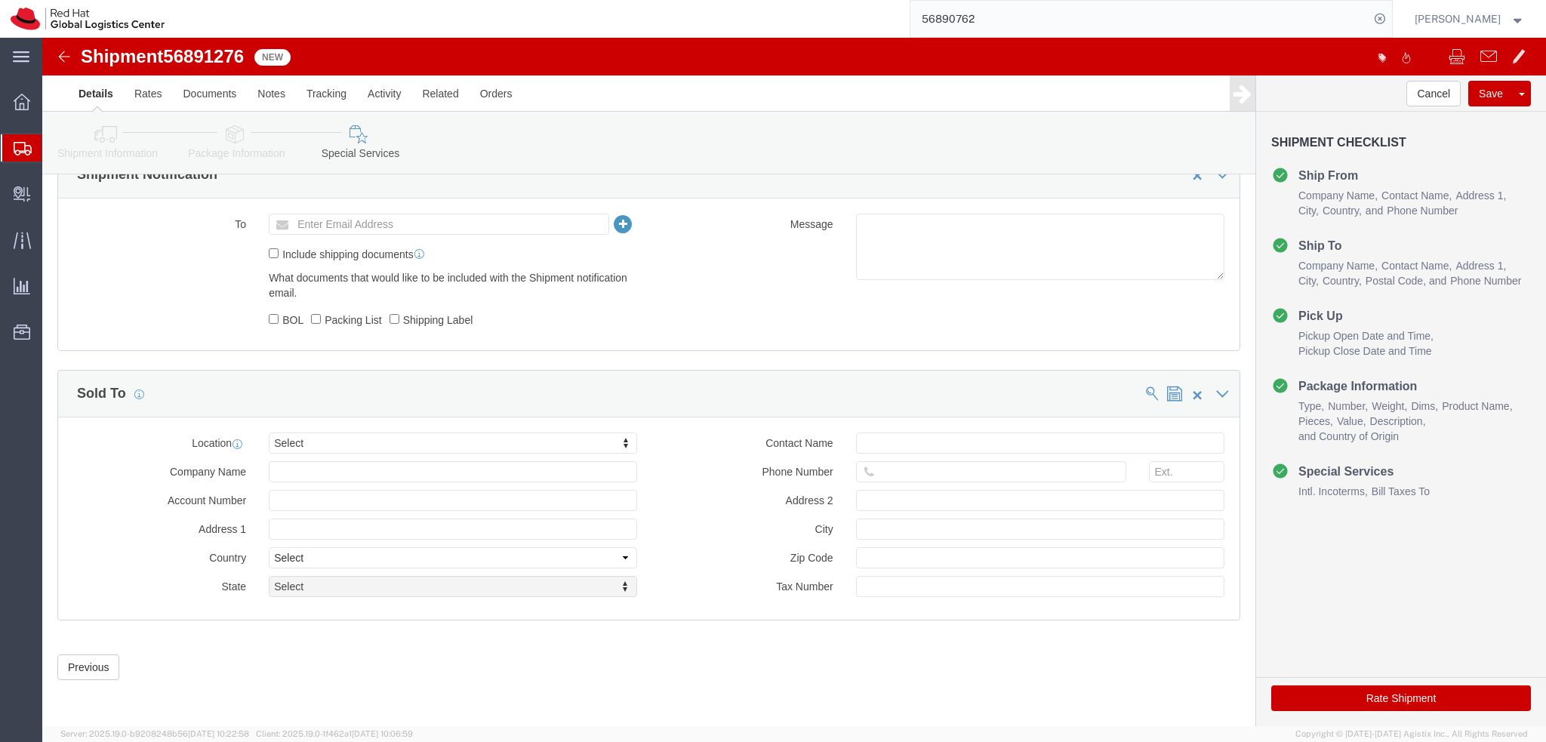
click div "Address 1"
click select "Select Afghanistan Åland Islands Albania Algeria American Samoa Andorra Angola …"
click input "text"
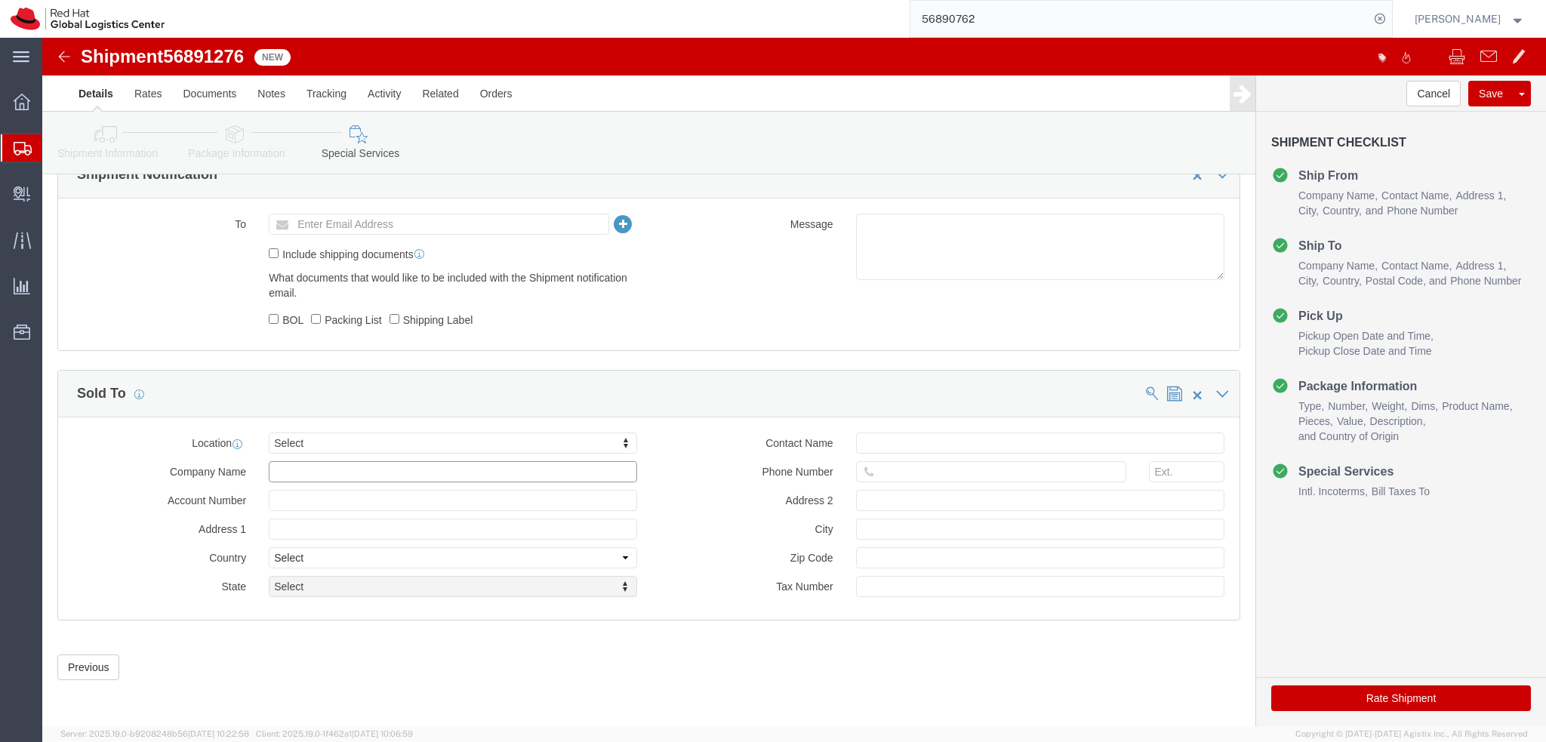
click input "text"
type input "."
click label "Account Number"
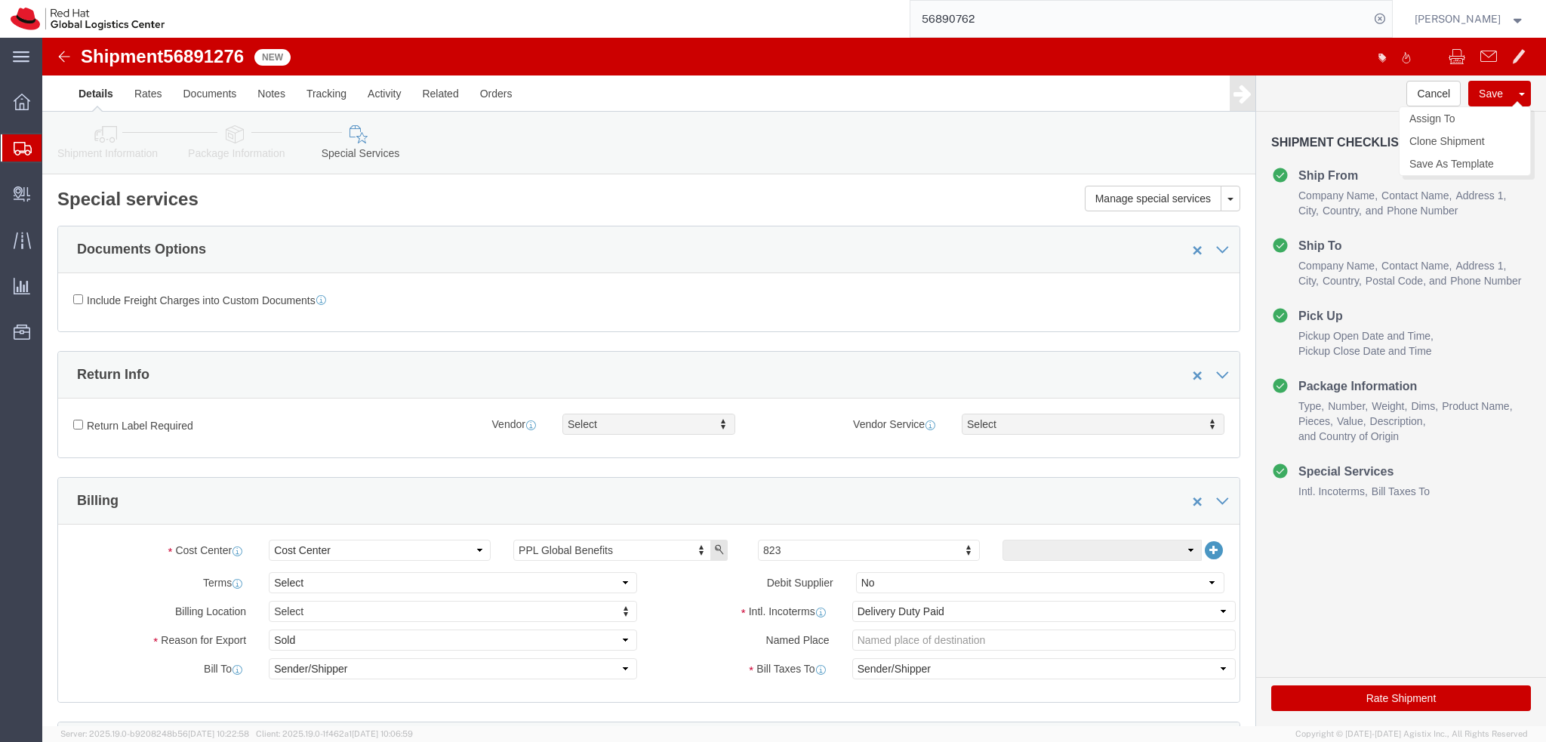
click button "Save"
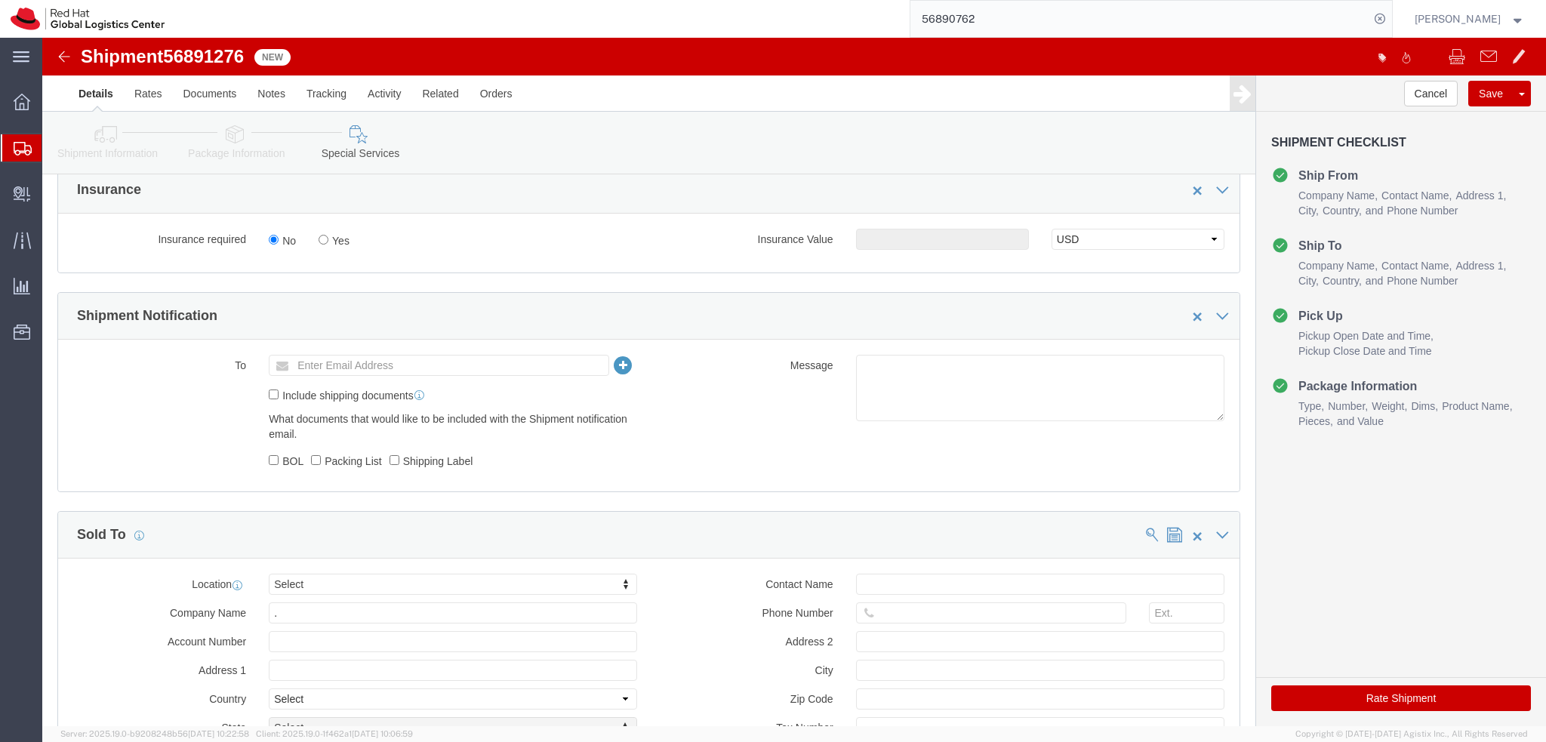
scroll to position [697, 0]
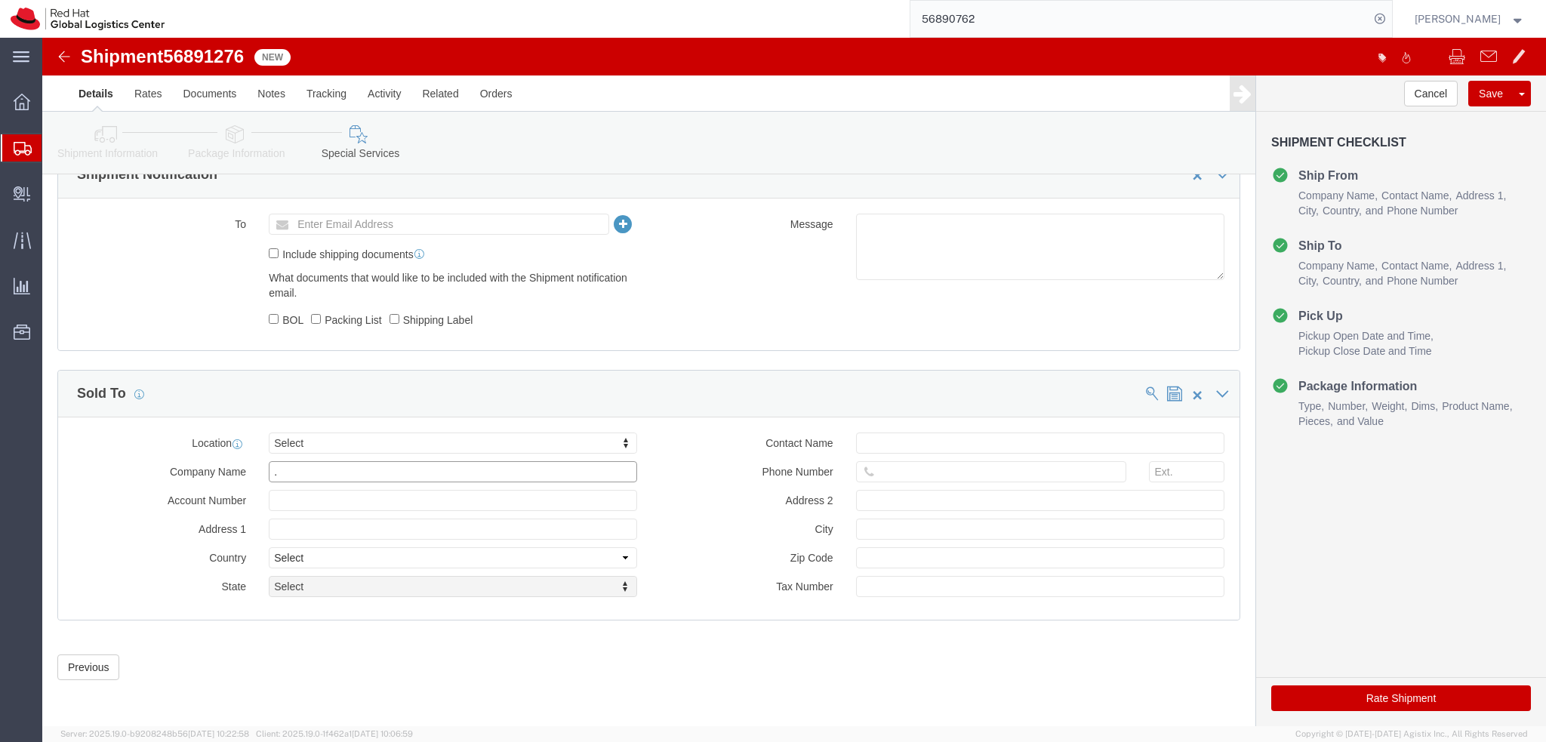
click input "."
click div "Location Select Select My Profile Location RH - Amsterdam - MSO RH - Amsterdam …"
click input "text"
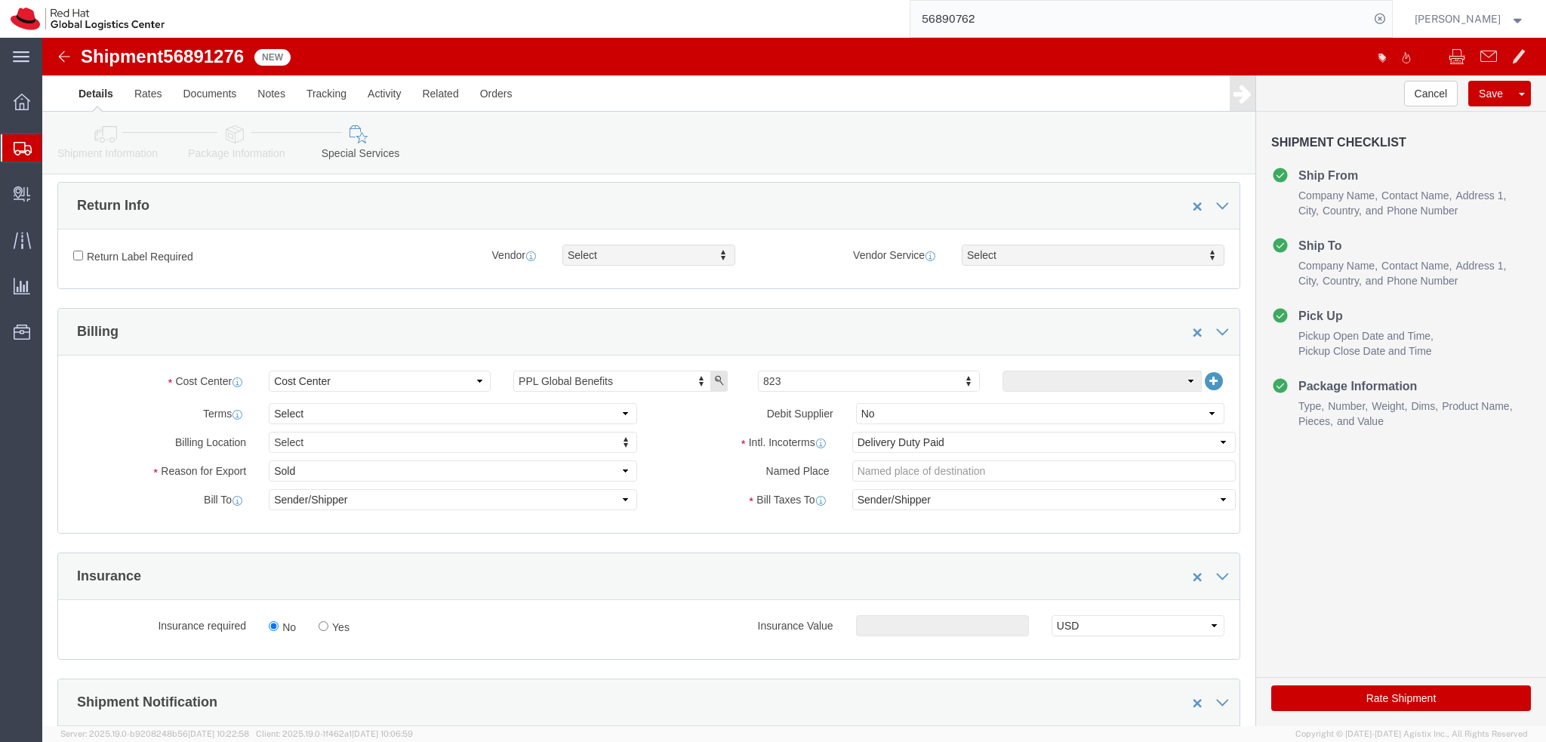
scroll to position [0, 0]
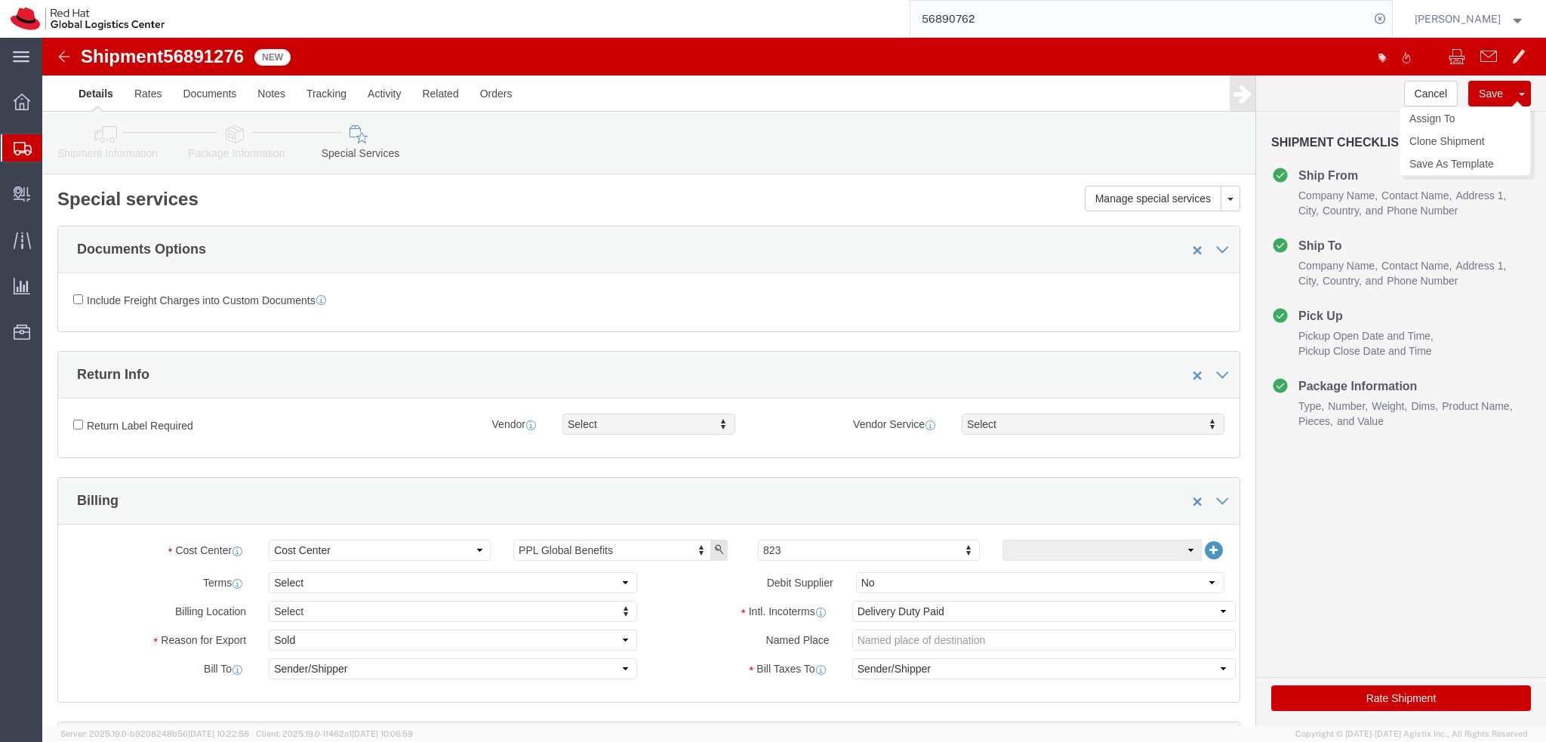
click button "Save"
click span "56891276"
copy span "56891276"
click icon
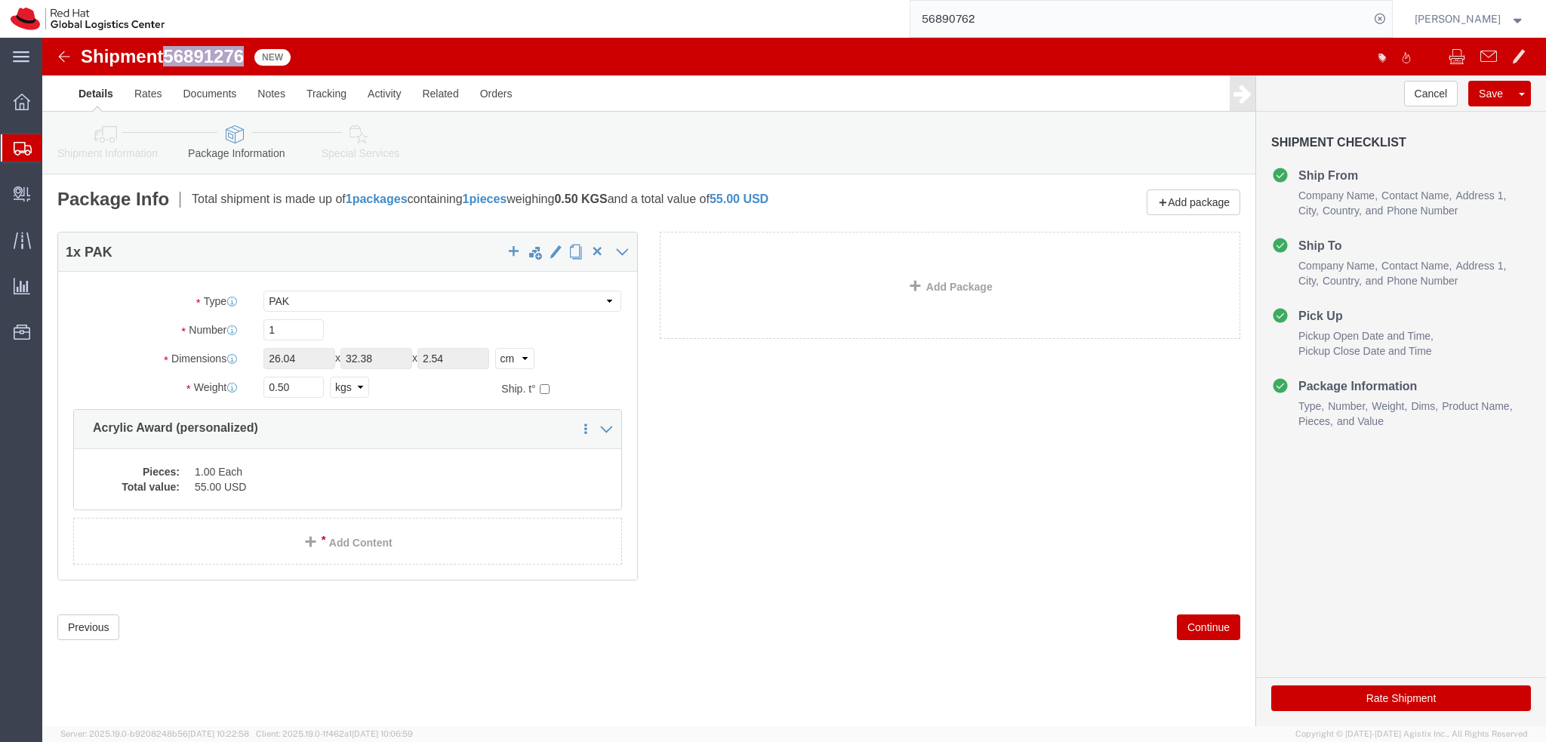
click link "Shipment Information"
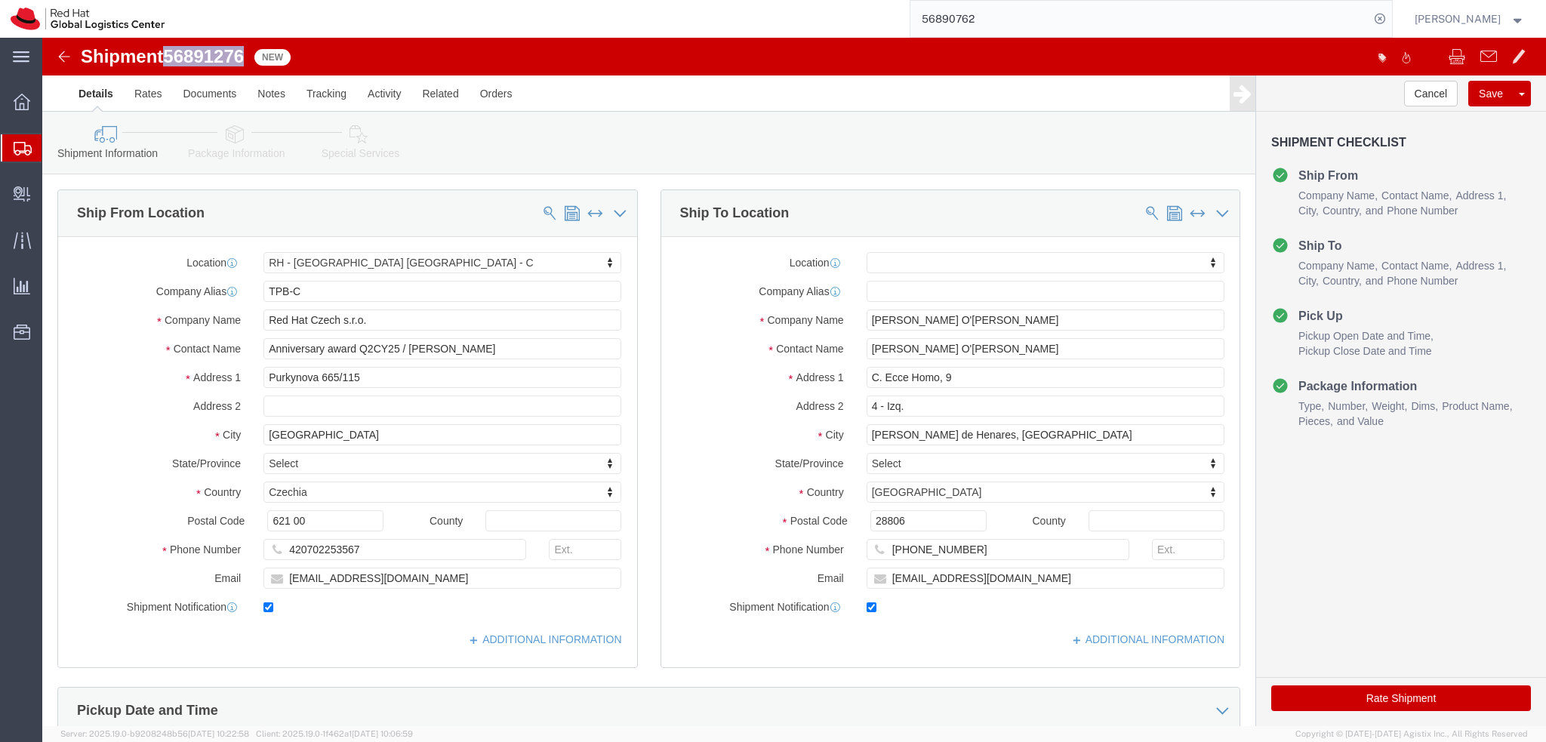
click icon
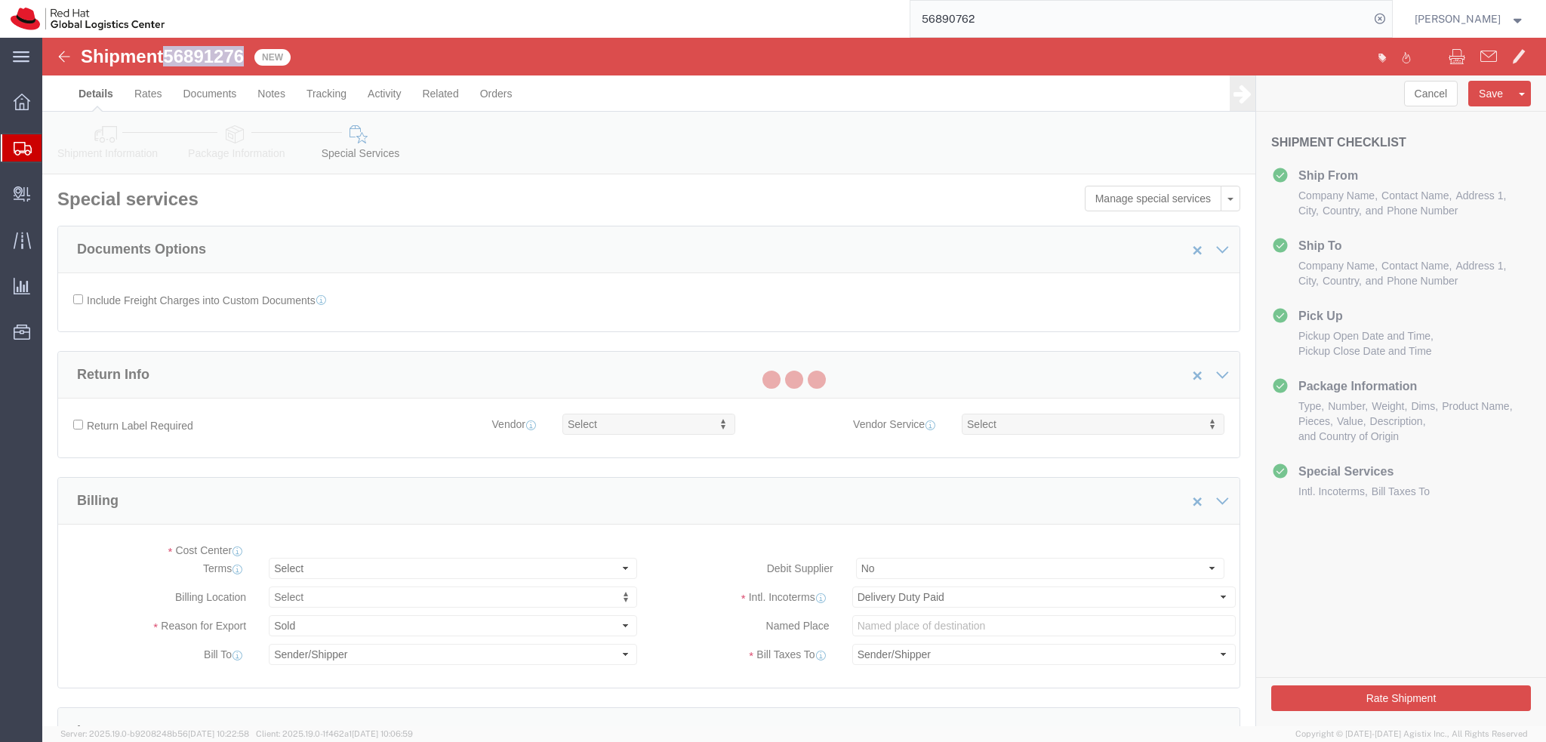
select select "COSTCENTER"
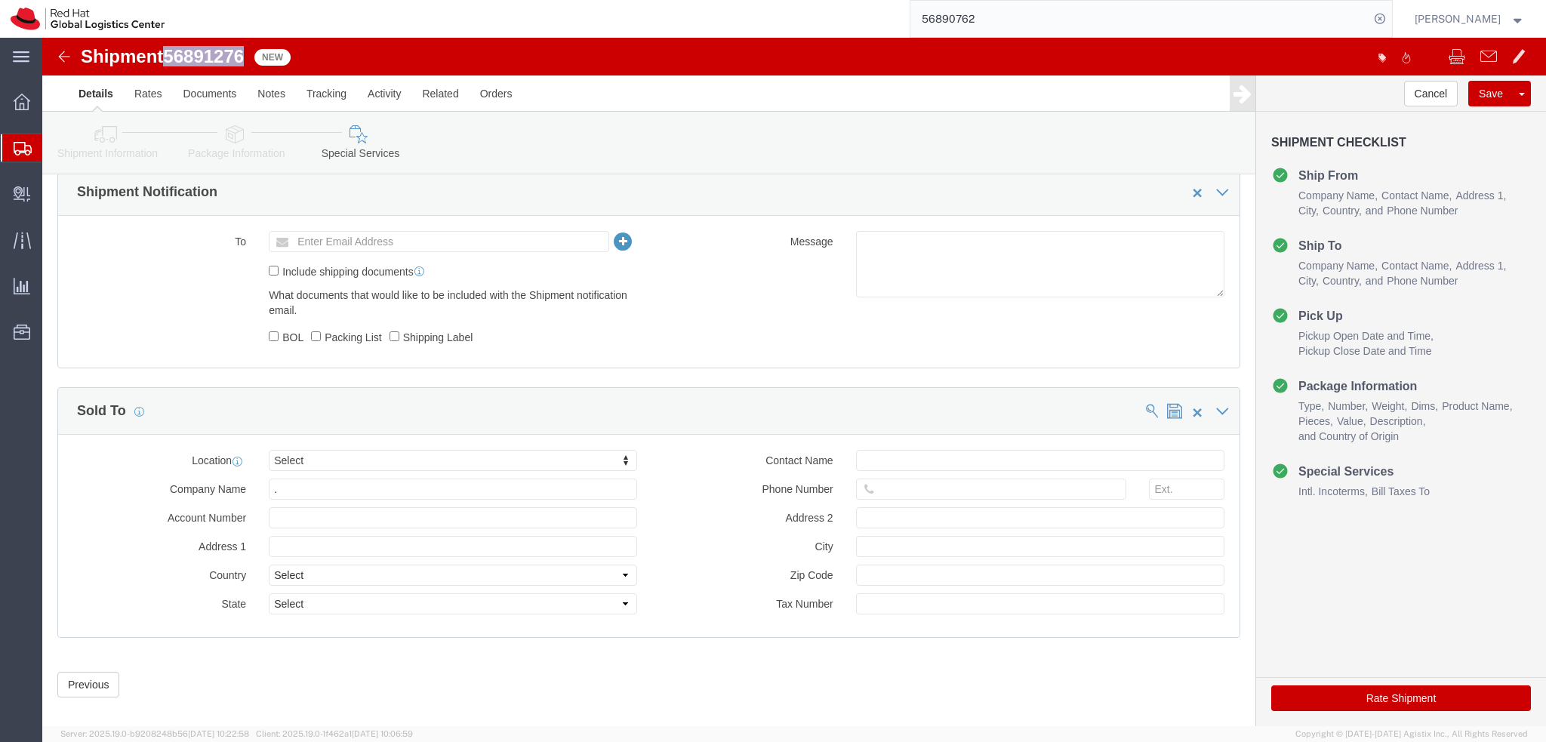
scroll to position [697, 0]
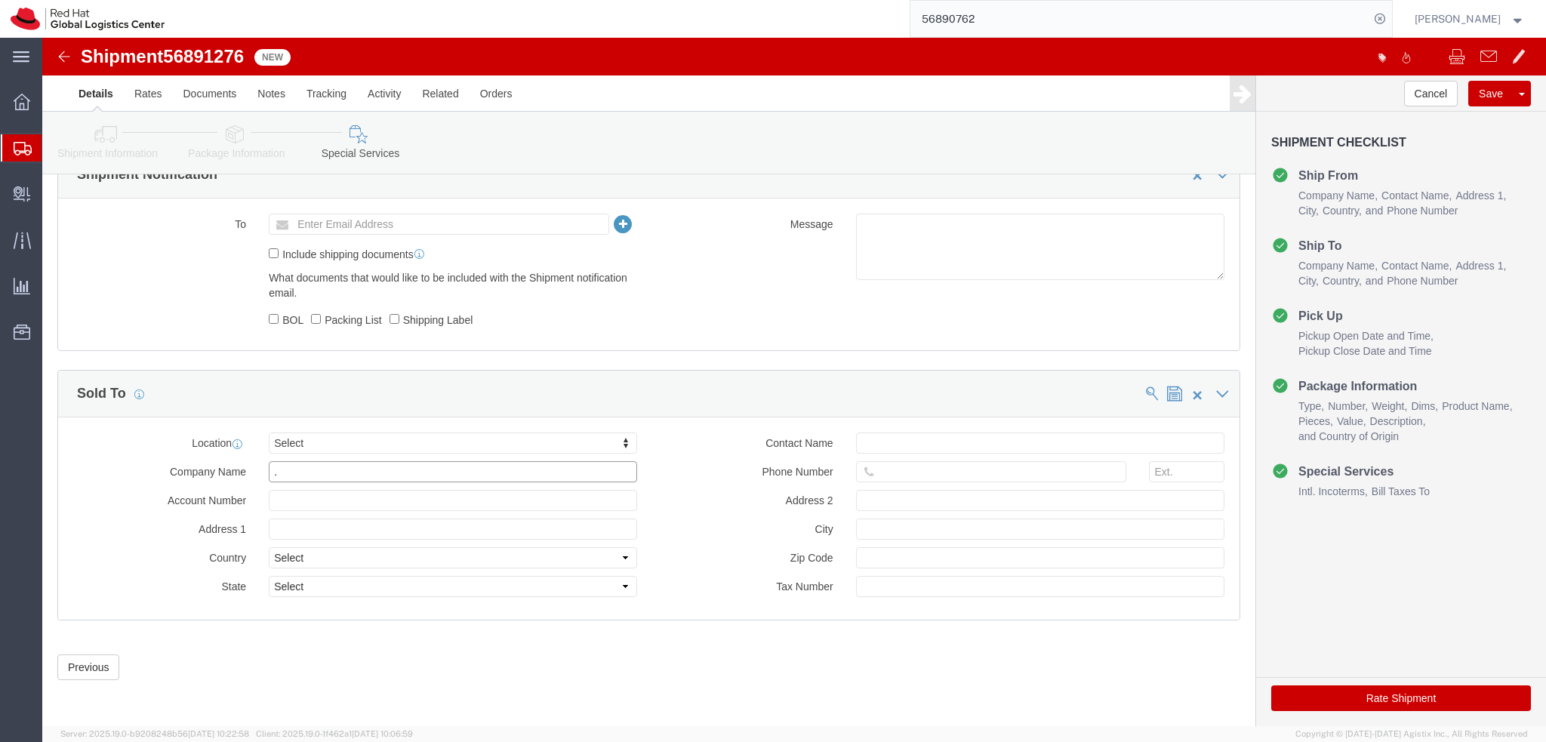
click input "."
click input "text"
click div "Sold To"
click button "Save"
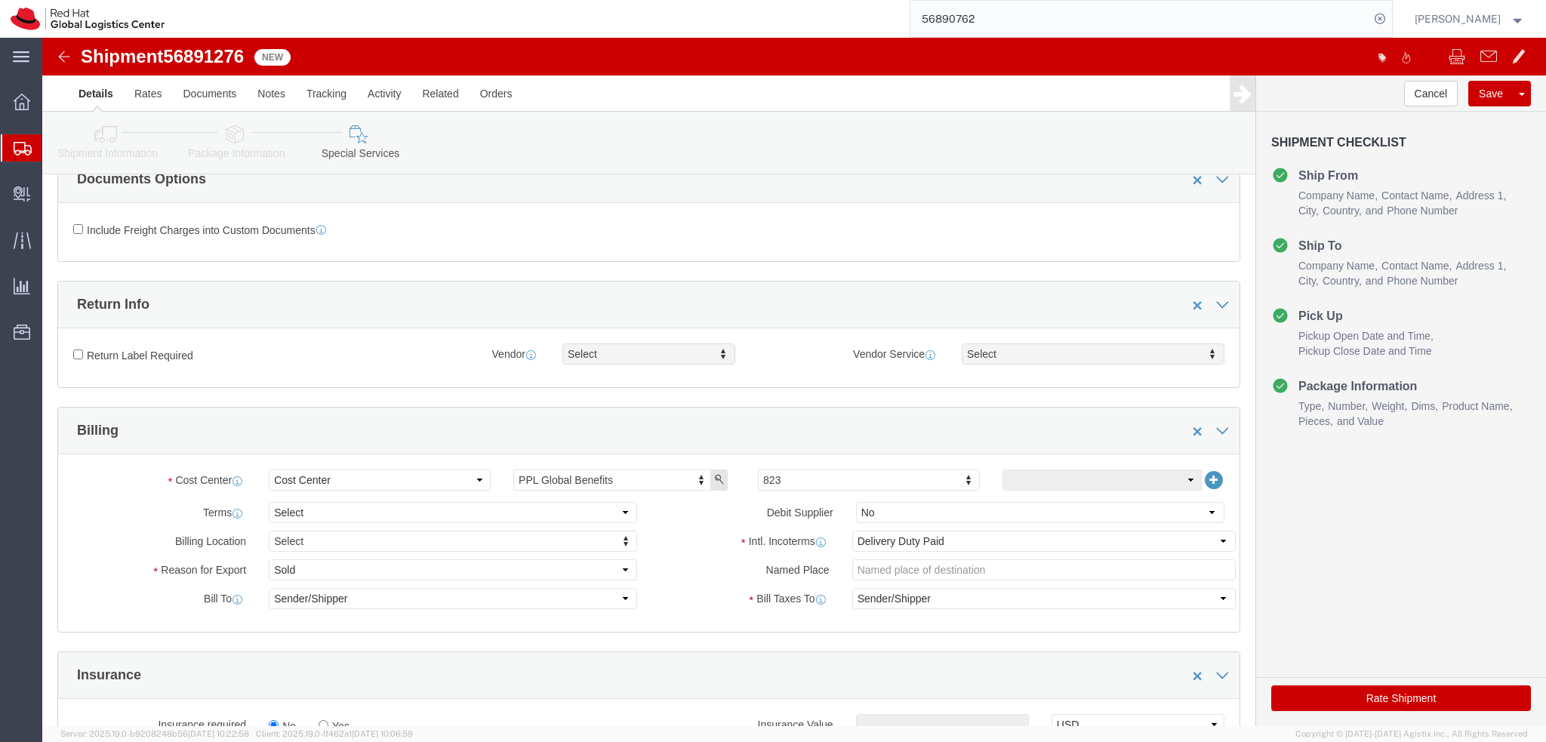
scroll to position [0, 0]
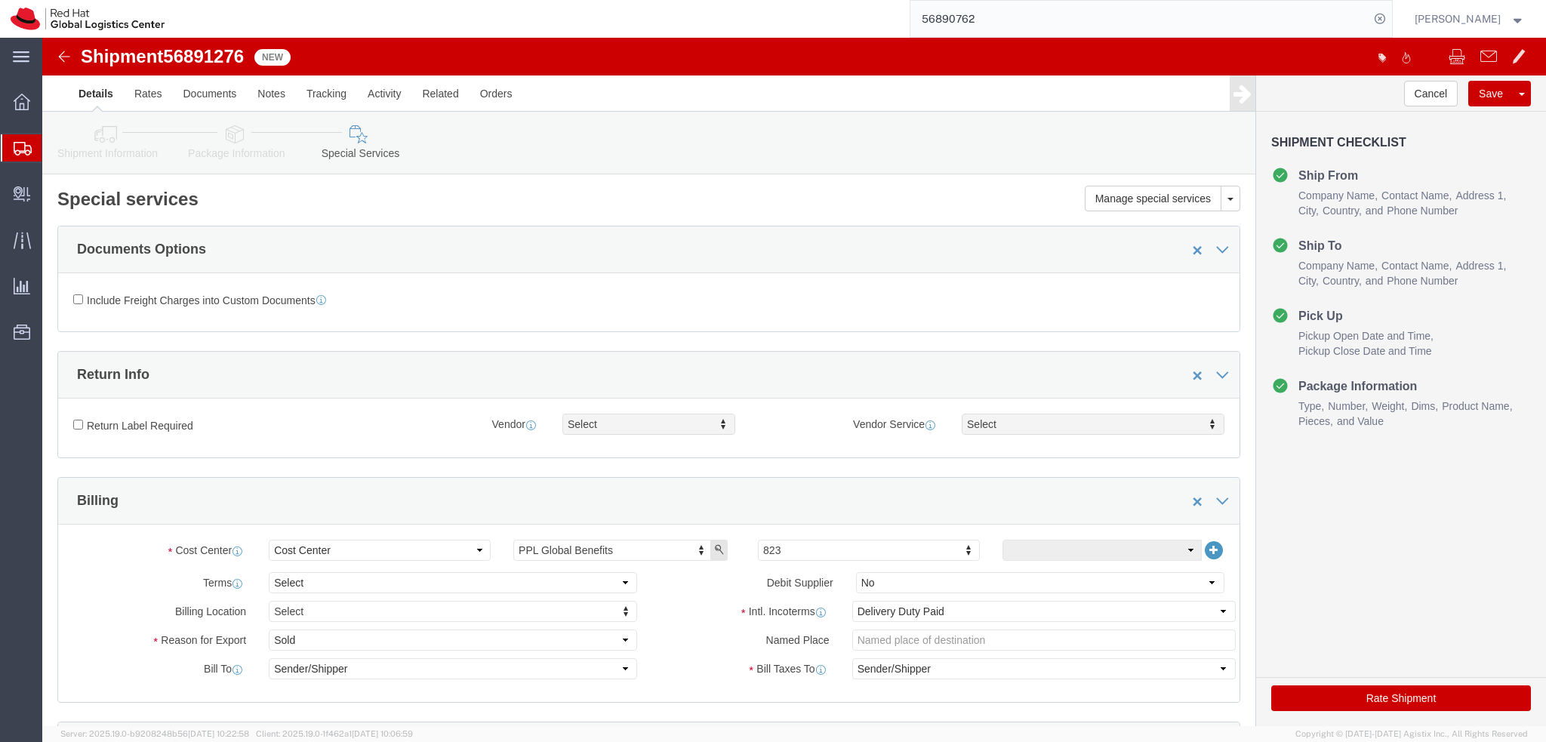
click icon
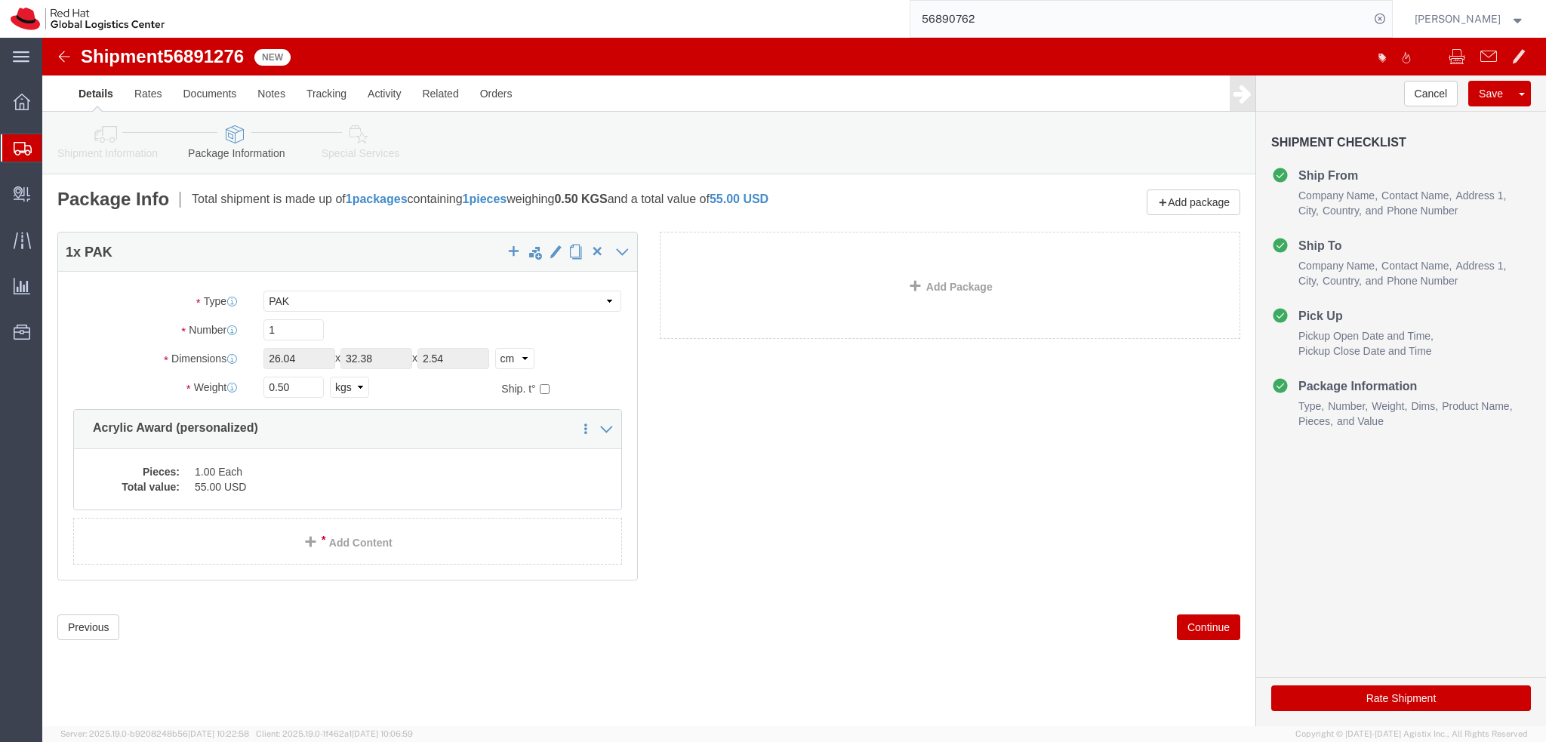
click icon
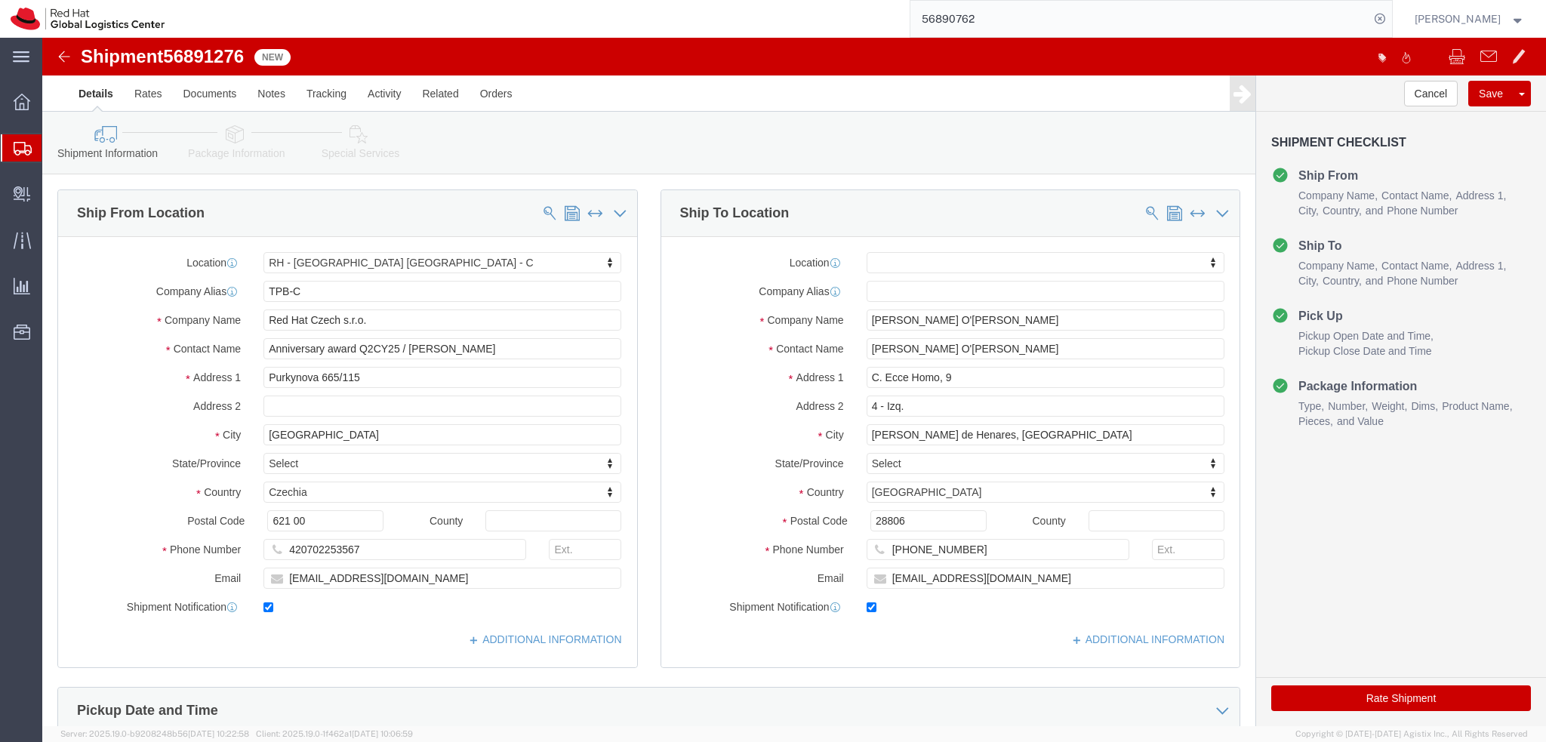
click icon
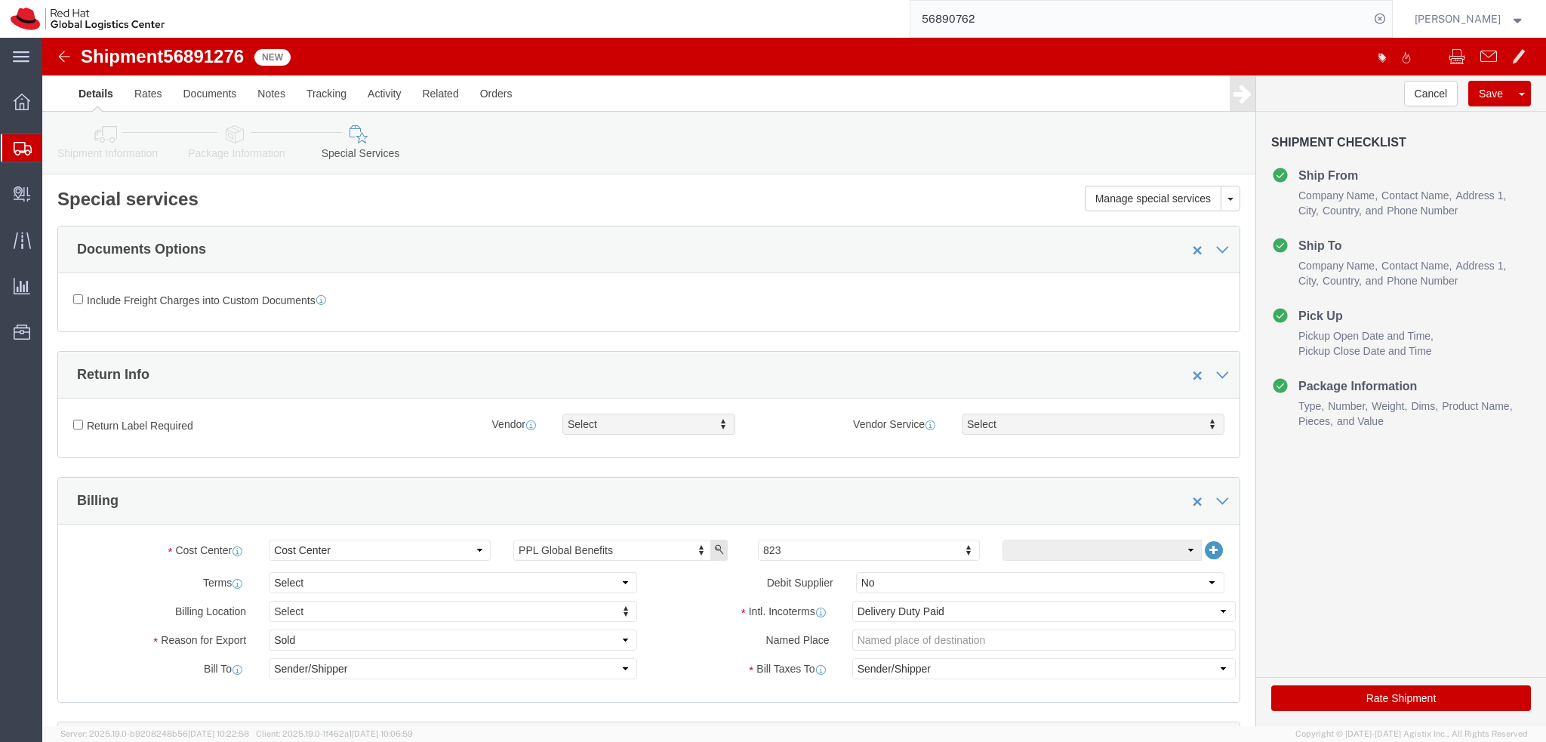
click icon
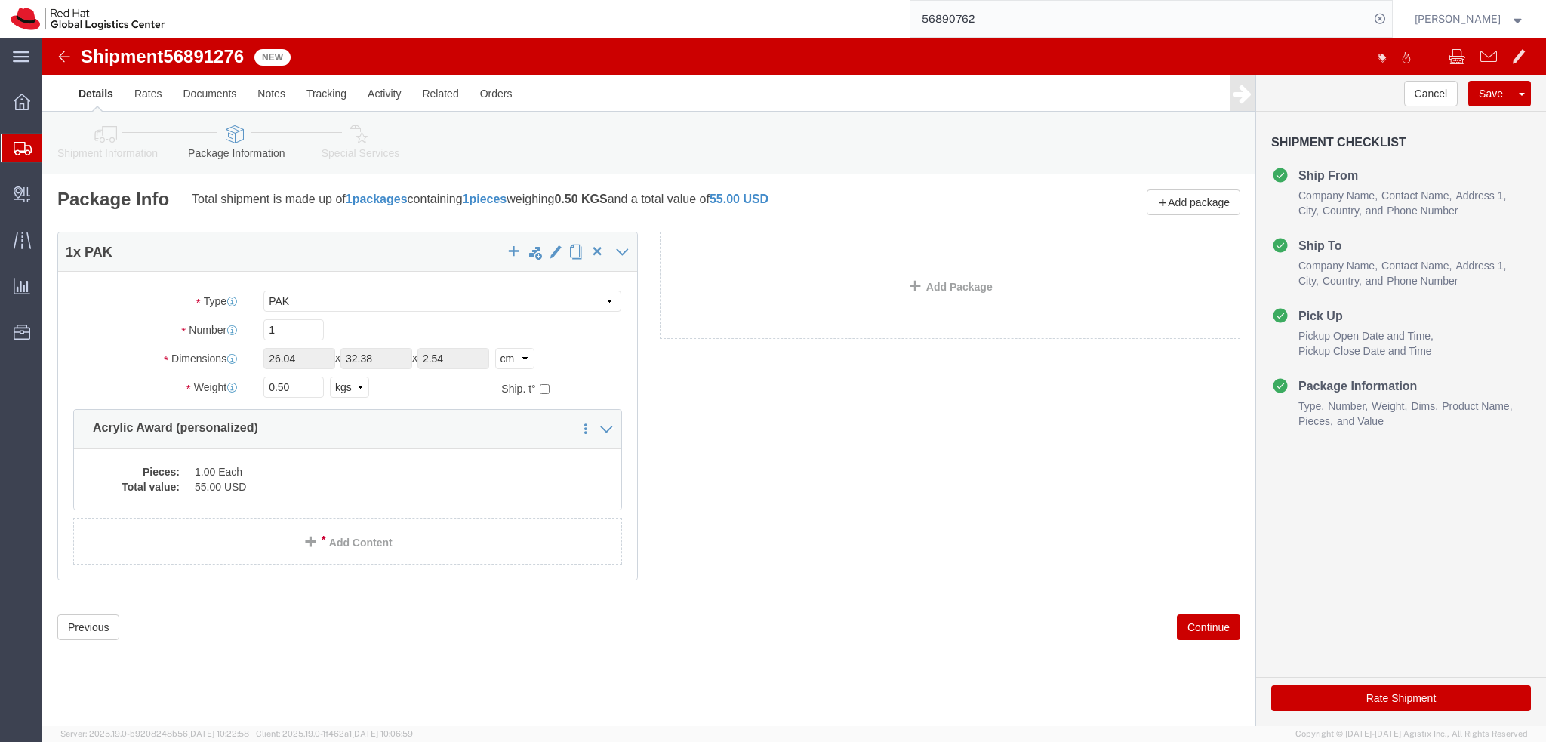
click icon
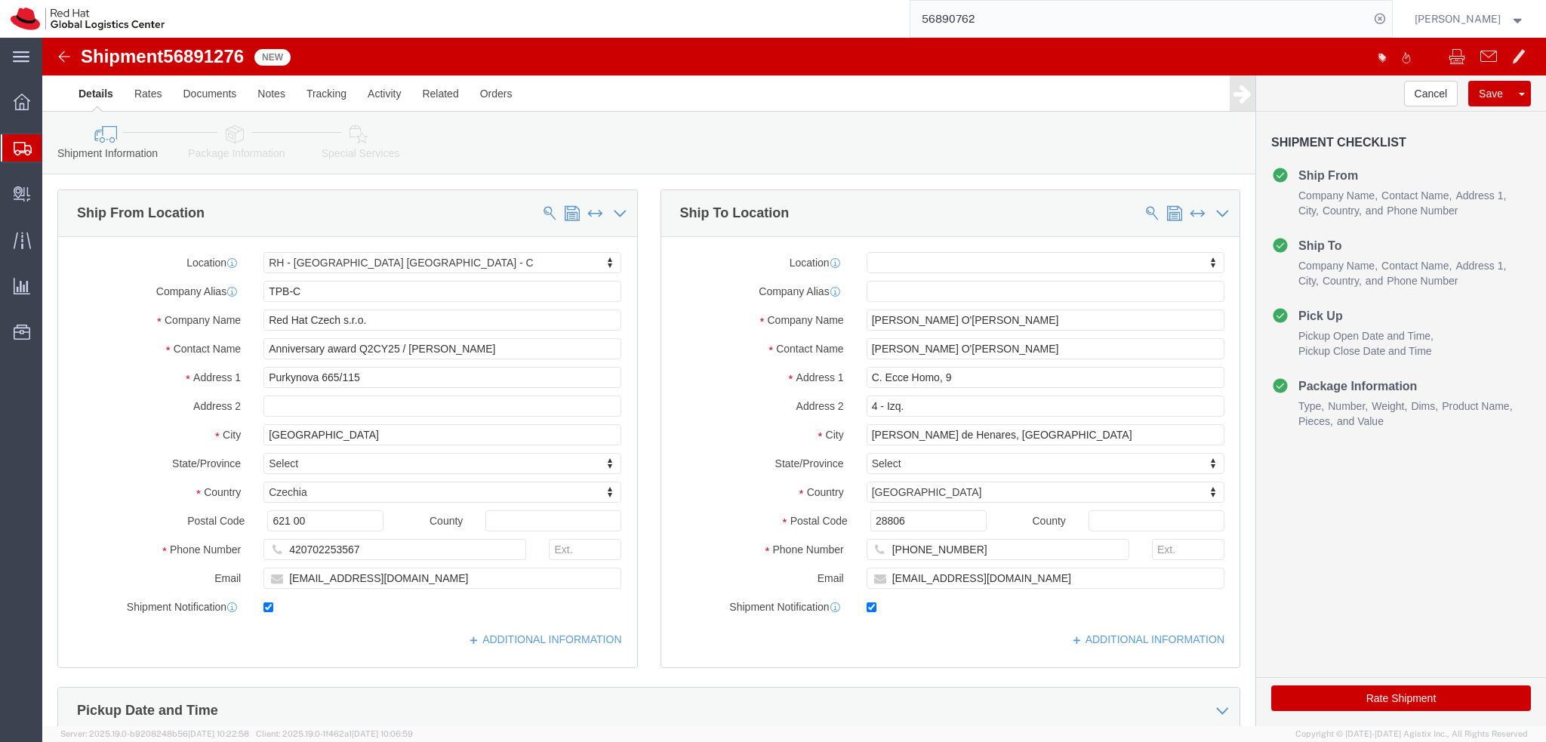
click button "Rate Shipment"
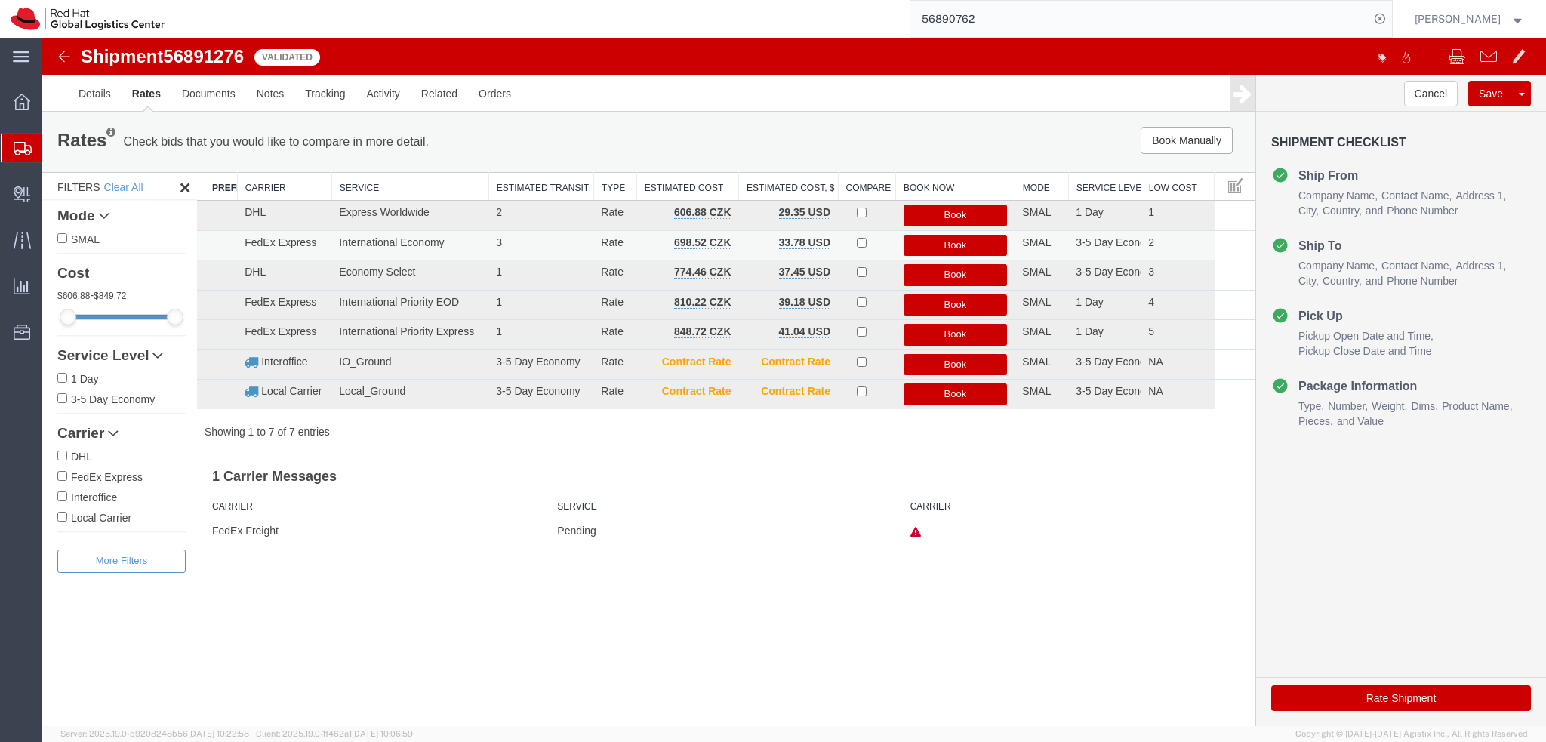
click at [981, 242] on button "Book" at bounding box center [956, 246] width 104 height 22
click at [966, 237] on button "Book" at bounding box center [956, 246] width 104 height 22
click at [931, 239] on button "Book" at bounding box center [956, 246] width 104 height 22
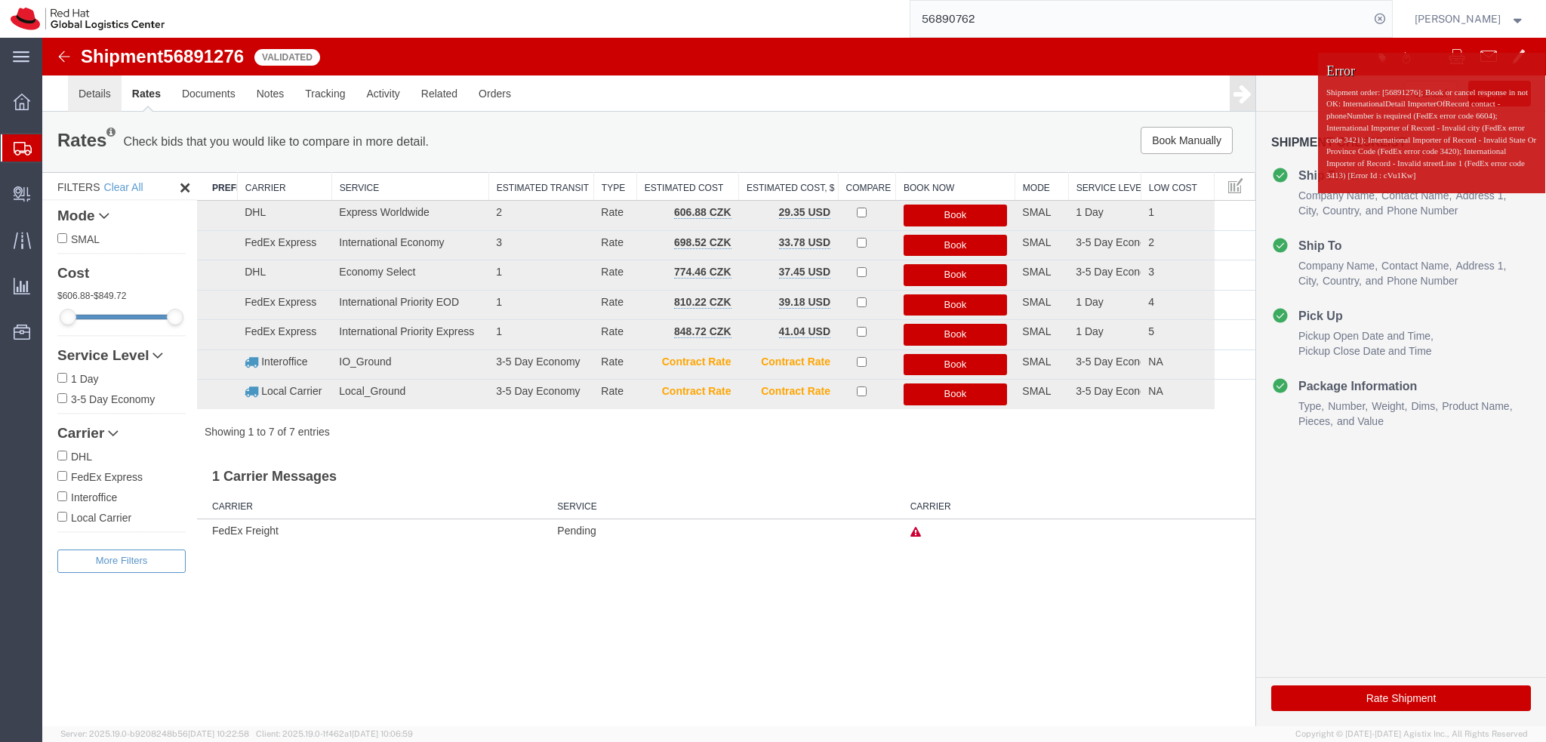
click at [97, 82] on link "Details" at bounding box center [95, 93] width 54 height 36
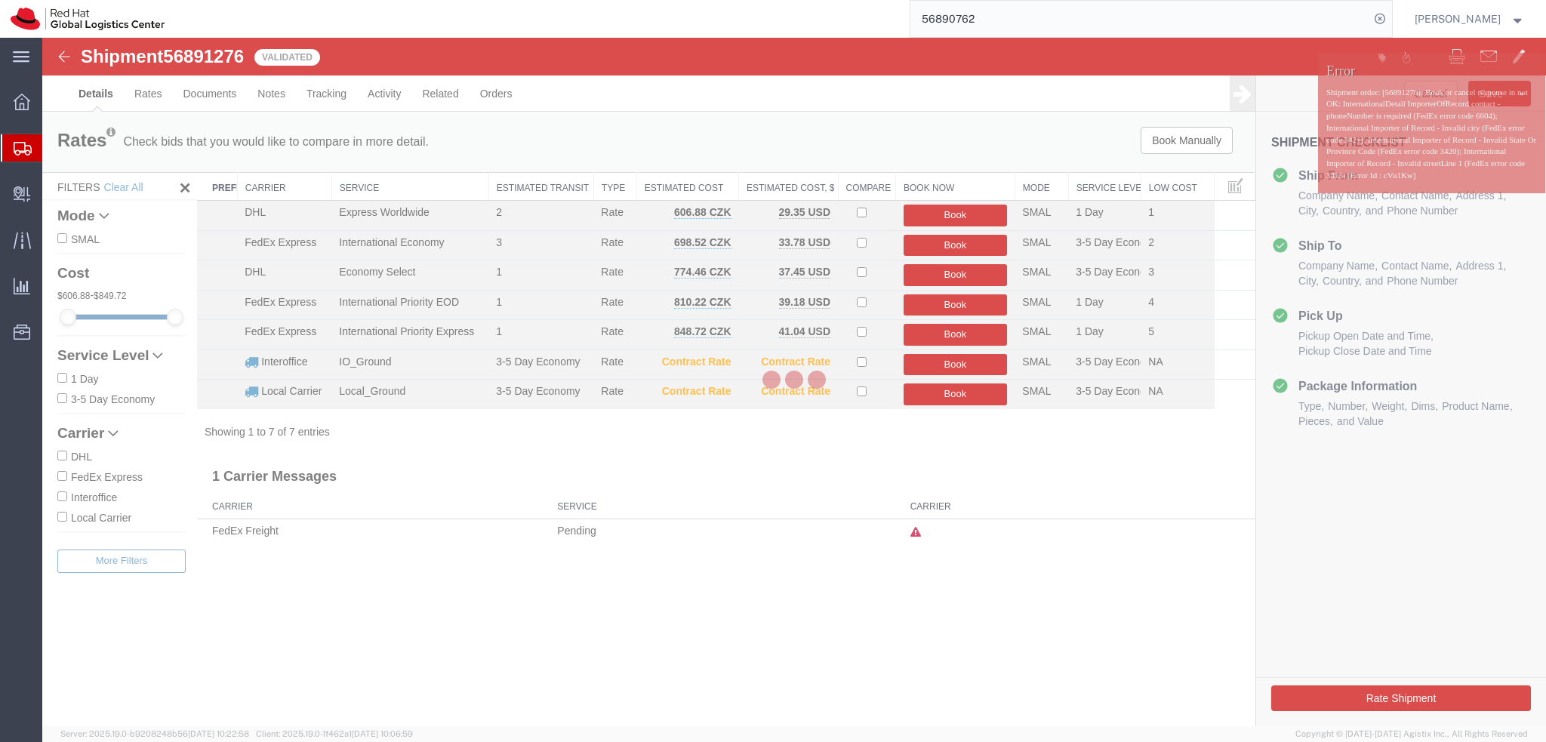
select select "38037"
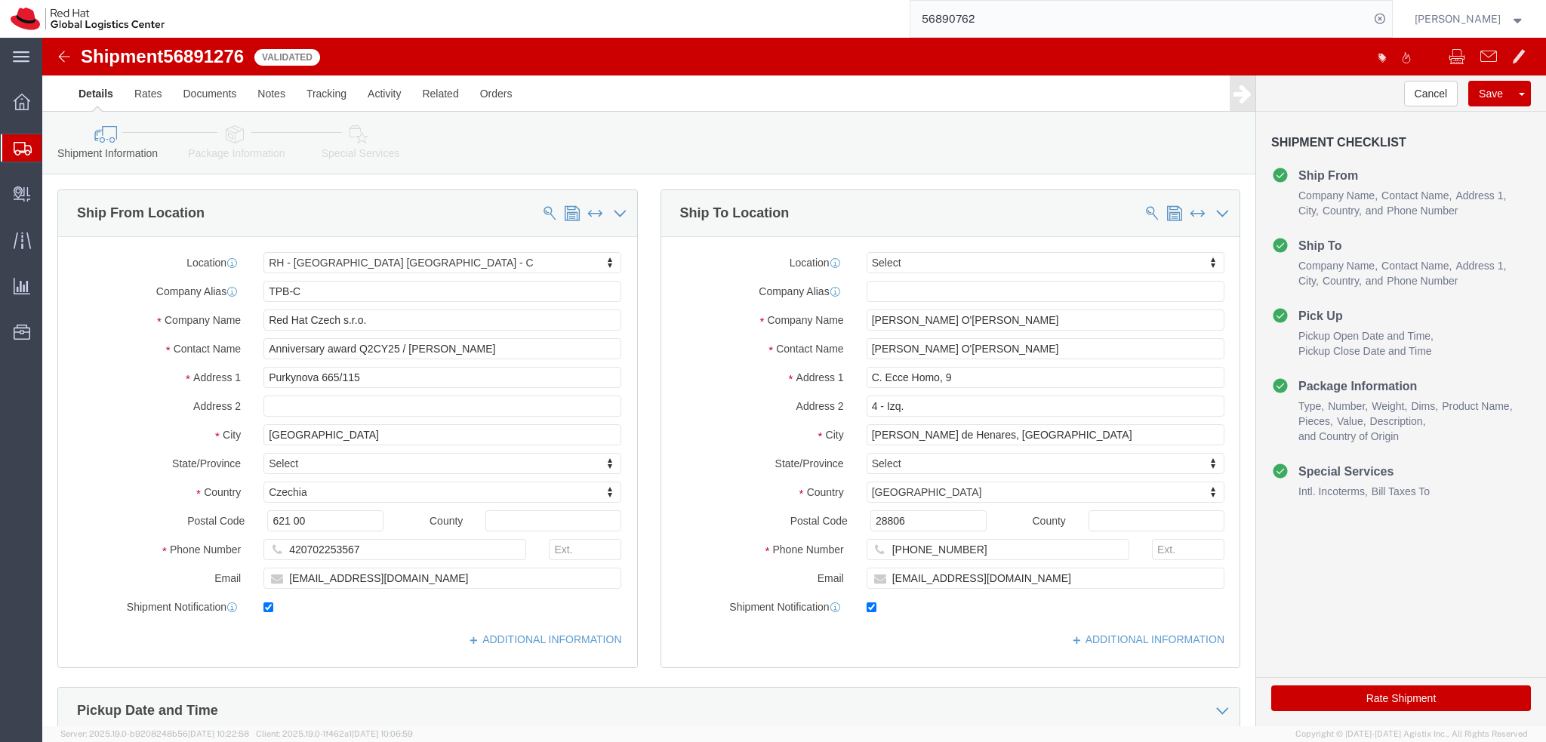
click icon
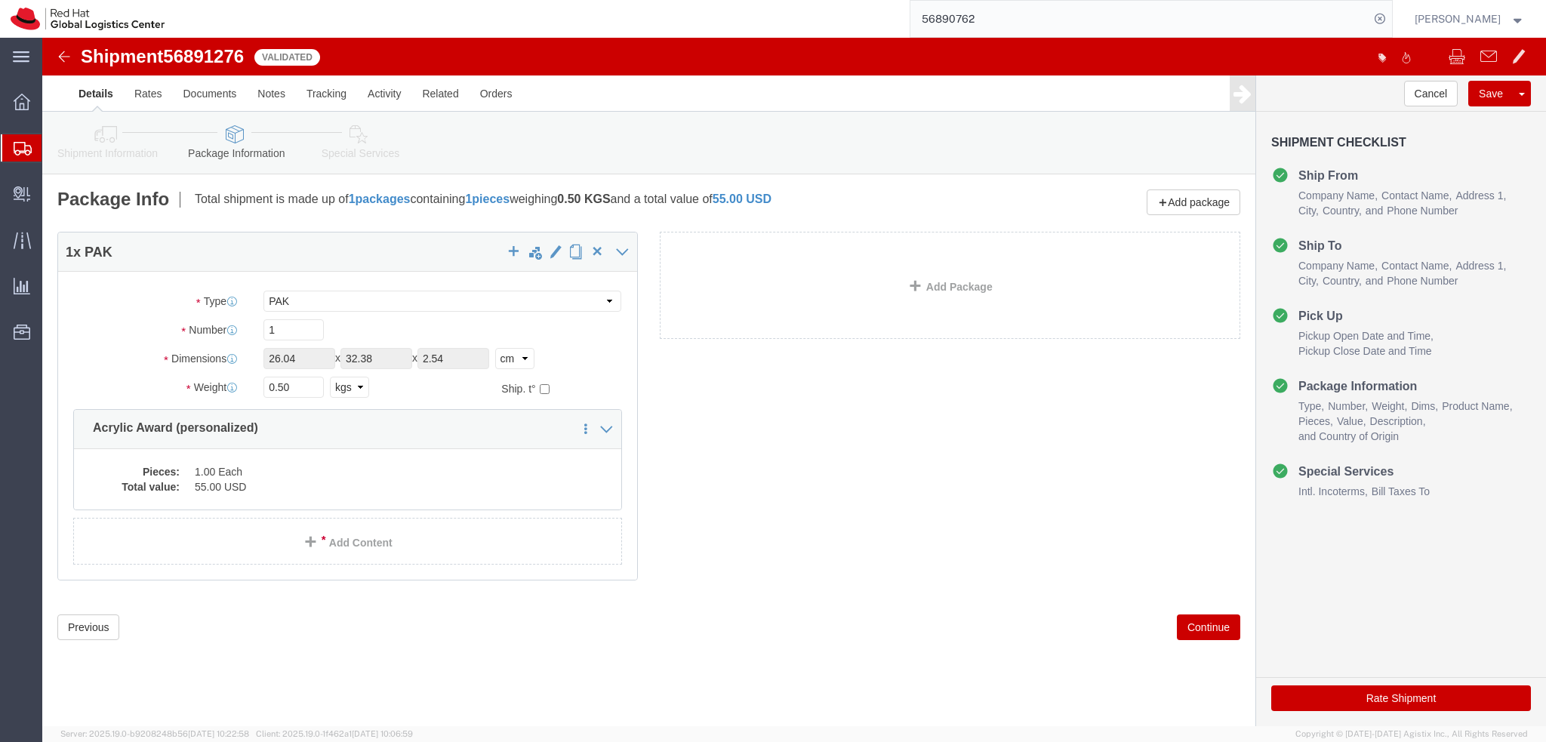
click icon
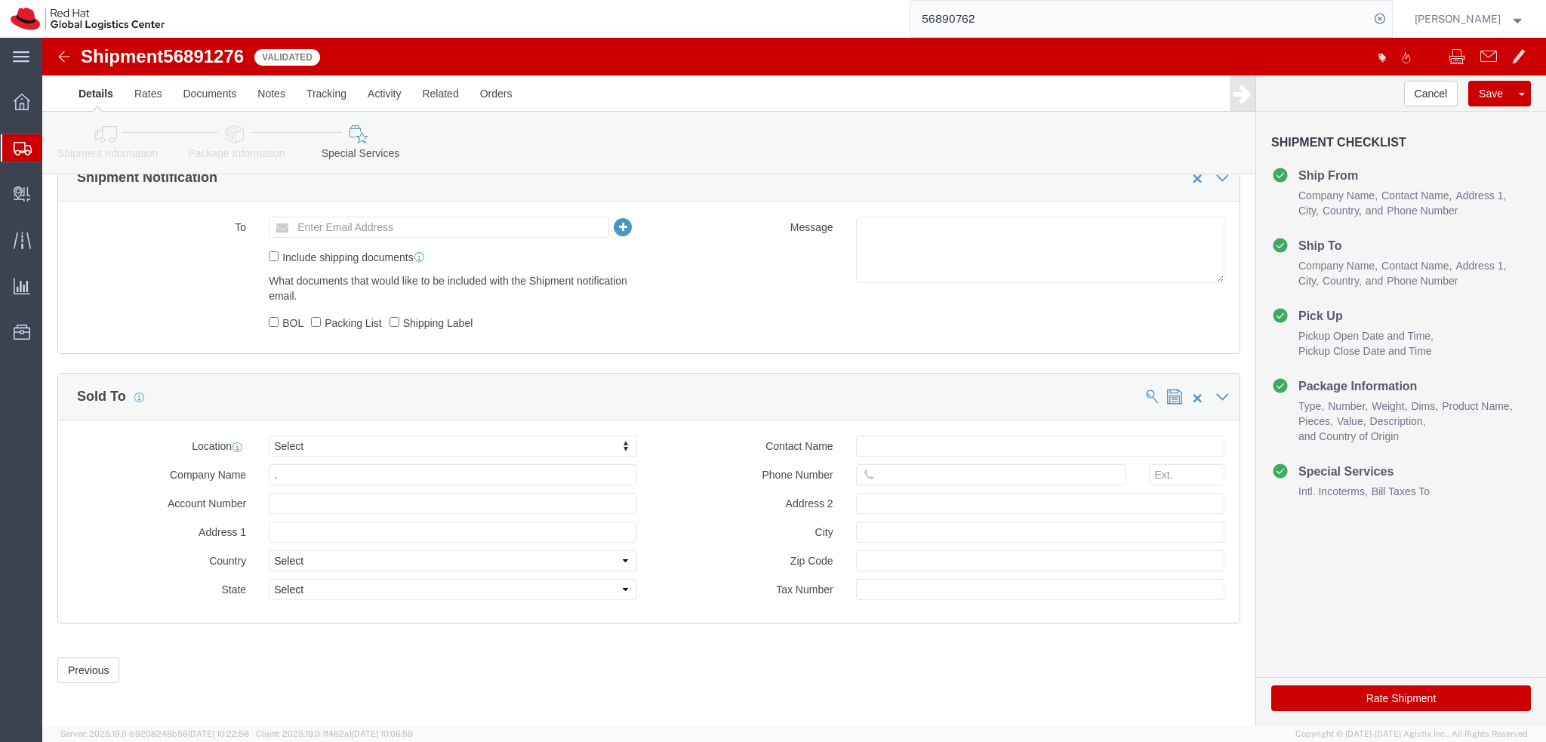
scroll to position [697, 0]
click input "."
click div "Please fix the following errors Ship From Location Location RH - Brno - Tech Pa…"
click button "Rate Shipment"
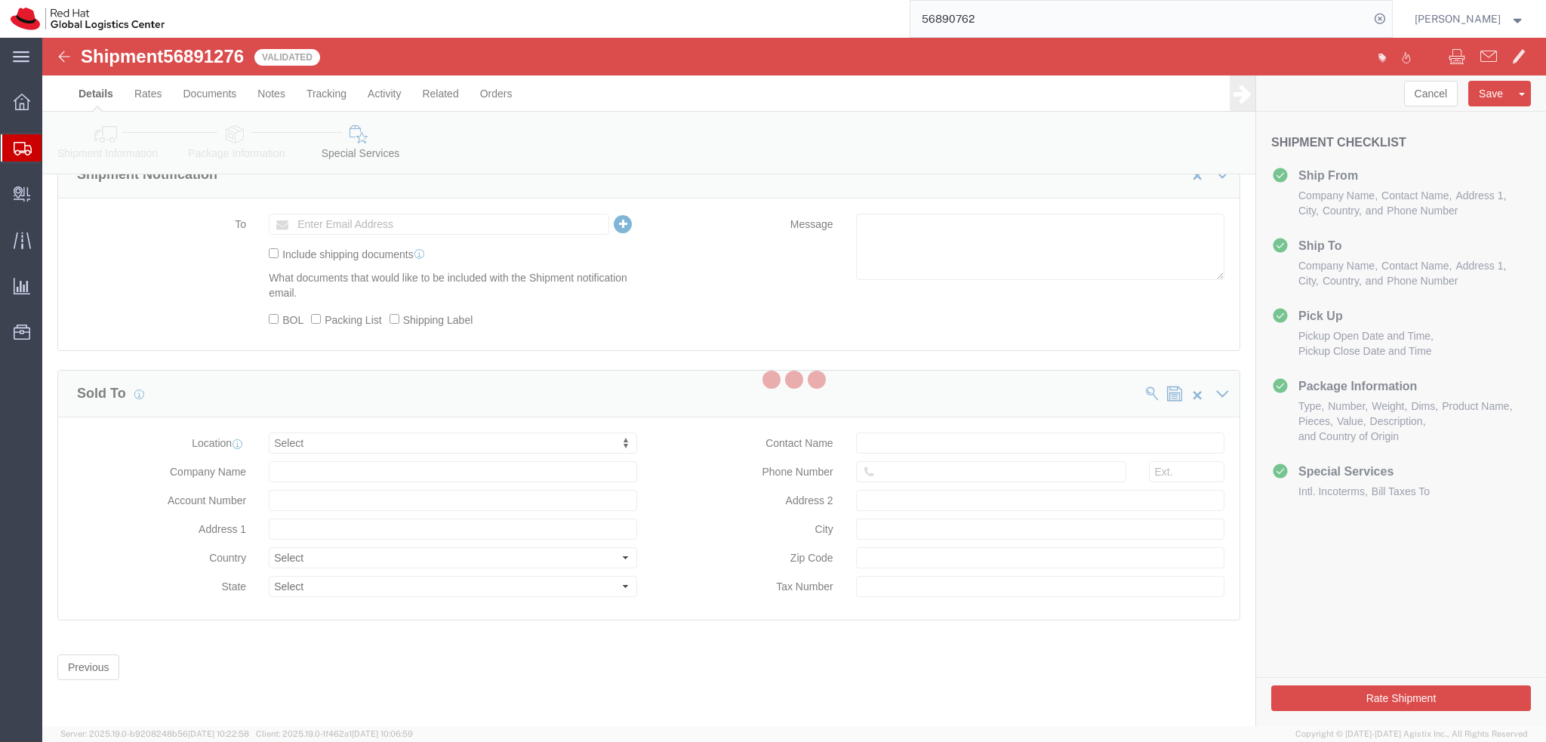
scroll to position [0, 0]
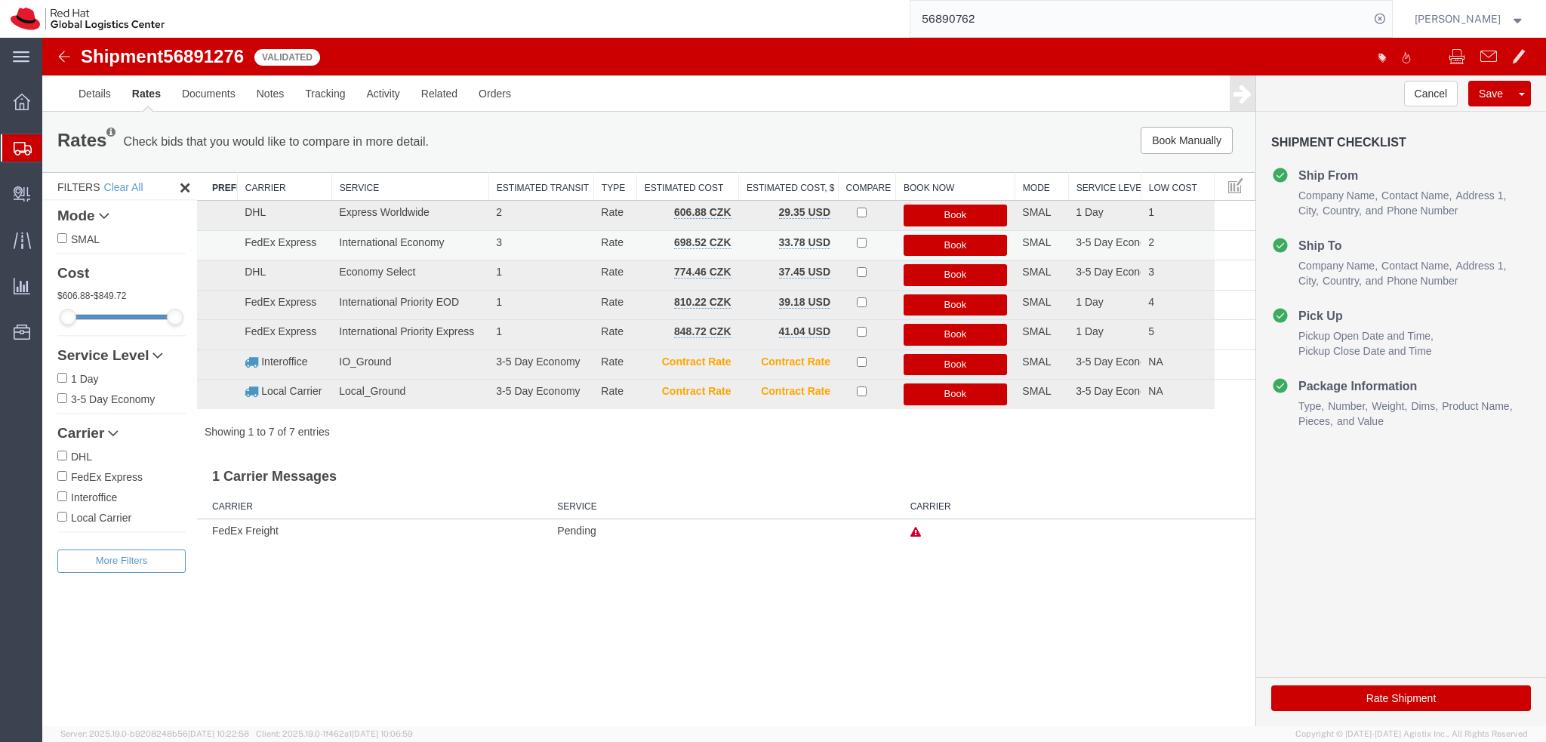
click at [965, 246] on button "Book" at bounding box center [956, 246] width 104 height 22
click at [63, 100] on div "Details Rates Documents Notes Tracking Activity Related Orders Cancel Save Prev…" at bounding box center [794, 93] width 1504 height 36
click at [97, 91] on link "Details" at bounding box center [95, 93] width 54 height 36
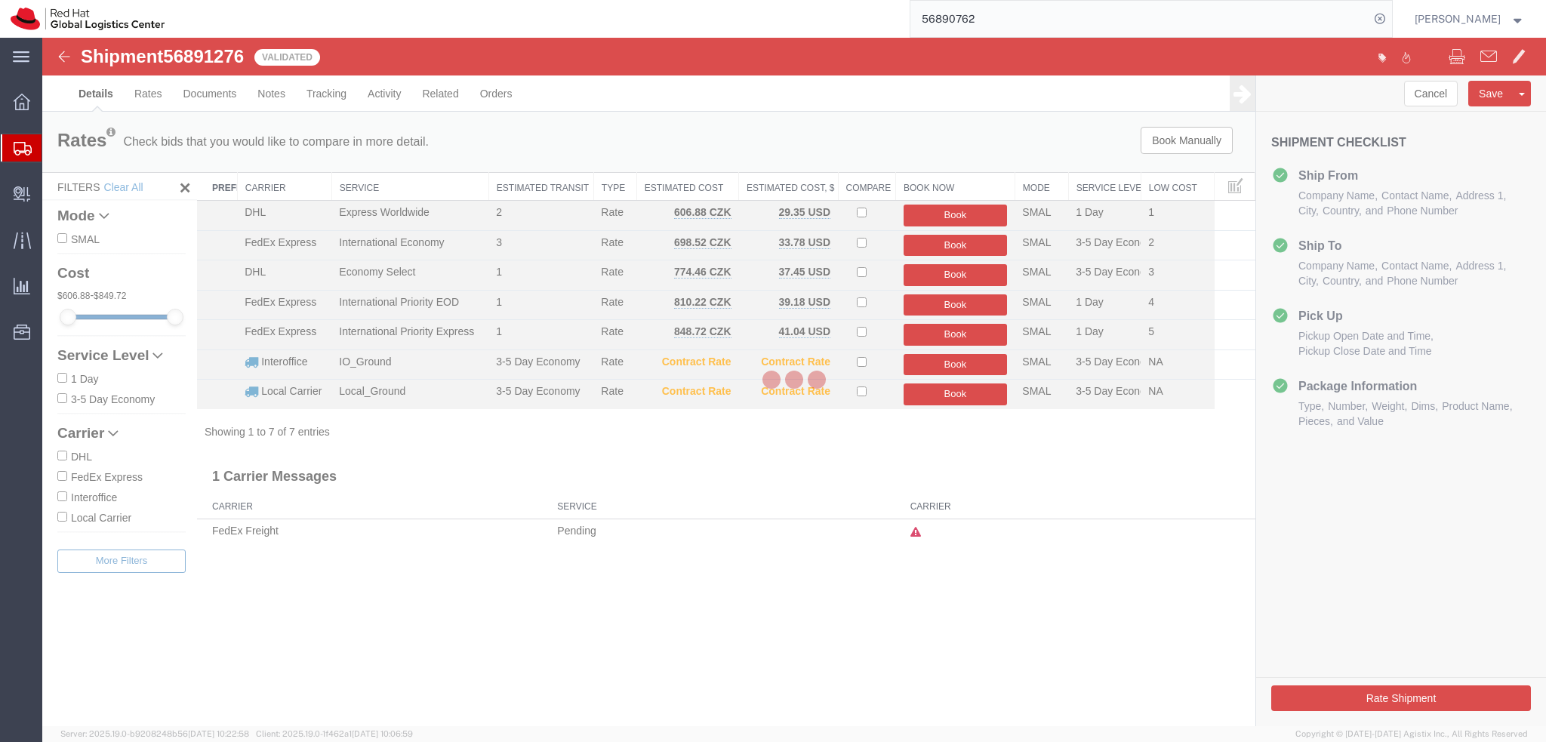
select select "38037"
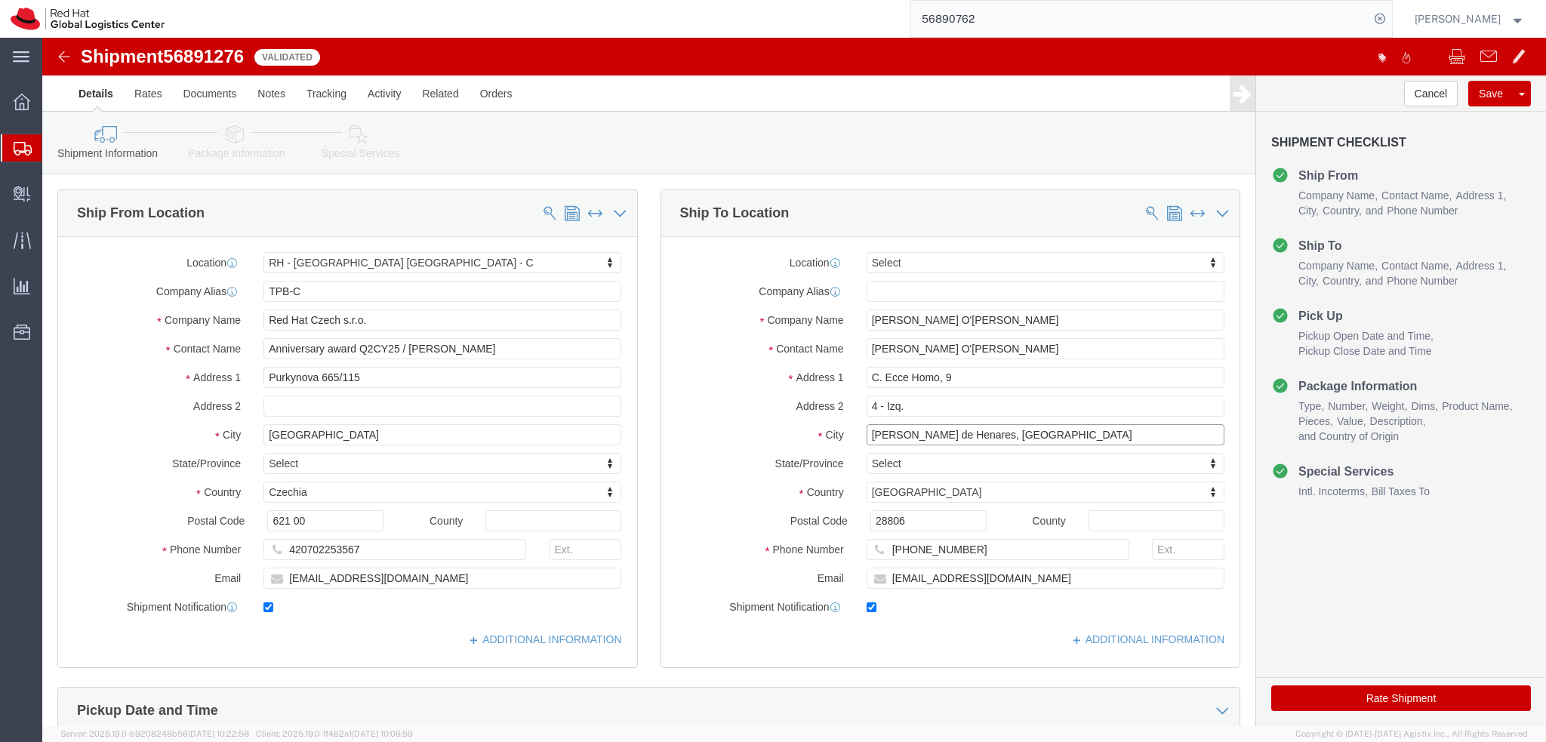
click input "Alcala de Henares, Madrid"
type input "Alcala de Henares"
click button "Rate Shipment"
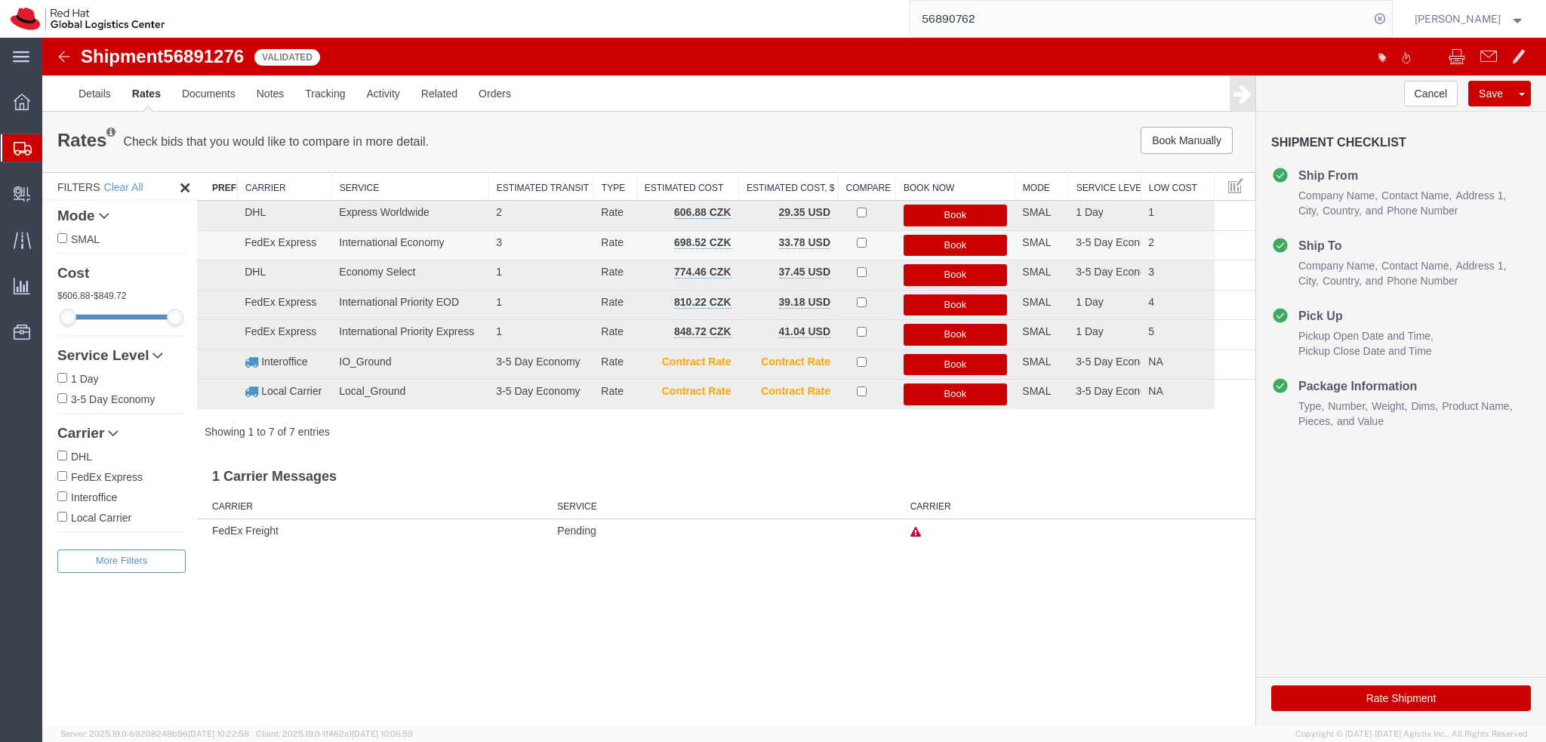
click at [938, 246] on button "Book" at bounding box center [956, 246] width 104 height 22
click at [975, 245] on button "Book" at bounding box center [956, 246] width 104 height 22
click at [100, 87] on link "Details" at bounding box center [95, 93] width 54 height 36
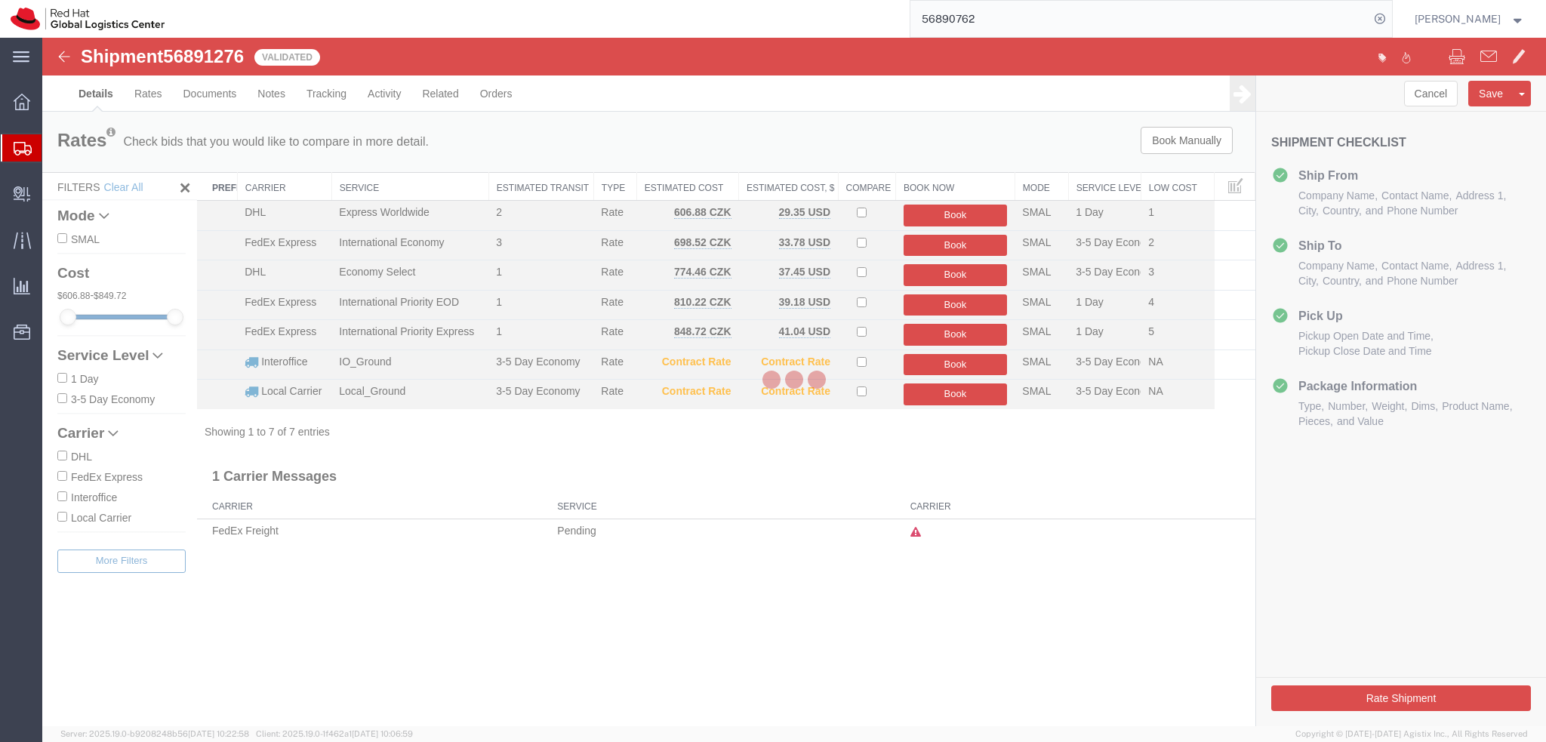
select select "38037"
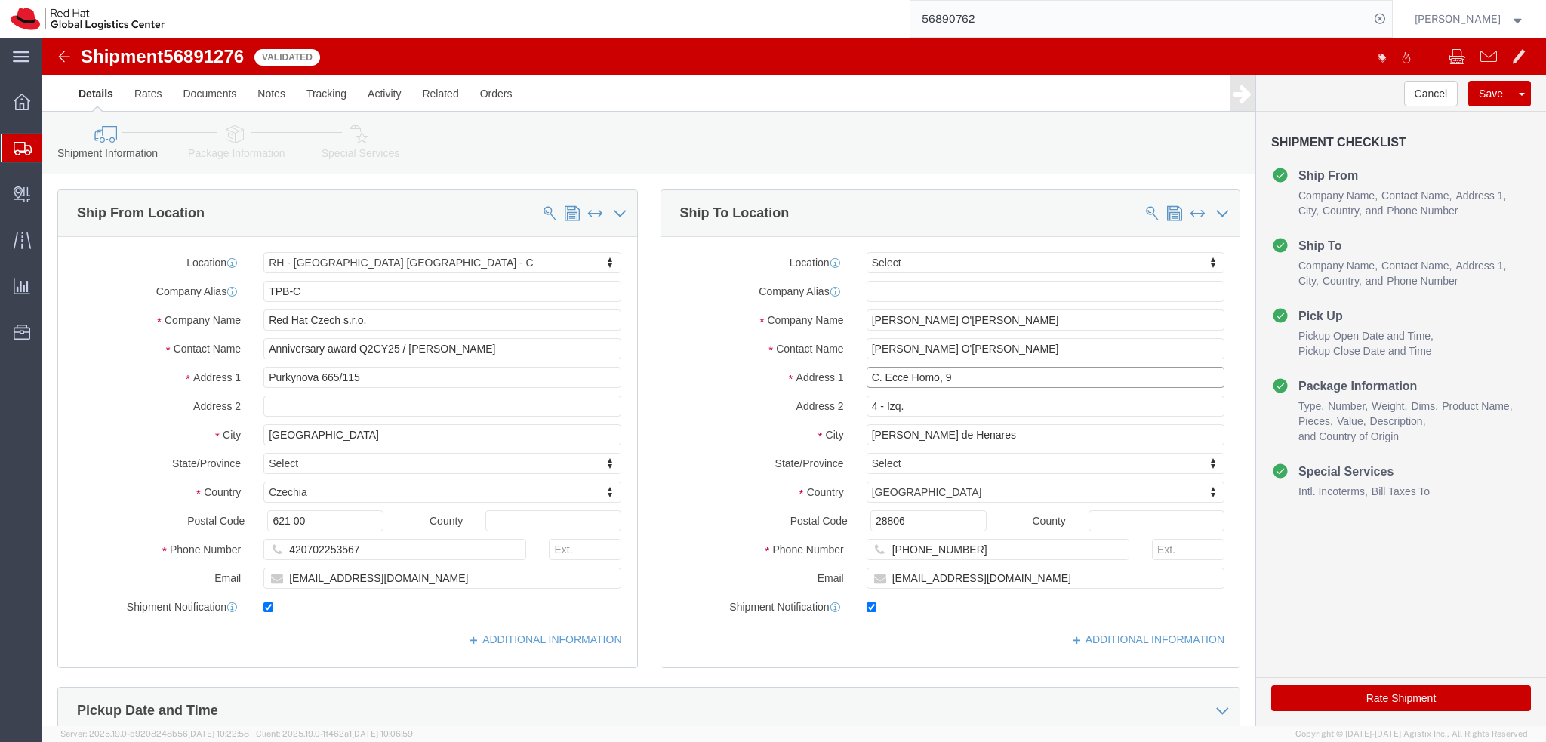
drag, startPoint x: 959, startPoint y: 344, endPoint x: 775, endPoint y: 354, distance: 183.7
click div "Location Select Select My Profile Location RH - Amsterdam - MSO RH - Amsterdam …"
paste input "alle Ecce Homo"
type input "Calle Ecce Homo 9"
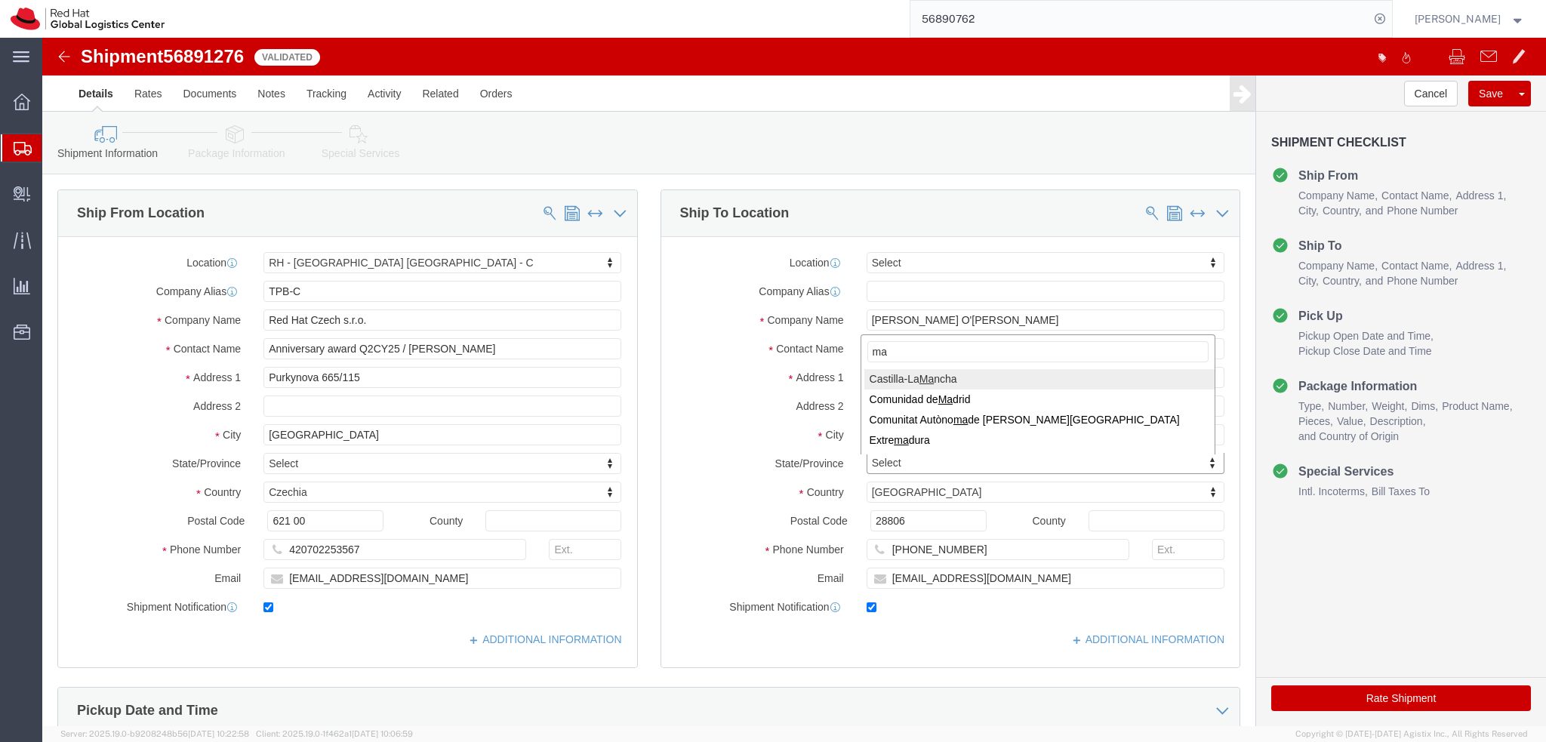
type input "mad"
select select "29"
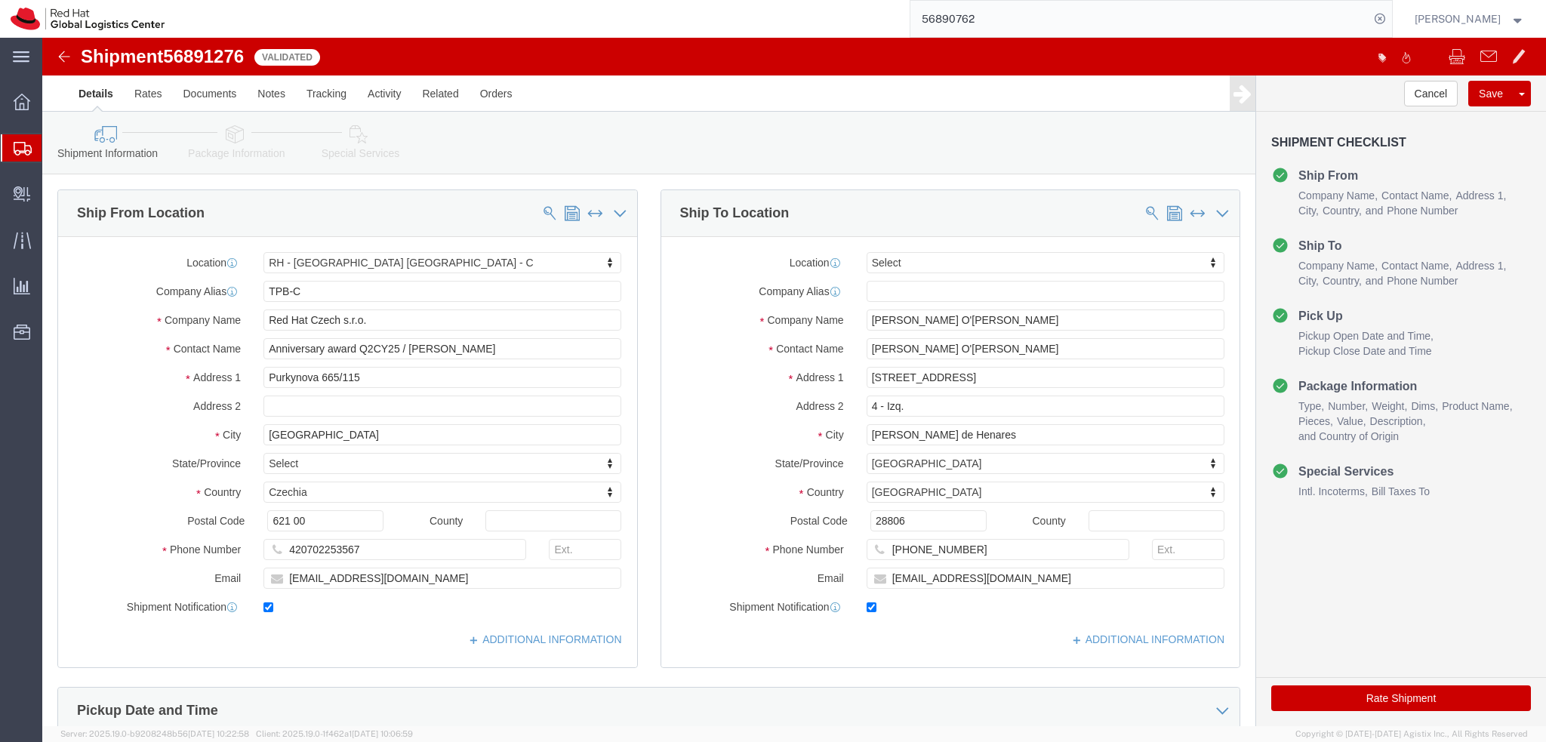
click label "Company Name"
click button "Rate Shipment"
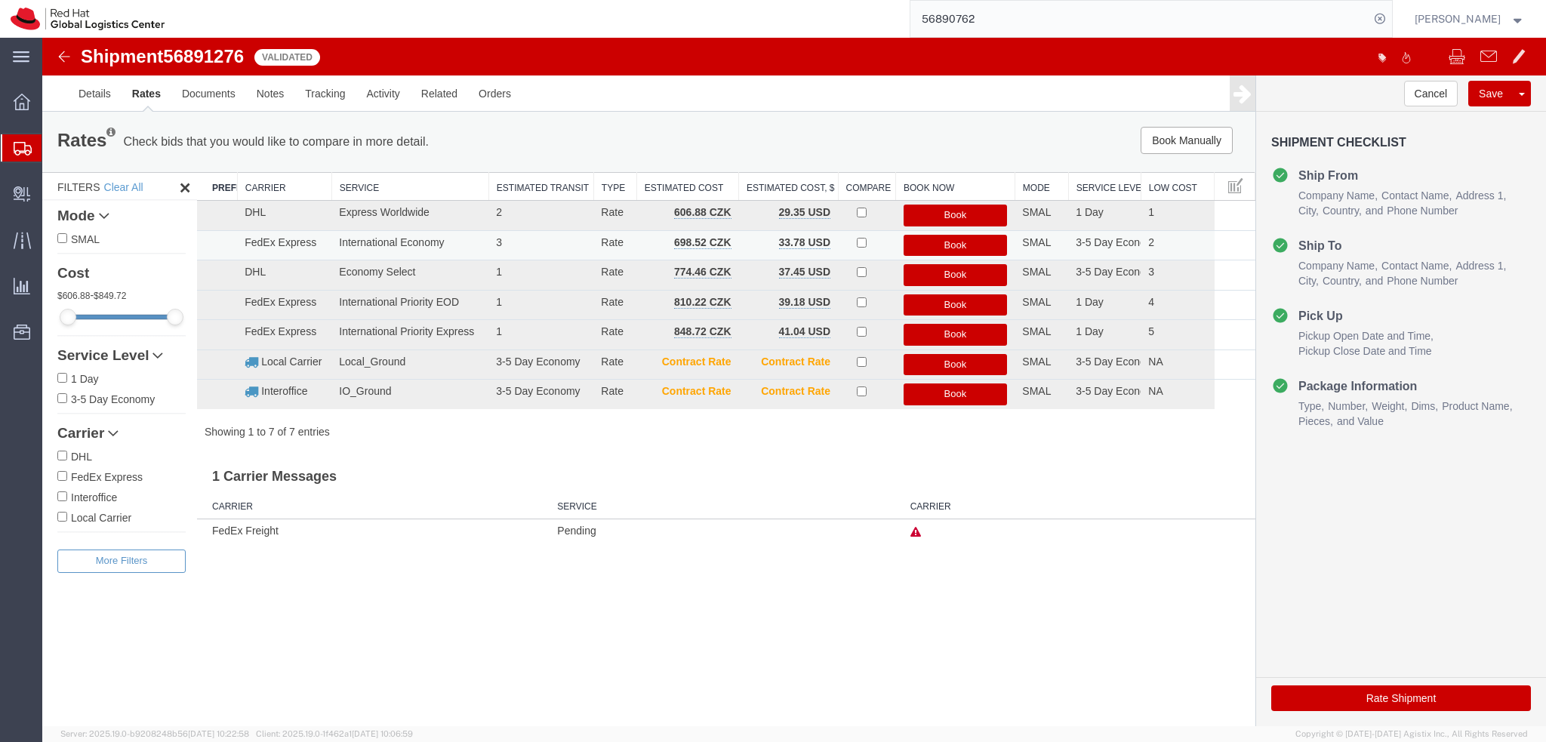
click at [959, 244] on button "Book" at bounding box center [956, 246] width 104 height 22
click at [100, 103] on link "Details" at bounding box center [95, 93] width 54 height 36
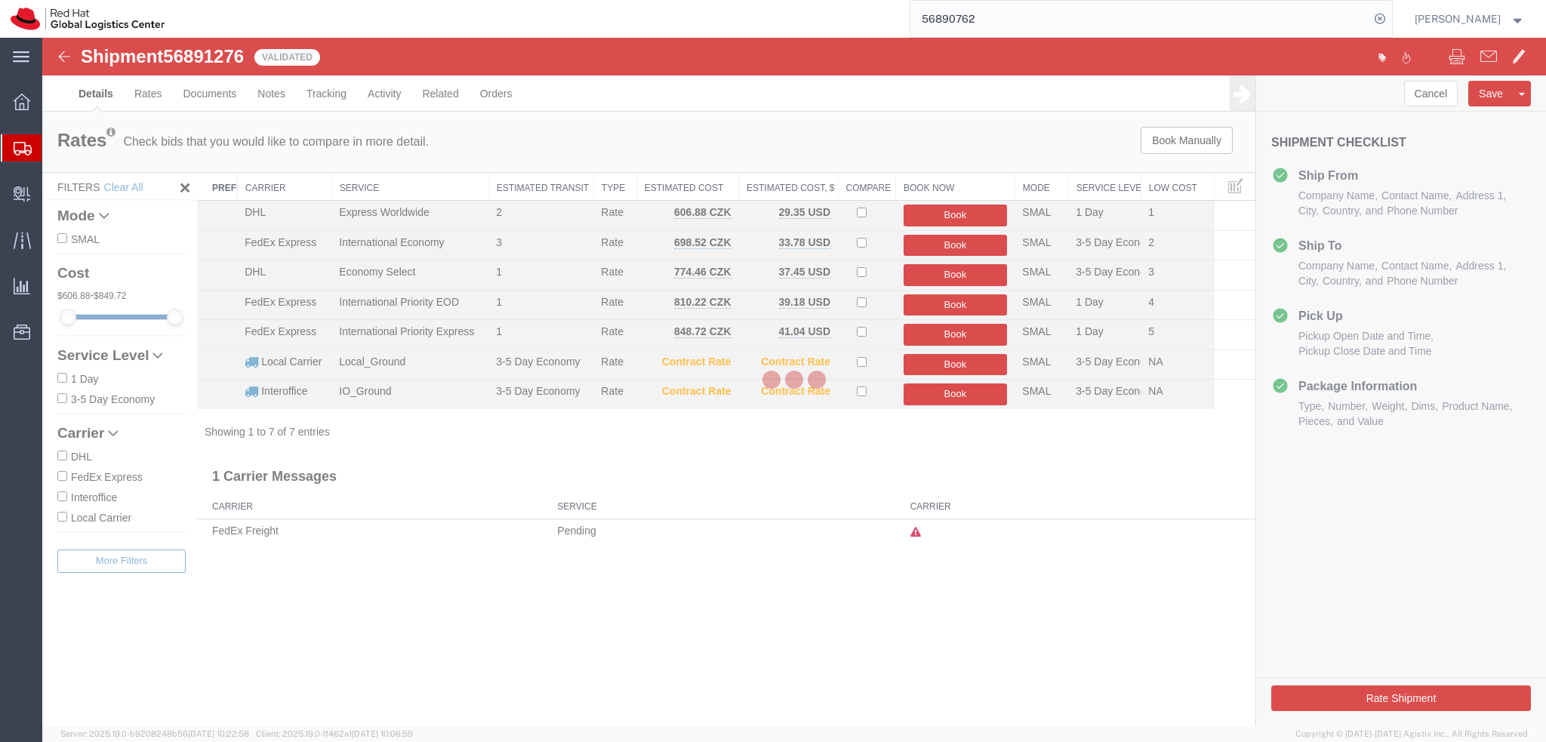
select select "38037"
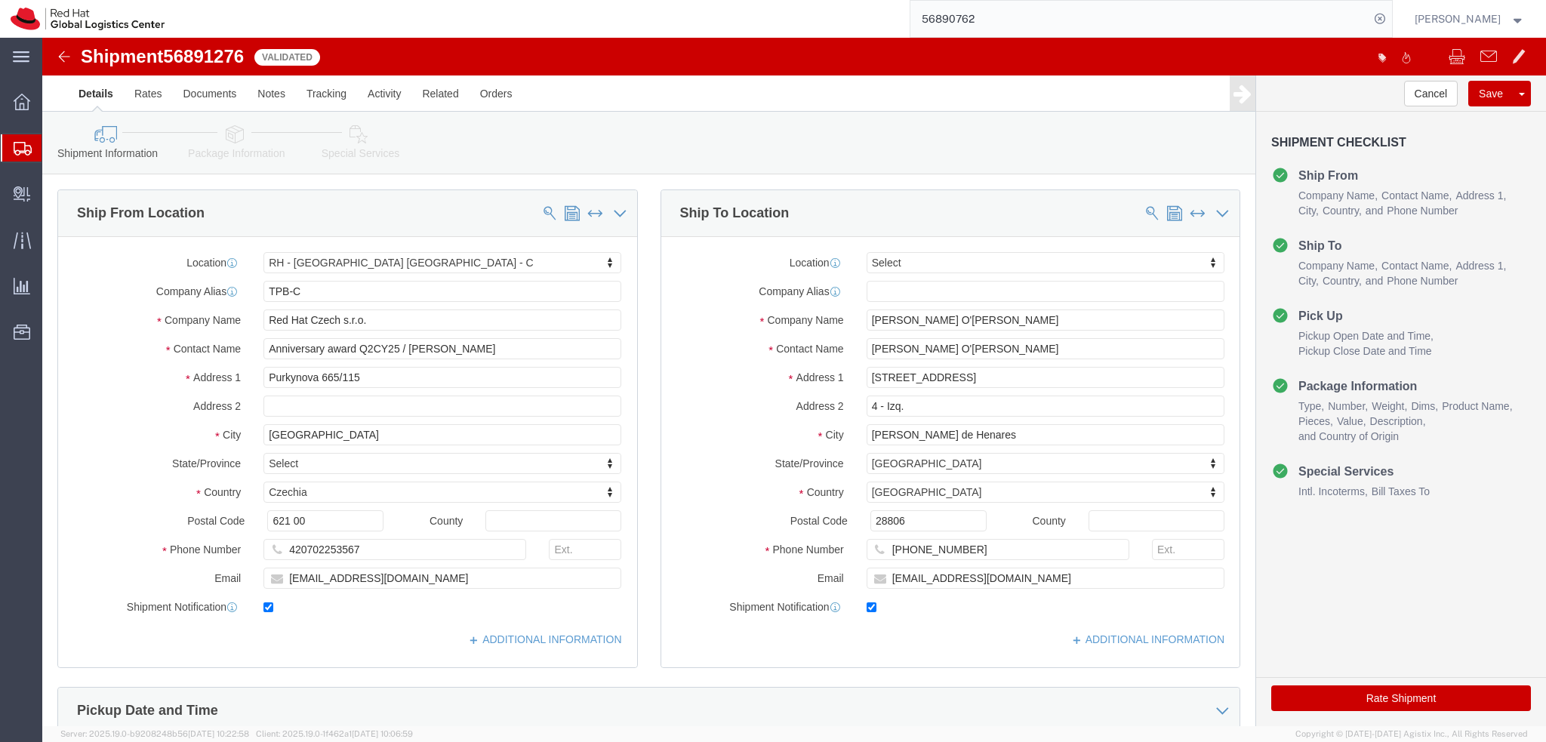
click div "Location Select Select My Profile Location RH - Amsterdam - MSO RH - Amsterdam …"
drag, startPoint x: 867, startPoint y: 513, endPoint x: 858, endPoint y: 518, distance: 11.1
click div "Phone Number +44 7500 979626"
type input "7500 979626"
click div "Location Select Select My Profile Location RH - Amsterdam - MSO RH - Amsterdam …"
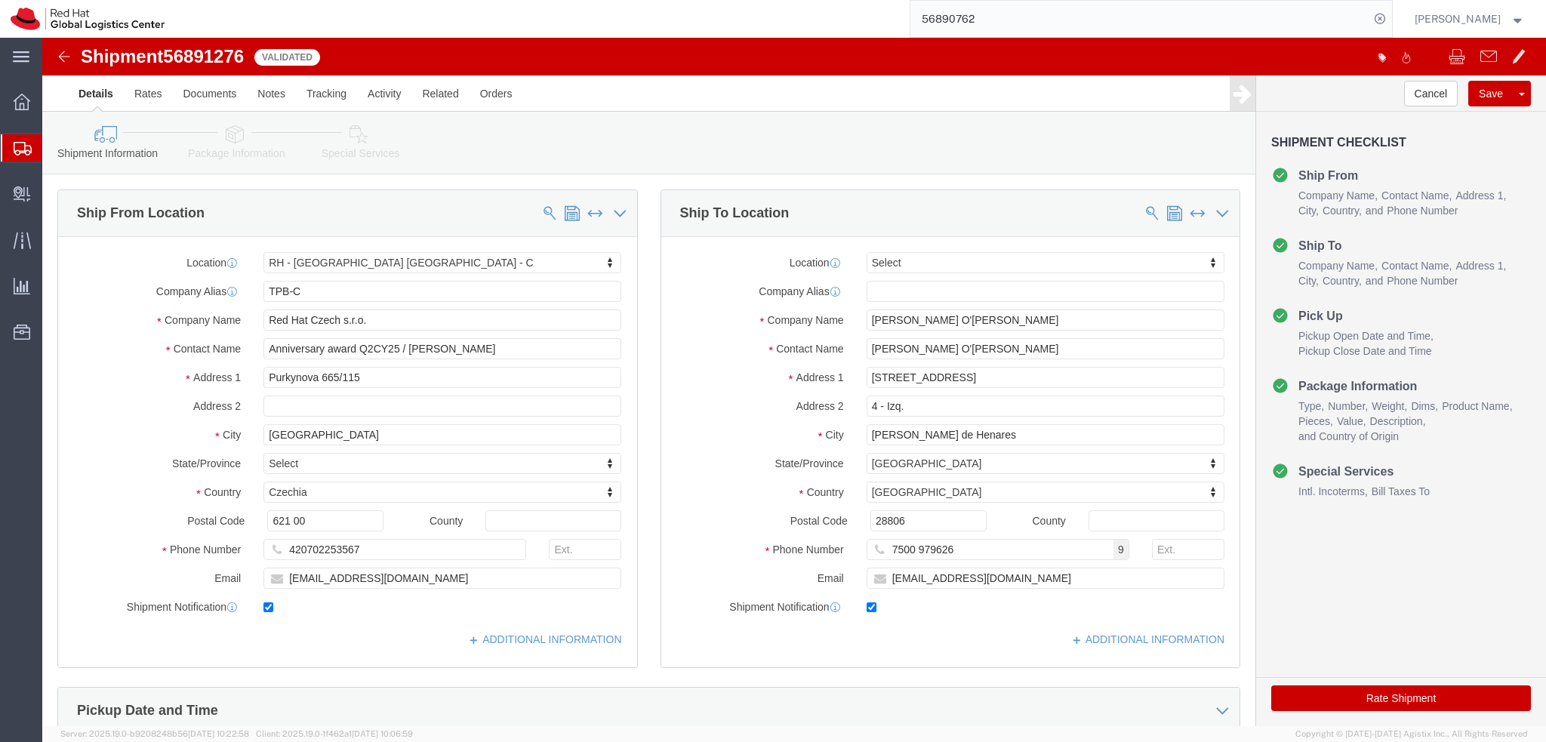
click button "Rate Shipment"
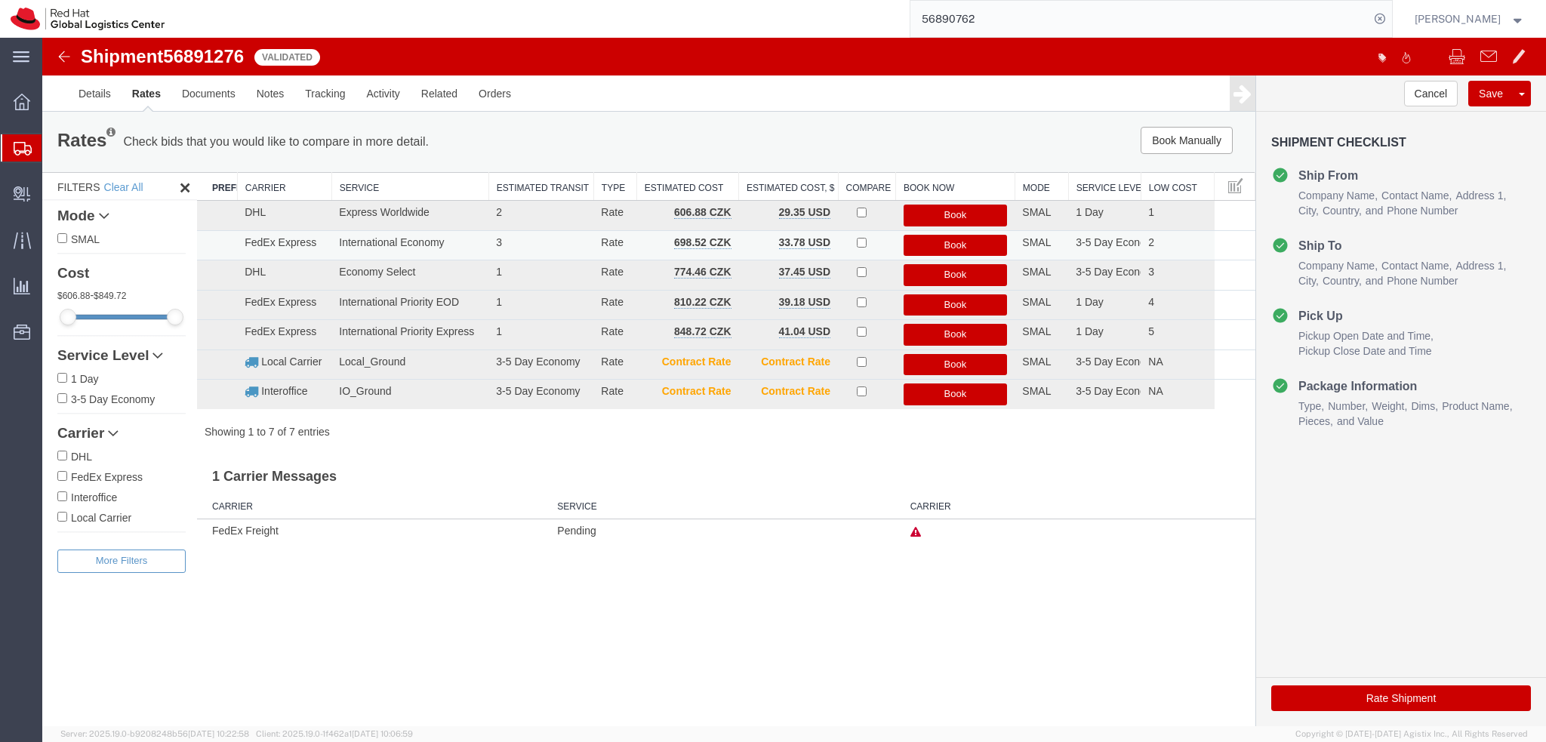
click at [950, 245] on button "Book" at bounding box center [956, 246] width 104 height 22
click at [956, 242] on button "Book" at bounding box center [956, 246] width 104 height 22
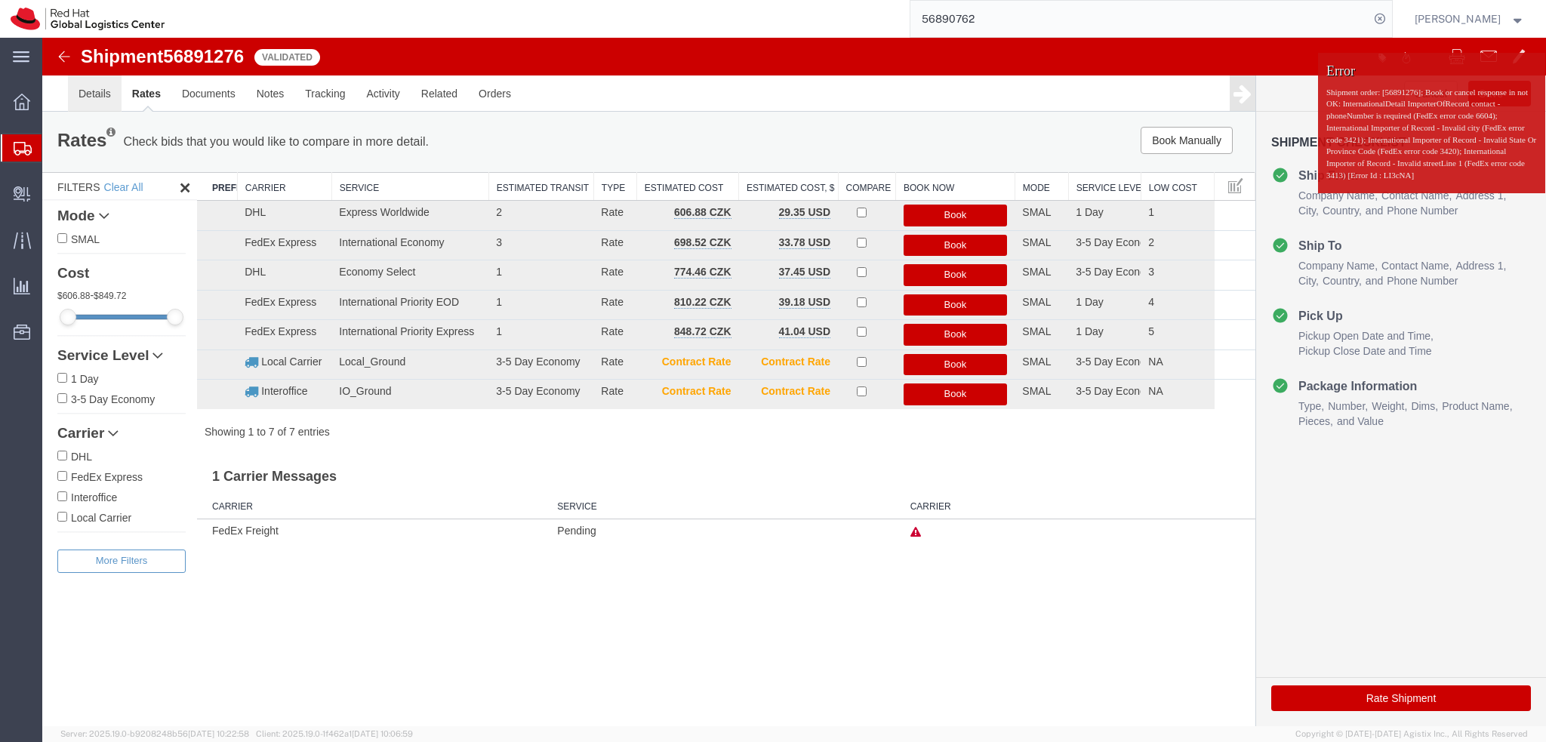
click at [97, 100] on link "Details" at bounding box center [95, 93] width 54 height 36
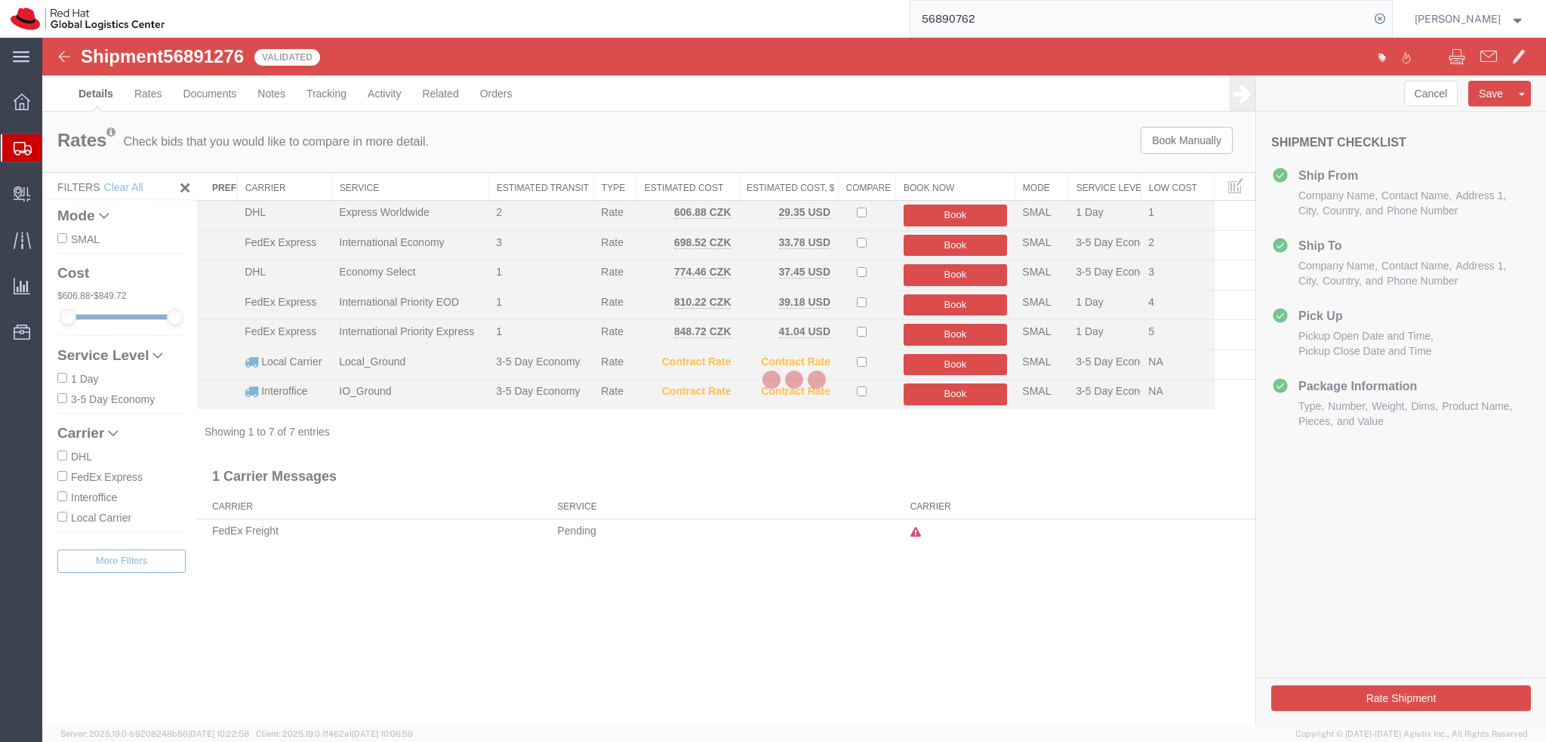
select select "38037"
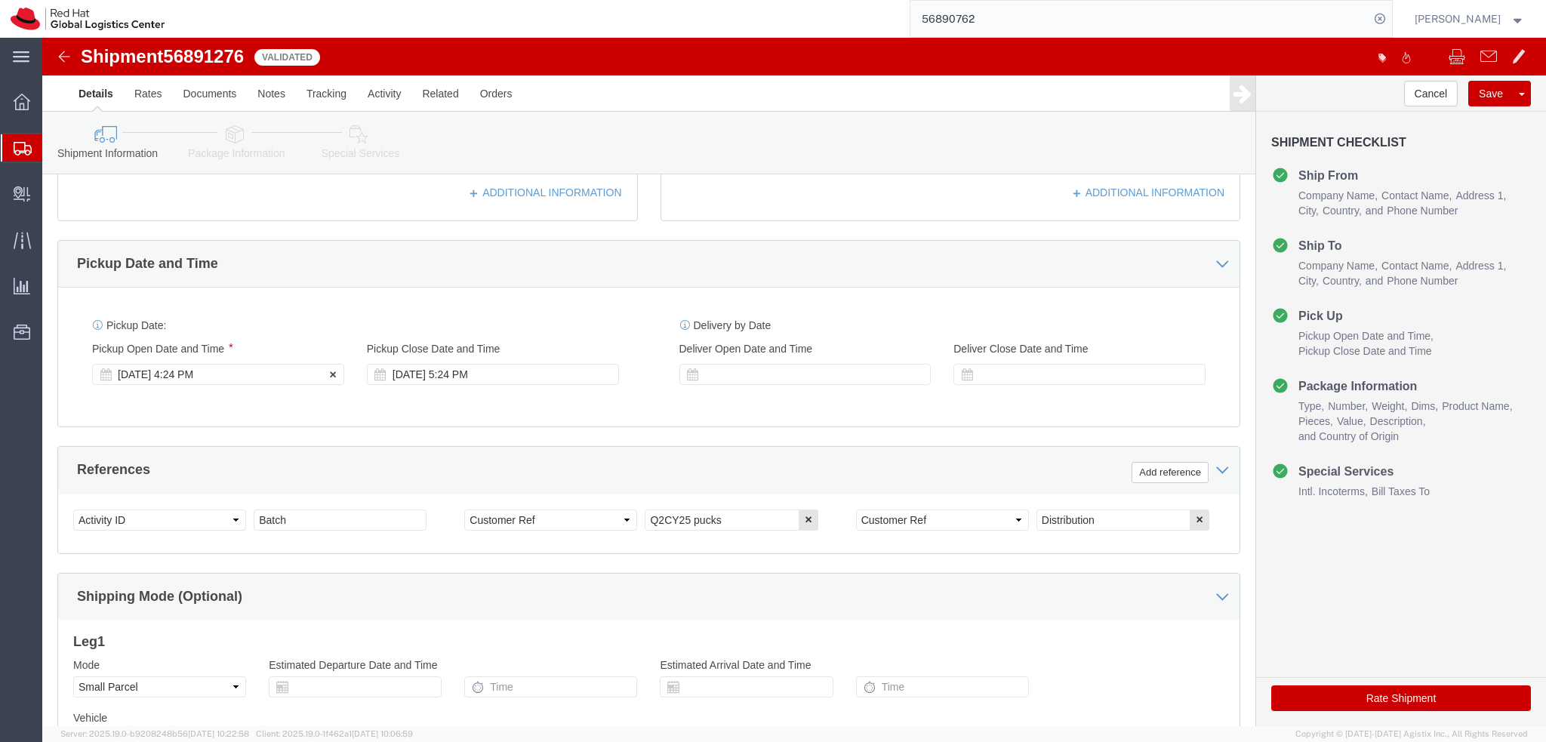
scroll to position [453, 0]
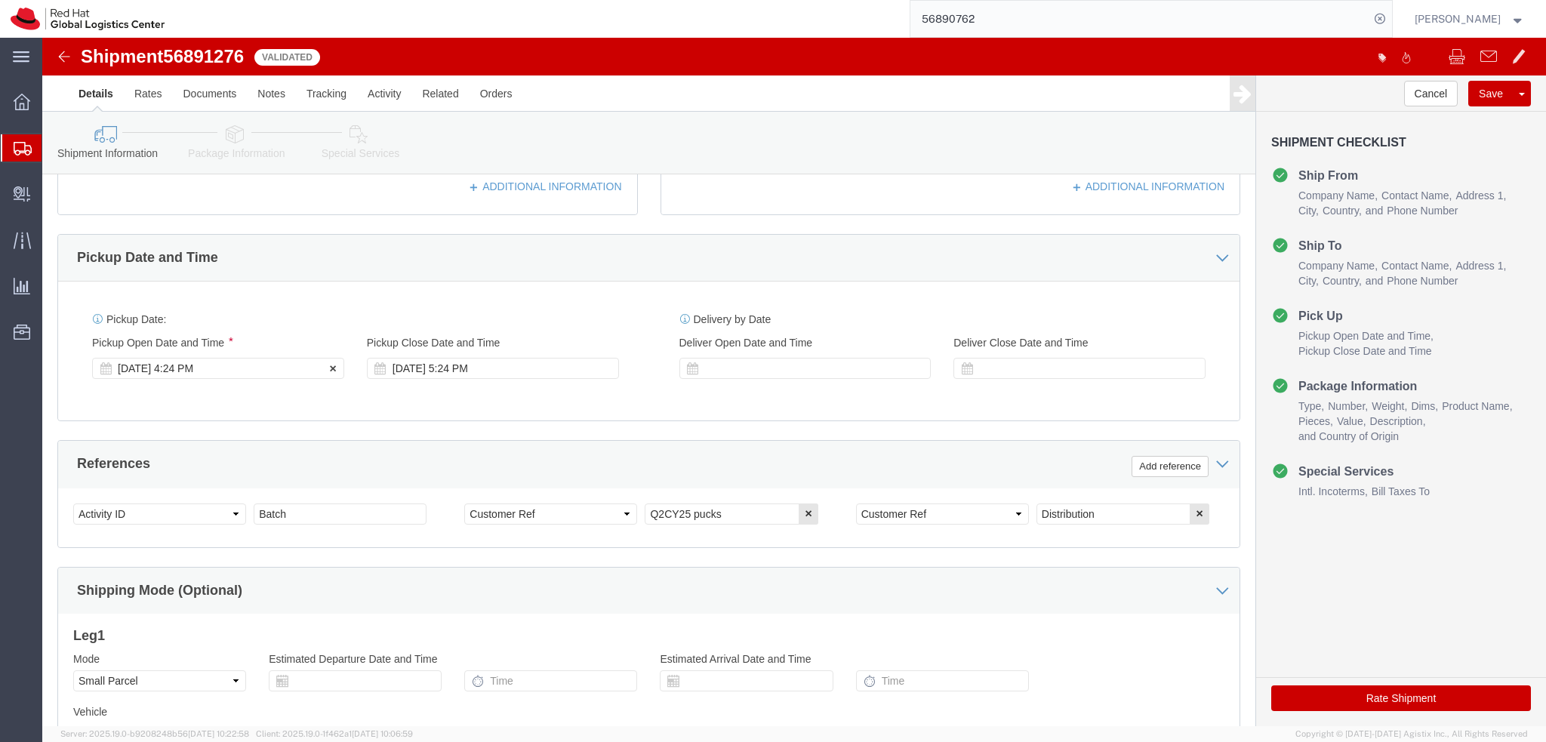
click div "Sep 22 2025 4:24 PM"
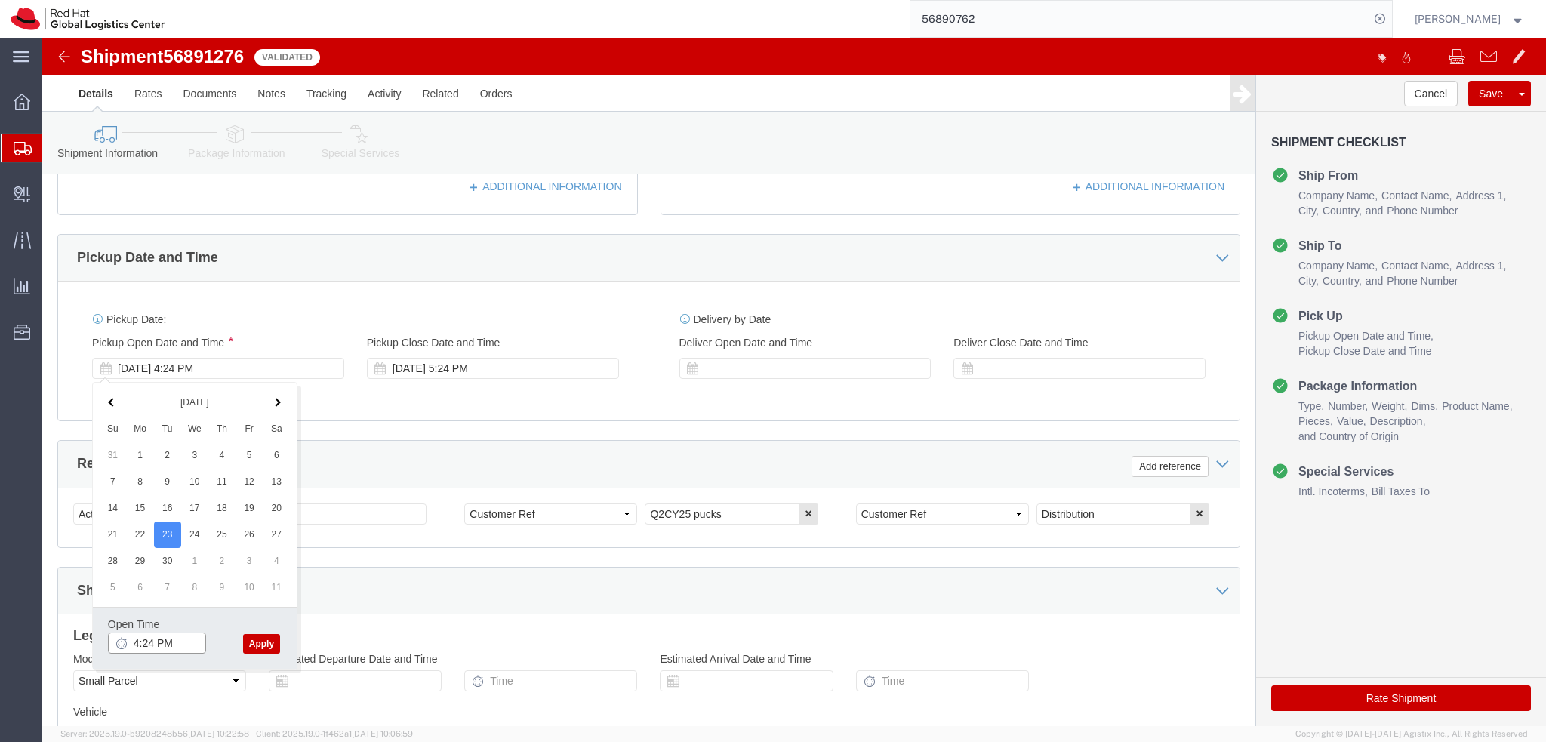
click input "4:24 PM"
type input "12:00 PM"
click button "Apply"
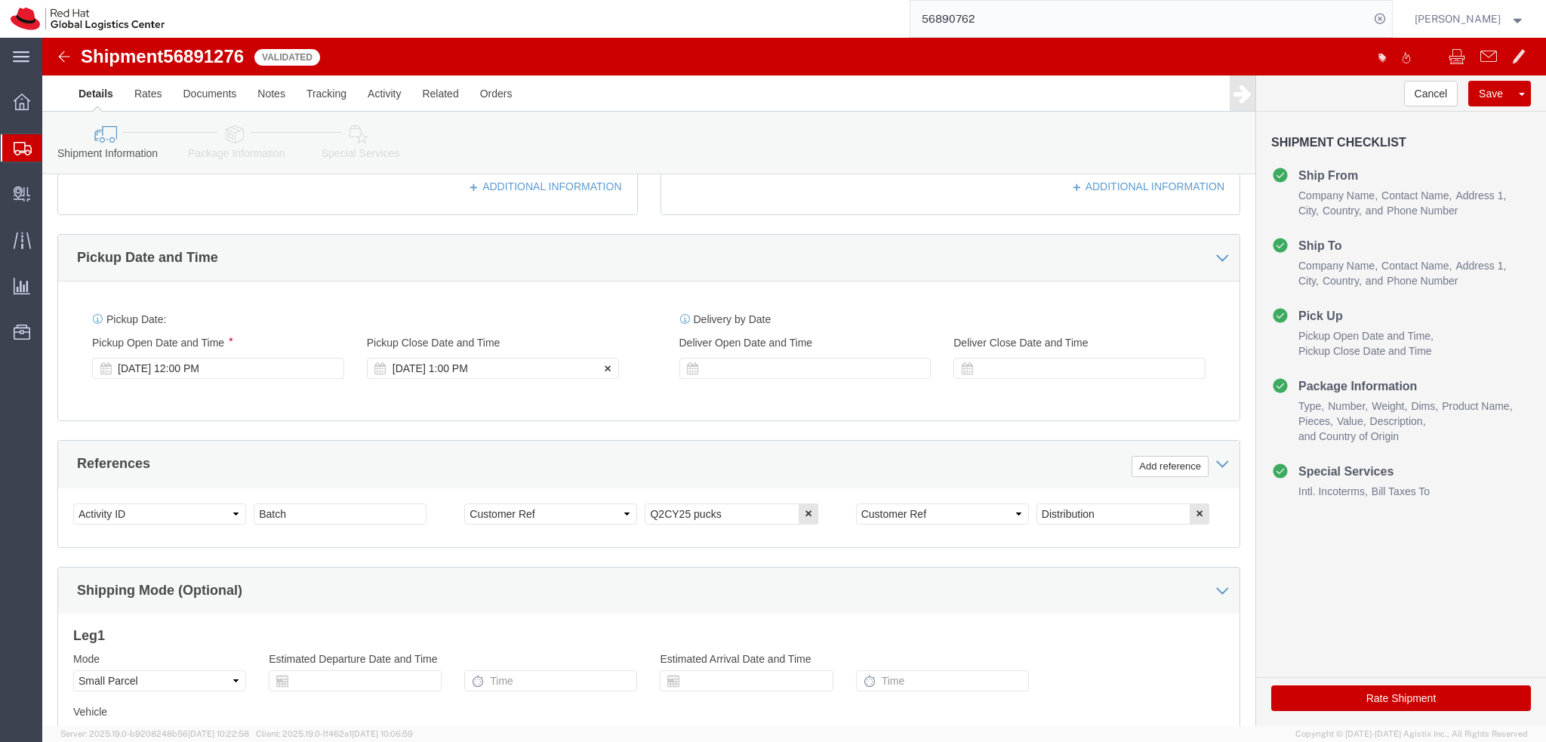
click div "Sep 23 2025 1:00 PM"
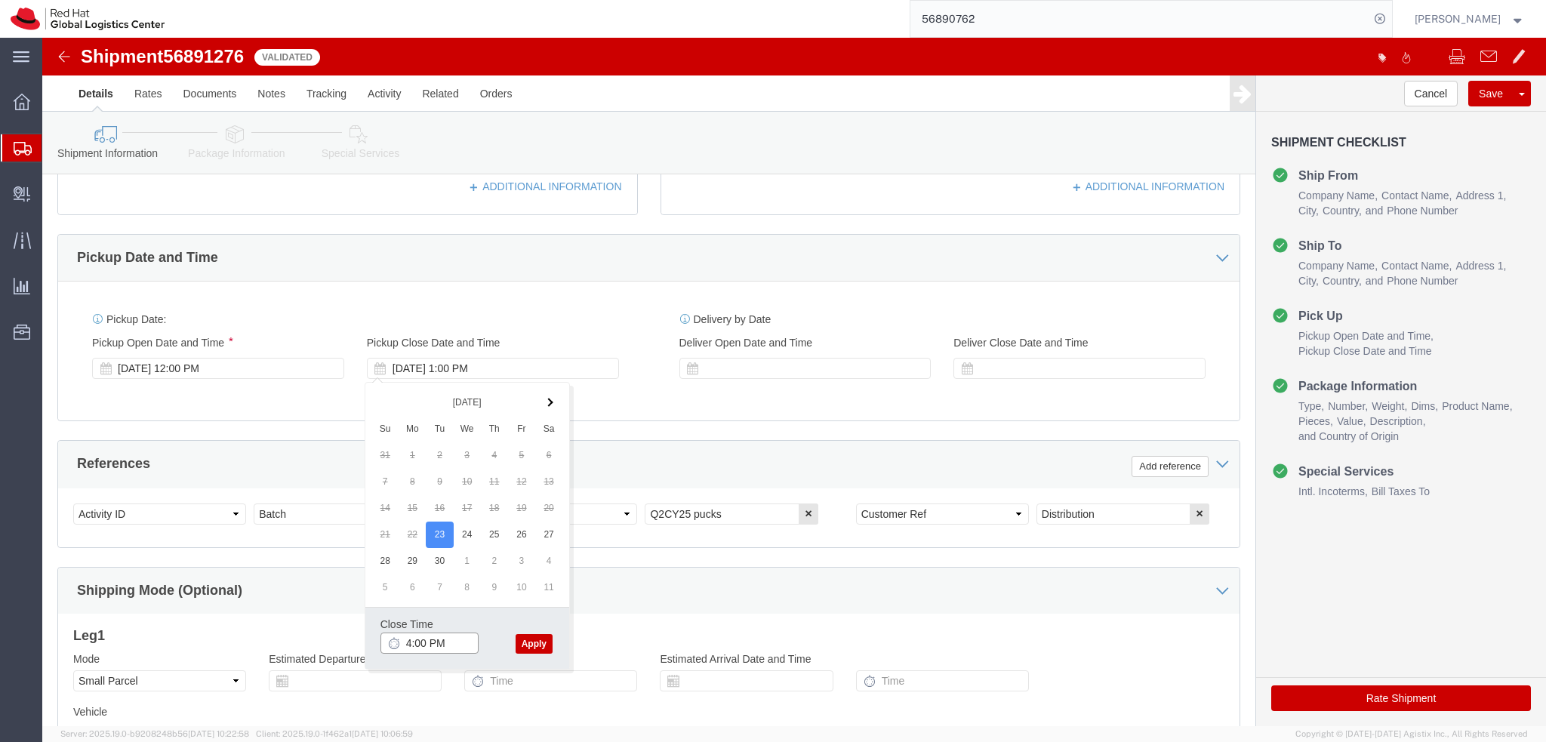
type input "4:00 PM"
click button "Apply"
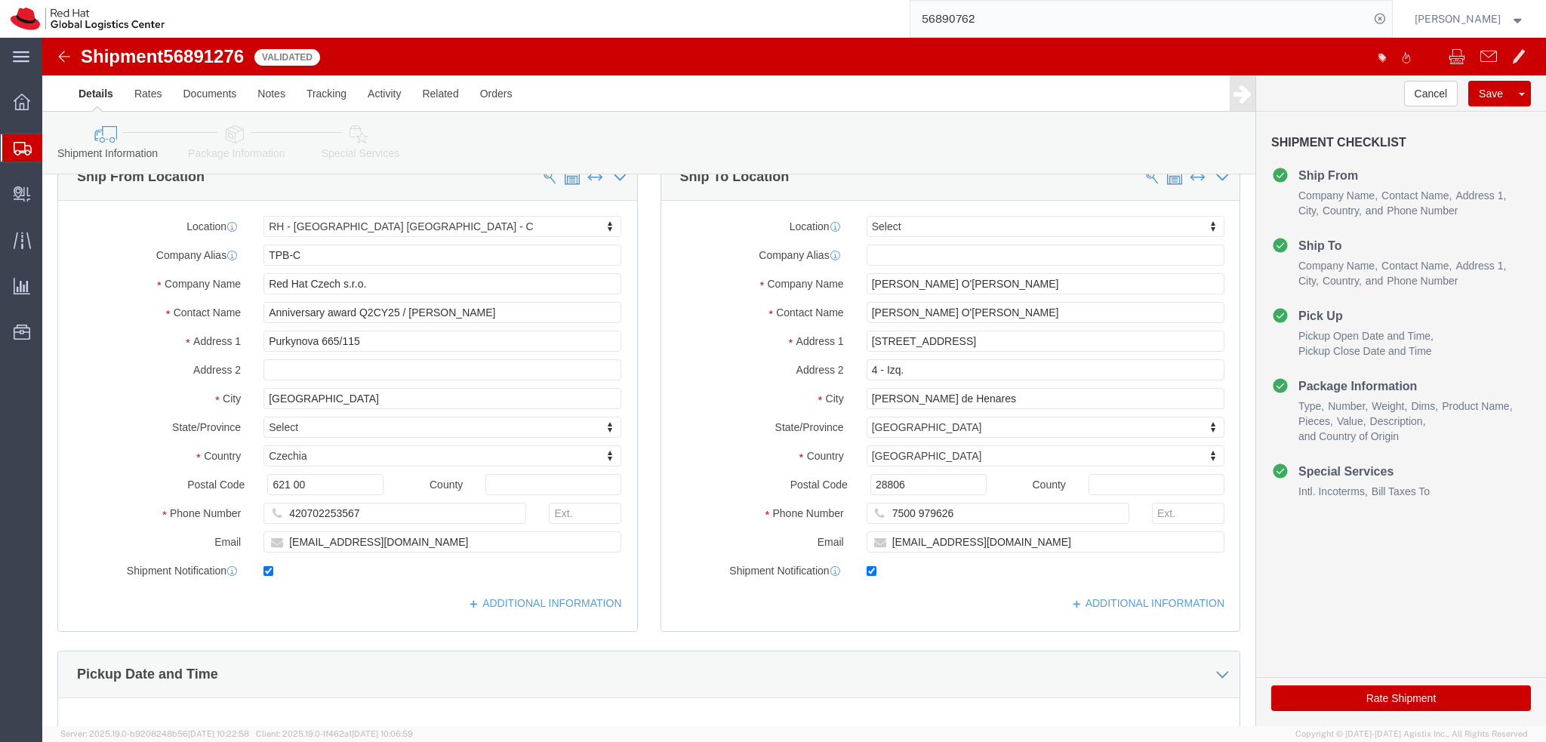
scroll to position [0, 0]
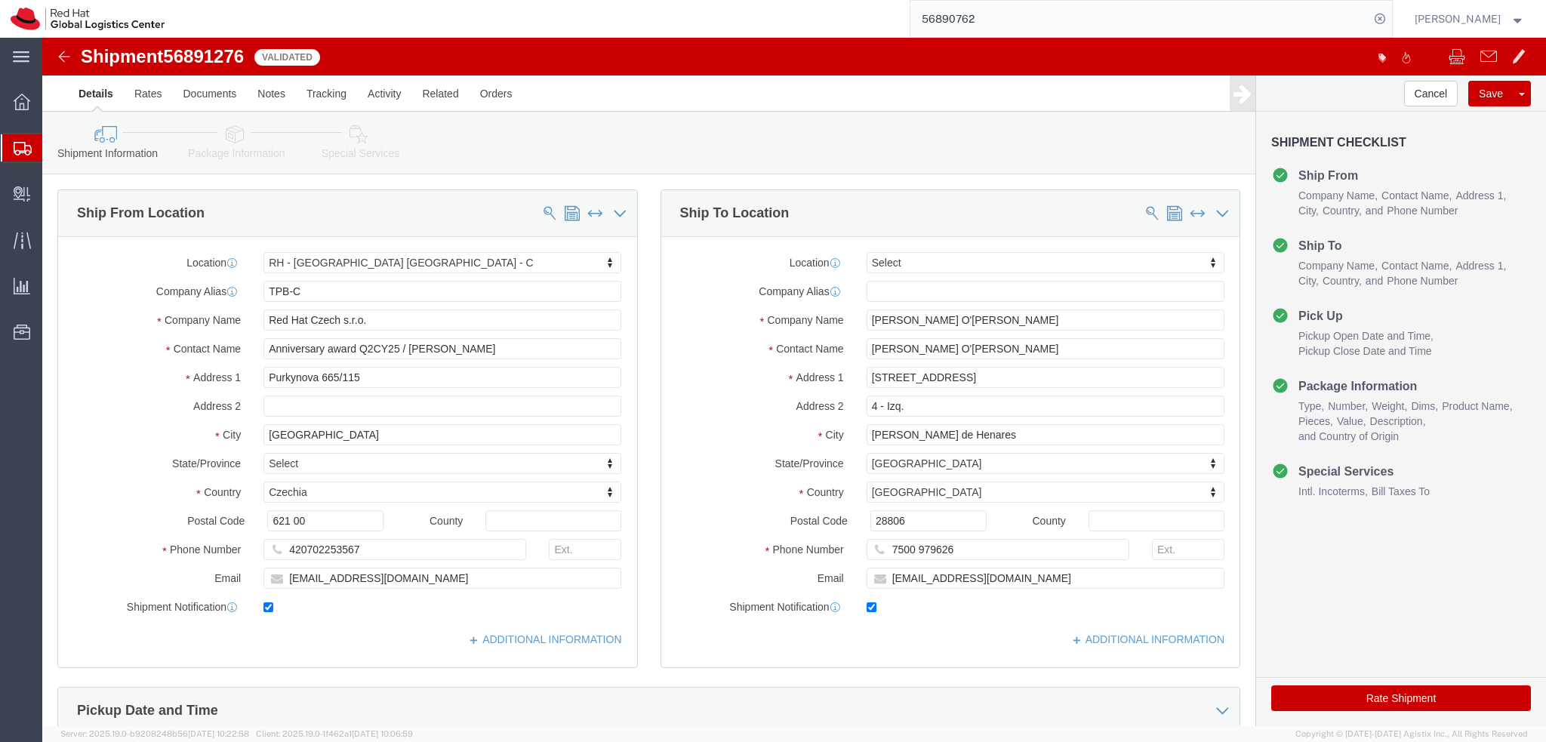
click link "Special Services"
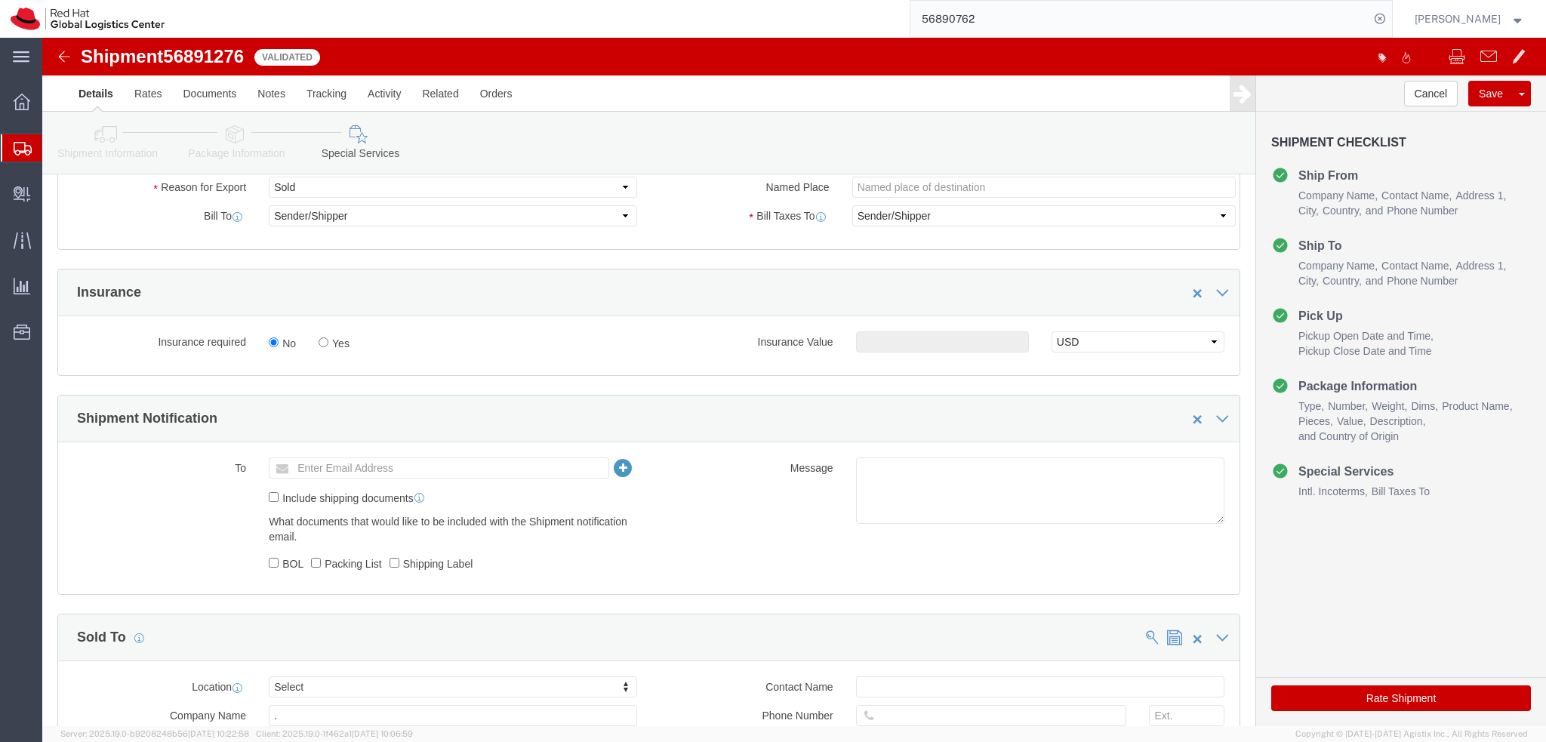
scroll to position [697, 0]
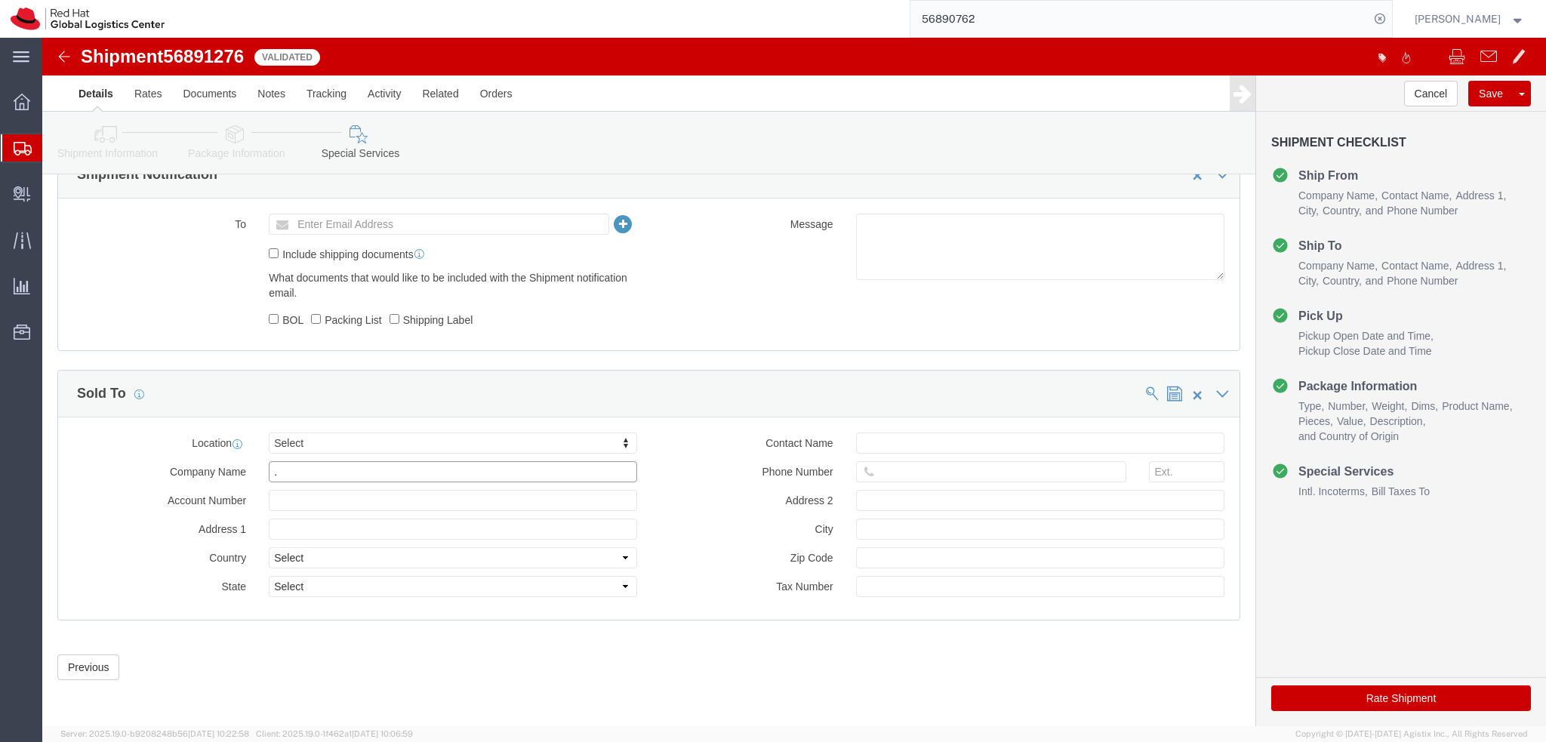
click input "."
click div "Sold To"
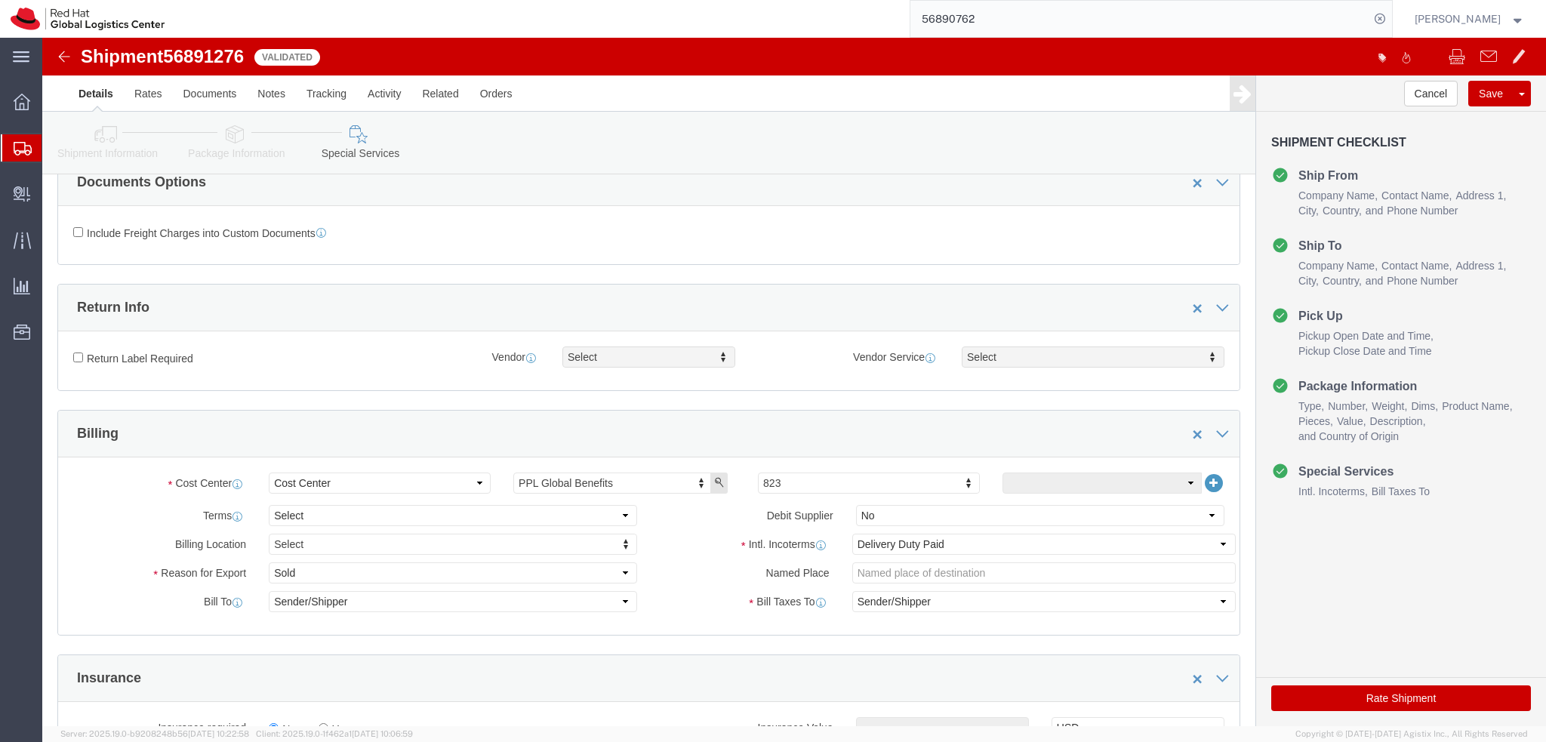
scroll to position [94, 0]
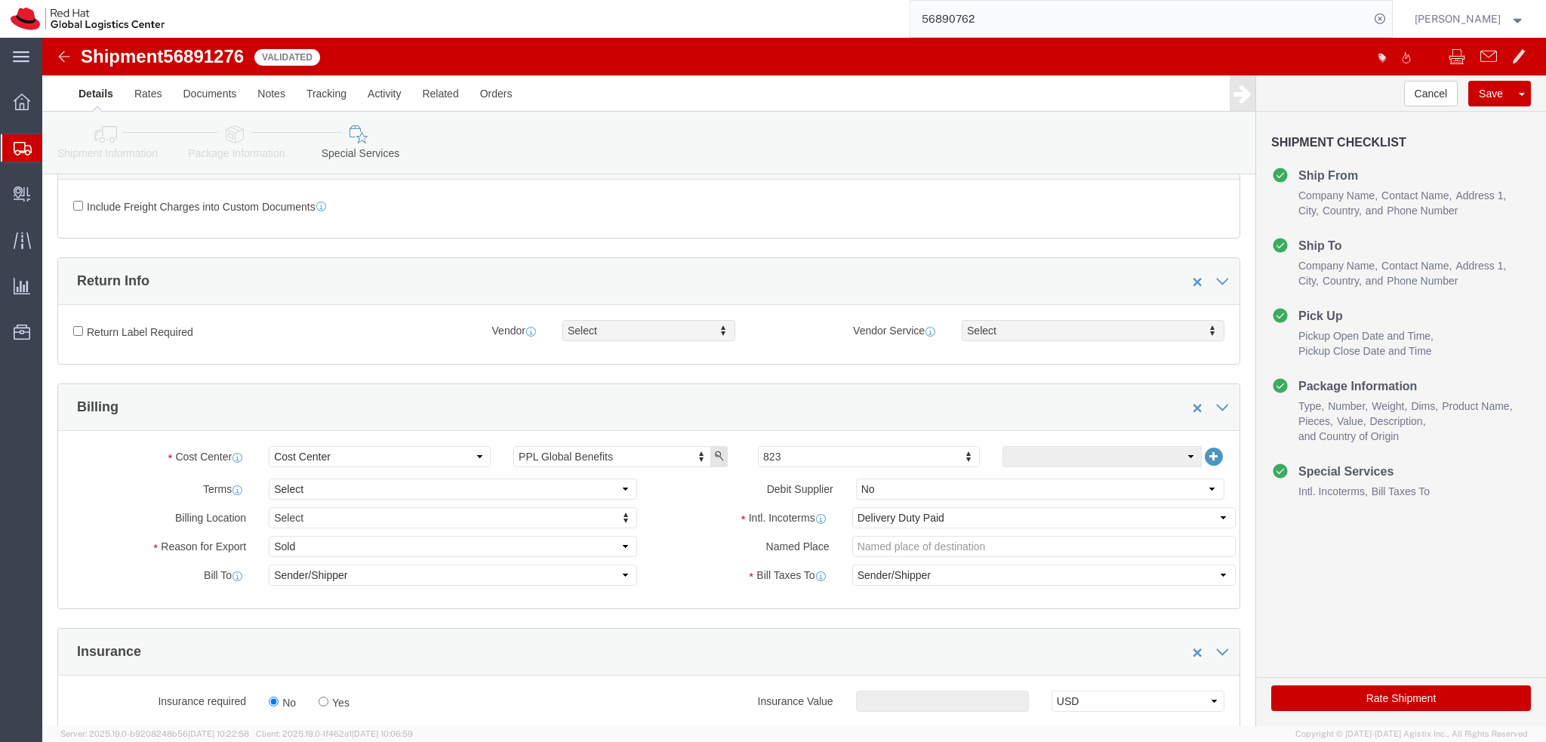
click button "Rate Shipment"
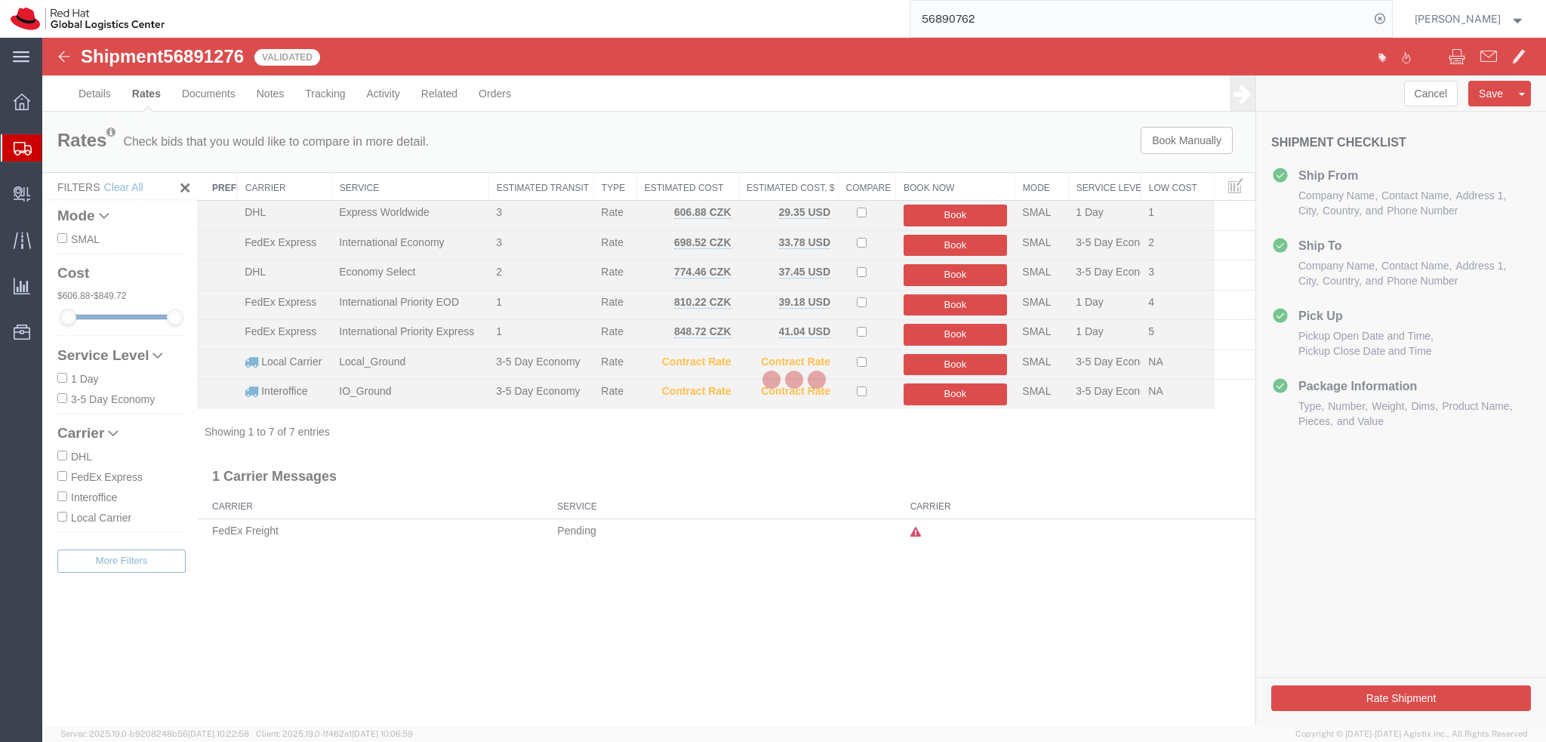
scroll to position [0, 0]
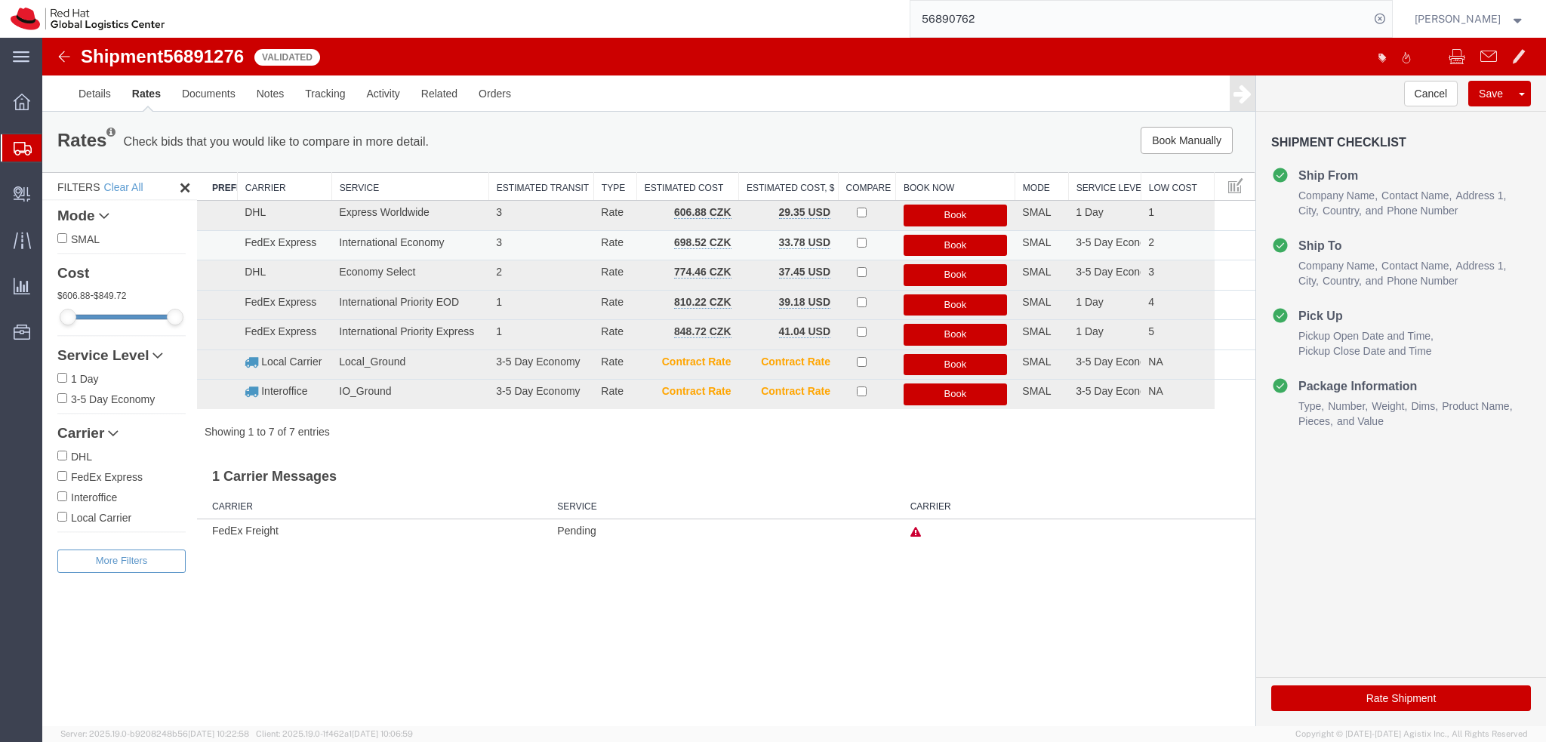
click at [972, 242] on button "Book" at bounding box center [956, 246] width 104 height 22
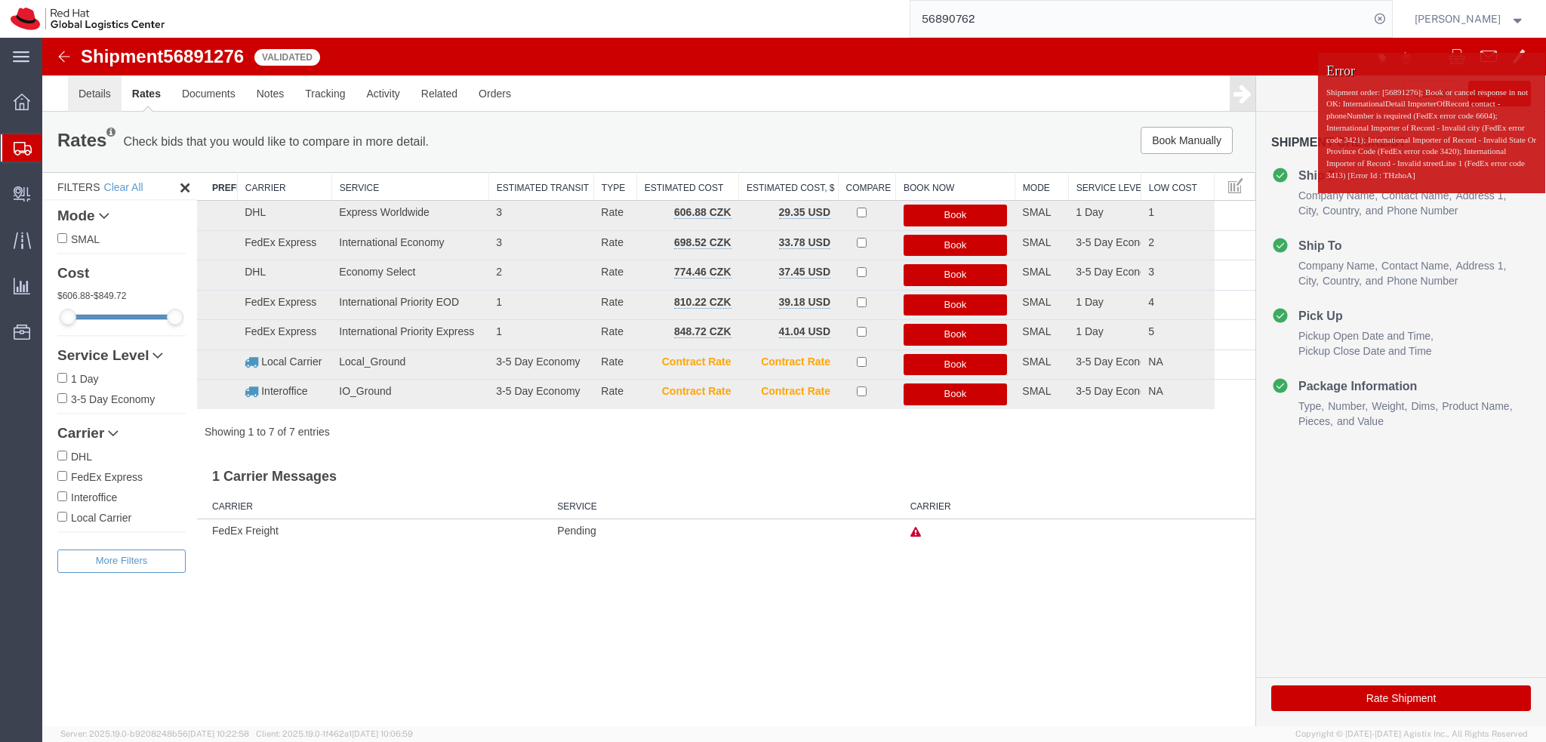
click at [100, 107] on link "Details" at bounding box center [95, 93] width 54 height 36
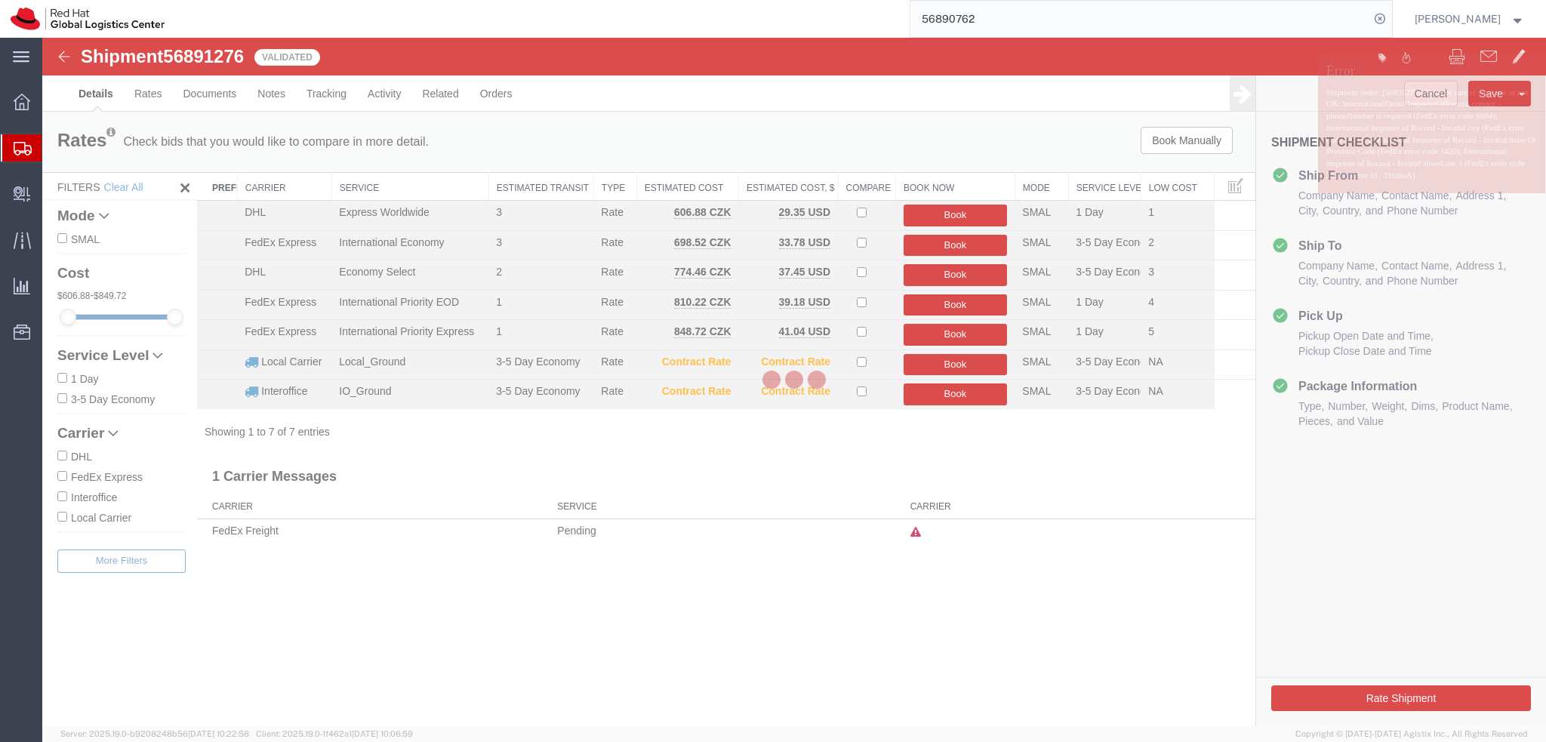
select select "38037"
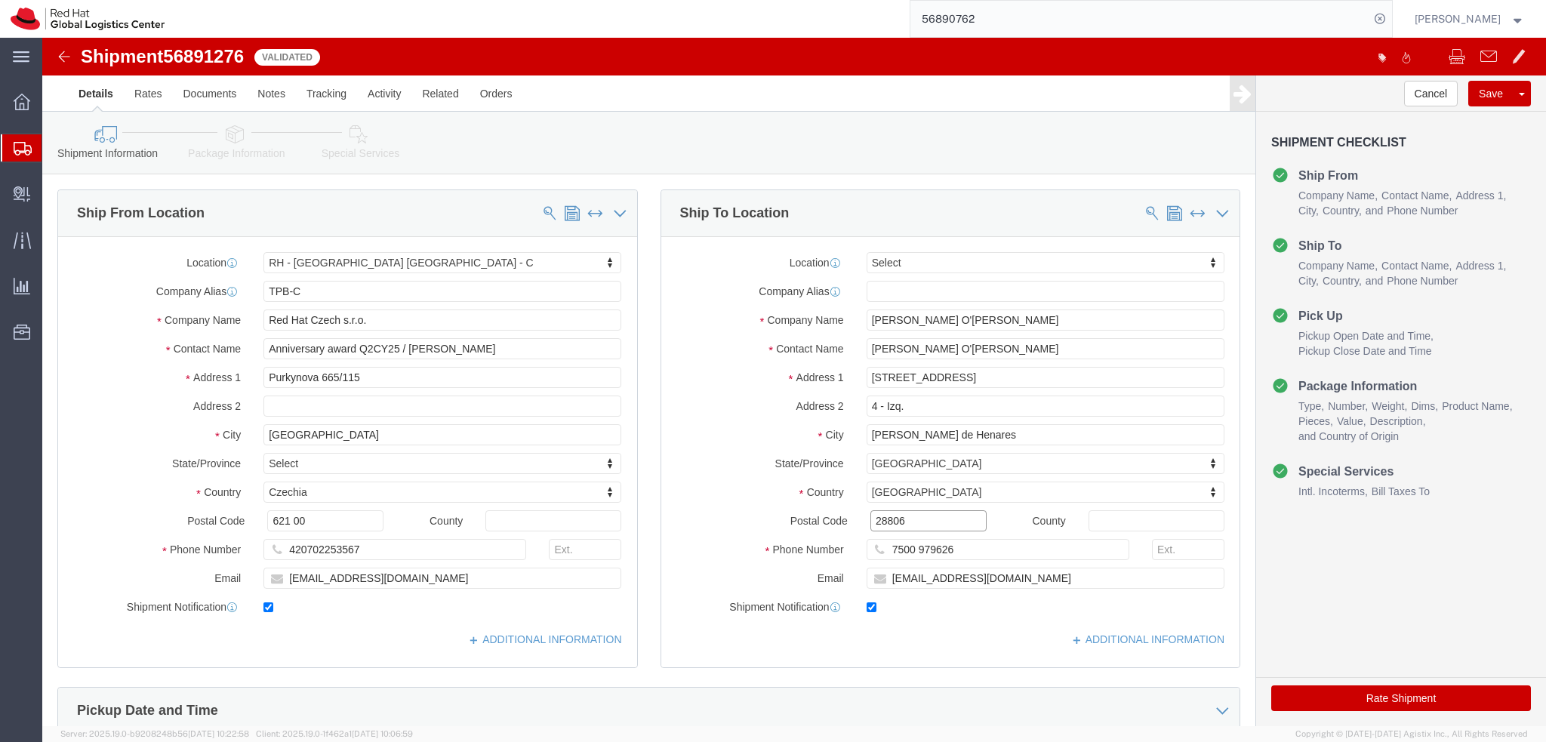
click input "28806"
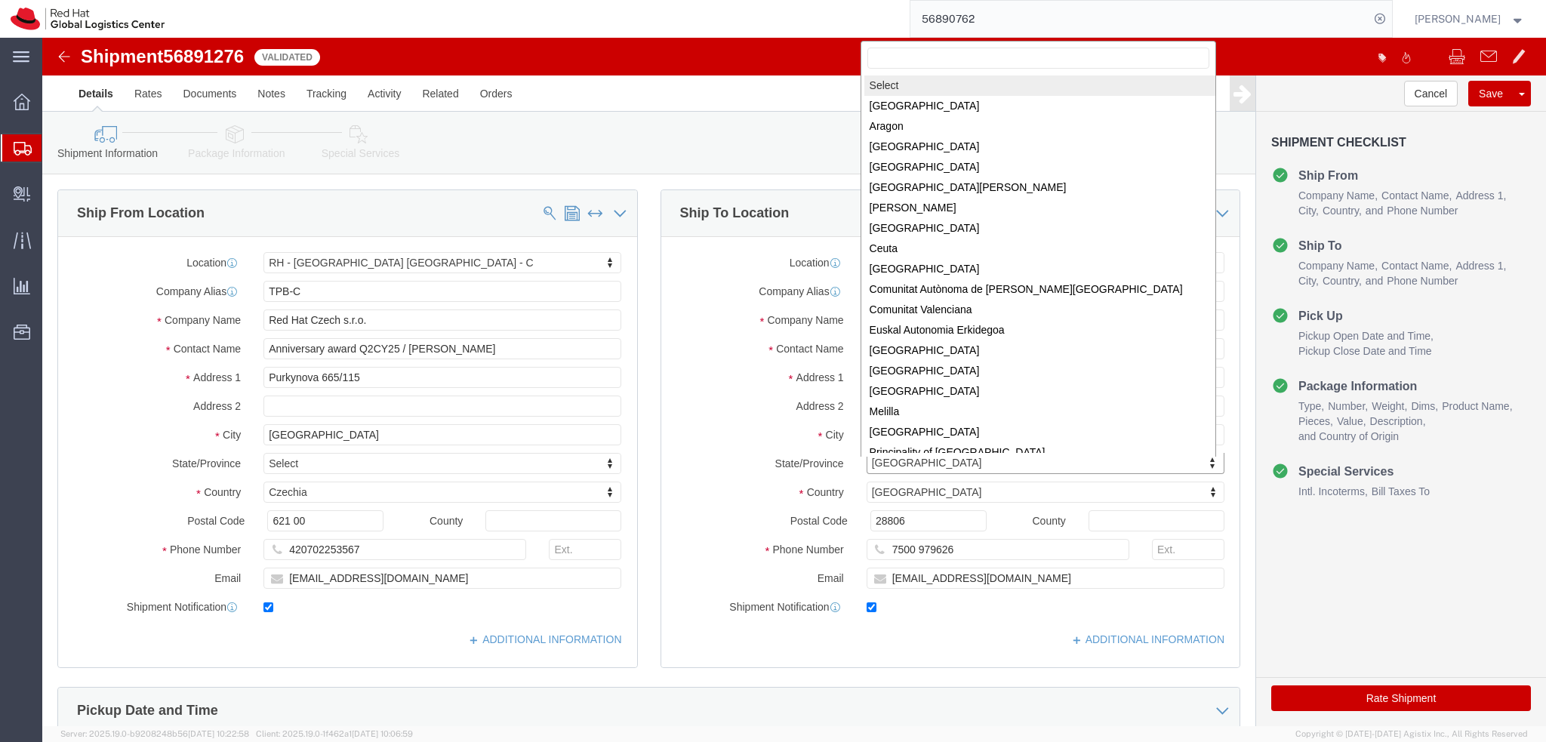
select select
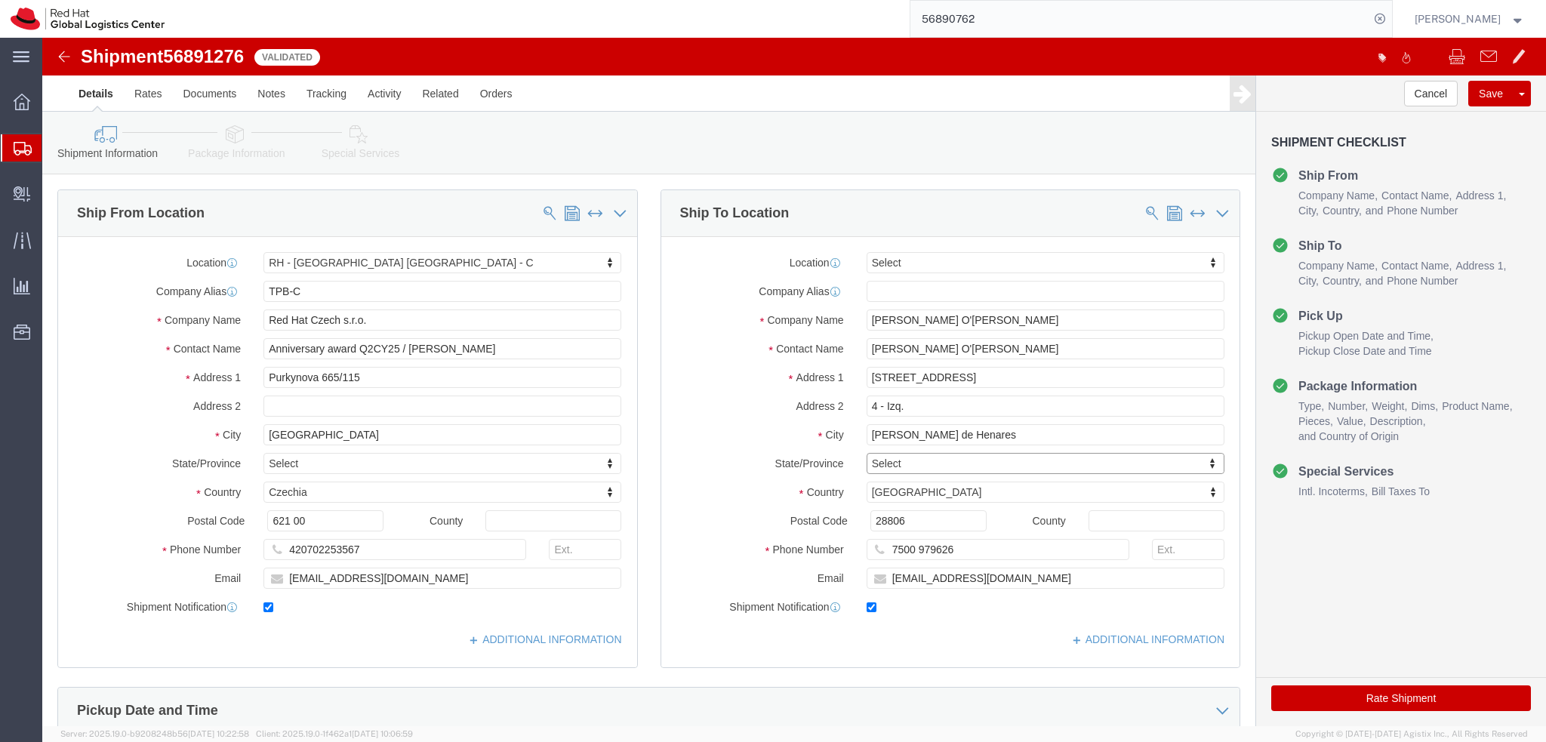
click label "Address 2"
click button "Rate Shipment"
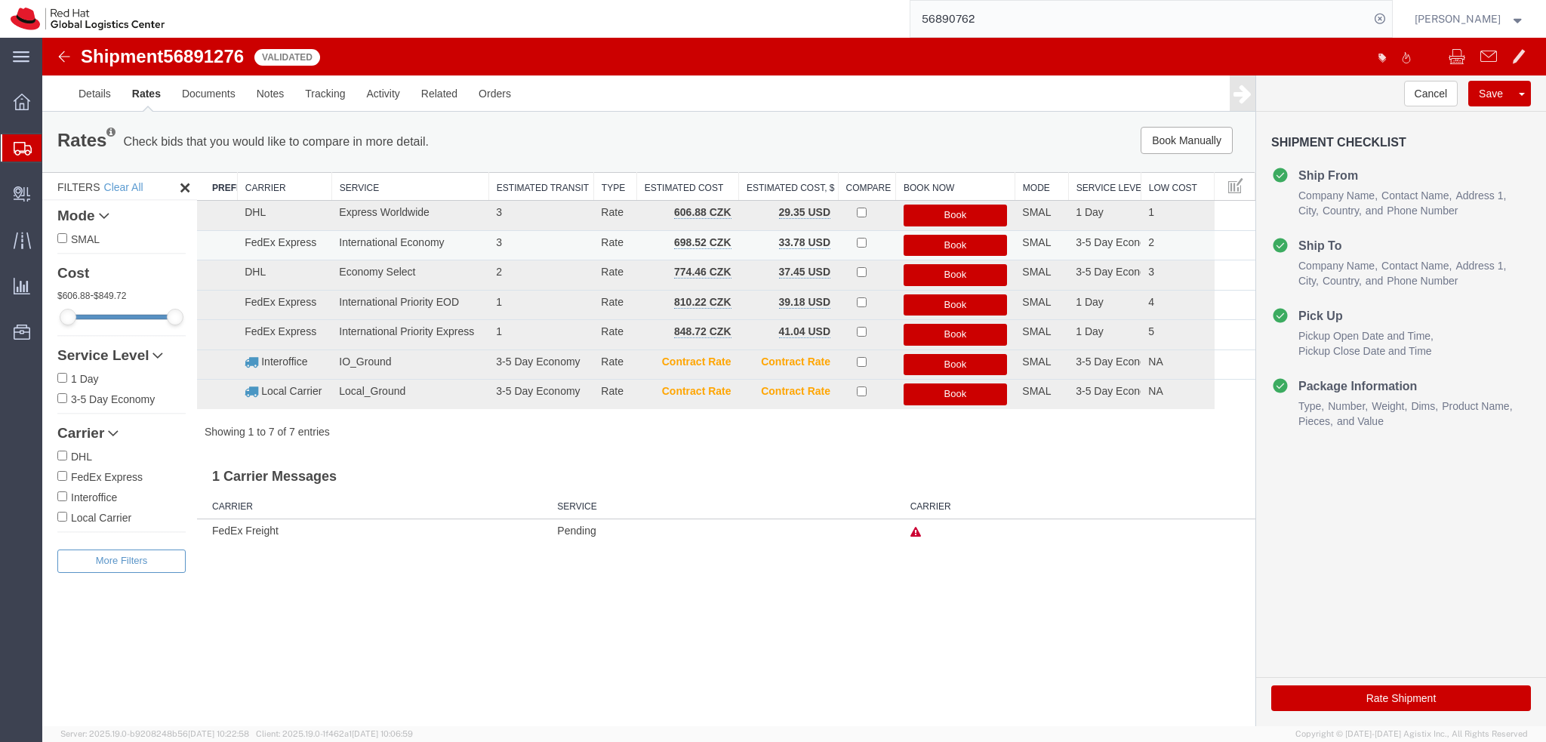
click at [972, 245] on button "Book" at bounding box center [956, 246] width 104 height 22
click at [98, 99] on link "Details" at bounding box center [95, 93] width 54 height 36
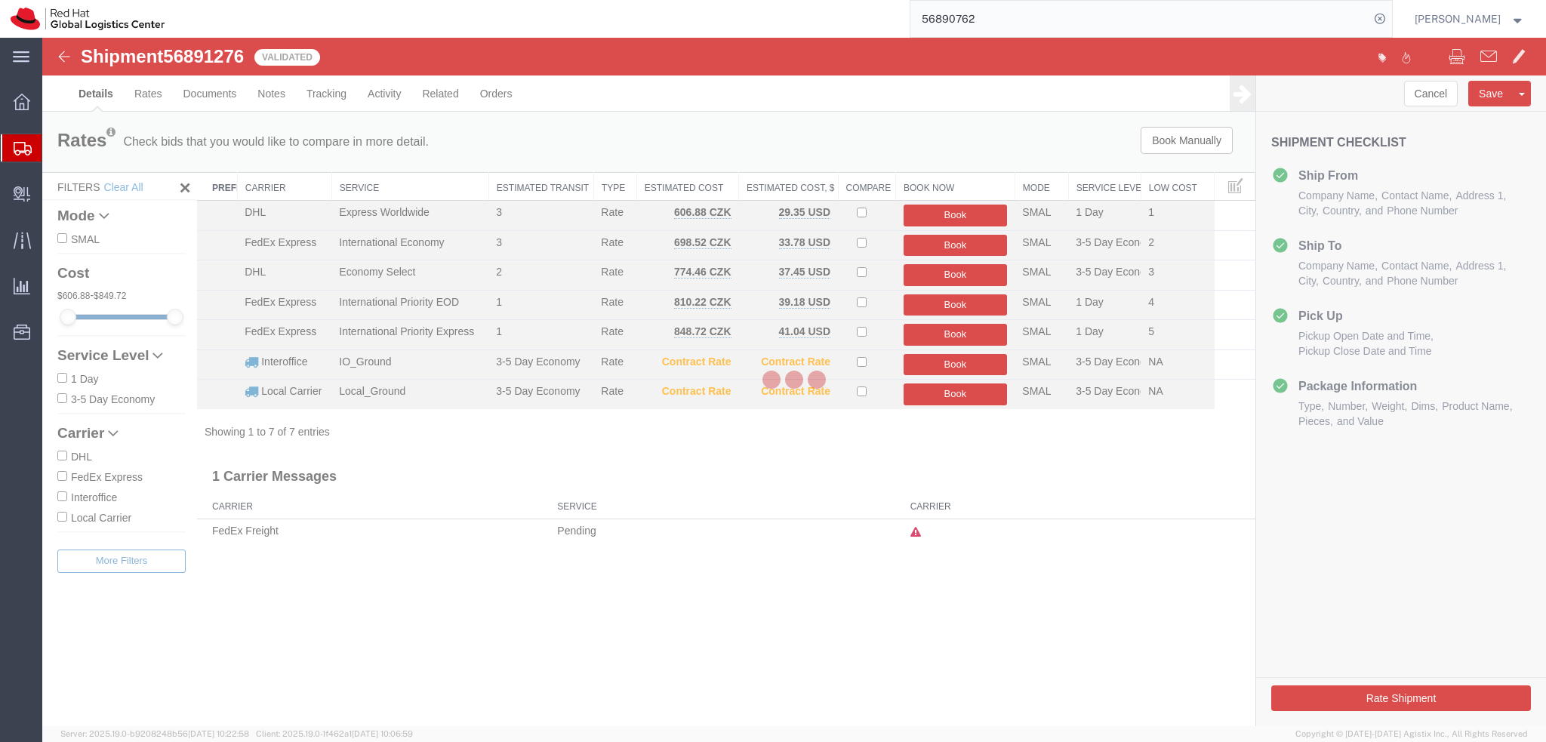
select select "38037"
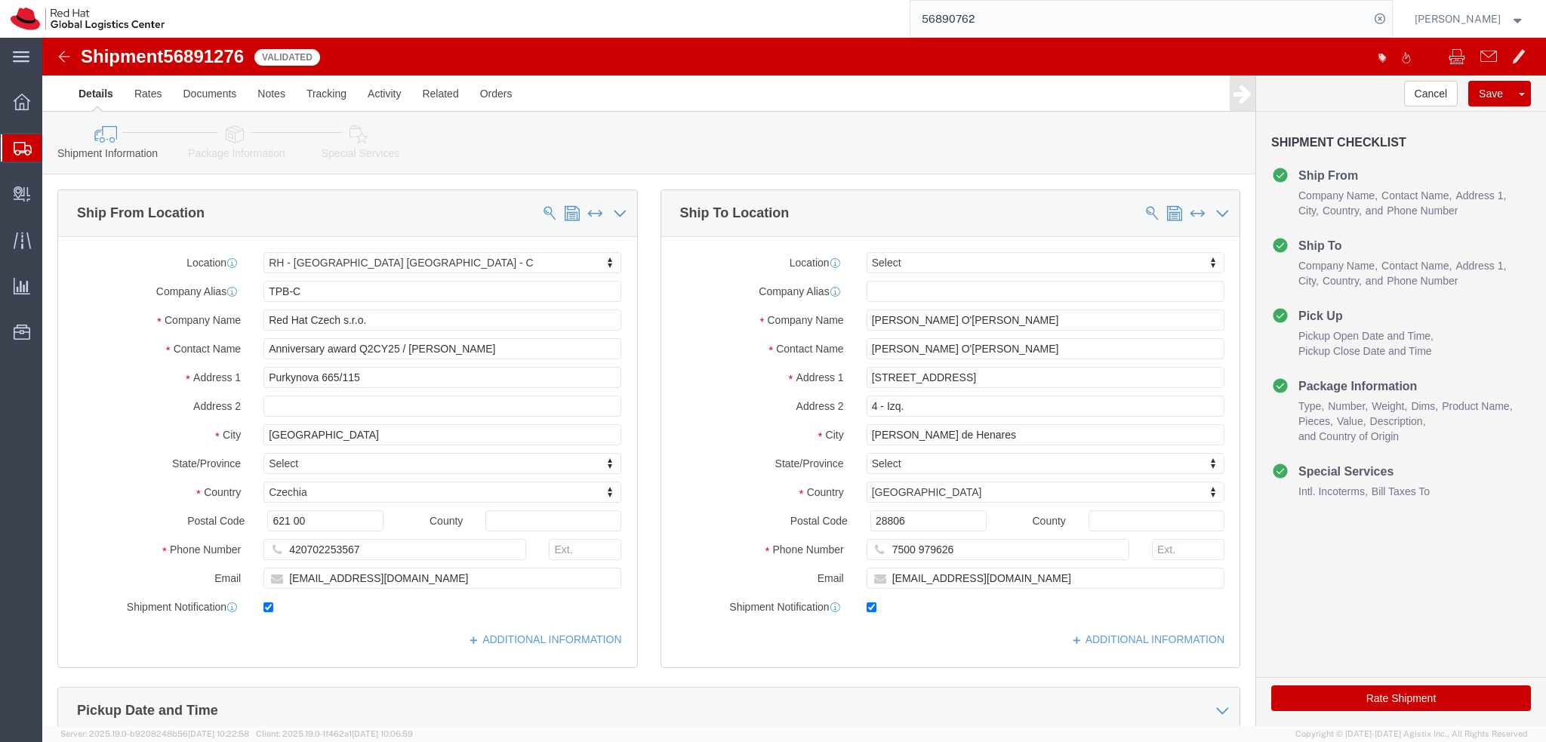
click button "Rate Shipment"
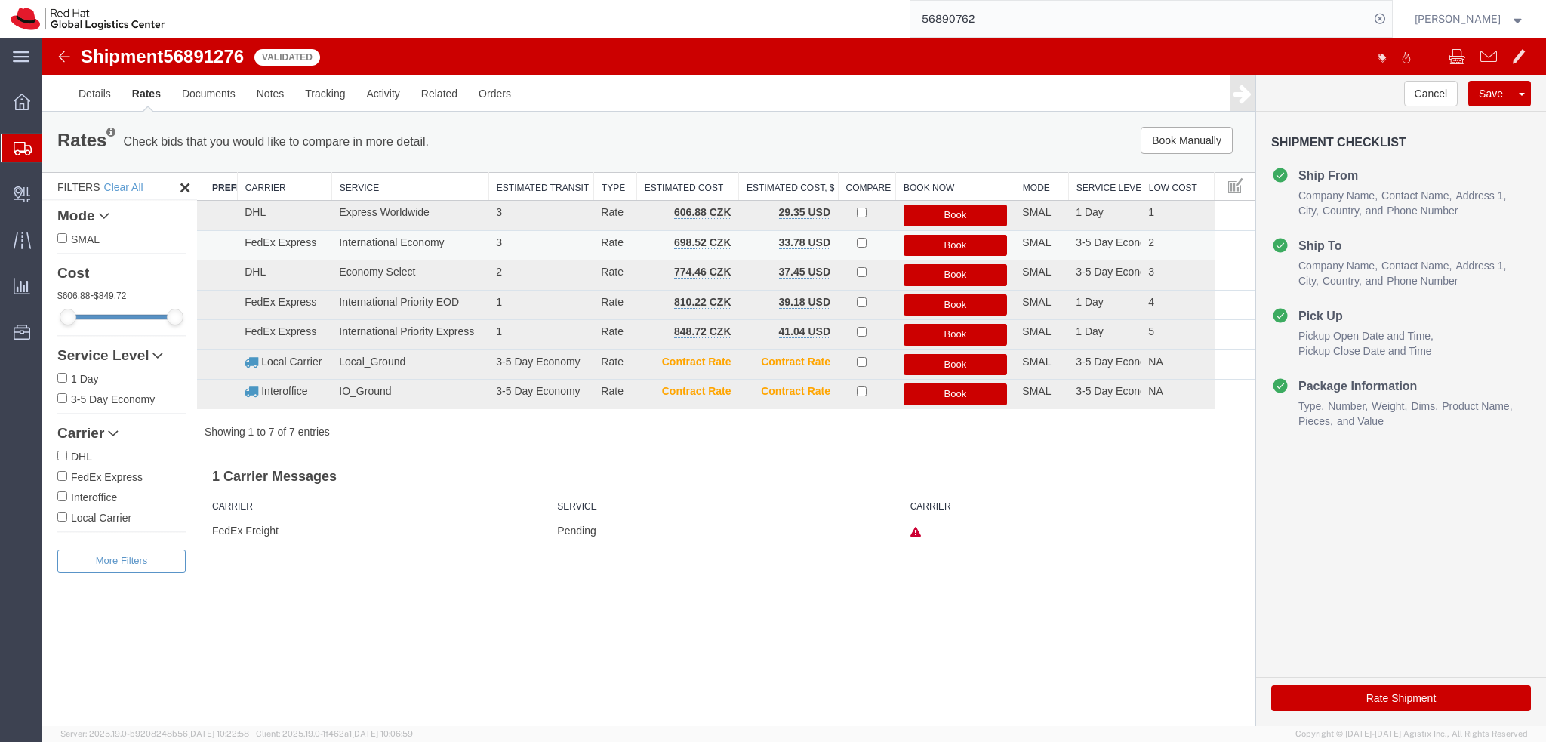
click at [925, 248] on button "Book" at bounding box center [956, 246] width 104 height 22
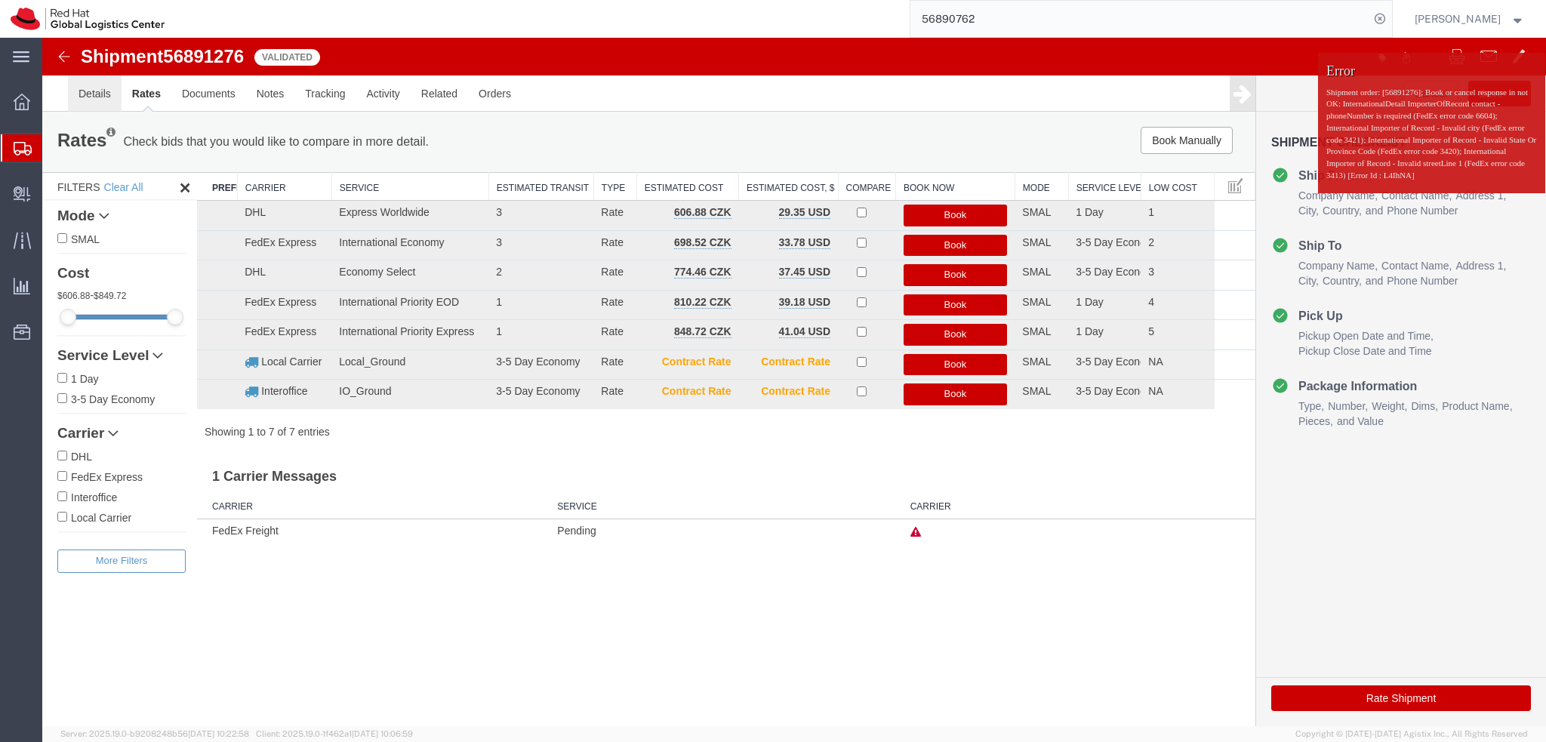
click at [106, 96] on link "Details" at bounding box center [95, 93] width 54 height 36
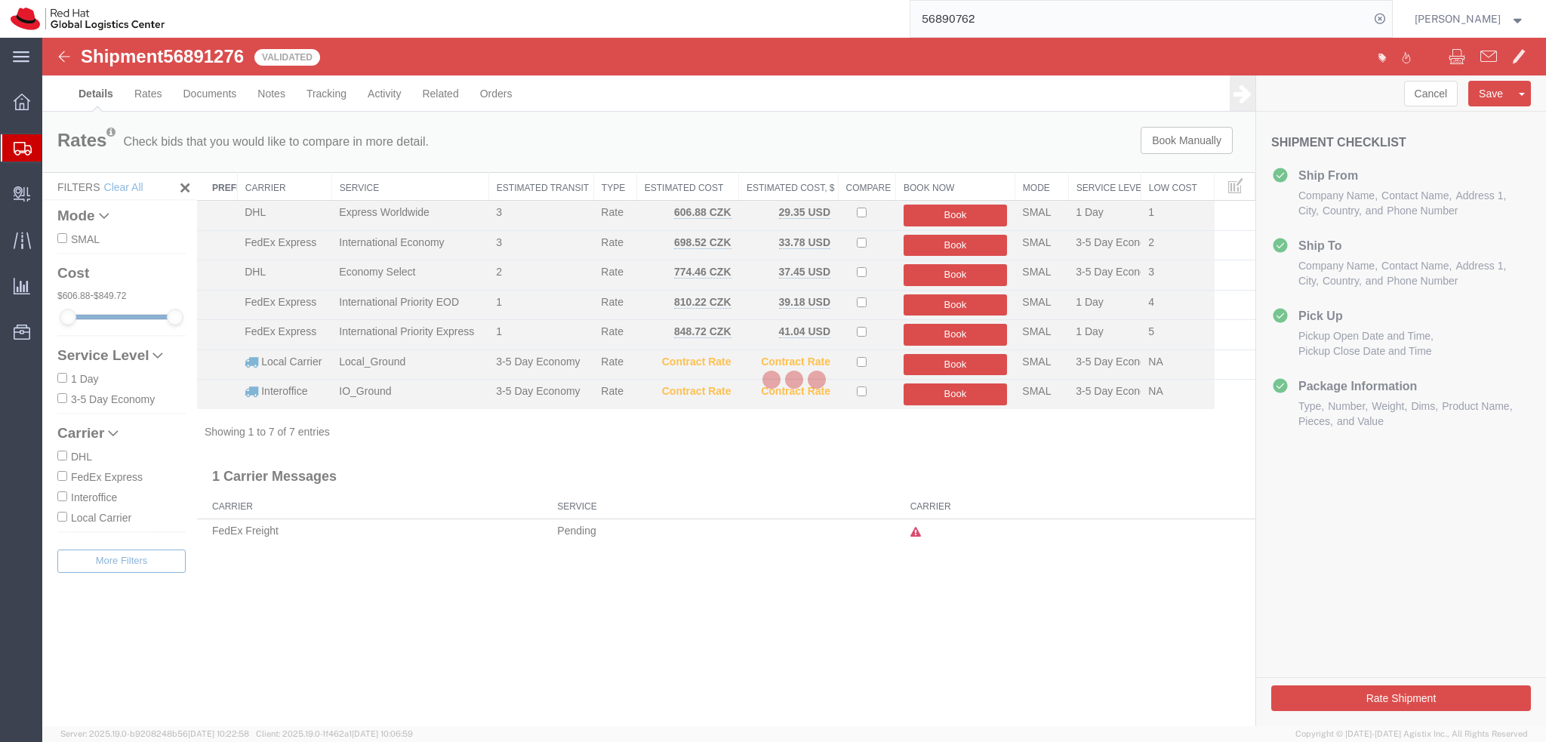
select select "38037"
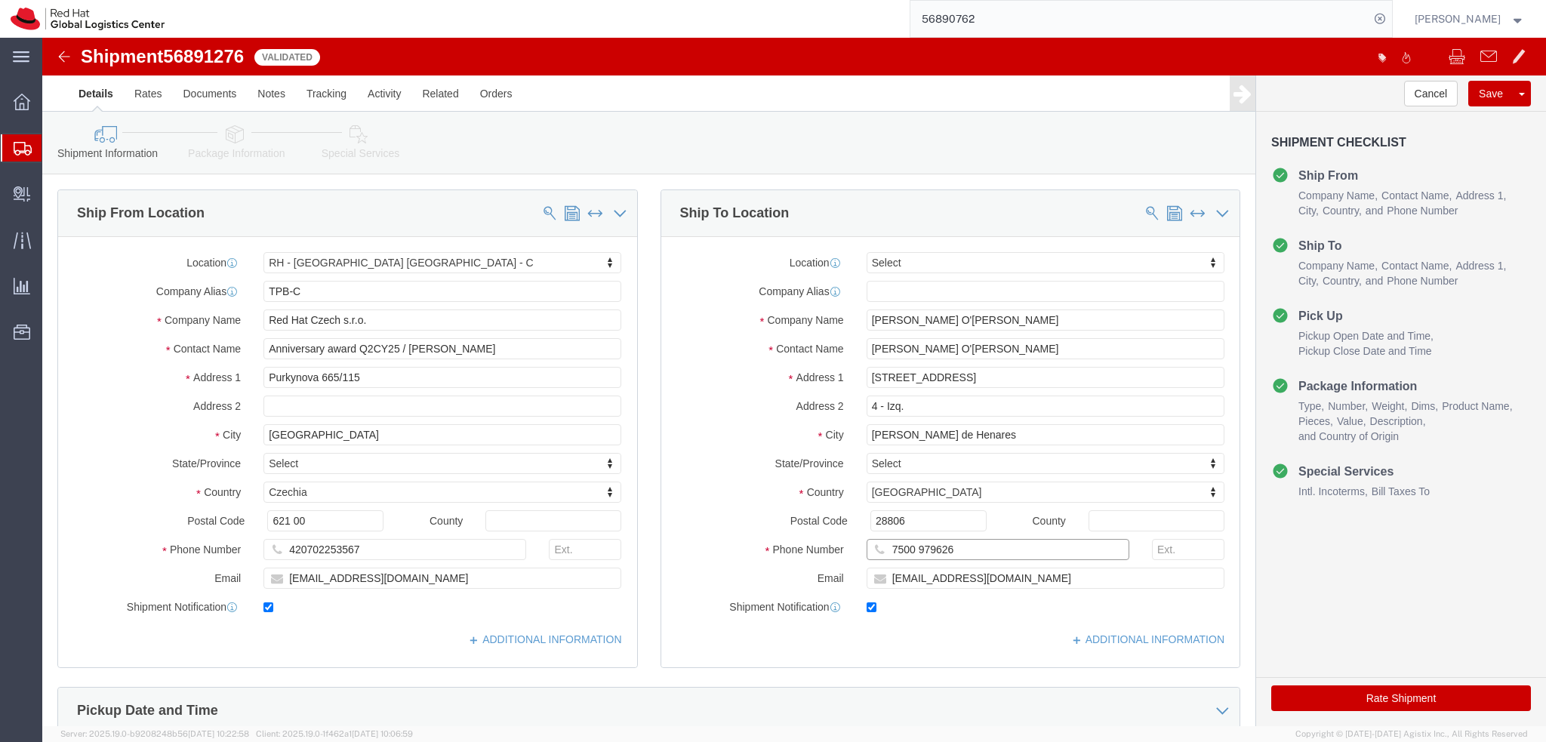
click input "7500 979626"
type input "+44 7500 979626"
click button "Rate Shipment"
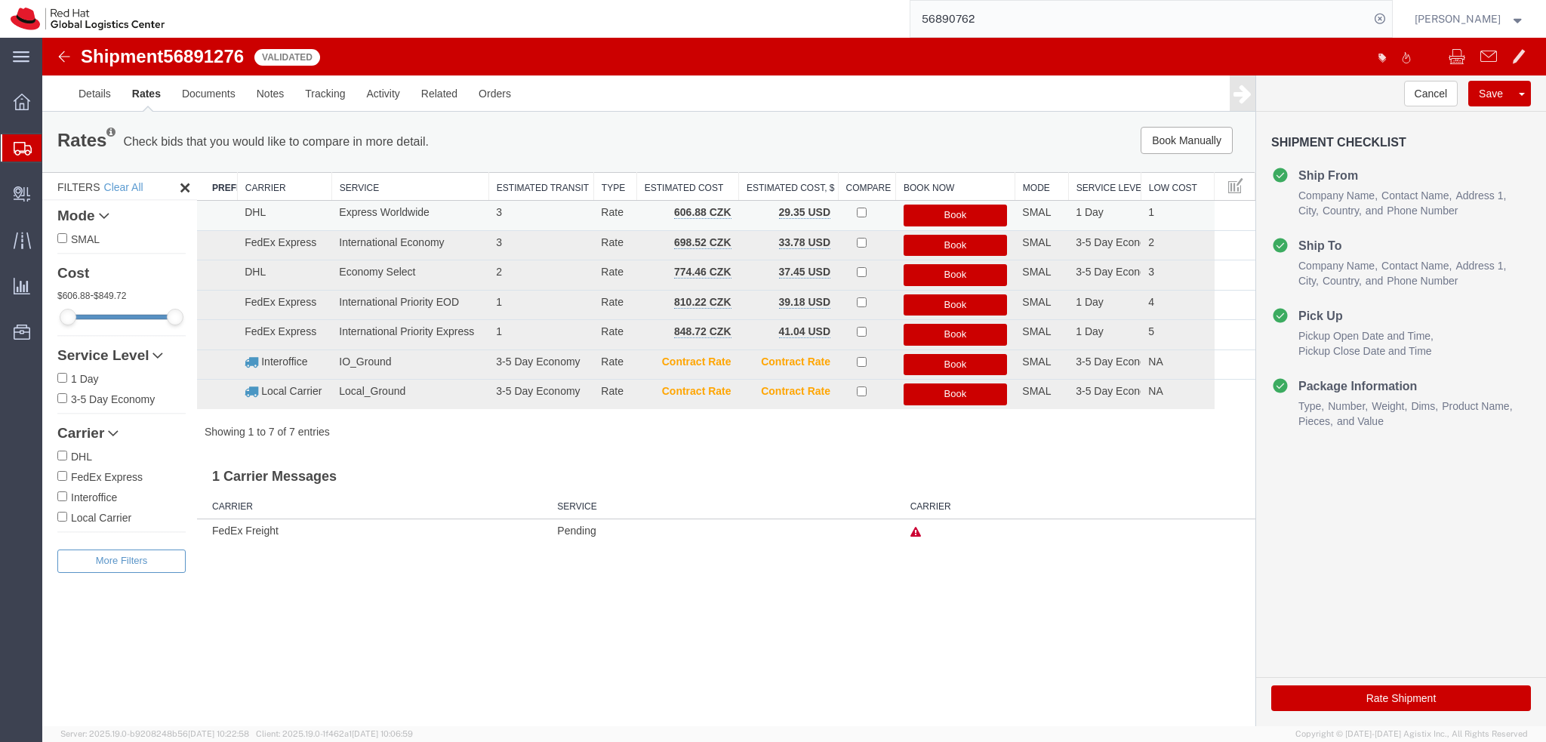
click at [965, 214] on button "Book" at bounding box center [956, 216] width 104 height 22
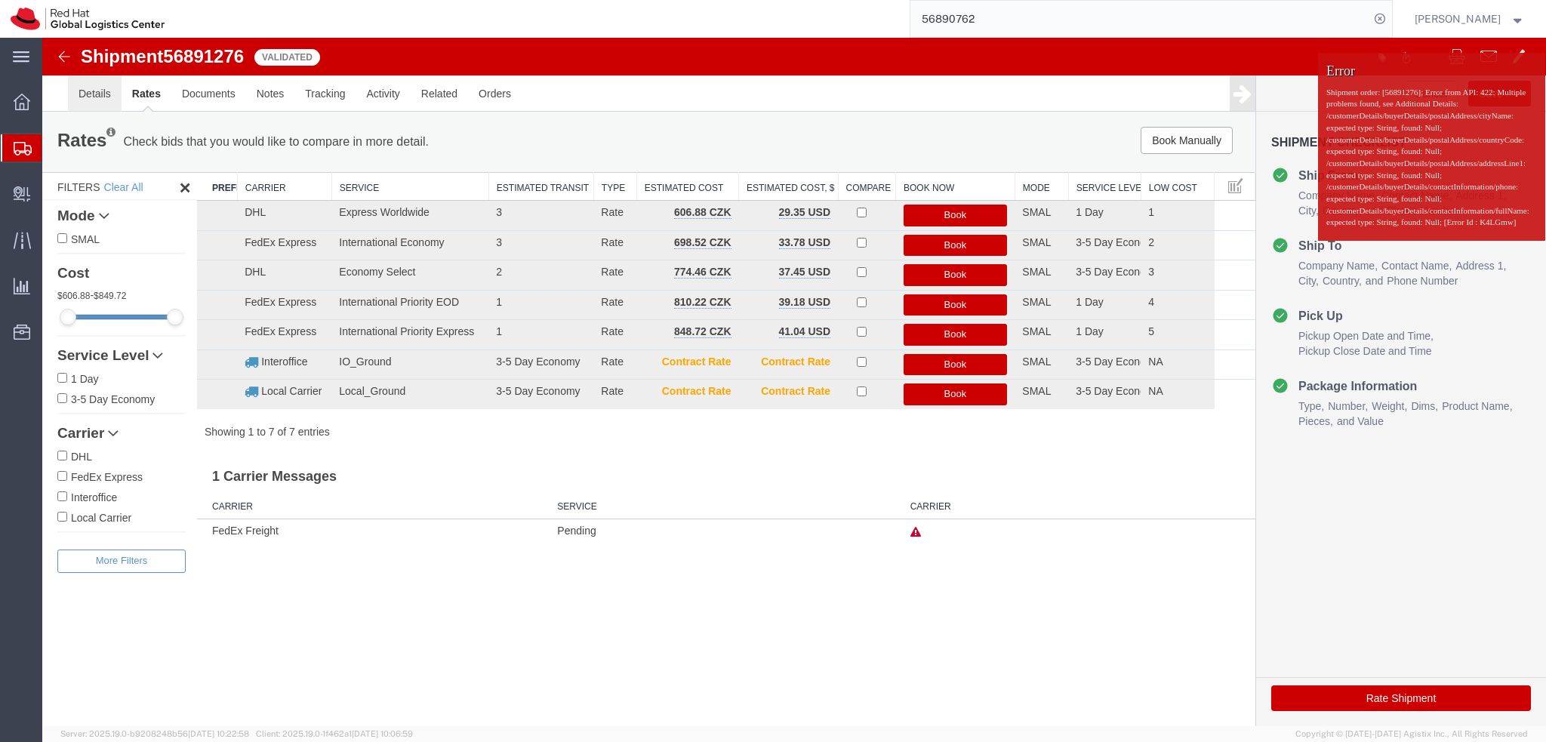
click at [94, 92] on link "Details" at bounding box center [95, 93] width 54 height 36
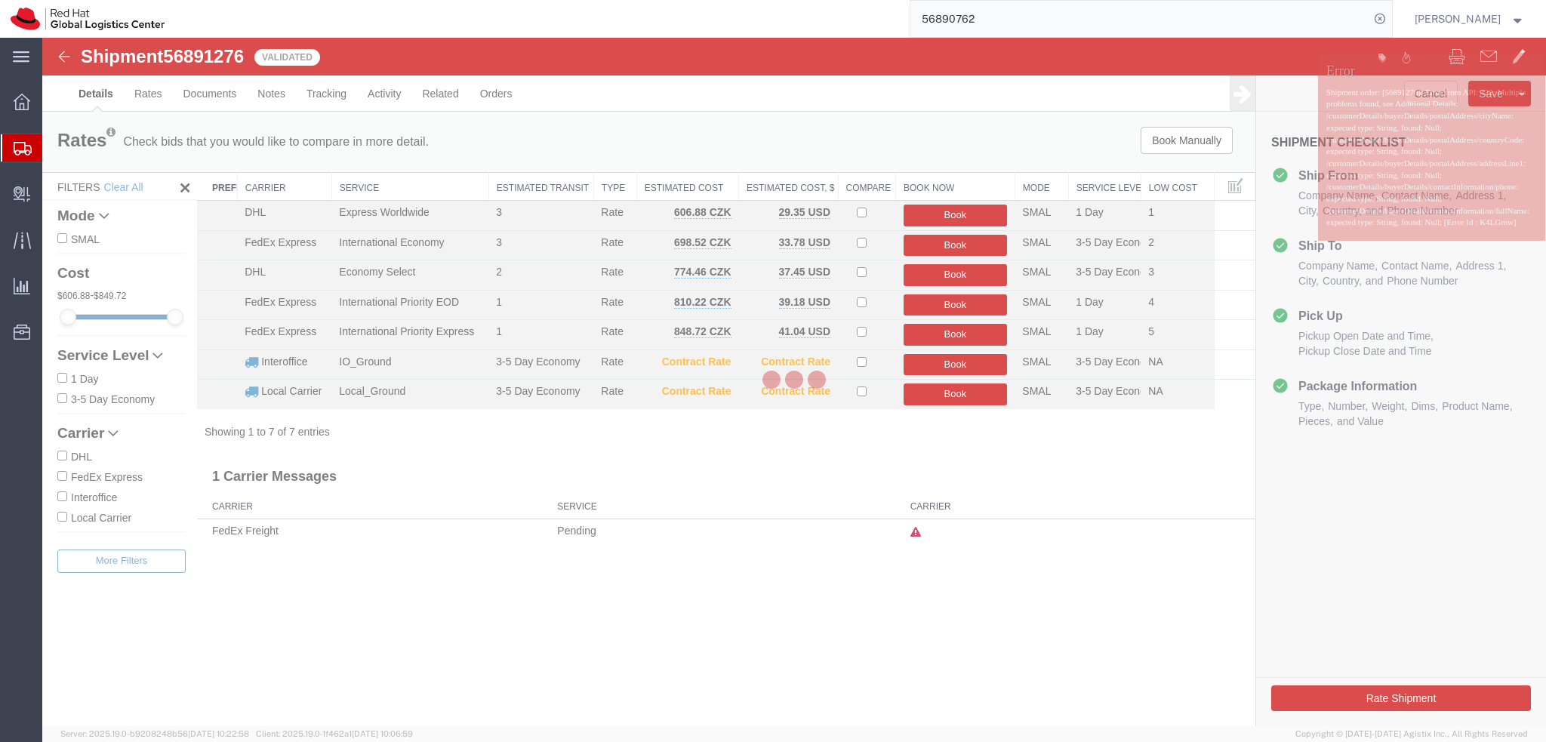
select select "38037"
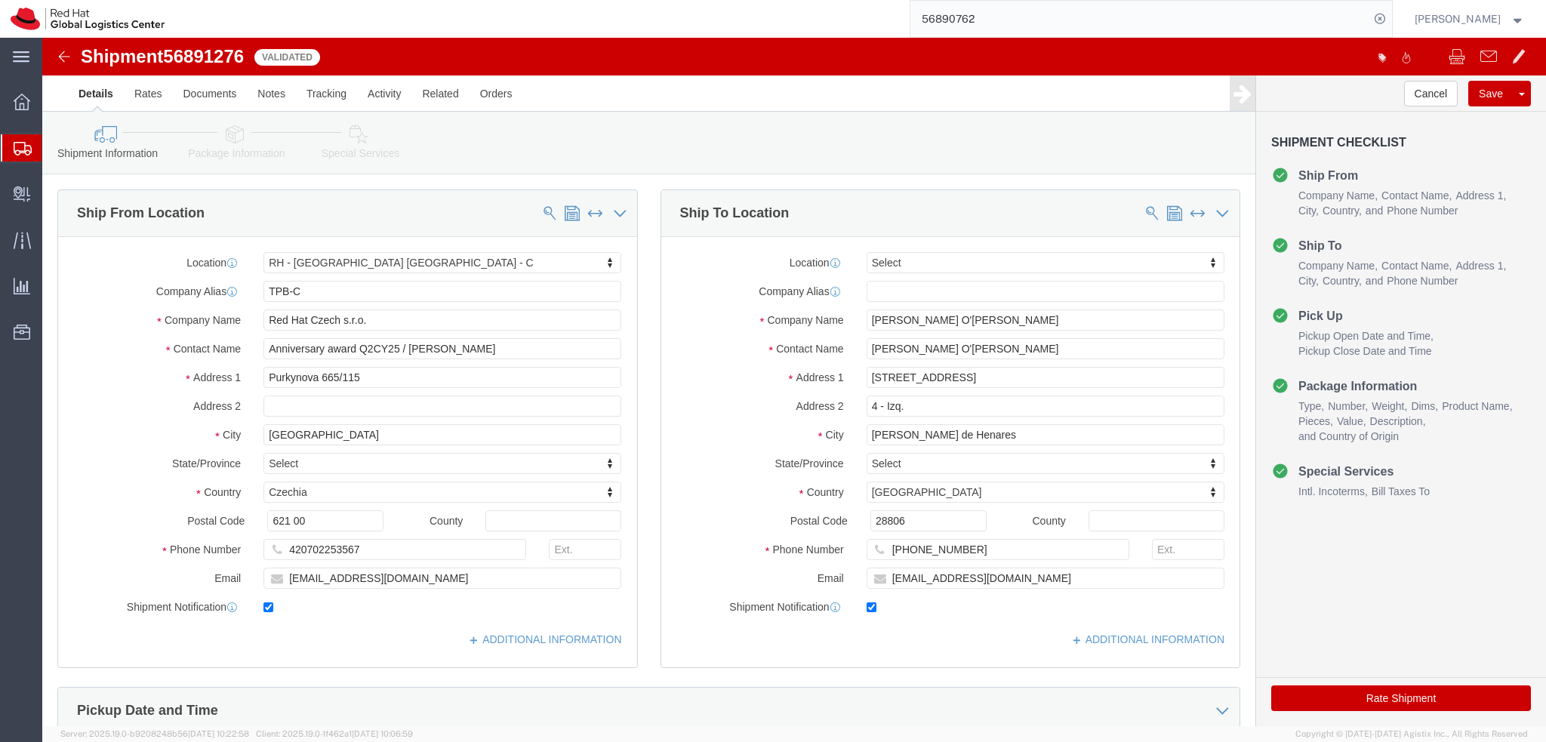
click span "56891276"
copy span "56891276"
click icon
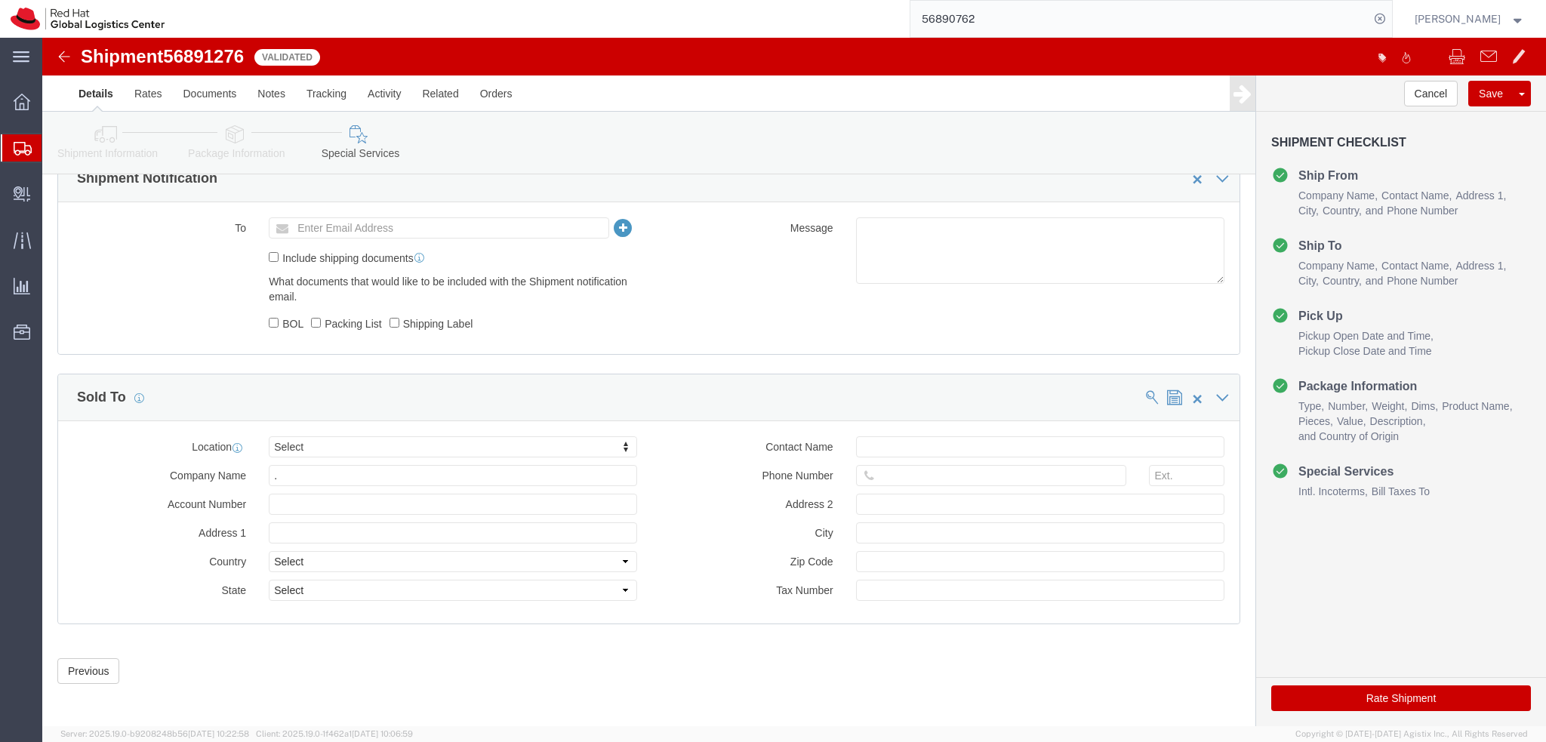
scroll to position [697, 0]
click input "."
click button "Save"
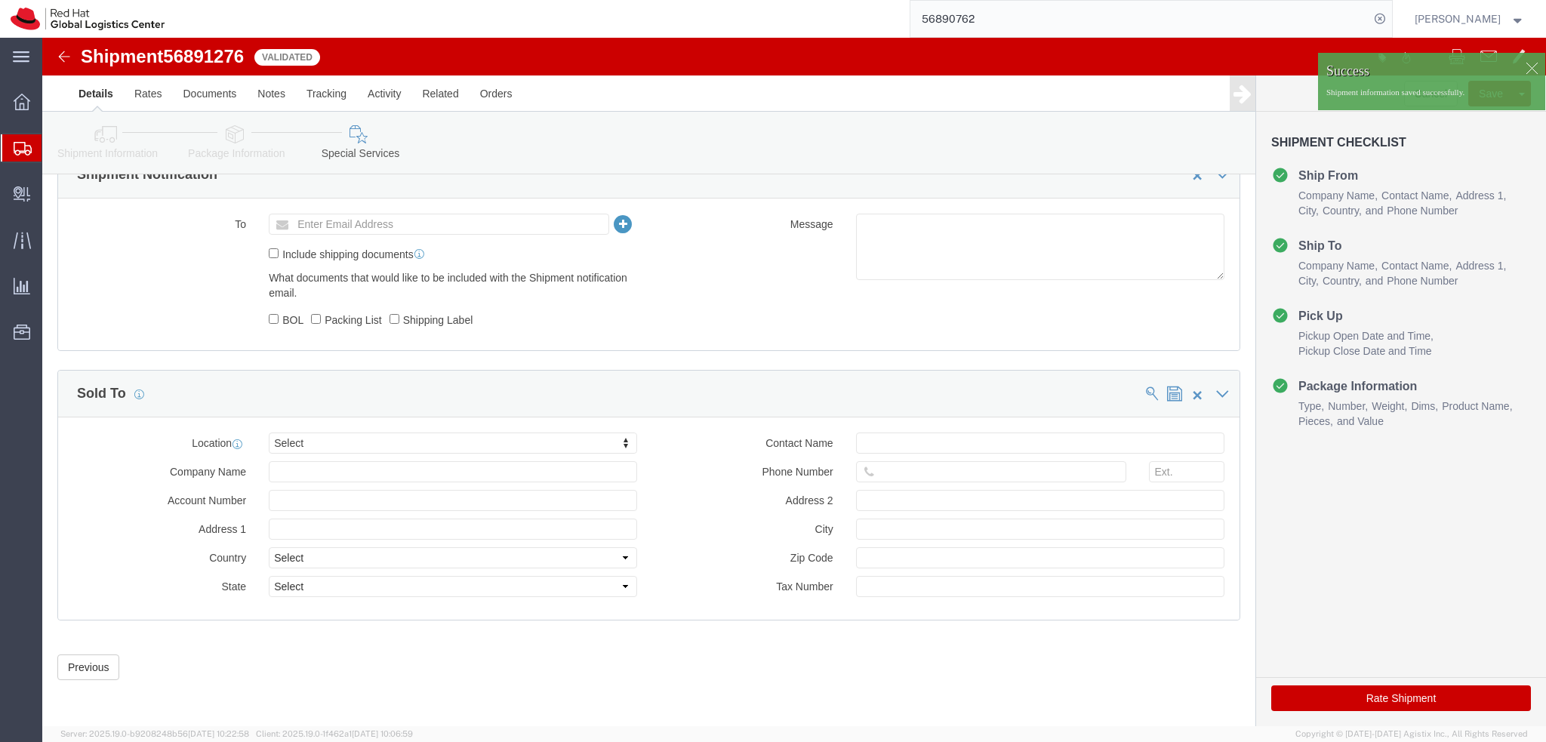
click div
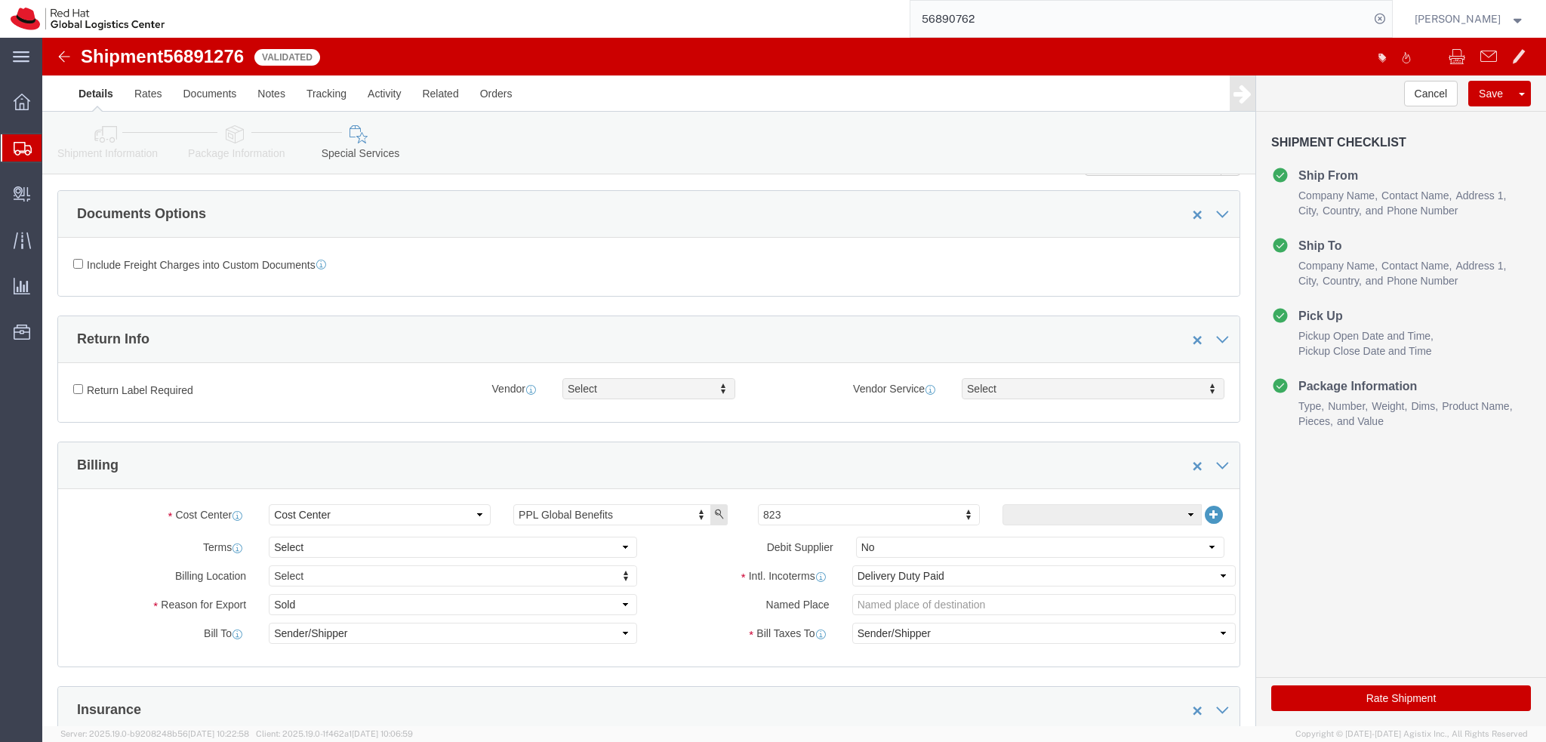
scroll to position [0, 0]
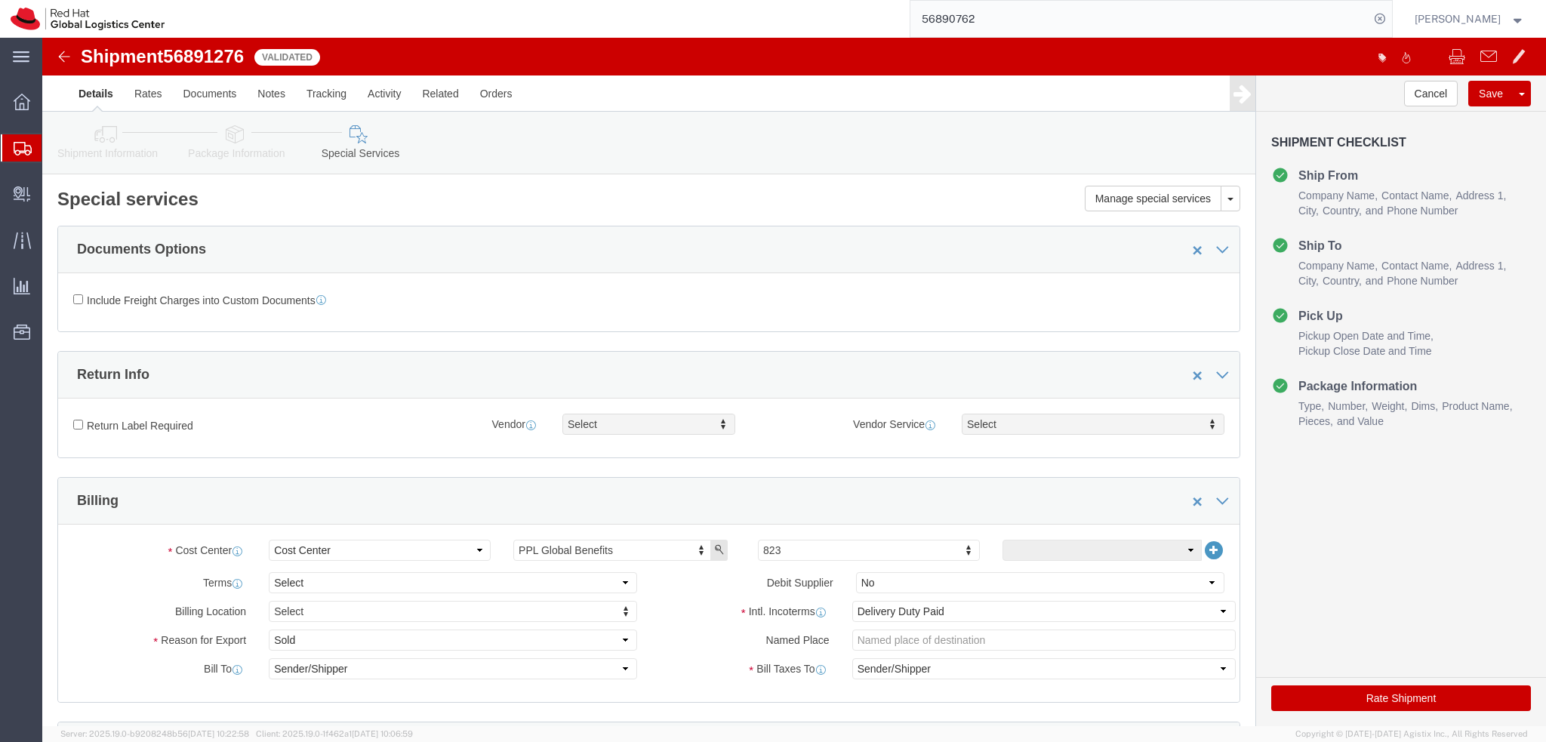
click button "Rate Shipment"
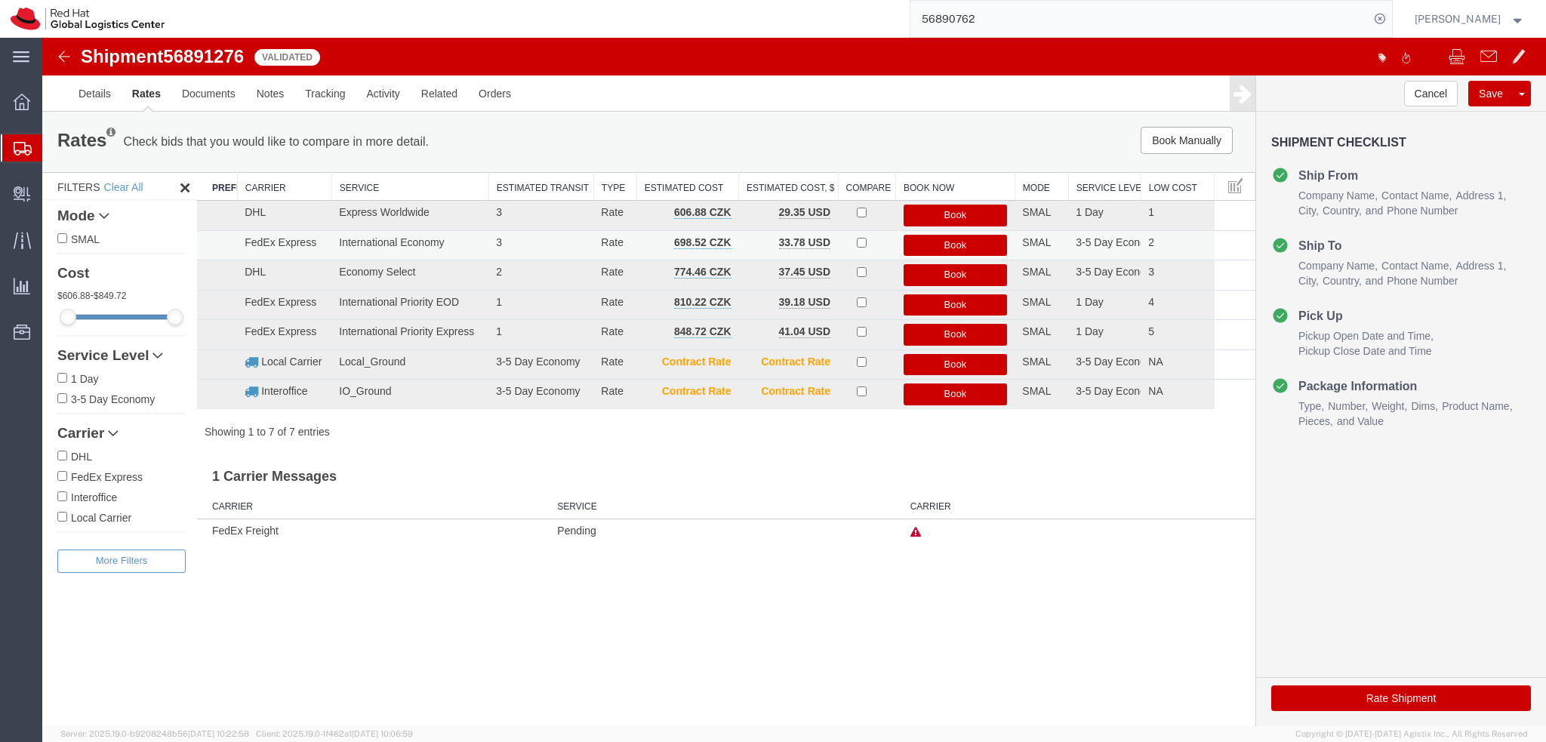
click at [958, 243] on button "Book" at bounding box center [956, 246] width 104 height 22
click at [93, 94] on link "Details" at bounding box center [95, 93] width 54 height 36
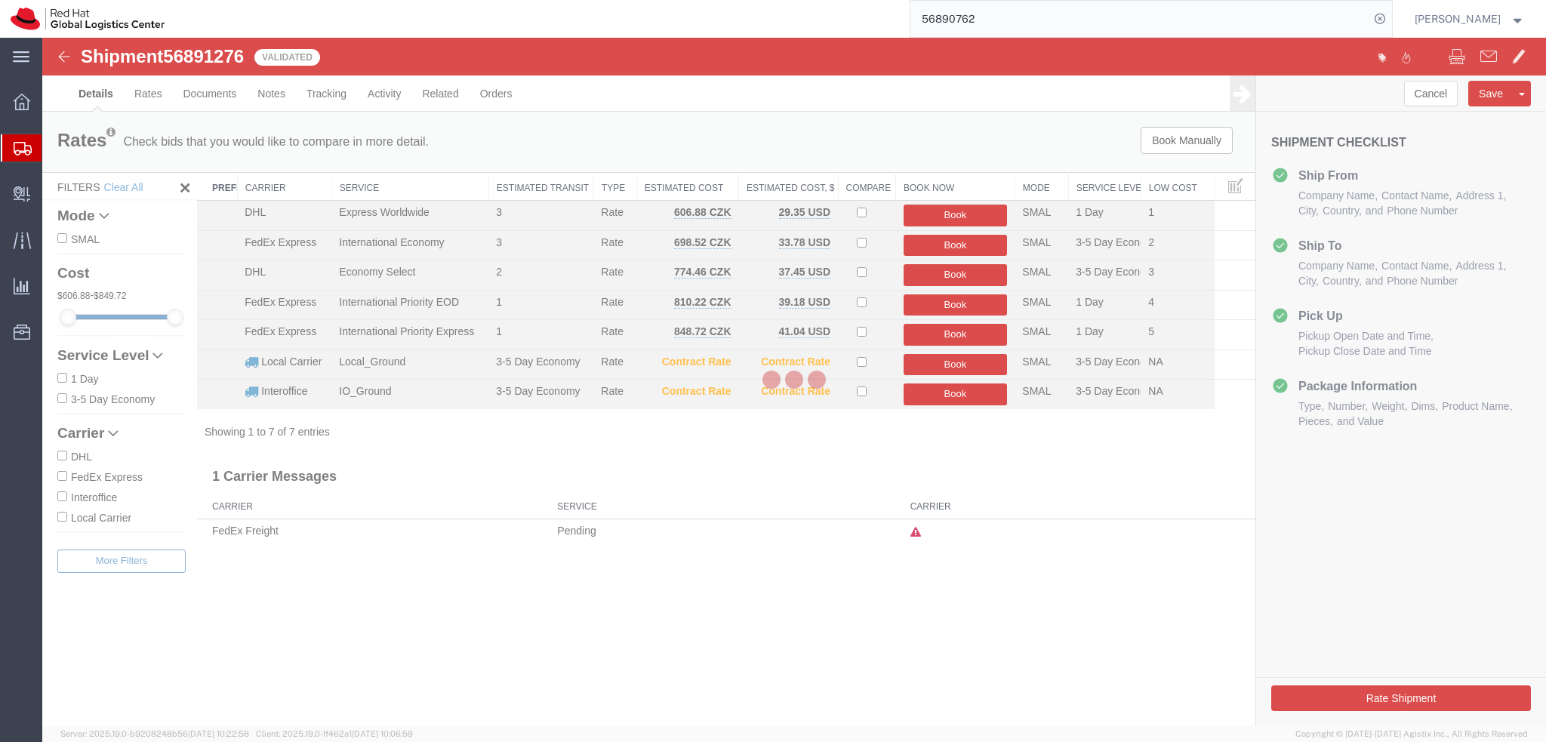
select select "38037"
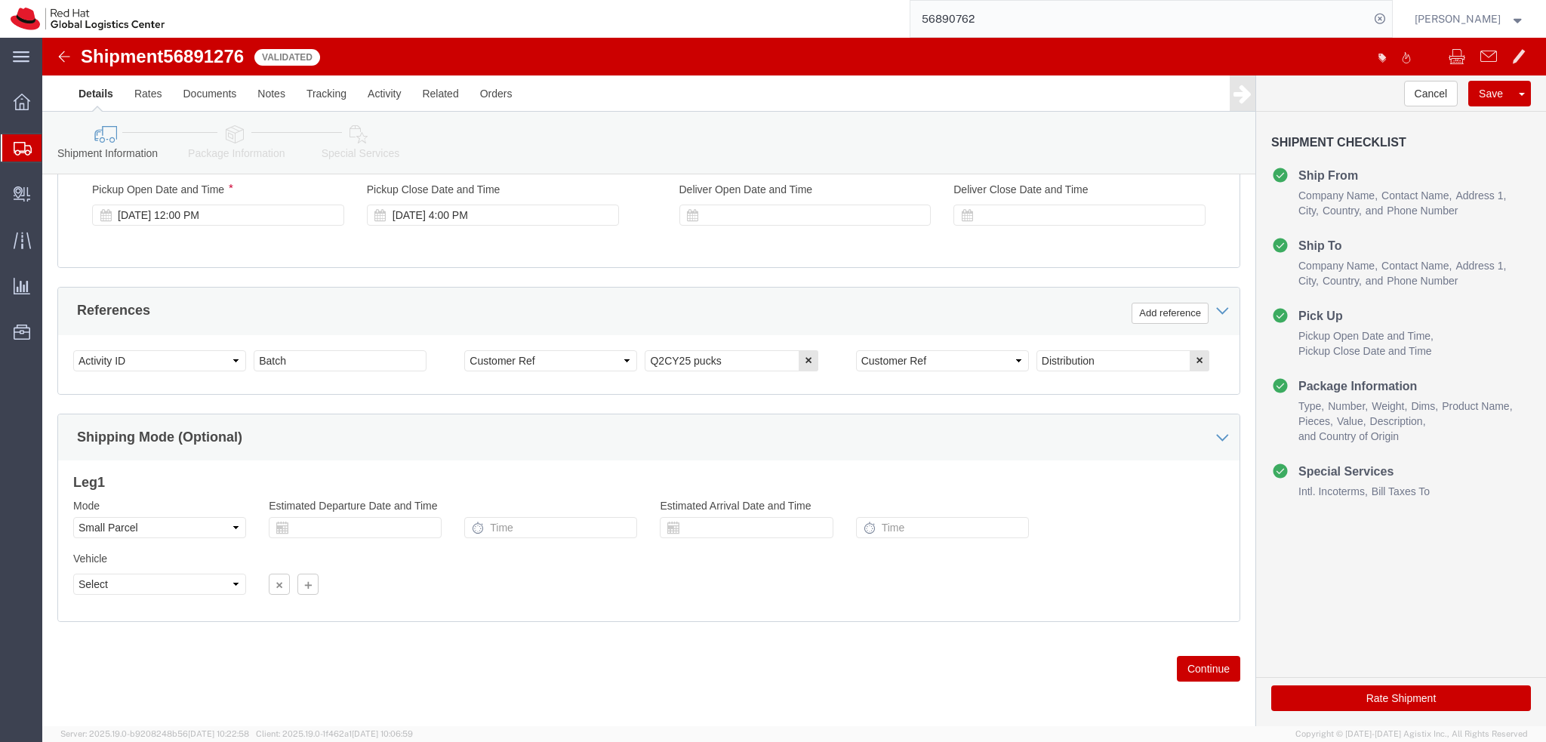
scroll to position [608, 0]
click select "Select Air Less than Truckload Multi-Leg Ocean Freight Rail Small Parcel Truckl…"
select select
click select "Select Air Less than Truckload Multi-Leg Ocean Freight Rail Small Parcel Truckl…"
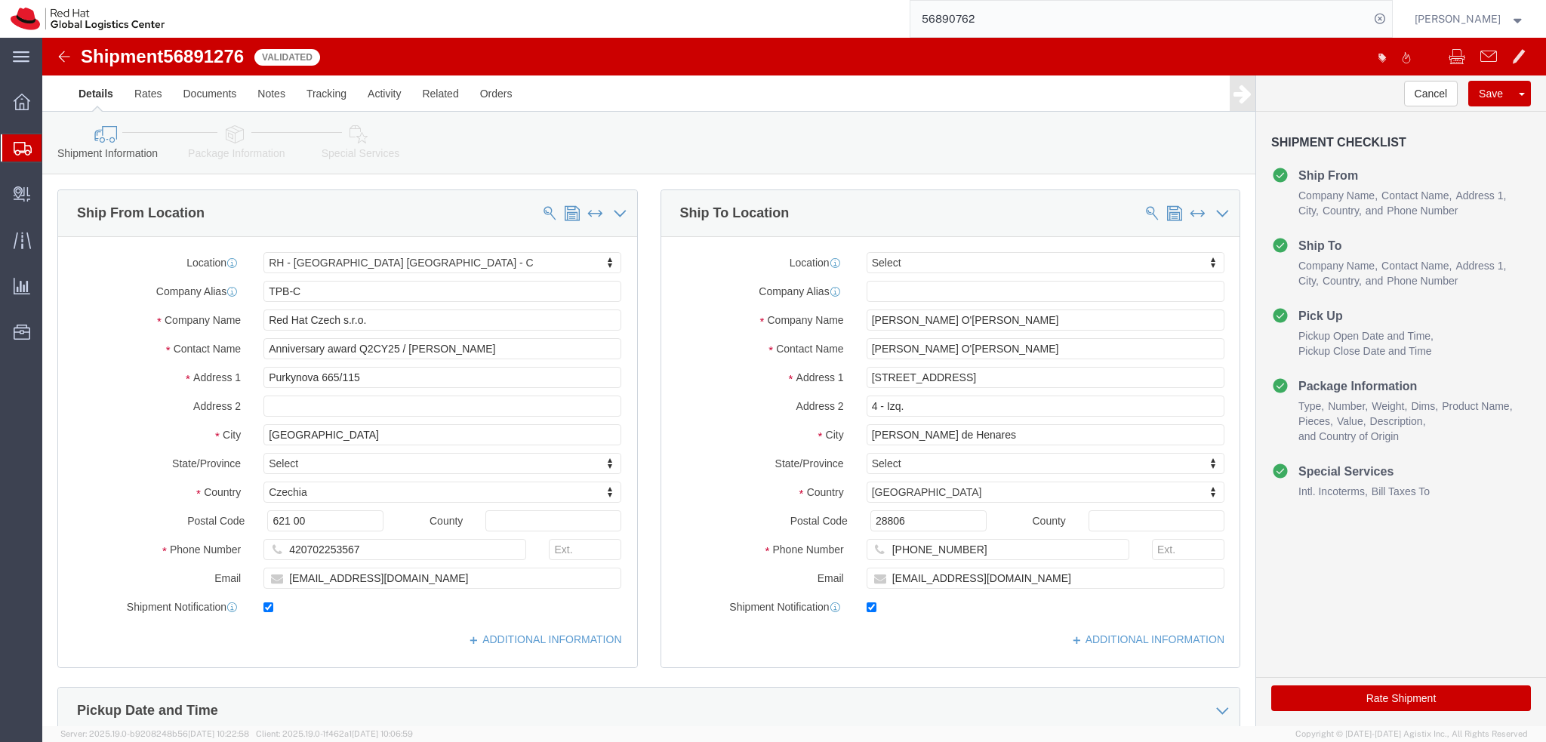
scroll to position [0, 0]
click icon
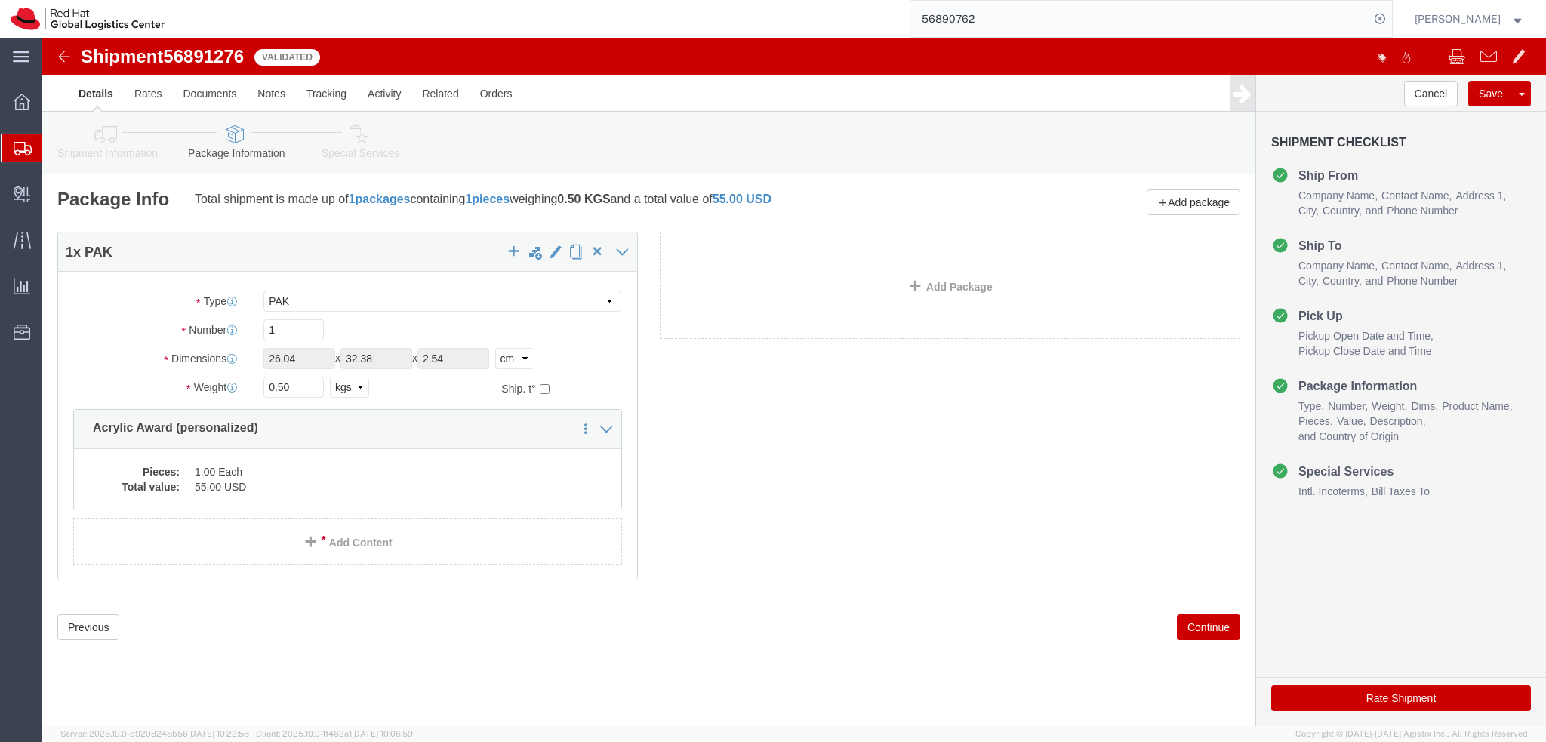
click icon
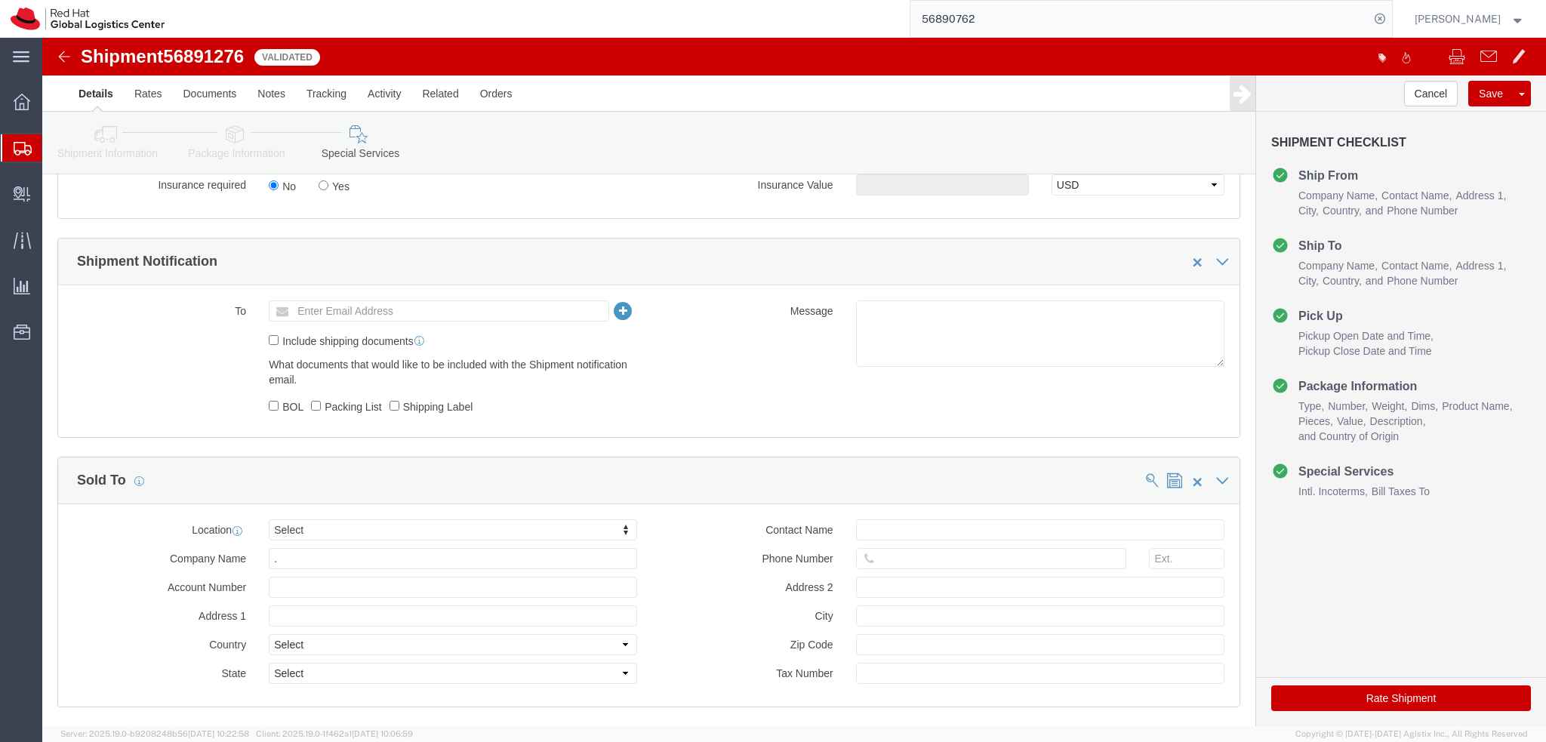
scroll to position [697, 0]
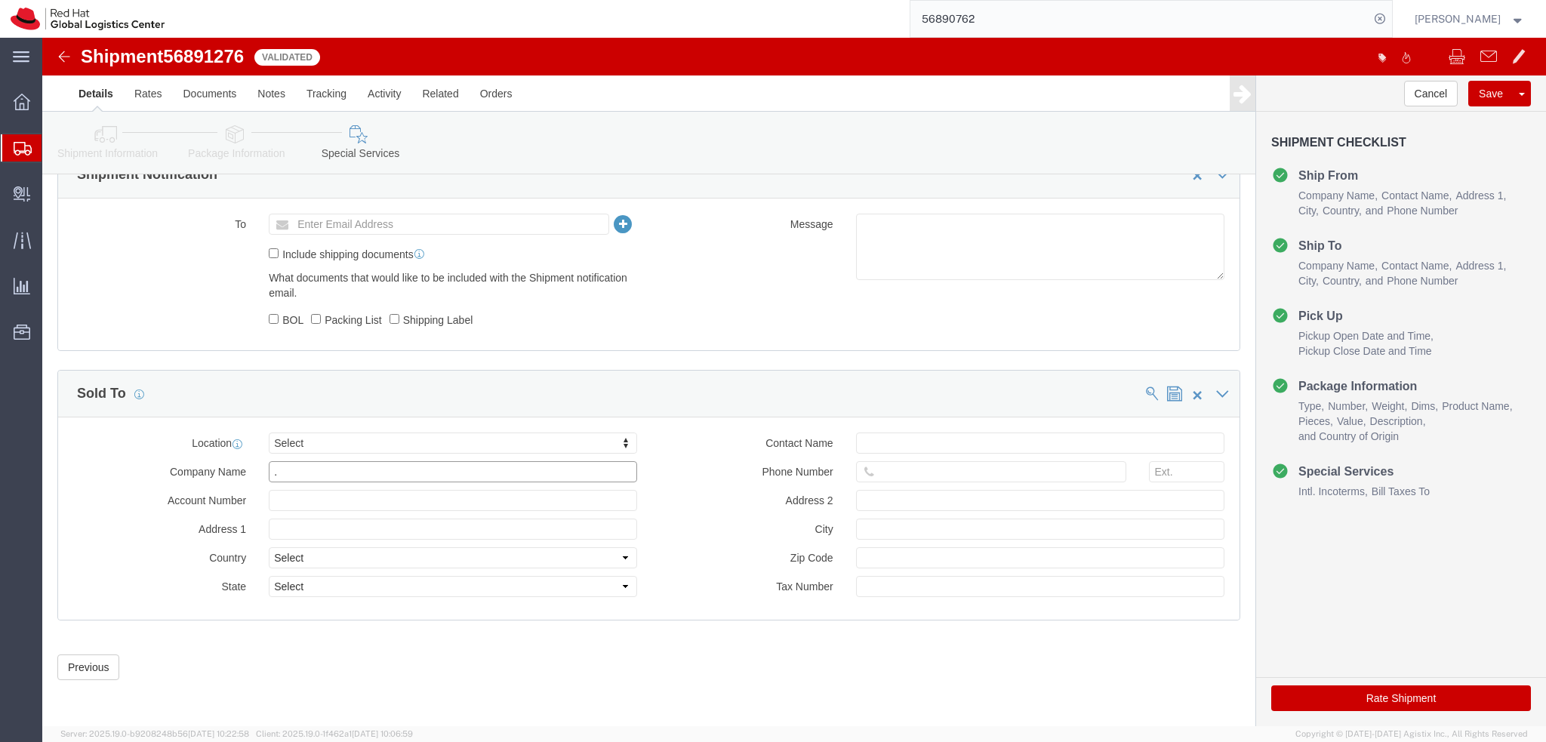
click input "."
click div "Previous Continue"
click button "Rate Shipment"
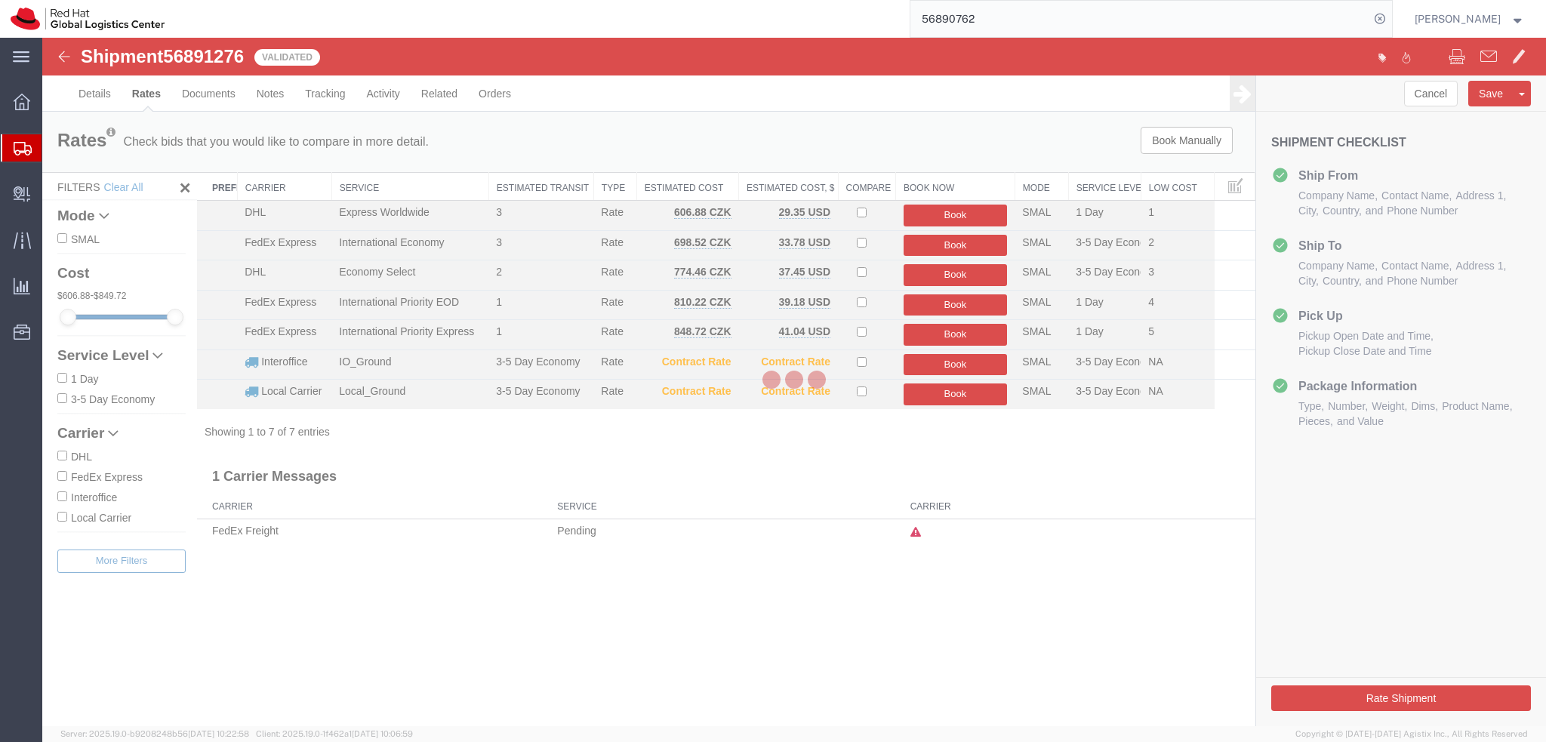
scroll to position [0, 0]
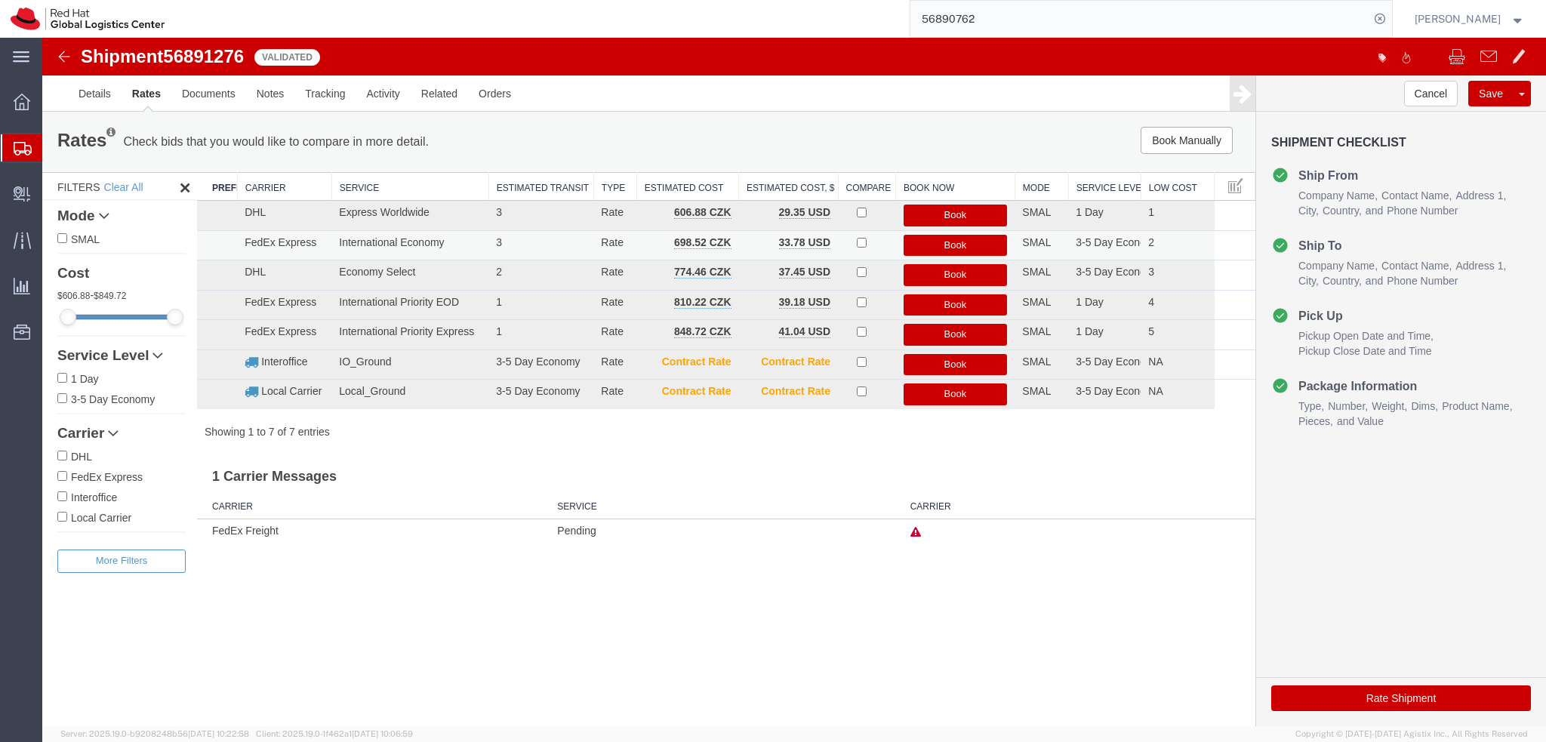
click at [963, 244] on button "Book" at bounding box center [956, 246] width 104 height 22
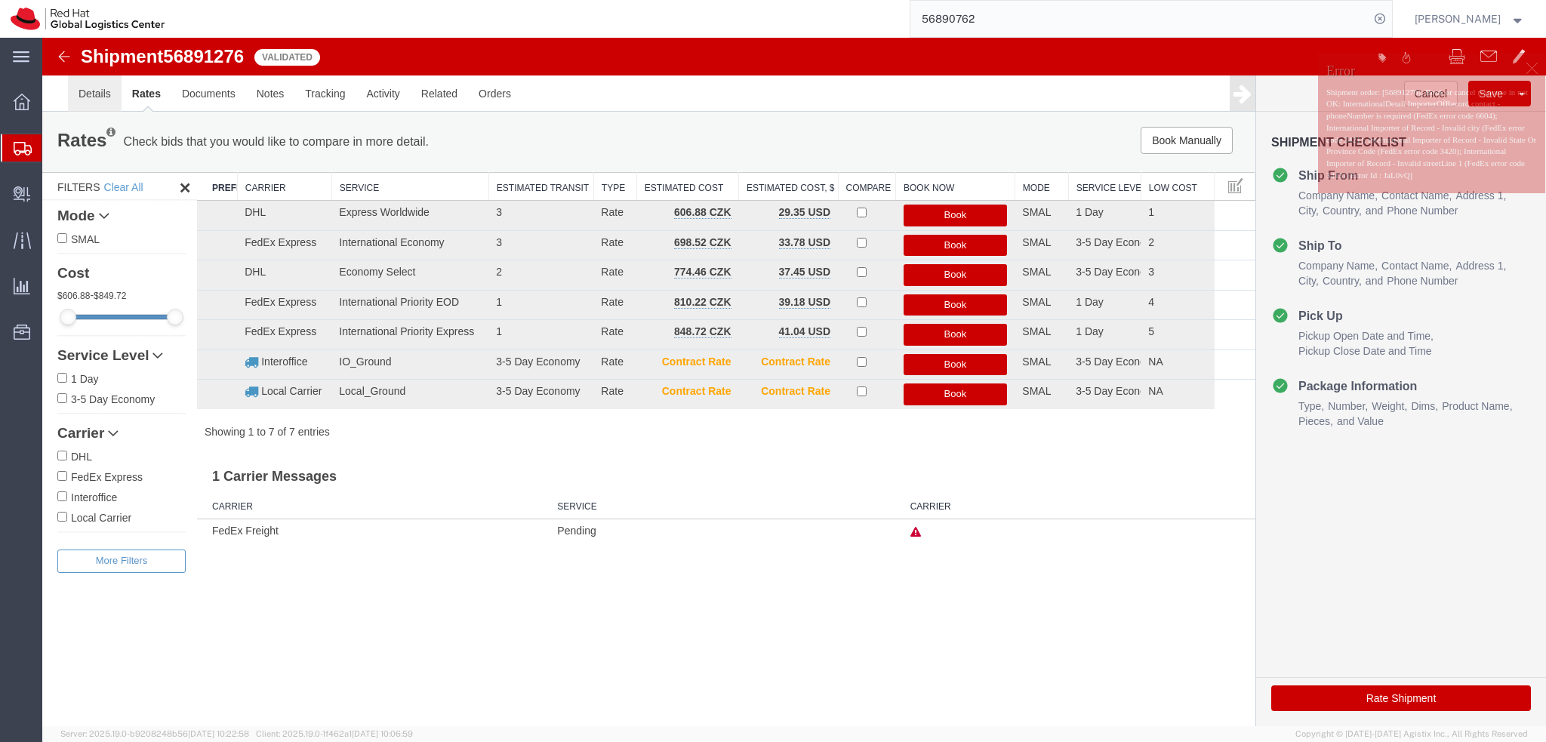
click at [103, 92] on link "Details" at bounding box center [95, 93] width 54 height 36
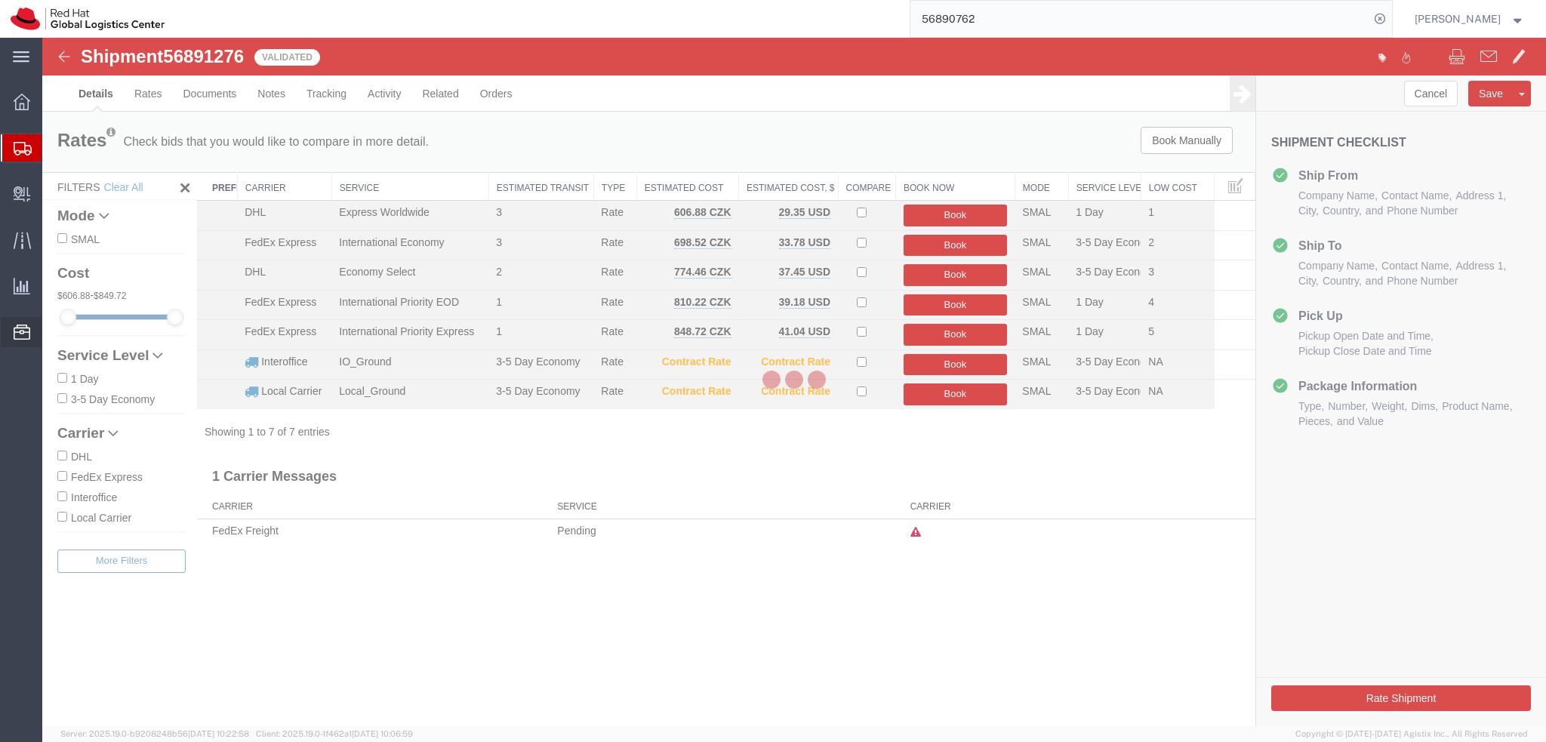
select select "38037"
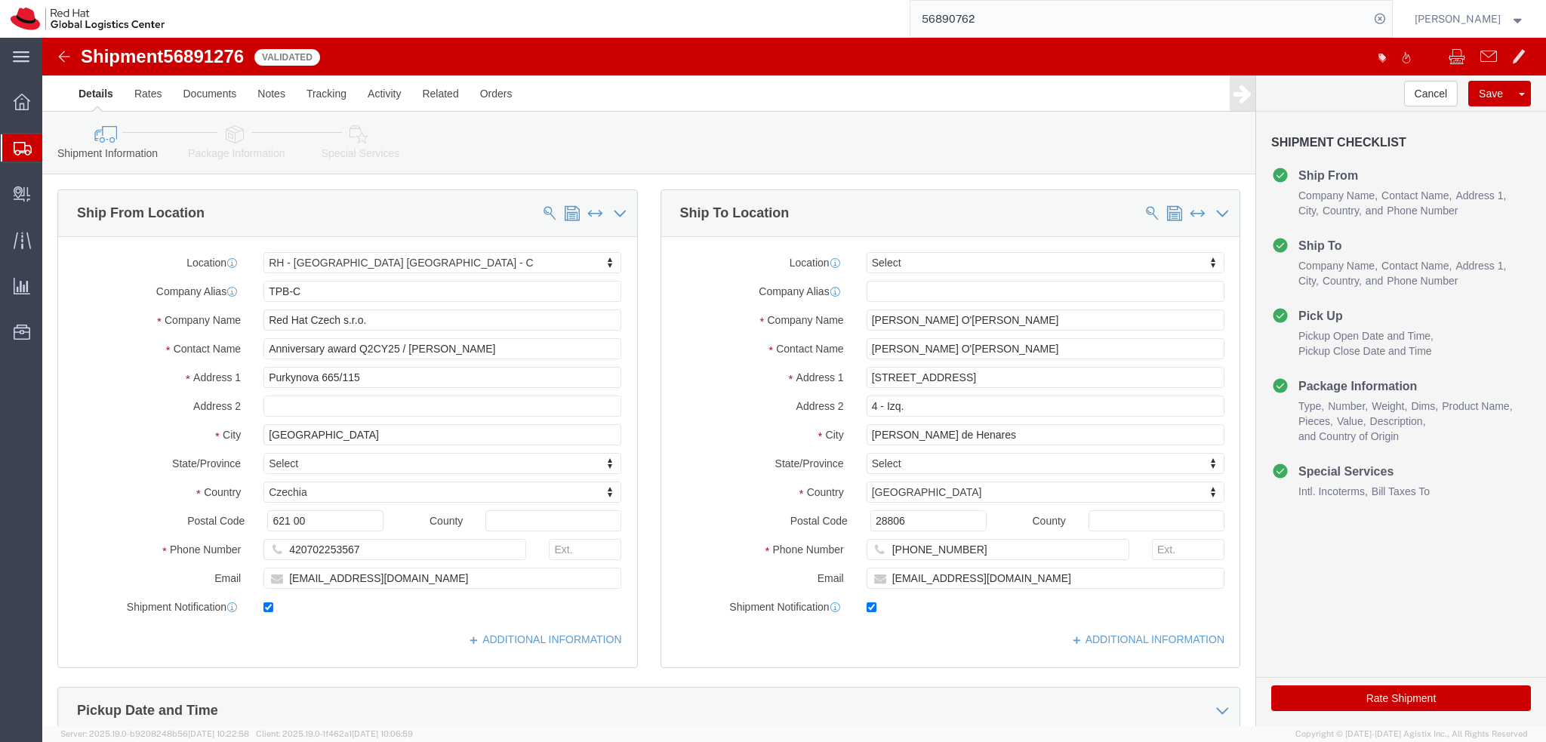
click icon
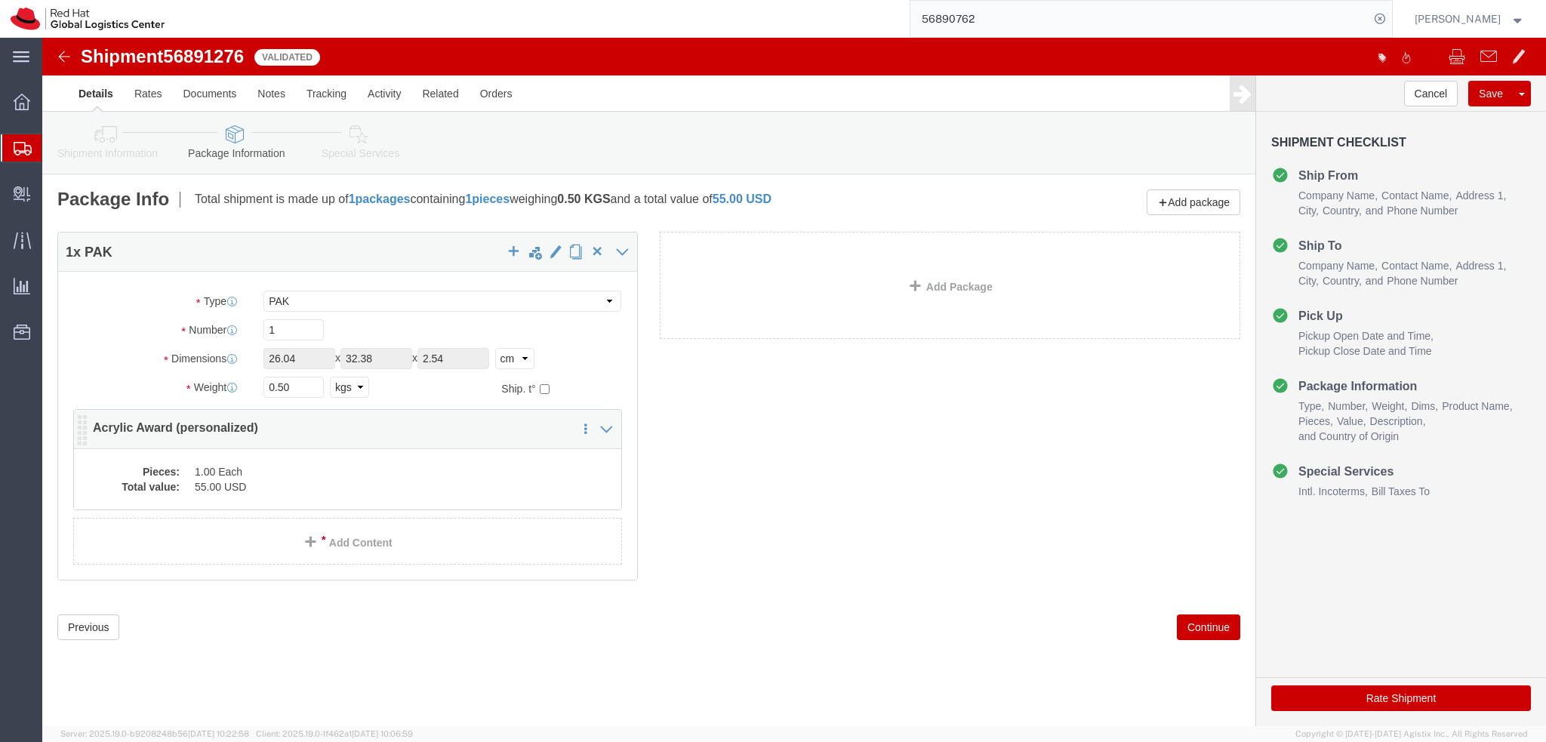
click dd "55.00 USD"
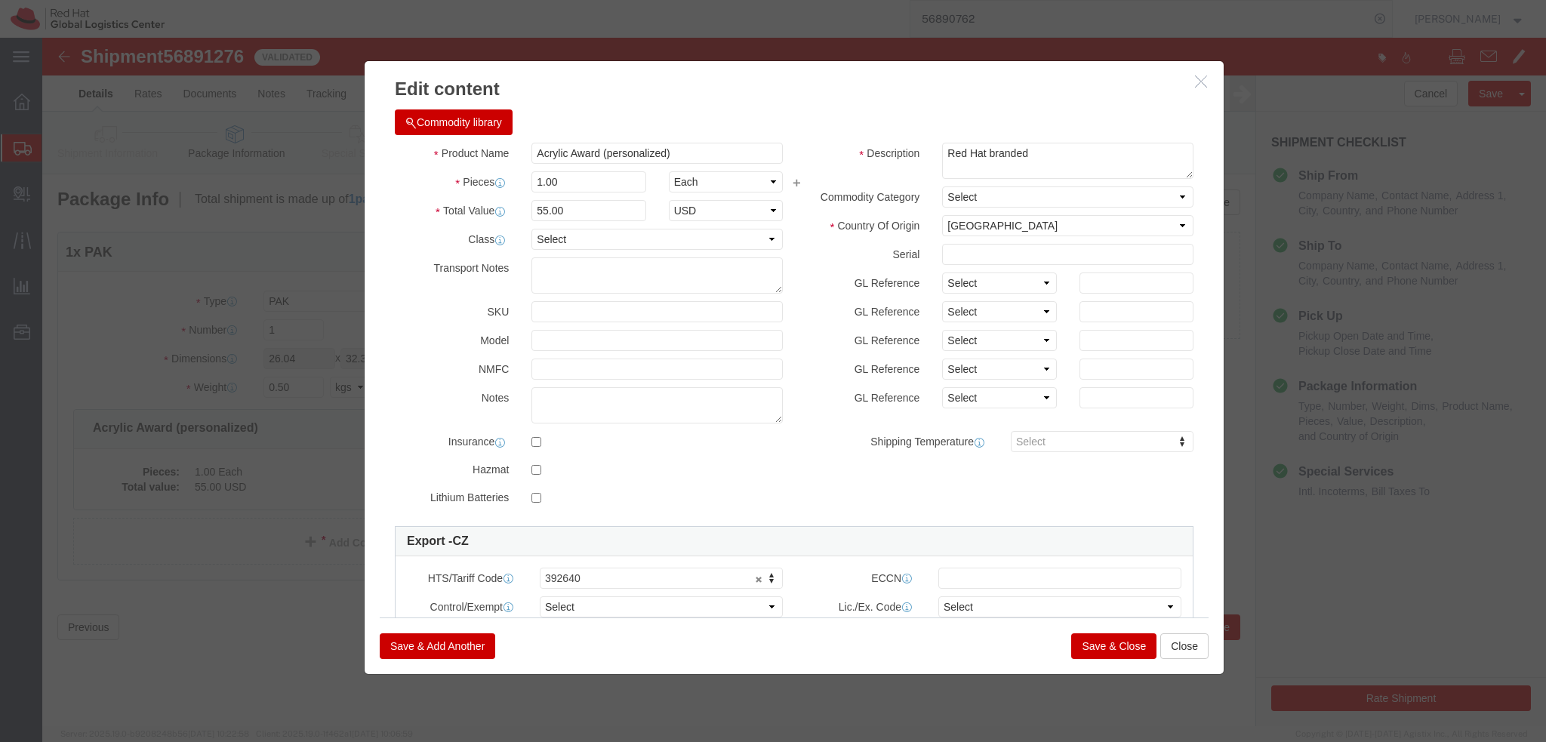
click button "Save & Close"
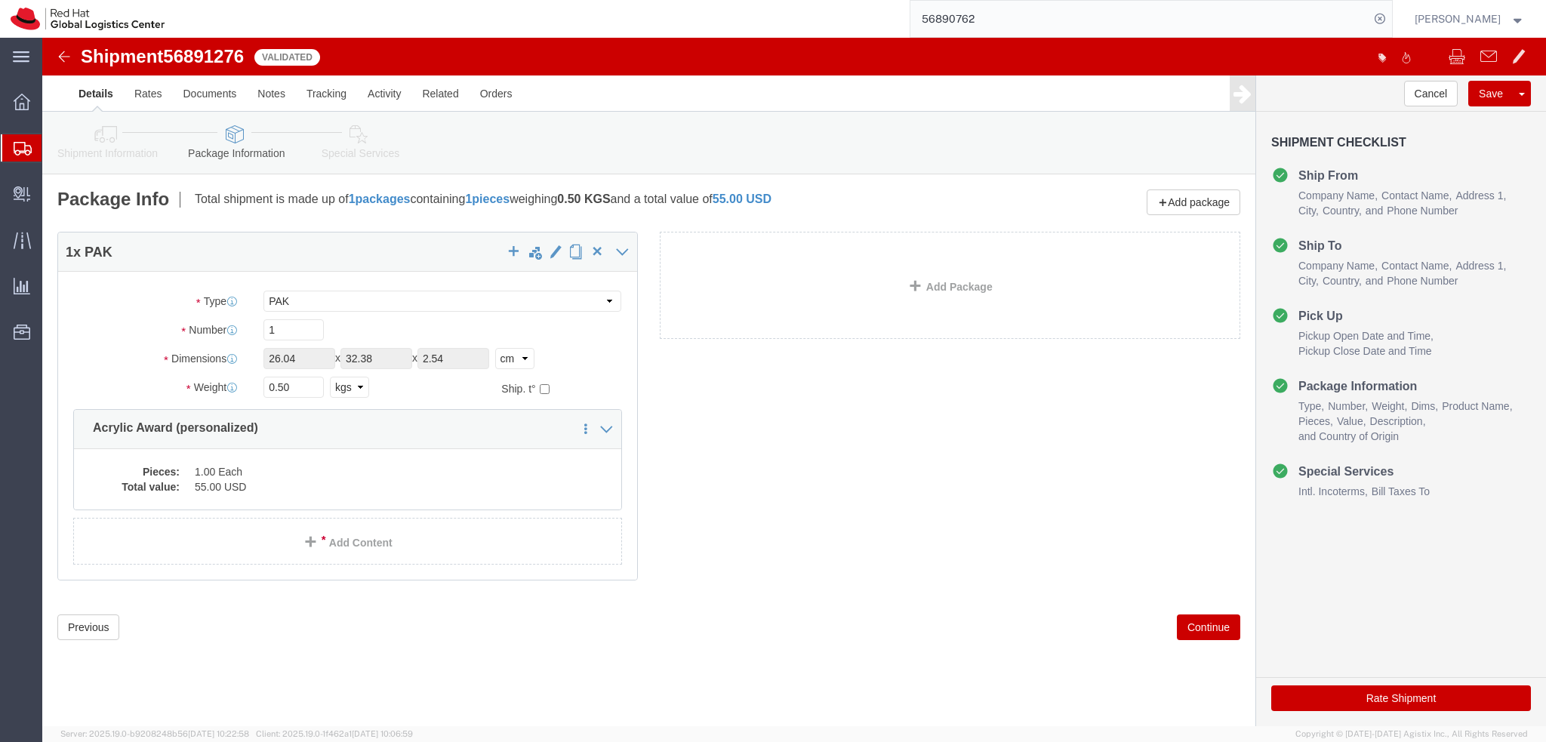
click div "Shipment Information Package Information Special Services"
click icon
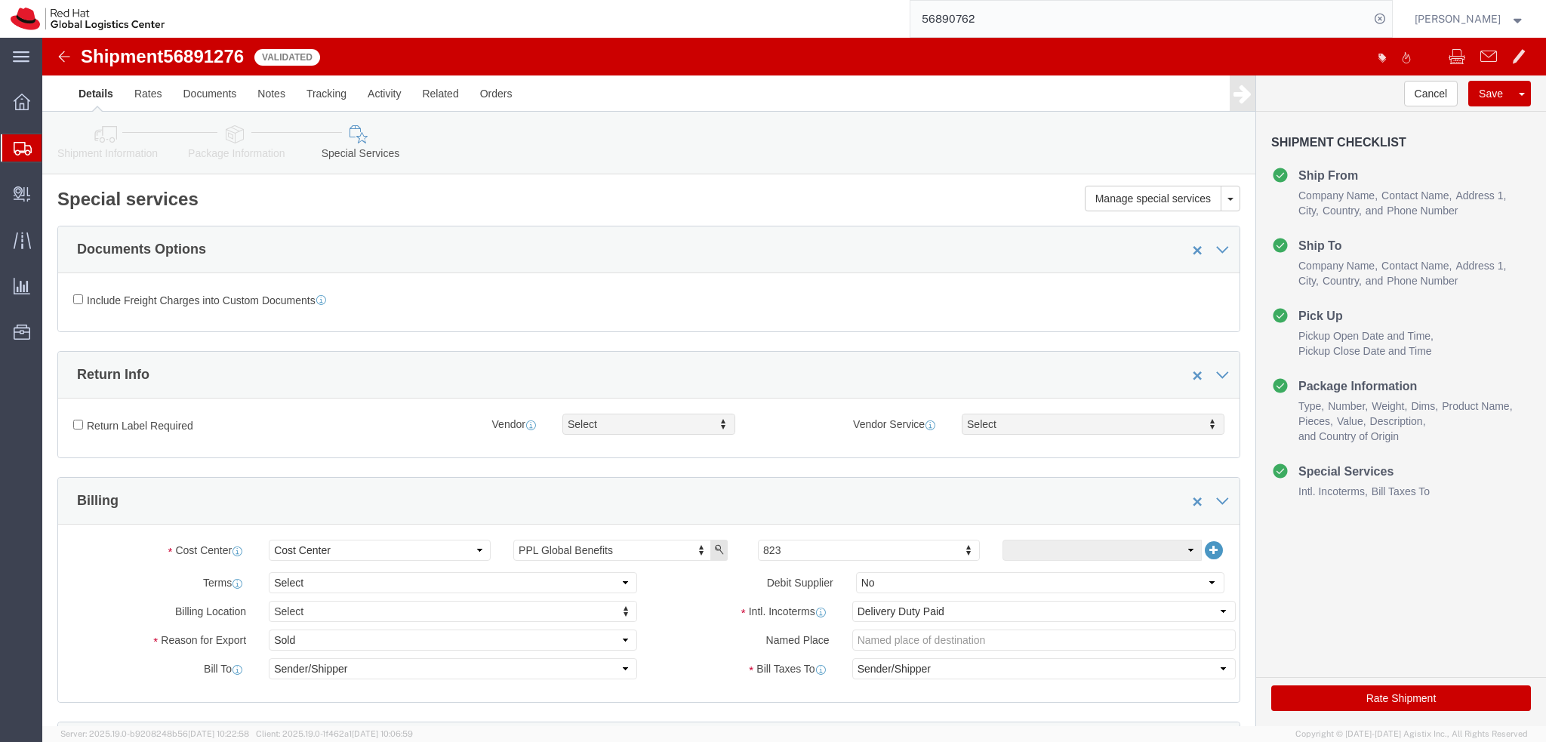
click icon
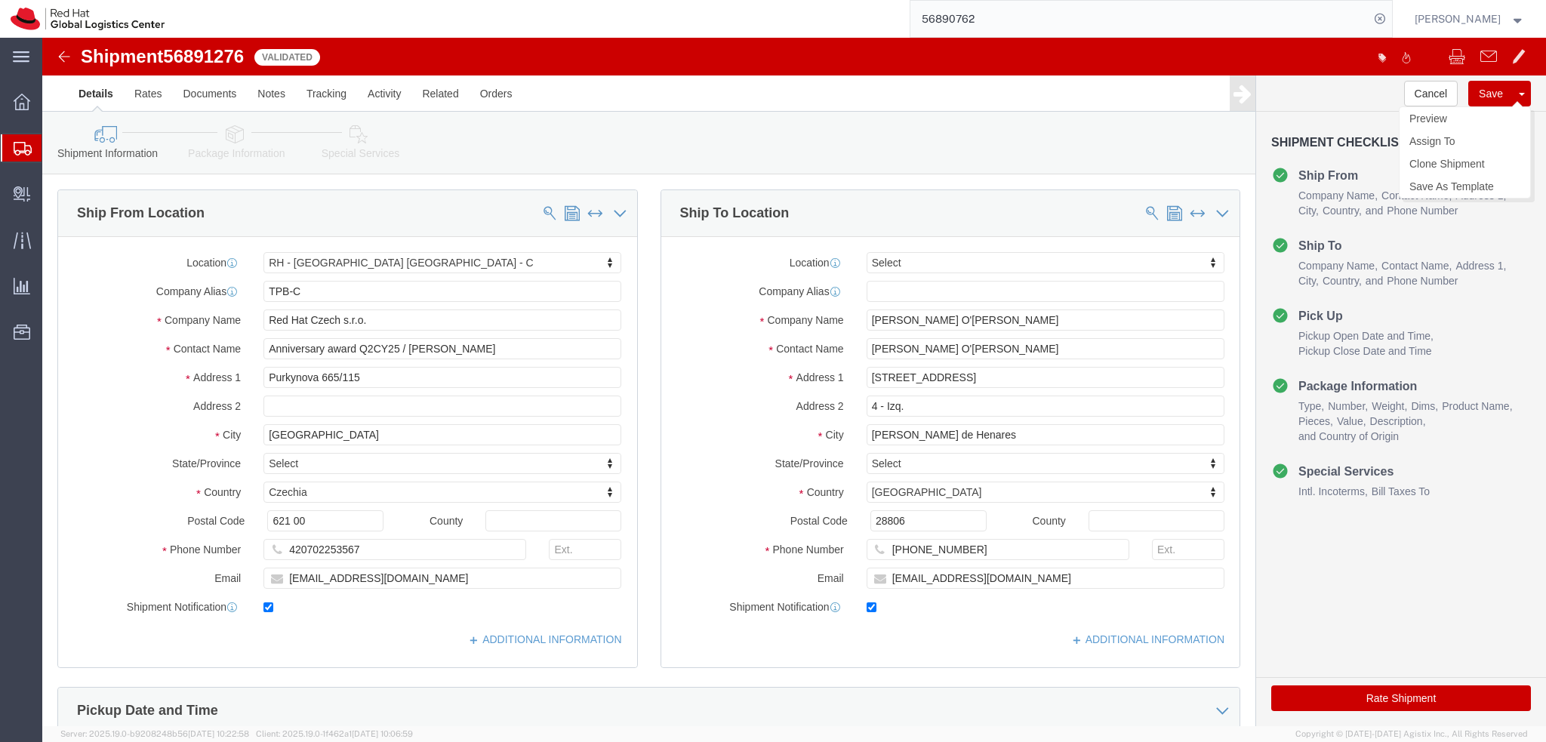
click button "Save"
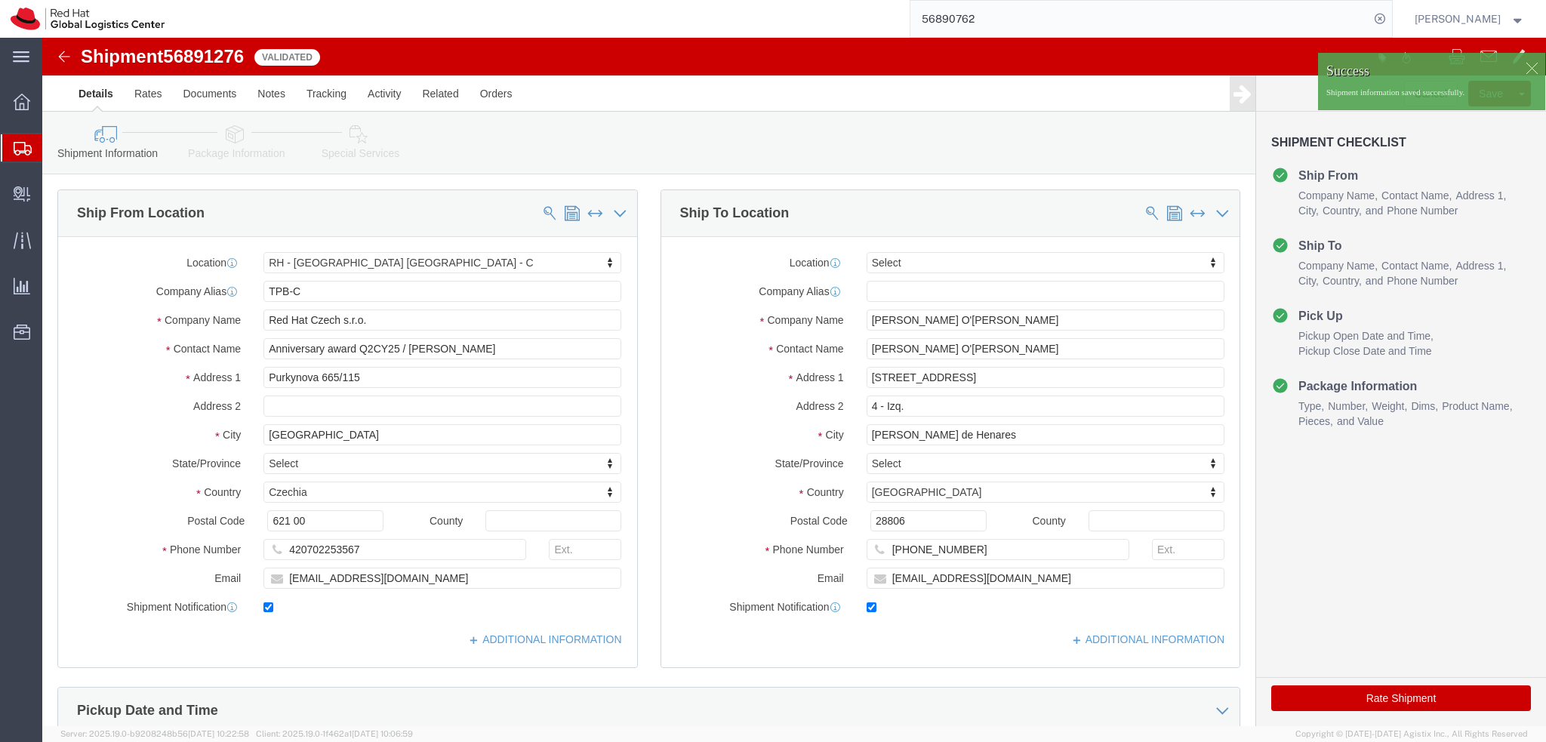
click img
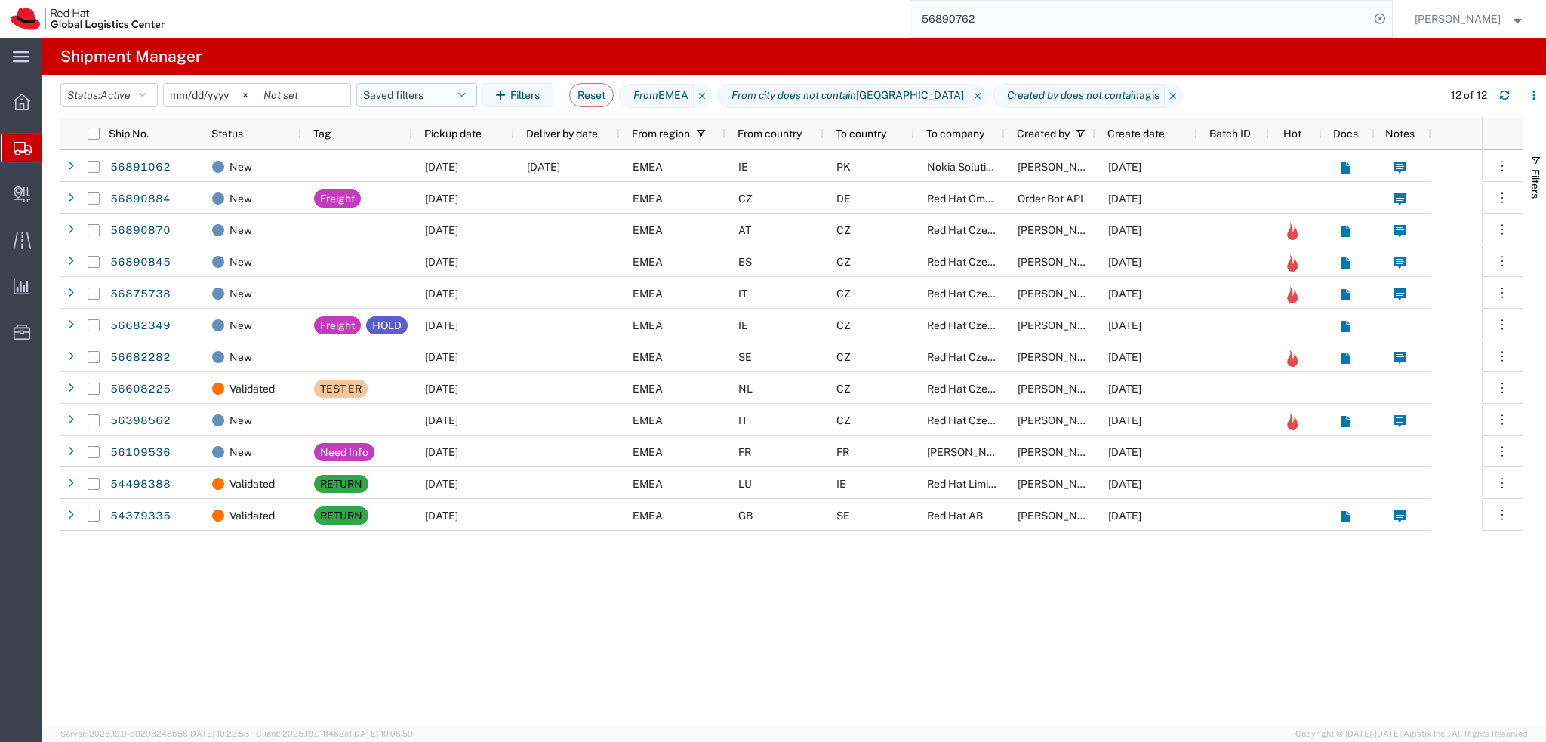
click at [421, 94] on button "Saved filters" at bounding box center [416, 95] width 121 height 24
click at [624, 587] on div "New 09/23/2025 09/25/2025 EMEA IE PK Nokia Solutions And Networks Pakistan Pvt …" at bounding box center [840, 438] width 1283 height 576
click at [426, 103] on button "Saved filters" at bounding box center [416, 95] width 121 height 24
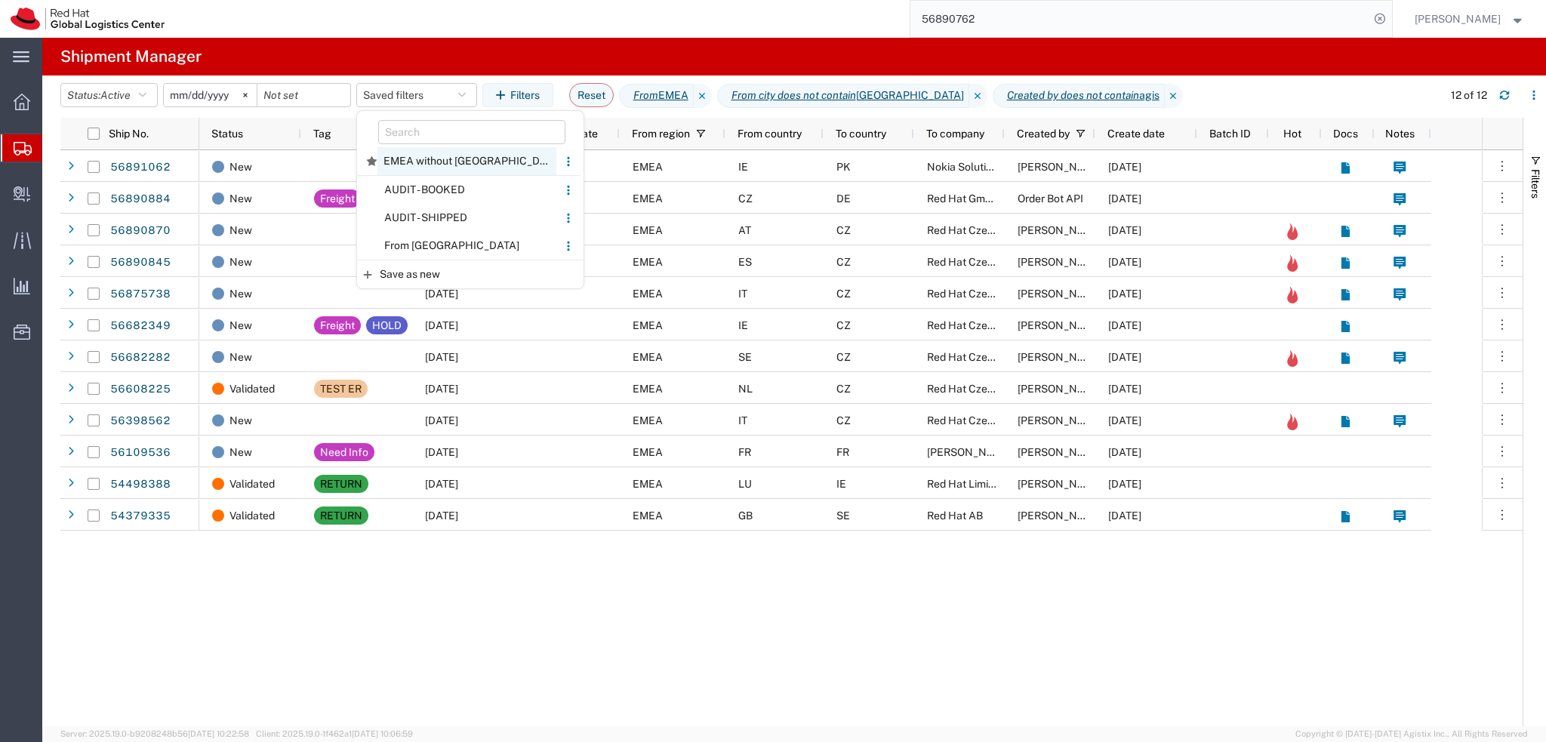
click at [465, 156] on span "EMEA without Brno" at bounding box center [466, 161] width 179 height 28
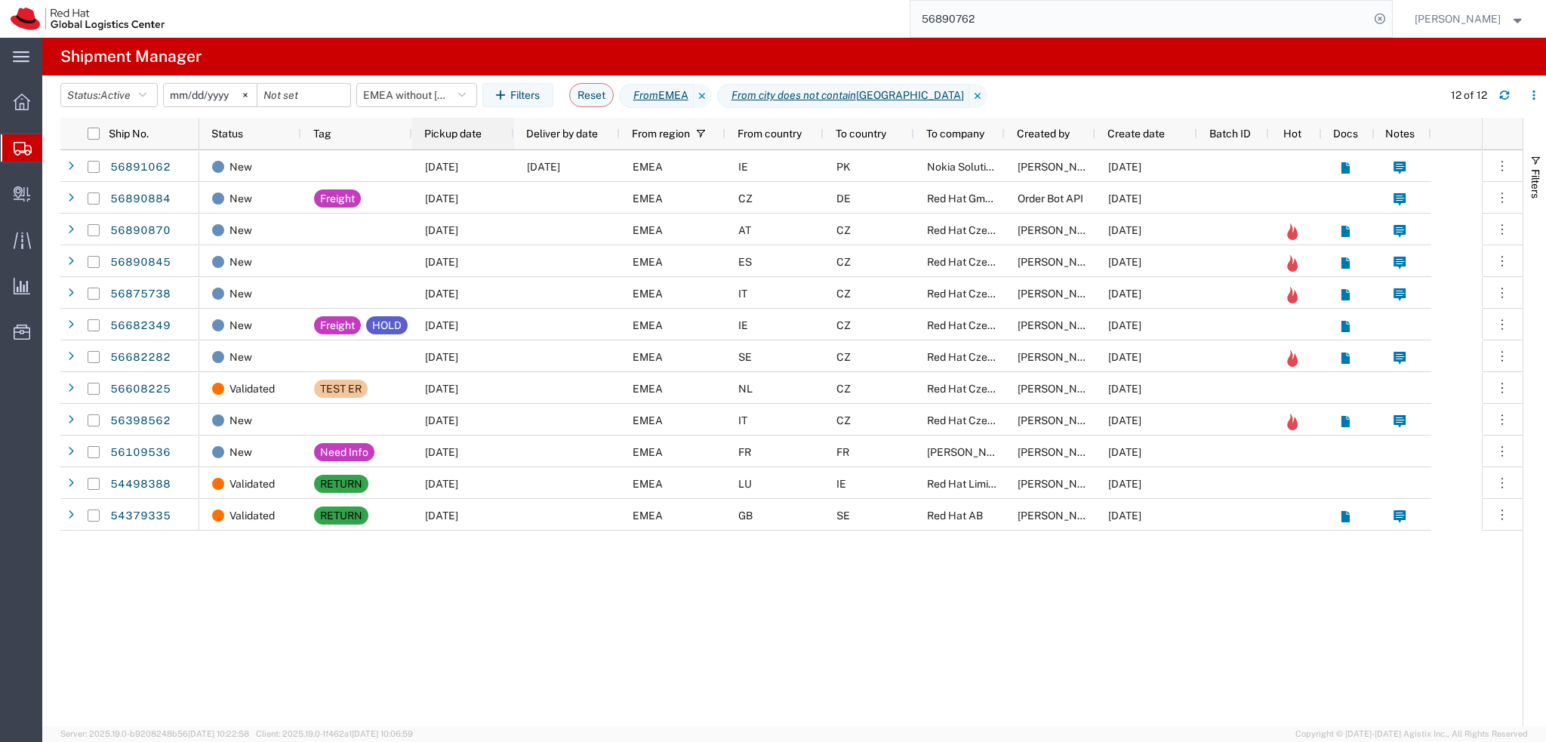
click at [450, 136] on span "Pickup date" at bounding box center [452, 134] width 57 height 12
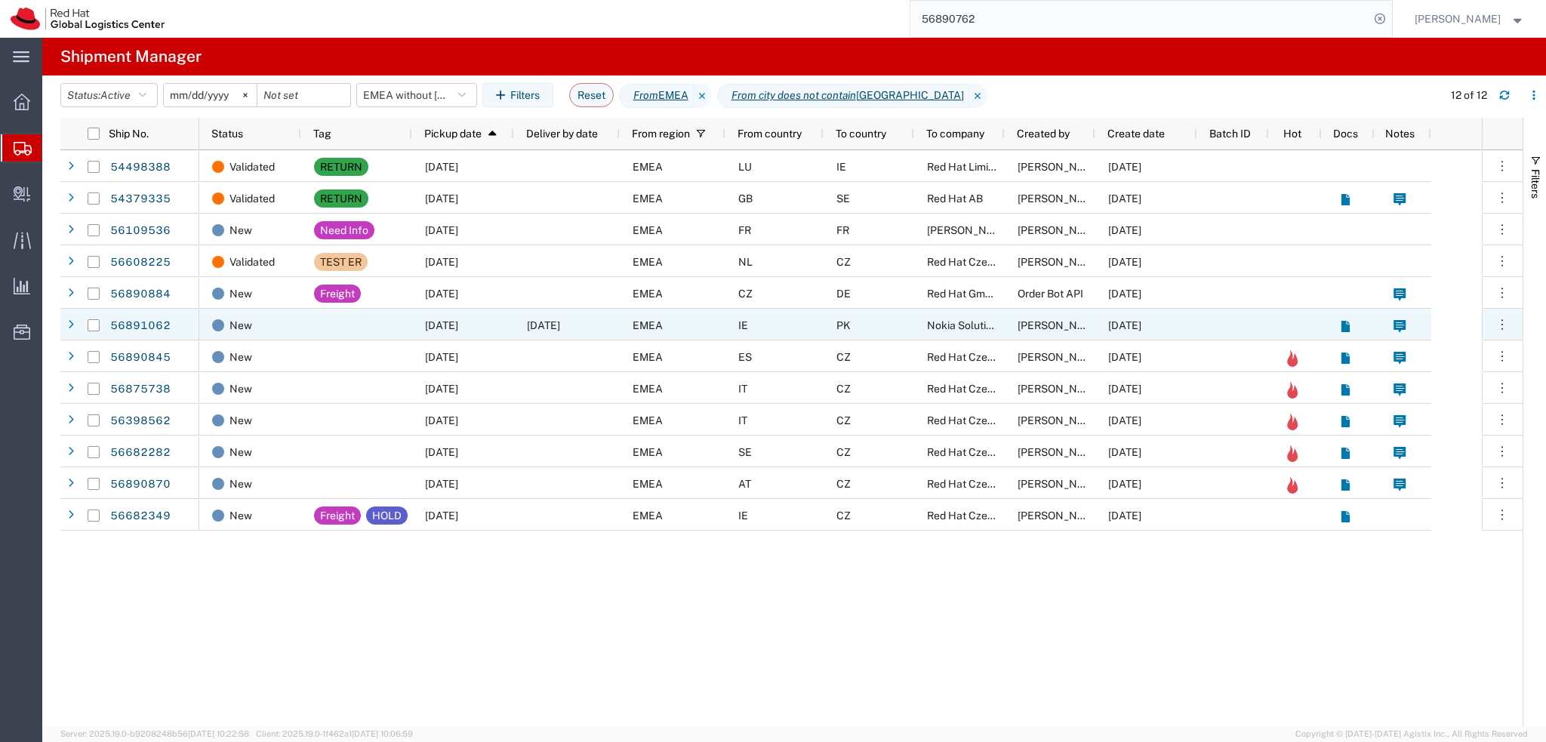
click at [532, 325] on span "09/25/2025" at bounding box center [543, 325] width 33 height 12
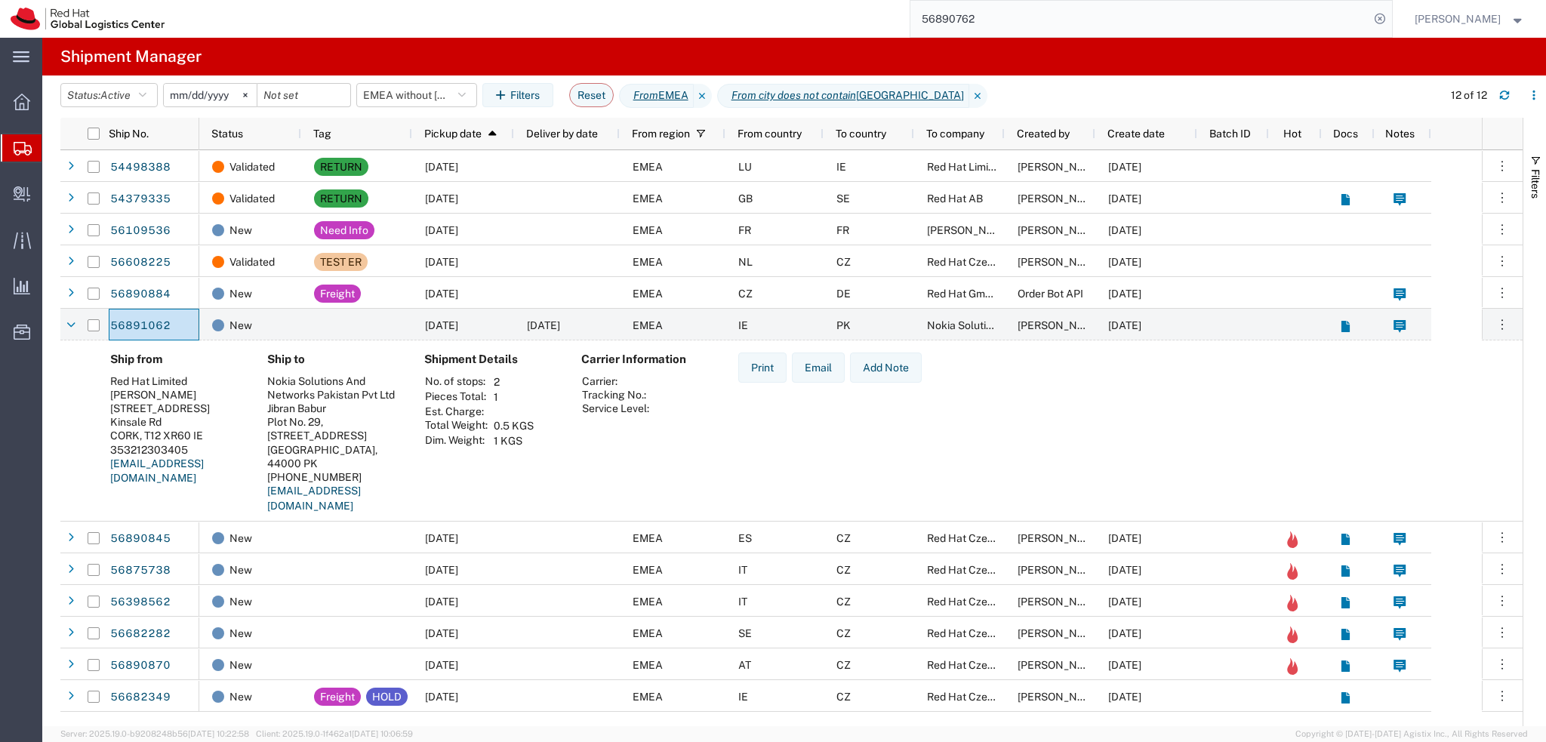
click at [1024, 27] on input "56890762" at bounding box center [1139, 19] width 459 height 36
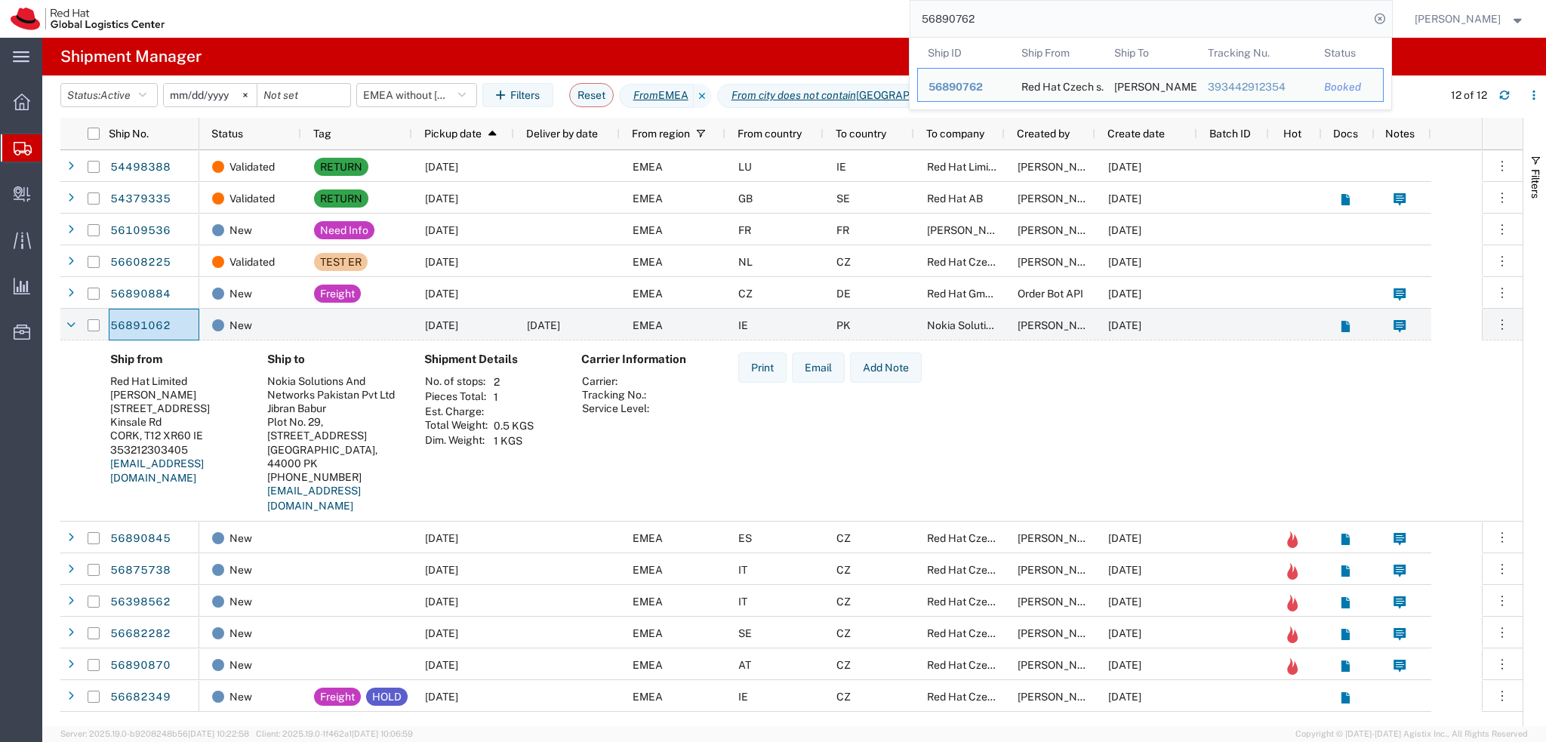
paste input "1276"
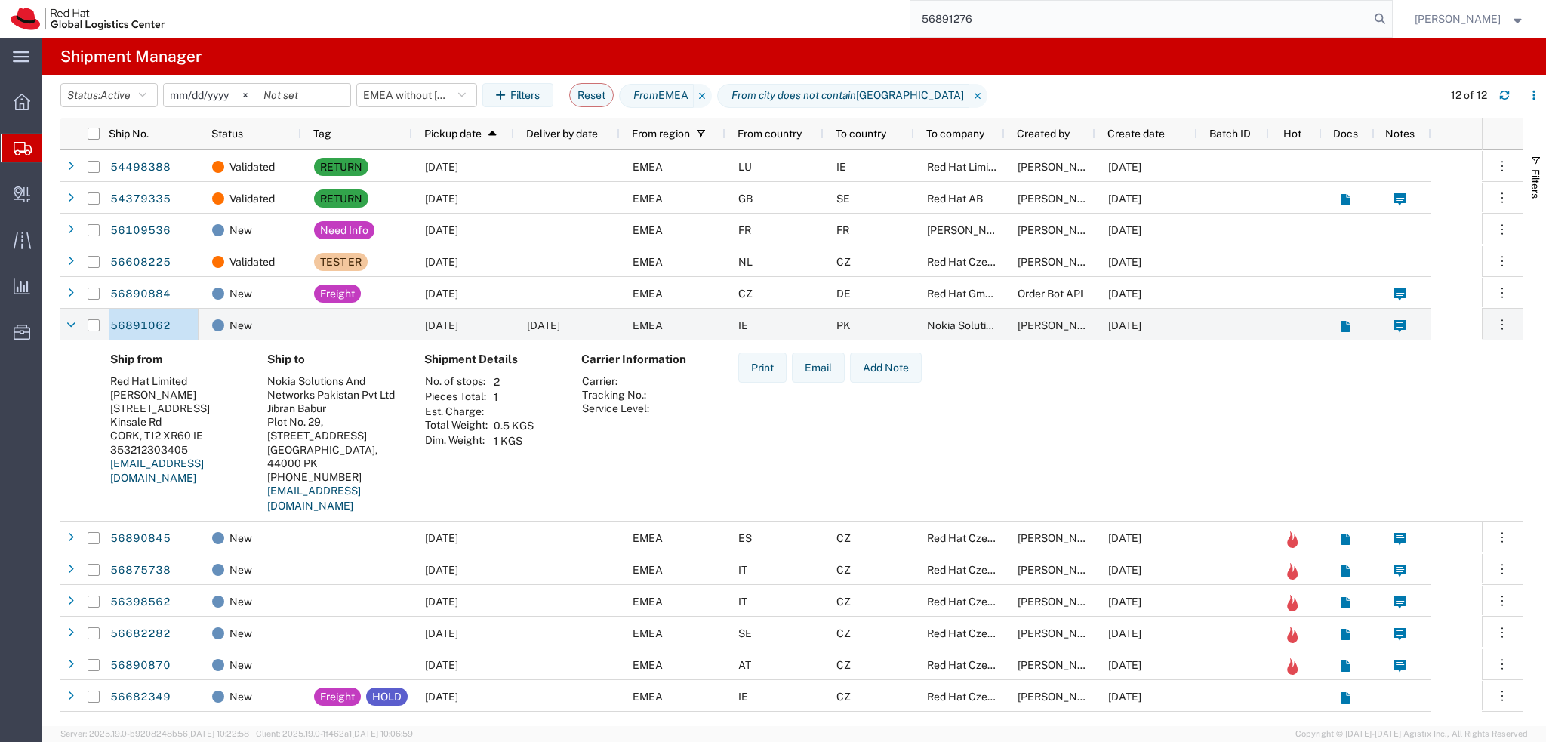
type input "56891276"
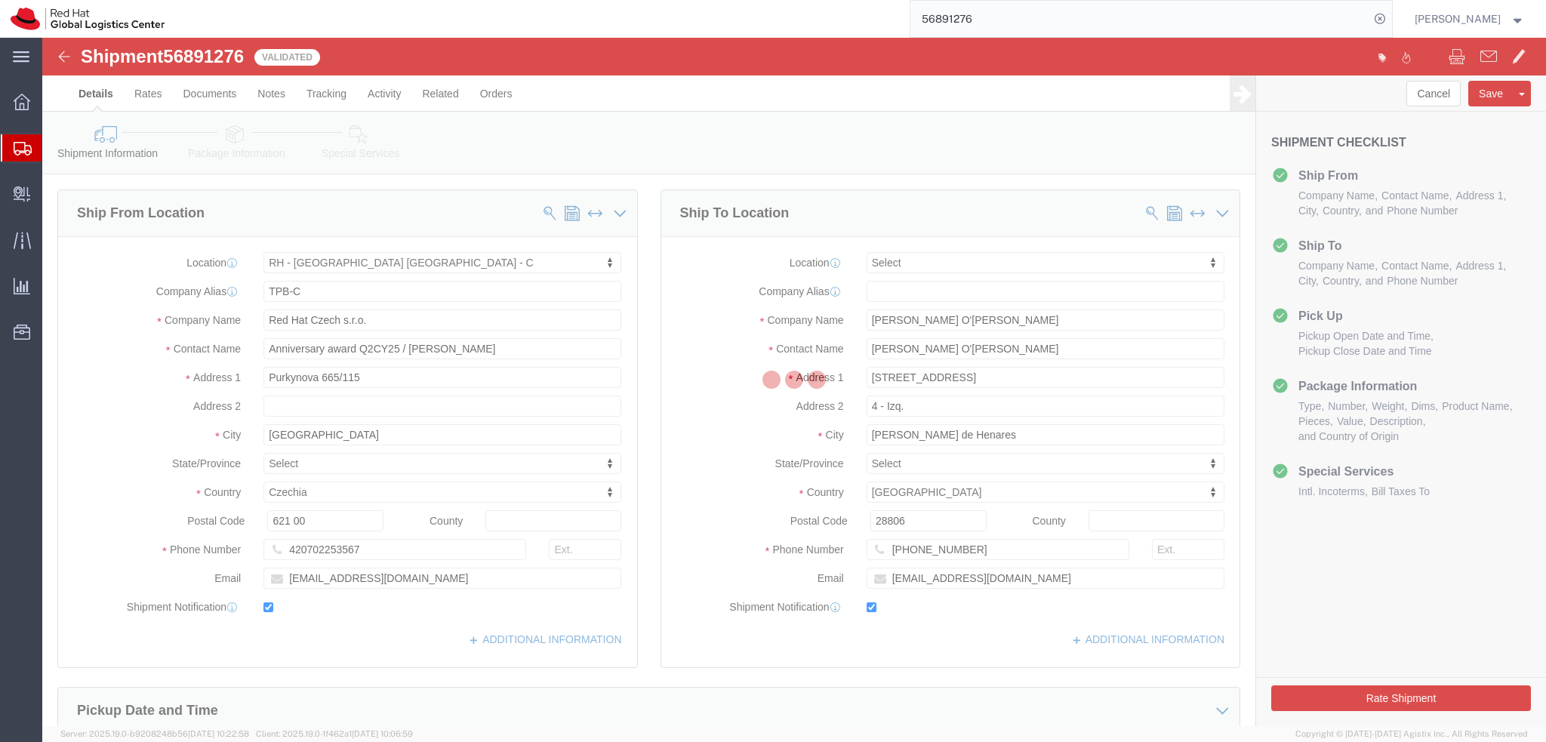
select select "38037"
select select
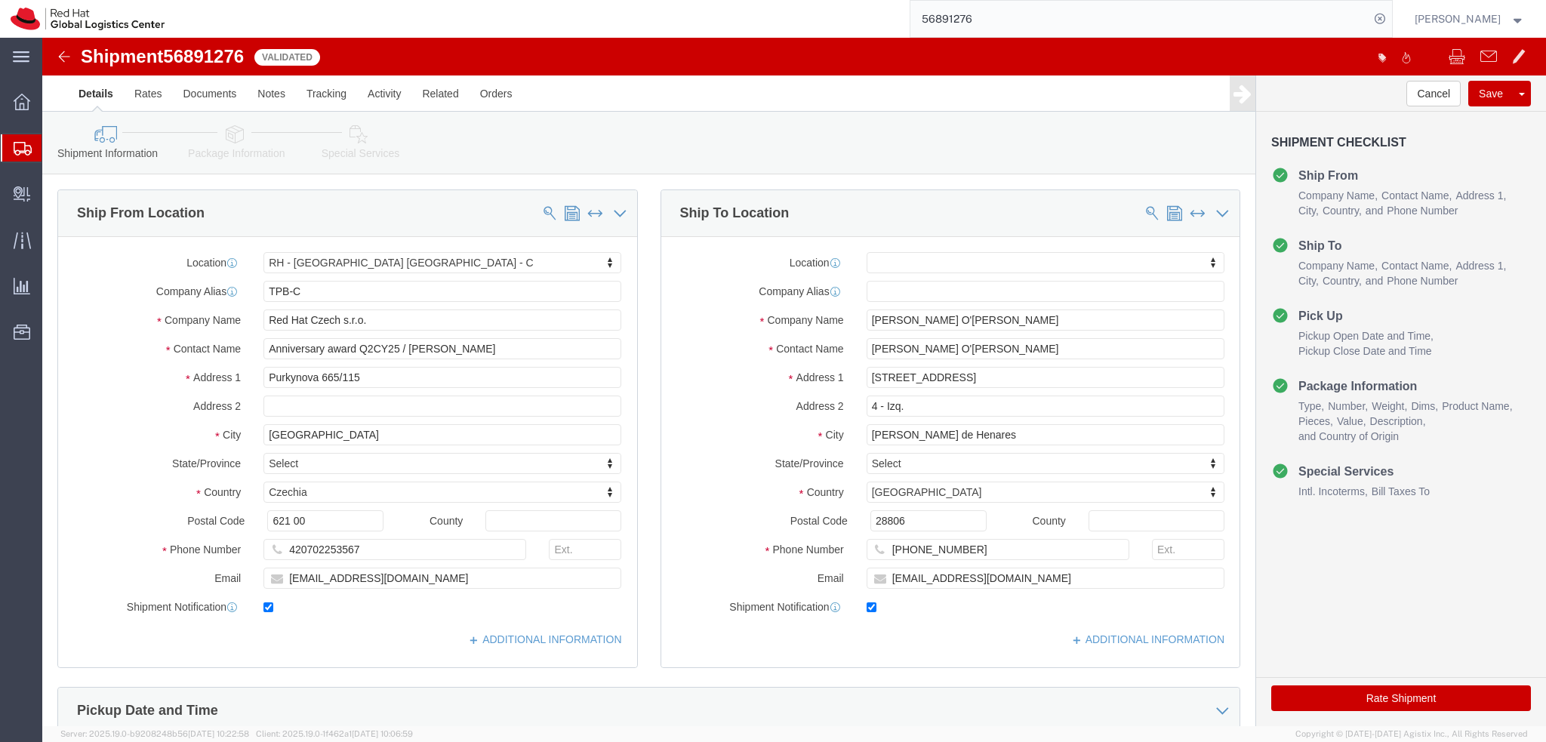
click img
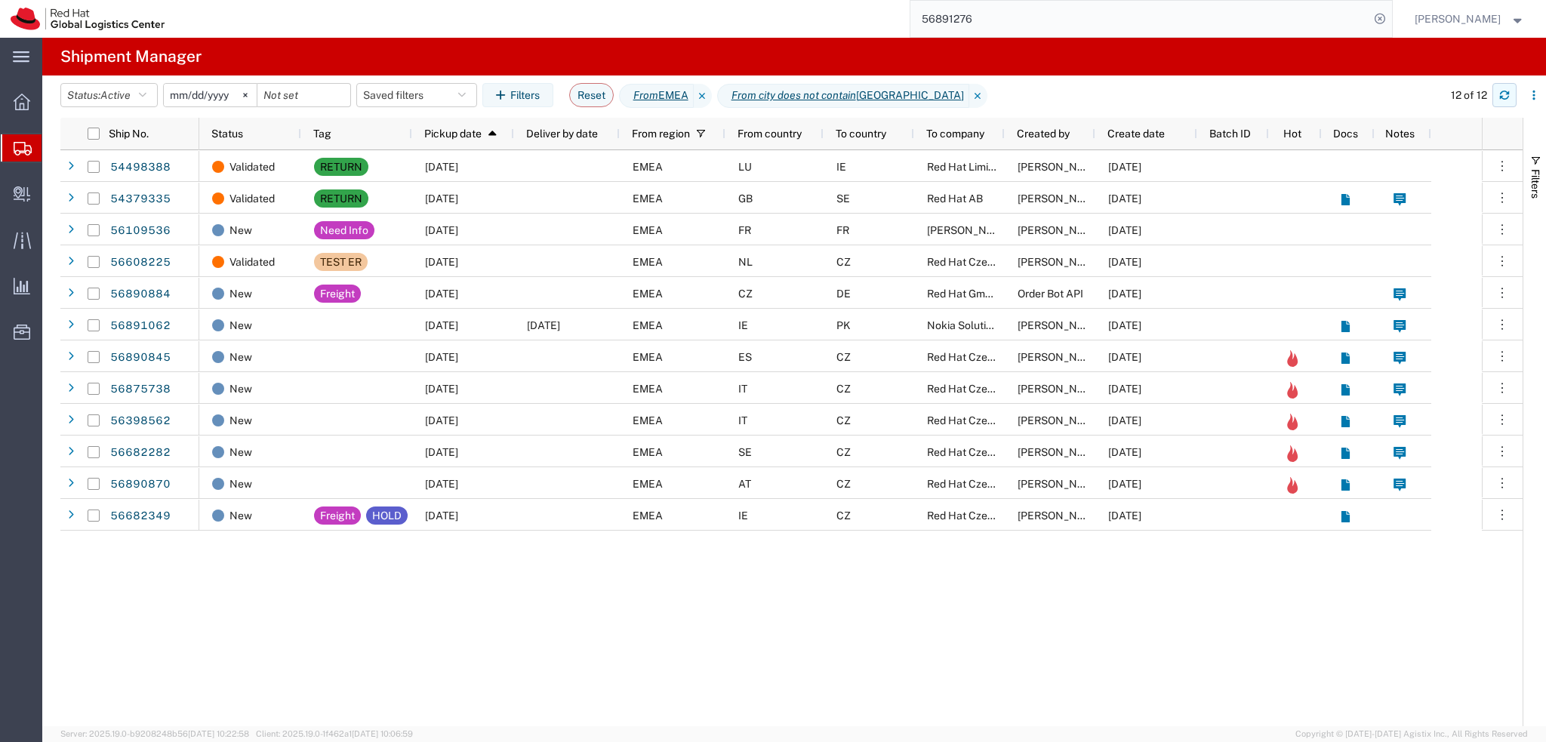
click at [1510, 97] on button "button" at bounding box center [1504, 95] width 24 height 24
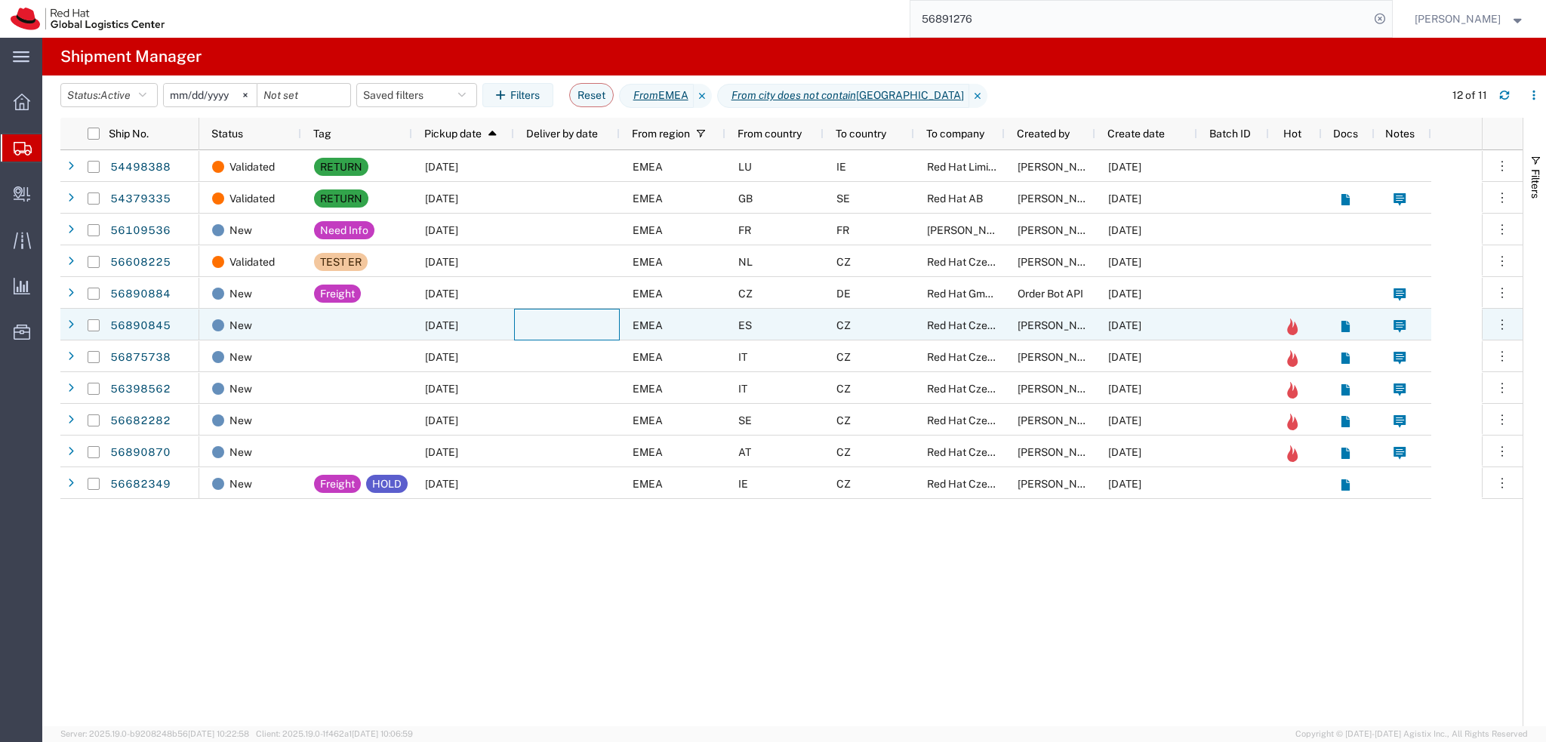
click at [562, 331] on div at bounding box center [567, 325] width 106 height 32
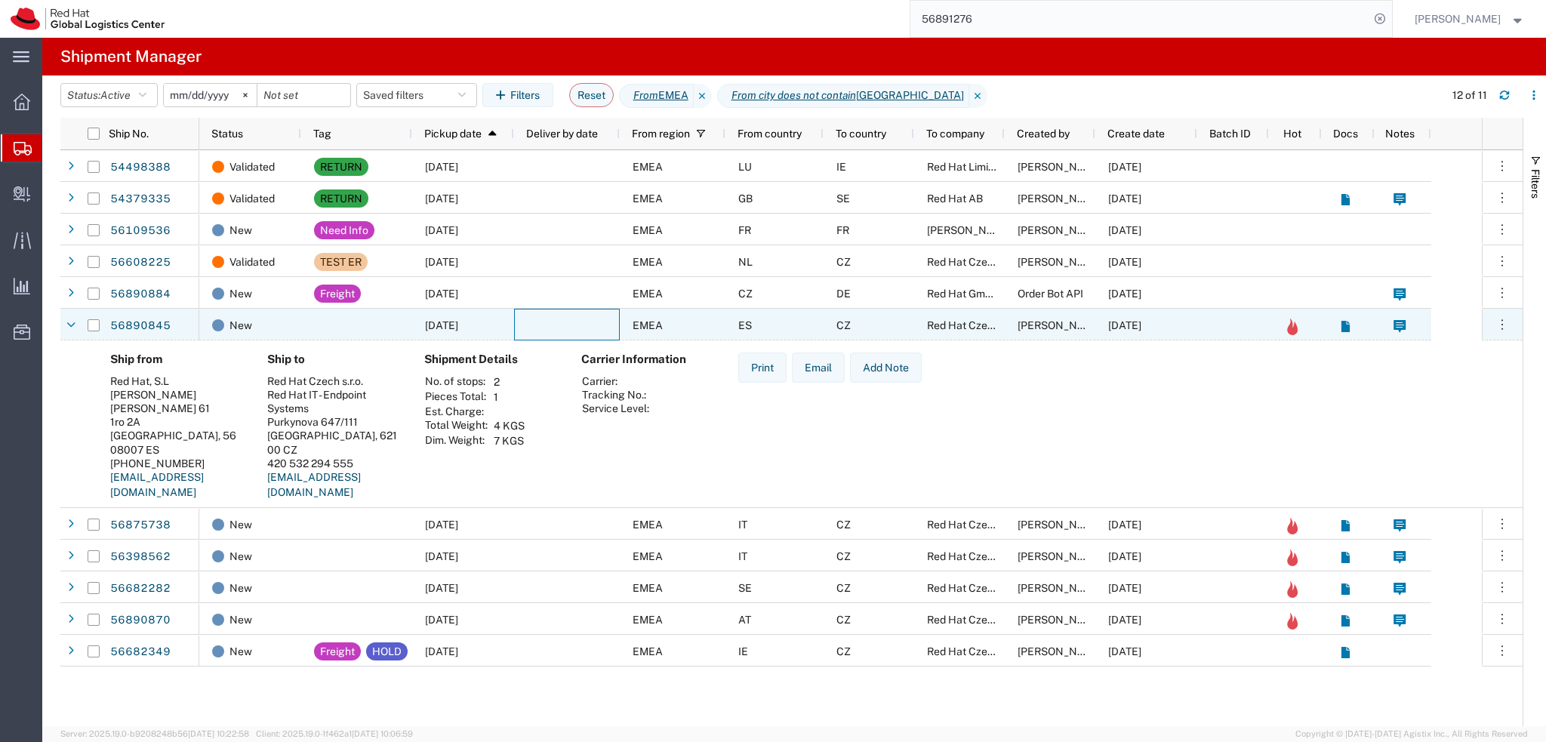
click at [562, 331] on div at bounding box center [567, 325] width 106 height 32
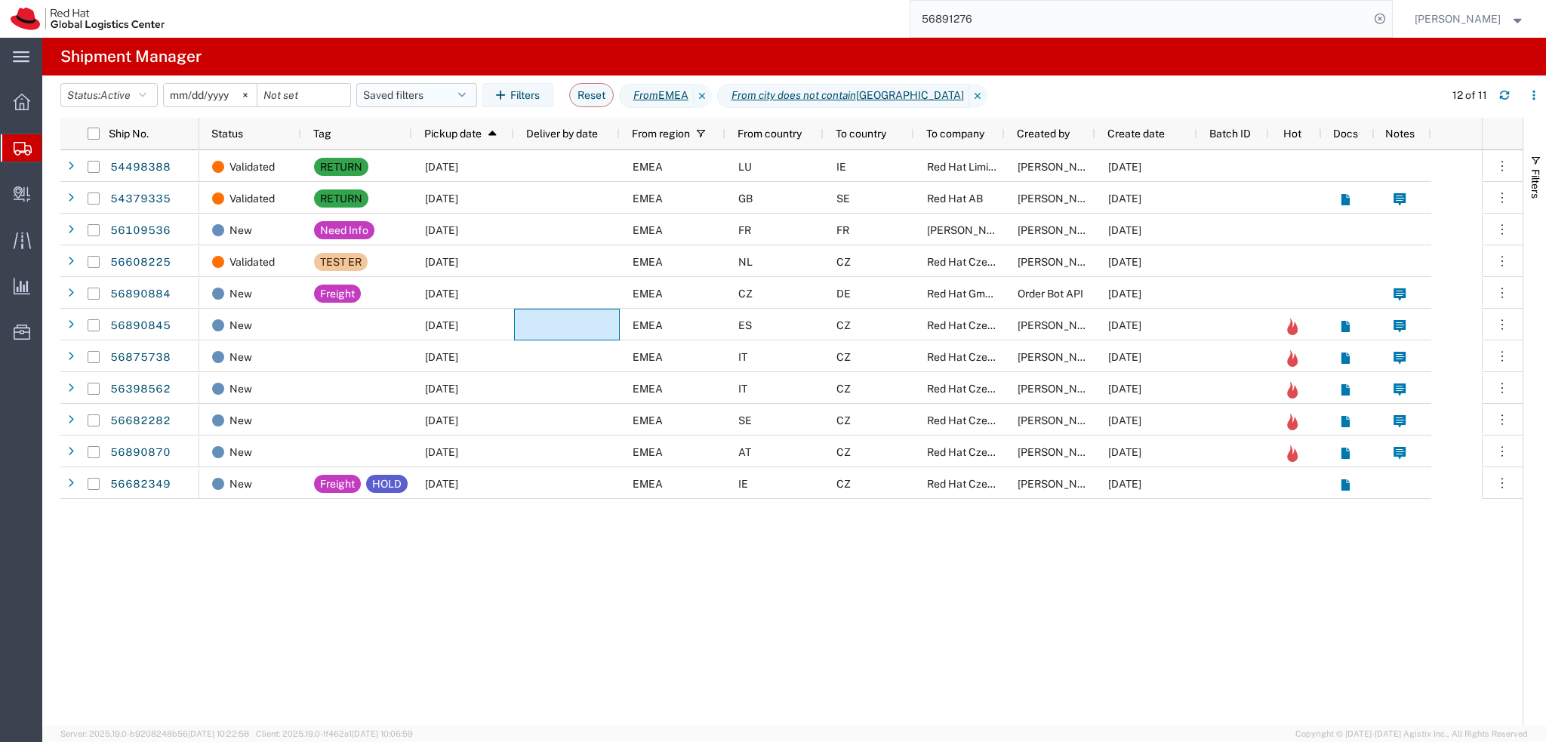
click at [396, 103] on button "Saved filters" at bounding box center [416, 95] width 121 height 24
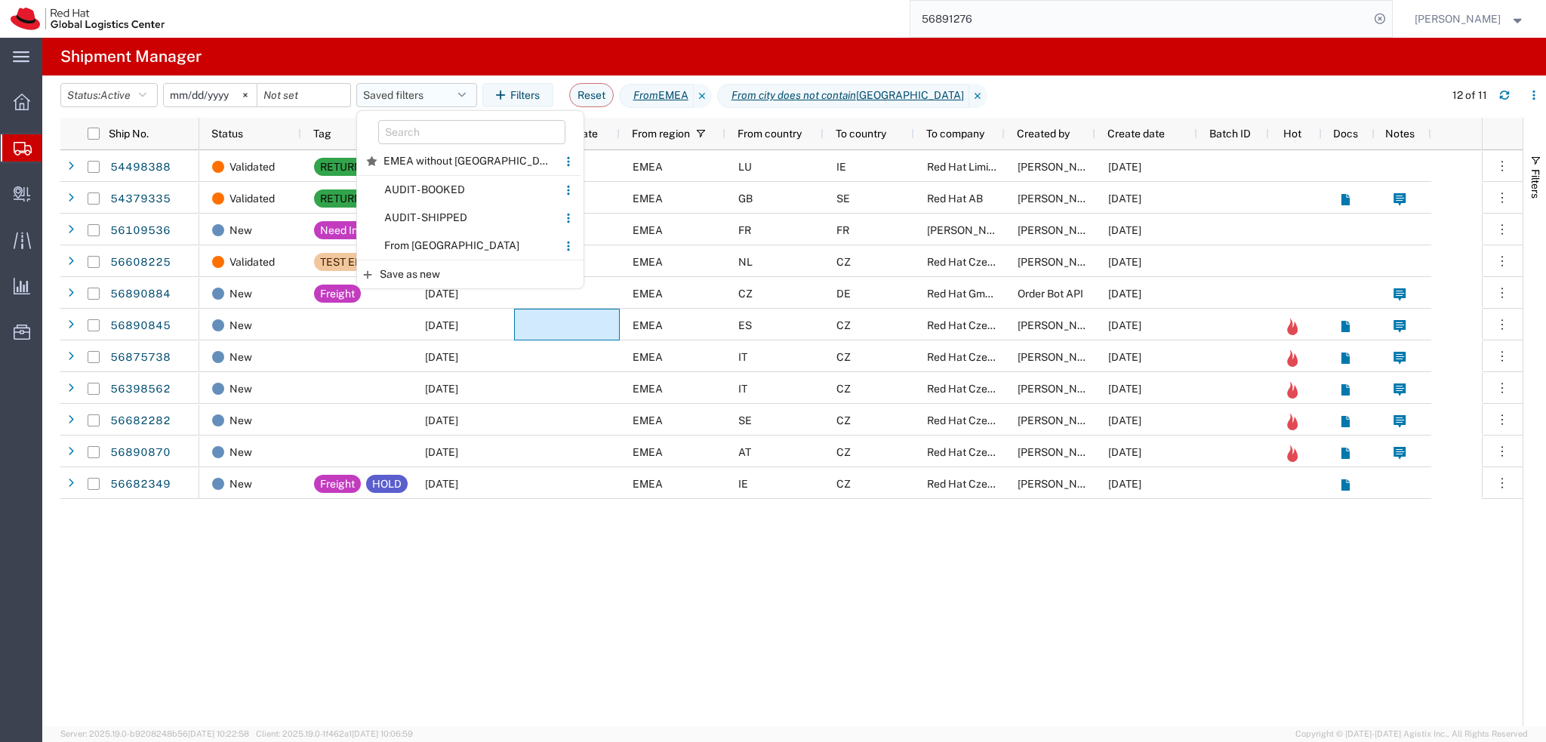
click at [417, 100] on button "Saved filters" at bounding box center [416, 95] width 121 height 24
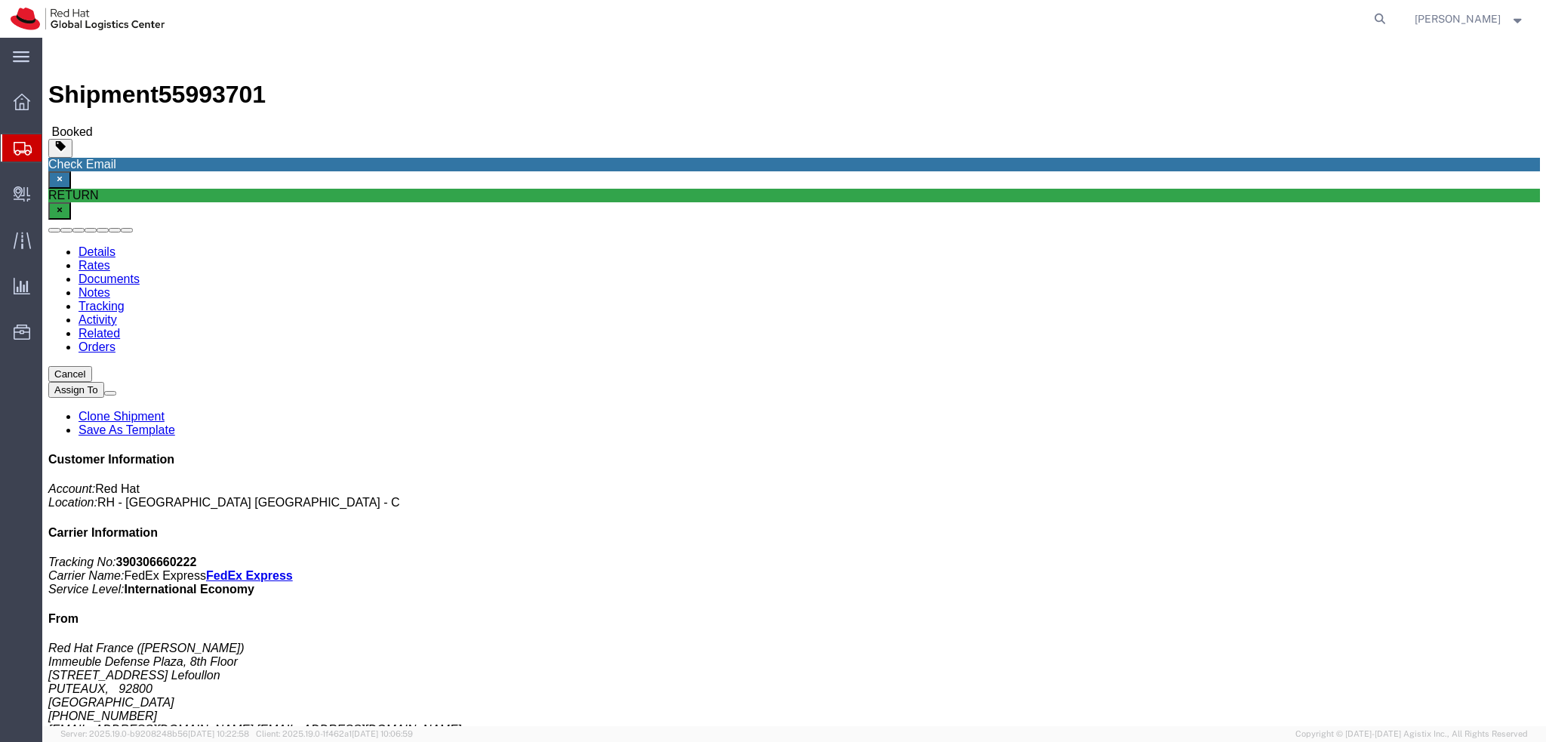
click link "Activity"
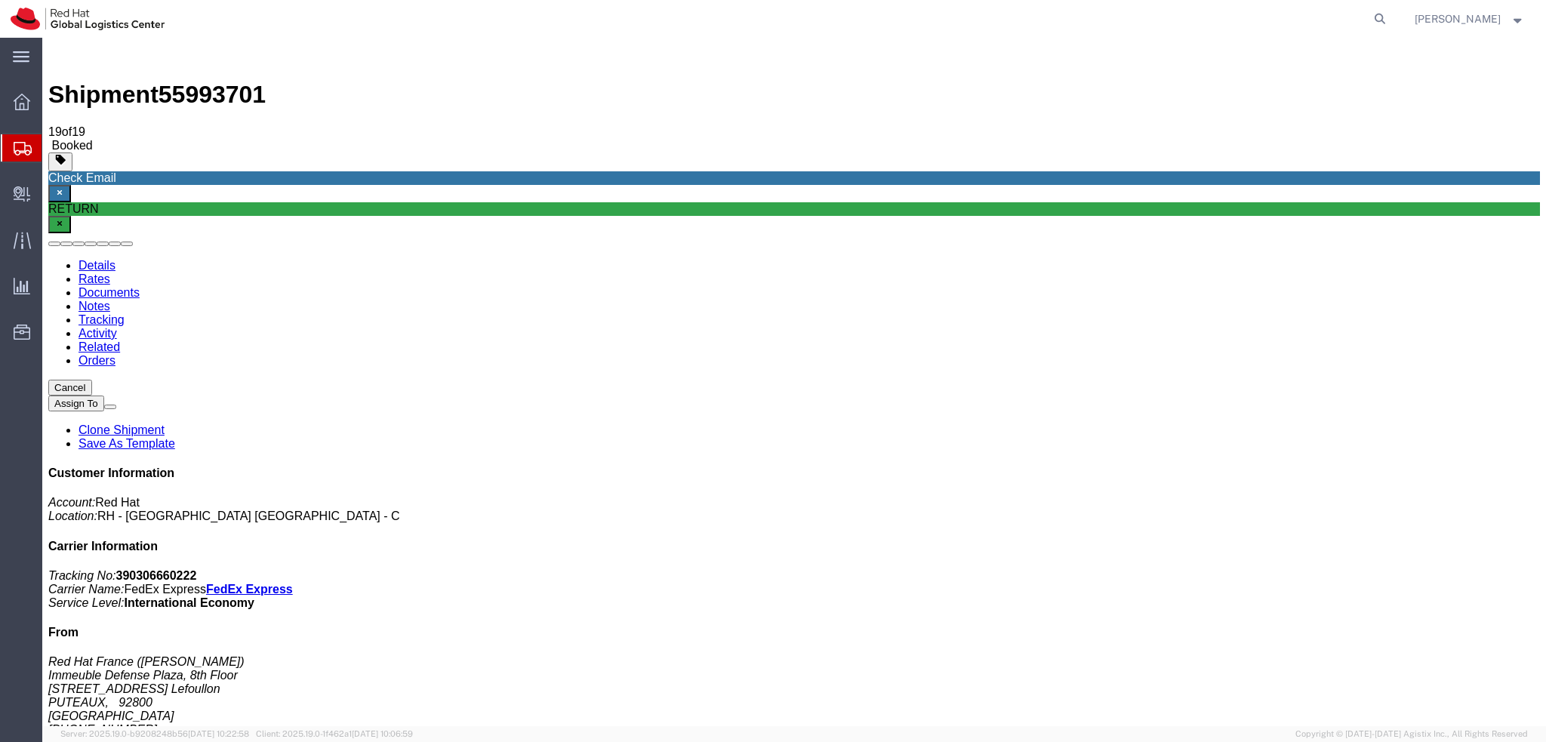
copy td "88673452"
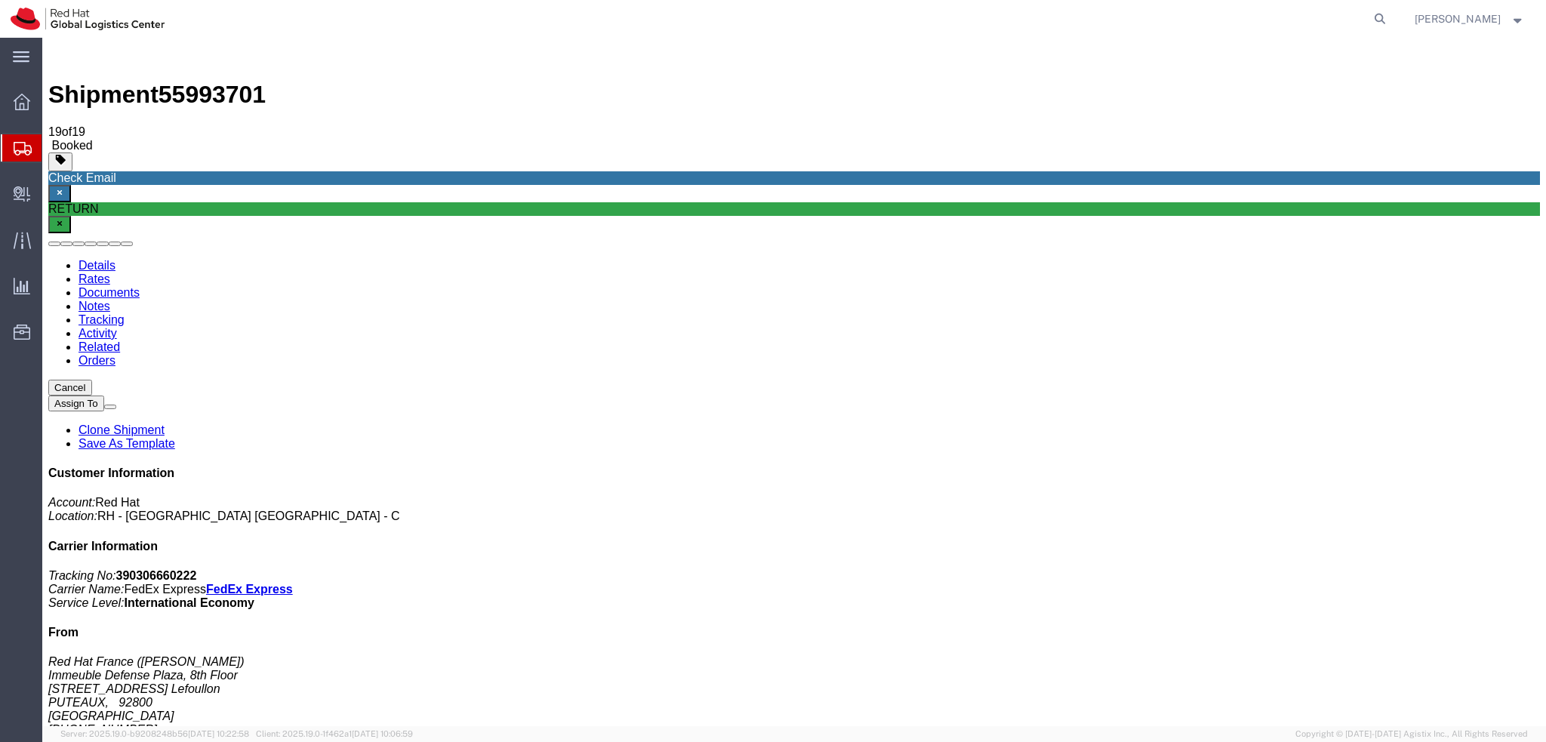
copy td "88673452"
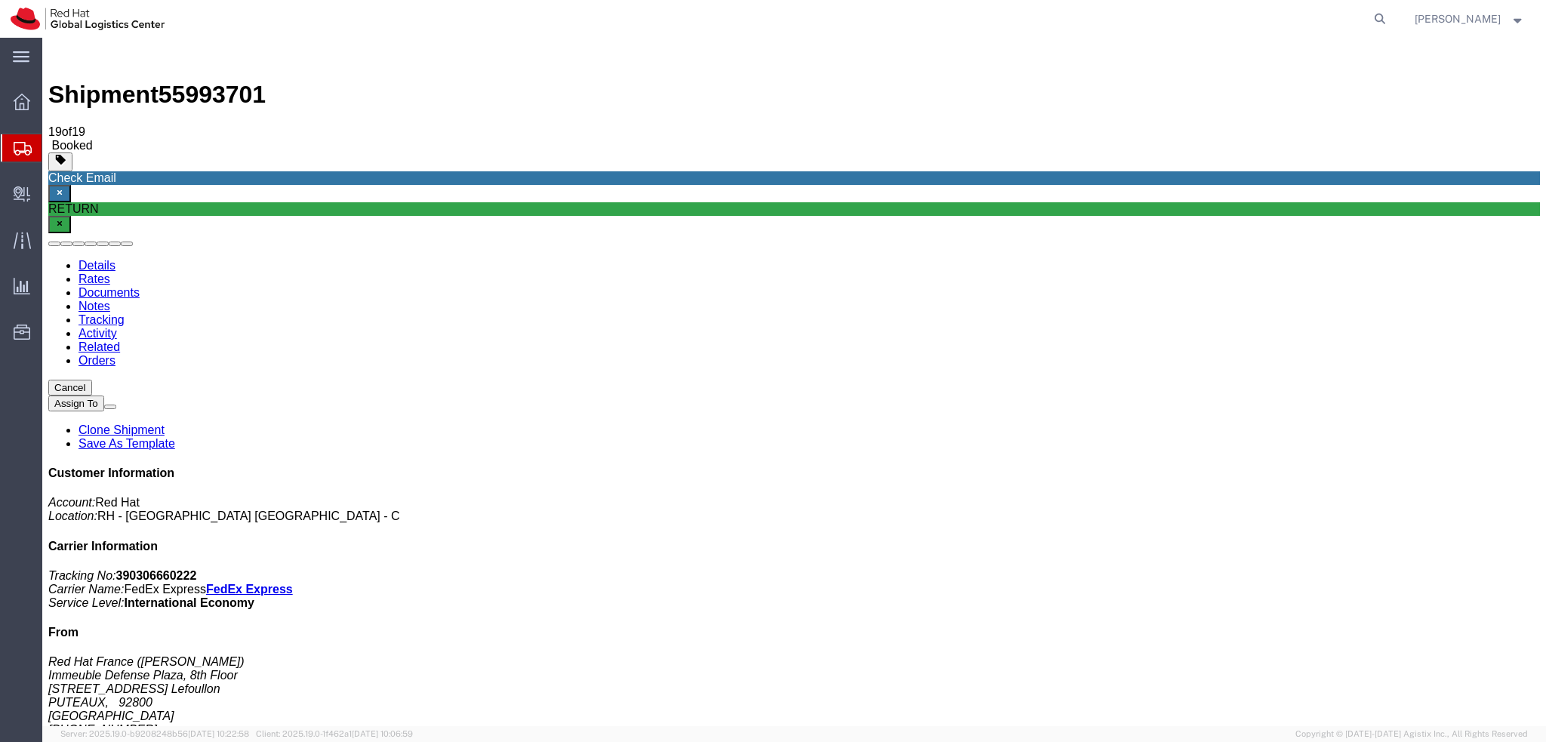
copy td "55979743"
click at [100, 259] on link "Details" at bounding box center [97, 265] width 37 height 13
click at [1390, 20] on icon at bounding box center [1379, 18] width 21 height 21
click at [1264, 17] on input "search" at bounding box center [1139, 19] width 459 height 36
click div "Shipment Detail Ship From Red Hat France ([PERSON_NAME]) Immeuble Defense Plaza…"
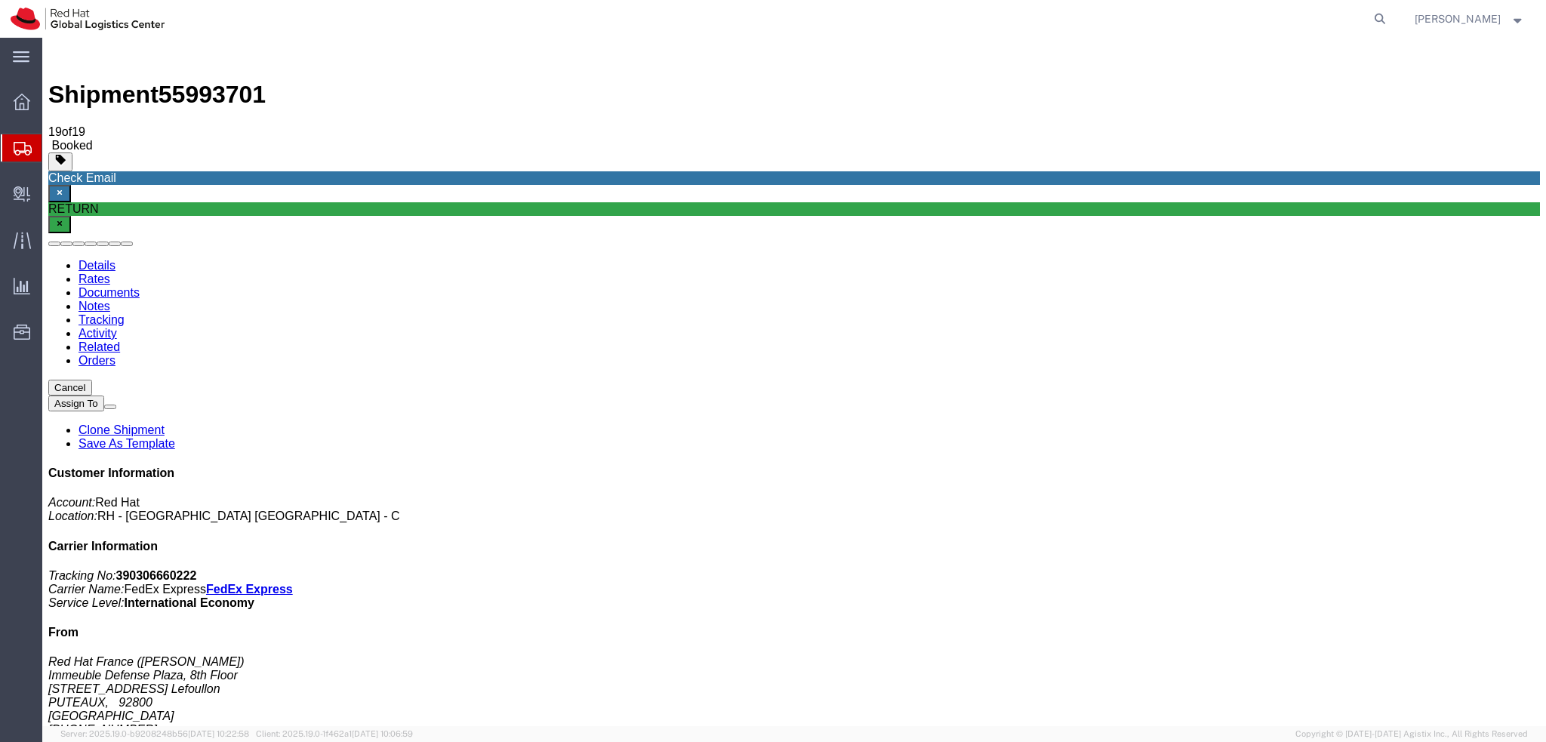
click span "button"
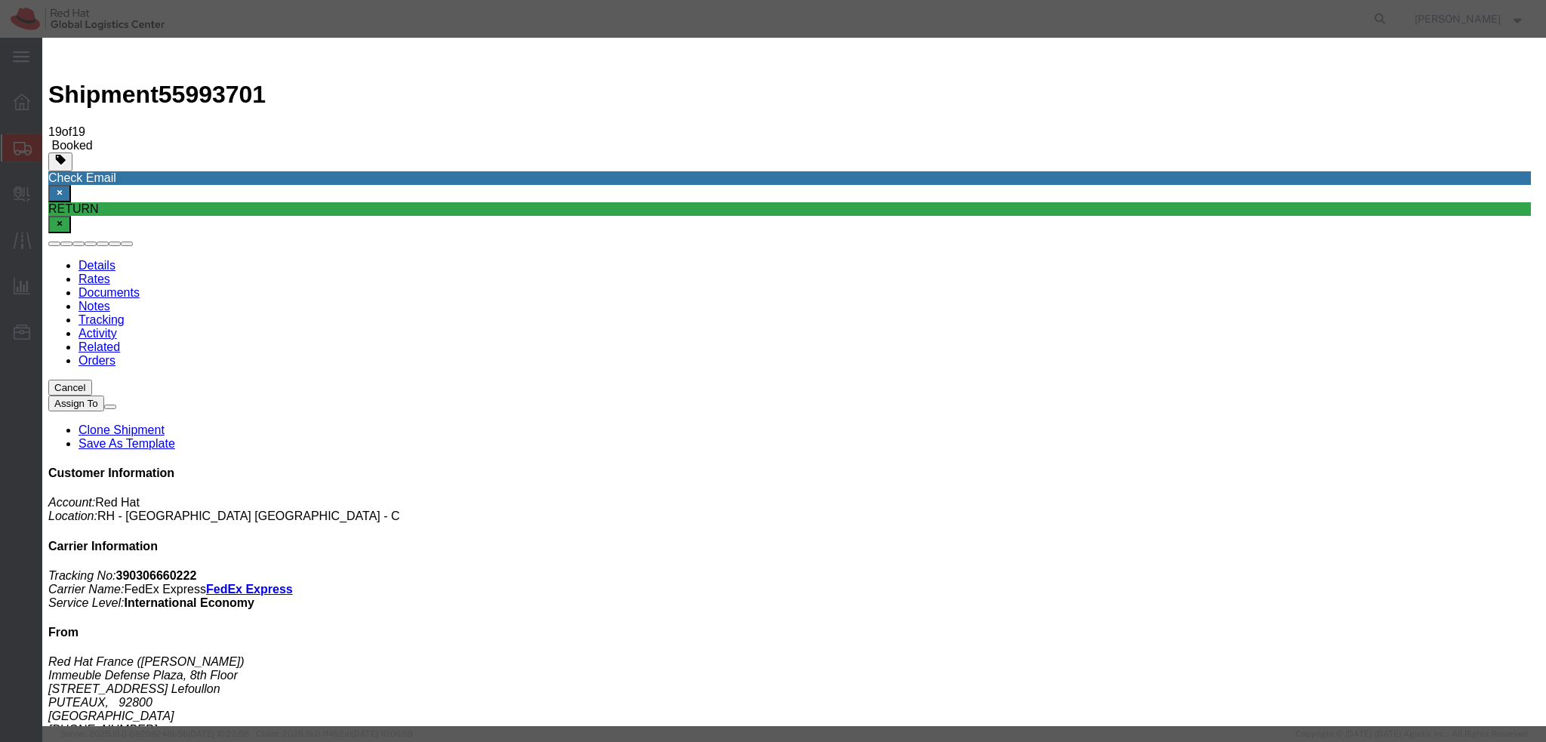
click button "Cancel"
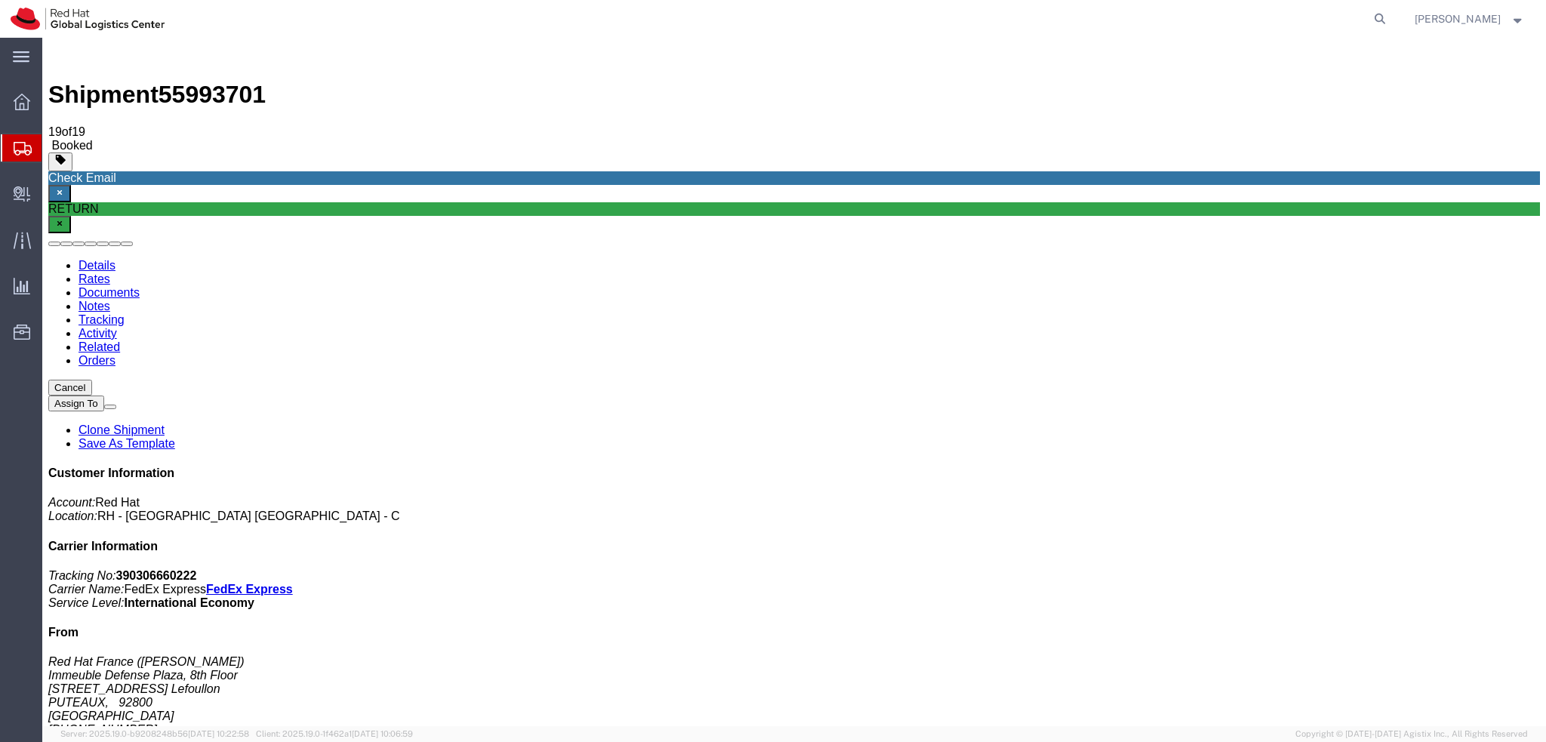
click button "Cancel"
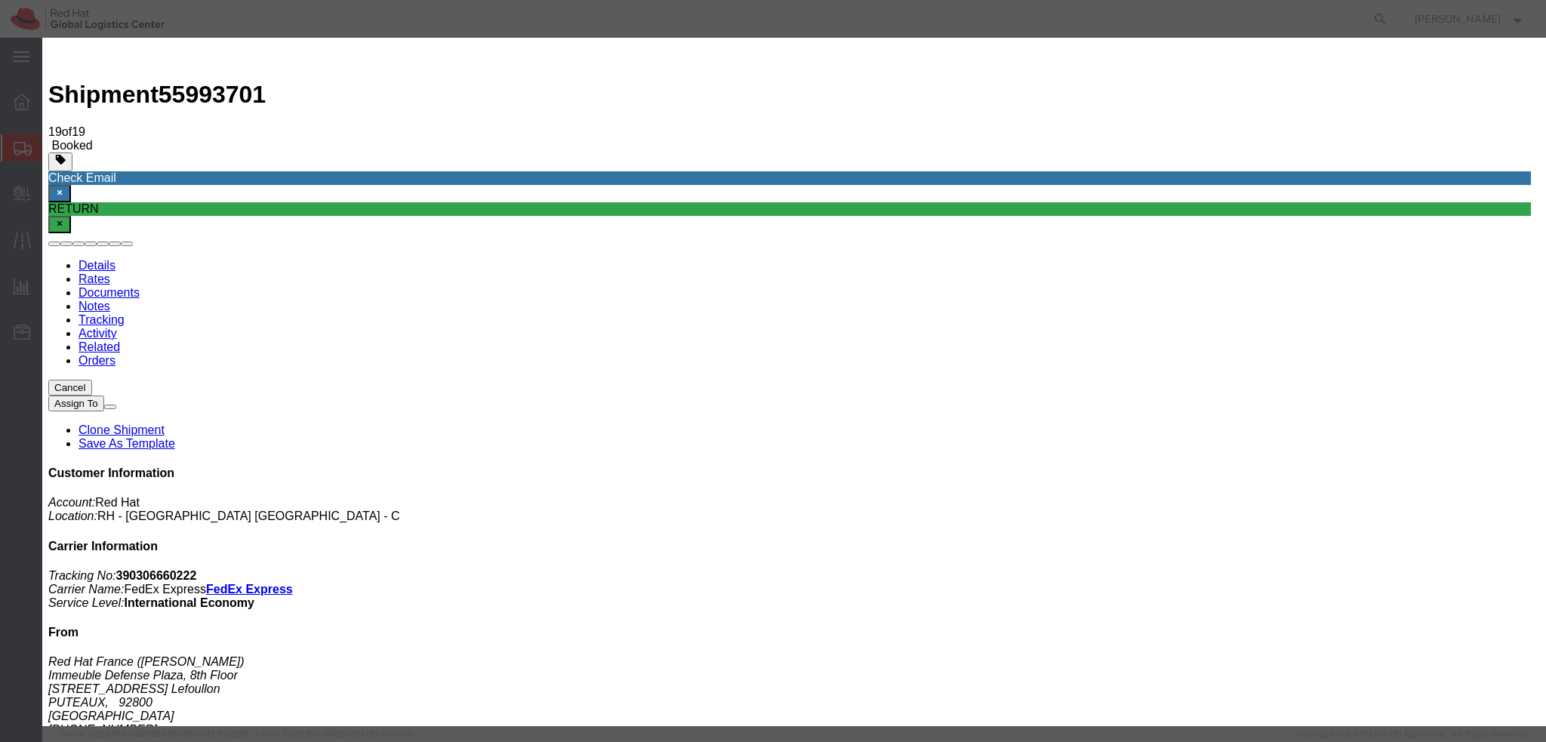
click button "Yes"
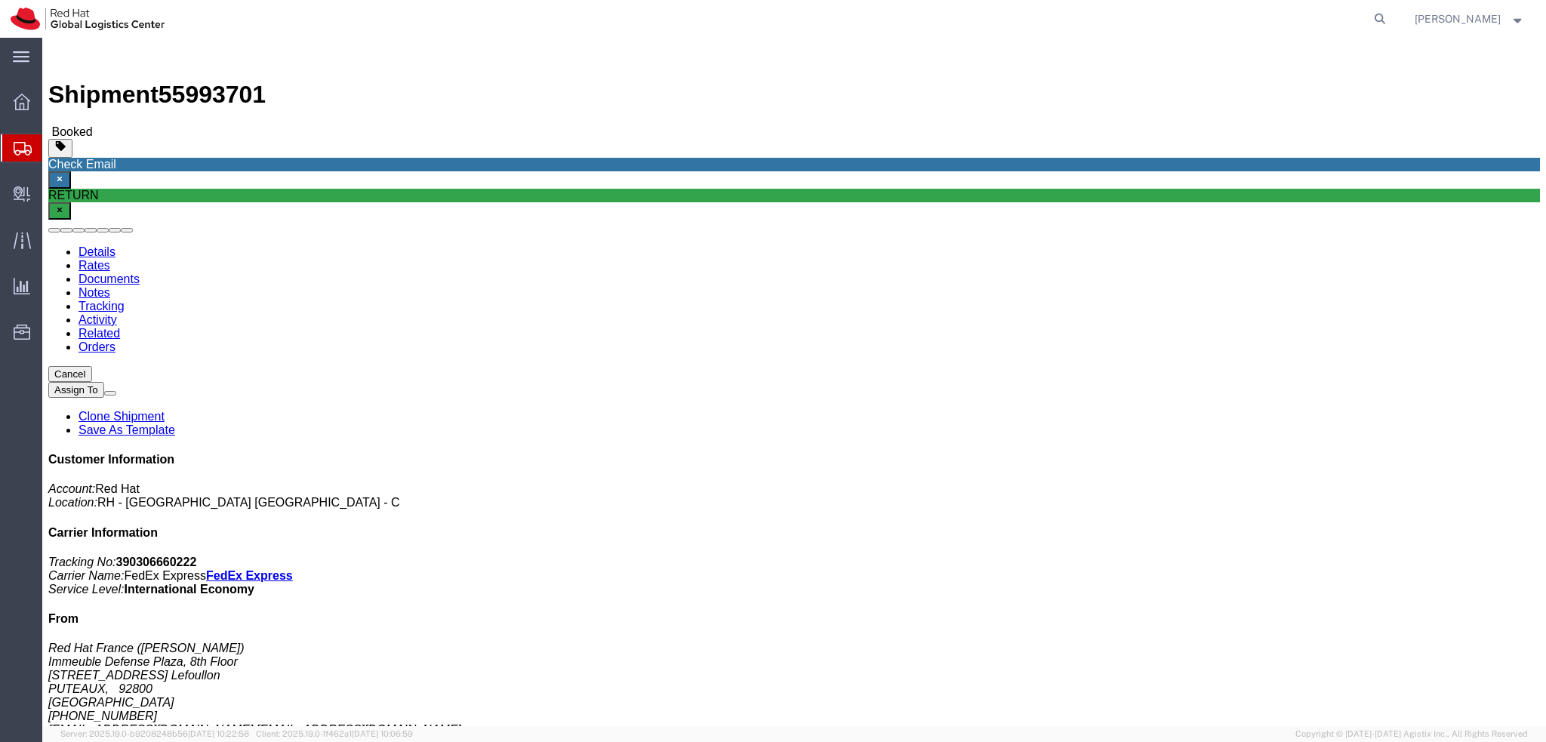
click at [1378, 25] on agx-global-search at bounding box center [1151, 19] width 483 height 38
click at [1390, 20] on icon at bounding box center [1379, 18] width 21 height 21
click at [1323, 23] on input "search" at bounding box center [1139, 19] width 459 height 36
paste input "88673452"
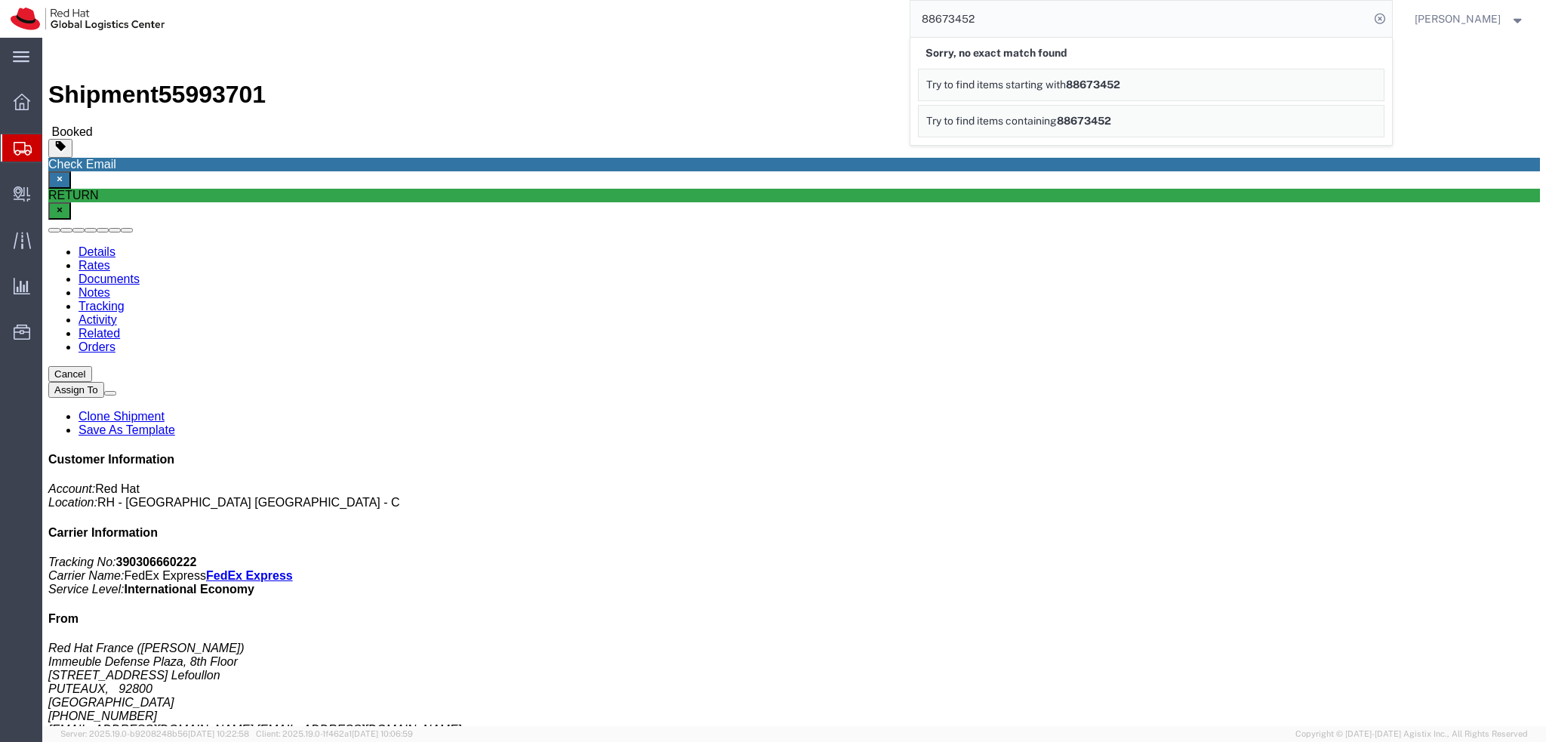
click at [1243, 20] on input "88673452" at bounding box center [1139, 19] width 459 height 36
click at [1235, 18] on input "88673452" at bounding box center [1139, 19] width 459 height 36
paste input "55979743"
type input "55979743"
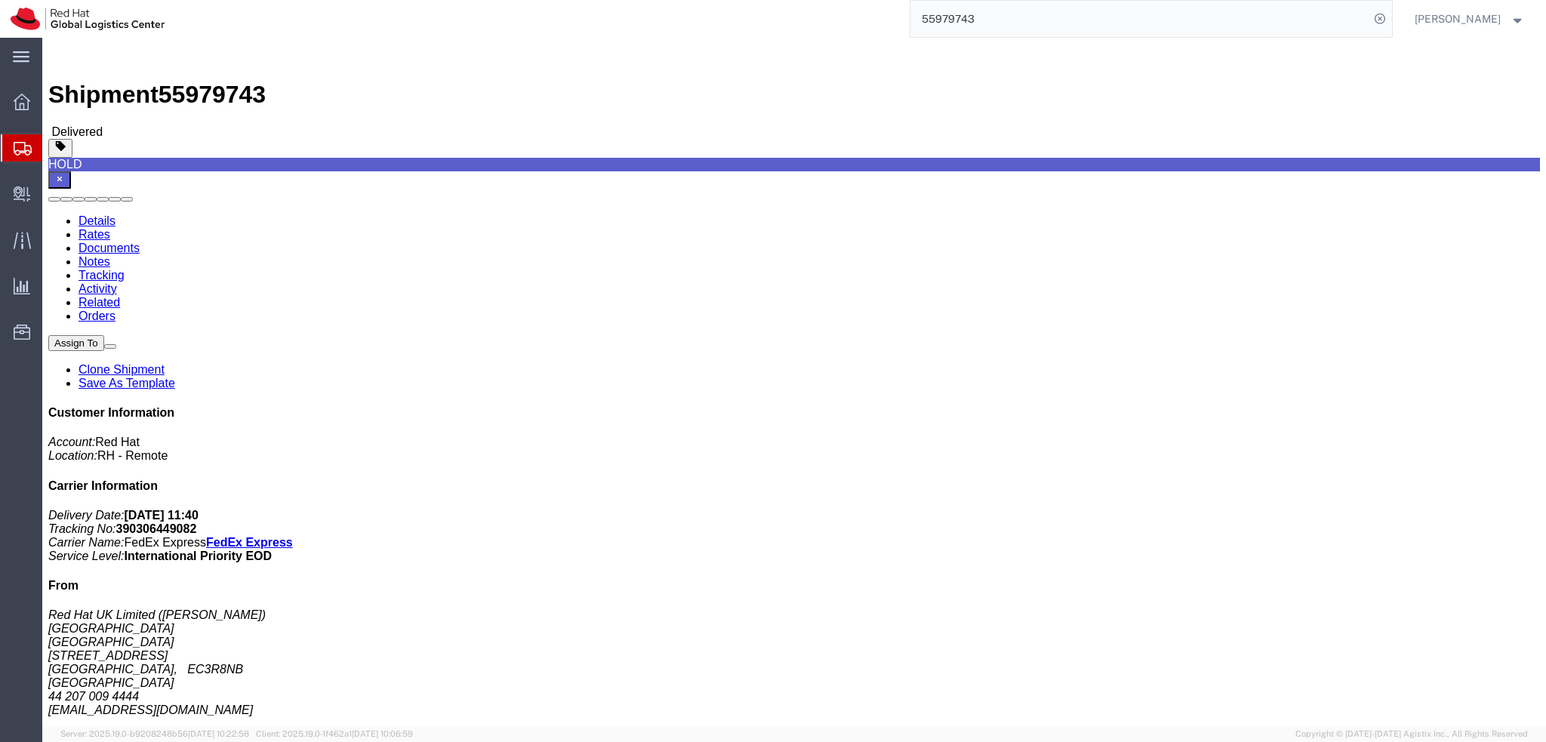
click link "Activity"
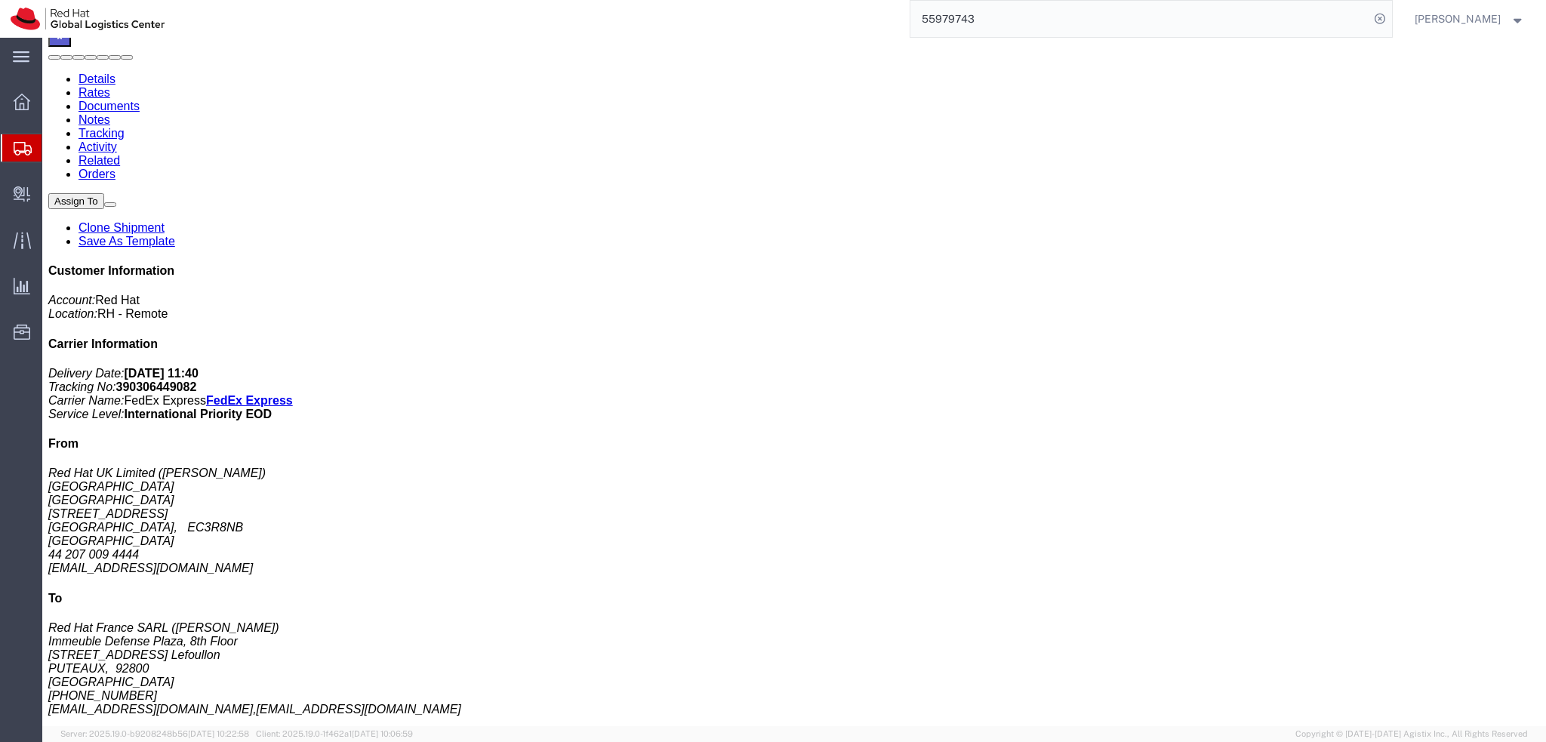
scroll to position [151, 0]
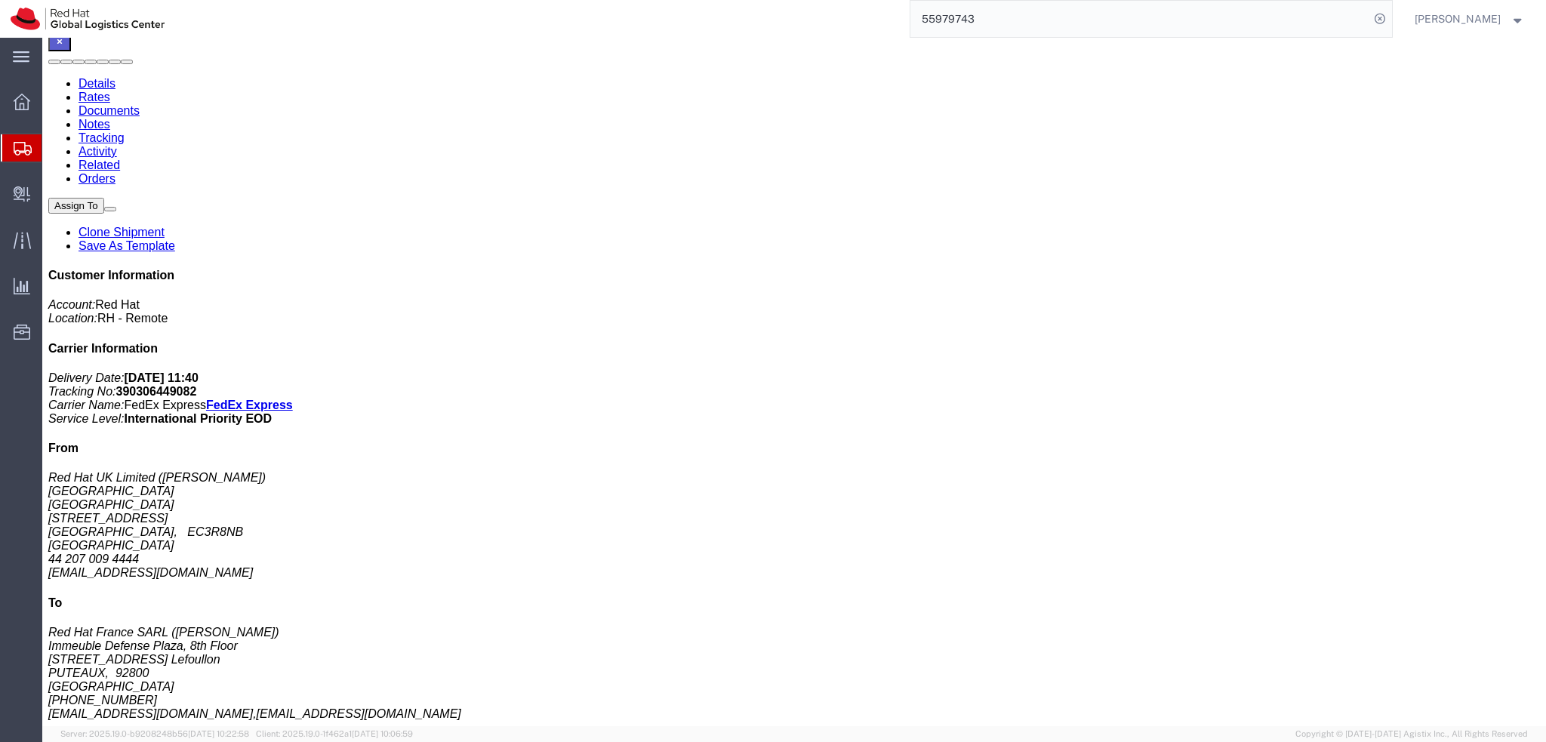
drag, startPoint x: 811, startPoint y: 295, endPoint x: 701, endPoint y: 294, distance: 111.0
click at [140, 104] on link "Documents" at bounding box center [109, 110] width 61 height 13
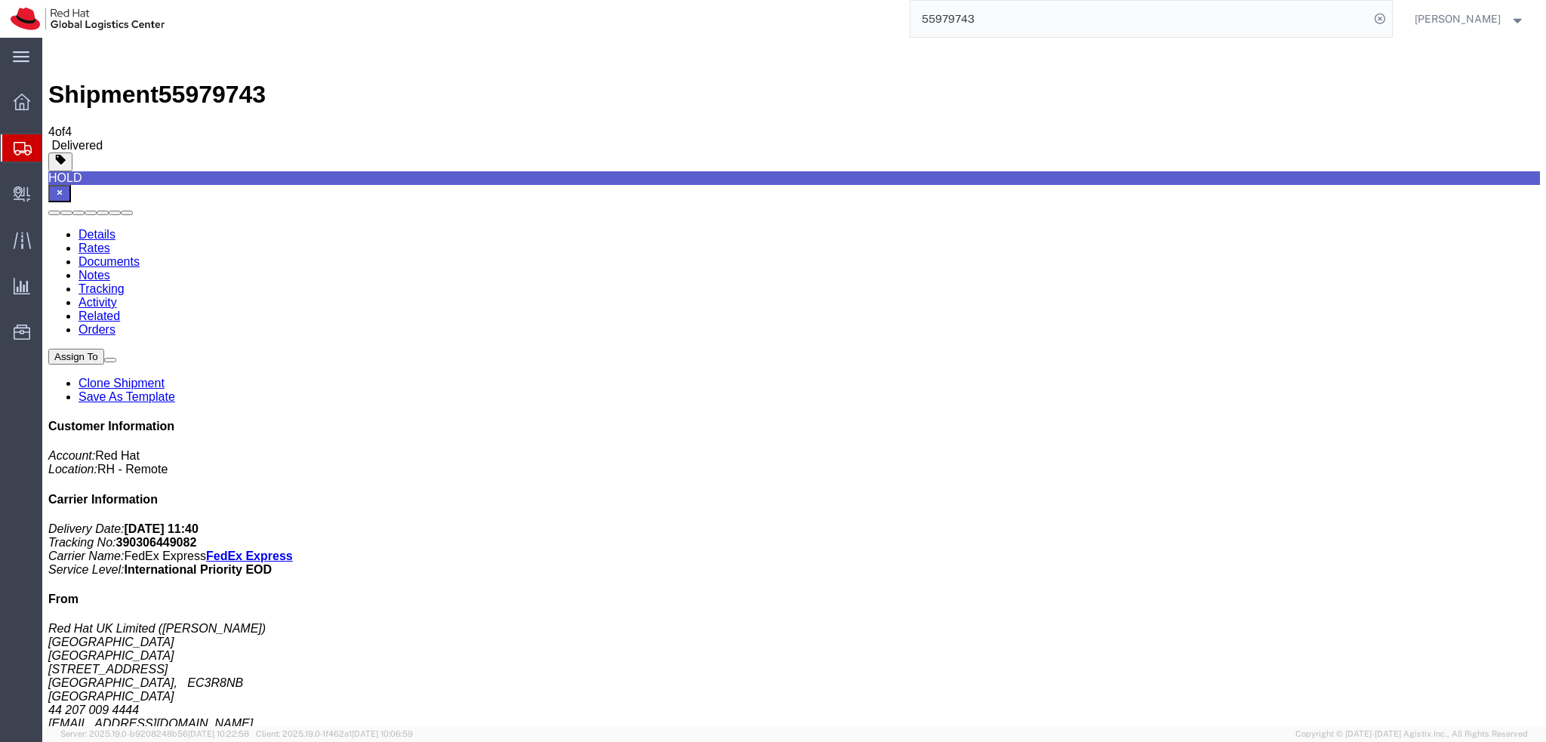
drag, startPoint x: 202, startPoint y: 238, endPoint x: 568, endPoint y: 236, distance: 366.9
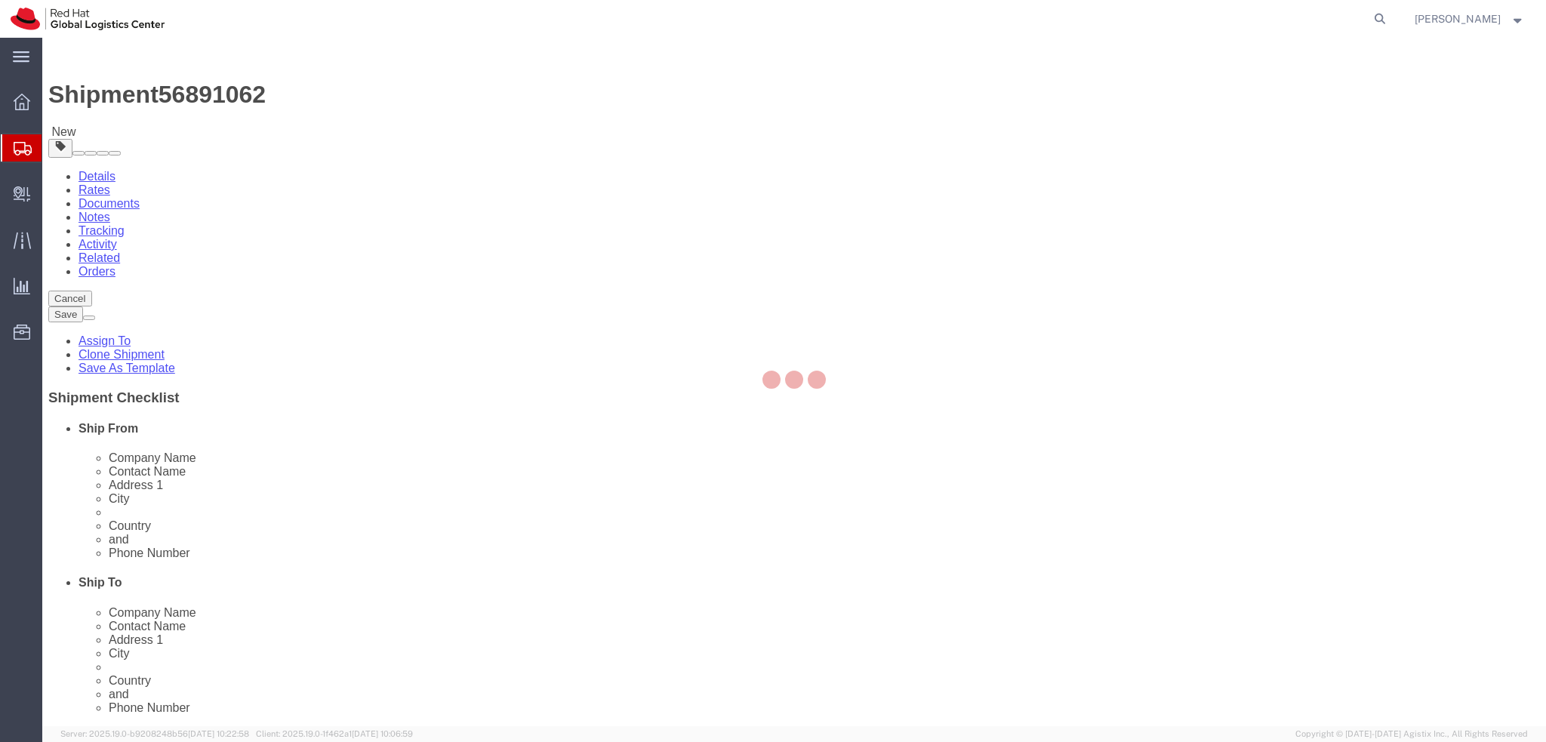
select select "37944"
select select
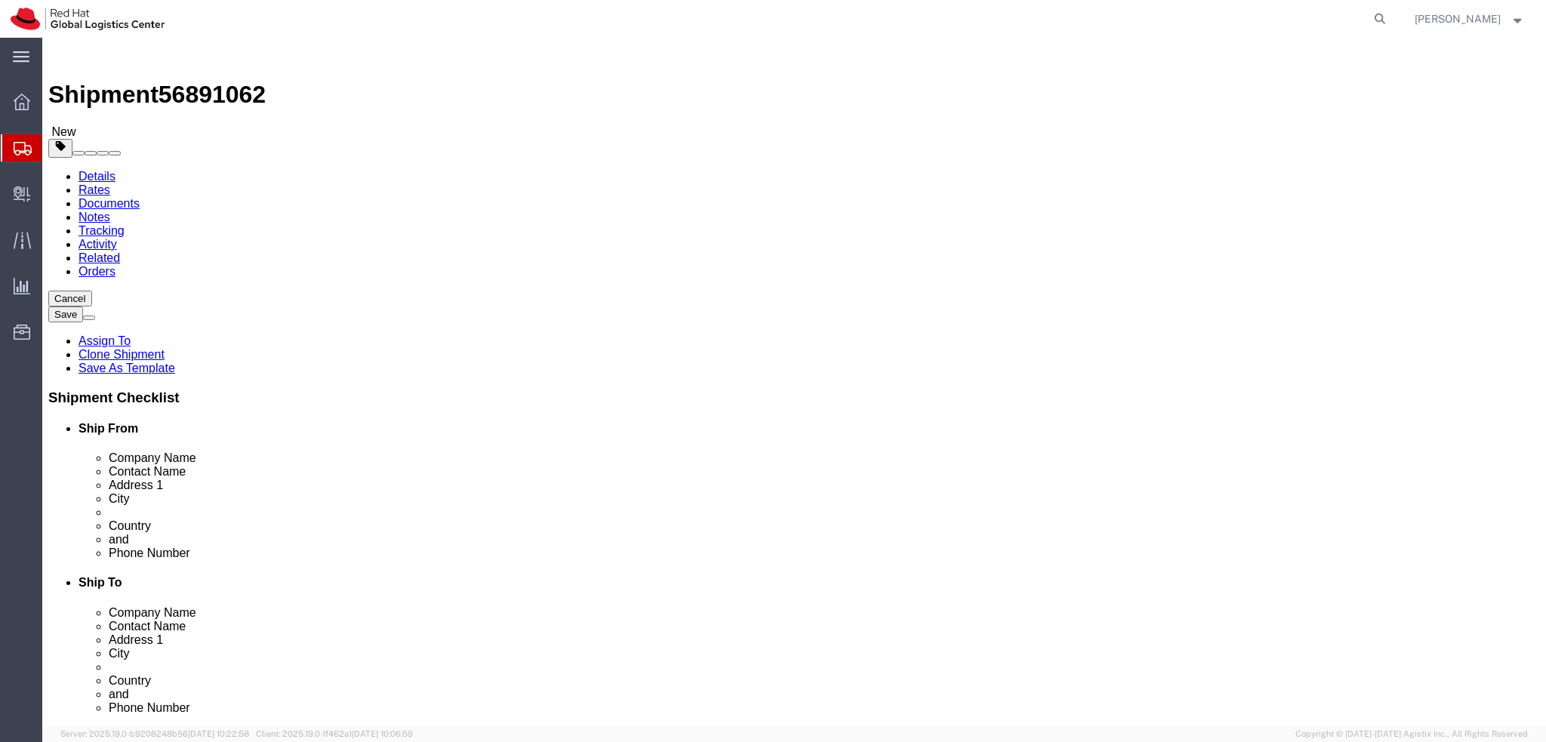
click link "Package Information"
click icon
click link "Activity"
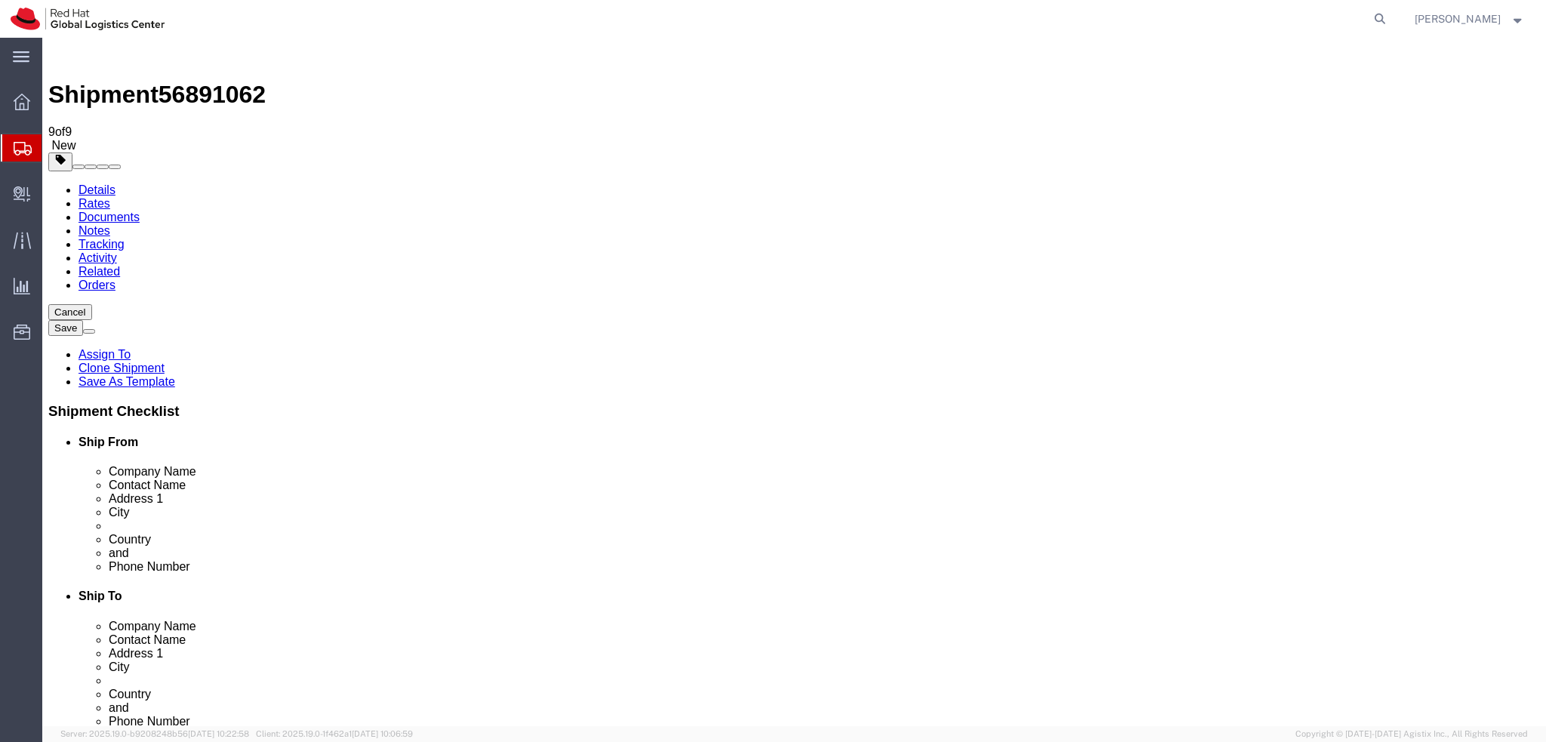
click at [79, 183] on link "Details" at bounding box center [97, 189] width 37 height 13
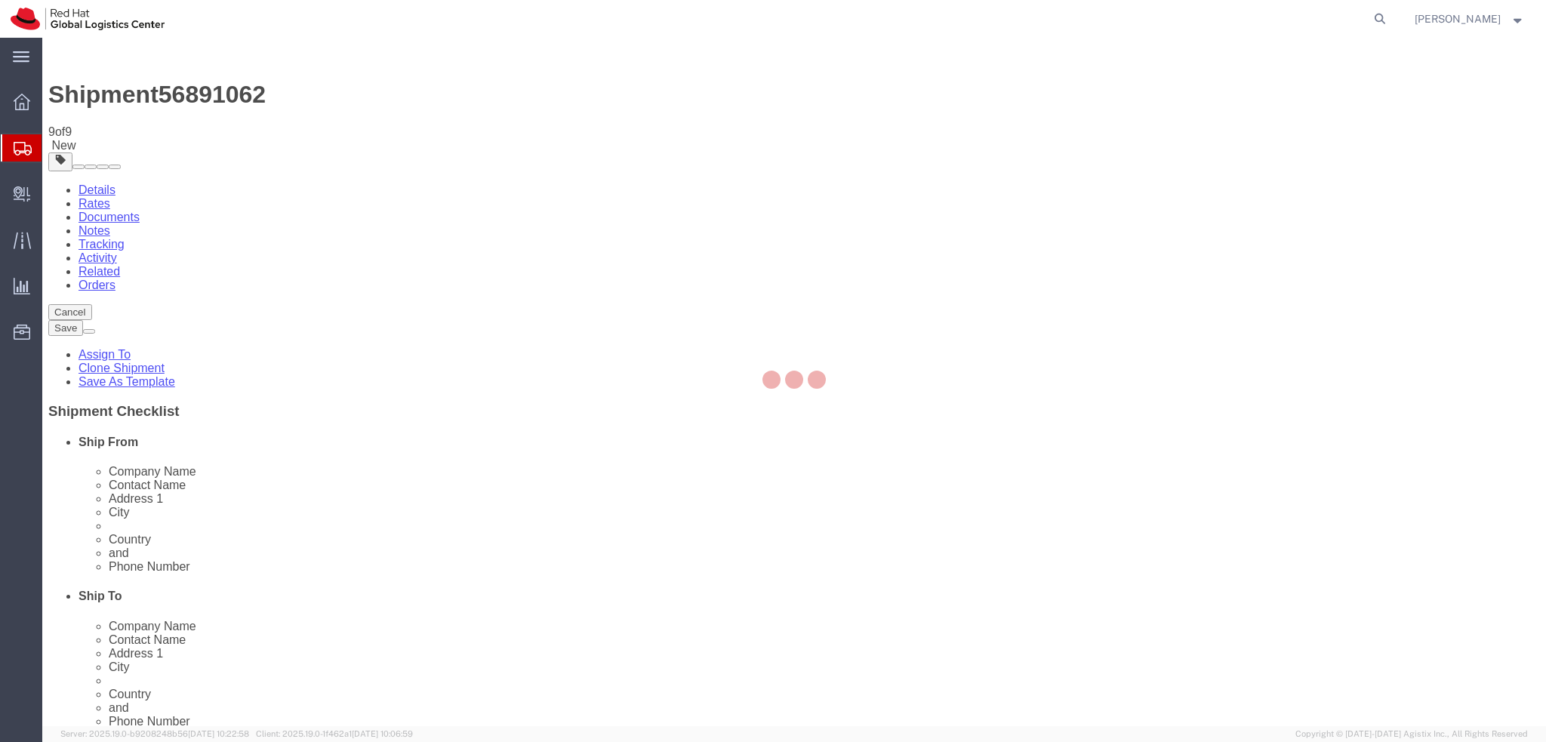
select select "37944"
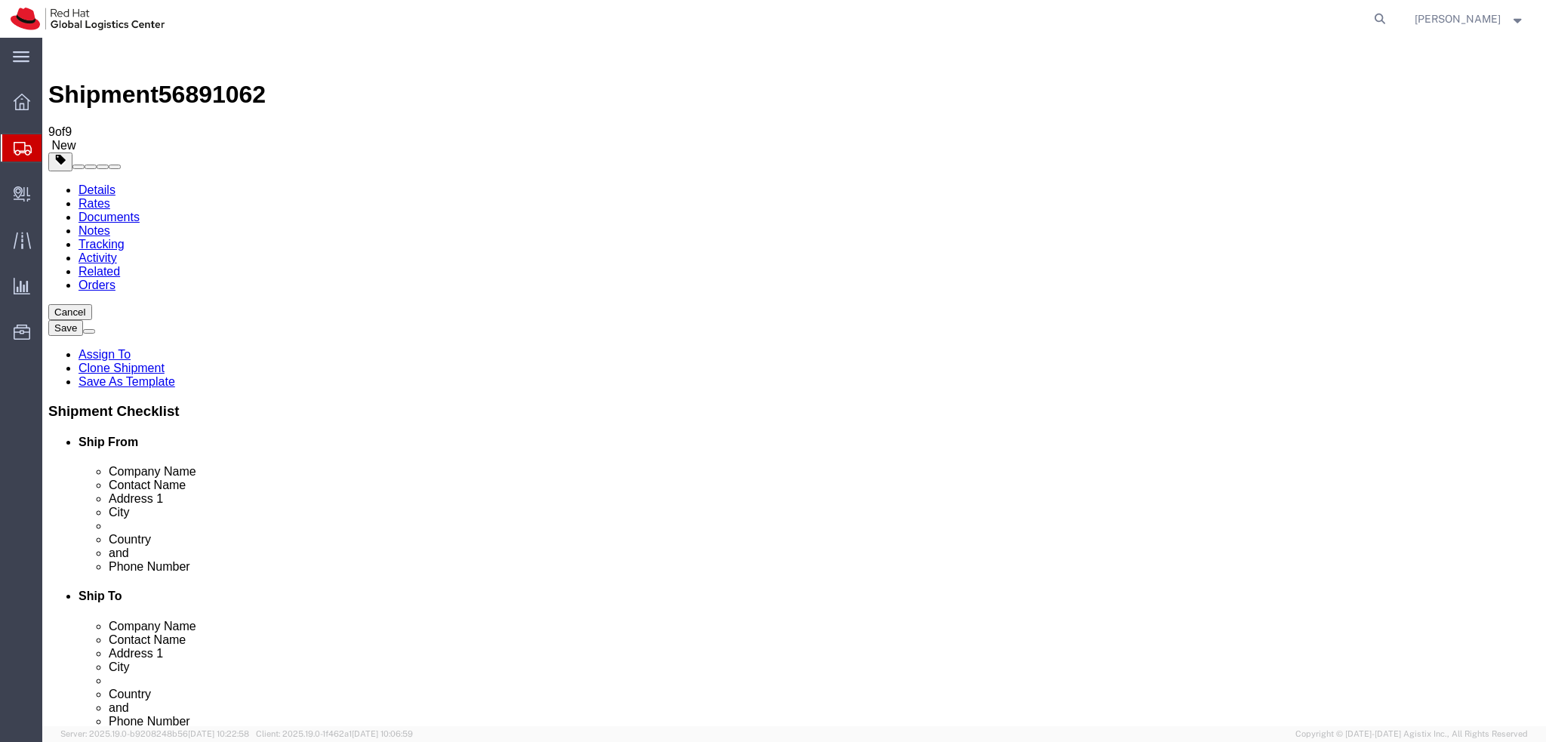
click input "pmurphy@redhat.com"
type input "pmurphy@redhat.com, apaclogistics@redhat.com"
click div "Location Select Select My Profile Location RH - Amsterdam - MSO RH - Amsterdam …"
click icon
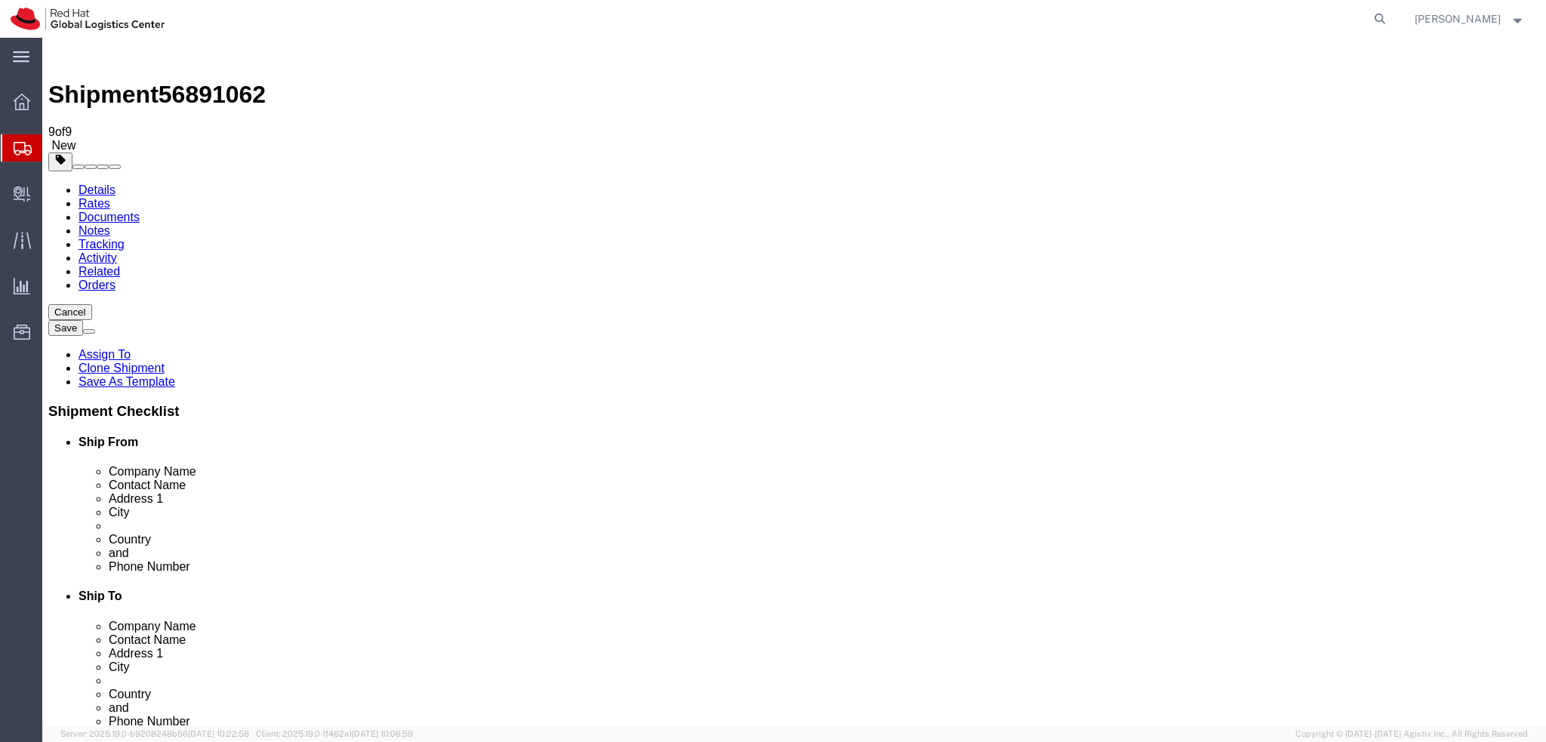
click icon
click dd "1.00 EUR"
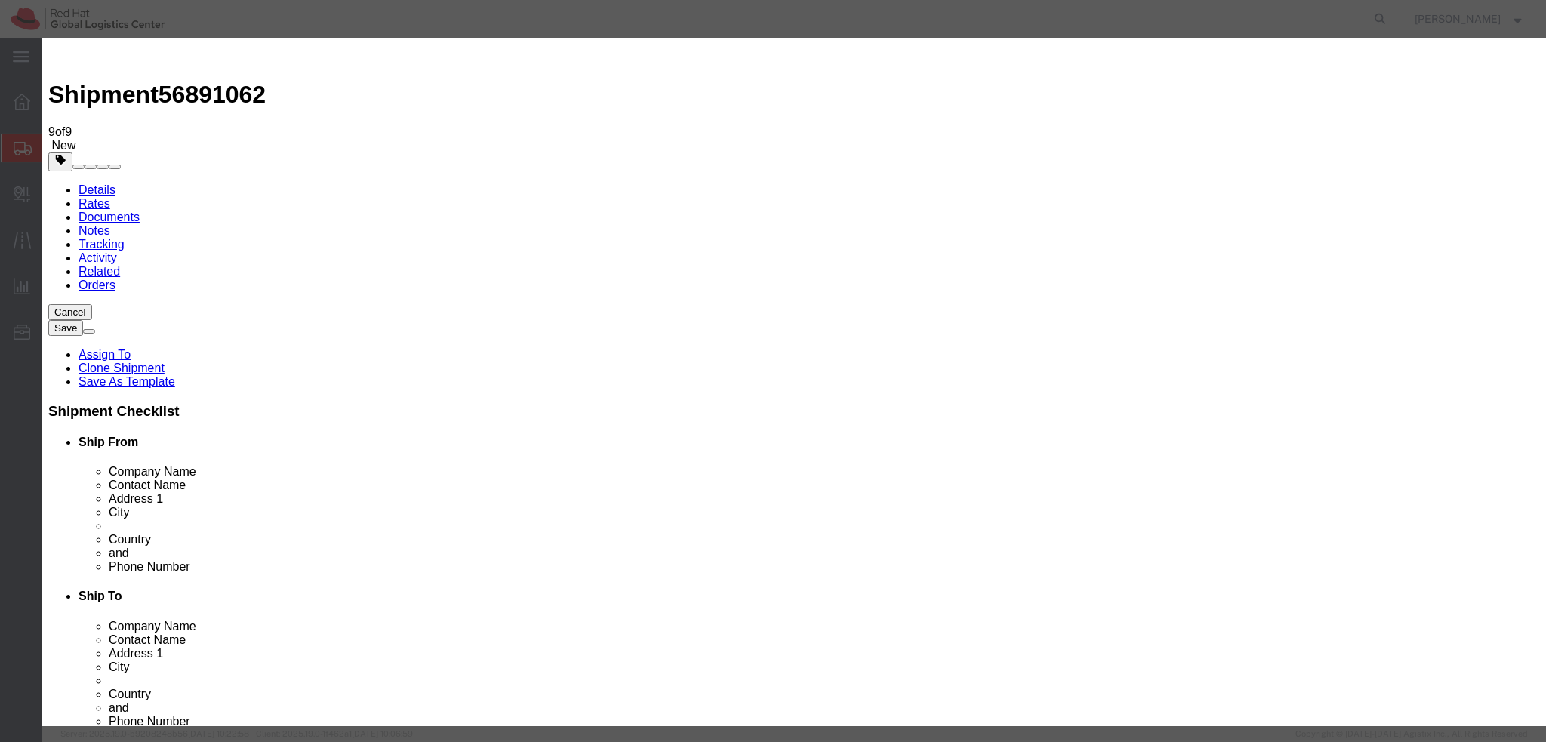
click button "Save & Close"
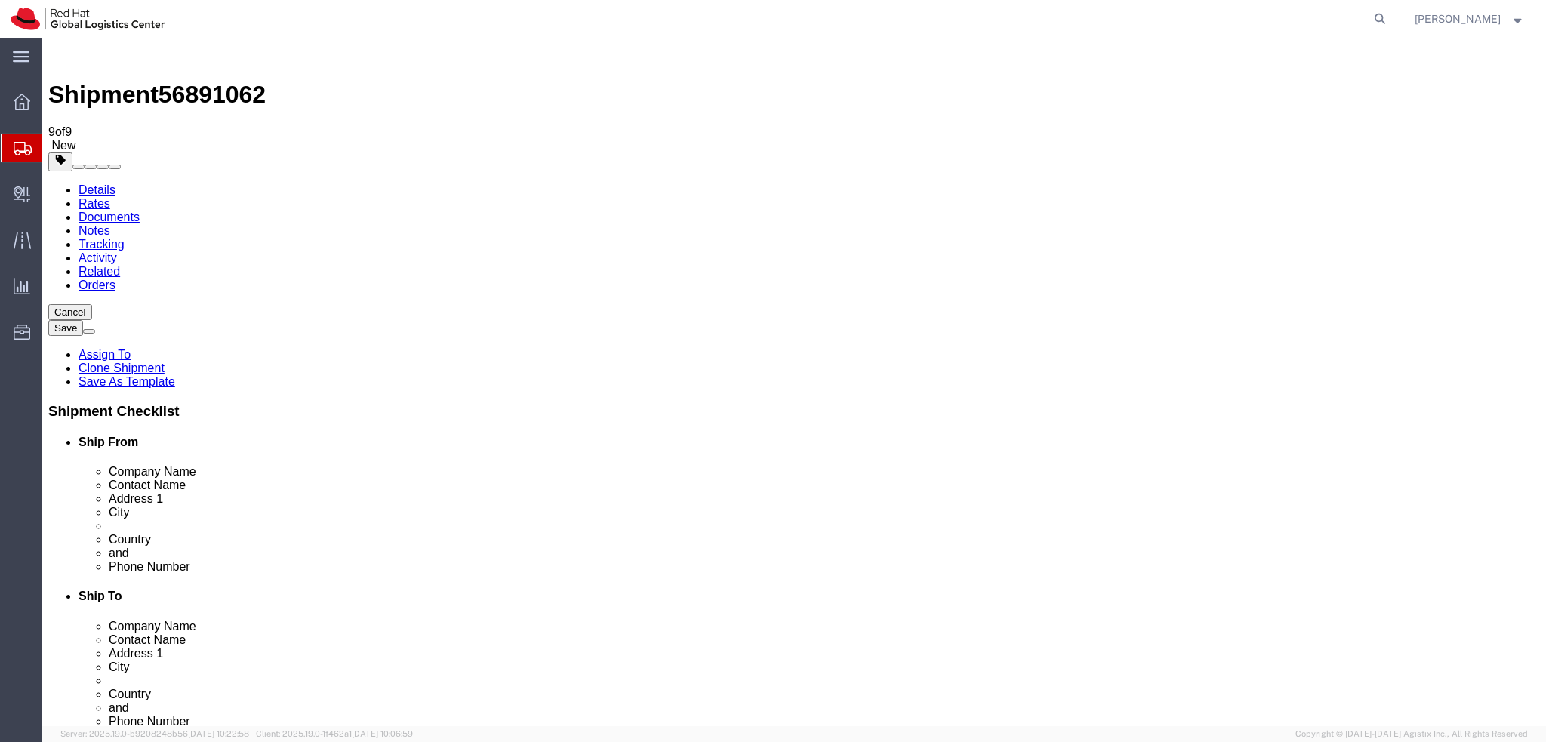
click icon
drag, startPoint x: 1063, startPoint y: 285, endPoint x: 728, endPoint y: 287, distance: 335.2
click div "Company Name Nokia Solutions And Networks Pakistan Pvt Ltd"
drag, startPoint x: 903, startPoint y: 331, endPoint x: 770, endPoint y: 355, distance: 134.9
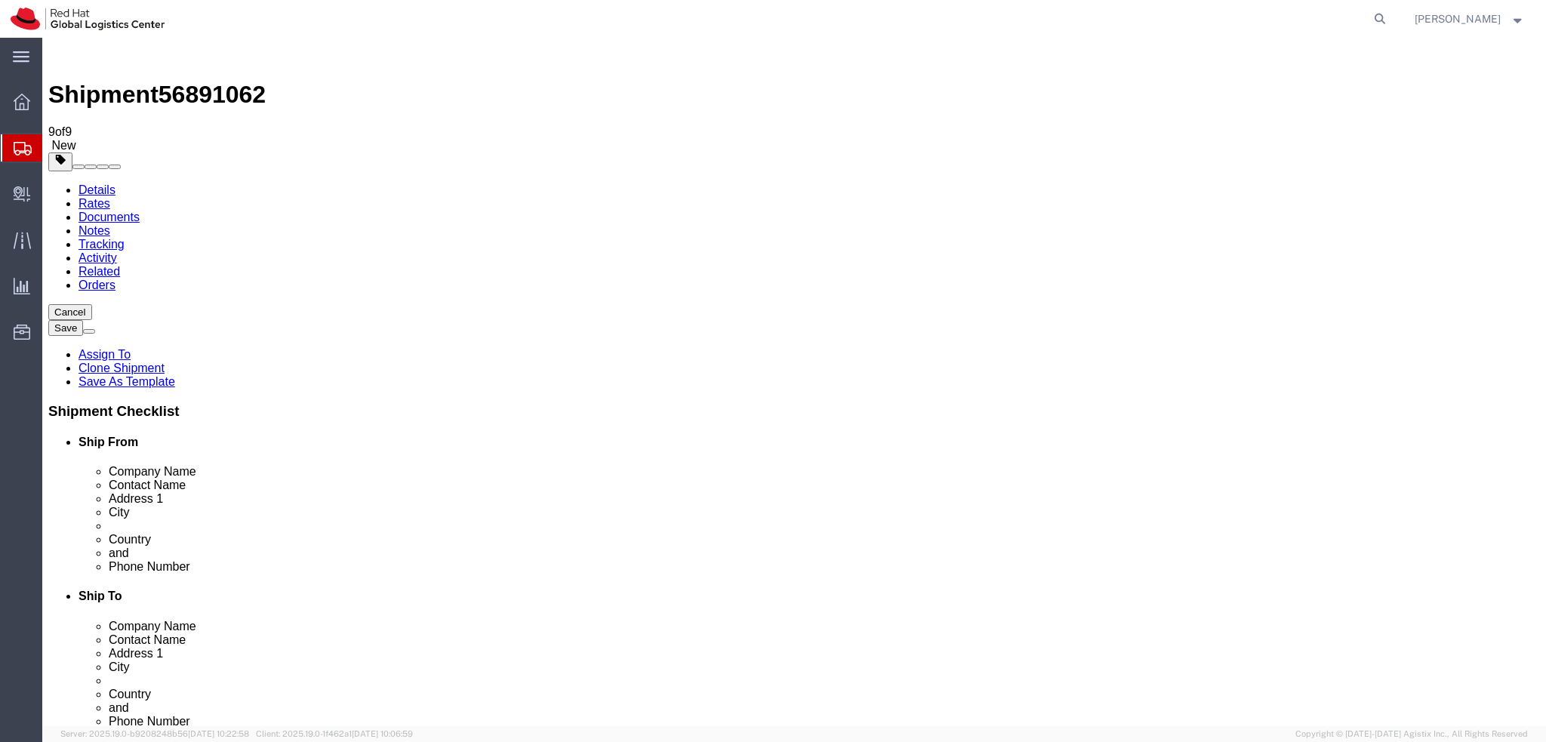
click div "Location Select Select My Profile Location RH - Amsterdam - MSO RH - Amsterdam …"
drag, startPoint x: 985, startPoint y: 374, endPoint x: 686, endPoint y: 367, distance: 299.0
click div "Address 2 Street No. 09, Sector H-8/4"
drag, startPoint x: 908, startPoint y: 396, endPoint x: 774, endPoint y: 394, distance: 133.6
click div "City Islamabad"
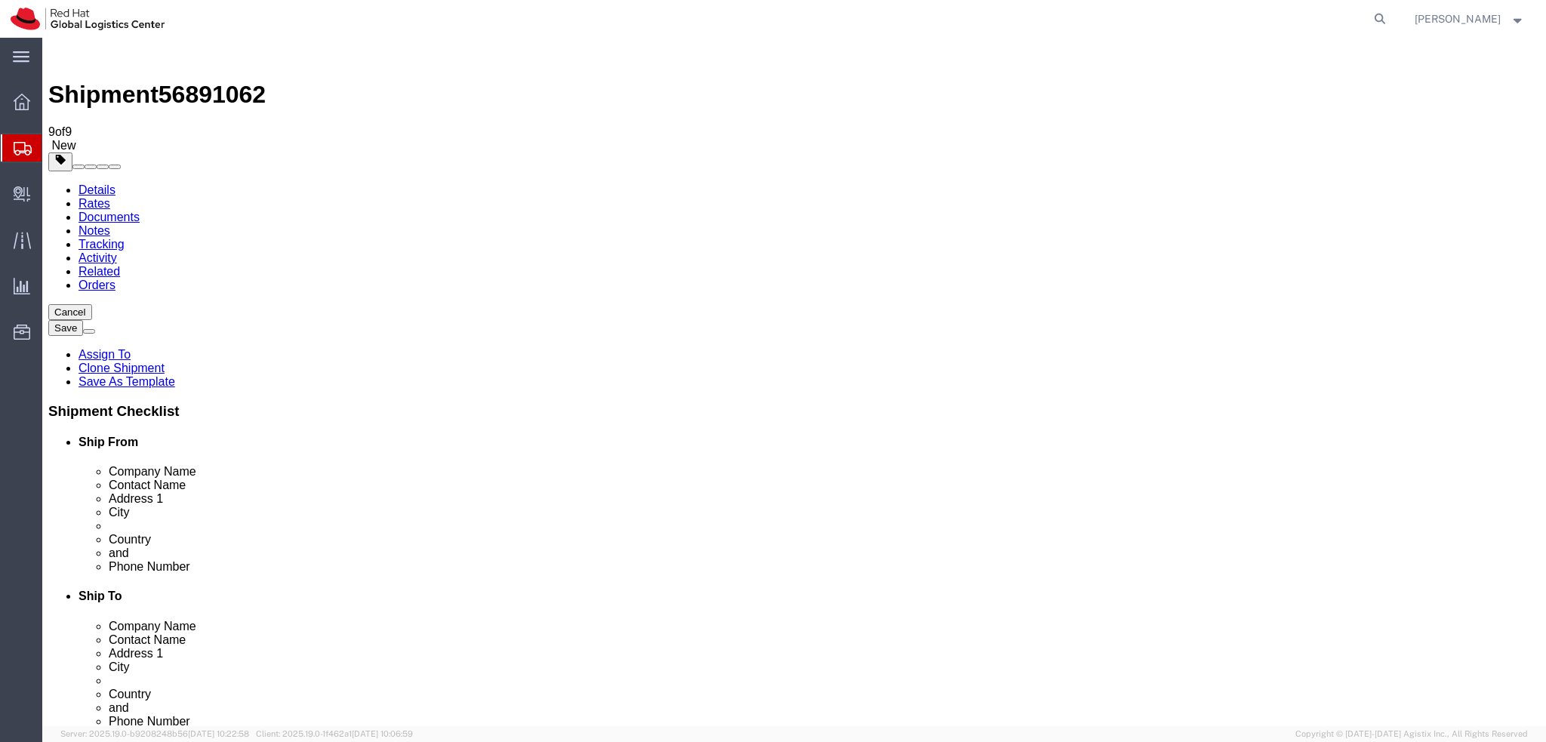
click div "Location Select Select My Profile Location RH - Amsterdam - MSO RH - Amsterdam …"
click icon
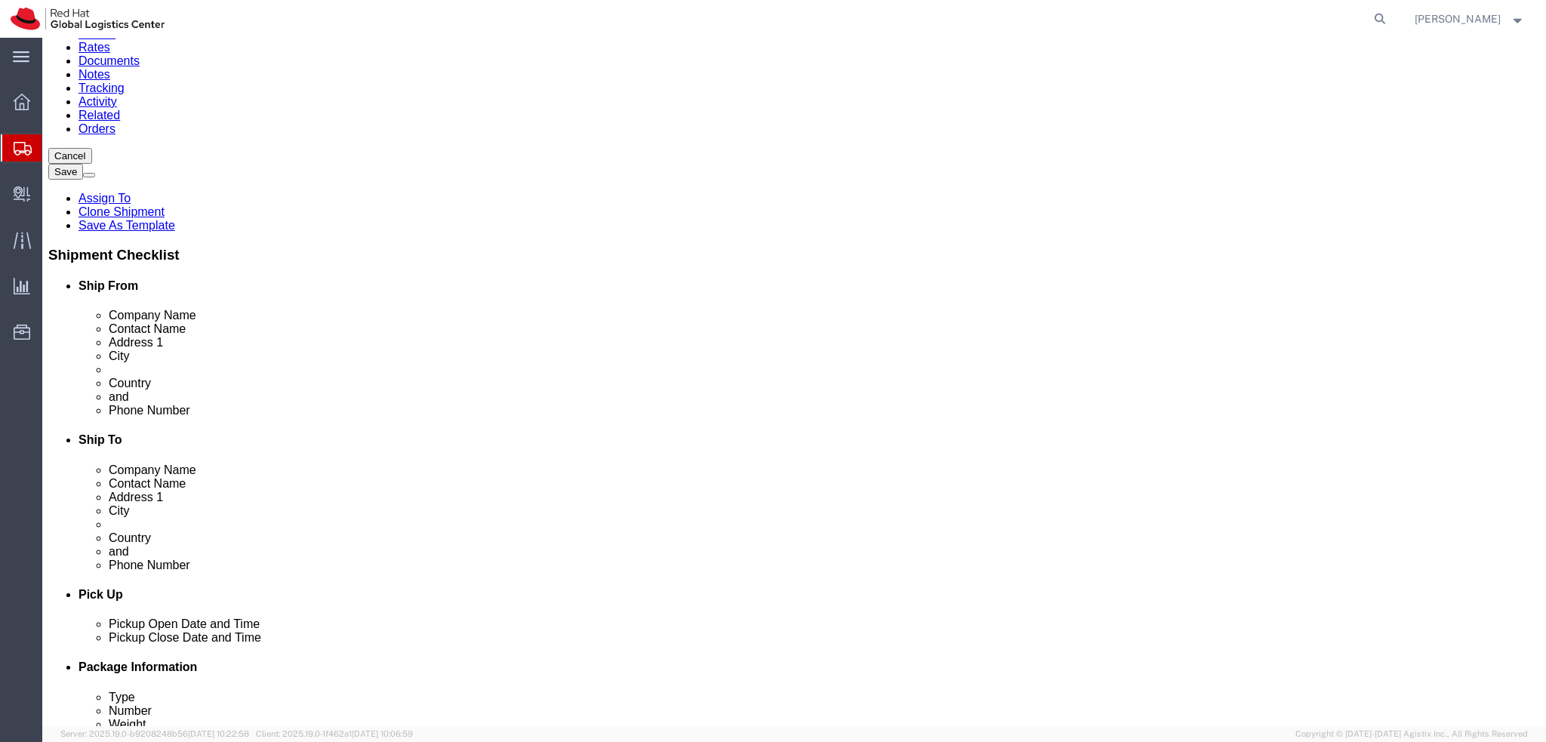
scroll to position [377, 0]
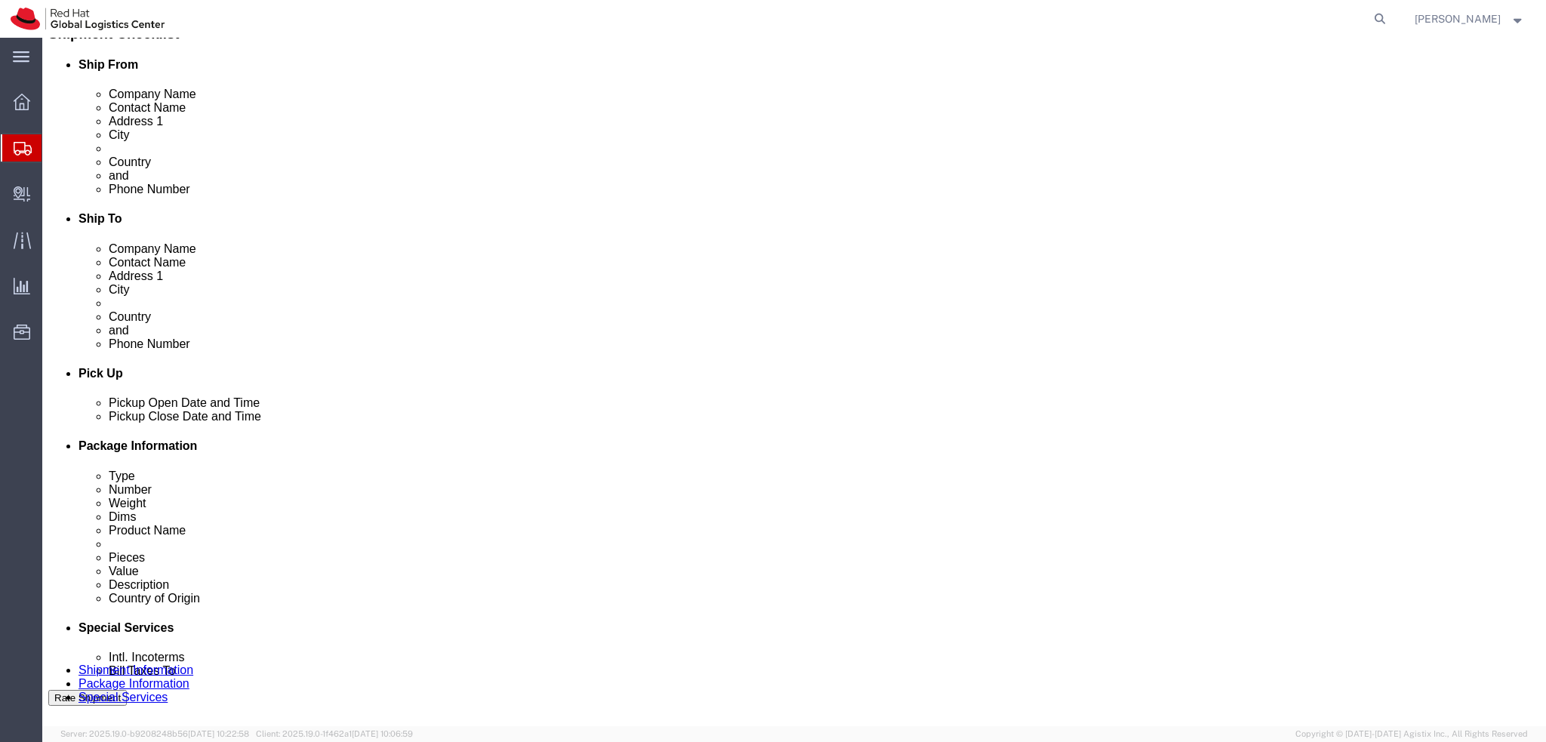
click button
click icon
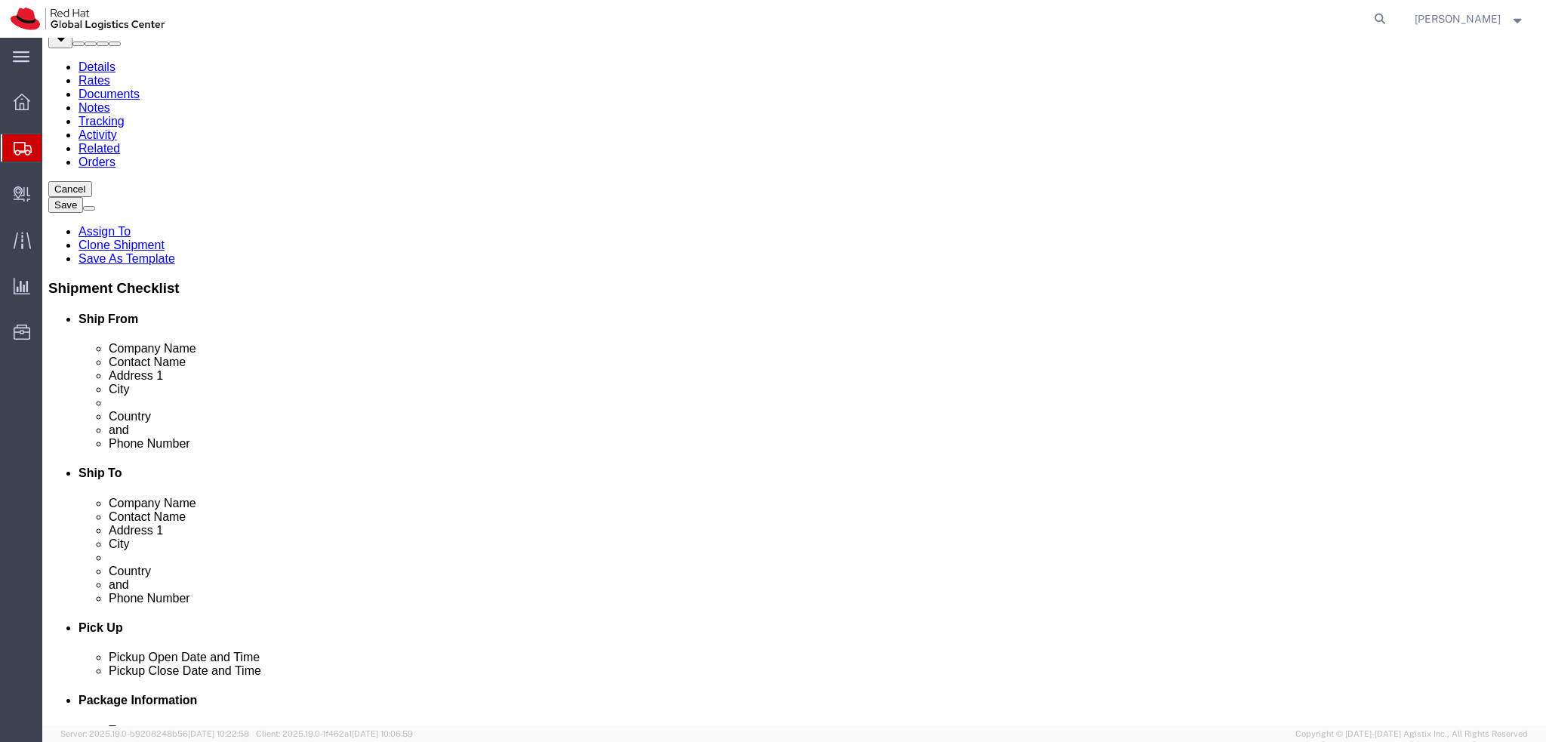
scroll to position [0, 0]
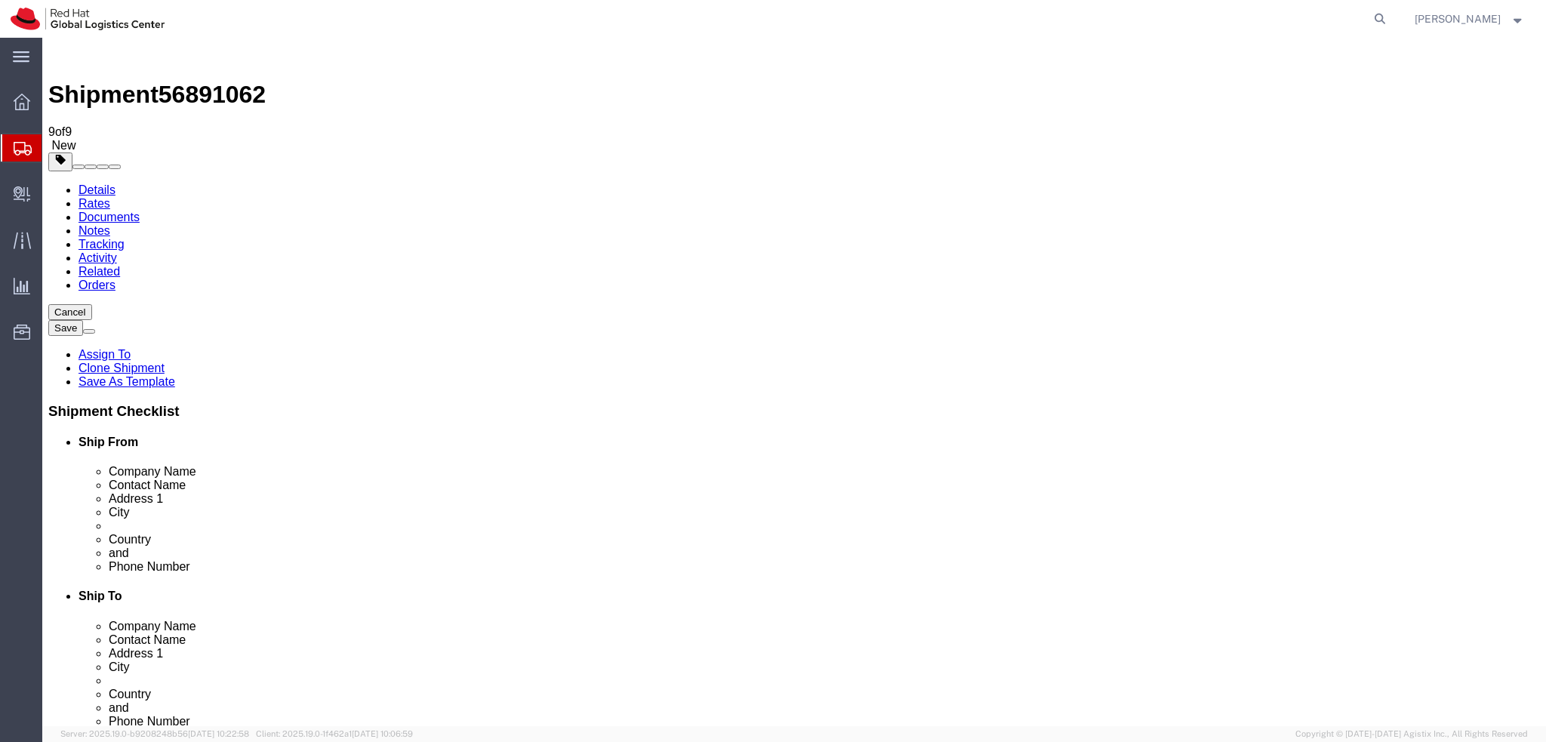
click icon
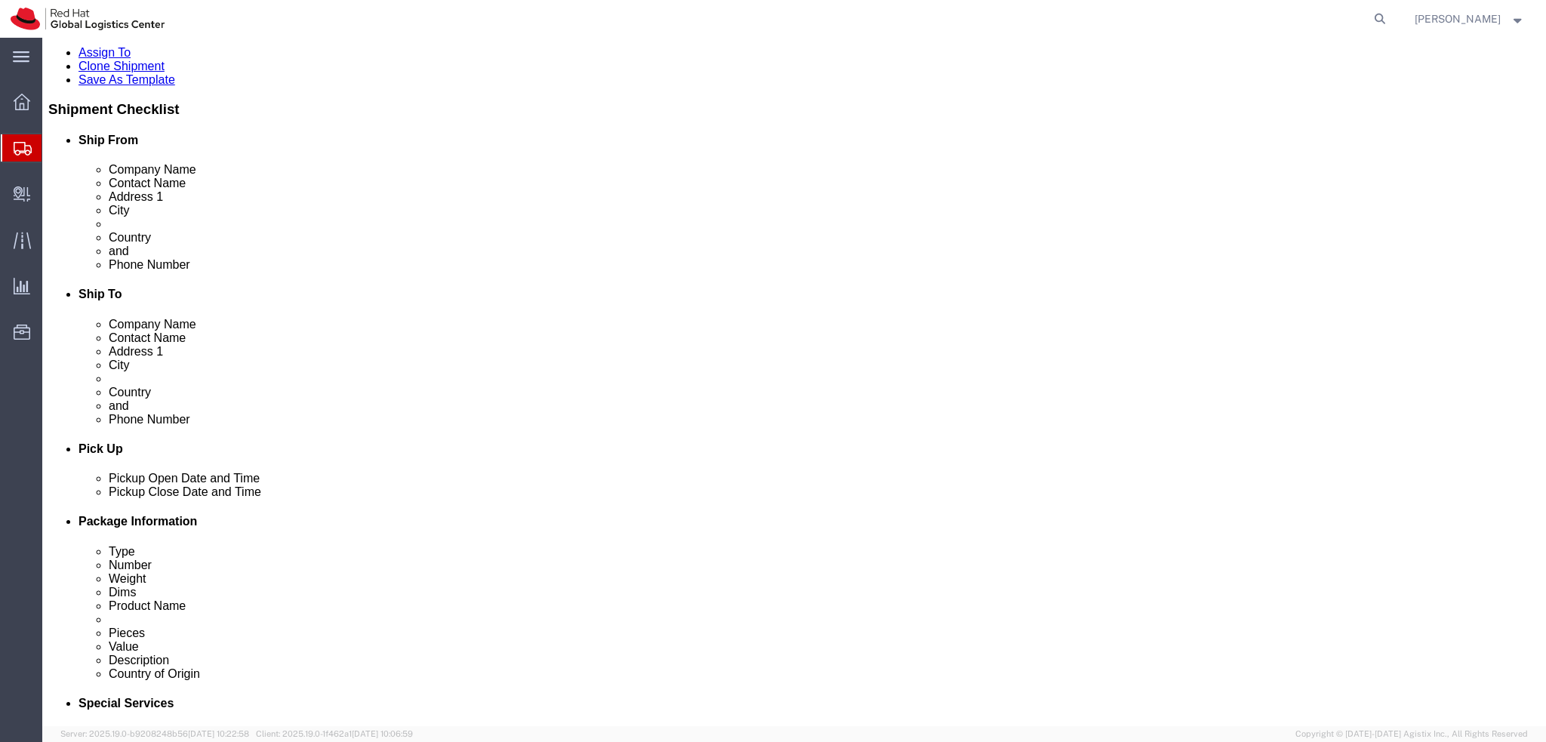
scroll to position [679, 0]
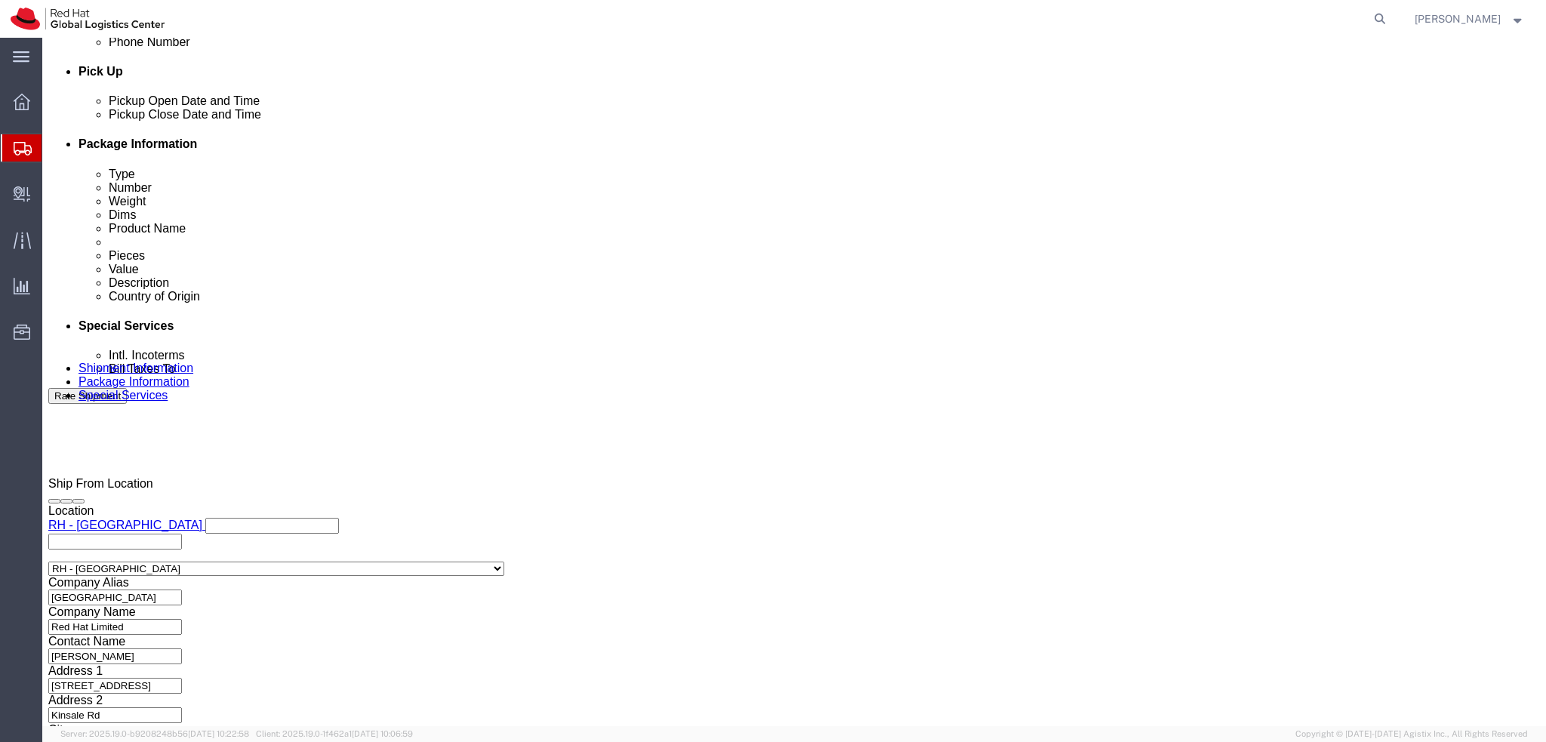
click button "Rate Shipment"
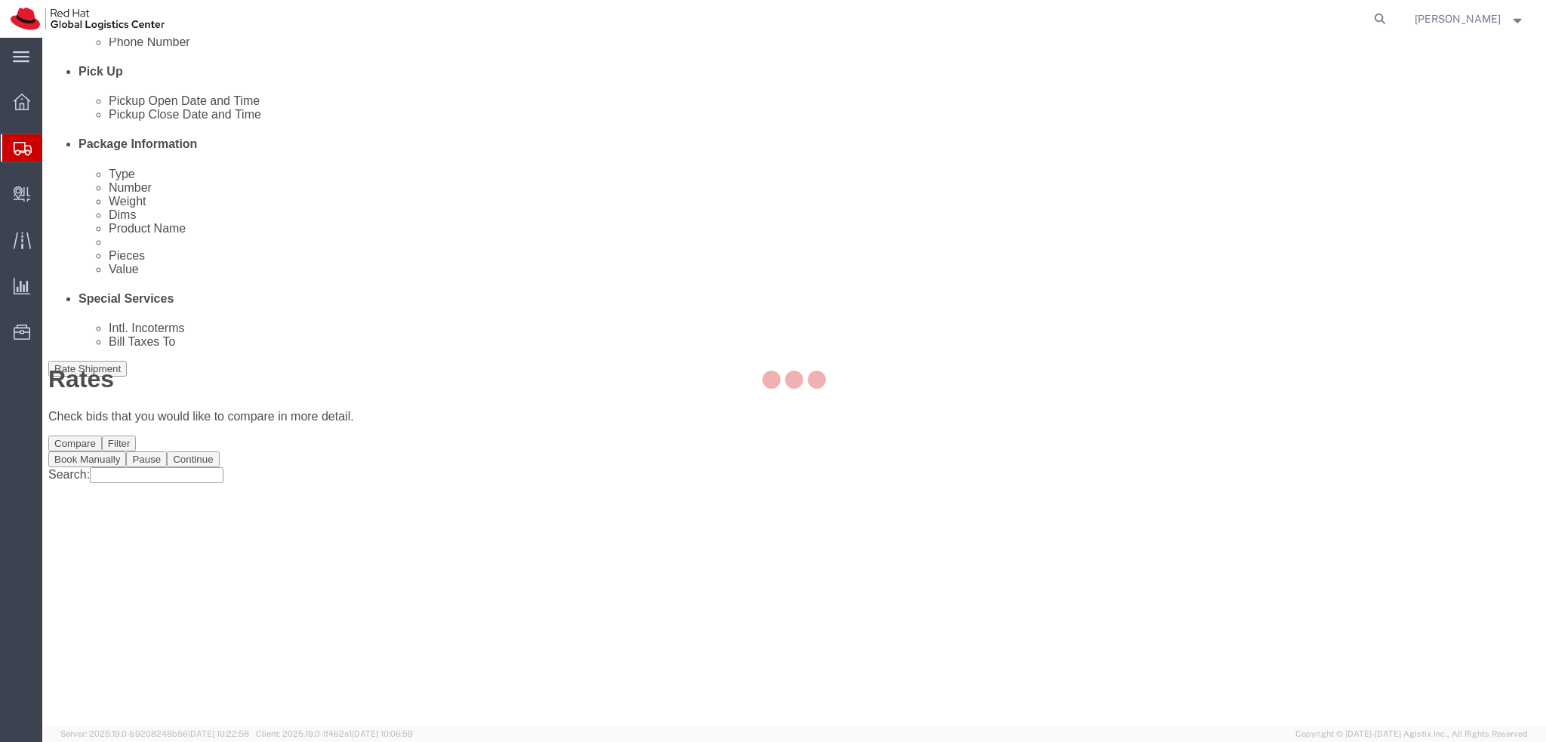
scroll to position [0, 0]
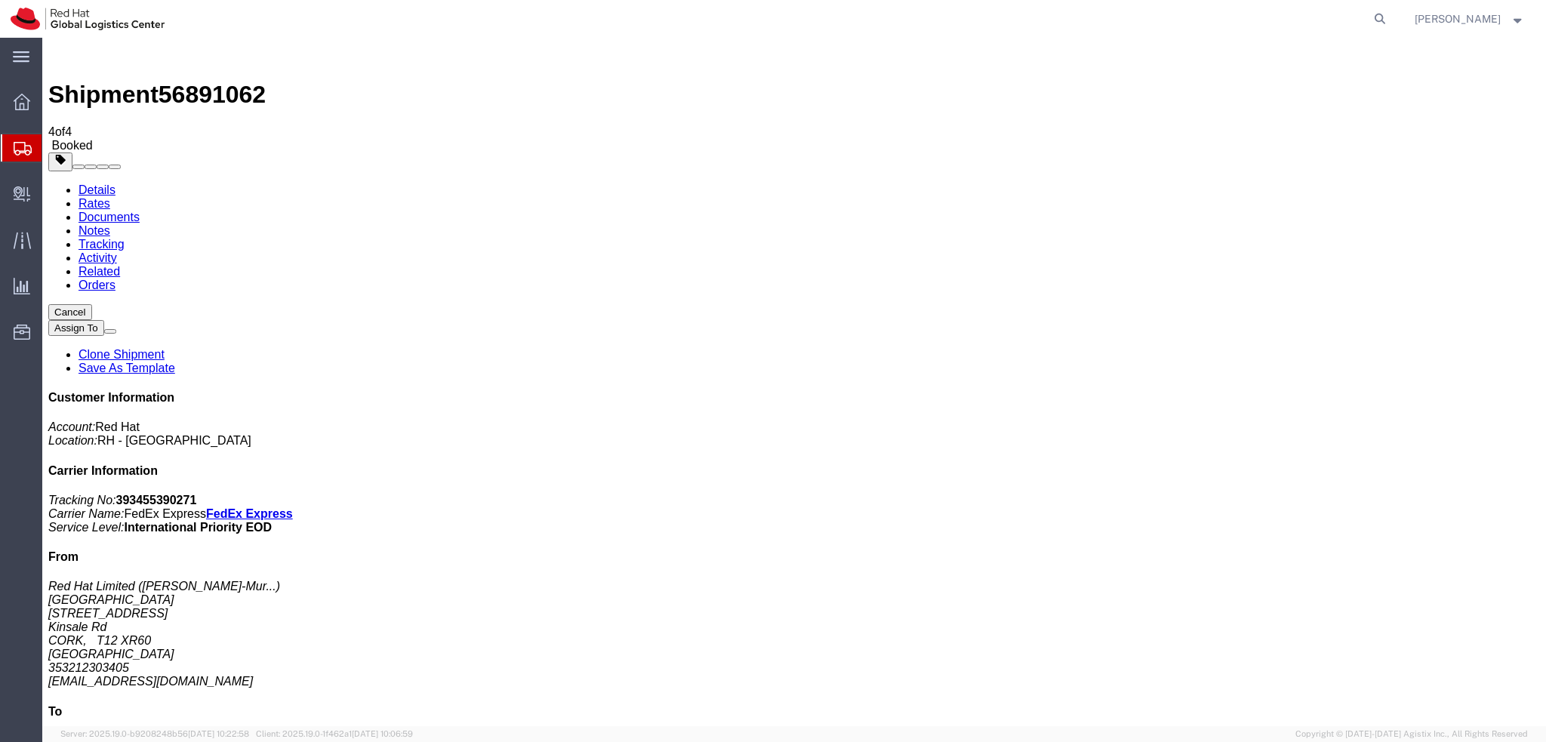
click at [97, 183] on link "Details" at bounding box center [97, 189] width 37 height 13
click link "Documents"
click at [1353, 580] on address "Red Hat Limited ( Pascale Villard-Mur... ) CORK 6700 Cork Airport Business Park…" at bounding box center [794, 634] width 1492 height 109
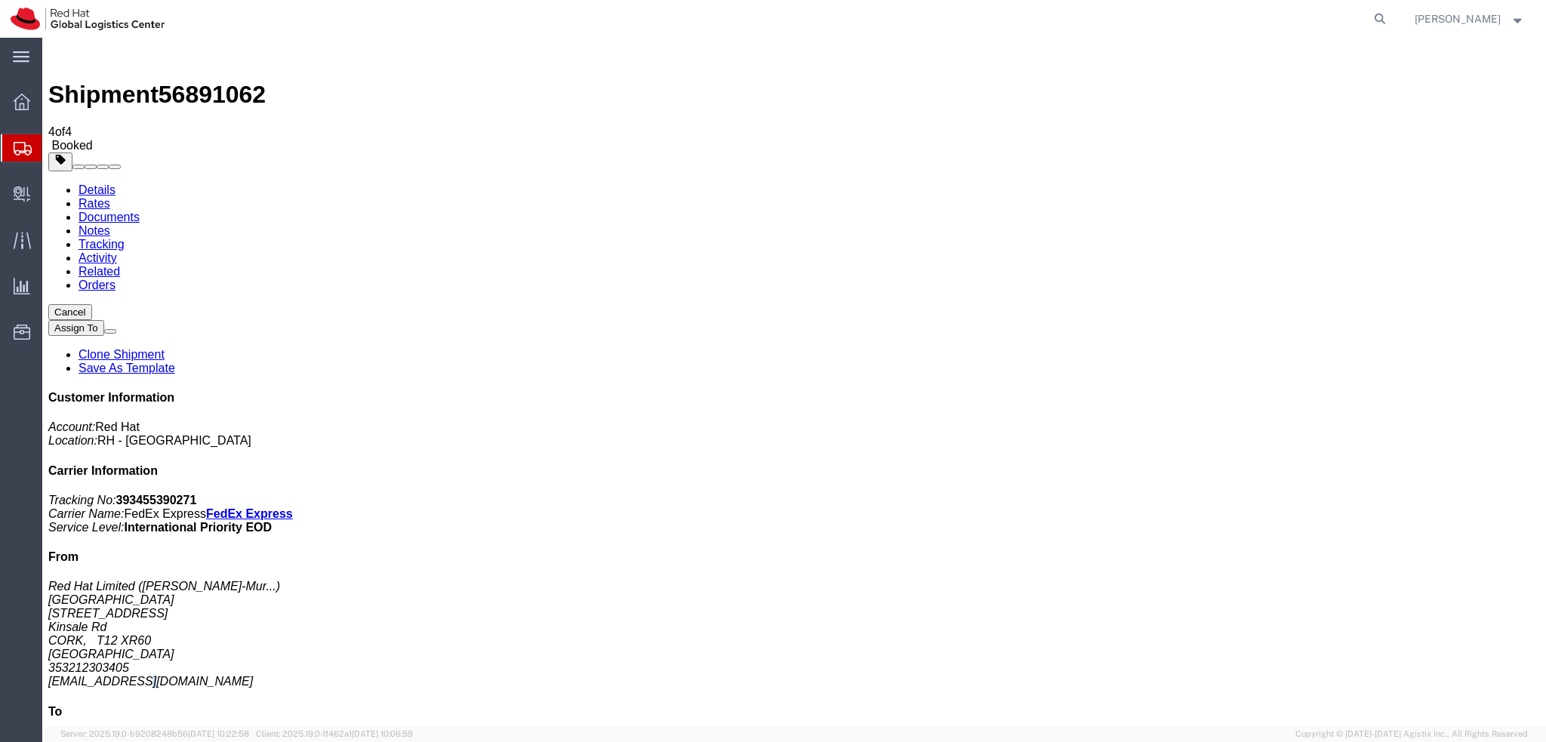
click at [1353, 580] on address "Red Hat Limited ( Pascale Villard-Mur... ) CORK 6700 Cork Airport Business Park…" at bounding box center [794, 634] width 1492 height 109
copy div "pmurphy@redhat.com"
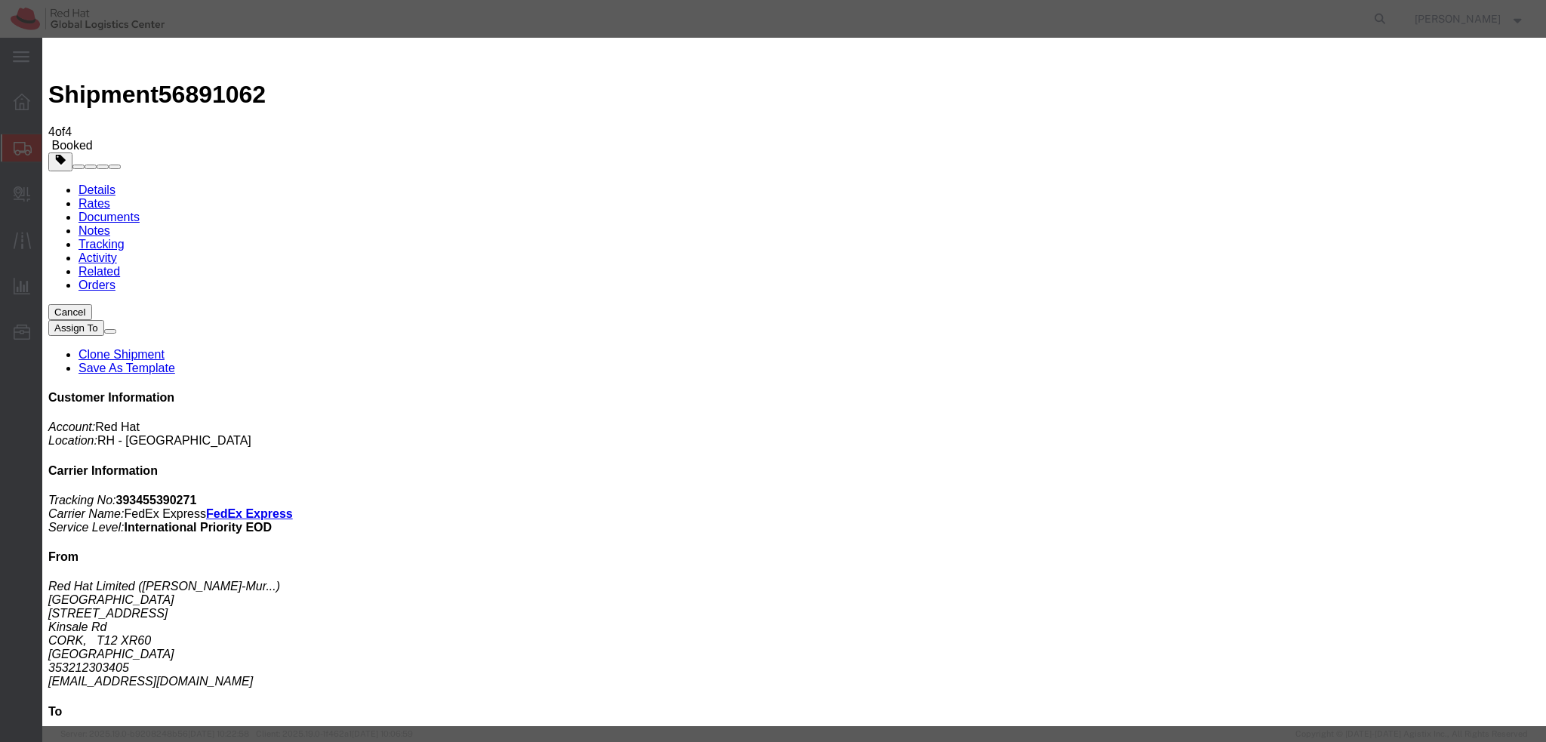
paste input "pmurphy@redhat.com"
type input "pmurphy@redhat.com"
type input "mconn"
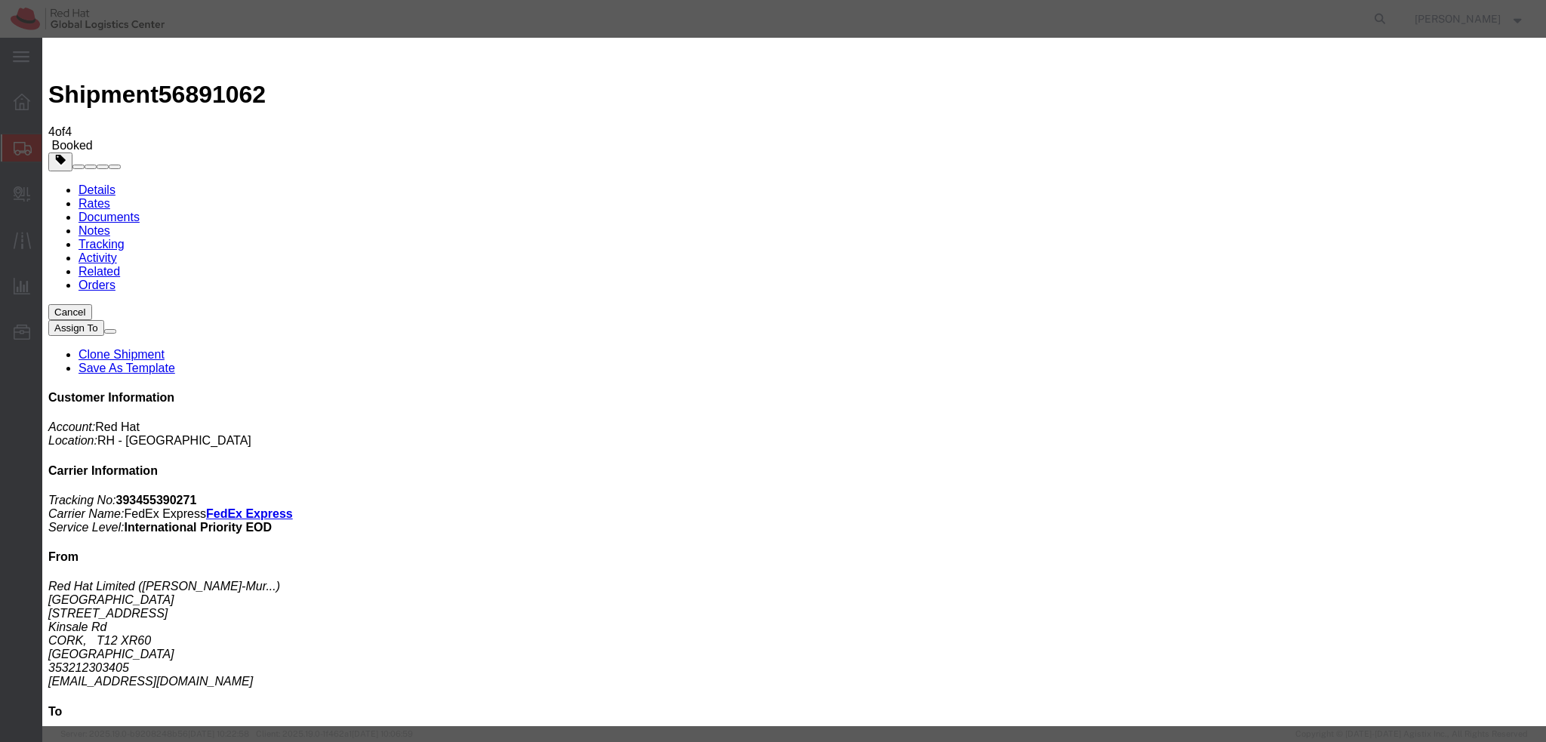
paste textarea "Hi A, please find the label for your shipment to B attached to this email. FedE…"
drag, startPoint x: 654, startPoint y: 385, endPoint x: 685, endPoint y: 396, distance: 33.0
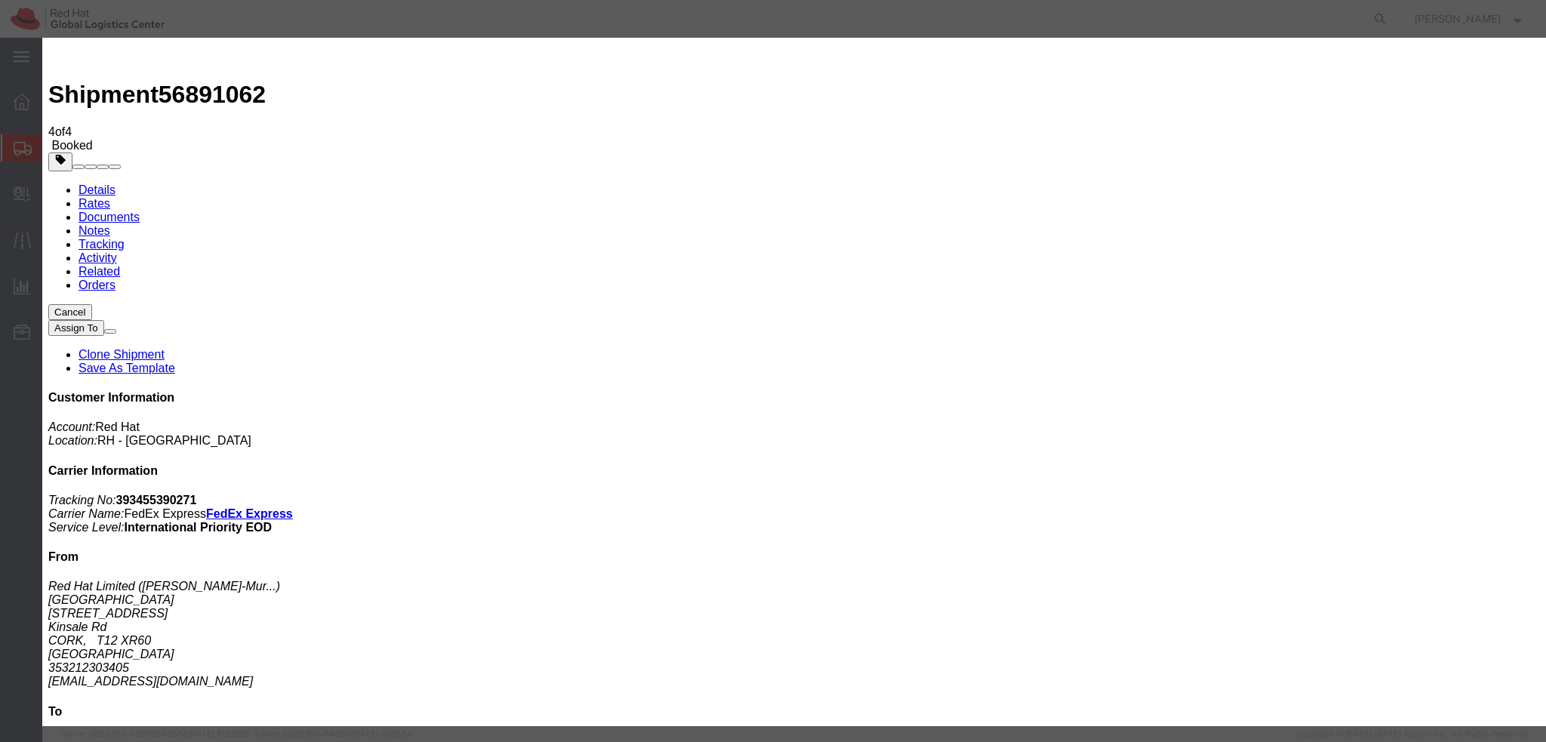
type textarea "Hi Pascale, please find the label for your shipment to Islamabad attached to th…"
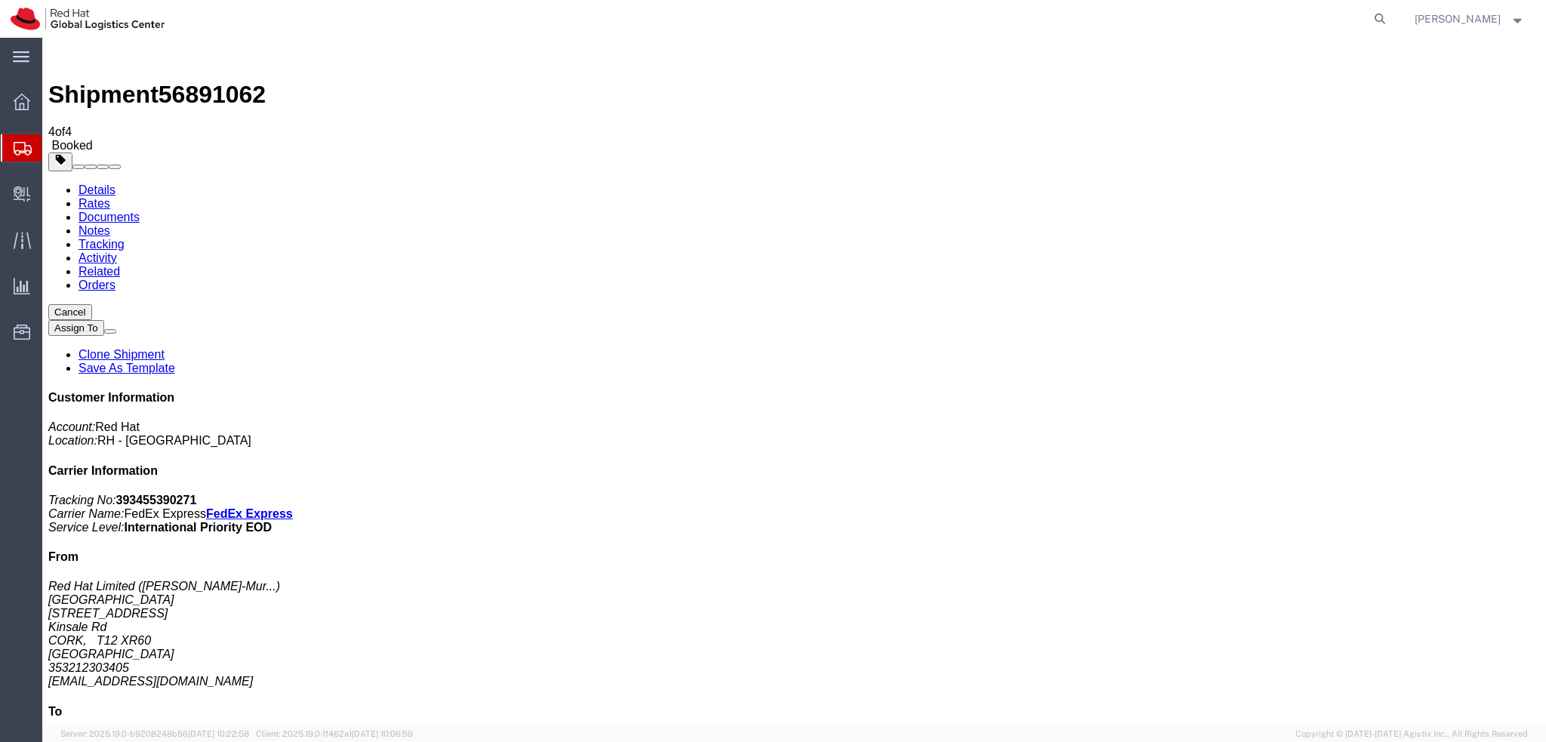
click at [197, 494] on b "393455390271" at bounding box center [156, 500] width 81 height 13
copy b "393455390271"
click at [56, 183] on div "Details Rates Documents Notes Tracking Activity Related Orders Cancel Assign To…" at bounding box center [794, 568] width 1492 height 771
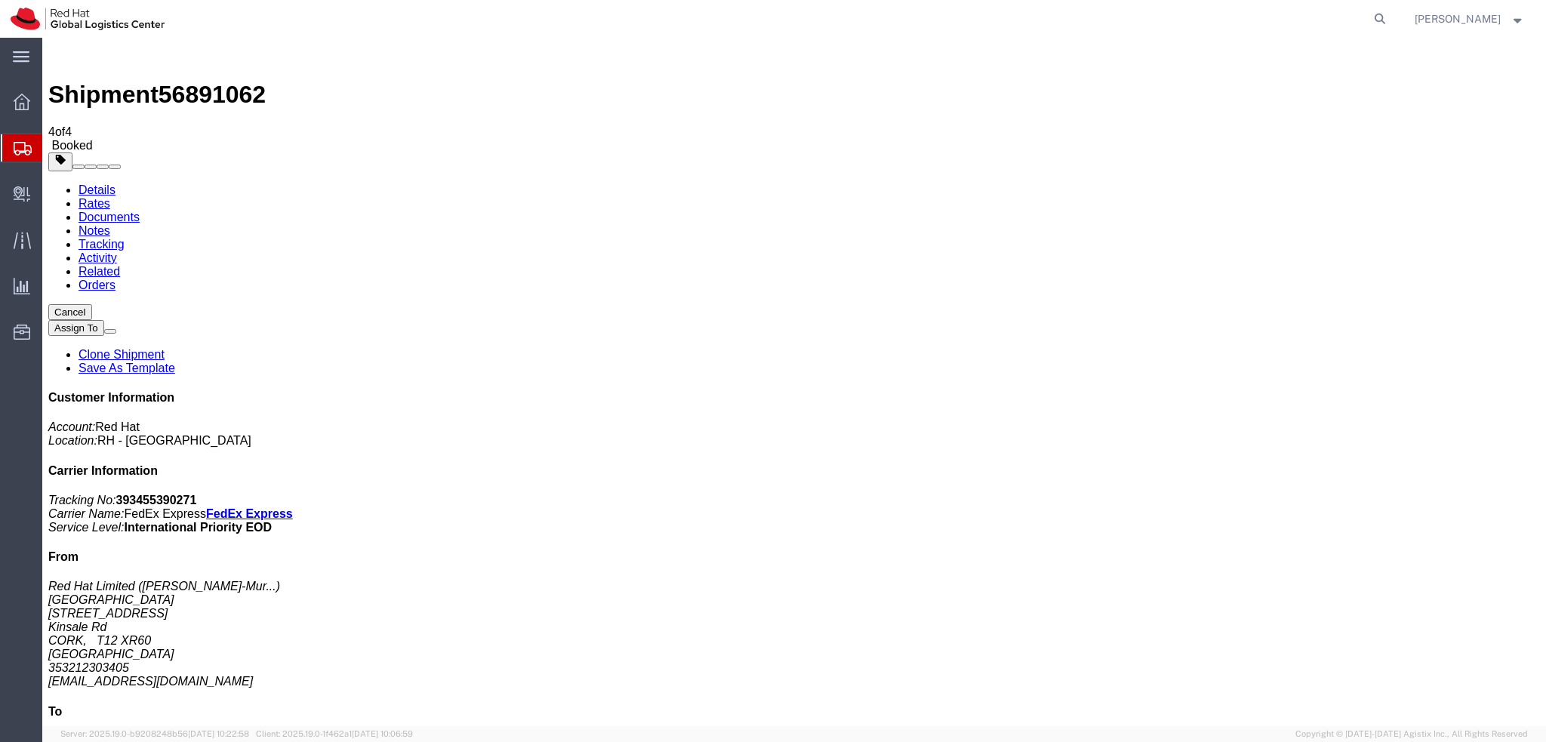
click at [79, 183] on link "Details" at bounding box center [97, 189] width 37 height 13
